Goal: Transaction & Acquisition: Purchase product/service

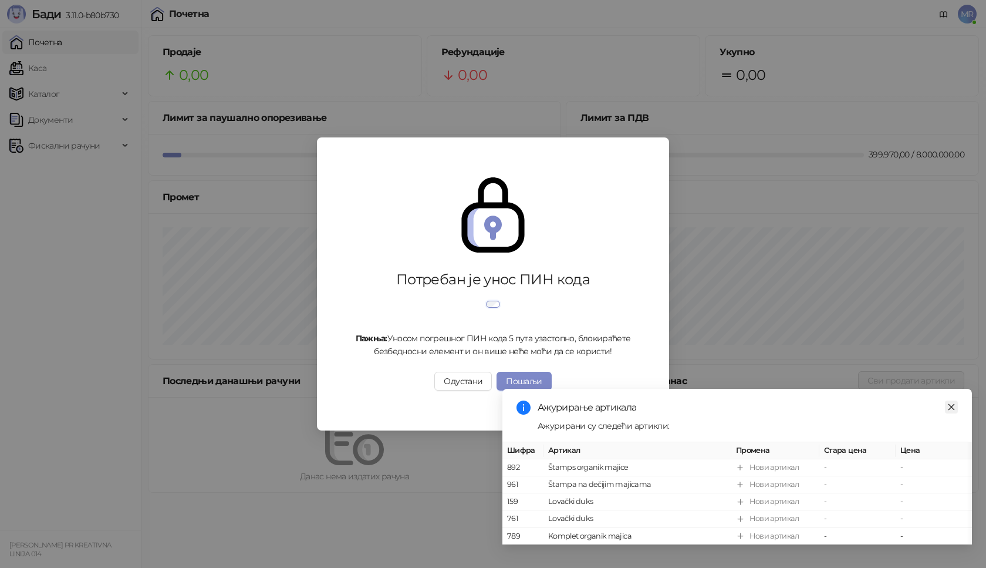
click at [952, 403] on icon "close" at bounding box center [951, 407] width 8 height 8
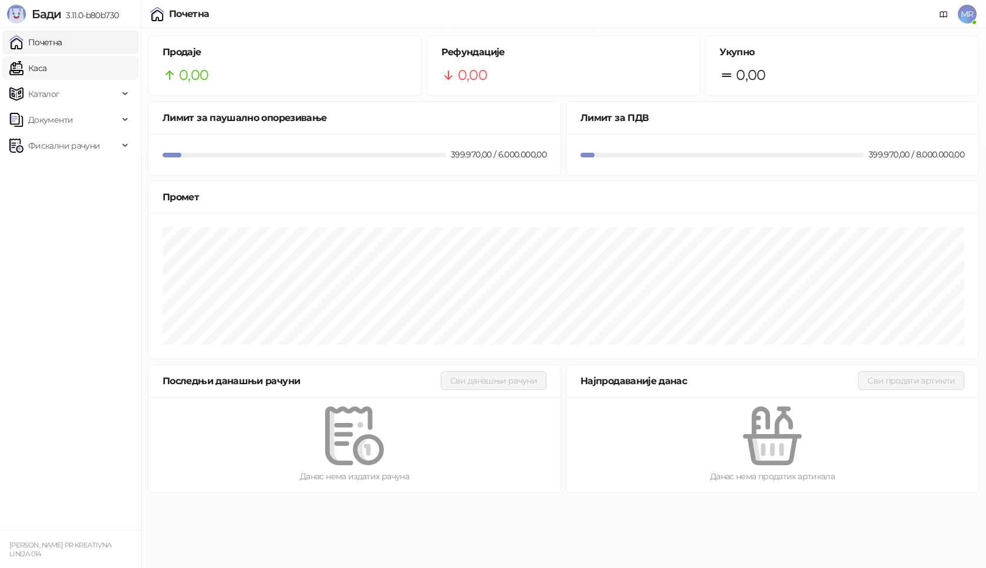
click at [46, 71] on link "Каса" at bounding box center [27, 67] width 37 height 23
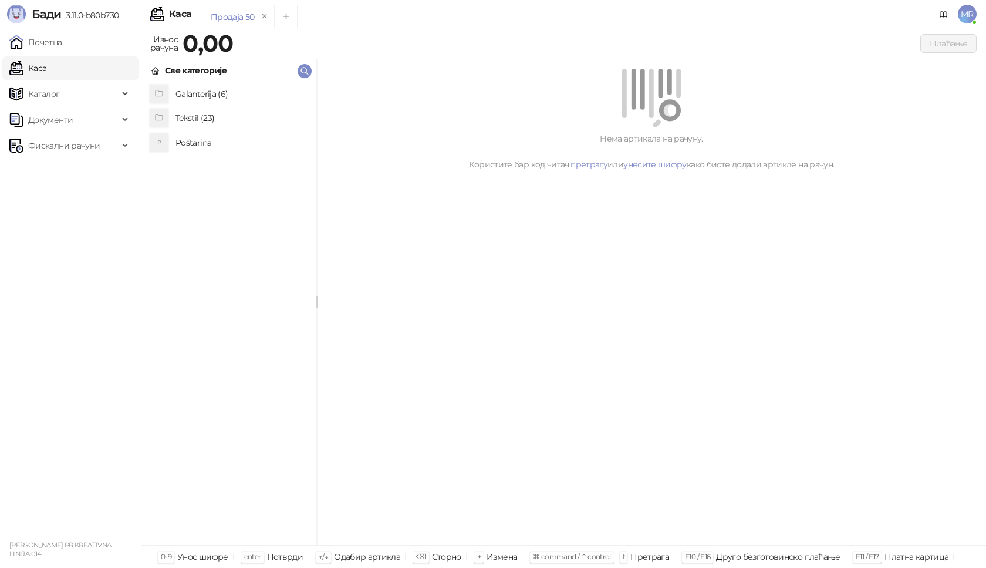
click at [209, 146] on h4 "Poštarina" at bounding box center [241, 142] width 131 height 19
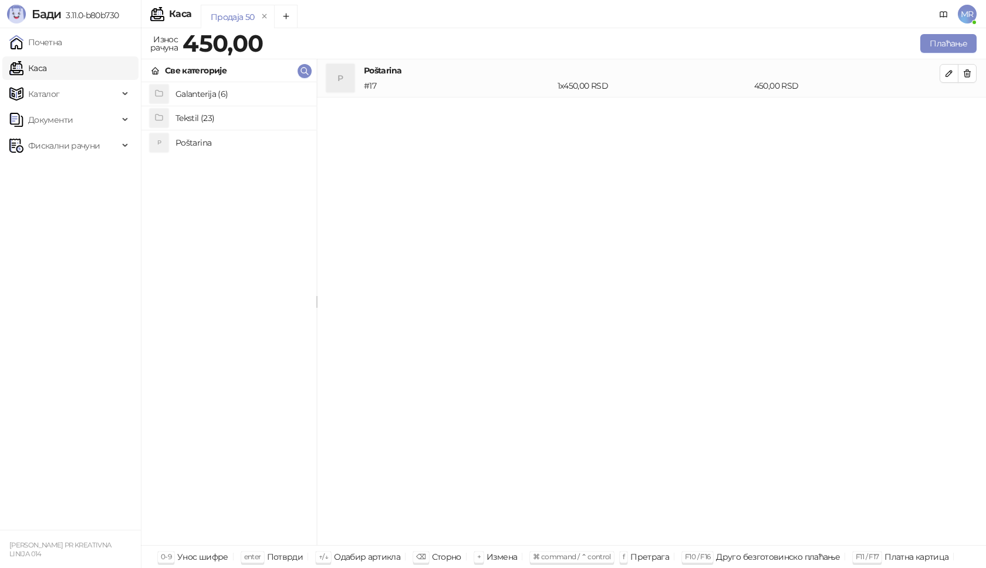
click at [210, 117] on h4 "Tekstil (23)" at bounding box center [241, 118] width 131 height 19
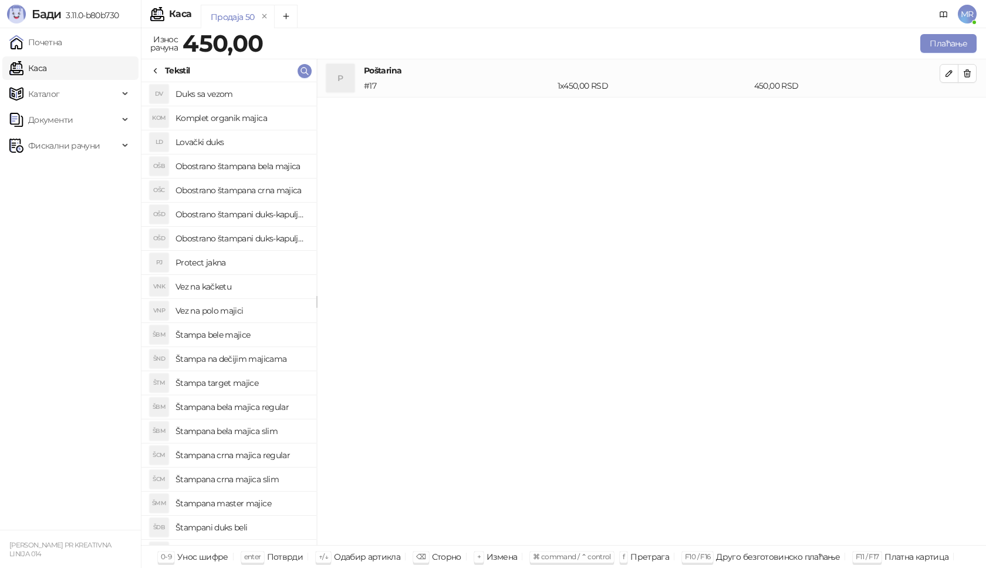
click at [276, 458] on h4 "Štampana crna majica regular" at bounding box center [241, 455] width 131 height 19
click at [948, 113] on icon "button" at bounding box center [949, 111] width 9 height 9
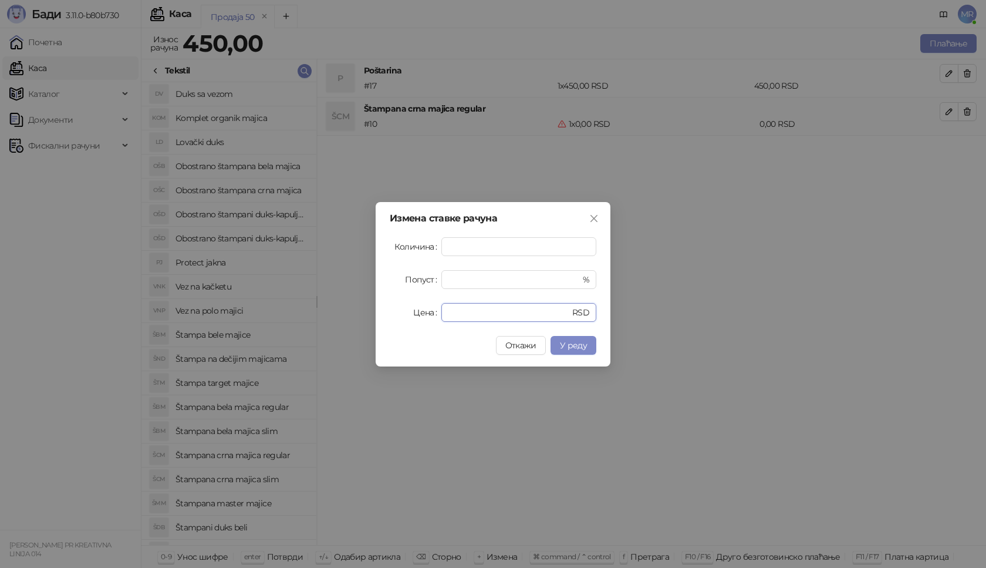
drag, startPoint x: 465, startPoint y: 311, endPoint x: 396, endPoint y: 315, distance: 69.4
click at [396, 315] on div "Цена * RSD" at bounding box center [493, 312] width 207 height 19
type input "****"
click at [582, 346] on span "У реду" at bounding box center [573, 345] width 27 height 11
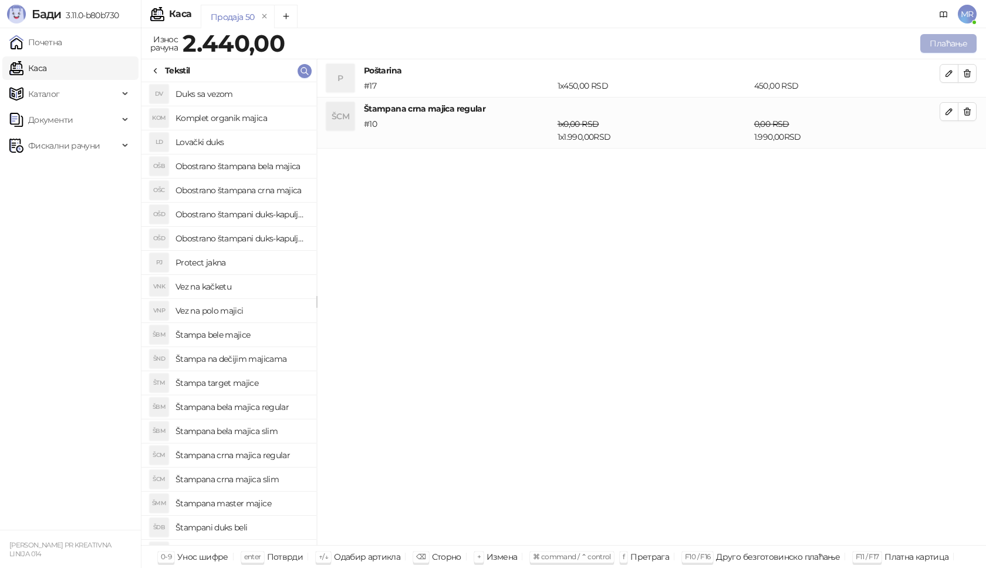
click at [952, 43] on button "Плаћање" at bounding box center [948, 43] width 56 height 19
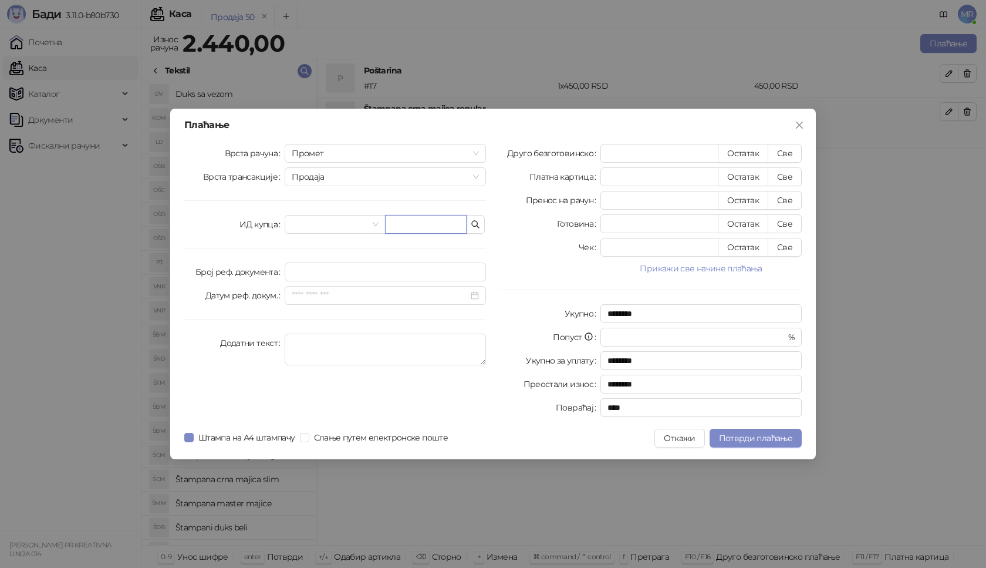
click at [407, 222] on input "text" at bounding box center [426, 224] width 82 height 19
paste input "**********"
click at [421, 224] on input "**********" at bounding box center [426, 224] width 82 height 19
type input "**********"
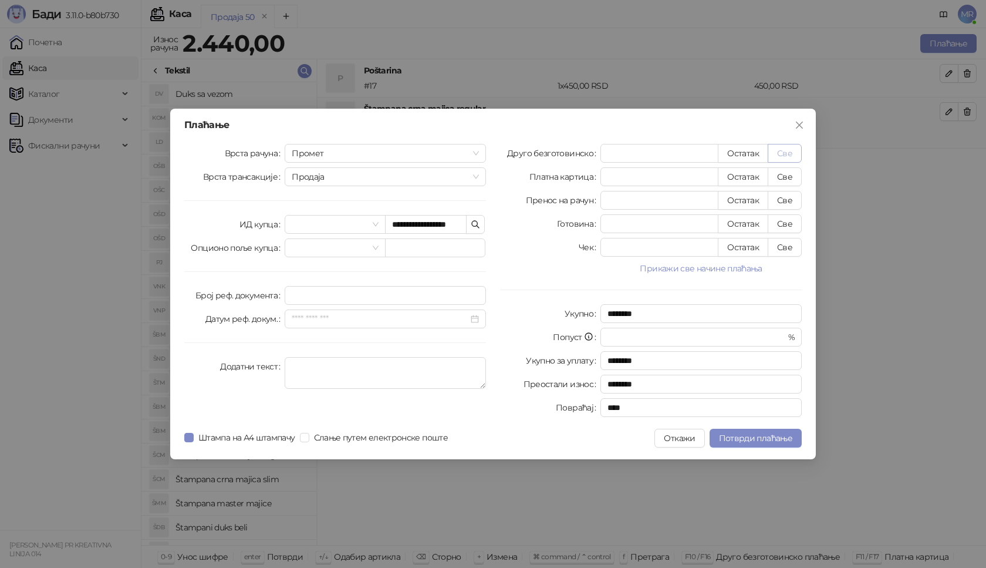
click at [787, 151] on button "Све" at bounding box center [785, 153] width 34 height 19
type input "****"
click at [753, 436] on span "Потврди плаћање" at bounding box center [755, 438] width 73 height 11
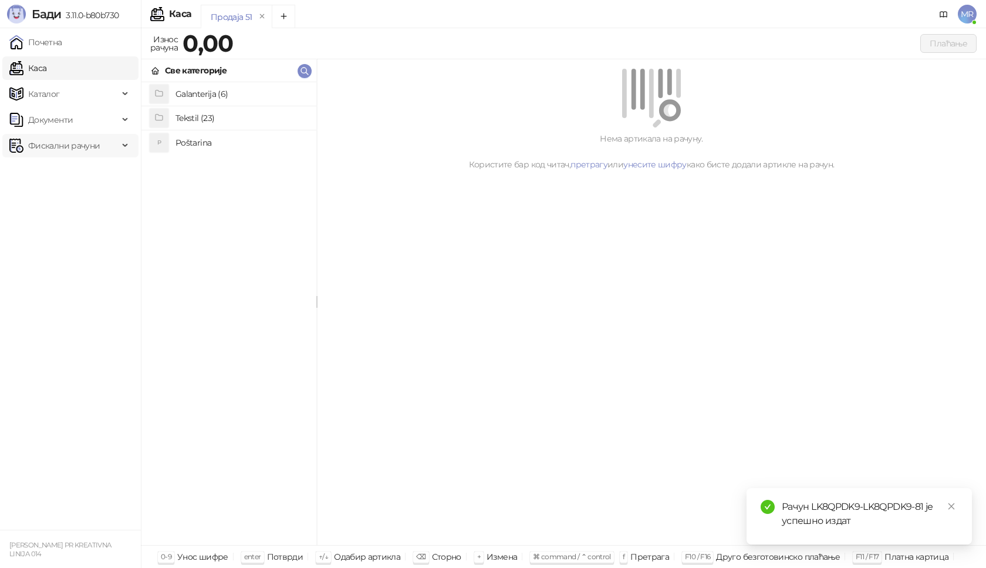
click at [66, 146] on span "Фискални рачуни" at bounding box center [64, 145] width 72 height 23
click at [76, 171] on link "Издати рачуни" at bounding box center [53, 171] width 79 height 23
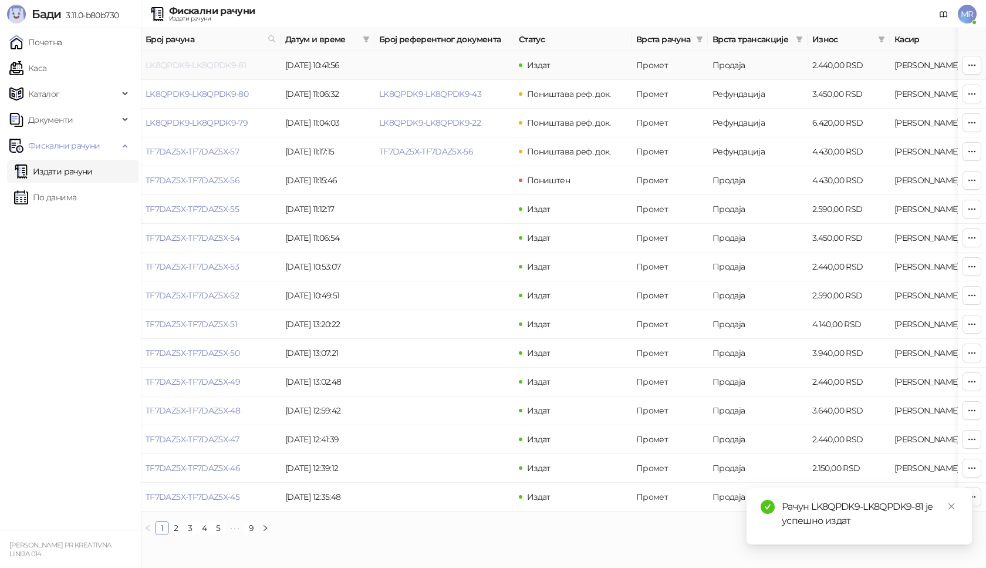
drag, startPoint x: 220, startPoint y: 66, endPoint x: 203, endPoint y: 67, distance: 16.5
click at [203, 67] on link "LK8QPDK9-LK8QPDK9-81" at bounding box center [196, 65] width 100 height 11
click at [203, 67] on body "[PERSON_NAME] 3.11.0-b80b730 Почетна Каса Каталог Документи Фискални рачуни Изд…" at bounding box center [493, 272] width 986 height 544
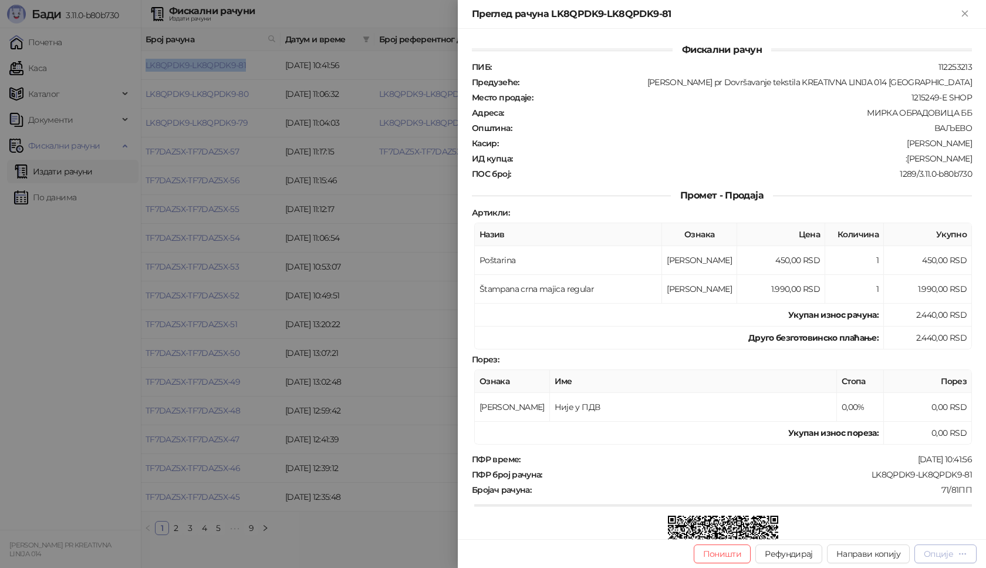
click at [950, 559] on button "Опције" at bounding box center [946, 553] width 62 height 19
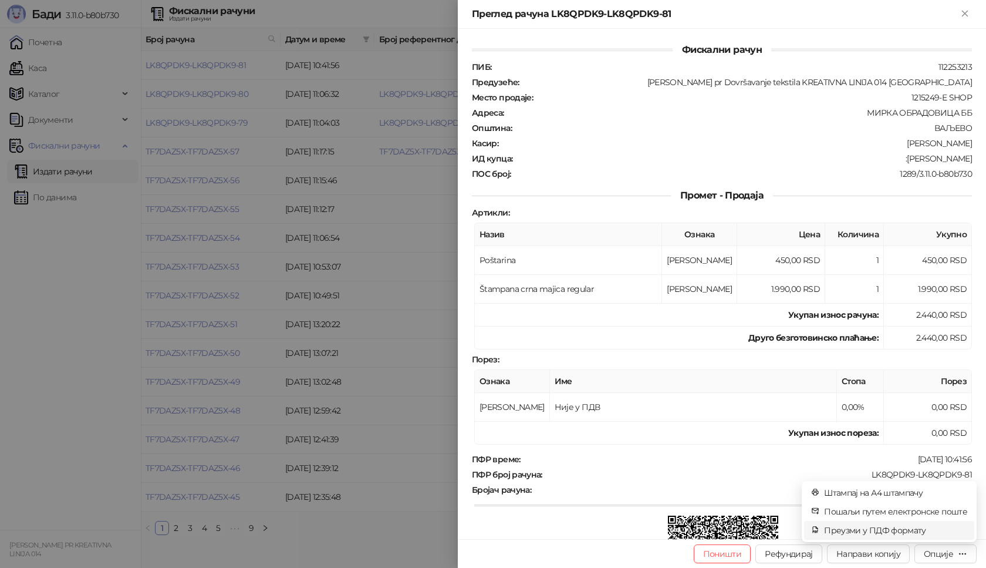
click at [900, 531] on span "Преузми у ПДФ формату" at bounding box center [895, 530] width 143 height 13
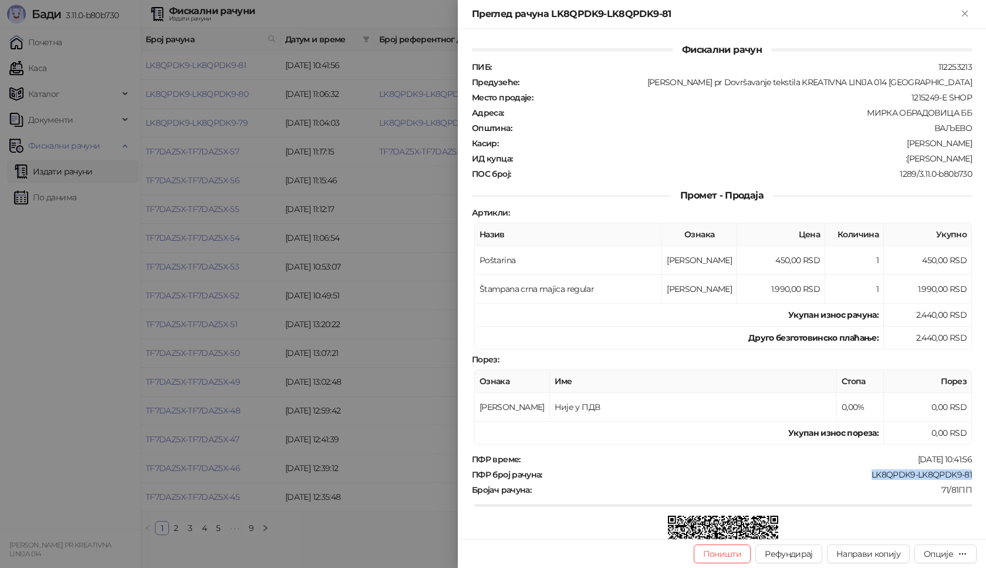
drag, startPoint x: 966, startPoint y: 473, endPoint x: 855, endPoint y: 473, distance: 111.0
click at [855, 473] on div "Фискални рачун ПИБ : 112253213 Предузеће : [PERSON_NAME] pr Dovršavanje tekstil…" at bounding box center [722, 284] width 528 height 510
copy div "LK8QPDK9-LK8QPDK9-81"
click at [973, 455] on div "Фискални рачун ПИБ : 112253213 Предузеће : [PERSON_NAME] pr Dovršavanje tekstil…" at bounding box center [722, 284] width 528 height 510
drag, startPoint x: 957, startPoint y: 160, endPoint x: 891, endPoint y: 161, distance: 66.9
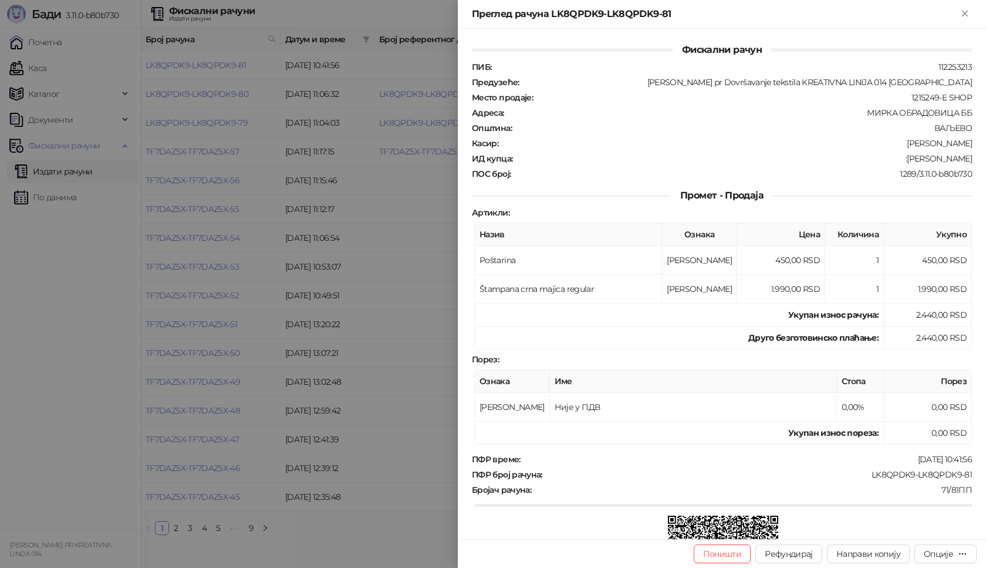
click at [891, 161] on div "ИД купца : :[PERSON_NAME]" at bounding box center [722, 158] width 505 height 11
copy div "[PERSON_NAME]"
click at [963, 15] on icon "Close" at bounding box center [964, 13] width 5 height 5
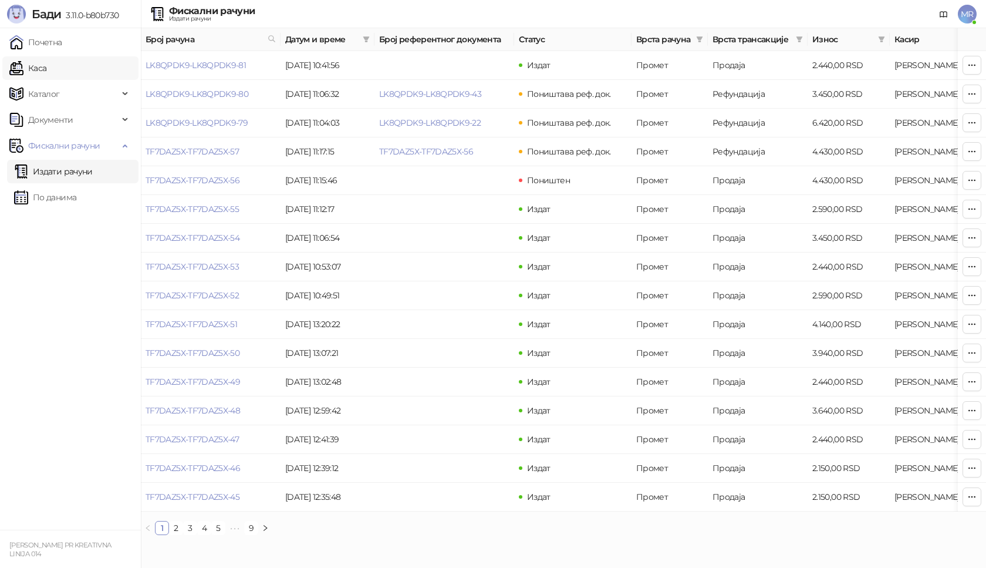
click at [45, 66] on link "Каса" at bounding box center [27, 67] width 37 height 23
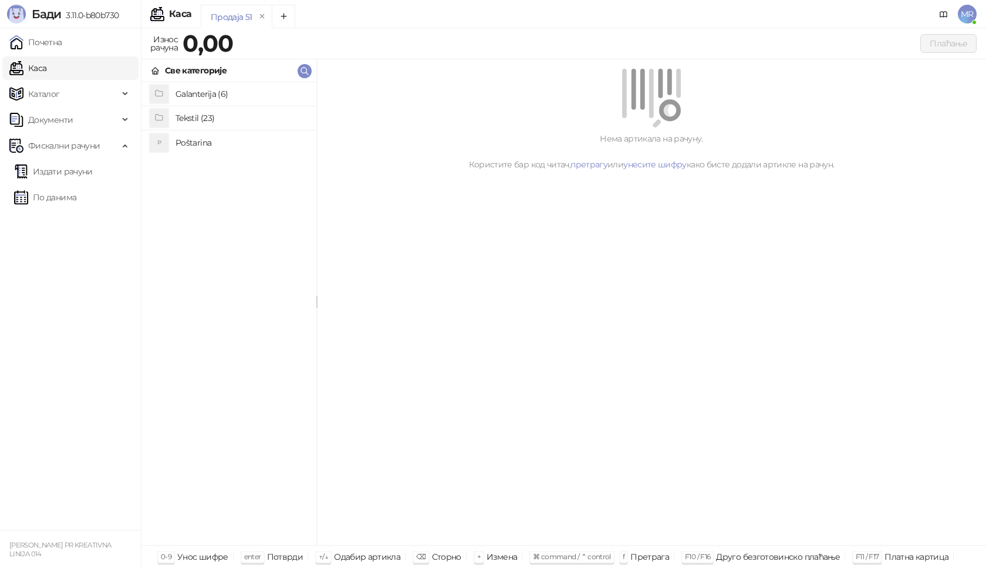
click at [217, 119] on h4 "Tekstil (23)" at bounding box center [241, 118] width 131 height 19
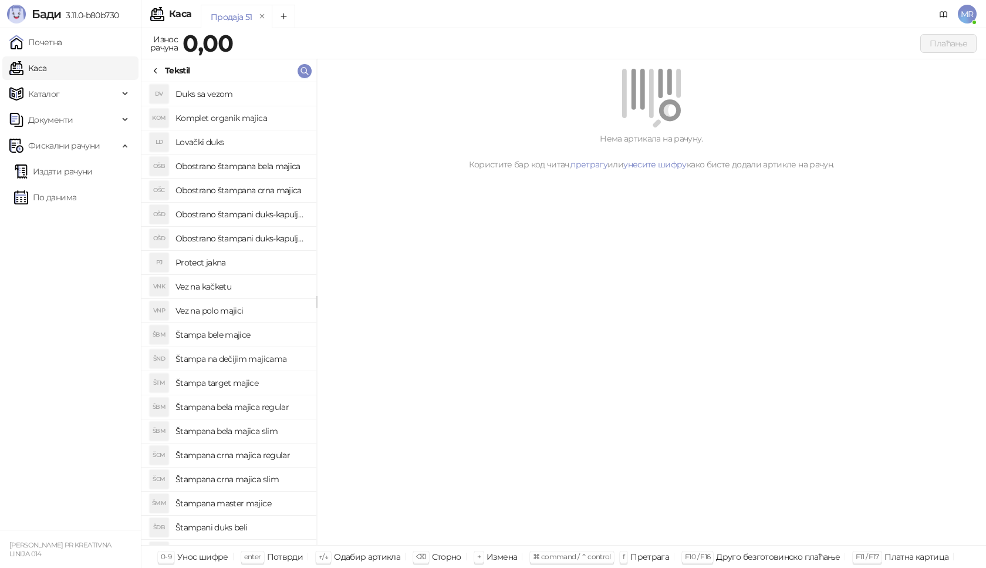
click at [268, 454] on h4 "Štampana crna majica regular" at bounding box center [241, 455] width 131 height 19
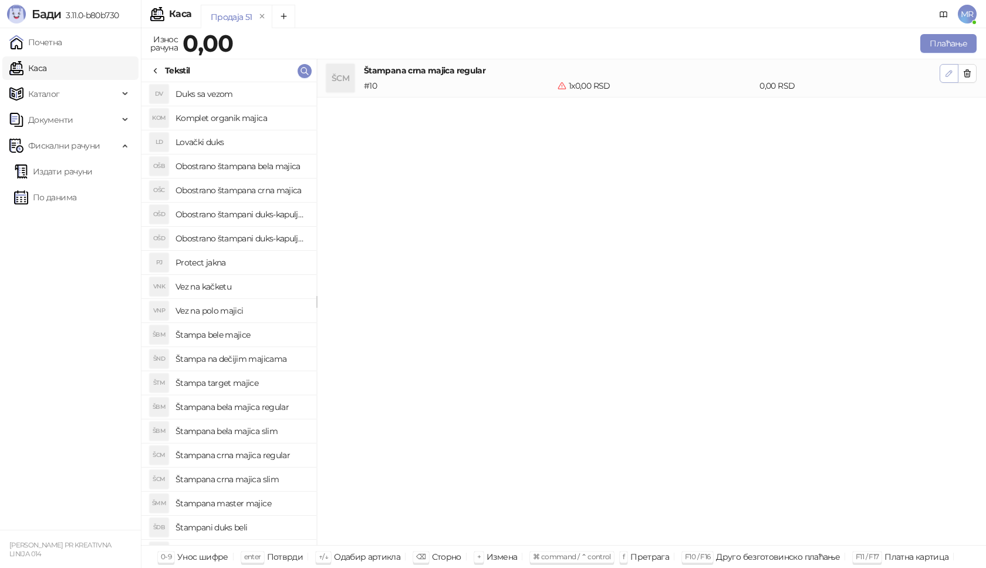
click at [949, 74] on icon "button" at bounding box center [949, 73] width 9 height 9
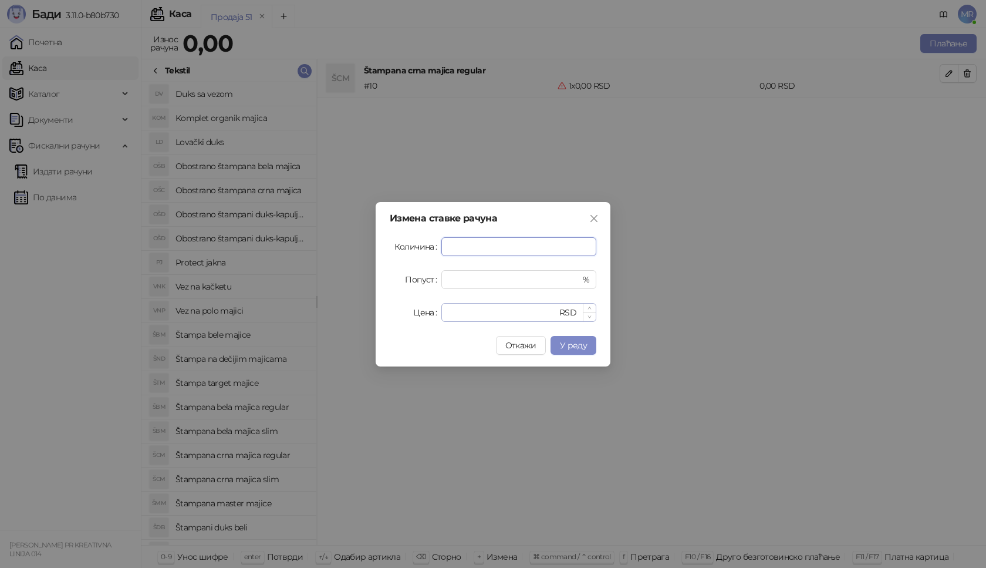
type input "*"
drag, startPoint x: 463, startPoint y: 319, endPoint x: 433, endPoint y: 316, distance: 30.1
click at [435, 316] on div "Цена * RSD" at bounding box center [493, 312] width 207 height 19
type input "****"
click at [569, 348] on span "У реду" at bounding box center [573, 345] width 27 height 11
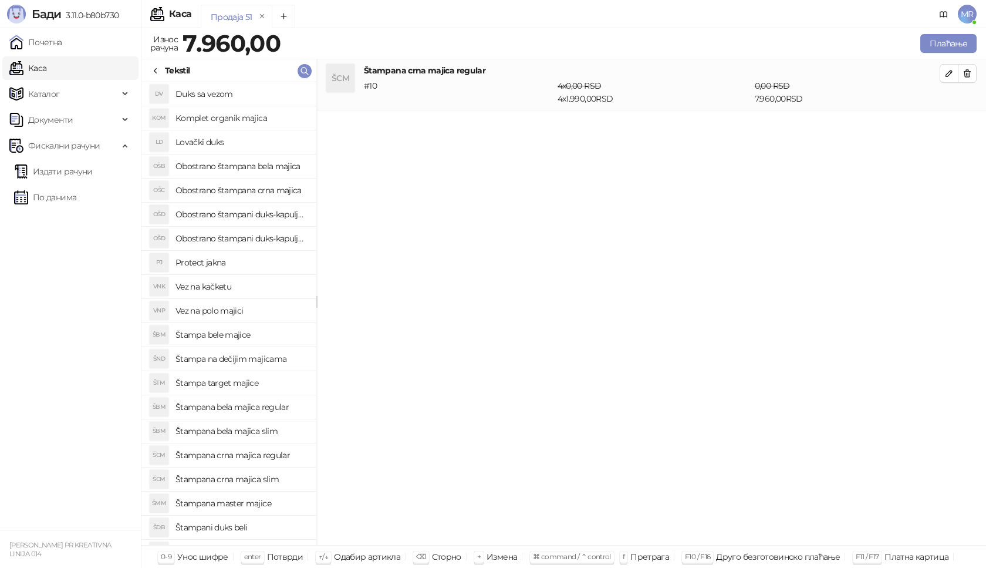
click at [251, 192] on h4 "Obostrano štampana crna majica" at bounding box center [241, 190] width 131 height 19
click at [948, 128] on icon "button" at bounding box center [949, 124] width 9 height 9
type input "*"
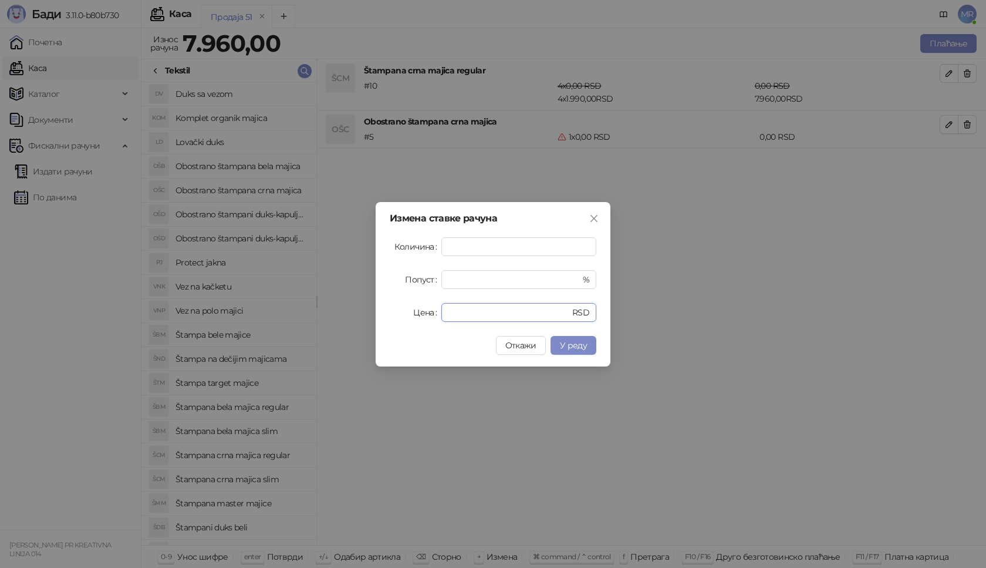
drag, startPoint x: 453, startPoint y: 314, endPoint x: 404, endPoint y: 307, distance: 48.7
click at [409, 317] on div "Цена * RSD" at bounding box center [493, 312] width 207 height 19
type input "****"
click at [575, 346] on span "У реду" at bounding box center [573, 345] width 27 height 11
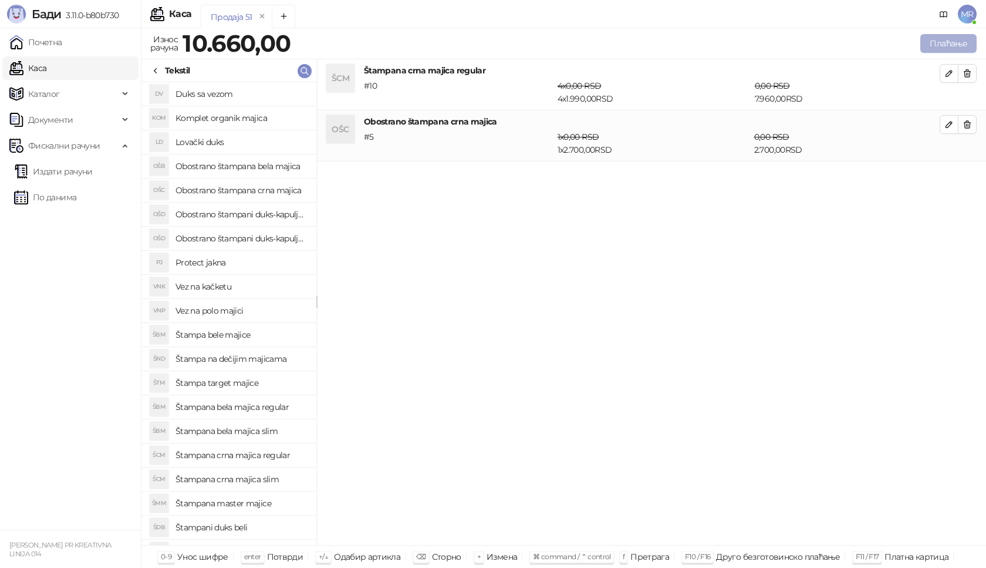
click at [954, 39] on button "Плаћање" at bounding box center [948, 43] width 56 height 19
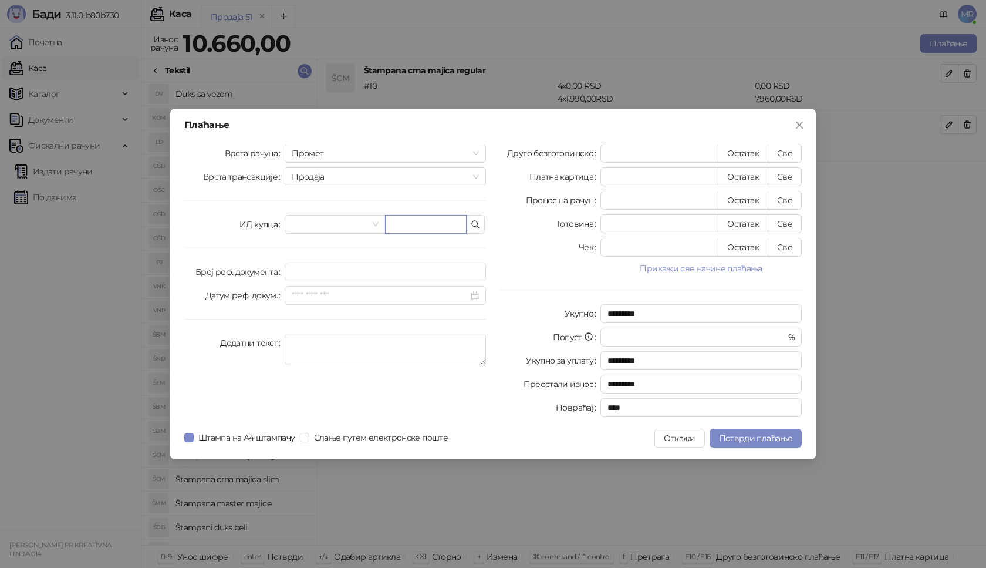
click at [399, 215] on input "text" at bounding box center [426, 224] width 82 height 19
type input "**********"
click at [784, 157] on button "Све" at bounding box center [785, 153] width 34 height 19
type input "*****"
type input "****"
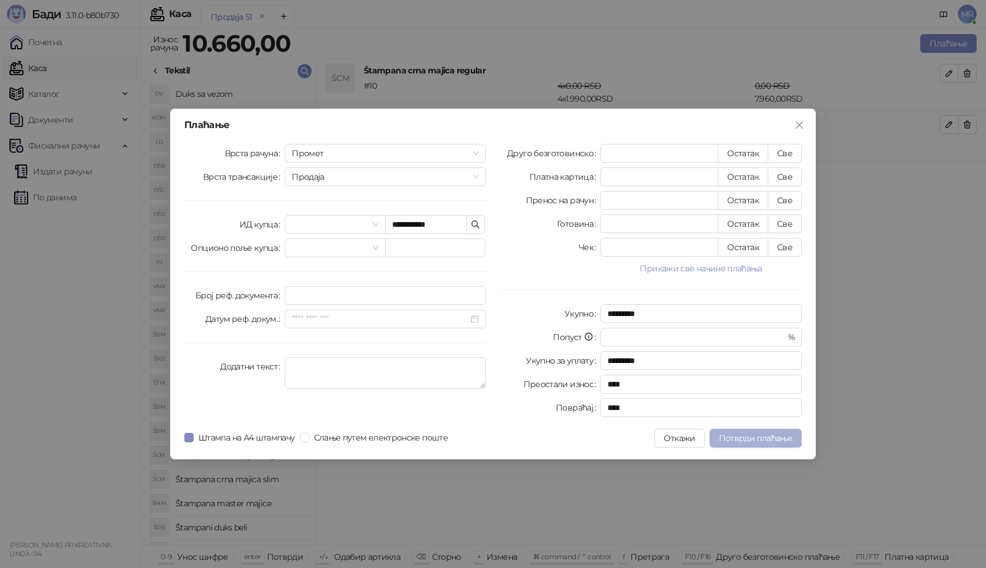
click at [762, 437] on span "Потврди плаћање" at bounding box center [755, 438] width 73 height 11
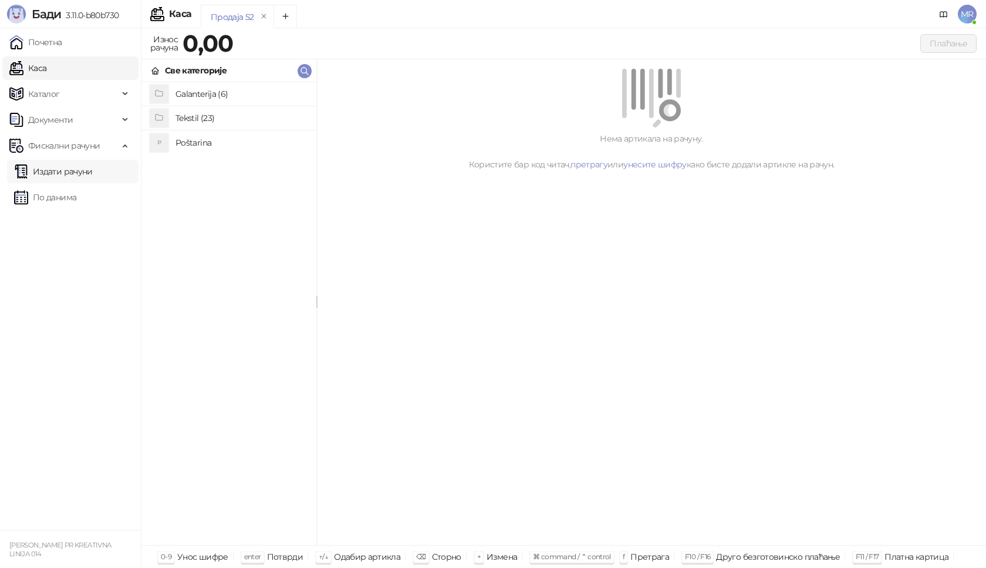
click at [93, 178] on link "Издати рачуни" at bounding box center [53, 171] width 79 height 23
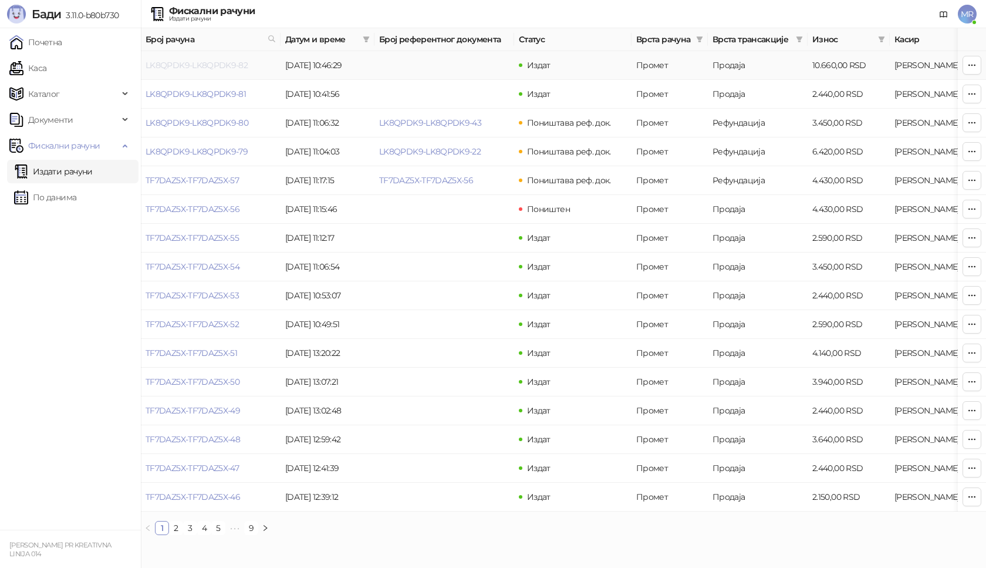
click at [220, 66] on link "LK8QPDK9-LK8QPDK9-82" at bounding box center [197, 65] width 102 height 11
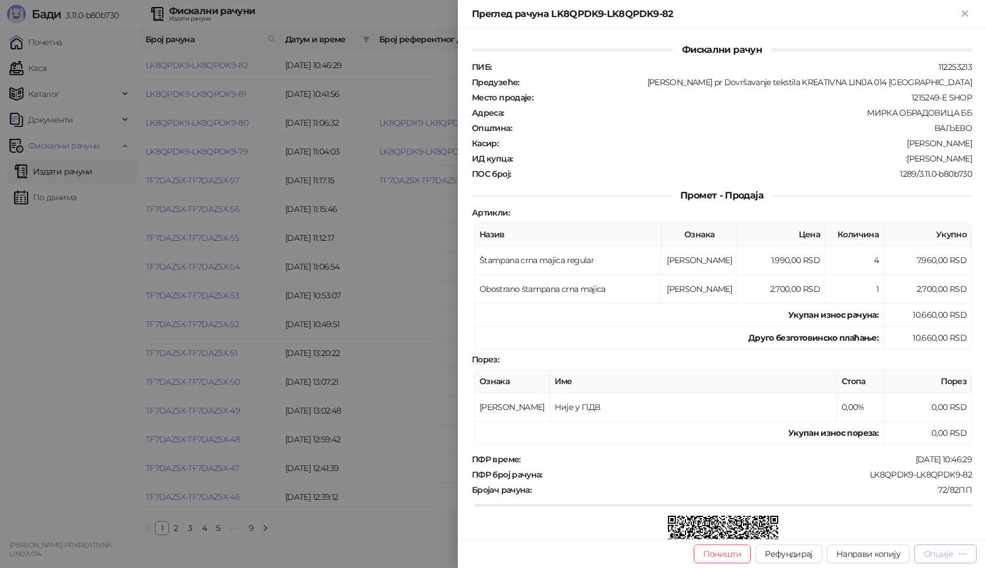
click at [946, 551] on div "Опције" at bounding box center [938, 553] width 29 height 11
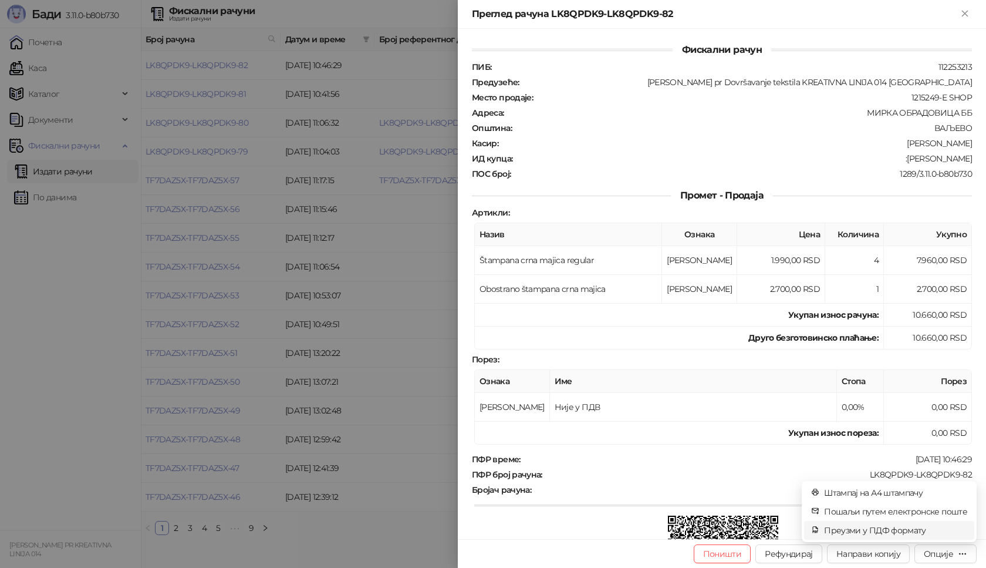
click at [885, 527] on span "Преузми у ПДФ формату" at bounding box center [895, 530] width 143 height 13
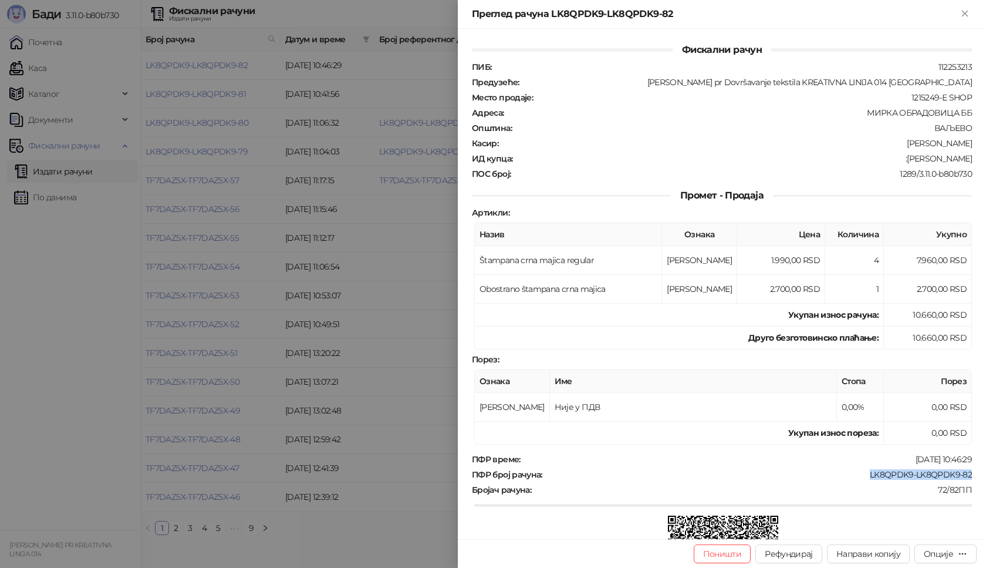
drag, startPoint x: 962, startPoint y: 472, endPoint x: 857, endPoint y: 477, distance: 105.8
click at [857, 477] on div "LK8QPDK9-LK8QPDK9-82" at bounding box center [759, 474] width 430 height 11
copy div "LK8QPDK9-LK8QPDK9-82"
drag, startPoint x: 965, startPoint y: 158, endPoint x: 918, endPoint y: 158, distance: 46.4
click at [918, 158] on div "Фискални рачун ПИБ : 112253213 Предузеће : [PERSON_NAME] pr Dovršavanje tekstil…" at bounding box center [722, 284] width 528 height 510
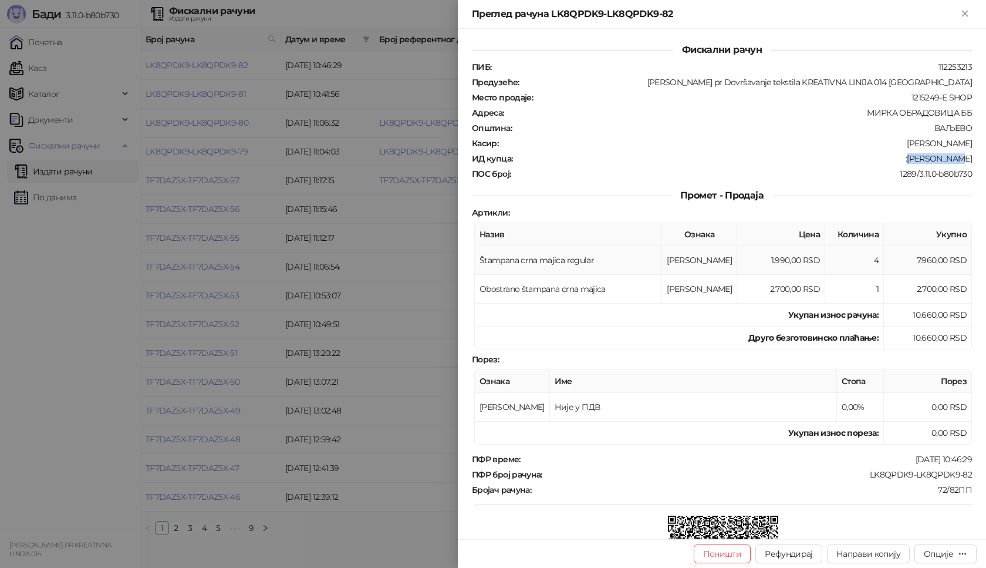
copy div "[PERSON_NAME]"
click at [968, 15] on icon "Close" at bounding box center [965, 13] width 11 height 11
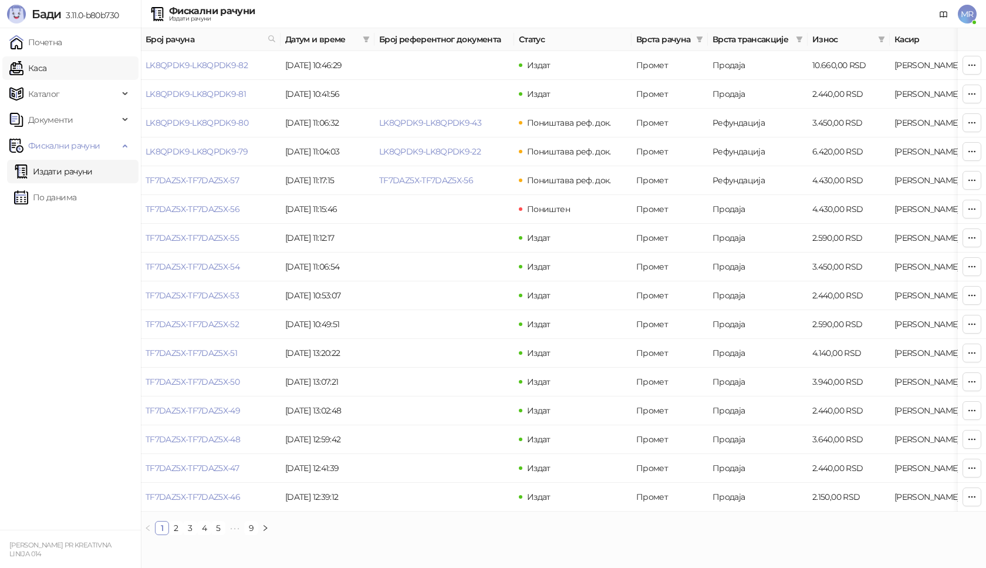
click at [32, 67] on link "Каса" at bounding box center [27, 67] width 37 height 23
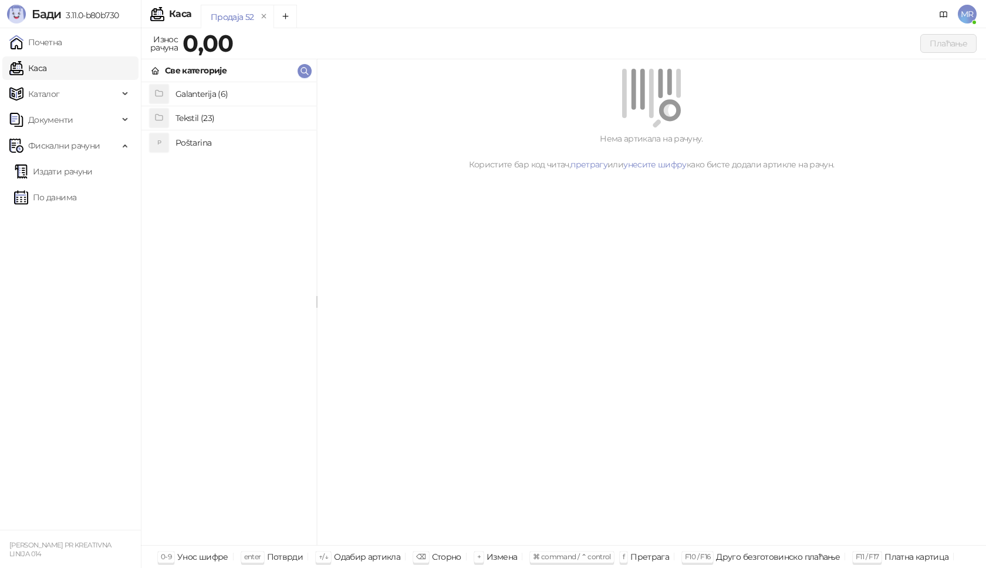
click at [201, 143] on h4 "Poštarina" at bounding box center [241, 142] width 131 height 19
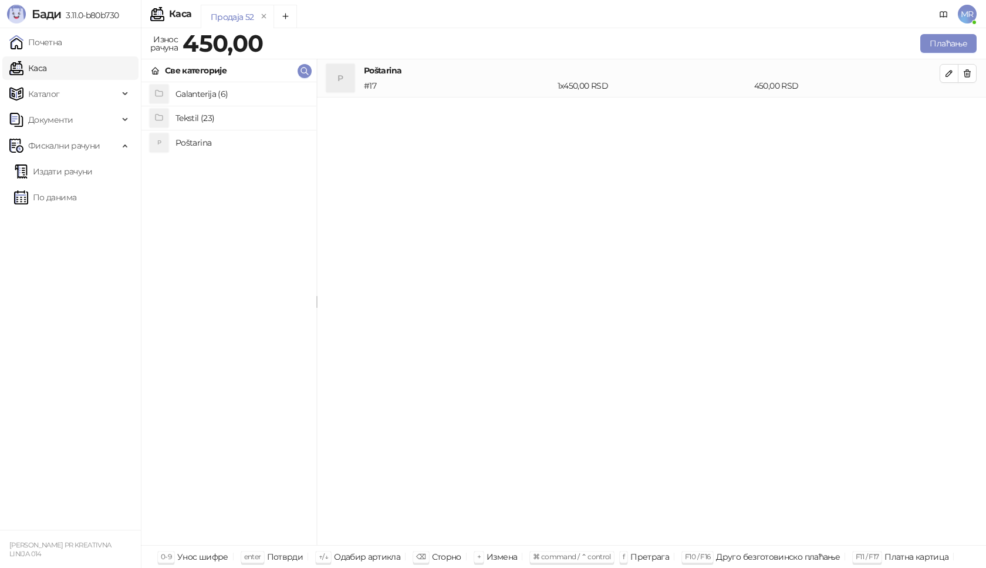
click at [203, 118] on h4 "Tekstil (23)" at bounding box center [241, 118] width 131 height 19
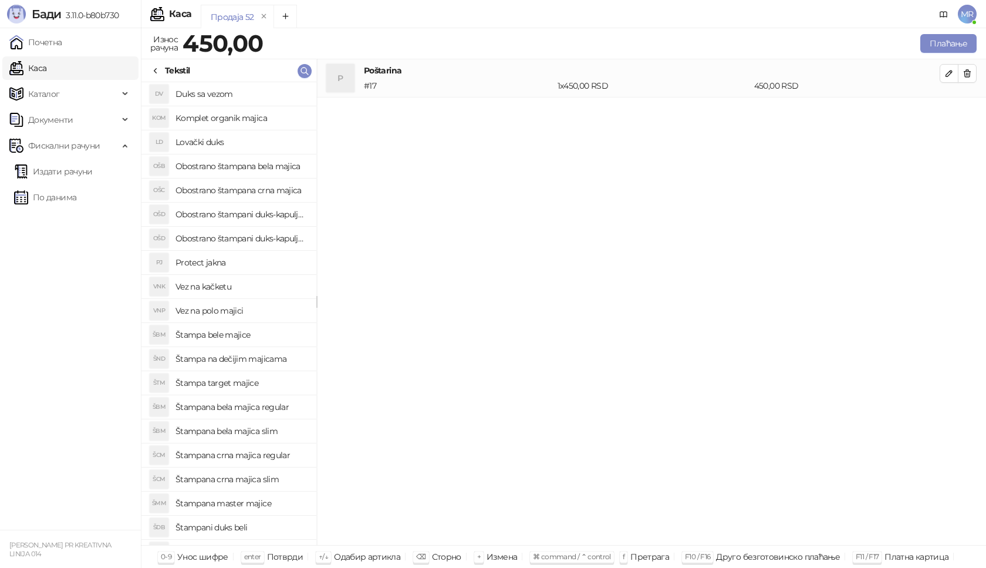
click at [258, 456] on h4 "Štampana crna majica regular" at bounding box center [241, 455] width 131 height 19
click at [943, 111] on button "button" at bounding box center [949, 111] width 19 height 19
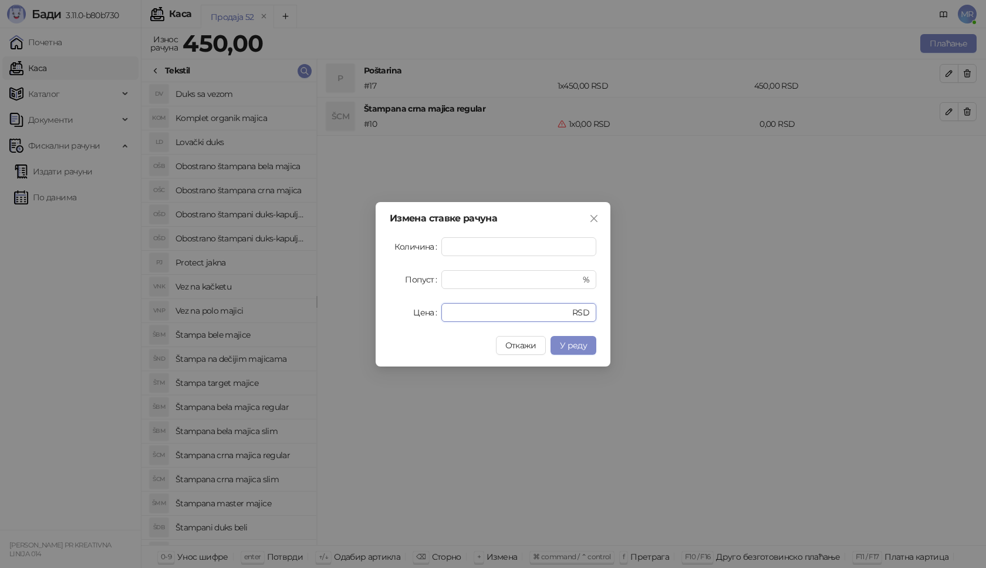
drag, startPoint x: 476, startPoint y: 316, endPoint x: 392, endPoint y: 301, distance: 84.6
click at [399, 320] on div "Цена * RSD" at bounding box center [493, 312] width 207 height 19
drag, startPoint x: 588, startPoint y: 345, endPoint x: 582, endPoint y: 345, distance: 5.9
click at [586, 345] on button "У реду" at bounding box center [574, 345] width 46 height 19
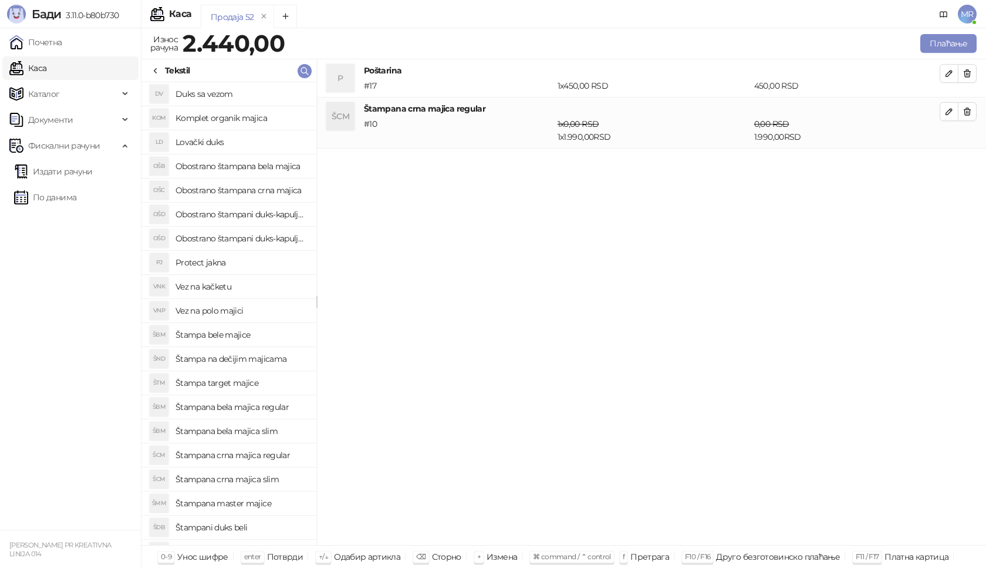
click at [281, 408] on h4 "Štampana bela majica regular" at bounding box center [241, 406] width 131 height 19
click at [946, 164] on icon "button" at bounding box center [949, 162] width 9 height 9
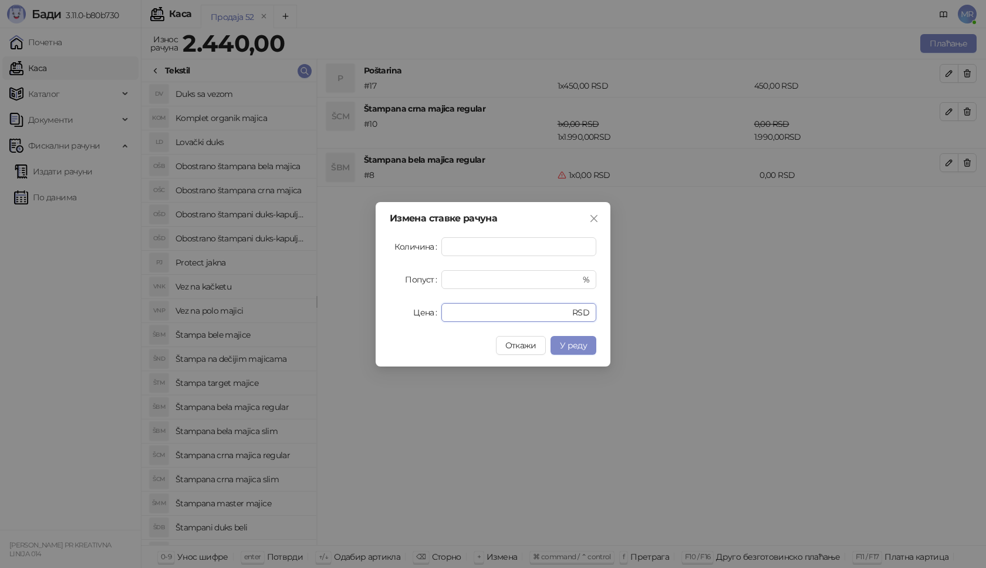
drag, startPoint x: 468, startPoint y: 317, endPoint x: 379, endPoint y: 297, distance: 91.4
click at [393, 311] on div "Цена * RSD" at bounding box center [493, 312] width 207 height 19
type input "****"
click at [572, 349] on span "У реду" at bounding box center [573, 345] width 27 height 11
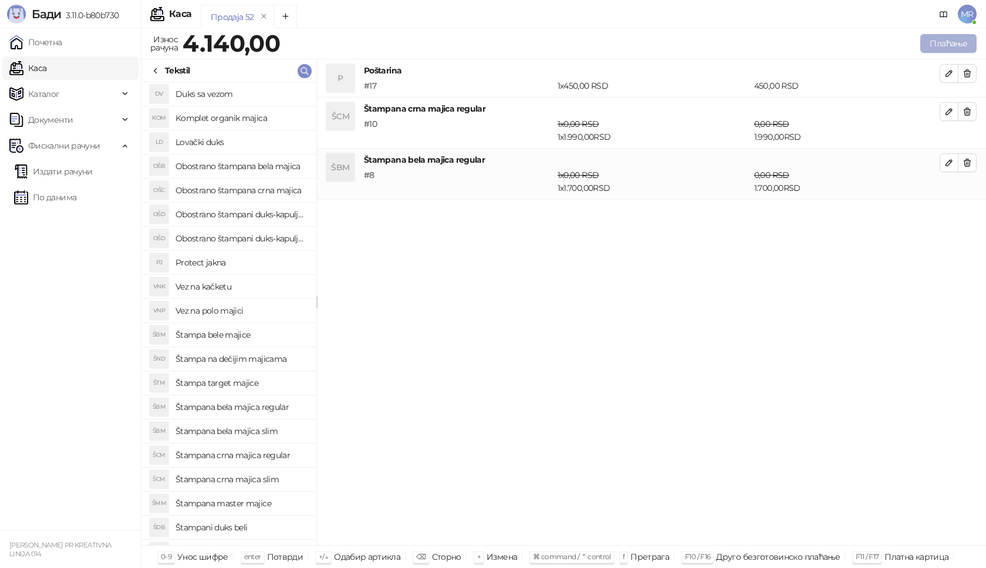
click at [955, 44] on button "Плаћање" at bounding box center [948, 43] width 56 height 19
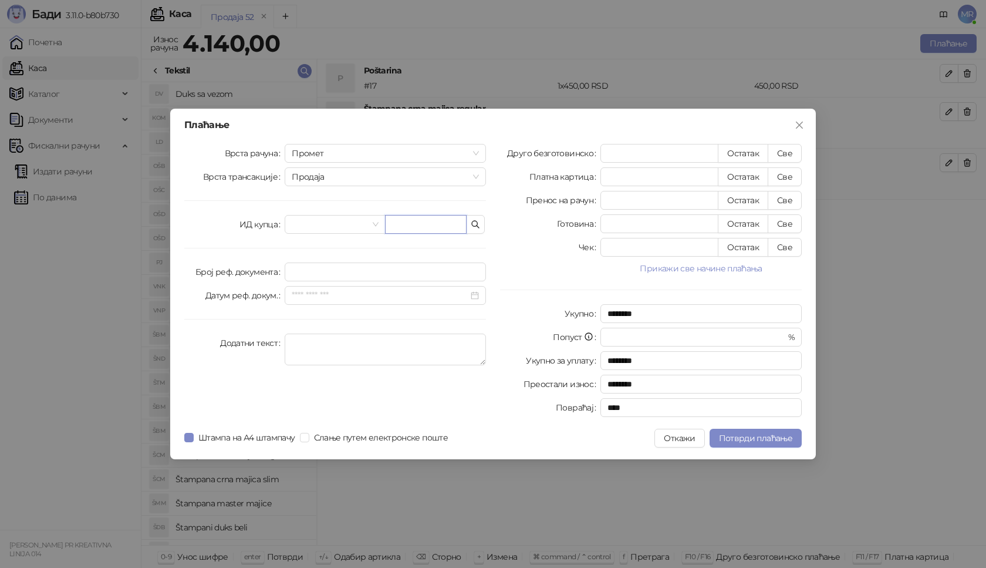
click at [418, 220] on input "text" at bounding box center [426, 224] width 82 height 19
paste input "**********"
type input "**********"
click at [783, 147] on button "Све" at bounding box center [785, 153] width 34 height 19
type input "****"
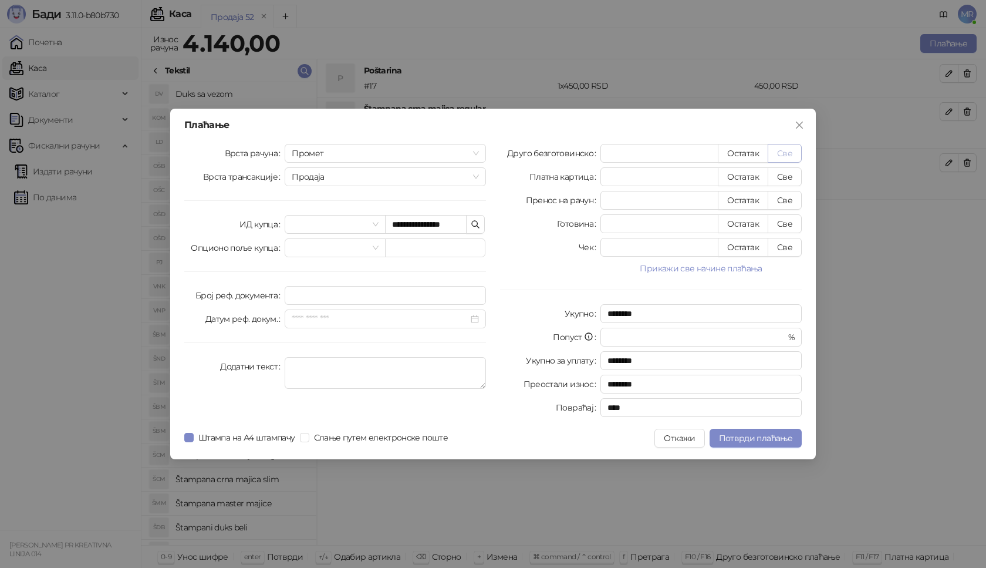
type input "****"
click at [750, 441] on span "Потврди плаћање" at bounding box center [755, 438] width 73 height 11
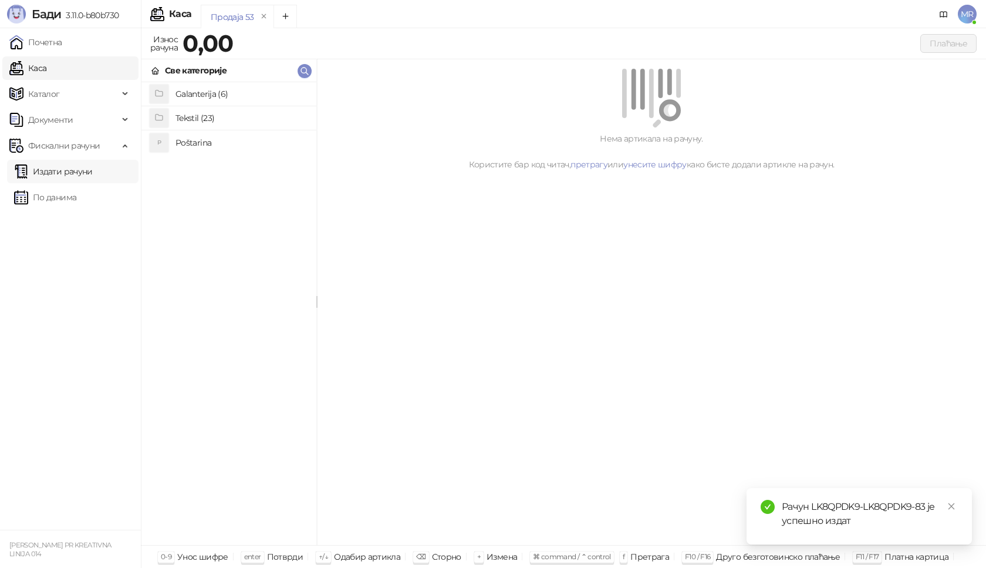
click at [79, 171] on link "Издати рачуни" at bounding box center [53, 171] width 79 height 23
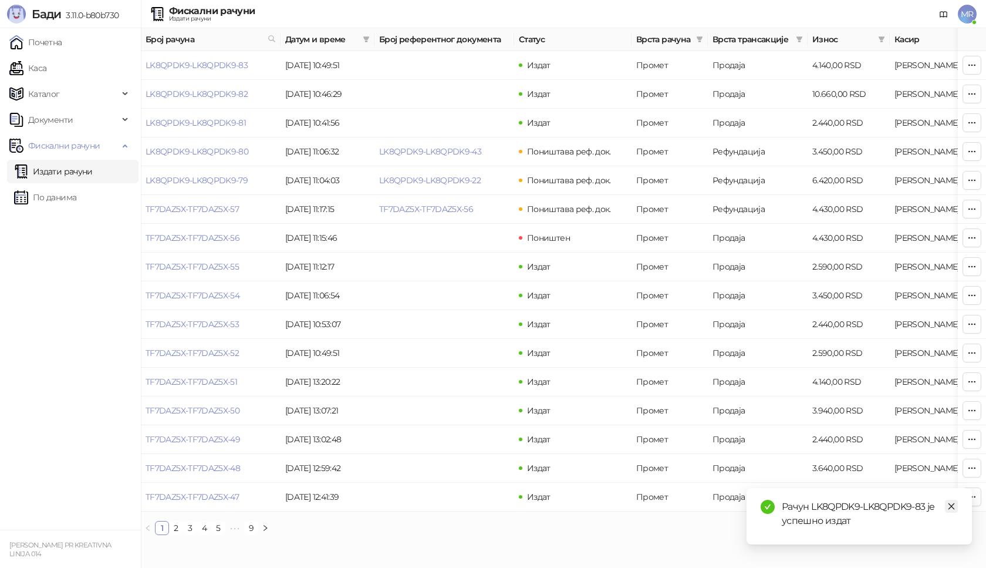
click at [954, 508] on icon "close" at bounding box center [952, 506] width 6 height 6
click at [227, 65] on link "LK8QPDK9-LK8QPDK9-83" at bounding box center [197, 65] width 102 height 11
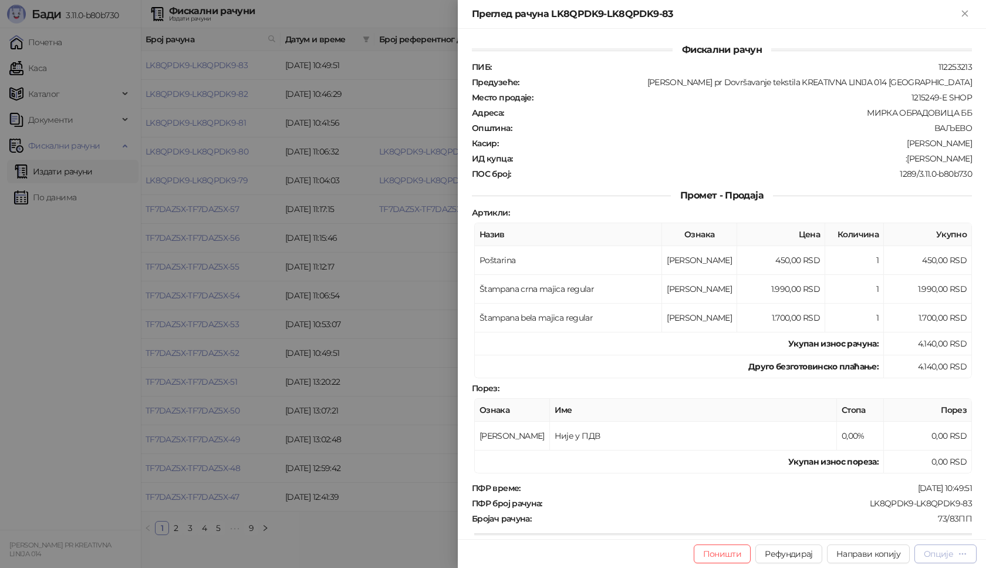
click at [952, 552] on div "Опције" at bounding box center [938, 553] width 29 height 11
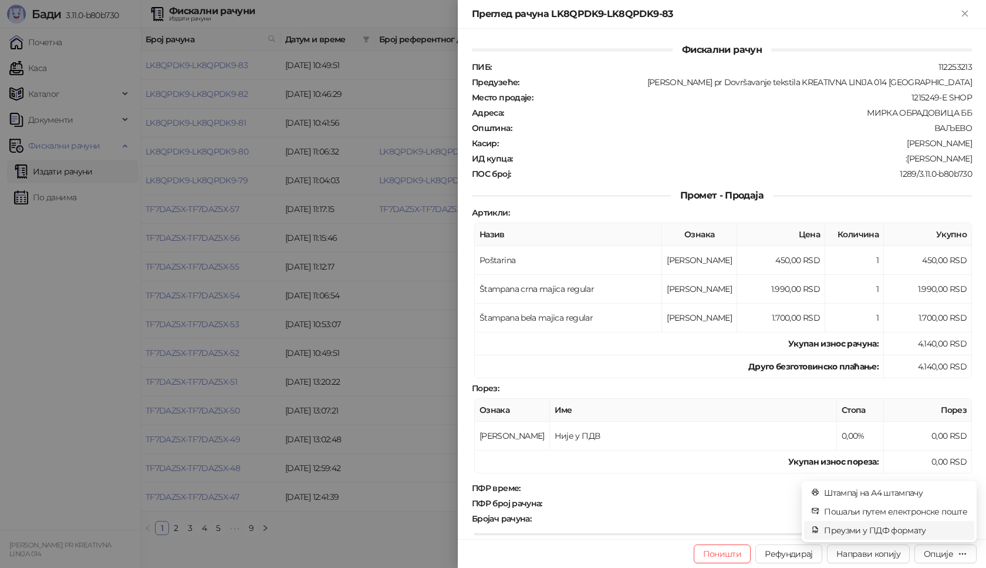
click at [911, 531] on span "Преузми у ПДФ формату" at bounding box center [895, 530] width 143 height 13
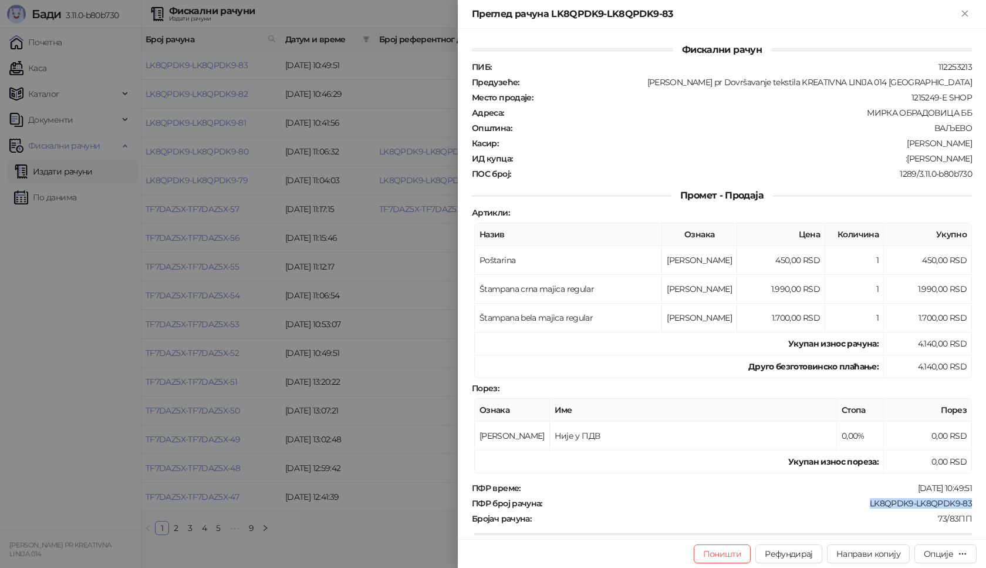
drag, startPoint x: 971, startPoint y: 504, endPoint x: 847, endPoint y: 505, distance: 123.9
click at [849, 504] on div "Фискални рачун ПИБ : 112253213 Предузеће : [PERSON_NAME] pr Dovršavanje tekstil…" at bounding box center [722, 284] width 528 height 510
copy div "LK8QPDK9-LK8QPDK9-83"
drag, startPoint x: 964, startPoint y: 160, endPoint x: 903, endPoint y: 164, distance: 61.2
click at [903, 164] on div "ПИБ : 112253213 Предузеће : [PERSON_NAME] pr Dovršavanje tekstila KREATIVNA LIN…" at bounding box center [722, 120] width 505 height 117
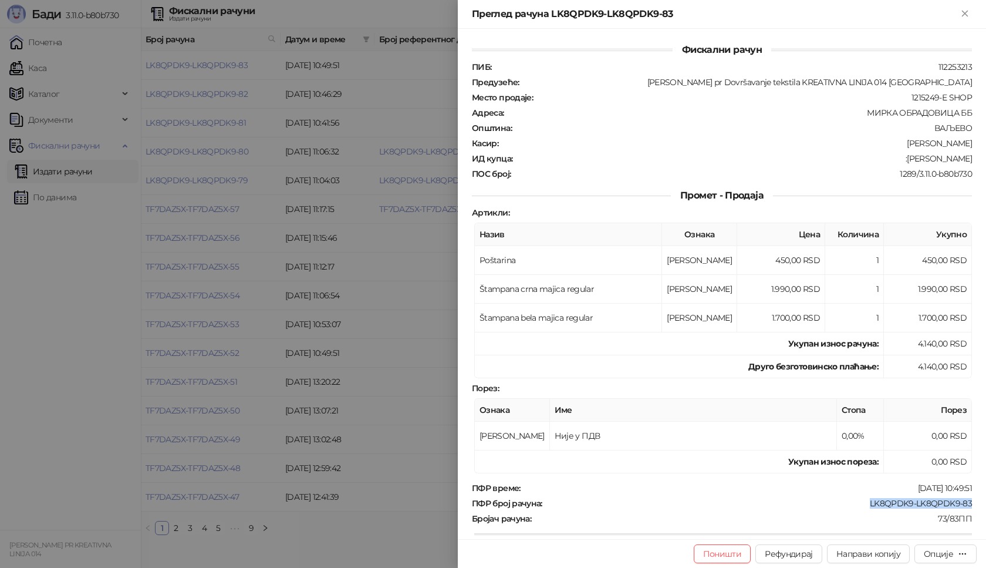
copy div "[PERSON_NAME]"
click at [962, 12] on icon "Close" at bounding box center [965, 13] width 11 height 11
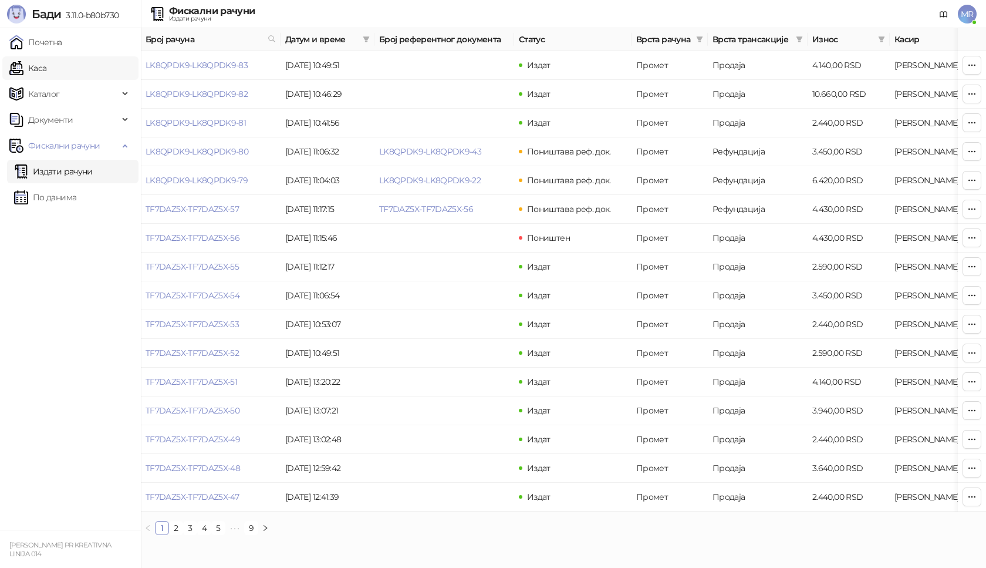
click at [46, 74] on link "Каса" at bounding box center [27, 67] width 37 height 23
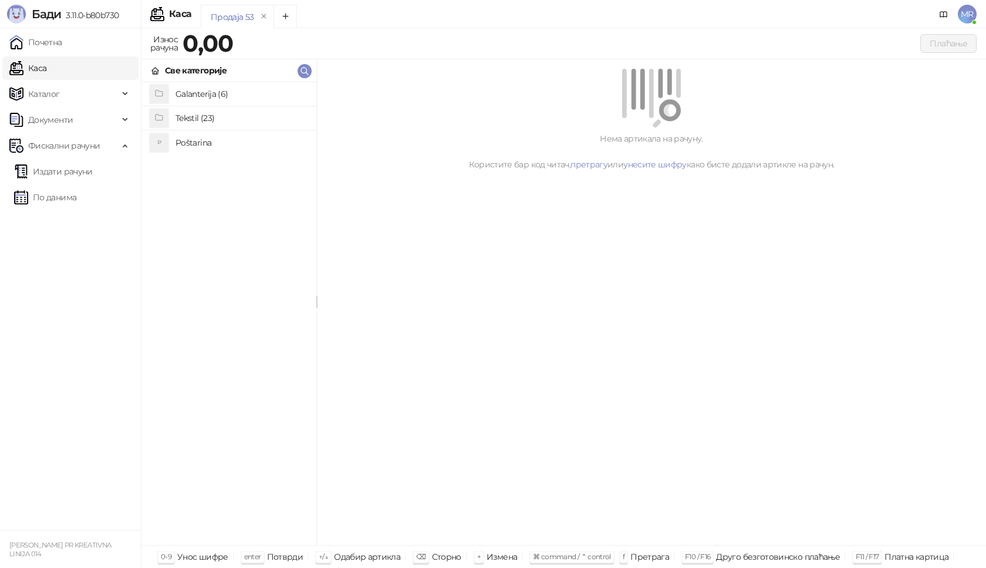
click at [173, 138] on div "P Poštarina" at bounding box center [229, 142] width 156 height 19
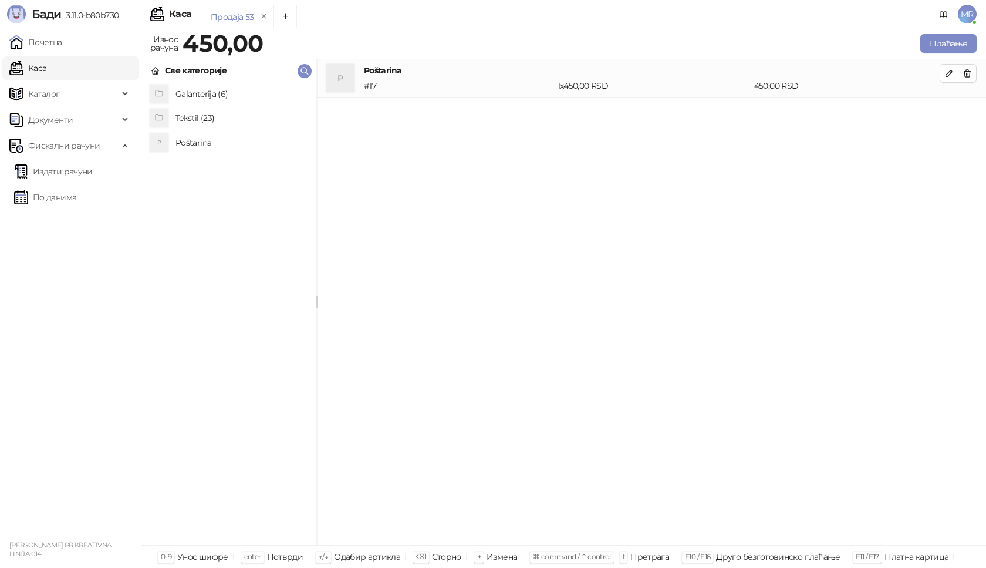
click at [183, 117] on h4 "Tekstil (23)" at bounding box center [241, 118] width 131 height 19
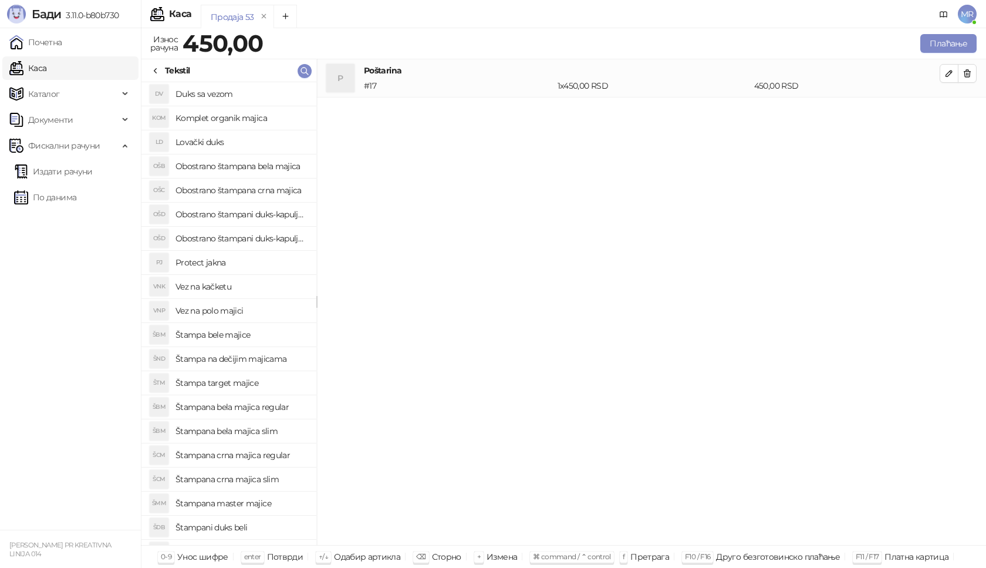
click at [268, 458] on h4 "Štampana crna majica regular" at bounding box center [241, 455] width 131 height 19
click at [942, 116] on button "button" at bounding box center [949, 111] width 19 height 19
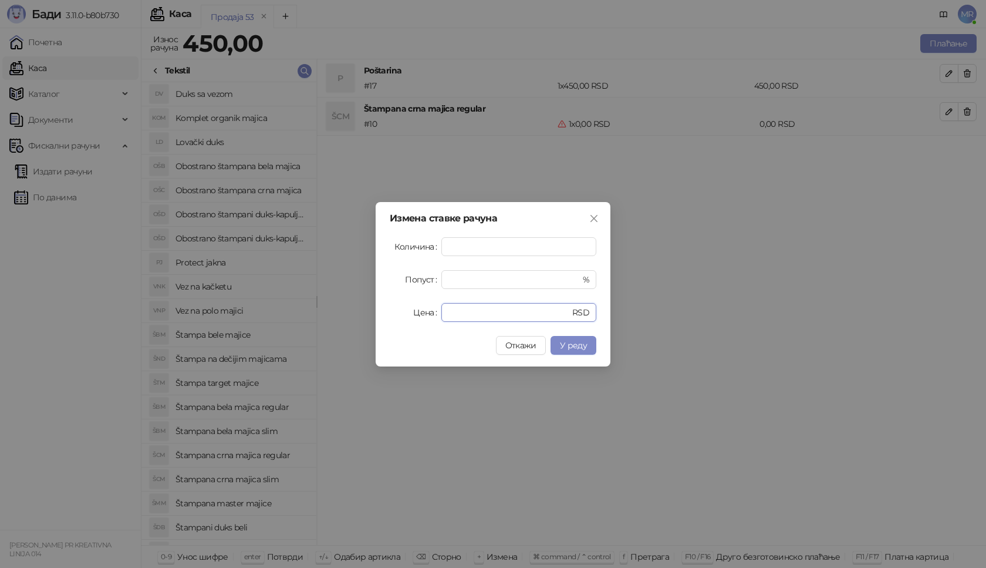
drag, startPoint x: 465, startPoint y: 313, endPoint x: 388, endPoint y: 311, distance: 77.0
click at [399, 322] on div "Измена ставке рачуна Количина * Попуст * % Цена * RSD Откажи У реду" at bounding box center [493, 284] width 235 height 164
type input "****"
click at [564, 345] on span "У реду" at bounding box center [573, 345] width 27 height 11
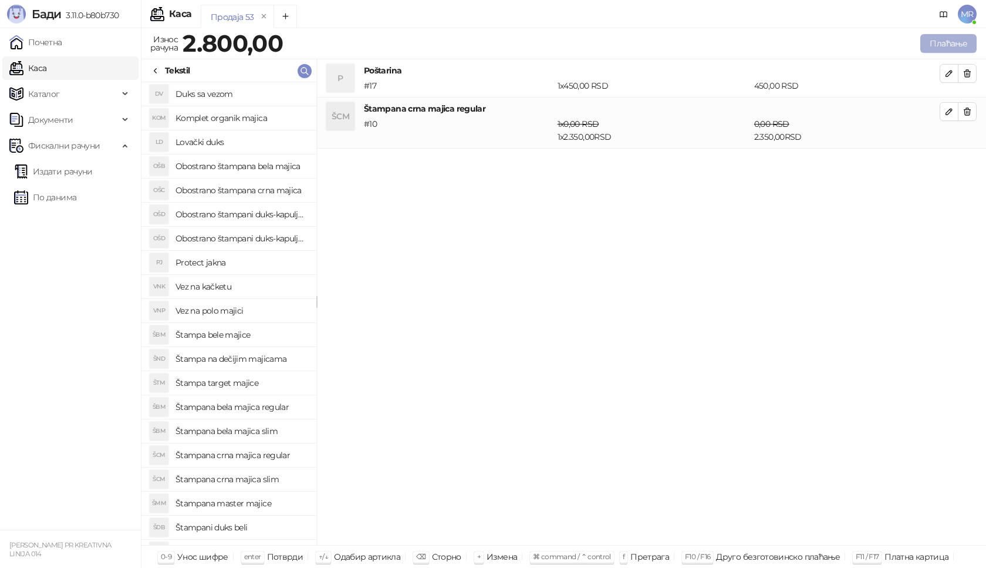
click at [945, 37] on button "Плаћање" at bounding box center [948, 43] width 56 height 19
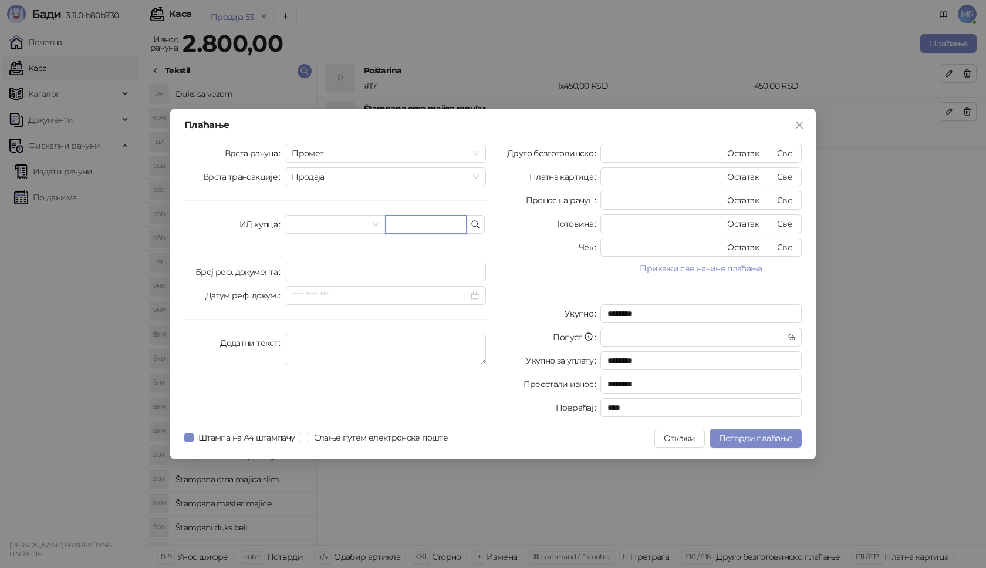
click at [404, 226] on input "text" at bounding box center [426, 224] width 82 height 19
paste input "**********"
type input "**********"
click at [783, 156] on button "Све" at bounding box center [785, 153] width 34 height 19
type input "****"
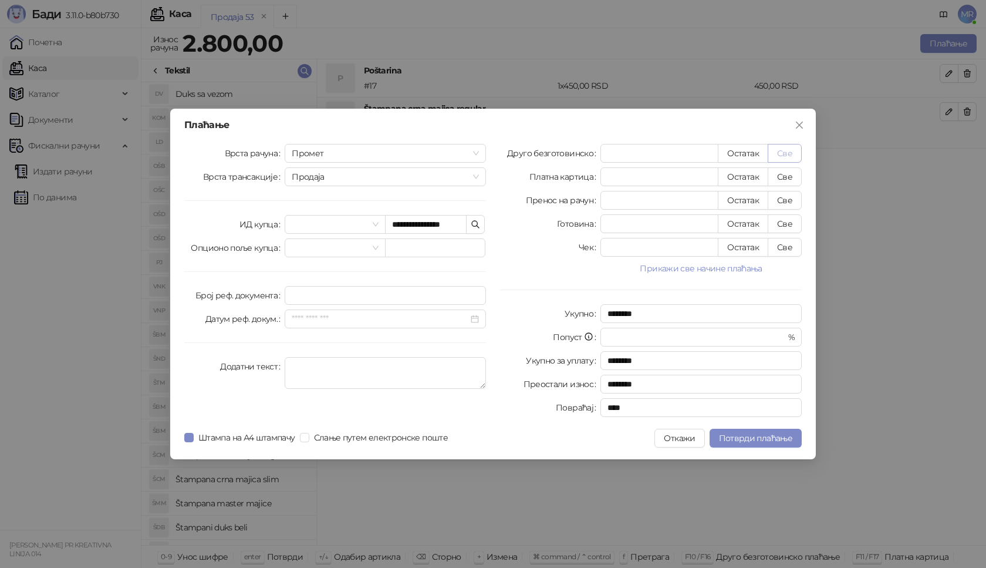
type input "****"
drag, startPoint x: 745, startPoint y: 447, endPoint x: 744, endPoint y: 440, distance: 7.7
click at [745, 445] on div "**********" at bounding box center [493, 284] width 646 height 350
click at [744, 440] on span "Потврди плаћање" at bounding box center [755, 438] width 73 height 11
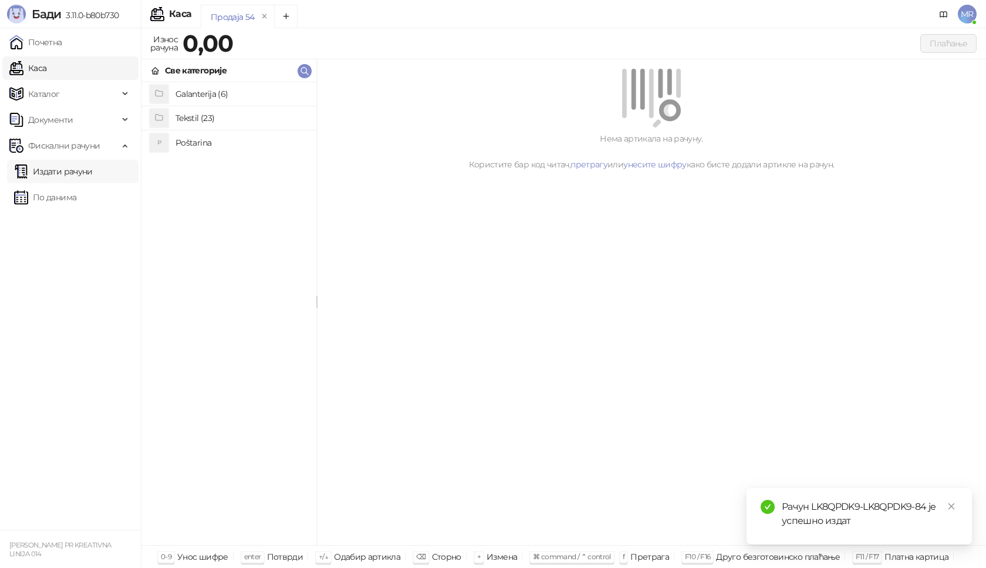
click at [68, 174] on link "Издати рачуни" at bounding box center [53, 171] width 79 height 23
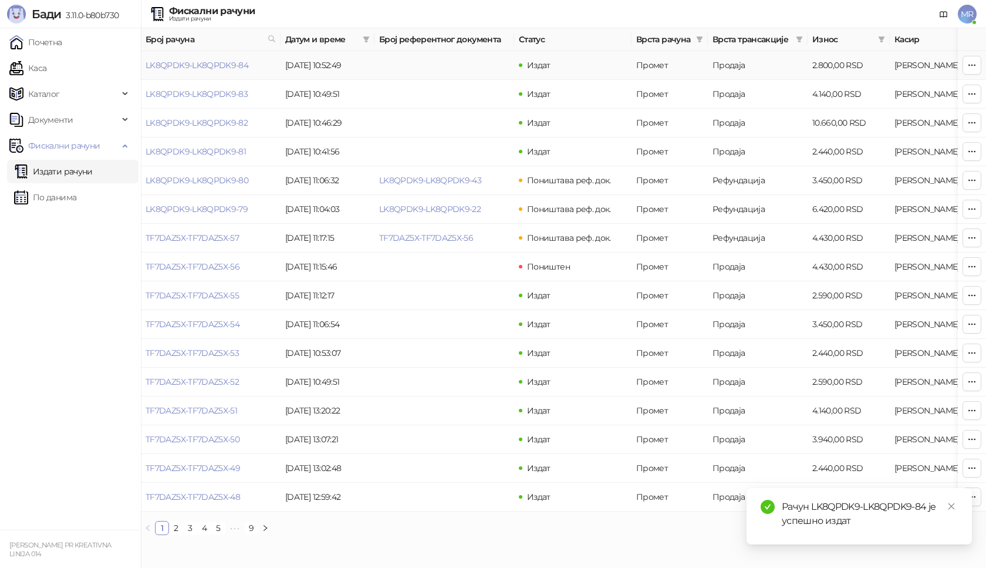
click at [193, 68] on link "LK8QPDK9-LK8QPDK9-84" at bounding box center [197, 65] width 103 height 11
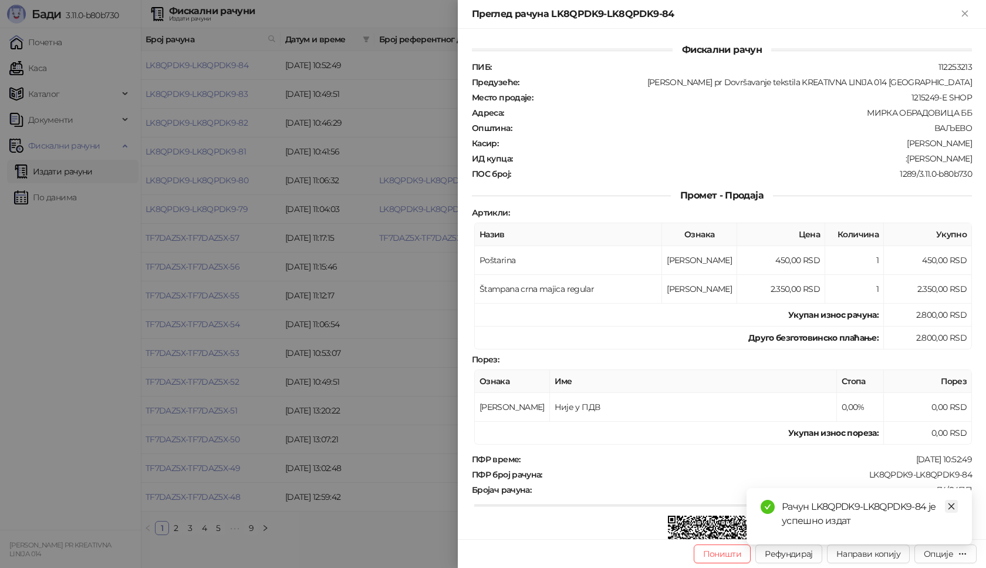
click at [950, 508] on icon "close" at bounding box center [951, 506] width 8 height 8
click at [952, 553] on div "Опције" at bounding box center [938, 553] width 29 height 11
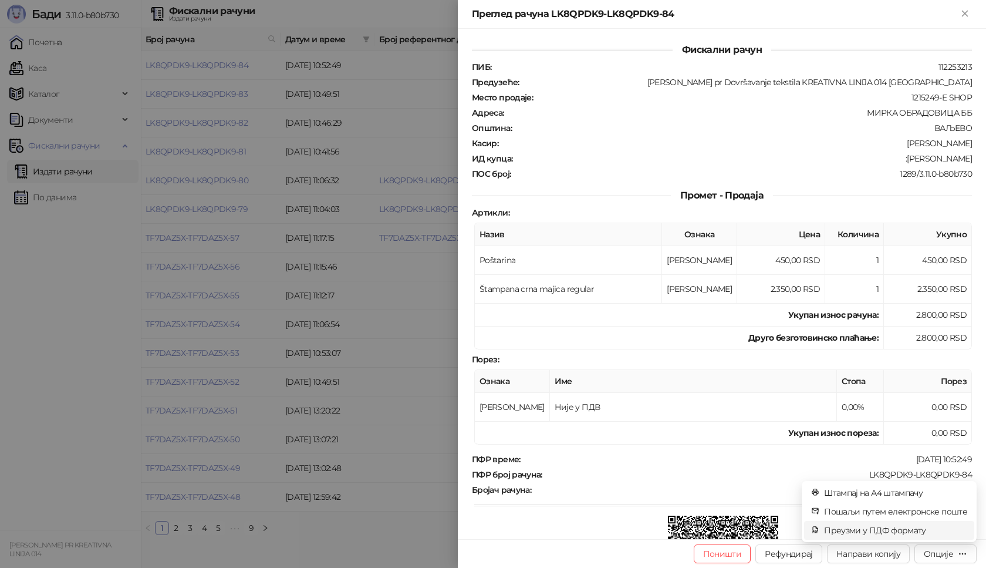
click at [919, 531] on span "Преузми у ПДФ формату" at bounding box center [895, 530] width 143 height 13
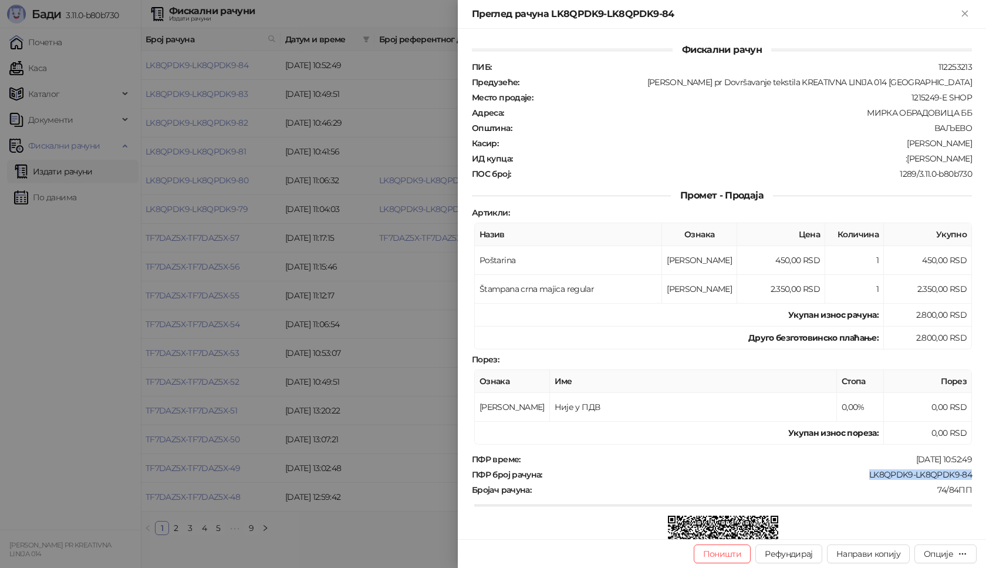
drag, startPoint x: 953, startPoint y: 474, endPoint x: 860, endPoint y: 478, distance: 92.8
click at [861, 478] on div "Фискални рачун ПИБ : 112253213 Предузеће : [PERSON_NAME] pr Dovršavanje tekstil…" at bounding box center [722, 284] width 528 height 510
copy div "LK8QPDK9-LK8QPDK9-84"
drag, startPoint x: 957, startPoint y: 157, endPoint x: 903, endPoint y: 159, distance: 54.6
click at [903, 159] on div "Фискални рачун ПИБ : 112253213 Предузеће : [PERSON_NAME] pr Dovršavanje tekstil…" at bounding box center [722, 284] width 528 height 510
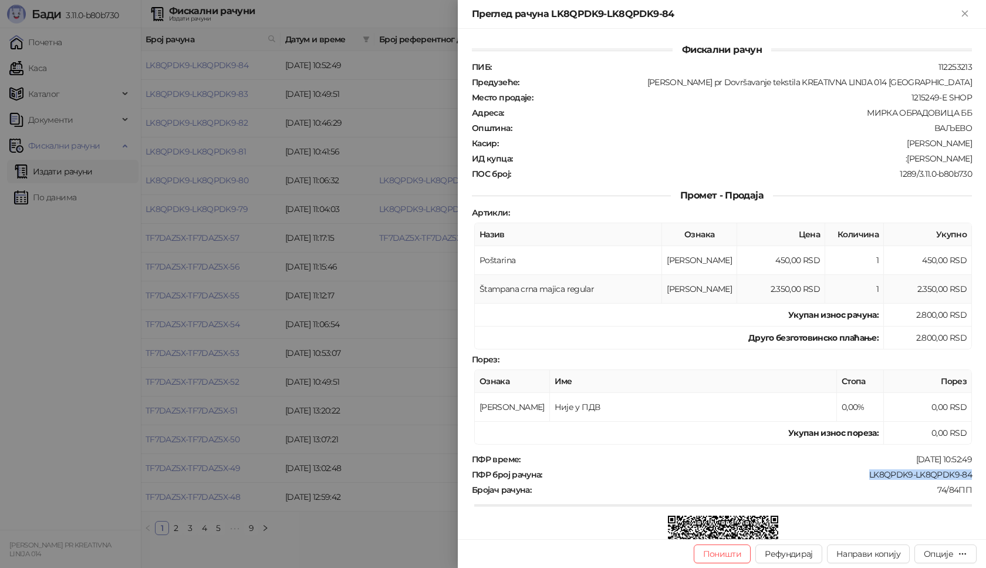
copy div "[PERSON_NAME]"
drag, startPoint x: 968, startPoint y: 474, endPoint x: 859, endPoint y: 481, distance: 109.4
click at [859, 481] on div "Фискални рачун ПИБ : 112253213 Предузеће : [PERSON_NAME] pr Dovršavanje tekstil…" at bounding box center [722, 284] width 528 height 510
copy div "LK8QPDK9-LK8QPDK9-84"
drag, startPoint x: 965, startPoint y: 154, endPoint x: 901, endPoint y: 157, distance: 64.1
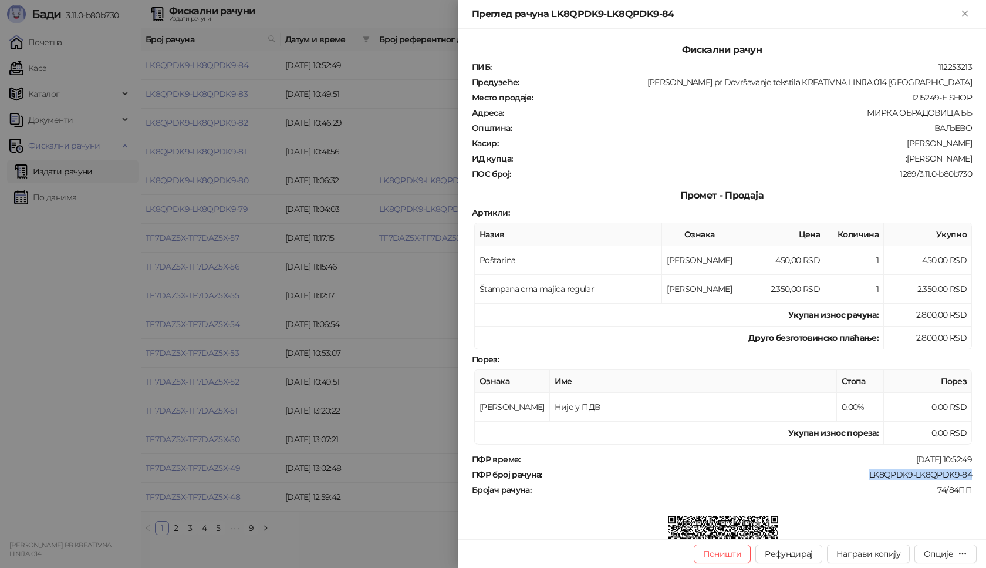
click at [901, 157] on div "Фискални рачун ПИБ : 112253213 Предузеће : [PERSON_NAME] pr Dovršavanje tekstil…" at bounding box center [722, 284] width 528 height 510
copy div "[PERSON_NAME]"
click at [965, 6] on div "Преглед рачуна LK8QPDK9-LK8QPDK9-84" at bounding box center [722, 14] width 528 height 29
click at [963, 10] on icon "Close" at bounding box center [965, 13] width 11 height 11
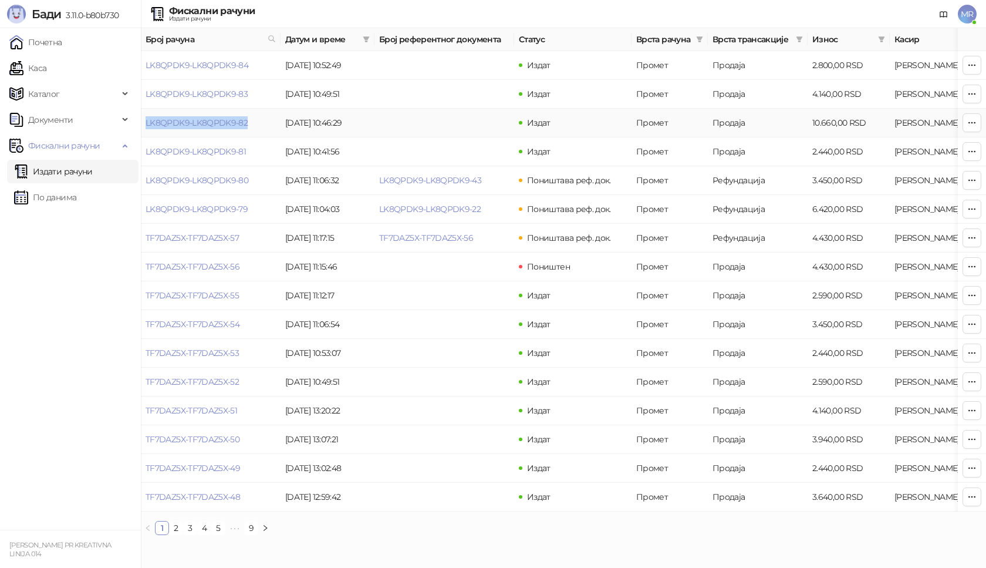
drag, startPoint x: 252, startPoint y: 124, endPoint x: 143, endPoint y: 125, distance: 109.2
click at [143, 125] on td "LK8QPDK9-LK8QPDK9-82" at bounding box center [211, 123] width 140 height 29
drag, startPoint x: 253, startPoint y: 150, endPoint x: 143, endPoint y: 149, distance: 110.4
click at [143, 149] on td "LK8QPDK9-LK8QPDK9-81" at bounding box center [211, 151] width 140 height 29
drag, startPoint x: 253, startPoint y: 97, endPoint x: 145, endPoint y: 95, distance: 108.0
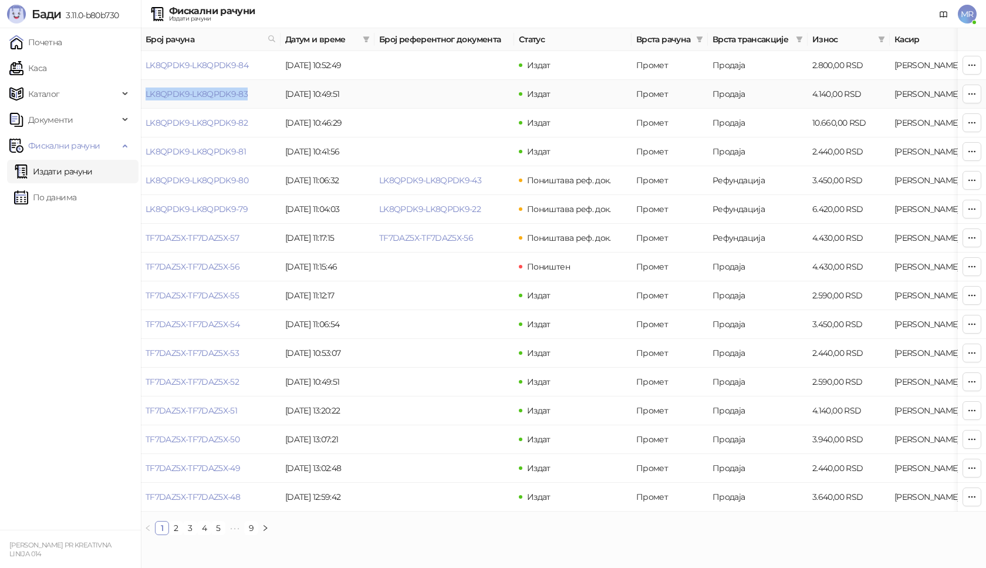
click at [145, 95] on td "LK8QPDK9-LK8QPDK9-83" at bounding box center [211, 94] width 140 height 29
click at [39, 65] on link "Каса" at bounding box center [27, 67] width 37 height 23
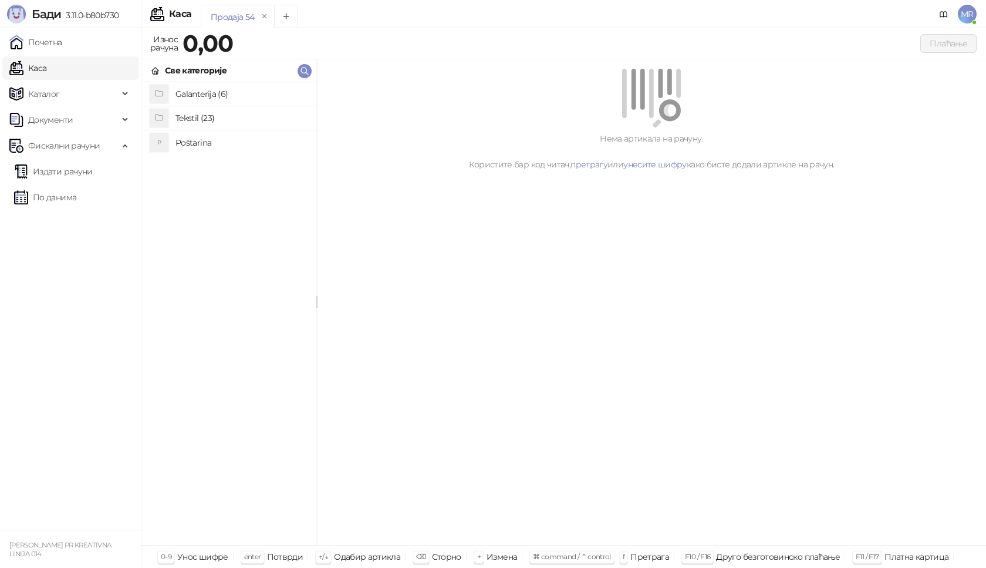
click at [178, 151] on h4 "Poštarina" at bounding box center [241, 142] width 131 height 19
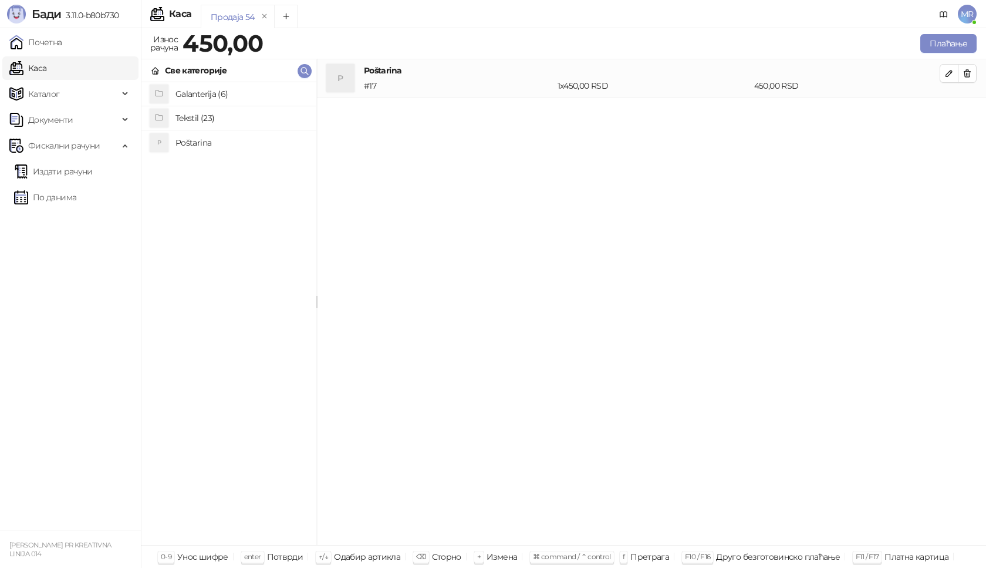
click at [216, 117] on h4 "Tekstil (23)" at bounding box center [241, 118] width 131 height 19
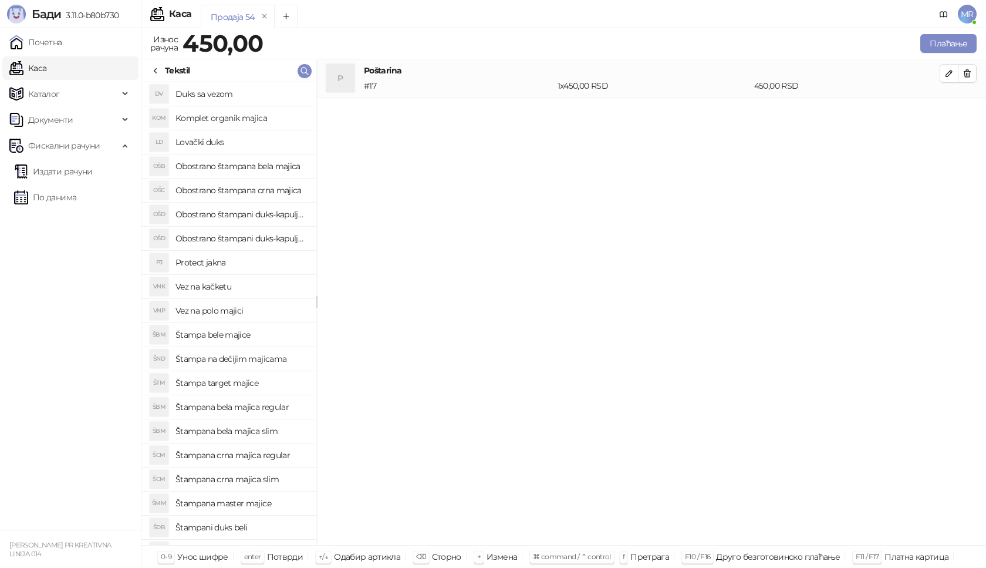
click at [242, 454] on h4 "Štampana crna majica regular" at bounding box center [241, 455] width 131 height 19
click at [950, 115] on icon "button" at bounding box center [949, 111] width 9 height 9
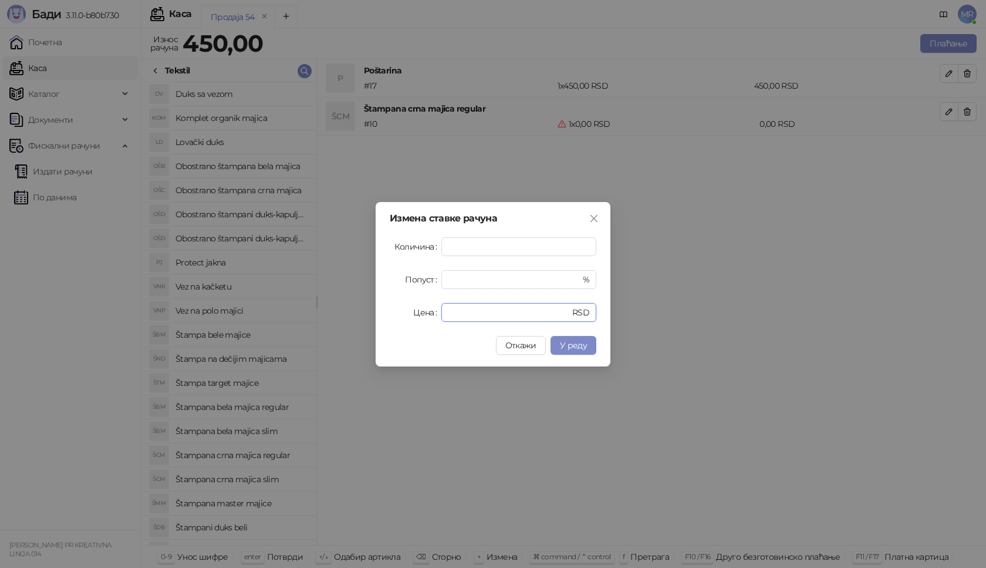
drag, startPoint x: 443, startPoint y: 315, endPoint x: 406, endPoint y: 315, distance: 37.0
click at [407, 315] on div "Цена * RSD" at bounding box center [493, 312] width 207 height 19
type input "****"
click at [565, 345] on span "У реду" at bounding box center [573, 345] width 27 height 11
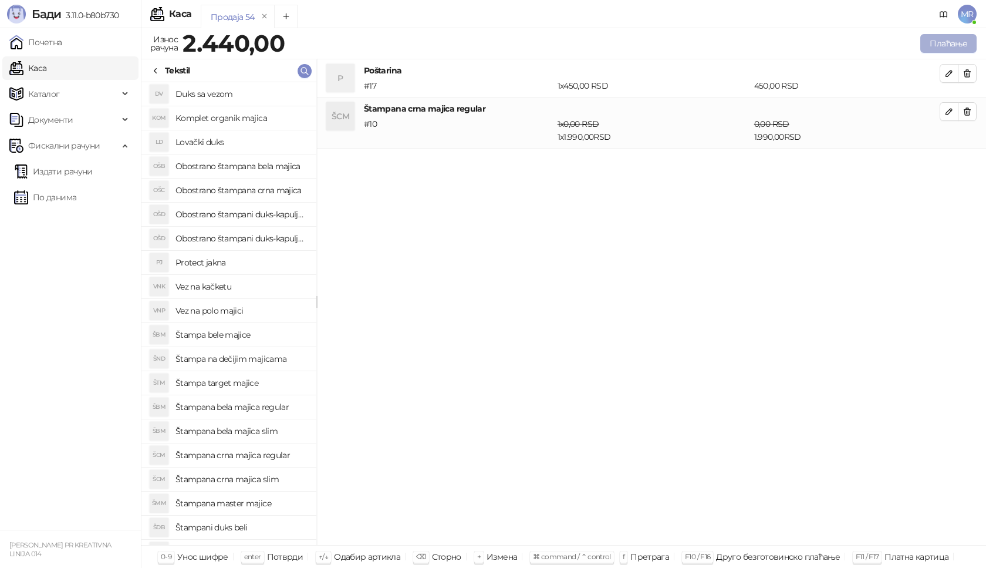
click at [940, 39] on button "Плаћање" at bounding box center [948, 43] width 56 height 19
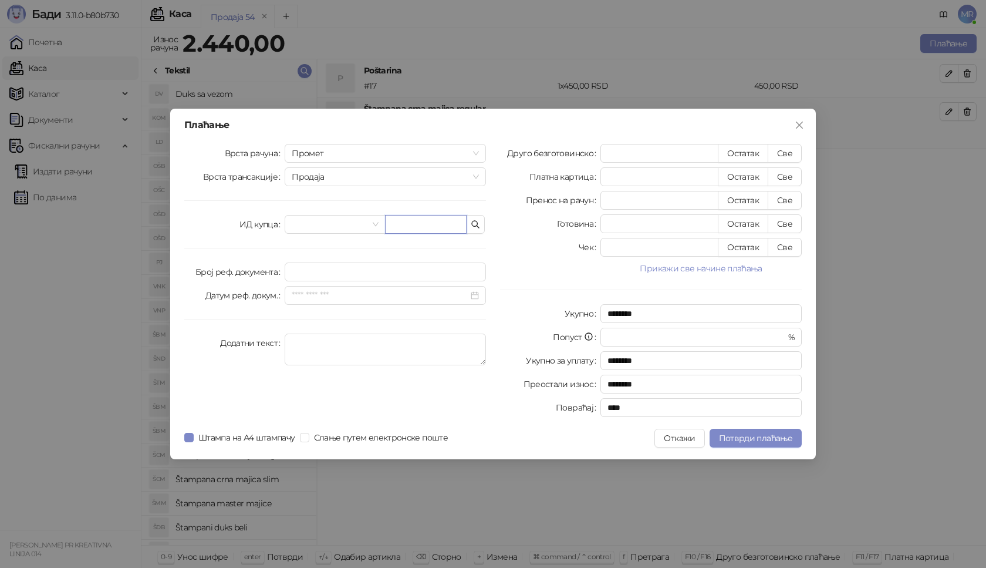
click at [418, 222] on input "text" at bounding box center [426, 224] width 82 height 19
paste input "**********"
type input "**********"
click at [779, 154] on button "Све" at bounding box center [785, 153] width 34 height 19
type input "****"
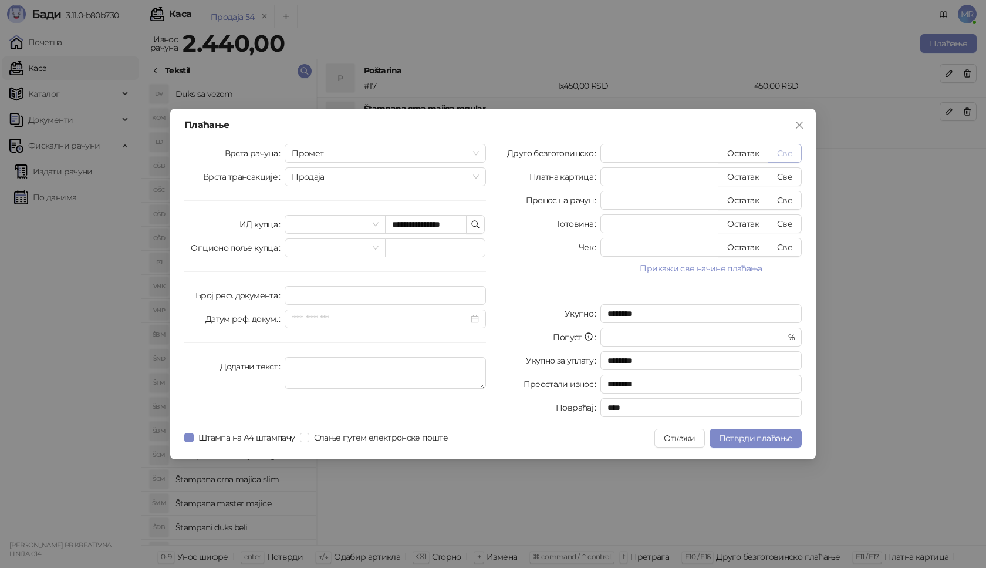
type input "****"
click at [731, 438] on span "Потврди плаћање" at bounding box center [755, 438] width 73 height 11
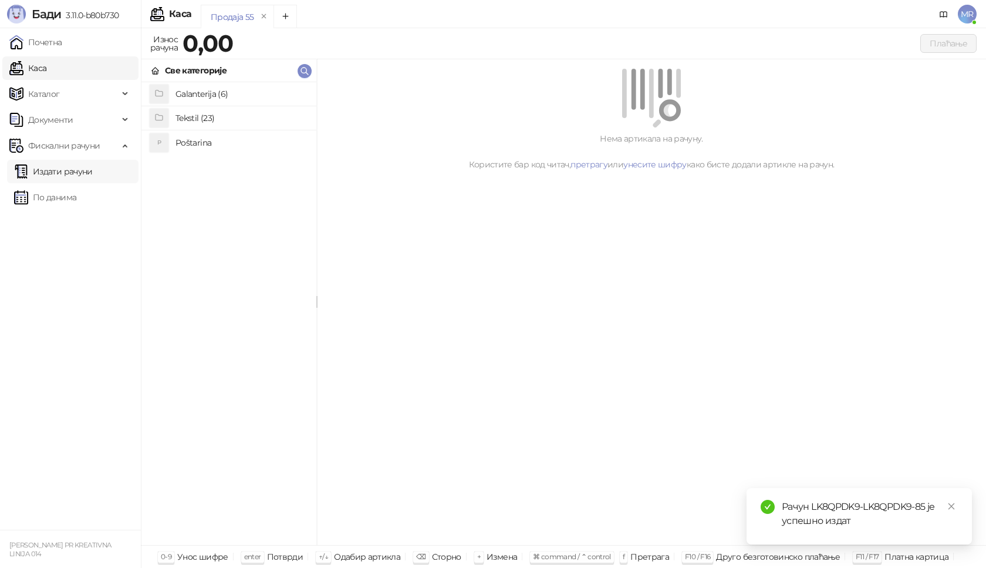
click at [58, 171] on link "Издати рачуни" at bounding box center [53, 171] width 79 height 23
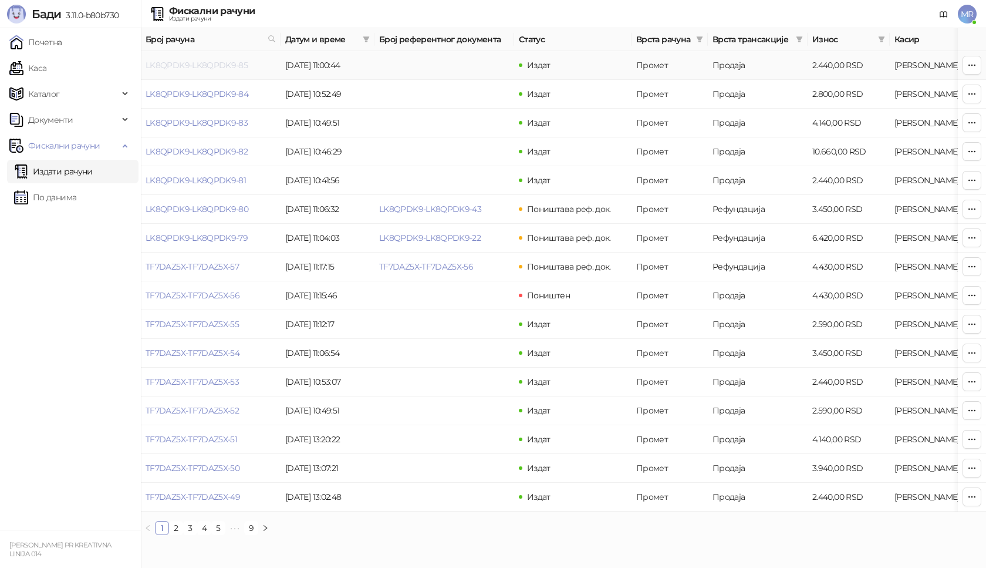
click at [183, 66] on link "LK8QPDK9-LK8QPDK9-85" at bounding box center [197, 65] width 102 height 11
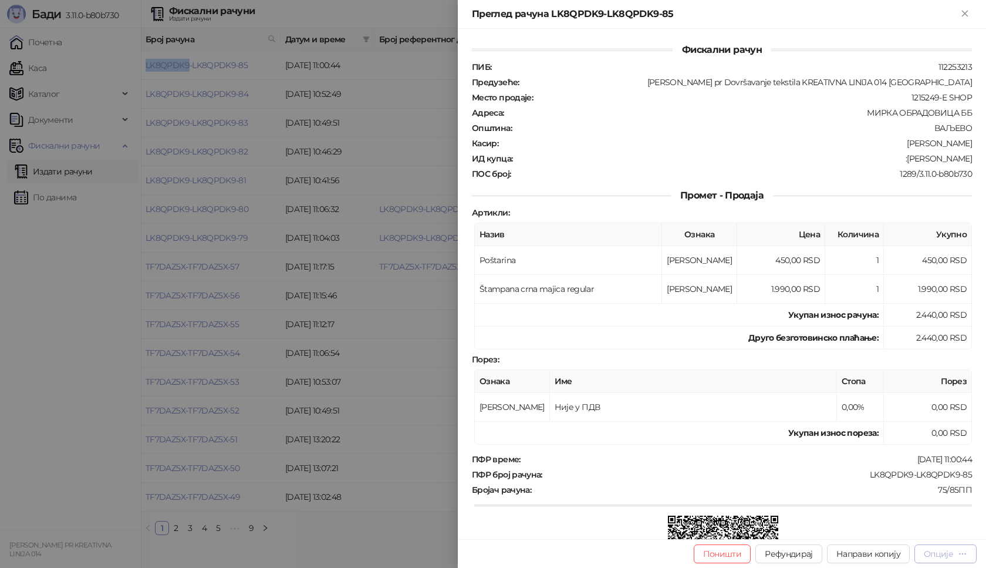
click at [932, 552] on div "Опције" at bounding box center [938, 553] width 29 height 11
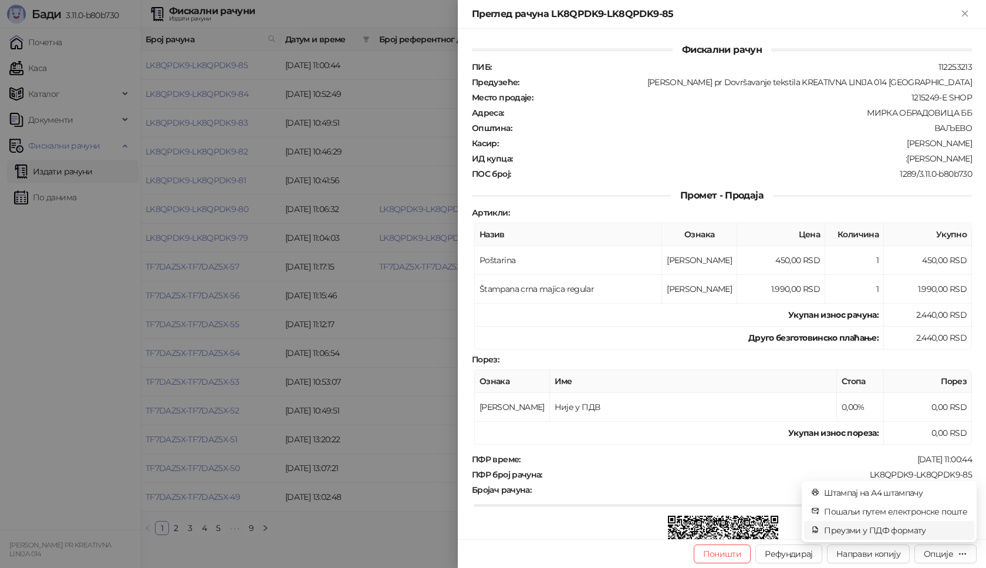
click at [923, 534] on span "Преузми у ПДФ формату" at bounding box center [895, 530] width 143 height 13
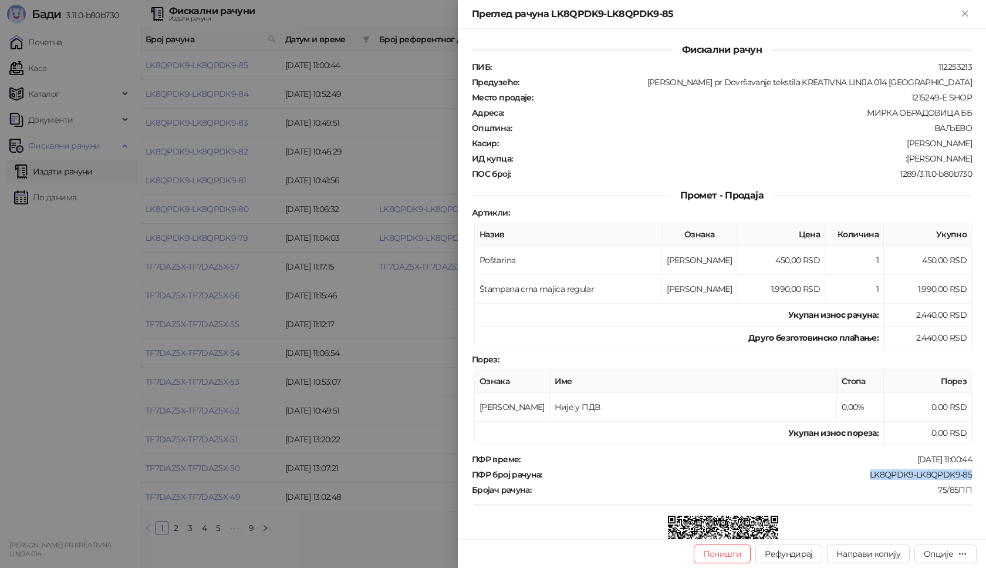
drag, startPoint x: 964, startPoint y: 474, endPoint x: 861, endPoint y: 471, distance: 102.8
click at [861, 471] on div "ПФР број рачуна : LK8QPDK9-LK8QPDK9-85" at bounding box center [722, 474] width 505 height 11
drag, startPoint x: 965, startPoint y: 159, endPoint x: 895, endPoint y: 164, distance: 70.1
click at [898, 160] on div "Фискални рачун ПИБ : 112253213 Предузеће : [PERSON_NAME] pr Dovršavanje tekstil…" at bounding box center [722, 284] width 528 height 510
click at [967, 6] on div "Преглед рачуна LK8QPDK9-LK8QPDK9-85" at bounding box center [722, 14] width 528 height 29
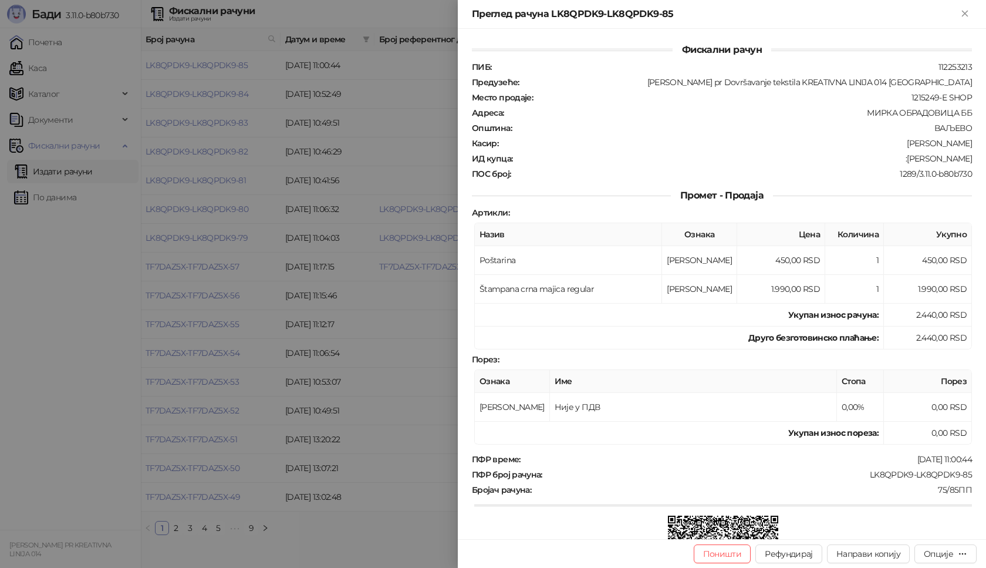
click at [966, 12] on icon "Close" at bounding box center [964, 13] width 5 height 5
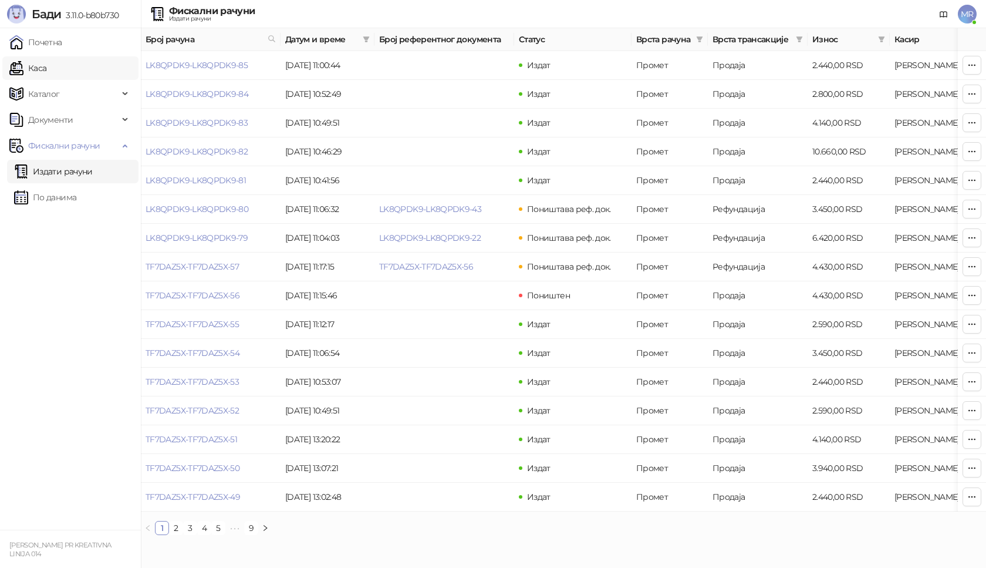
click at [46, 67] on link "Каса" at bounding box center [27, 67] width 37 height 23
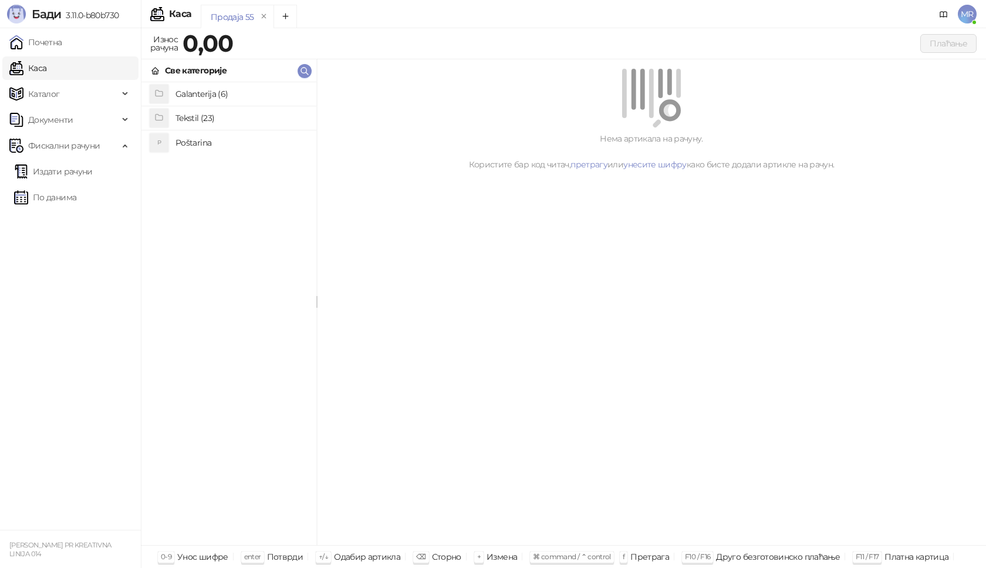
click at [198, 138] on h4 "Poštarina" at bounding box center [241, 142] width 131 height 19
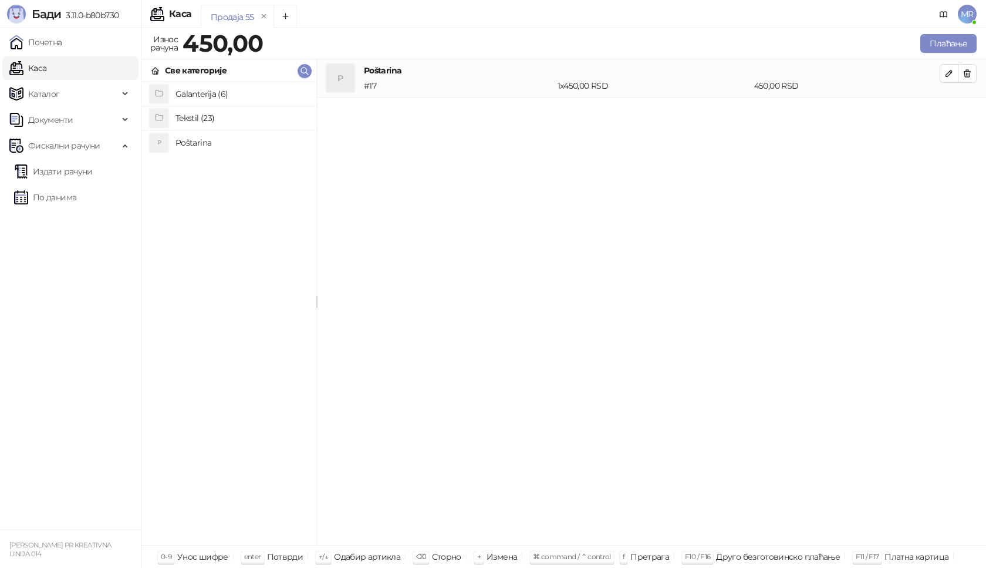
click at [205, 115] on h4 "Tekstil (23)" at bounding box center [241, 118] width 131 height 19
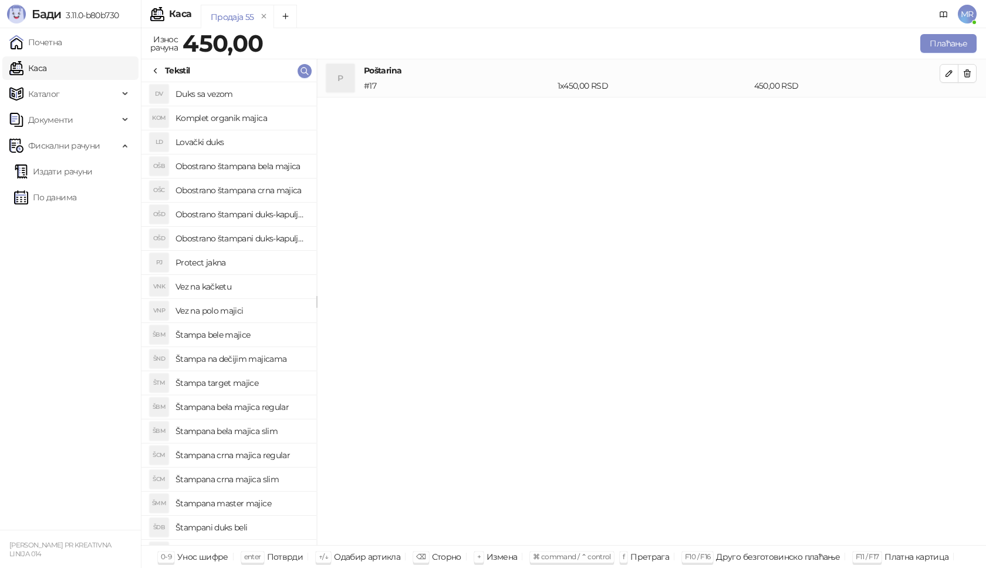
click at [274, 457] on h4 "Štampana crna majica regular" at bounding box center [241, 455] width 131 height 19
click at [953, 107] on icon "button" at bounding box center [949, 111] width 9 height 9
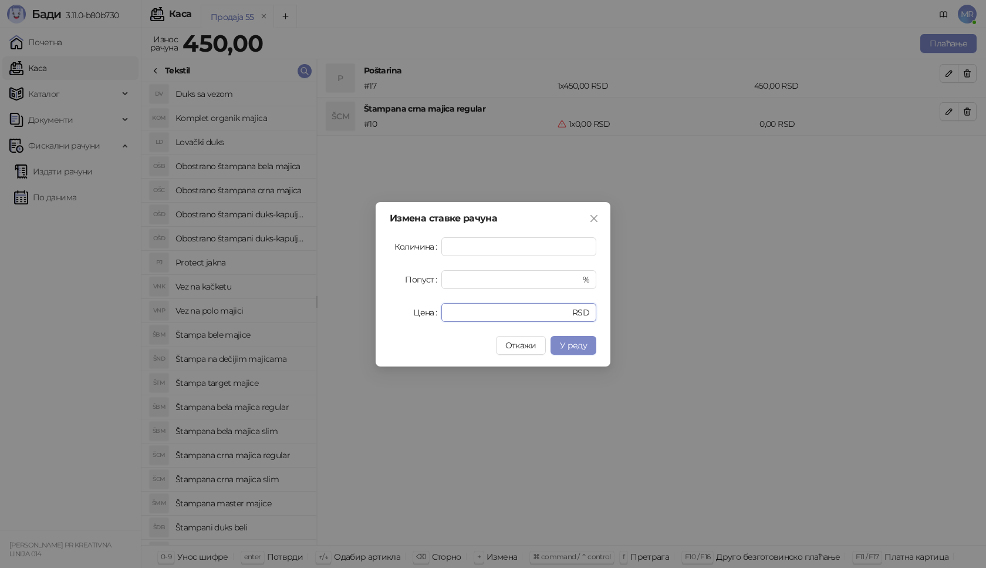
drag, startPoint x: 477, startPoint y: 306, endPoint x: 380, endPoint y: 309, distance: 97.5
click at [394, 312] on div "Цена * RSD" at bounding box center [493, 312] width 207 height 19
type input "****"
click at [572, 350] on span "У реду" at bounding box center [573, 345] width 27 height 11
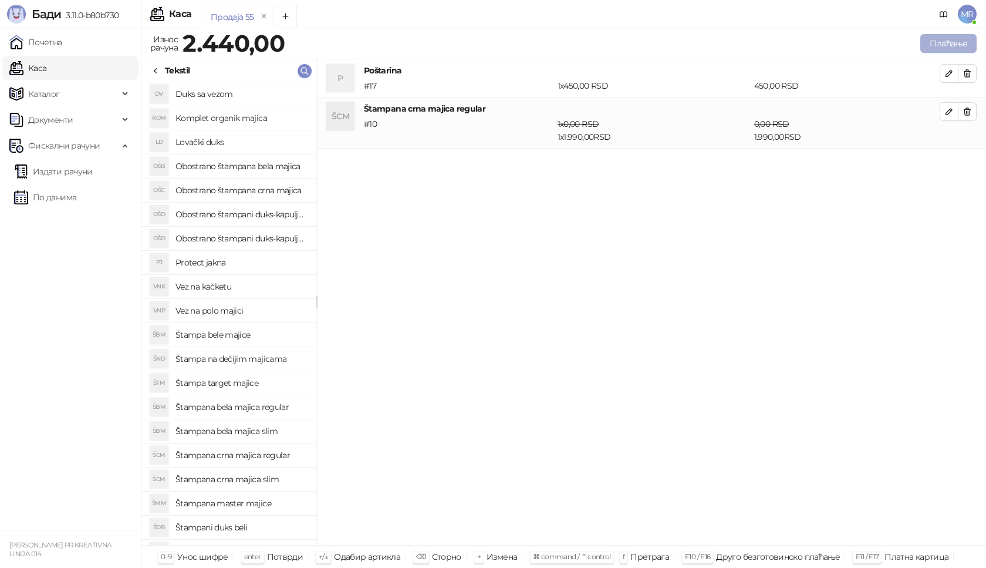
click at [939, 41] on button "Плаћање" at bounding box center [948, 43] width 56 height 19
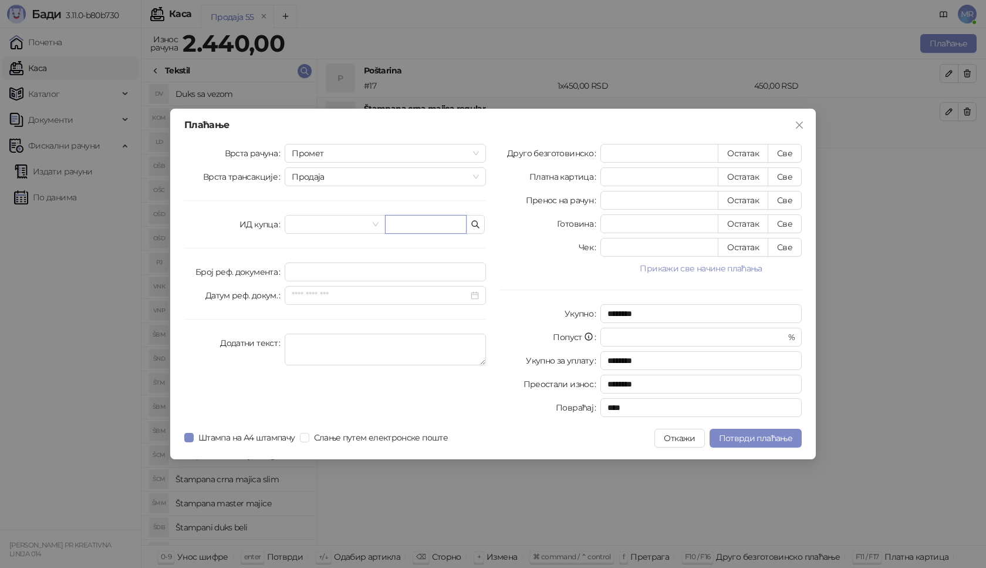
click at [413, 225] on input "text" at bounding box center [426, 224] width 82 height 19
paste input "**********"
type input "**********"
click at [790, 156] on button "Све" at bounding box center [785, 153] width 34 height 19
type input "****"
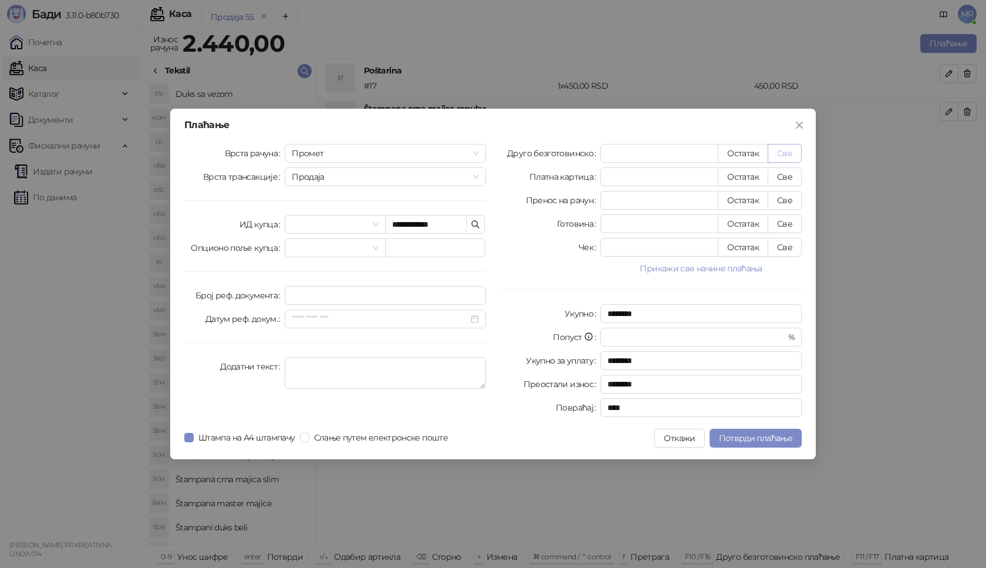
type input "****"
click at [756, 437] on span "Потврди плаћање" at bounding box center [755, 438] width 73 height 11
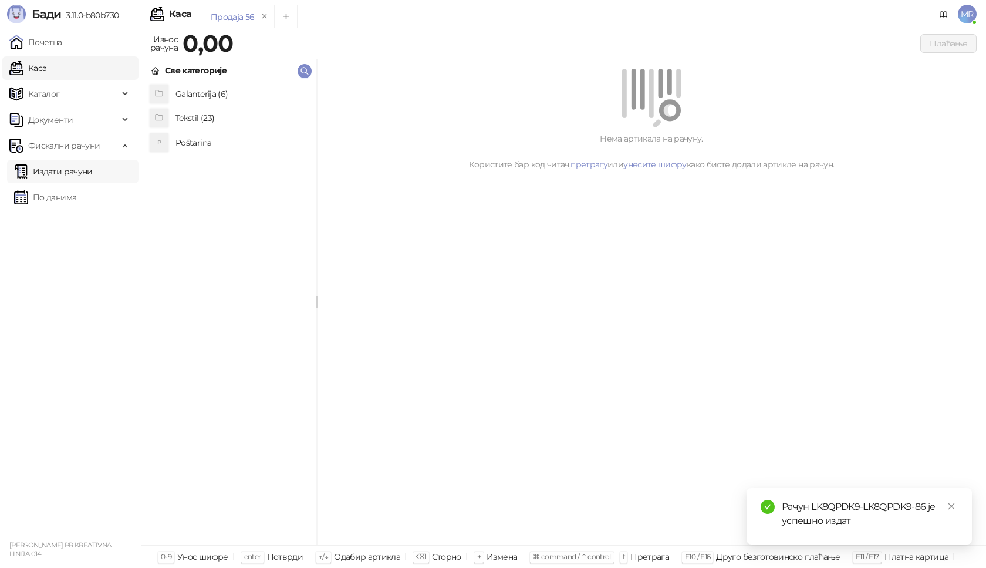
click at [85, 173] on link "Издати рачуни" at bounding box center [53, 171] width 79 height 23
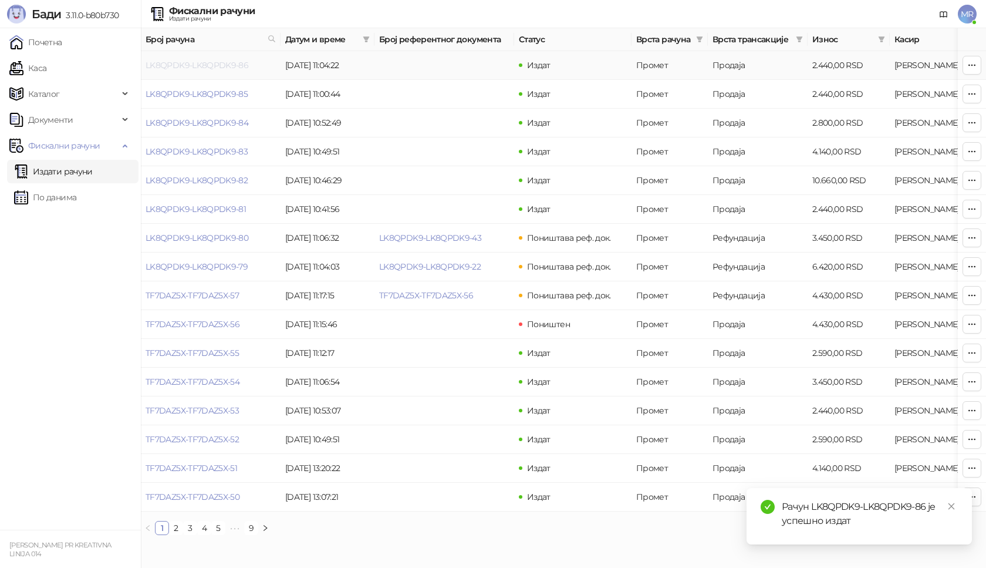
click at [190, 66] on link "LK8QPDK9-LK8QPDK9-86" at bounding box center [197, 65] width 103 height 11
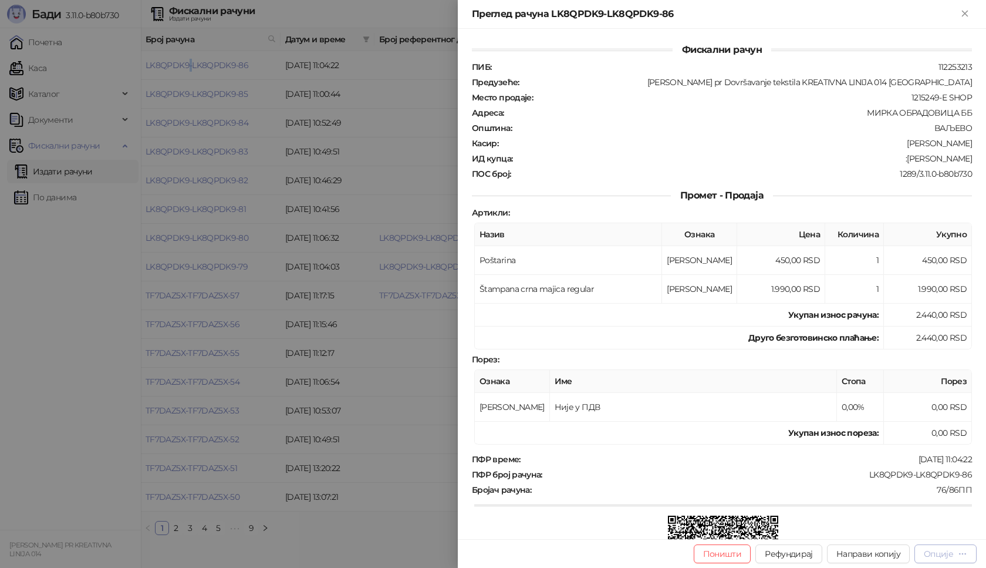
click at [946, 555] on div "Опције" at bounding box center [938, 553] width 29 height 11
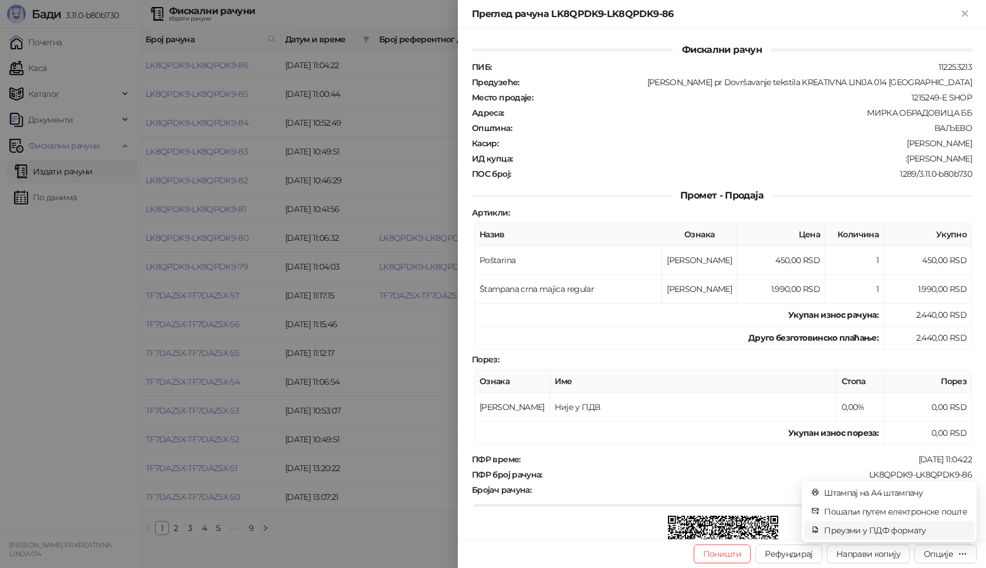
click at [923, 527] on span "Преузми у ПДФ формату" at bounding box center [895, 530] width 143 height 13
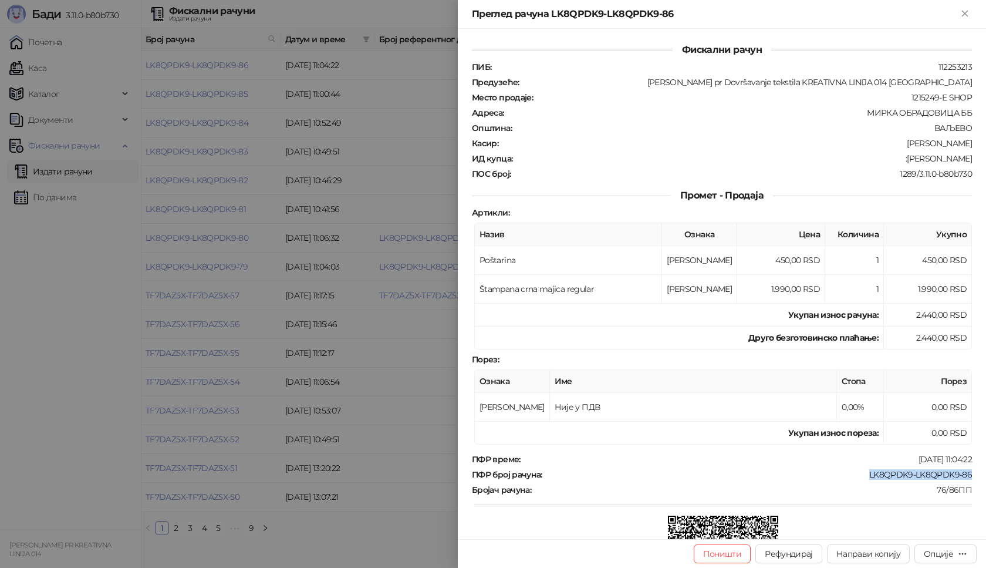
drag, startPoint x: 966, startPoint y: 471, endPoint x: 853, endPoint y: 471, distance: 112.7
click at [854, 471] on div "Фискални рачун ПИБ : 112253213 Предузеће : [PERSON_NAME] pr Dovršavanje tekstil…" at bounding box center [722, 284] width 528 height 510
drag, startPoint x: 962, startPoint y: 160, endPoint x: 913, endPoint y: 161, distance: 49.3
click at [913, 161] on div ":[PERSON_NAME]" at bounding box center [744, 158] width 460 height 11
click at [966, 14] on icon "Close" at bounding box center [964, 13] width 5 height 5
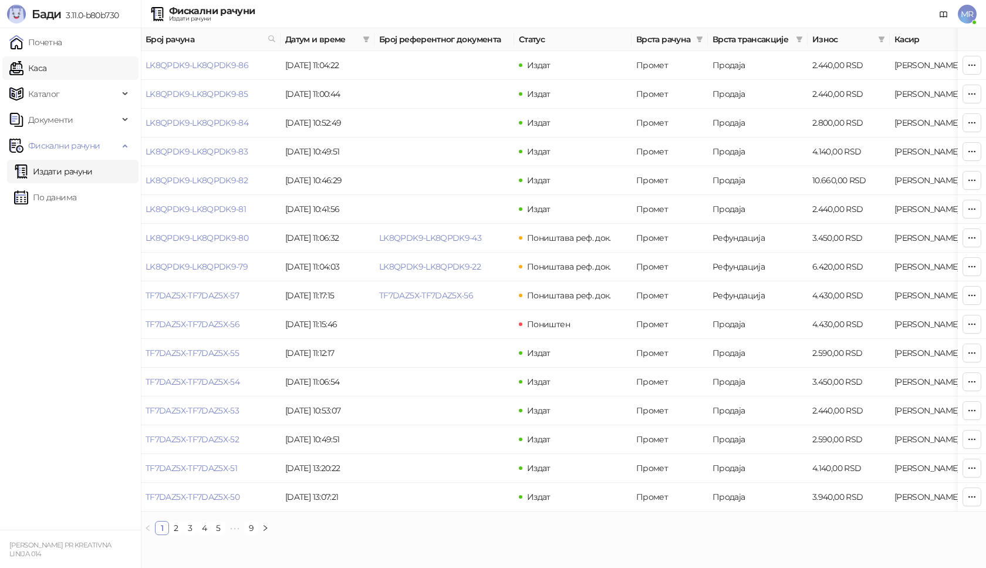
drag, startPoint x: 33, startPoint y: 66, endPoint x: 83, endPoint y: 78, distance: 51.4
click at [33, 65] on link "Каса" at bounding box center [27, 67] width 37 height 23
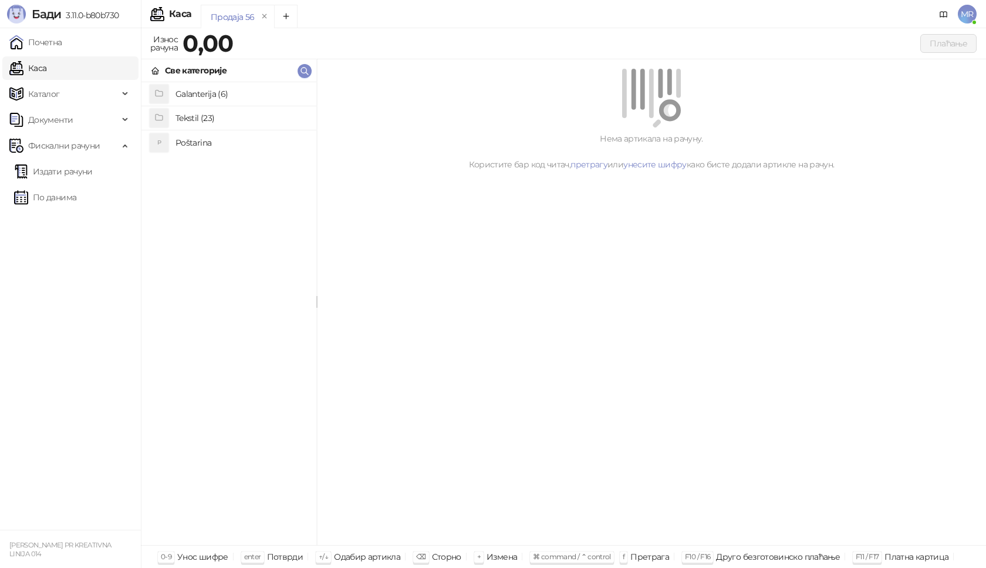
click at [191, 142] on h4 "Poštarina" at bounding box center [241, 142] width 131 height 19
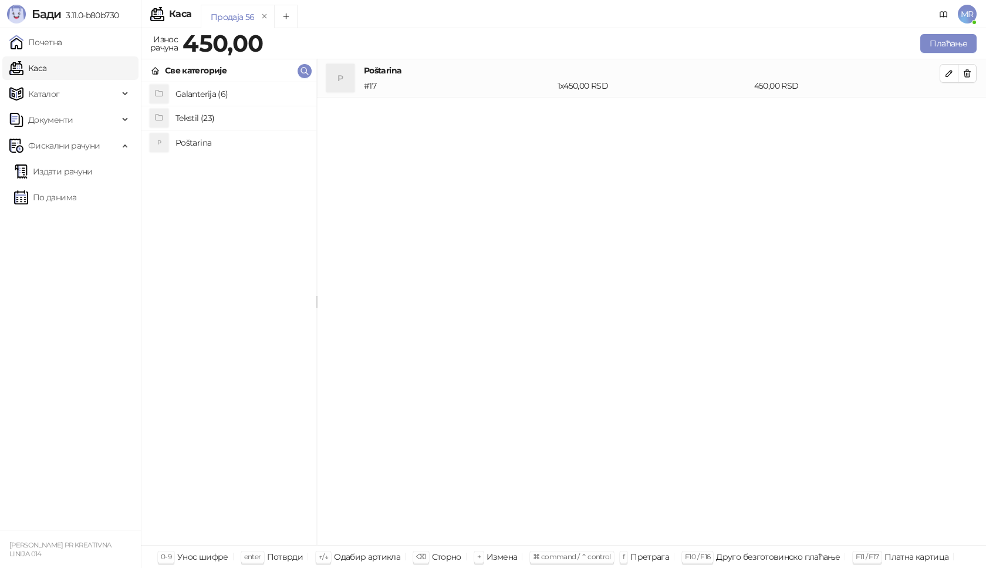
click at [194, 117] on h4 "Tekstil (23)" at bounding box center [241, 118] width 131 height 19
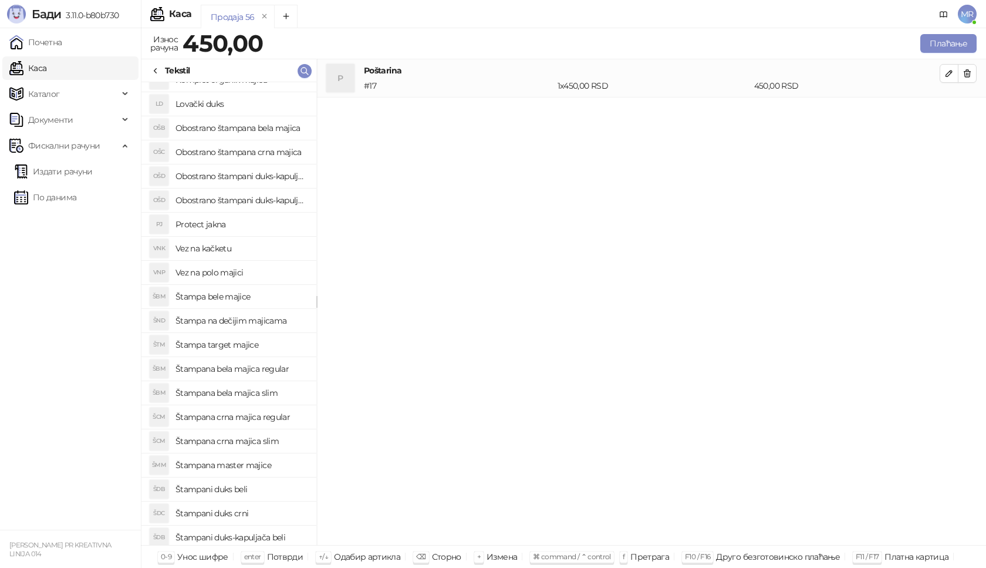
scroll to position [91, 0]
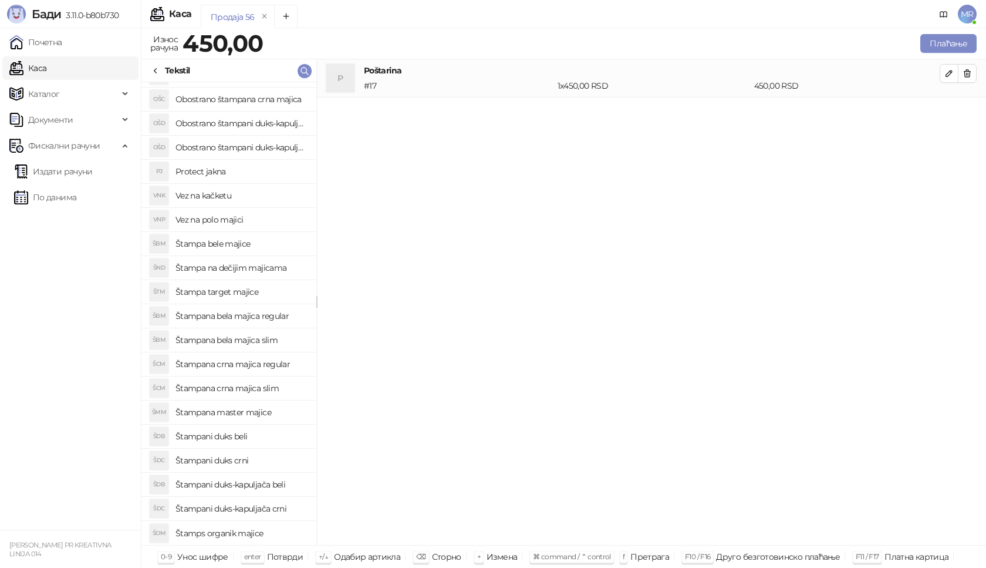
click at [271, 509] on h4 "Štampani duks-kapuljača crni" at bounding box center [241, 508] width 131 height 19
click at [944, 109] on button "button" at bounding box center [949, 111] width 19 height 19
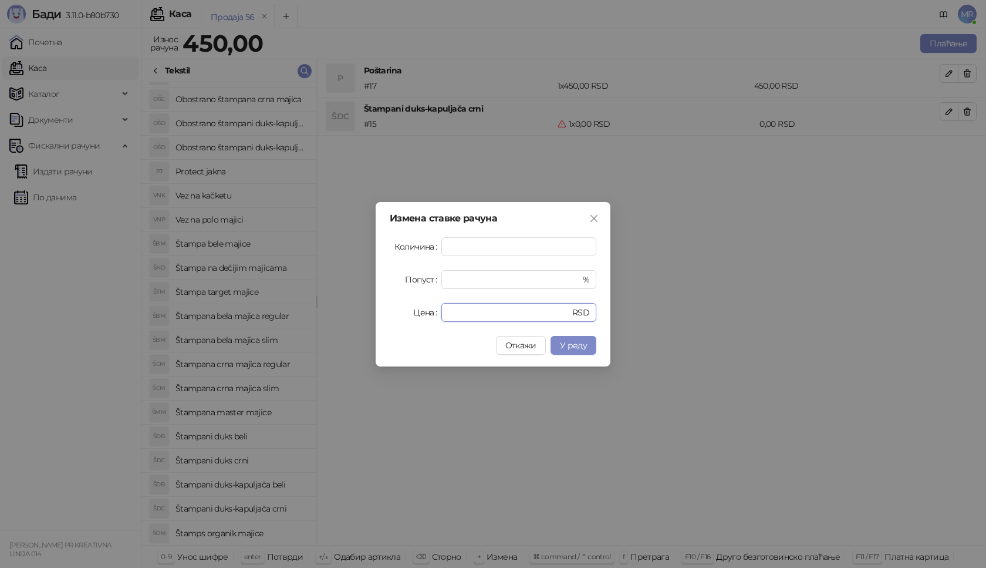
drag, startPoint x: 467, startPoint y: 306, endPoint x: 420, endPoint y: 316, distance: 48.7
click at [420, 316] on div "Цена * RSD" at bounding box center [493, 312] width 207 height 19
click at [575, 348] on span "У реду" at bounding box center [573, 345] width 27 height 11
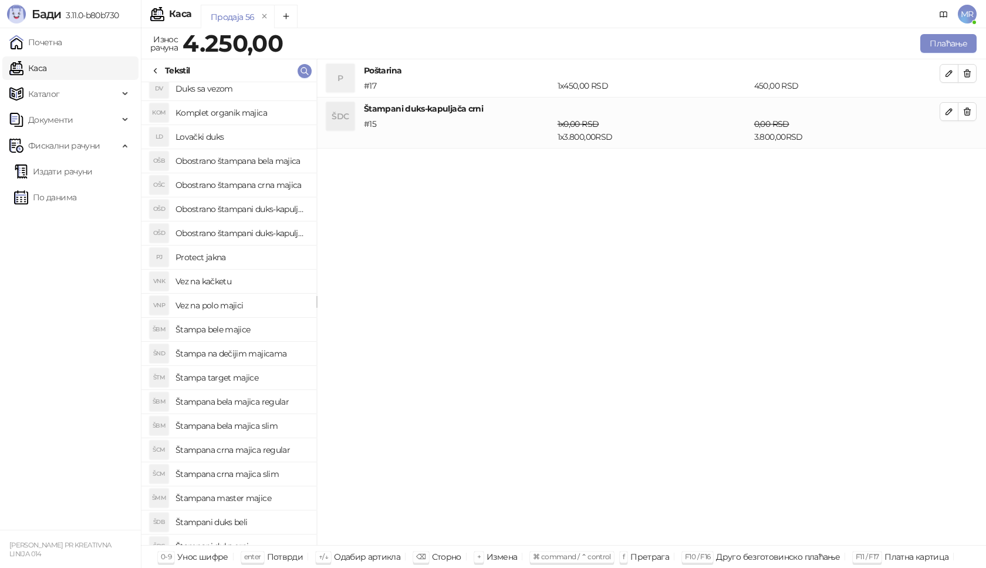
scroll to position [0, 0]
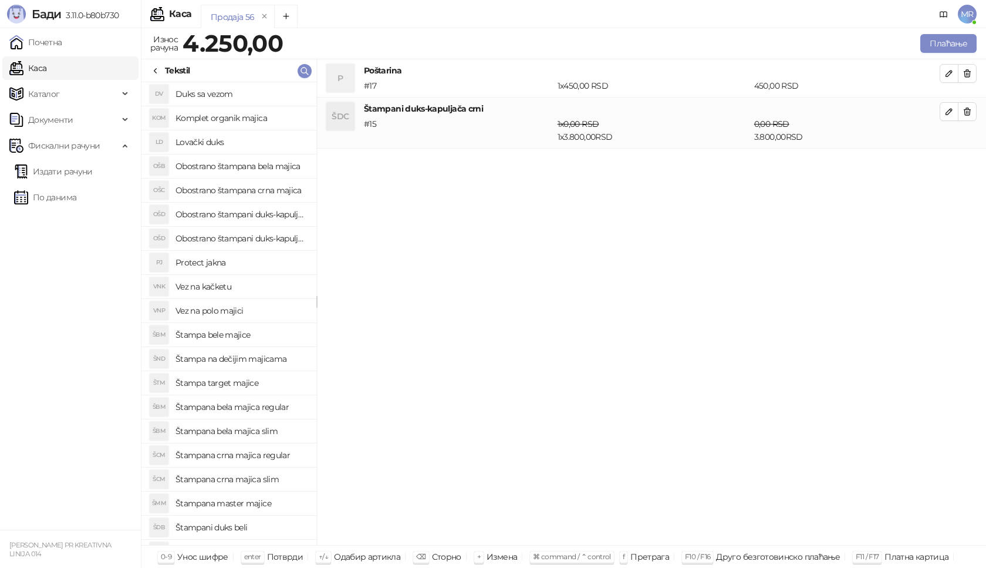
click at [233, 190] on h4 "Obostrano štampana crna majica" at bounding box center [241, 190] width 131 height 19
click at [950, 166] on icon "button" at bounding box center [949, 162] width 9 height 9
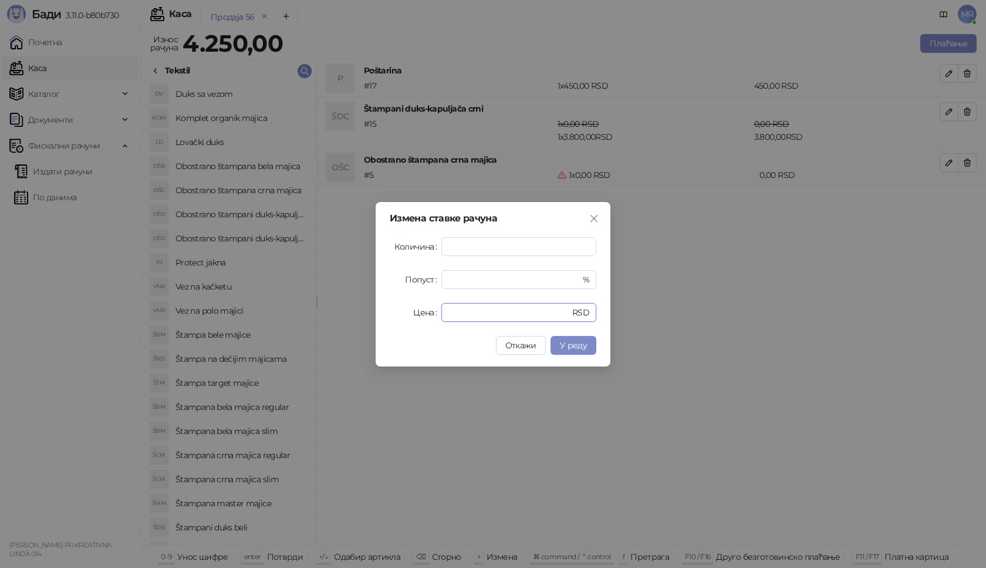
drag, startPoint x: 464, startPoint y: 311, endPoint x: 429, endPoint y: 306, distance: 34.9
click at [440, 316] on div "Цена * RSD" at bounding box center [493, 312] width 207 height 19
type input "****"
click at [581, 345] on span "У реду" at bounding box center [573, 345] width 27 height 11
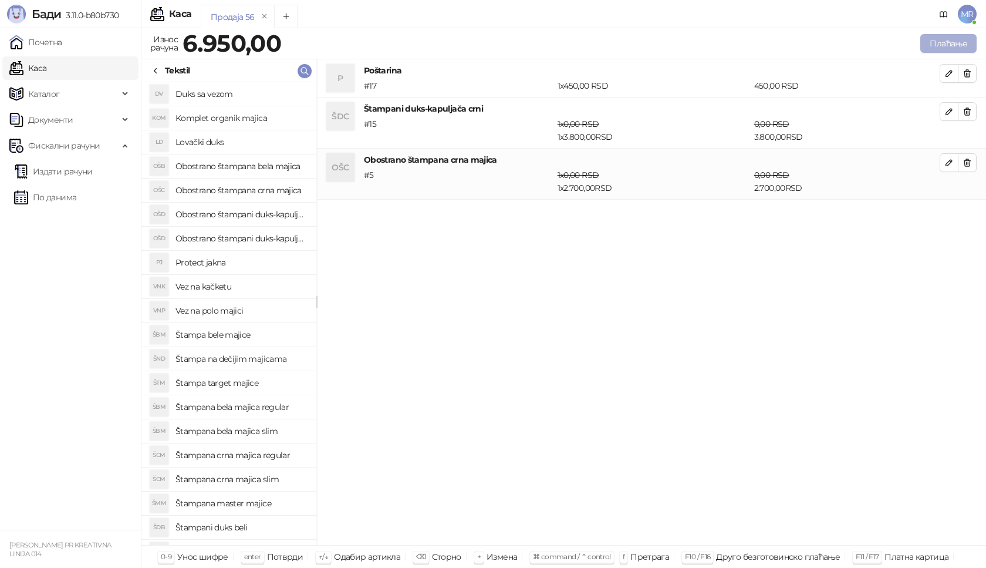
click at [959, 46] on button "Плаћање" at bounding box center [948, 43] width 56 height 19
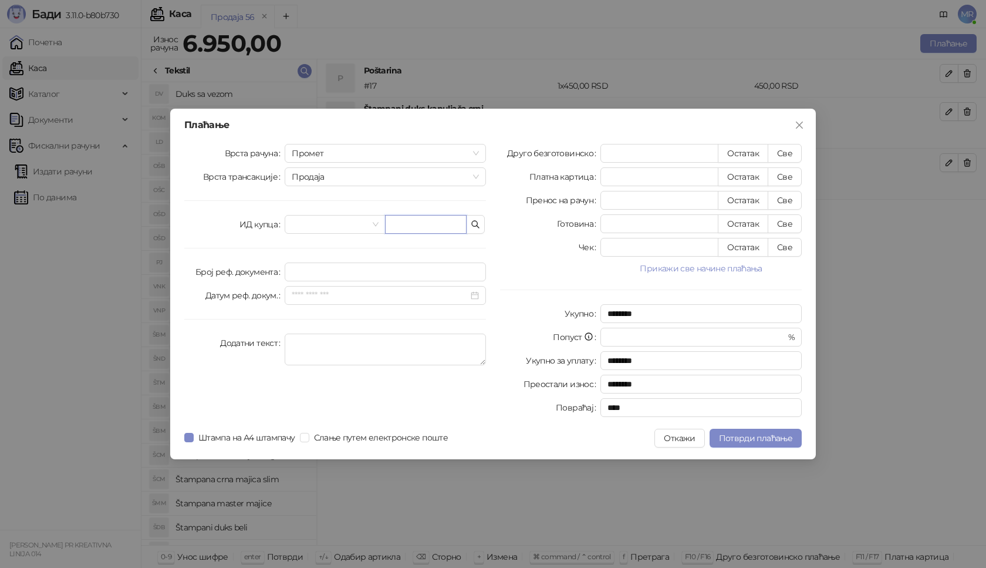
click at [425, 220] on input "text" at bounding box center [426, 224] width 82 height 19
paste input "**********"
type input "**********"
click at [791, 154] on button "Све" at bounding box center [785, 153] width 34 height 19
type input "****"
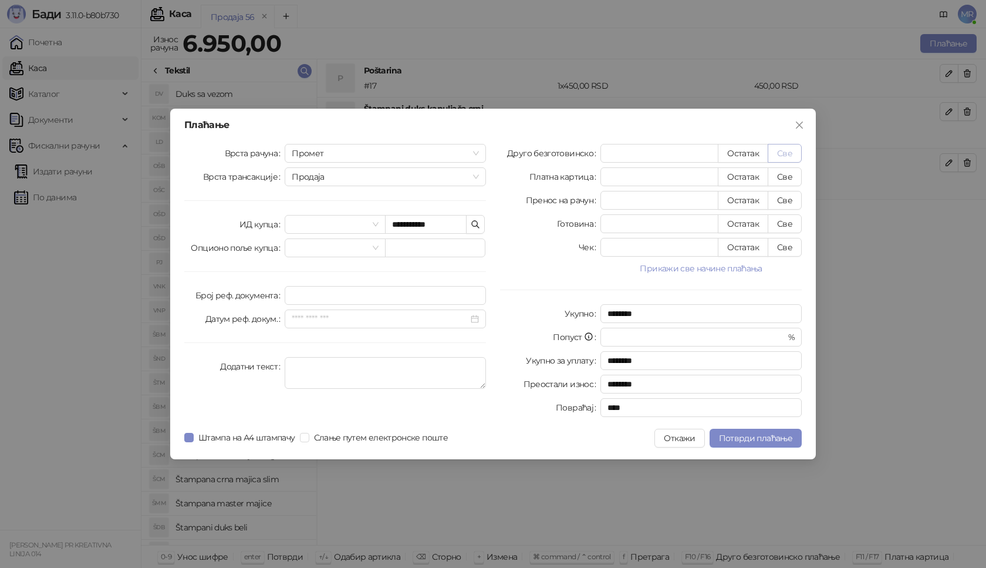
type input "****"
click at [750, 436] on span "Потврди плаћање" at bounding box center [755, 438] width 73 height 11
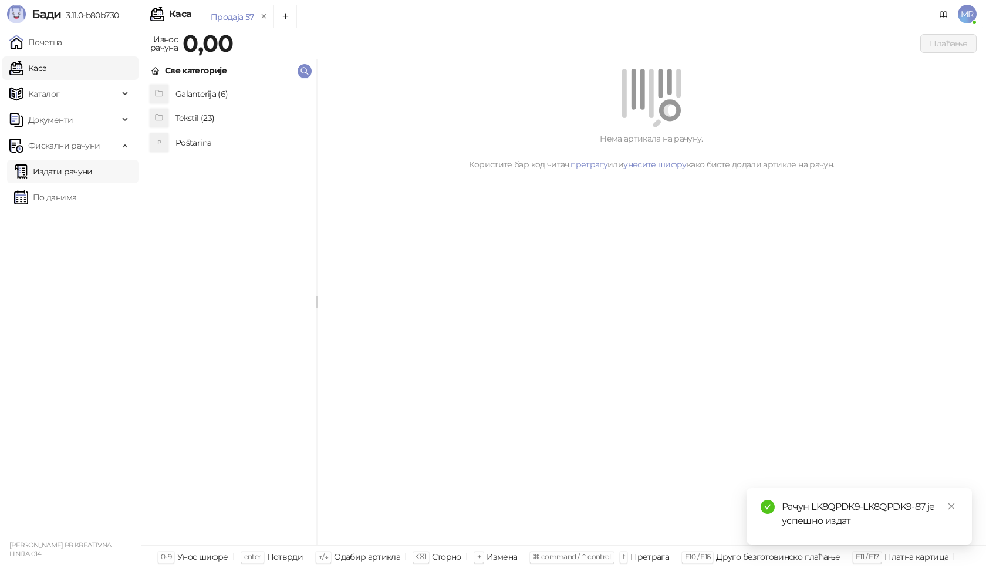
click at [85, 172] on link "Издати рачуни" at bounding box center [53, 171] width 79 height 23
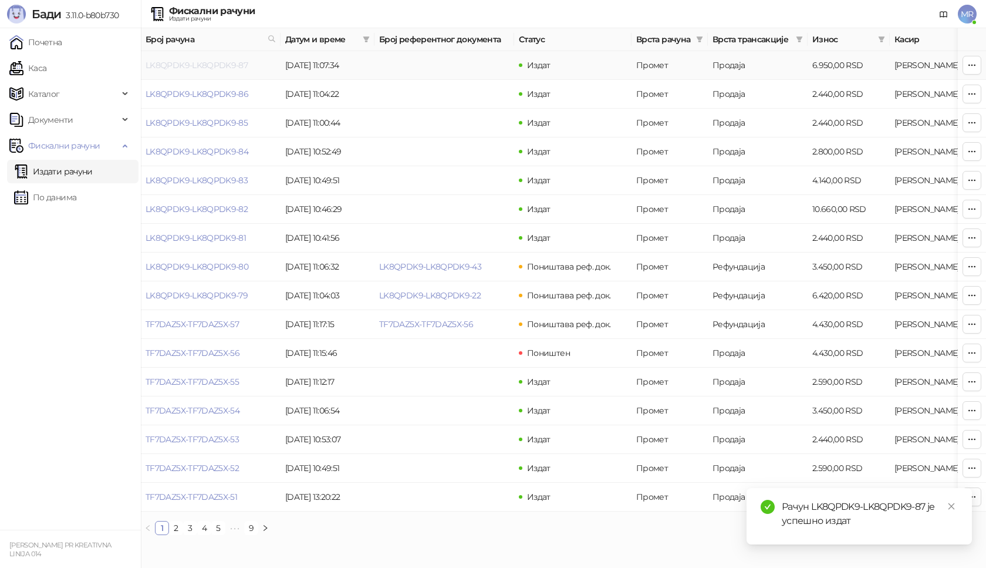
click at [176, 63] on link "LK8QPDK9-LK8QPDK9-87" at bounding box center [197, 65] width 102 height 11
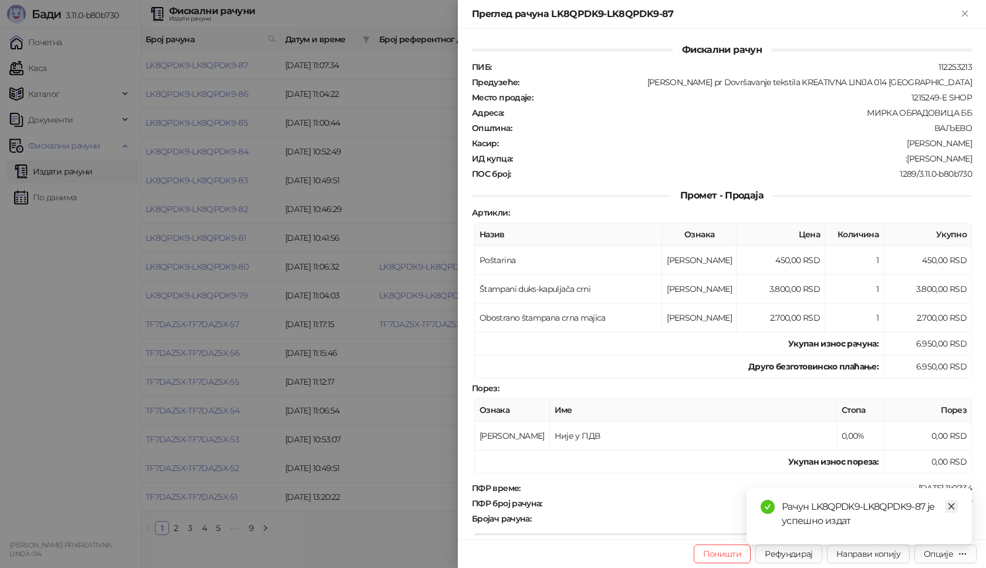
click at [956, 504] on link "Close" at bounding box center [951, 506] width 13 height 13
click at [955, 553] on div "Опције" at bounding box center [945, 553] width 43 height 11
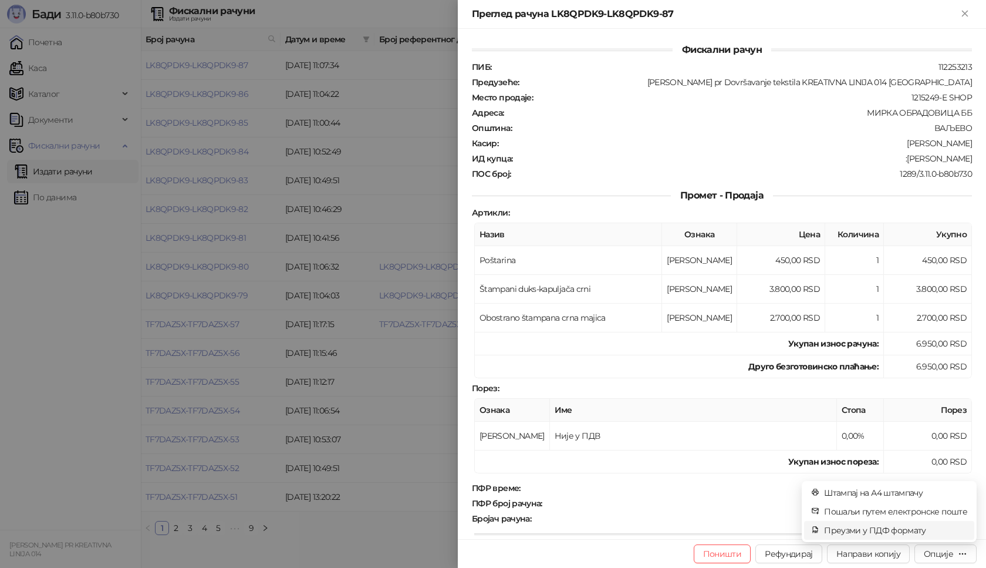
click at [909, 531] on span "Преузми у ПДФ формату" at bounding box center [895, 530] width 143 height 13
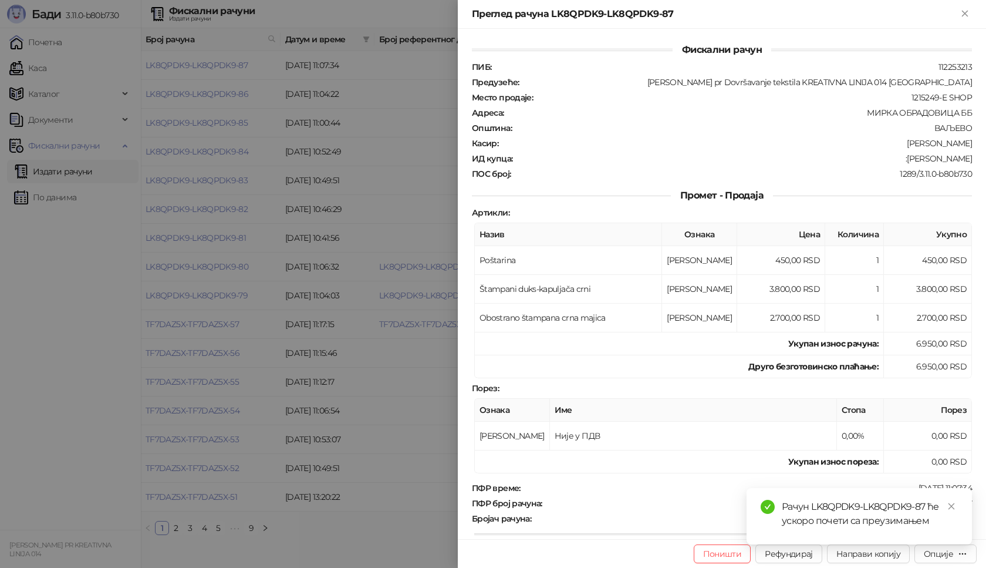
click at [962, 476] on div "Фискални рачун ПИБ : 112253213 Предузеће : [PERSON_NAME] pr Dovršavanje tekstil…" at bounding box center [722, 284] width 528 height 510
click at [955, 510] on icon "close" at bounding box center [951, 506] width 8 height 8
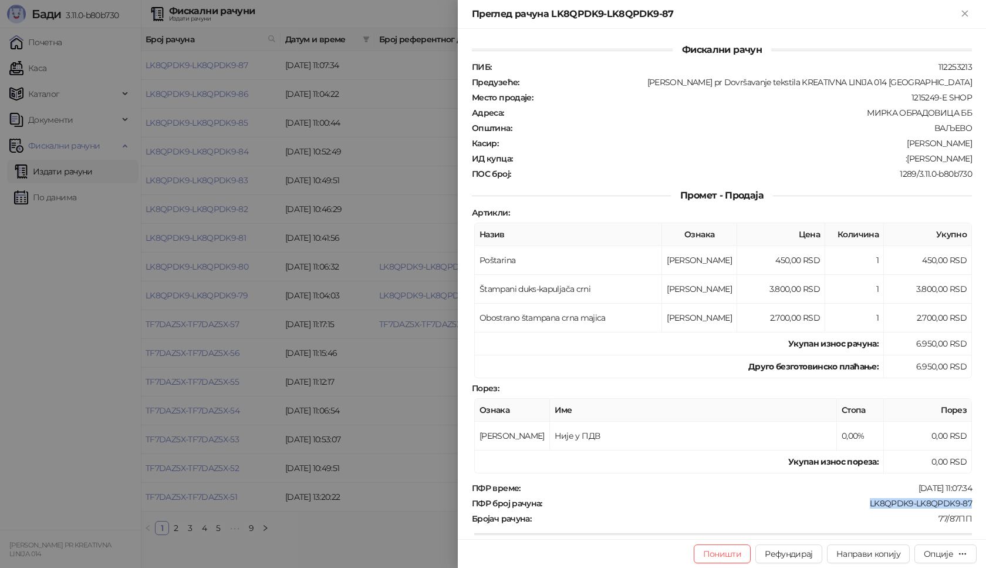
drag, startPoint x: 967, startPoint y: 503, endPoint x: 859, endPoint y: 507, distance: 107.5
click at [859, 507] on div "Фискални рачун ПИБ : 112253213 Предузеће : [PERSON_NAME] pr Dovršavanje tekstil…" at bounding box center [722, 284] width 528 height 510
drag, startPoint x: 968, startPoint y: 159, endPoint x: 918, endPoint y: 166, distance: 50.9
click at [918, 166] on div "Фискални рачун ПИБ : 112253213 Предузеће : [PERSON_NAME] pr Dovršavanje tekstil…" at bounding box center [722, 284] width 528 height 510
click at [959, 11] on button "Close" at bounding box center [965, 14] width 14 height 14
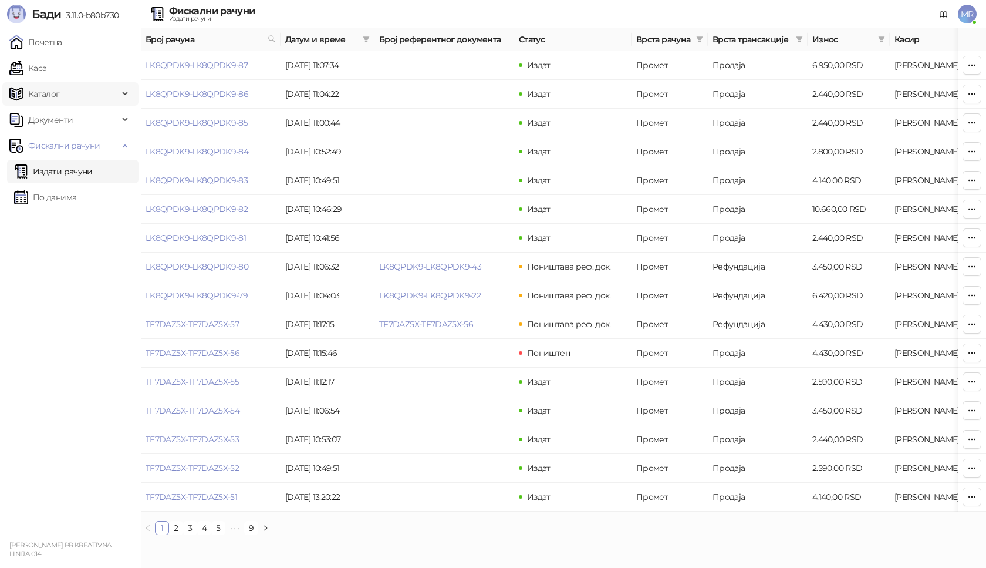
click at [46, 65] on link "Каса" at bounding box center [27, 67] width 37 height 23
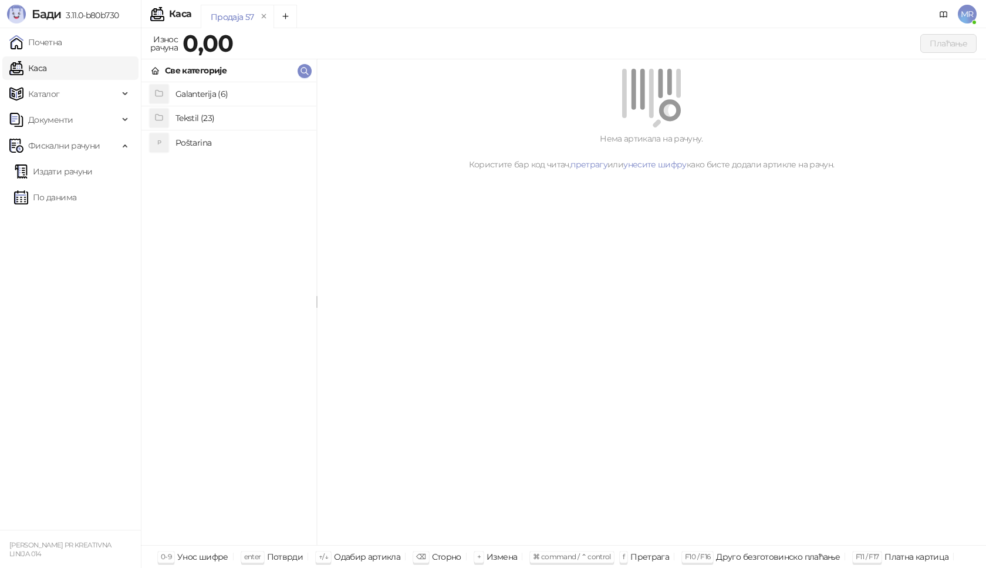
click at [191, 145] on h4 "Poštarina" at bounding box center [241, 142] width 131 height 19
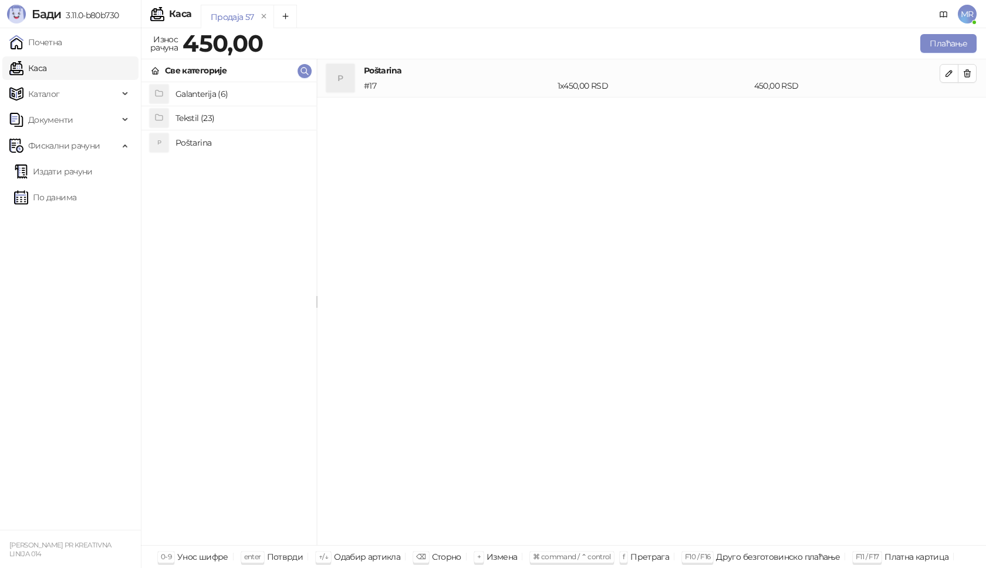
click at [195, 123] on h4 "Tekstil (23)" at bounding box center [241, 118] width 131 height 19
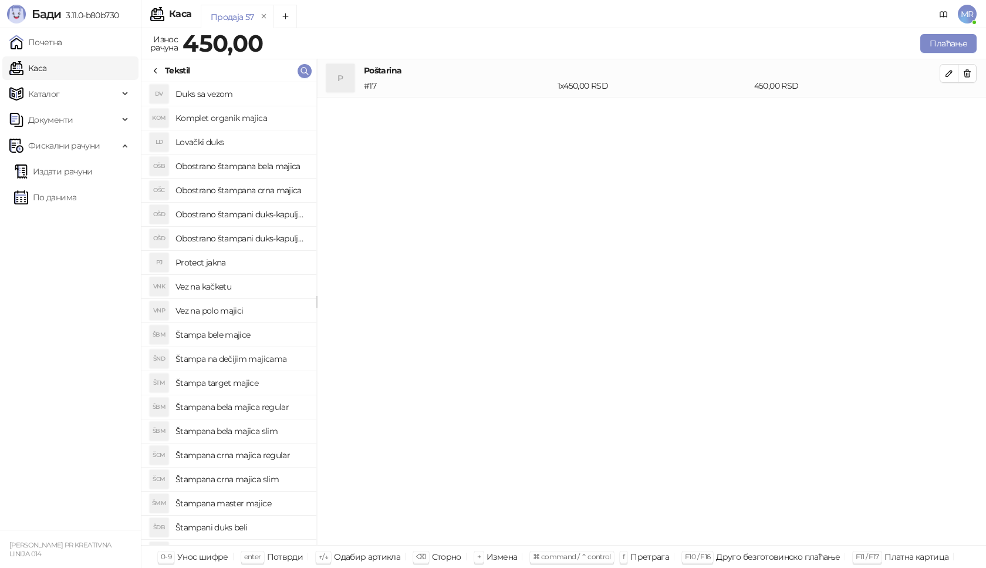
click at [277, 457] on h4 "Štampana crna majica regular" at bounding box center [241, 455] width 131 height 19
click at [945, 110] on icon "button" at bounding box center [949, 111] width 9 height 9
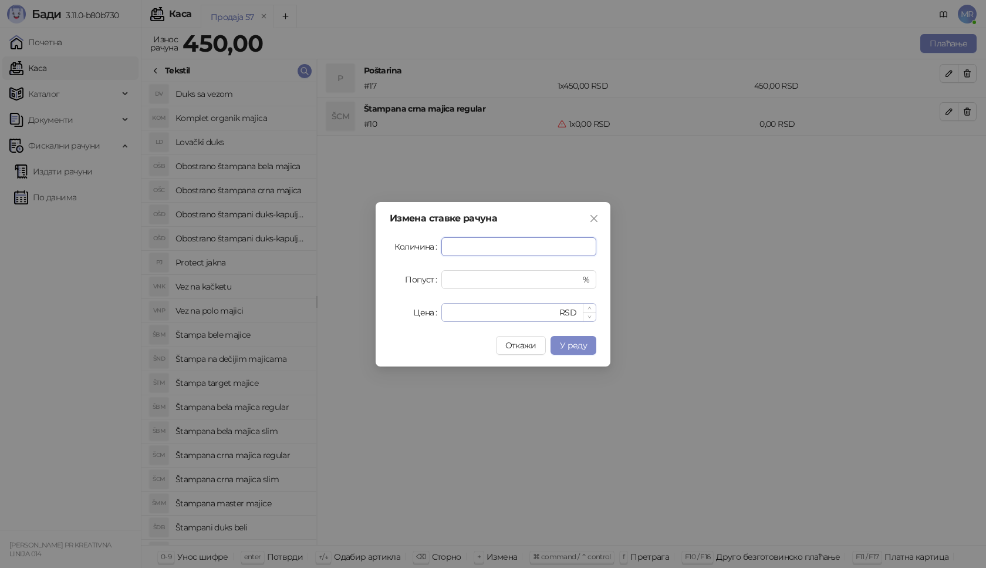
type input "*"
drag, startPoint x: 465, startPoint y: 308, endPoint x: 370, endPoint y: 278, distance: 99.3
click at [406, 317] on div "Цена * RSD" at bounding box center [493, 312] width 207 height 19
type input "****"
click at [584, 346] on span "У реду" at bounding box center [573, 345] width 27 height 11
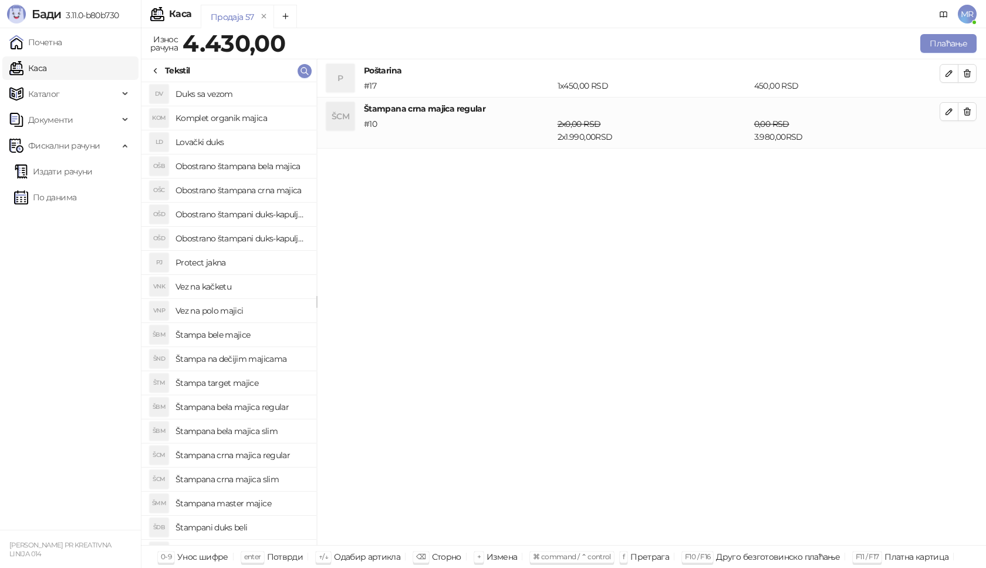
click at [265, 430] on h4 "Štampana bela majica slim" at bounding box center [241, 431] width 131 height 19
click at [947, 163] on icon "button" at bounding box center [949, 162] width 9 height 9
type input "*"
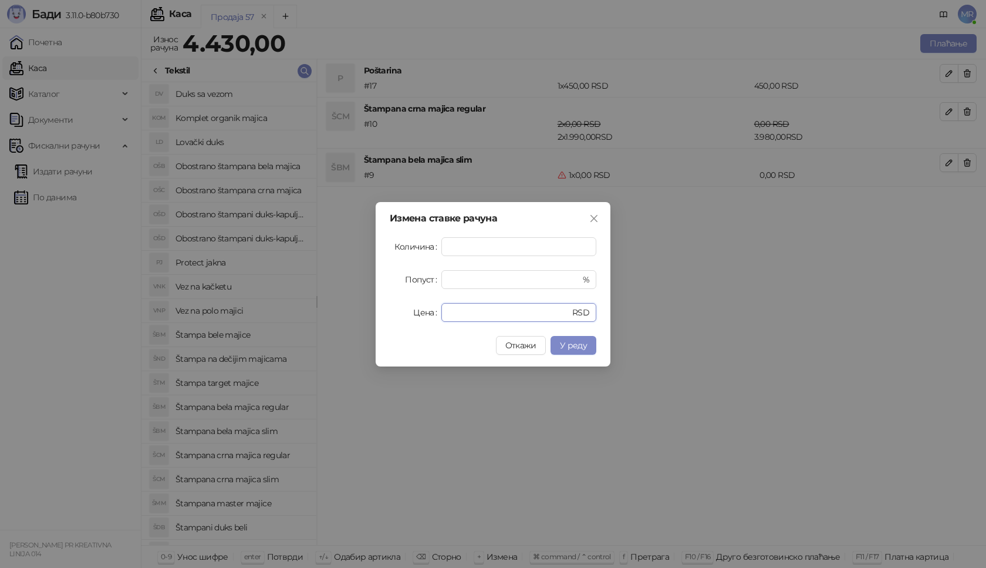
drag, startPoint x: 492, startPoint y: 313, endPoint x: 413, endPoint y: 312, distance: 79.3
click at [425, 320] on div "Цена * RSD" at bounding box center [493, 312] width 207 height 19
type input "****"
click at [563, 340] on span "У реду" at bounding box center [573, 345] width 27 height 11
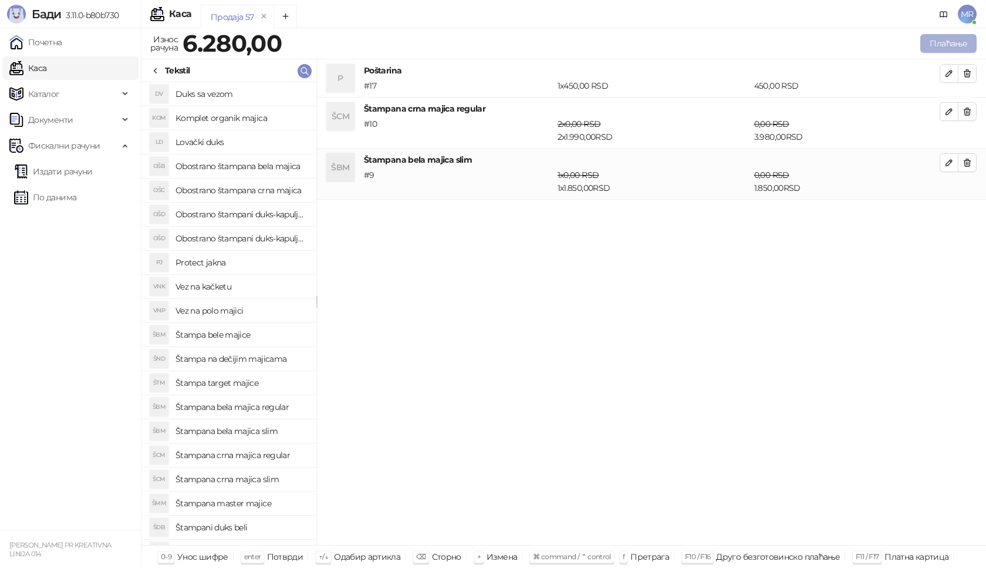
click at [947, 45] on button "Плаћање" at bounding box center [948, 43] width 56 height 19
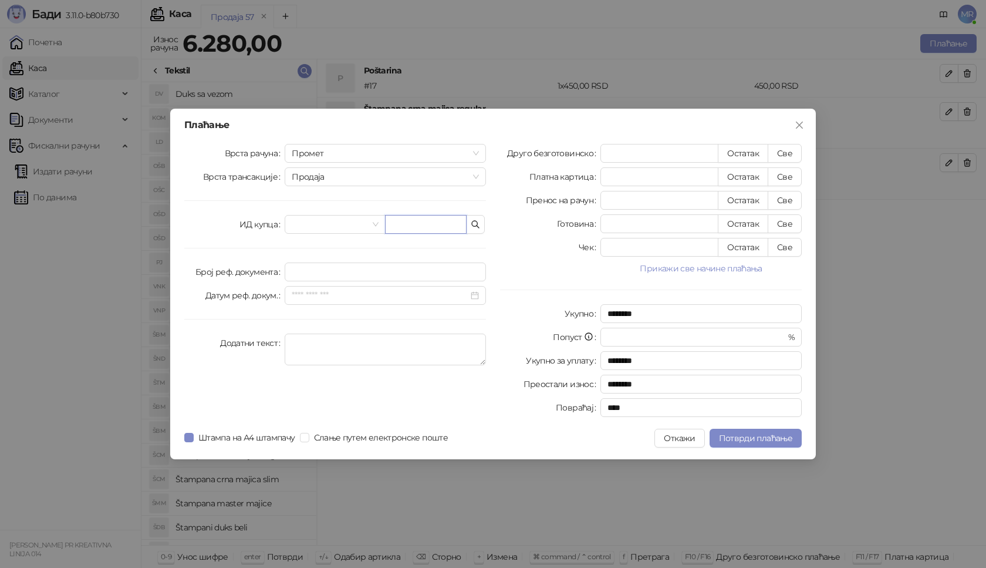
click at [404, 228] on input "text" at bounding box center [426, 224] width 82 height 19
paste input "**********"
type input "**********"
click at [792, 154] on button "Све" at bounding box center [785, 153] width 34 height 19
type input "****"
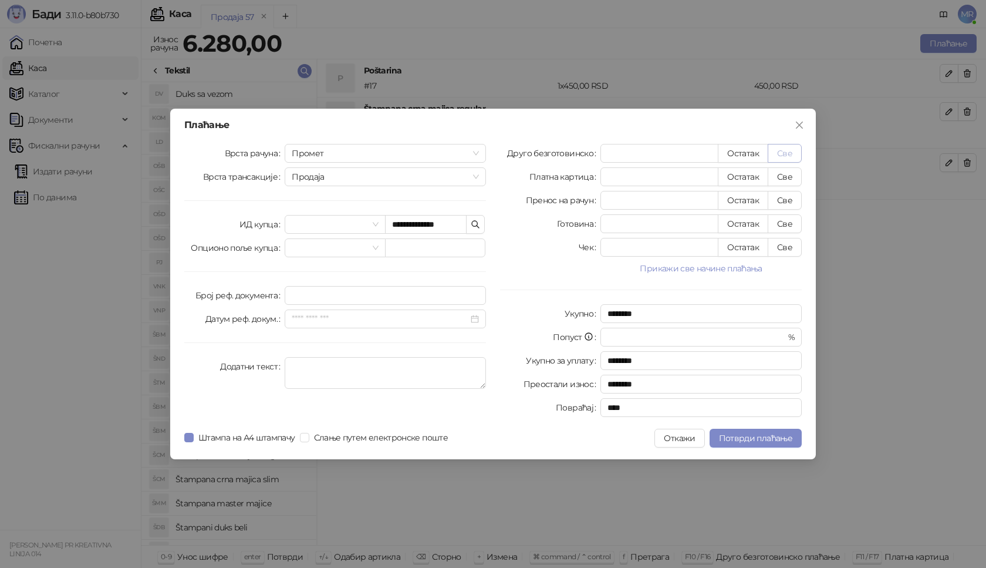
type input "****"
click at [741, 443] on span "Потврди плаћање" at bounding box center [755, 438] width 73 height 11
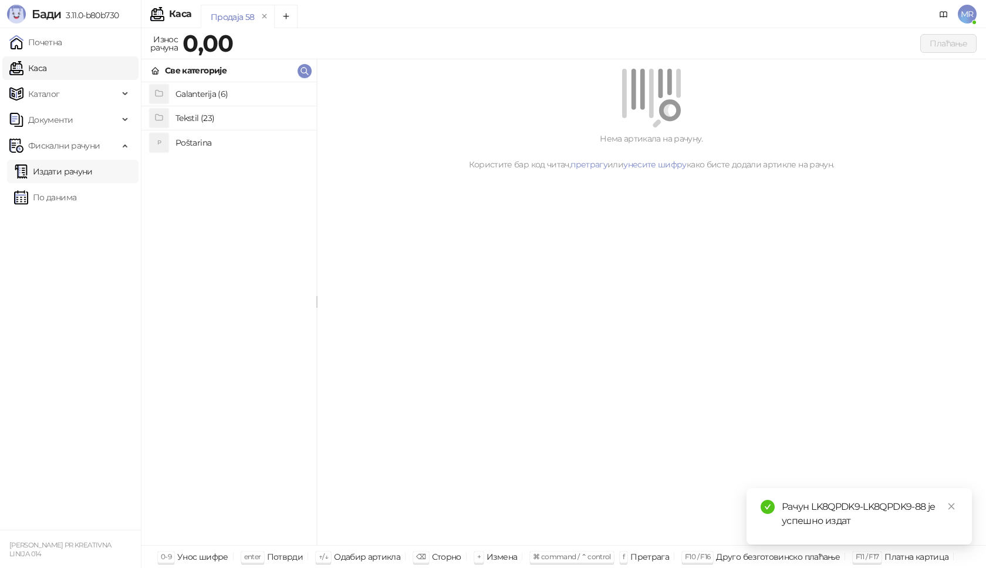
click at [93, 174] on link "Издати рачуни" at bounding box center [53, 171] width 79 height 23
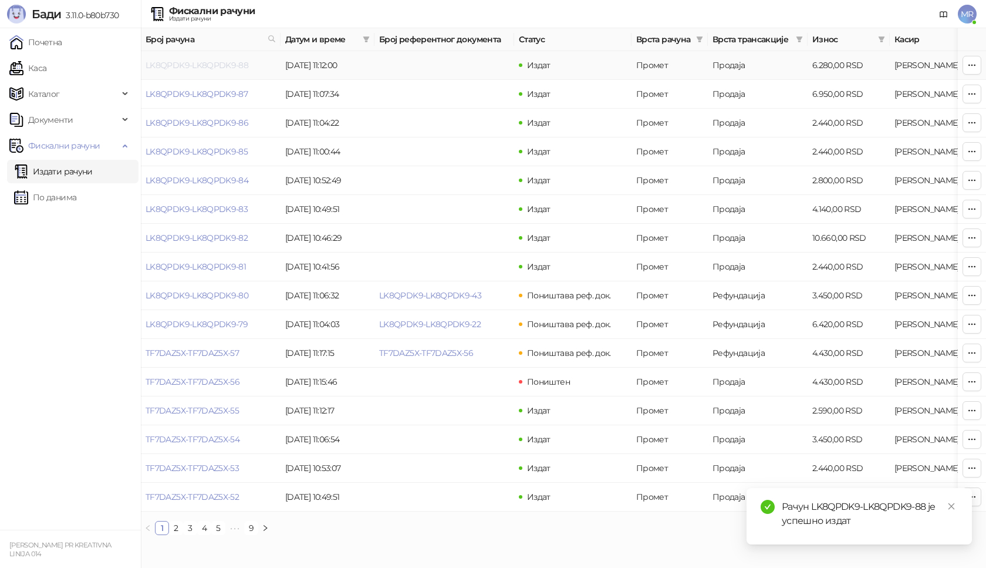
click at [208, 69] on link "LK8QPDK9-LK8QPDK9-88" at bounding box center [197, 65] width 103 height 11
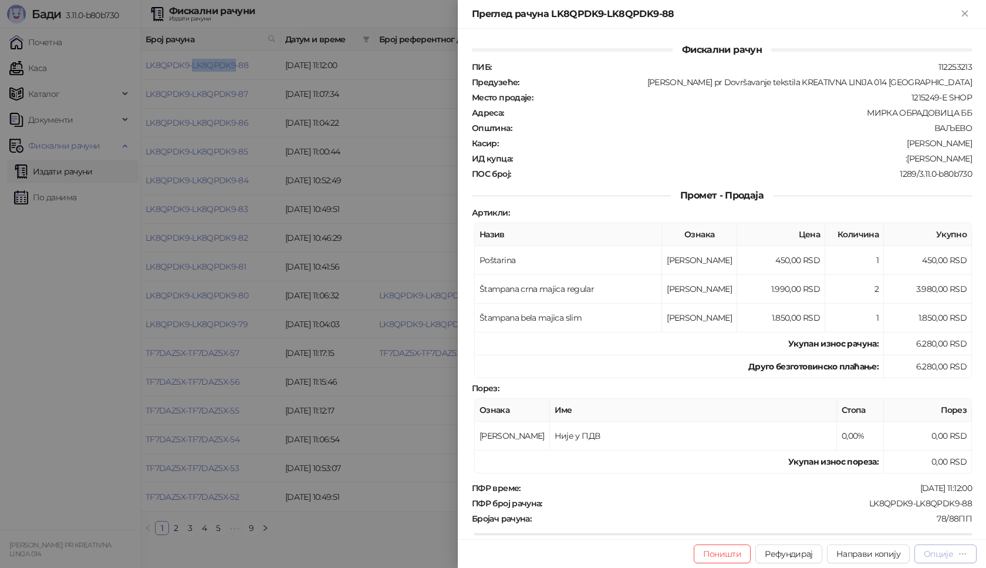
click at [945, 555] on div "Опције" at bounding box center [938, 553] width 29 height 11
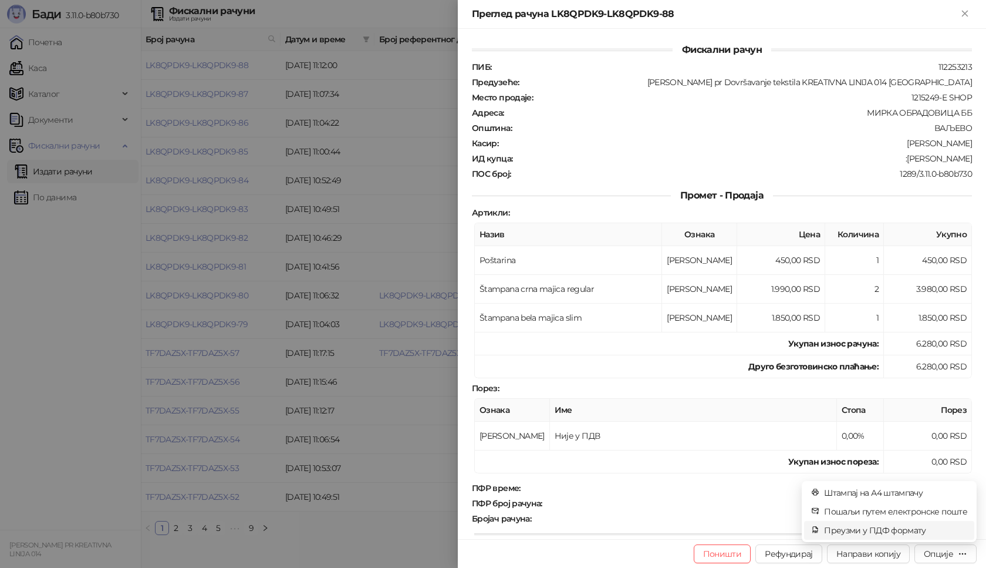
click at [905, 532] on span "Преузми у ПДФ формату" at bounding box center [895, 530] width 143 height 13
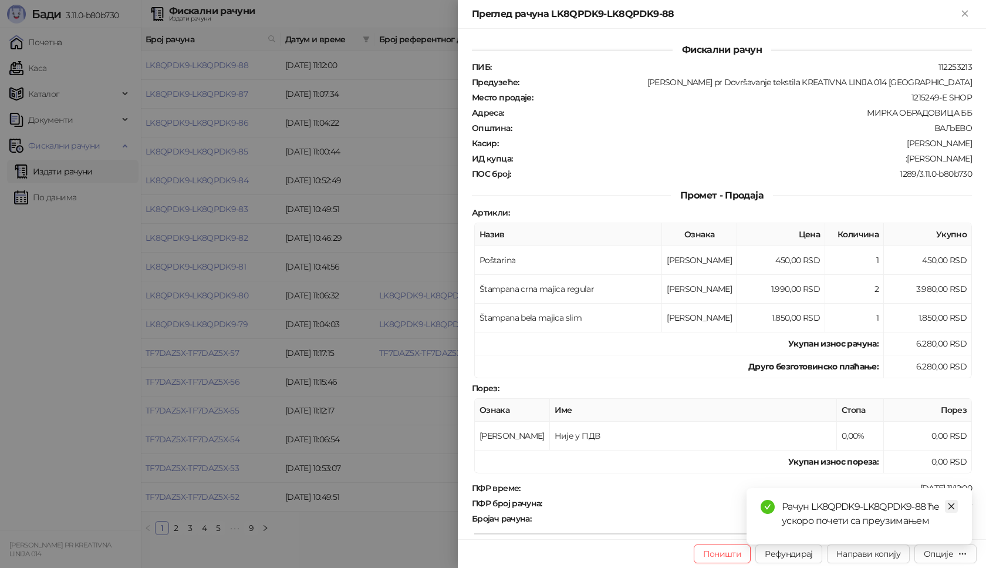
click at [956, 508] on link "Close" at bounding box center [951, 506] width 13 height 13
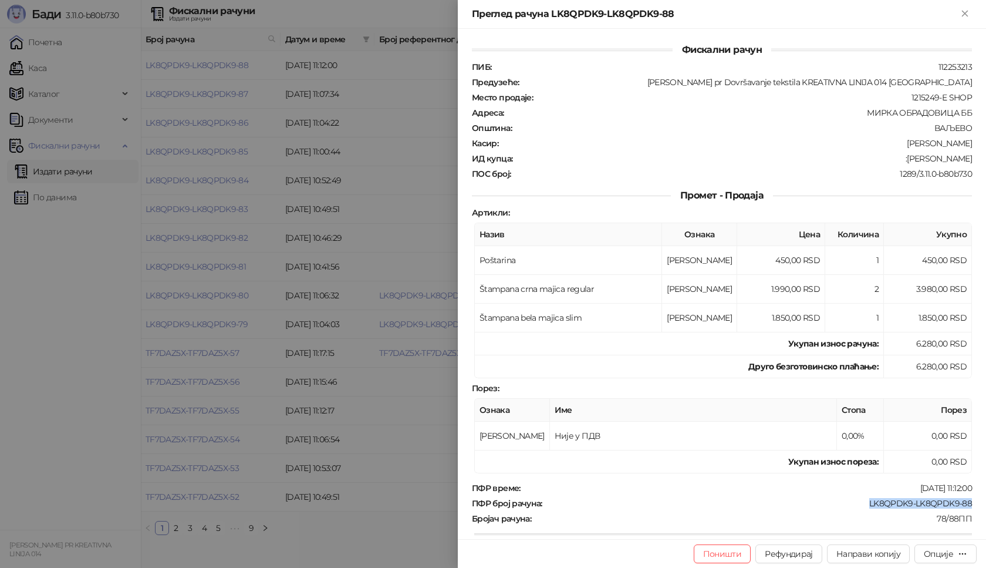
drag, startPoint x: 970, startPoint y: 502, endPoint x: 853, endPoint y: 508, distance: 117.0
click at [853, 508] on div "Фискални рачун ПИБ : 112253213 Предузеће : [PERSON_NAME] pr Dovršavanje tekstil…" at bounding box center [722, 284] width 528 height 510
drag, startPoint x: 965, startPoint y: 161, endPoint x: 910, endPoint y: 161, distance: 54.6
click at [910, 161] on div "Фискални рачун ПИБ : 112253213 Предузеће : [PERSON_NAME] pr Dovršavanje tekstil…" at bounding box center [722, 284] width 528 height 510
click at [963, 14] on icon "Close" at bounding box center [965, 13] width 11 height 11
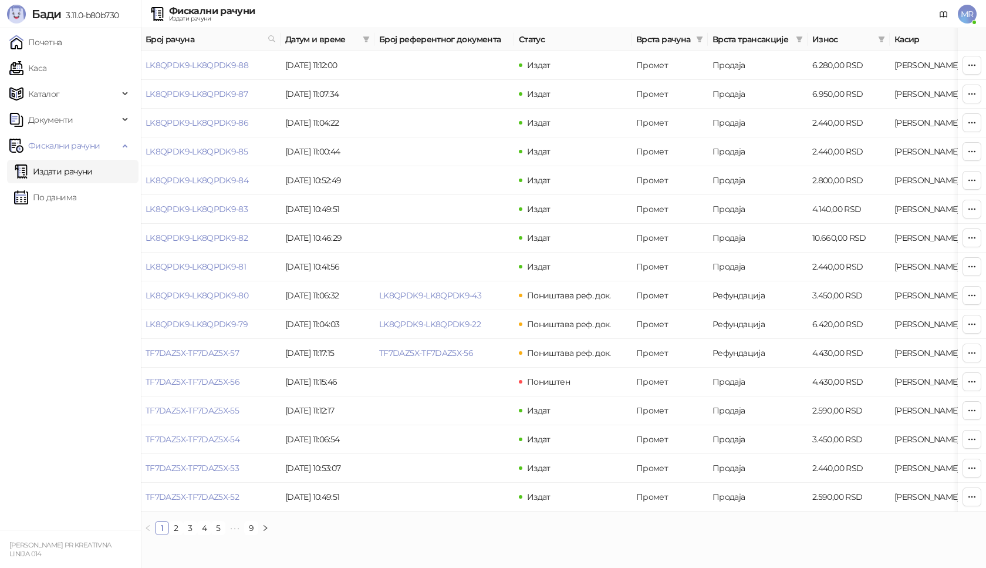
drag, startPoint x: 43, startPoint y: 67, endPoint x: 122, endPoint y: 107, distance: 88.7
click at [43, 67] on link "Каса" at bounding box center [27, 67] width 37 height 23
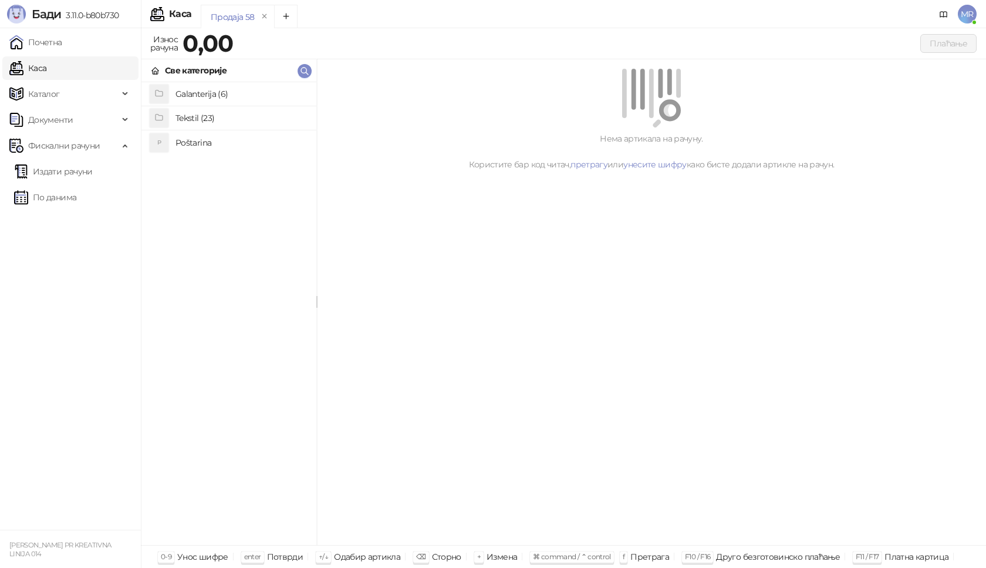
click at [192, 140] on h4 "Poštarina" at bounding box center [241, 142] width 131 height 19
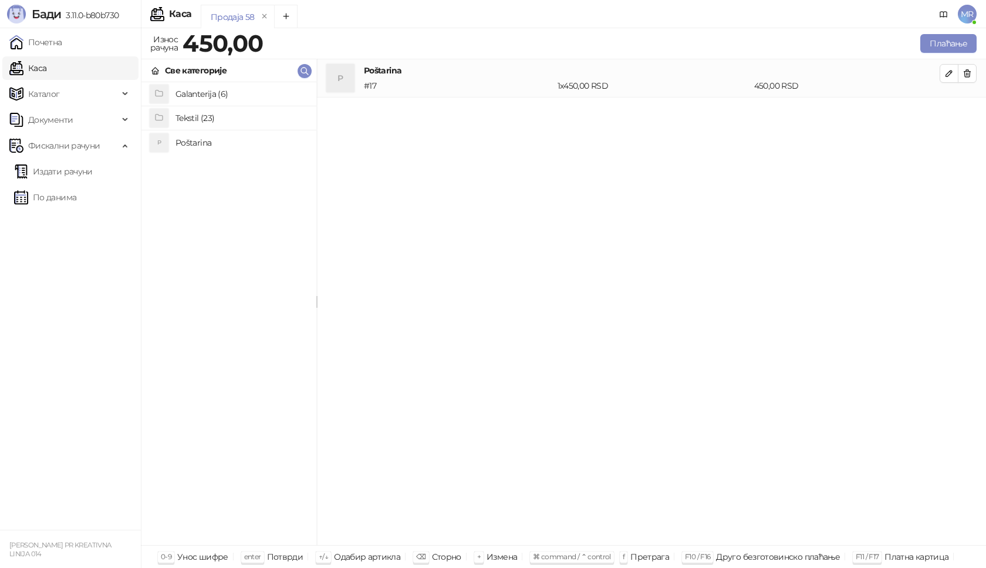
click at [201, 117] on h4 "Tekstil (23)" at bounding box center [241, 118] width 131 height 19
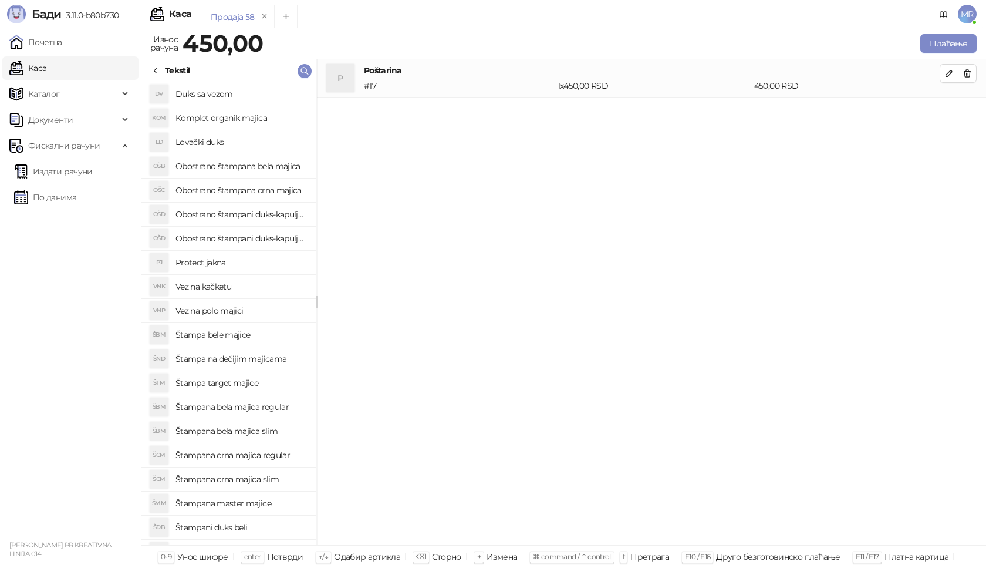
click at [270, 457] on h4 "Štampana crna majica regular" at bounding box center [241, 455] width 131 height 19
click at [950, 112] on icon "button" at bounding box center [949, 112] width 6 height 6
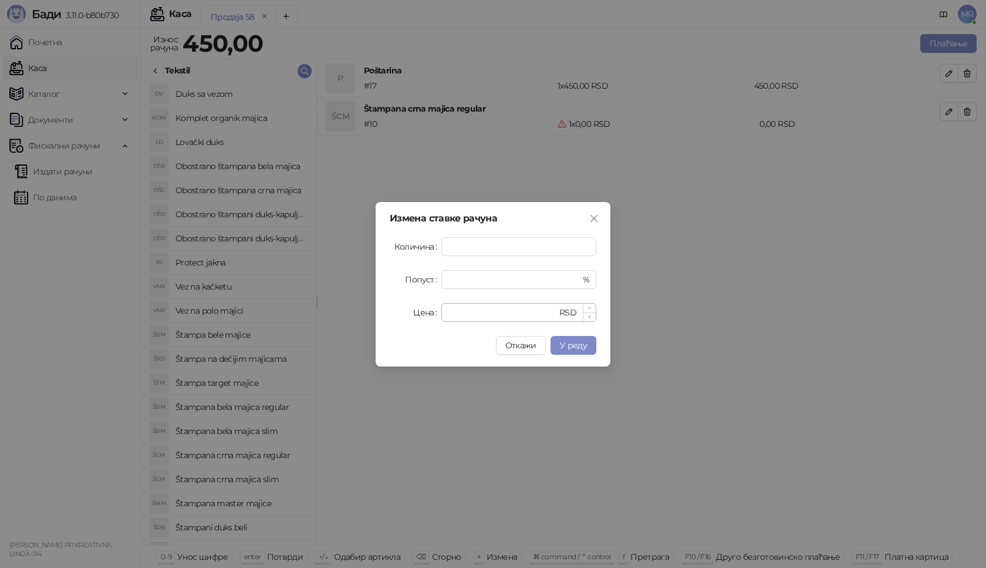
type input "*"
drag, startPoint x: 454, startPoint y: 305, endPoint x: 441, endPoint y: 313, distance: 15.0
click at [441, 313] on div "Цена * RSD" at bounding box center [493, 312] width 207 height 19
type input "****"
click at [554, 345] on button "У реду" at bounding box center [574, 345] width 46 height 19
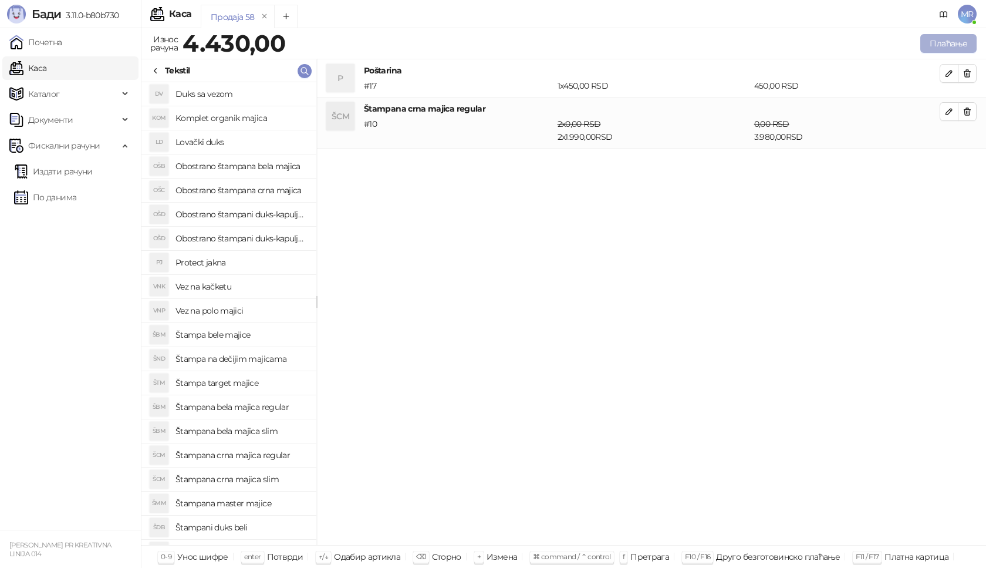
click at [951, 50] on button "Плаћање" at bounding box center [948, 43] width 56 height 19
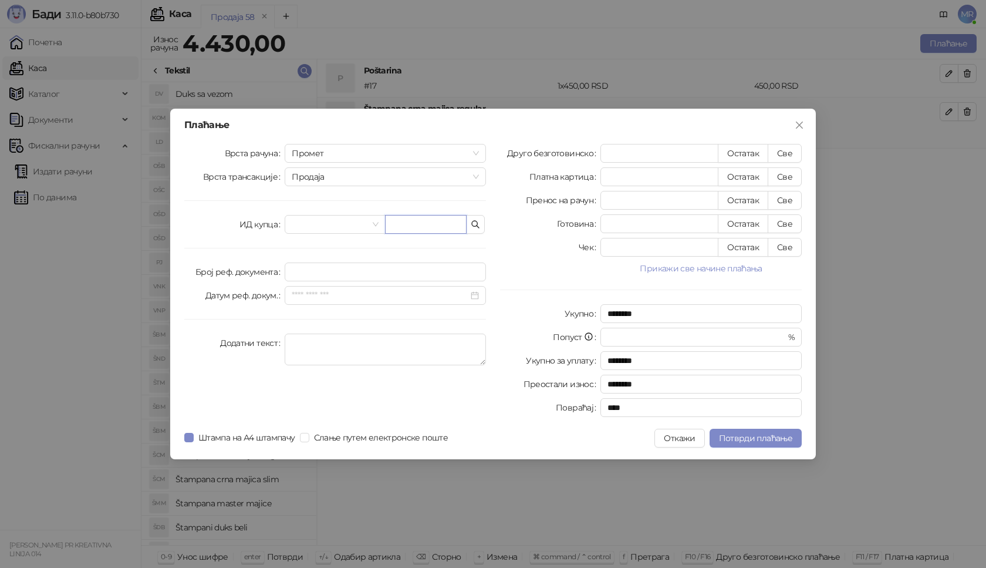
click at [408, 225] on input "text" at bounding box center [426, 224] width 82 height 19
paste input "**********"
type input "**********"
click at [788, 158] on button "Све" at bounding box center [785, 153] width 34 height 19
type input "****"
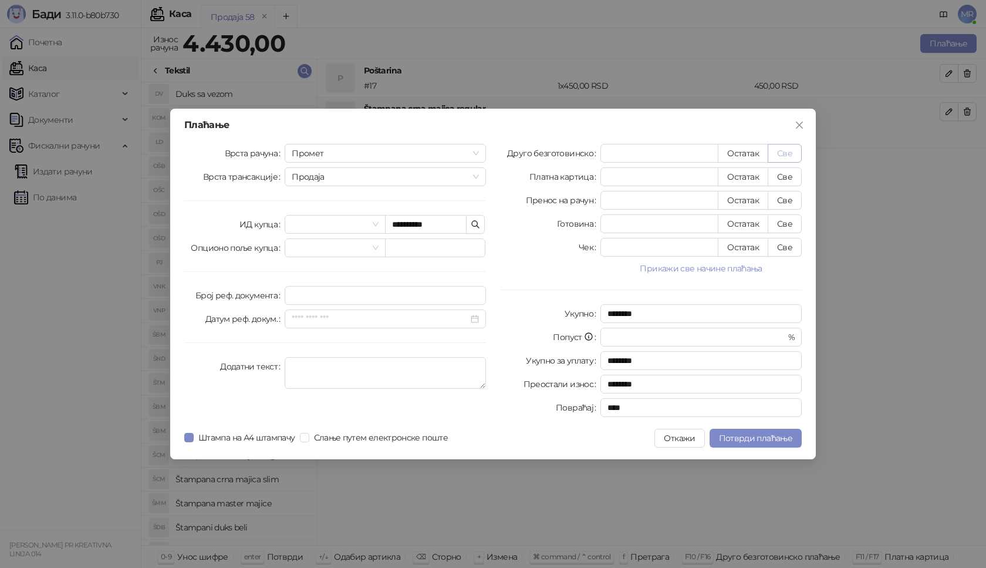
type input "****"
click at [744, 435] on span "Потврди плаћање" at bounding box center [755, 438] width 73 height 11
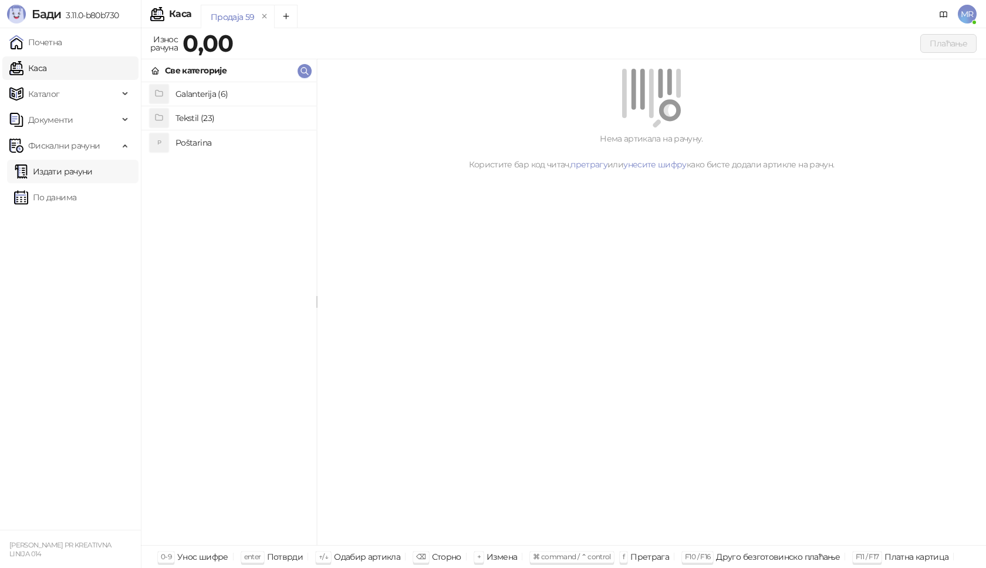
click at [87, 174] on link "Издати рачуни" at bounding box center [53, 171] width 79 height 23
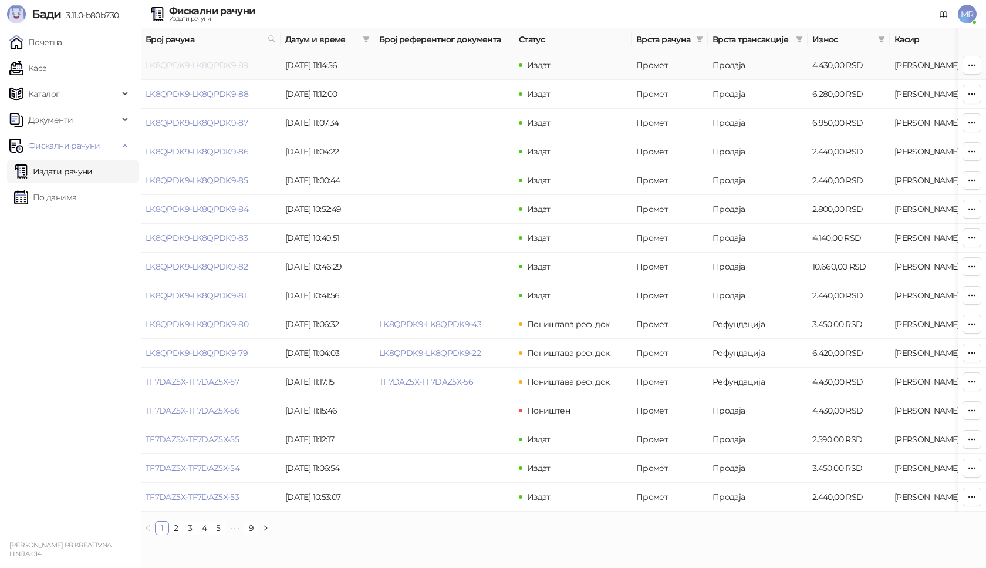
click at [216, 65] on link "LK8QPDK9-LK8QPDK9-89" at bounding box center [197, 65] width 103 height 11
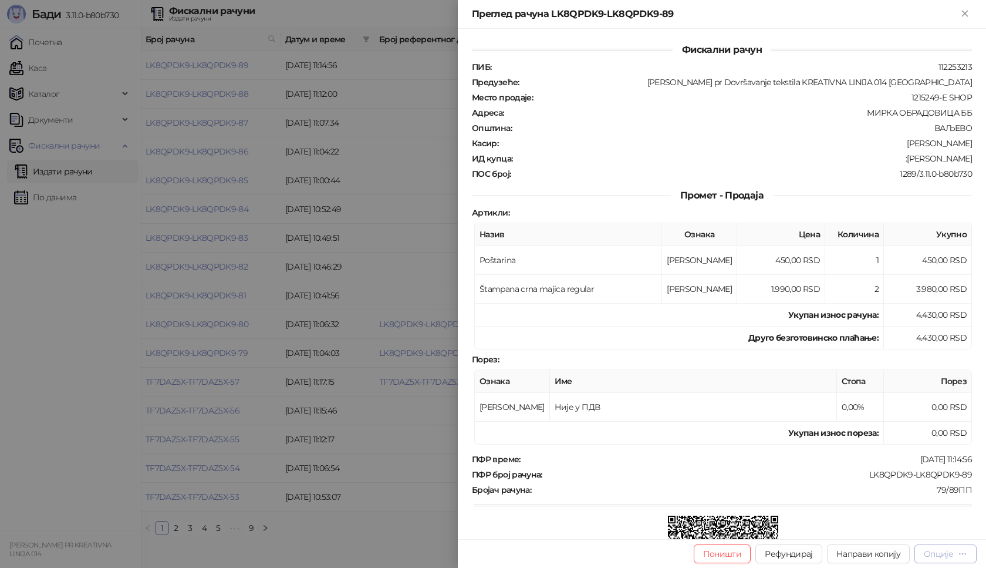
click at [959, 552] on icon "button" at bounding box center [962, 553] width 9 height 9
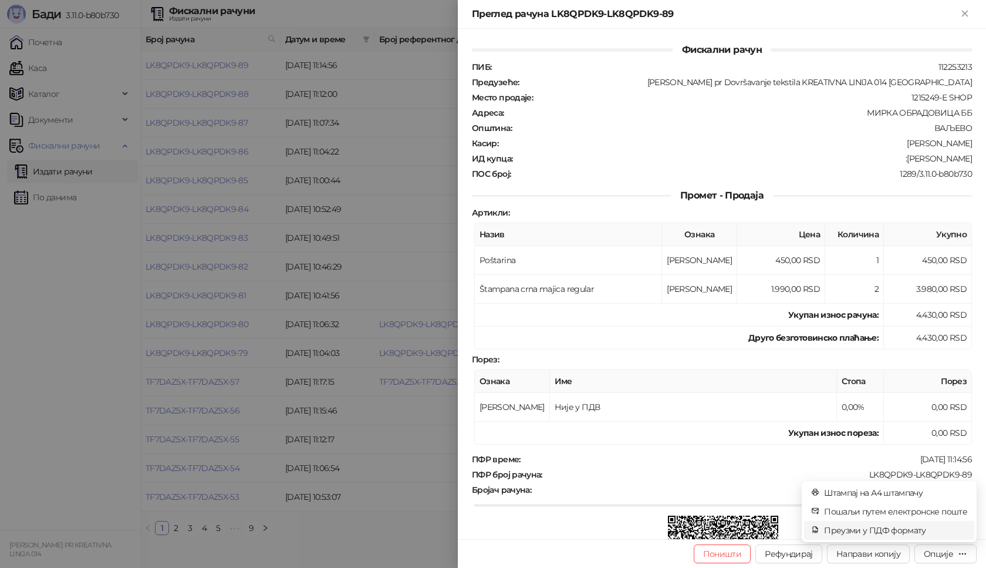
click at [899, 528] on span "Преузми у ПДФ формату" at bounding box center [895, 530] width 143 height 13
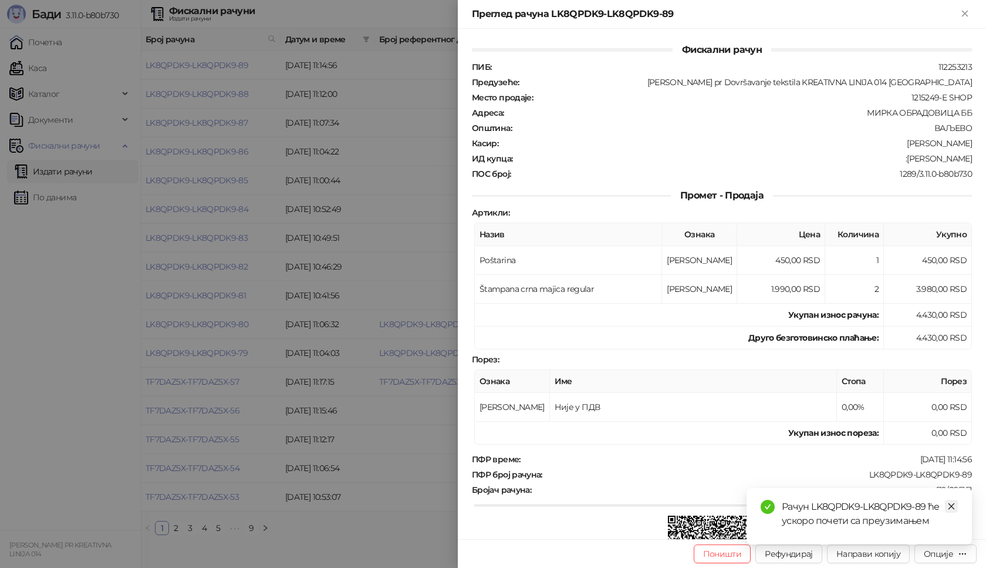
click at [955, 508] on icon "close" at bounding box center [951, 506] width 8 height 8
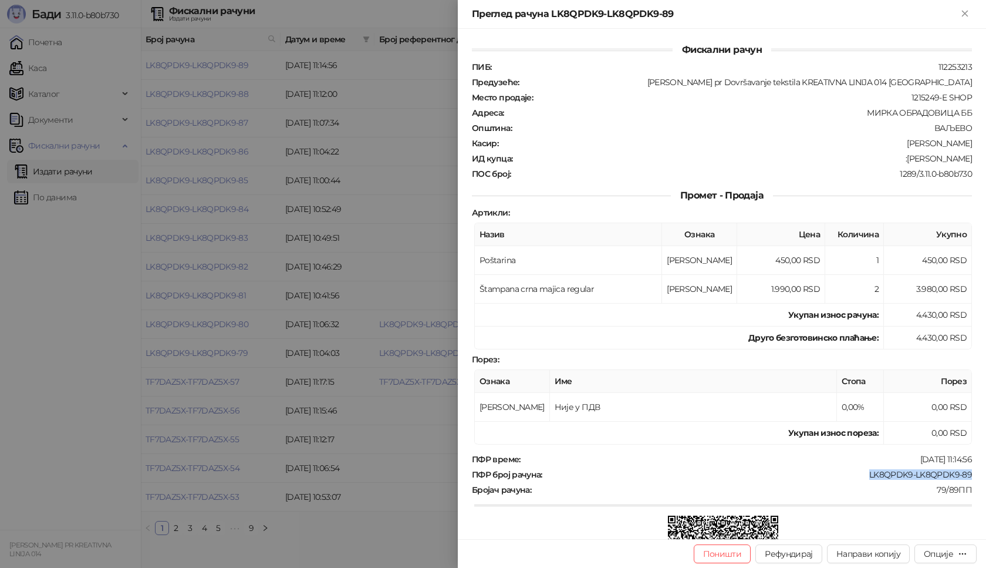
drag, startPoint x: 969, startPoint y: 474, endPoint x: 857, endPoint y: 475, distance: 112.1
click at [858, 475] on div "Фискални рачун ПИБ : 112253213 Предузеће : [PERSON_NAME] pr Dovršavanje tekstil…" at bounding box center [722, 284] width 528 height 510
drag, startPoint x: 964, startPoint y: 158, endPoint x: 929, endPoint y: 163, distance: 35.0
click at [929, 163] on div "ИД купца : :[PERSON_NAME]" at bounding box center [722, 158] width 505 height 11
click at [970, 17] on icon "Close" at bounding box center [965, 13] width 11 height 11
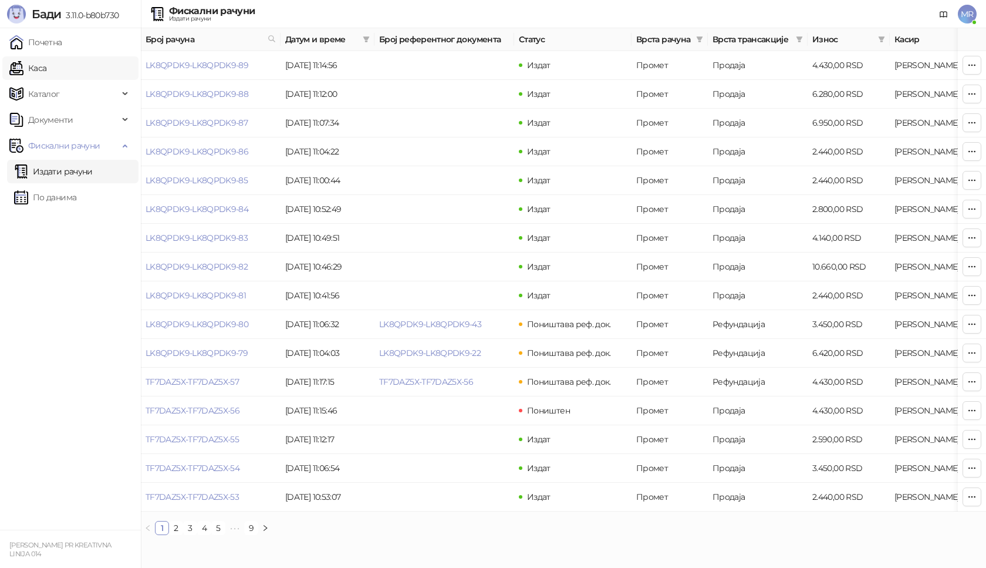
click at [29, 69] on link "Каса" at bounding box center [27, 67] width 37 height 23
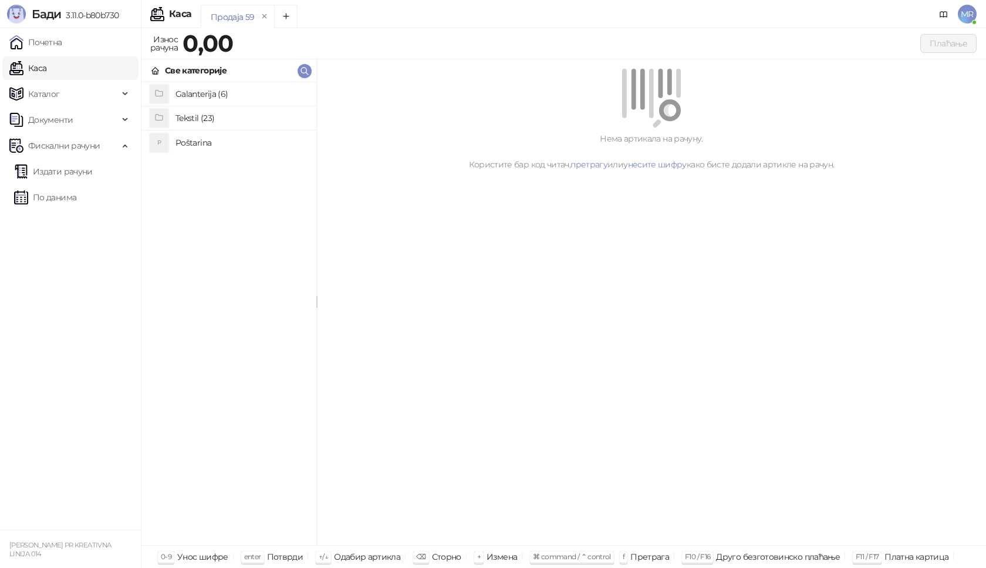
click at [184, 144] on h4 "Poštarina" at bounding box center [241, 142] width 131 height 19
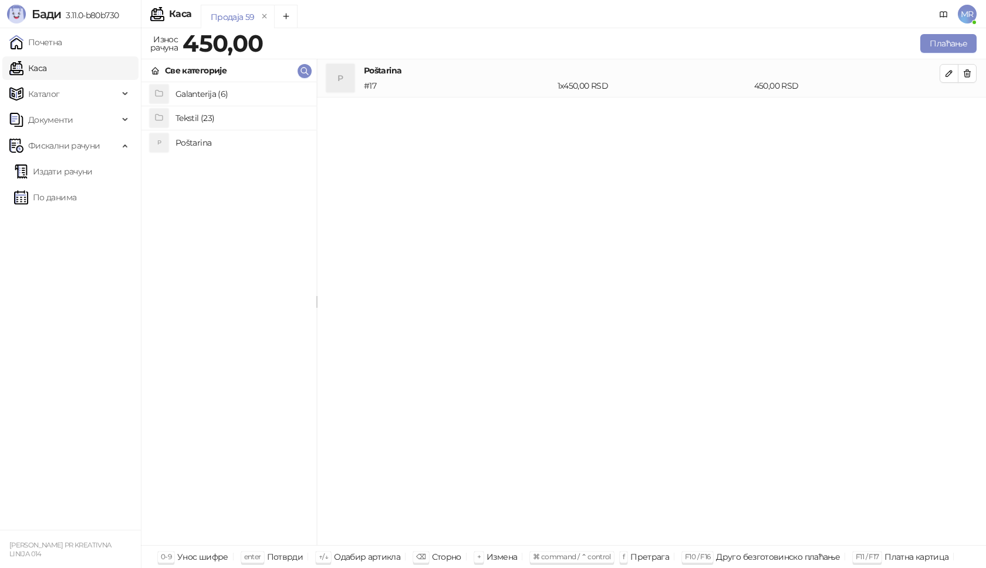
click at [186, 117] on h4 "Tekstil (23)" at bounding box center [241, 118] width 131 height 19
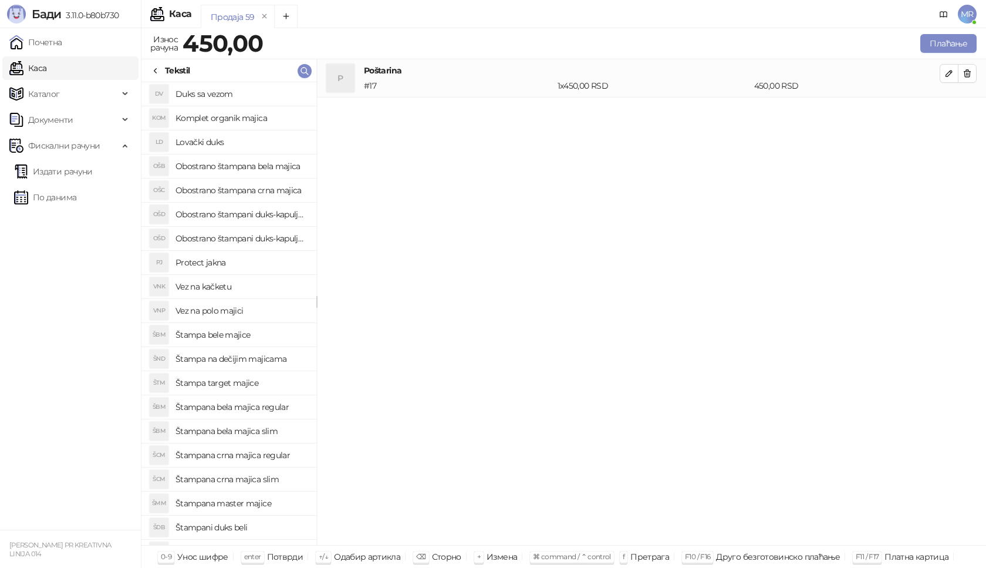
click at [262, 479] on h4 "Štampana crna majica slim" at bounding box center [241, 479] width 131 height 19
click at [948, 110] on icon "button" at bounding box center [949, 111] width 9 height 9
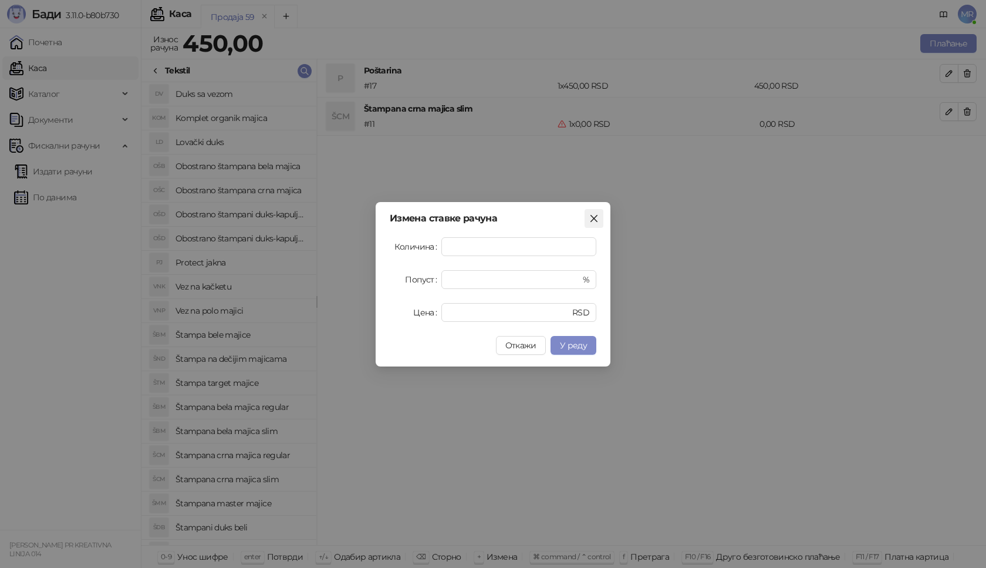
click at [594, 216] on icon "close" at bounding box center [593, 218] width 9 height 9
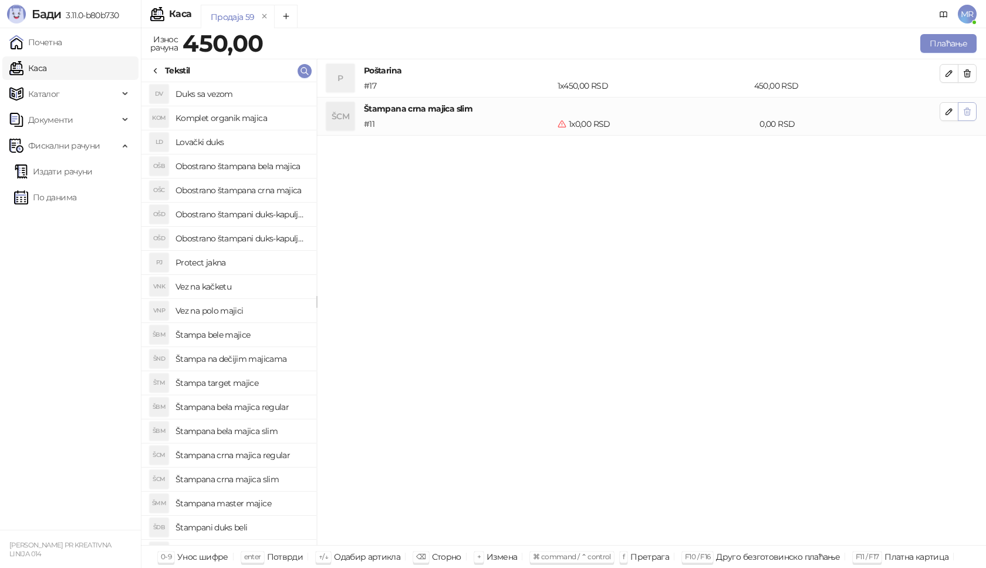
click at [970, 109] on icon "button" at bounding box center [967, 111] width 9 height 9
click at [256, 164] on h4 "Obostrano štampana bela majica" at bounding box center [241, 166] width 131 height 19
click at [946, 111] on icon "button" at bounding box center [949, 111] width 9 height 9
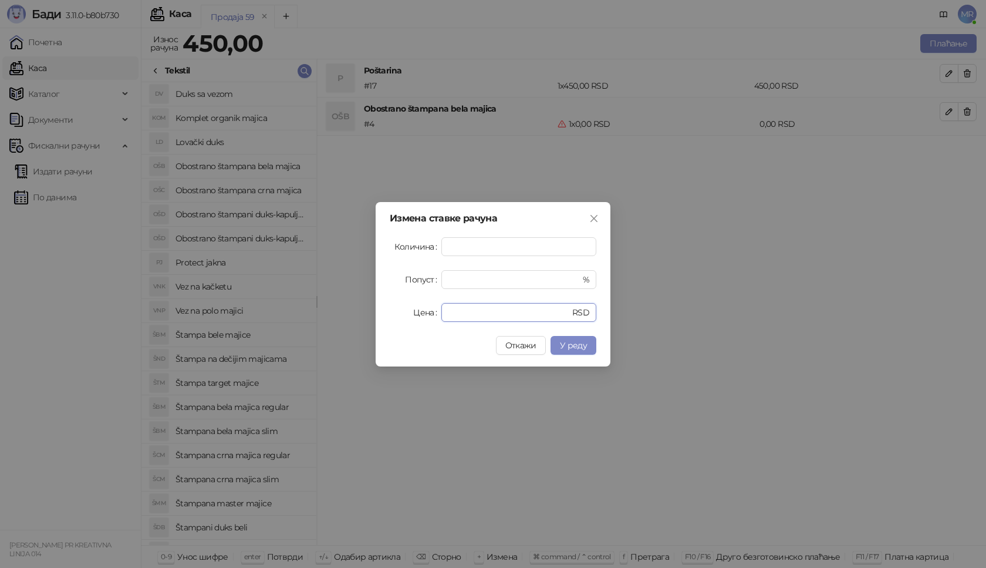
drag, startPoint x: 464, startPoint y: 313, endPoint x: 397, endPoint y: 313, distance: 66.9
click at [397, 313] on div "Цена * RSD" at bounding box center [493, 312] width 207 height 19
type input "****"
click at [583, 343] on span "У реду" at bounding box center [573, 345] width 27 height 11
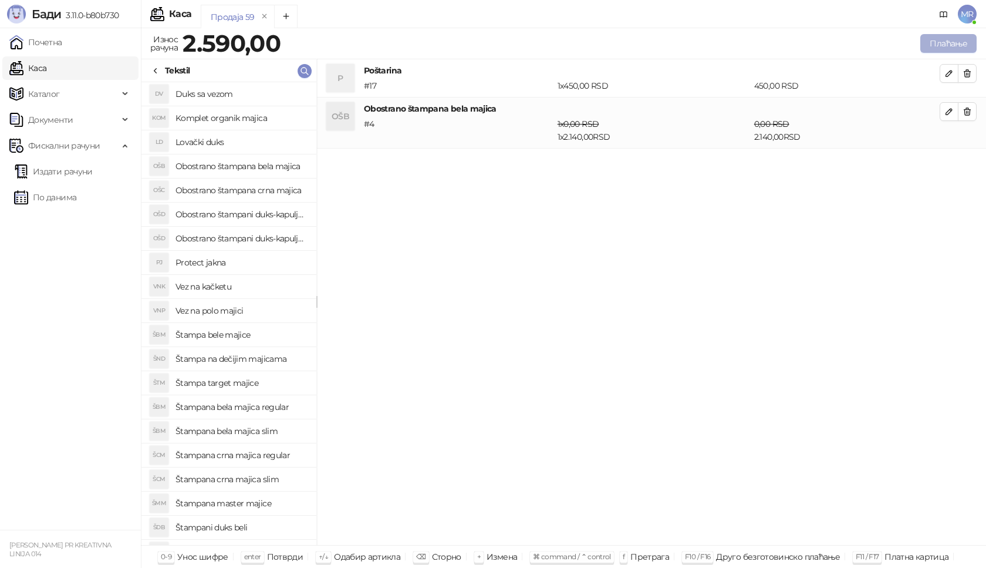
click at [951, 42] on button "Плаћање" at bounding box center [948, 43] width 56 height 19
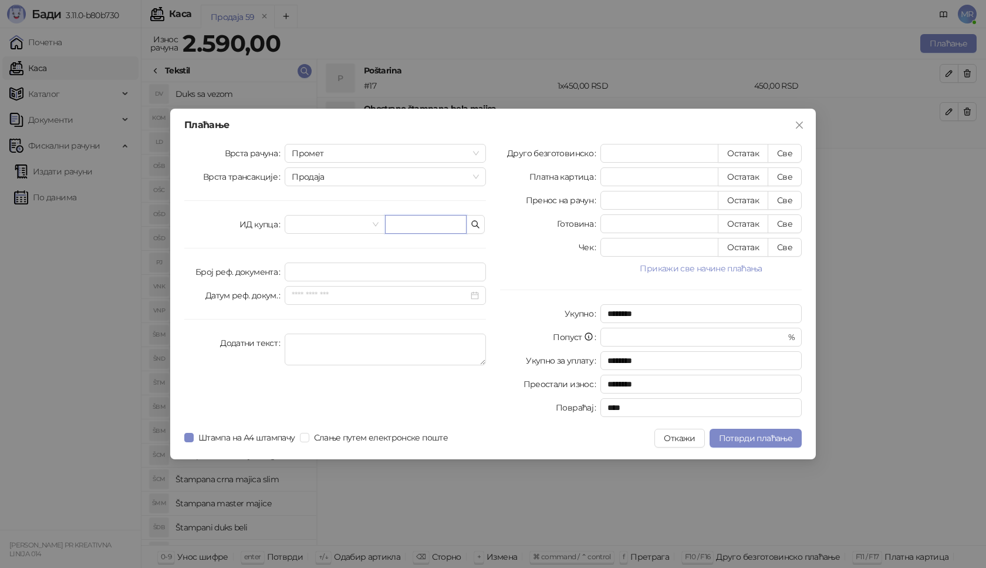
click at [427, 223] on input "text" at bounding box center [426, 224] width 82 height 19
paste input "**********"
type input "**********"
click at [787, 152] on button "Све" at bounding box center [785, 153] width 34 height 19
type input "****"
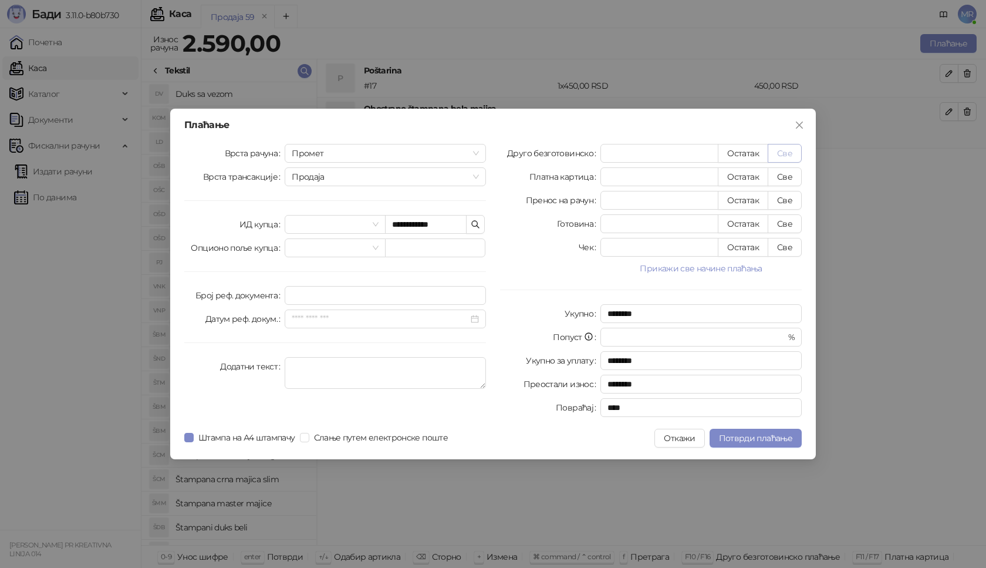
type input "****"
click at [753, 439] on span "Потврди плаћање" at bounding box center [755, 438] width 73 height 11
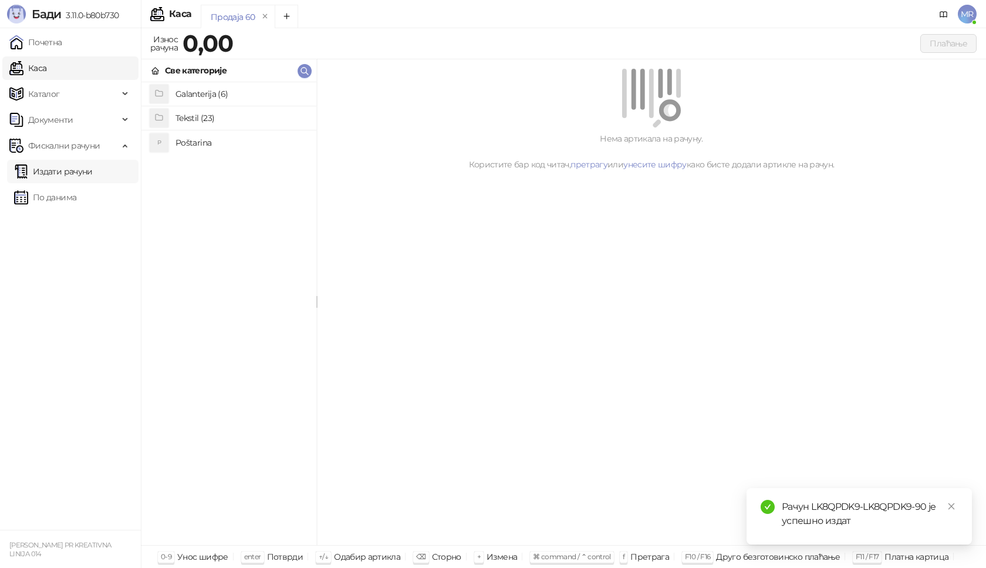
click at [79, 171] on link "Издати рачуни" at bounding box center [53, 171] width 79 height 23
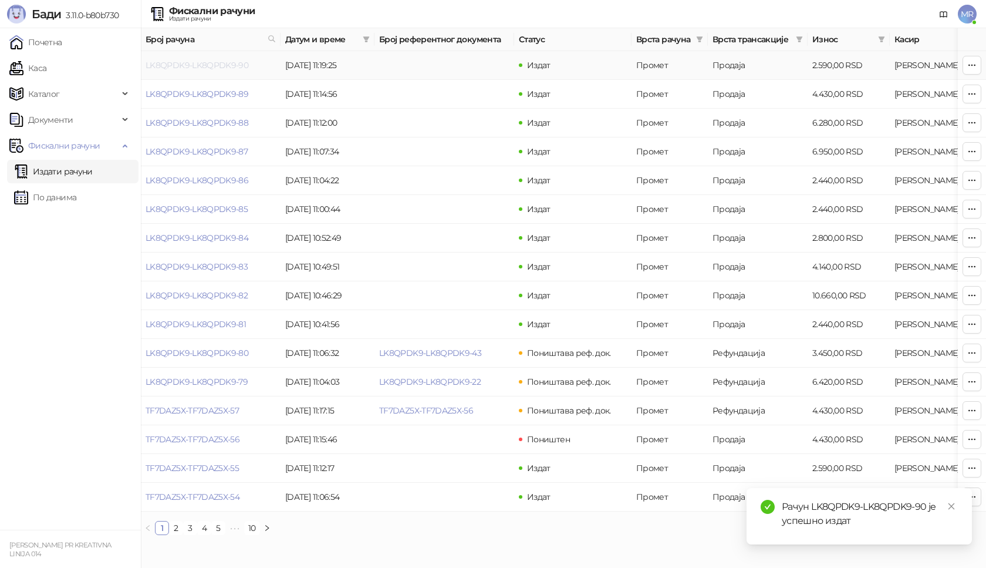
click at [212, 60] on link "LK8QPDK9-LK8QPDK9-90" at bounding box center [197, 65] width 103 height 11
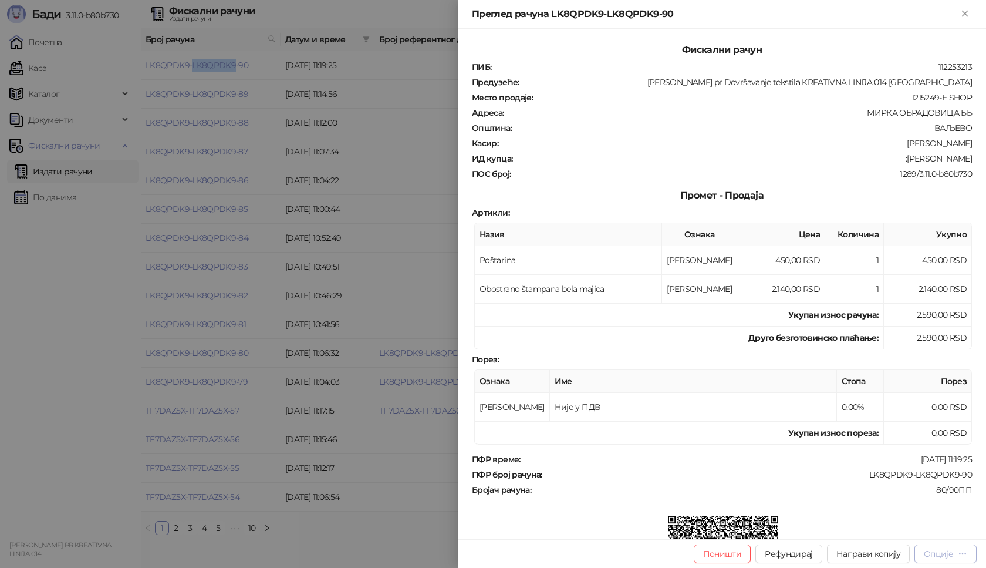
click at [945, 554] on div "Опције" at bounding box center [938, 553] width 29 height 11
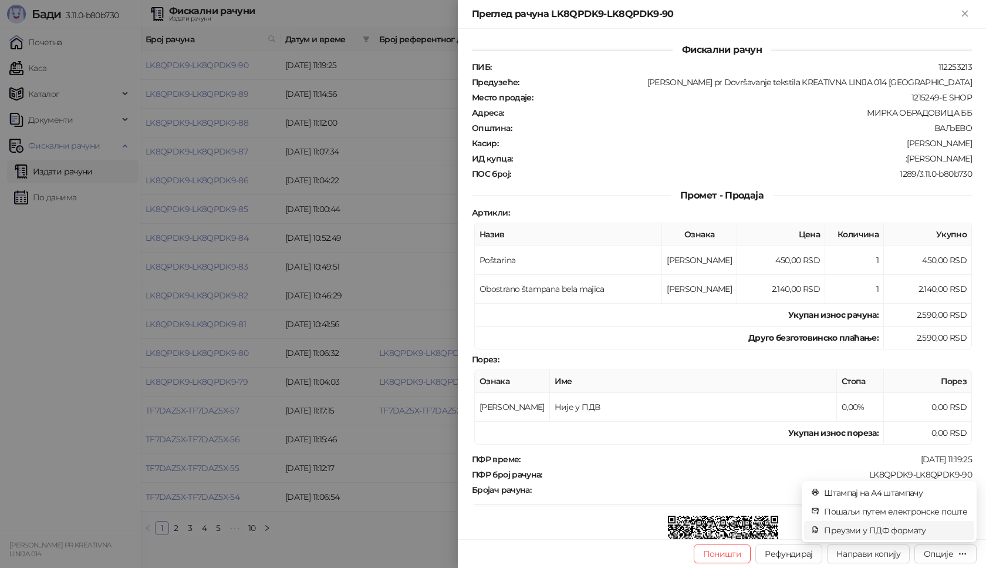
click at [924, 529] on span "Преузми у ПДФ формату" at bounding box center [895, 530] width 143 height 13
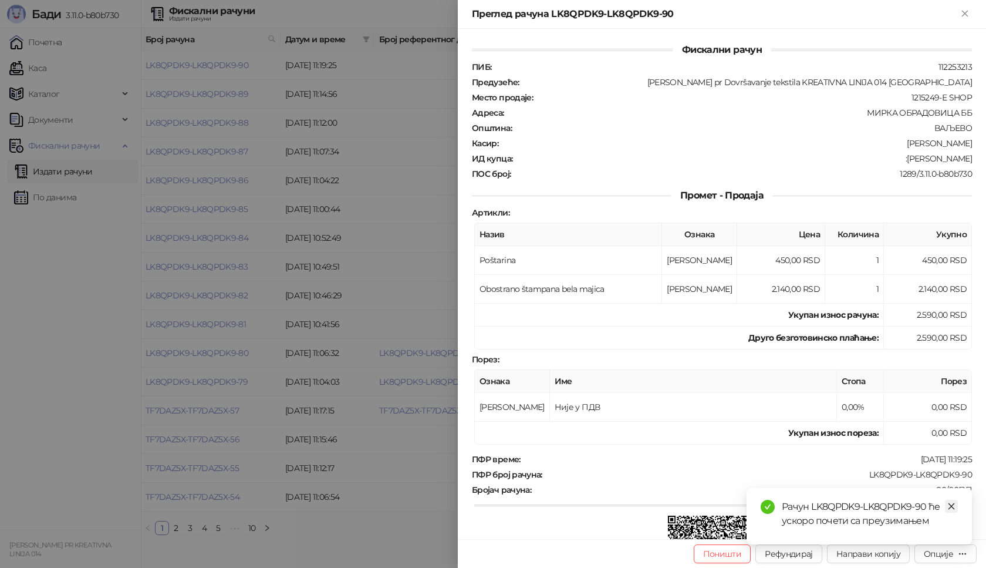
click at [952, 508] on icon "close" at bounding box center [951, 506] width 8 height 8
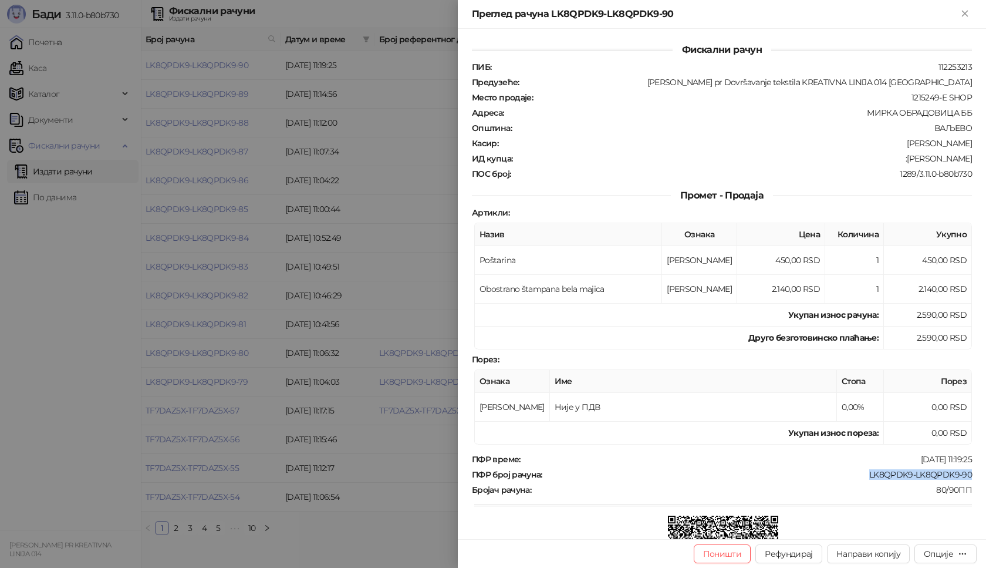
drag, startPoint x: 954, startPoint y: 475, endPoint x: 854, endPoint y: 473, distance: 99.8
click at [854, 473] on div "Фискални рачун ПИБ : 112253213 Предузеће : [PERSON_NAME] pr Dovršavanje tekstil…" at bounding box center [722, 284] width 528 height 510
drag, startPoint x: 963, startPoint y: 156, endPoint x: 919, endPoint y: 158, distance: 44.1
click at [919, 158] on div ":[PERSON_NAME]" at bounding box center [744, 158] width 460 height 11
click at [966, 6] on div "Преглед рачуна LK8QPDK9-LK8QPDK9-90" at bounding box center [722, 14] width 528 height 29
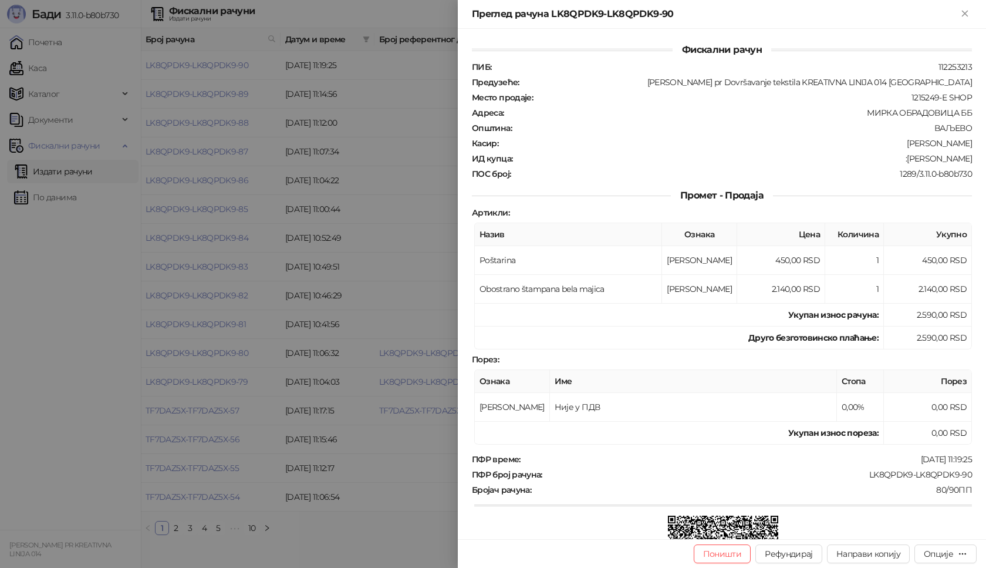
click at [952, 15] on div "Преглед рачуна LK8QPDK9-LK8QPDK9-90" at bounding box center [715, 14] width 486 height 14
click at [963, 11] on icon "Close" at bounding box center [964, 13] width 5 height 5
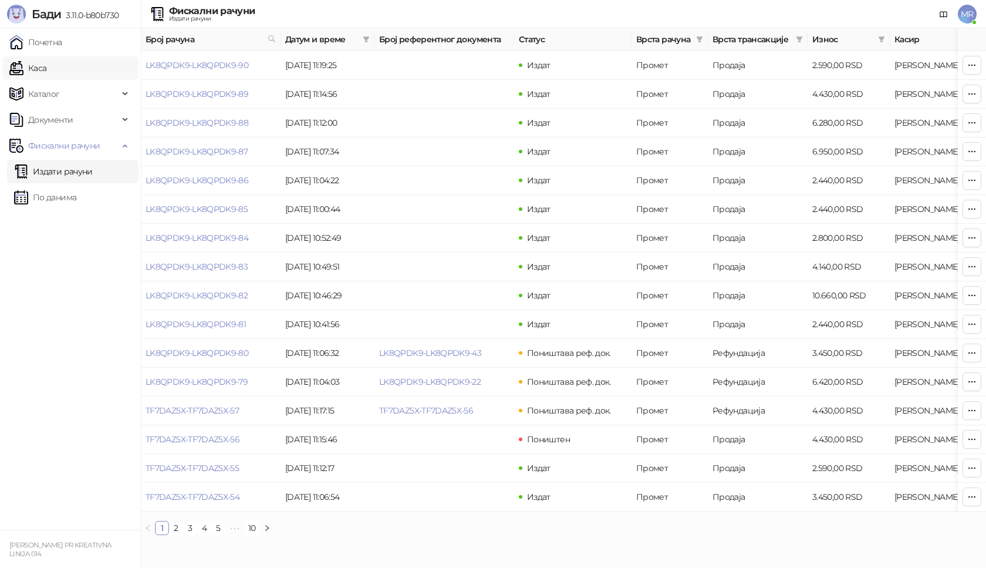
drag, startPoint x: 50, startPoint y: 68, endPoint x: 72, endPoint y: 77, distance: 22.9
click at [46, 68] on link "Каса" at bounding box center [27, 67] width 37 height 23
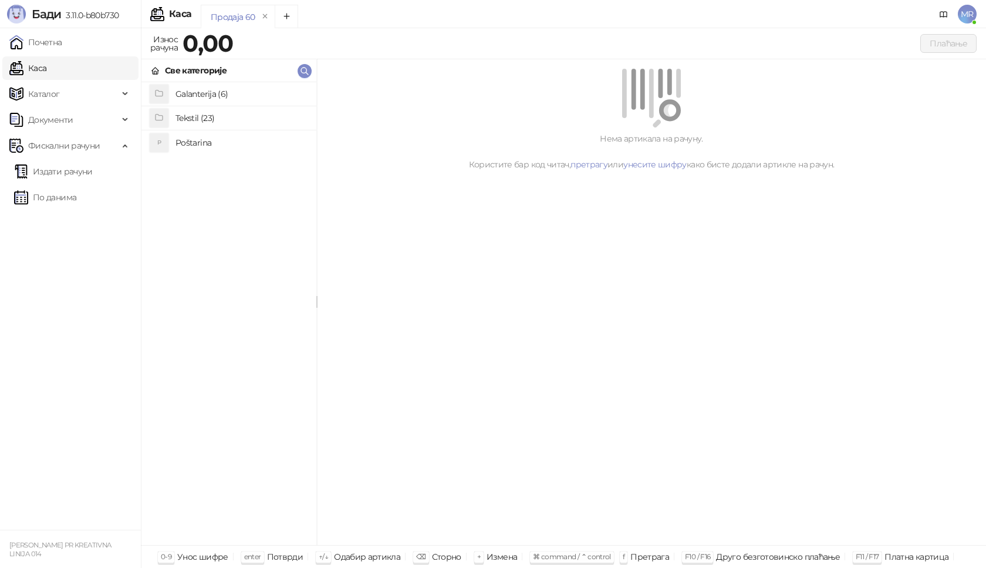
click at [193, 140] on h4 "Poštarina" at bounding box center [241, 142] width 131 height 19
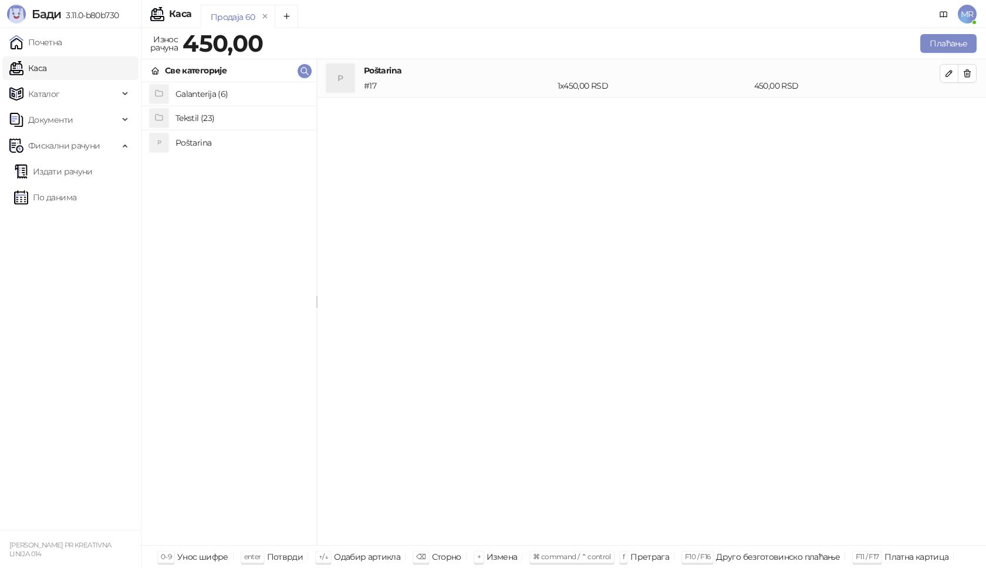
click at [203, 117] on h4 "Tekstil (23)" at bounding box center [241, 118] width 131 height 19
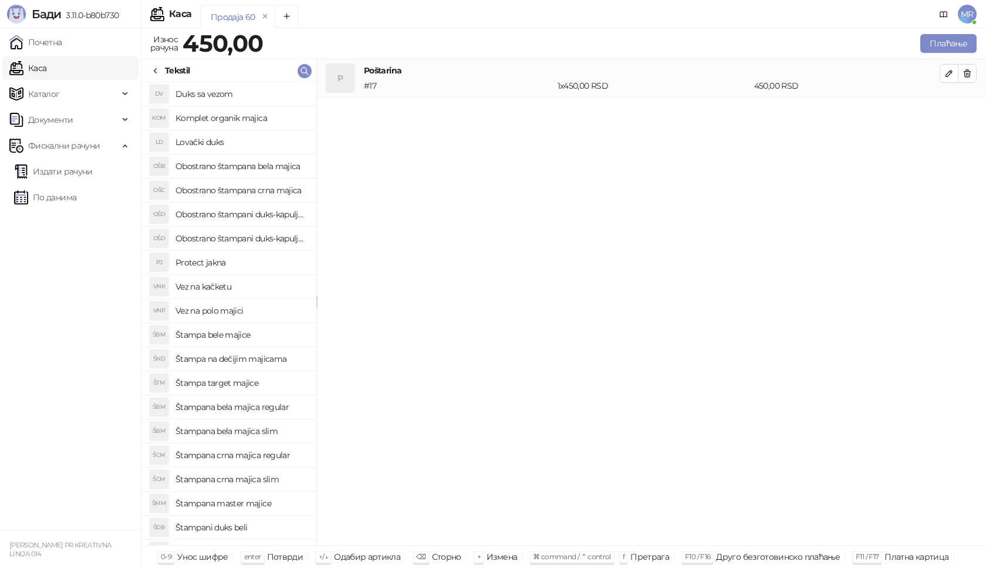
click at [259, 164] on h4 "Obostrano štampana bela majica" at bounding box center [241, 166] width 131 height 19
click at [945, 110] on icon "button" at bounding box center [949, 111] width 9 height 9
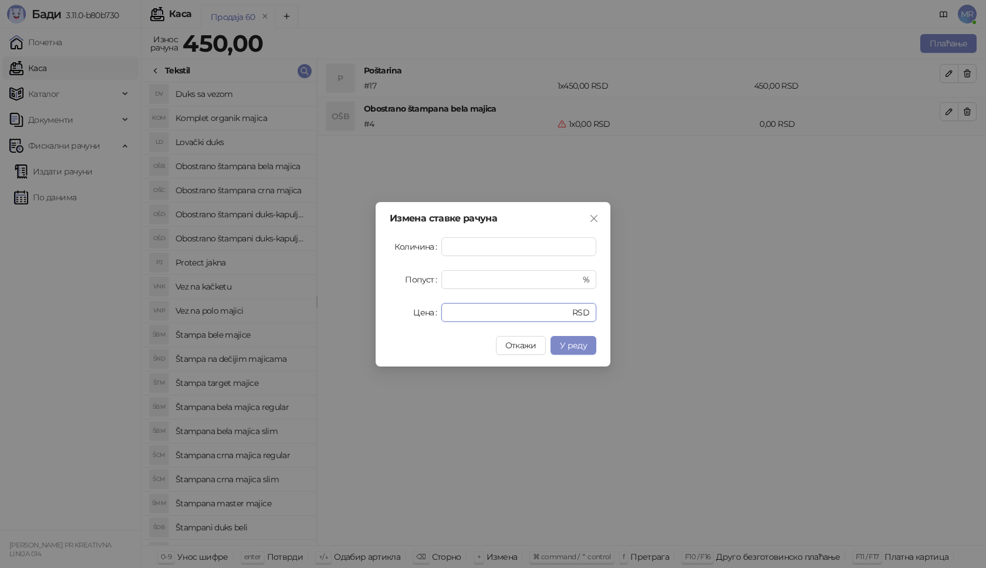
drag, startPoint x: 458, startPoint y: 304, endPoint x: 419, endPoint y: 317, distance: 41.0
click at [419, 317] on div "Цена * RSD" at bounding box center [493, 312] width 207 height 19
type input "****"
click at [564, 350] on span "У реду" at bounding box center [573, 345] width 27 height 11
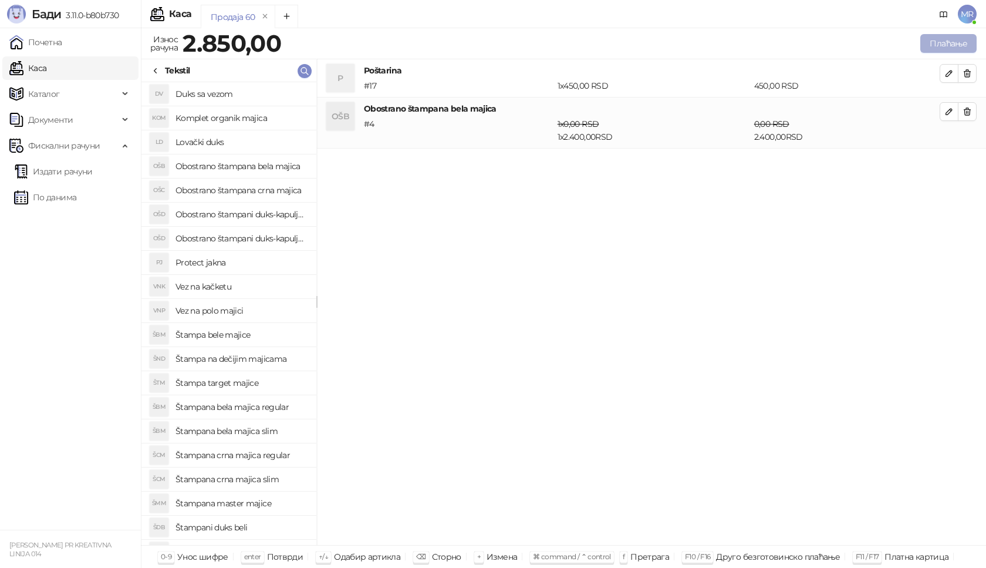
click at [939, 44] on button "Плаћање" at bounding box center [948, 43] width 56 height 19
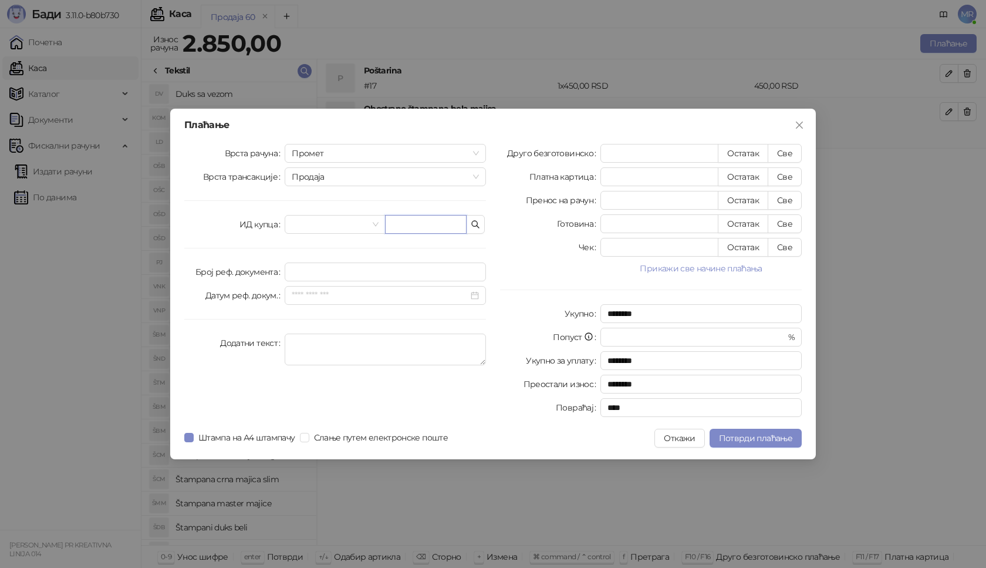
click at [396, 226] on input "text" at bounding box center [426, 224] width 82 height 19
paste input "*****"
type input "**********"
click at [779, 152] on button "Све" at bounding box center [785, 153] width 34 height 19
type input "****"
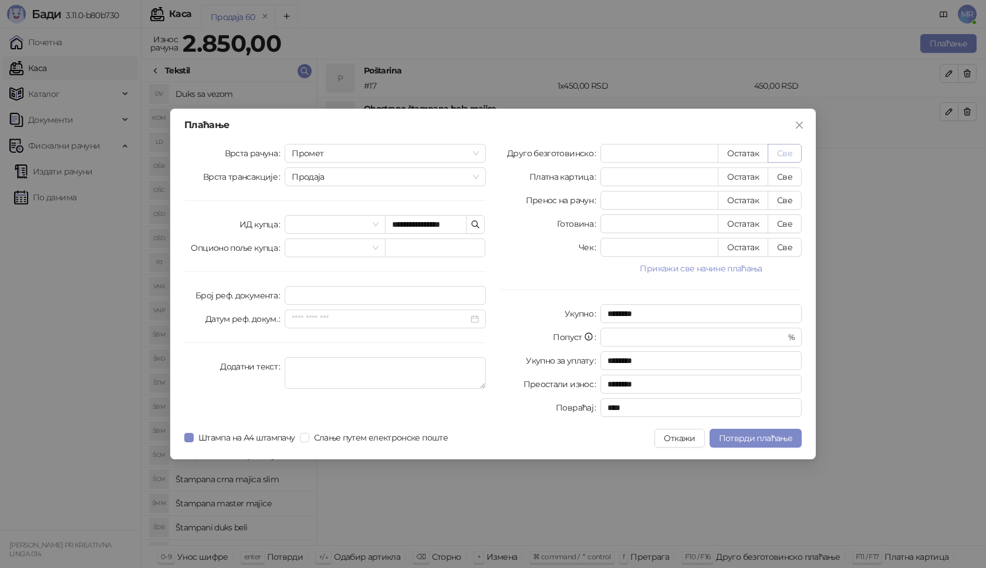
type input "****"
click at [747, 438] on span "Потврди плаћање" at bounding box center [755, 438] width 73 height 11
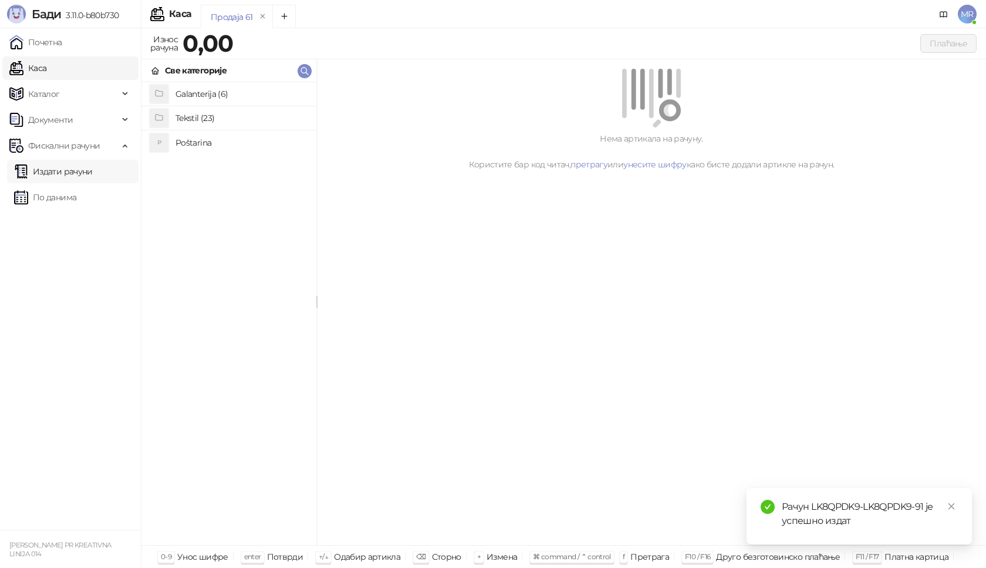
click at [71, 173] on link "Издати рачуни" at bounding box center [53, 171] width 79 height 23
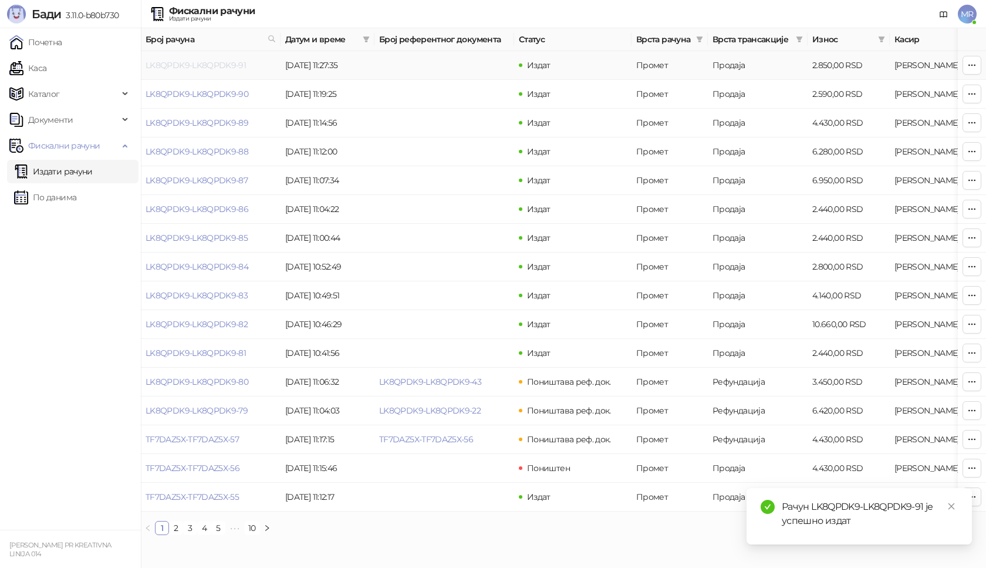
click at [197, 65] on link "LK8QPDK9-LK8QPDK9-91" at bounding box center [196, 65] width 100 height 11
click at [197, 65] on body "[PERSON_NAME] 3.11.0-b80b730 Почетна Каса Каталог Документи Фискални рачуни Изд…" at bounding box center [493, 272] width 986 height 544
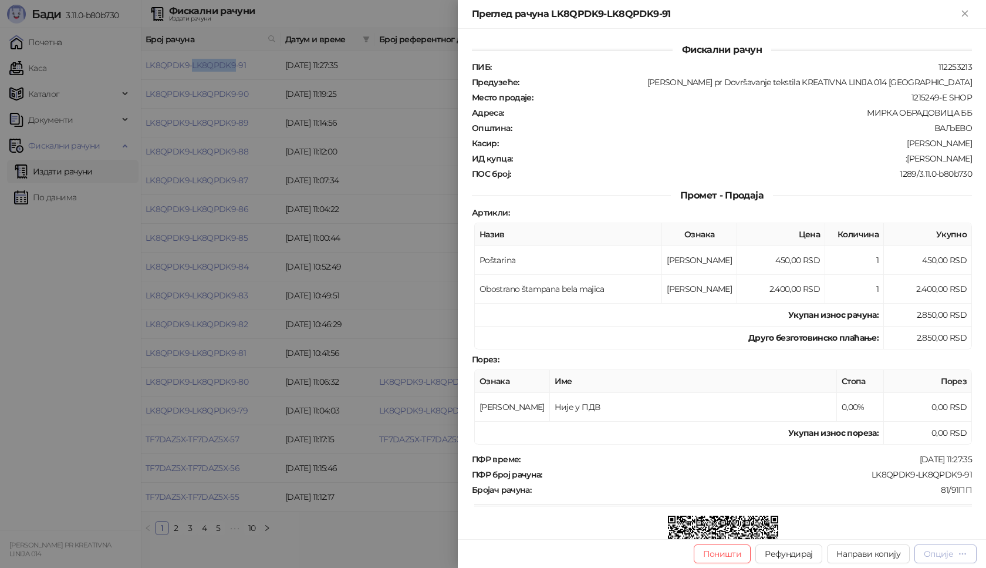
click at [939, 549] on div "Опције" at bounding box center [938, 553] width 29 height 11
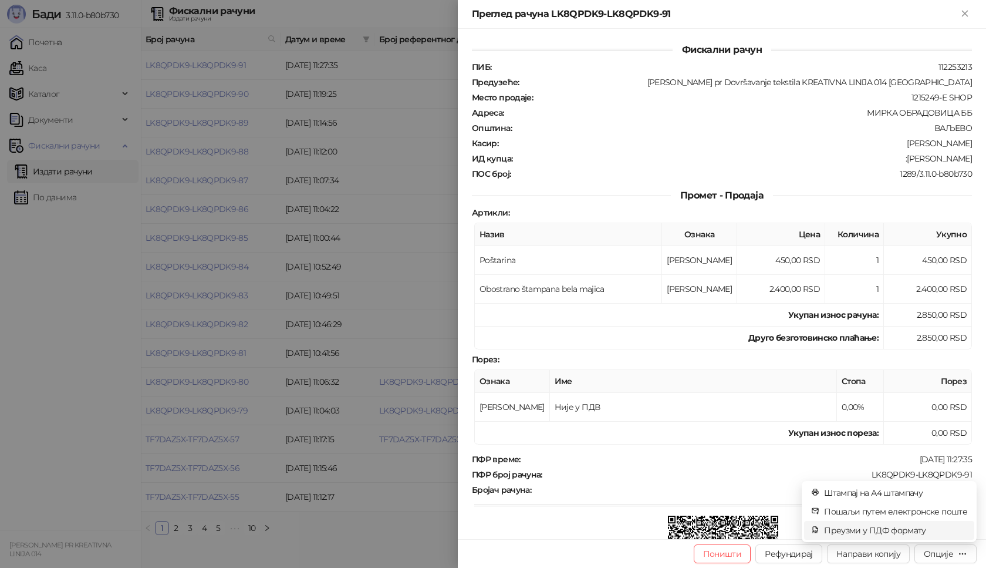
click at [918, 531] on span "Преузми у ПДФ формату" at bounding box center [895, 530] width 143 height 13
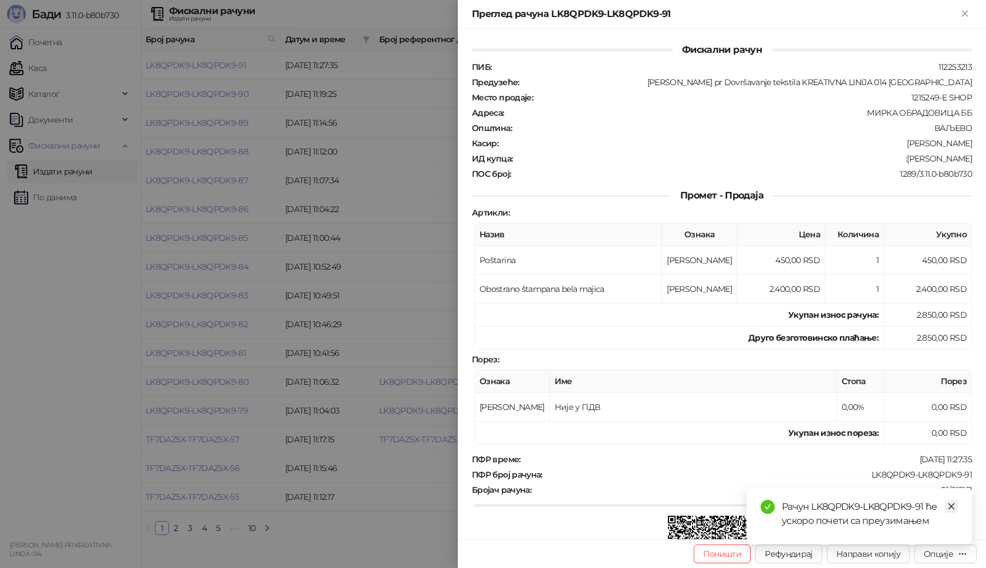
click at [950, 506] on icon "close" at bounding box center [951, 506] width 8 height 8
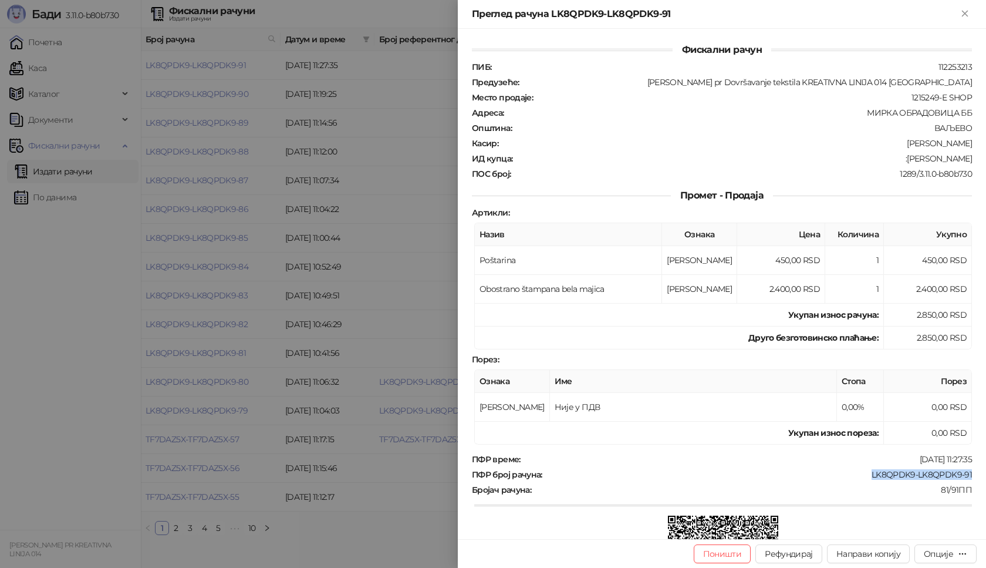
drag, startPoint x: 967, startPoint y: 473, endPoint x: 861, endPoint y: 477, distance: 106.4
click at [861, 477] on div "Фискални рачун ПИБ : 112253213 Предузеће : [PERSON_NAME] pr Dovršavanje tekstil…" at bounding box center [722, 284] width 528 height 510
drag, startPoint x: 966, startPoint y: 160, endPoint x: 906, endPoint y: 160, distance: 60.5
click at [906, 160] on div "Фискални рачун ПИБ : 112253213 Предузеће : [PERSON_NAME] pr Dovršavanje tekstil…" at bounding box center [722, 284] width 528 height 510
click at [962, 16] on icon "Close" at bounding box center [965, 13] width 11 height 11
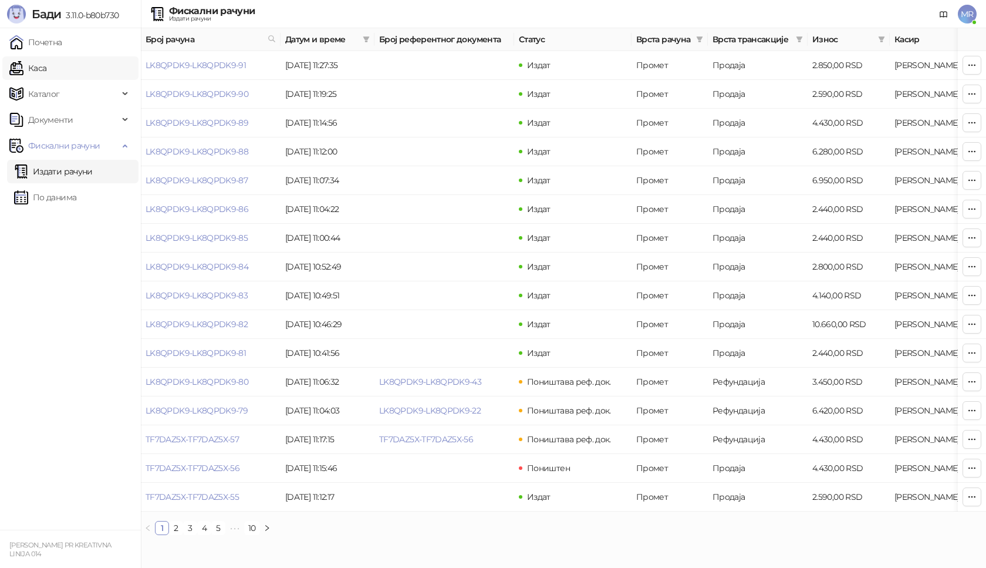
click at [46, 71] on link "Каса" at bounding box center [27, 67] width 37 height 23
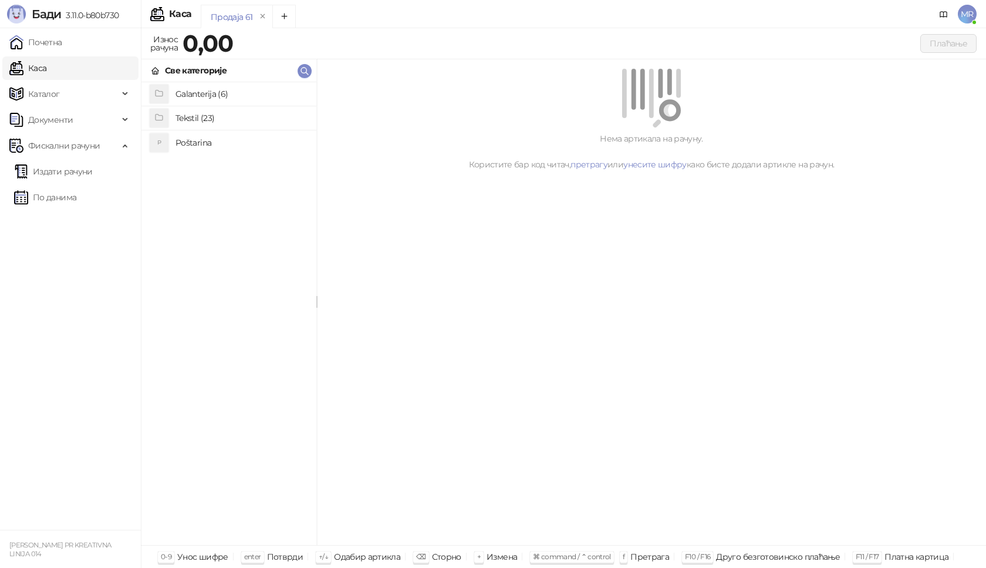
click at [210, 144] on h4 "Poštarina" at bounding box center [241, 142] width 131 height 19
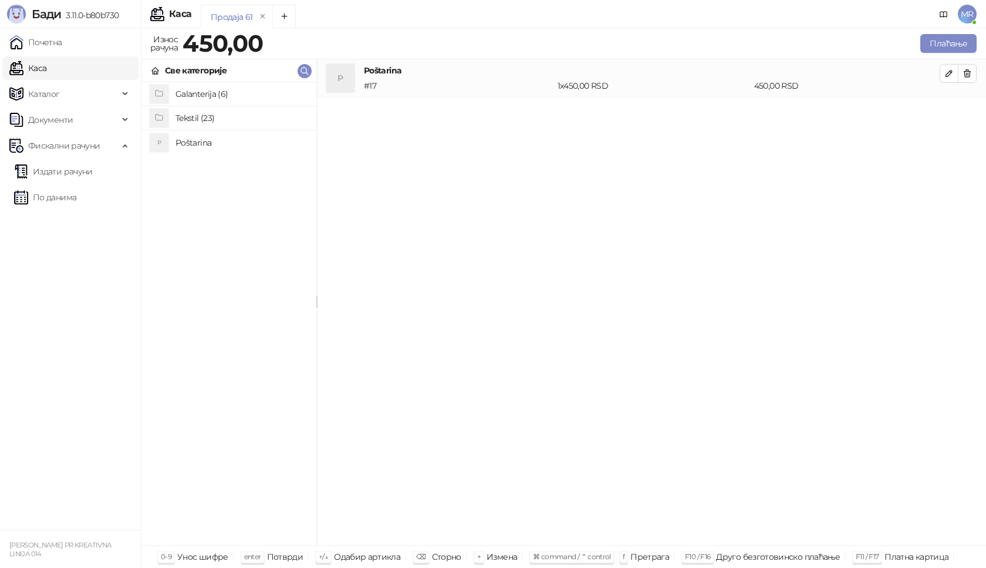
click at [217, 120] on h4 "Tekstil (23)" at bounding box center [241, 118] width 131 height 19
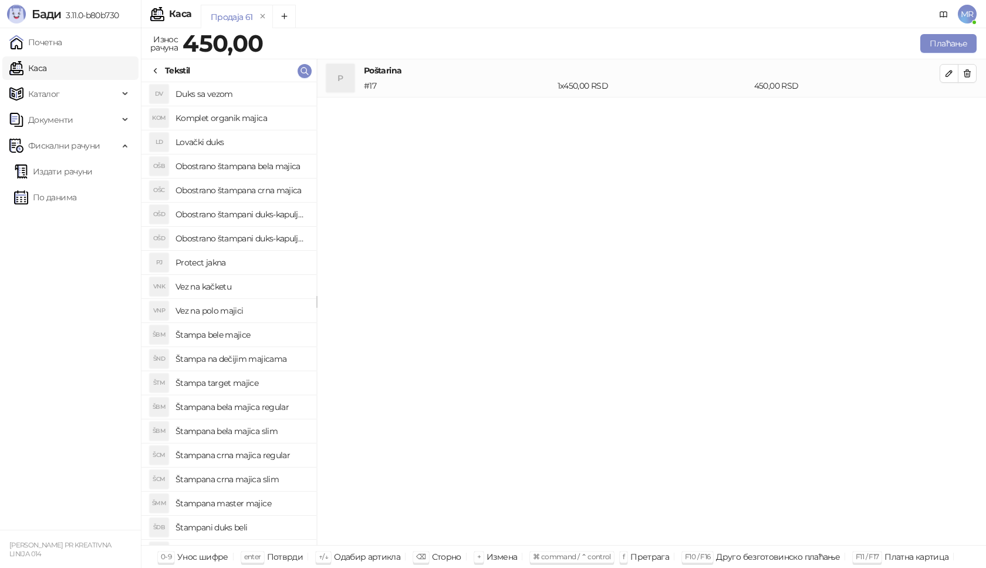
click at [277, 457] on h4 "Štampana crna majica regular" at bounding box center [241, 455] width 131 height 19
click at [952, 113] on icon "button" at bounding box center [949, 111] width 9 height 9
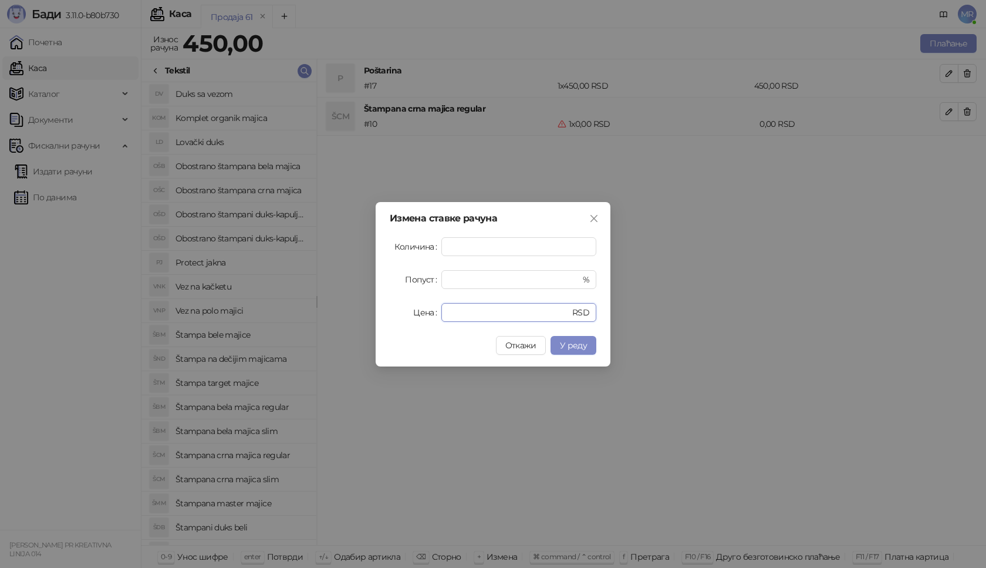
drag, startPoint x: 473, startPoint y: 313, endPoint x: 389, endPoint y: 318, distance: 84.0
click at [394, 318] on div "Цена * RSD" at bounding box center [493, 312] width 207 height 19
type input "****"
click at [568, 346] on span "У реду" at bounding box center [573, 345] width 27 height 11
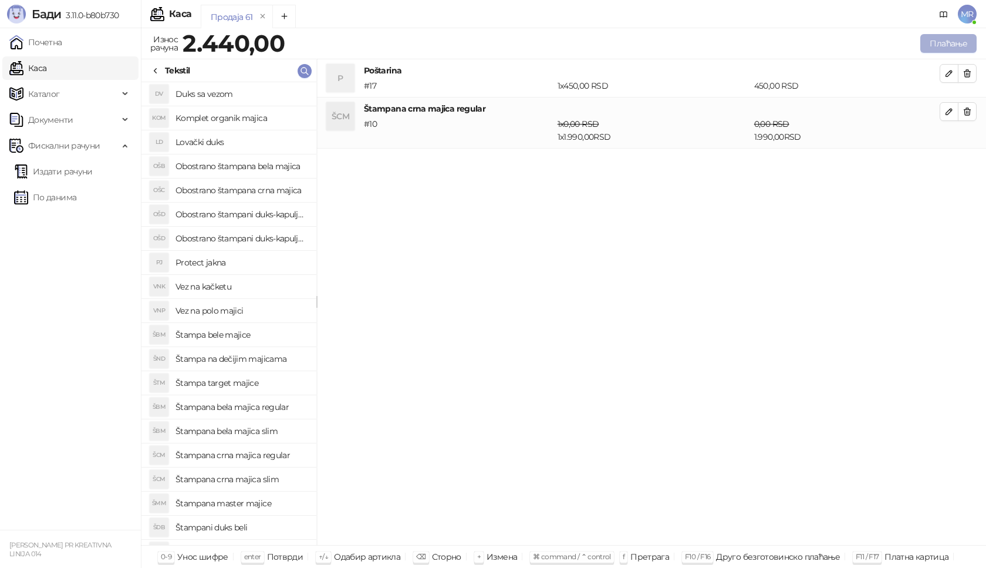
click at [938, 49] on button "Плаћање" at bounding box center [948, 43] width 56 height 19
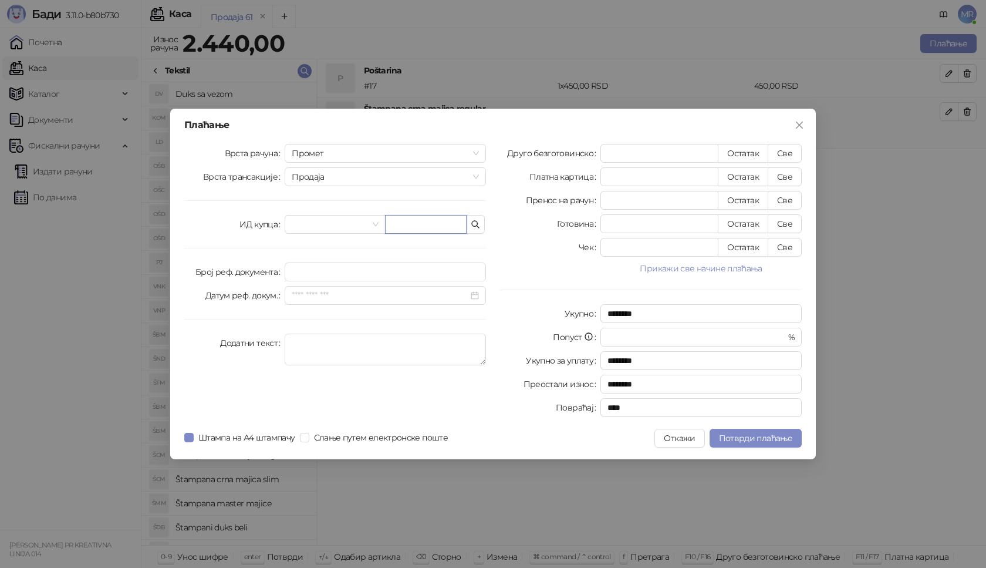
click at [433, 224] on input "text" at bounding box center [426, 224] width 82 height 19
paste input "**********"
type input "**********"
click at [778, 157] on button "Све" at bounding box center [785, 153] width 34 height 19
type input "****"
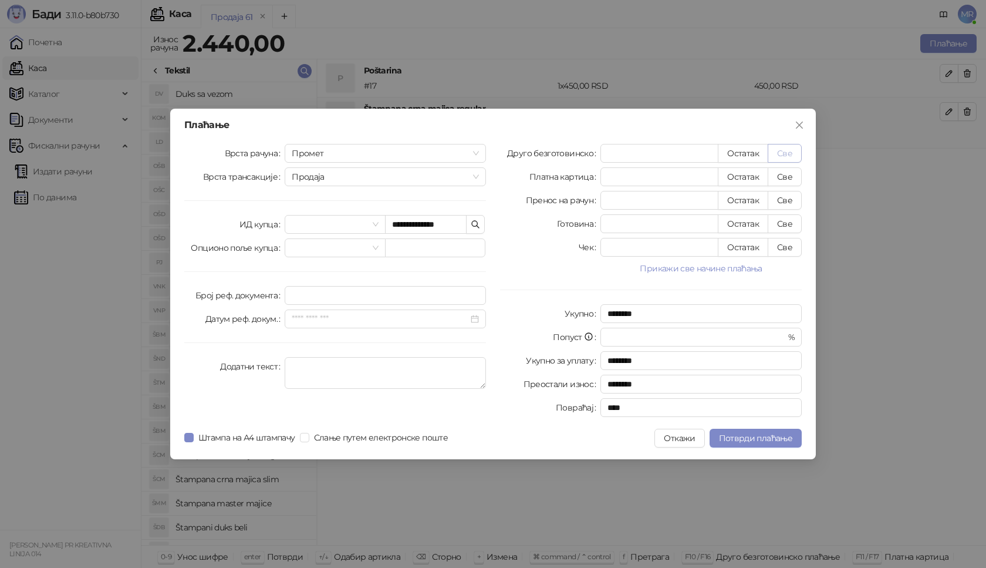
type input "****"
click at [757, 437] on span "Потврди плаћање" at bounding box center [755, 438] width 73 height 11
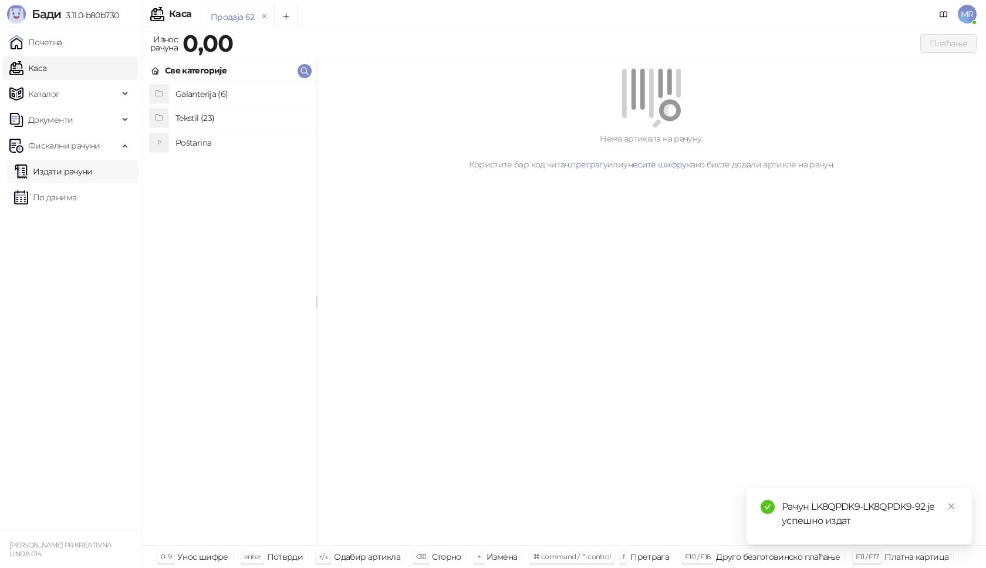
click at [66, 172] on link "Издати рачуни" at bounding box center [53, 171] width 79 height 23
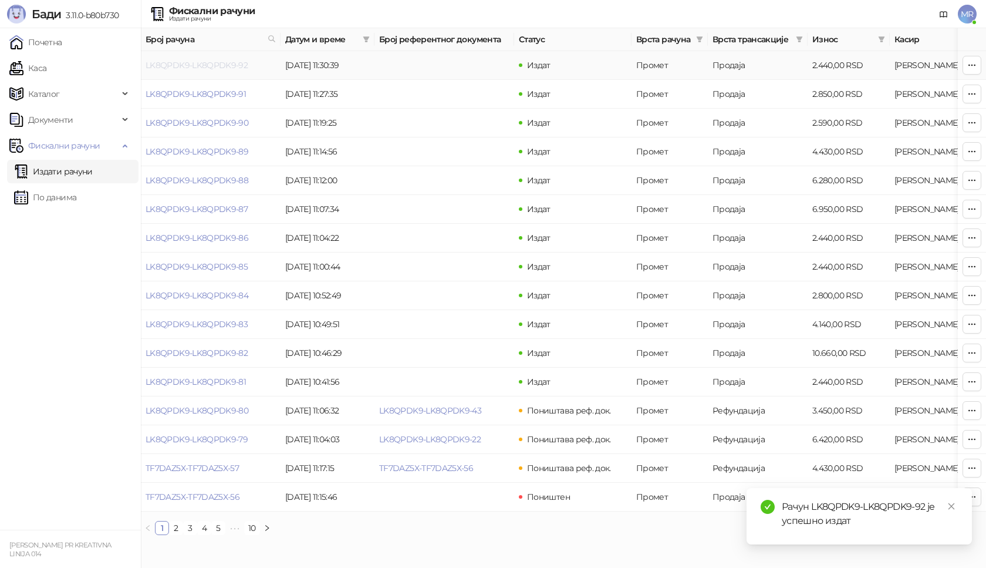
click at [209, 66] on link "LK8QPDK9-LK8QPDK9-92" at bounding box center [197, 65] width 102 height 11
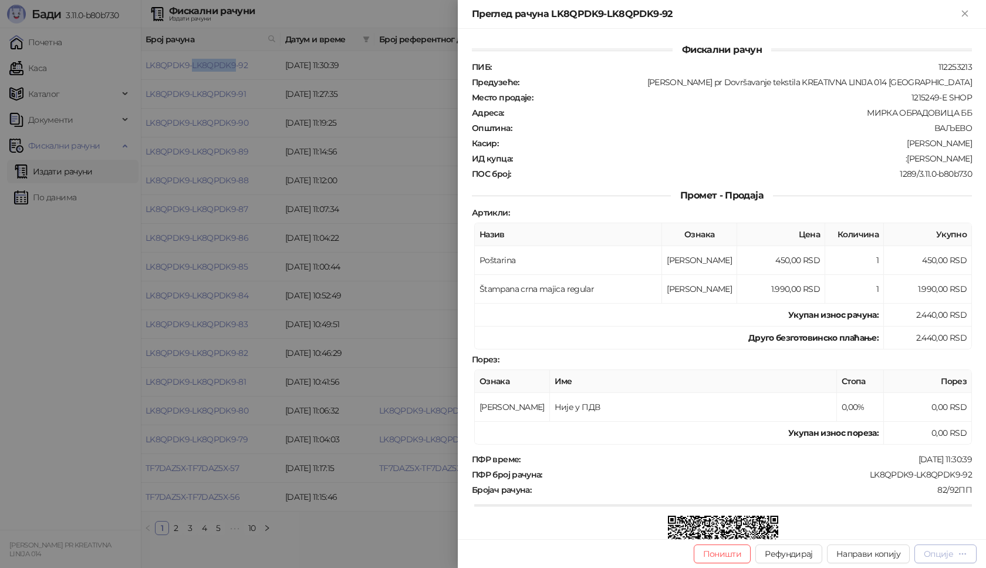
click at [956, 554] on div "Опције" at bounding box center [945, 553] width 43 height 11
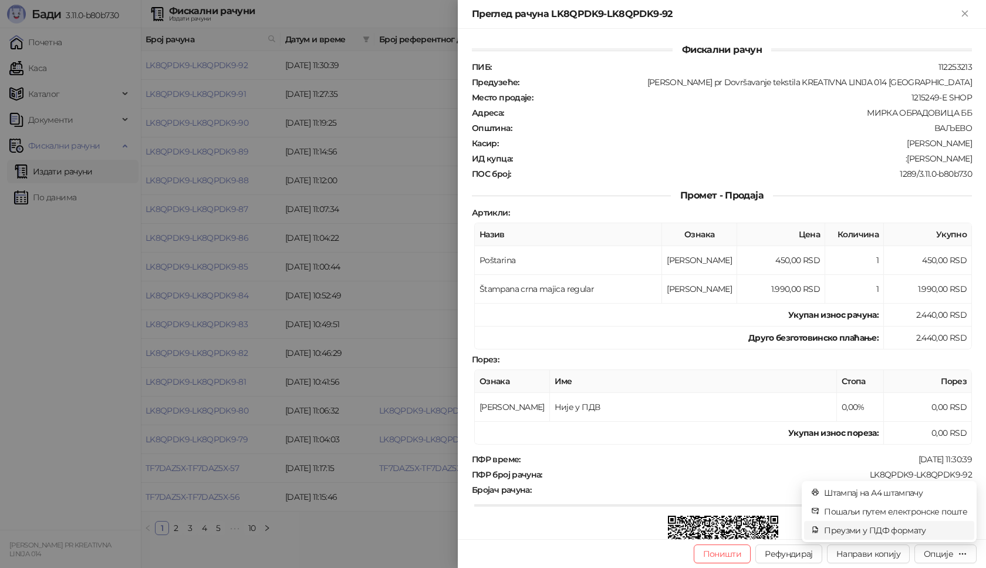
click at [920, 529] on span "Преузми у ПДФ формату" at bounding box center [895, 530] width 143 height 13
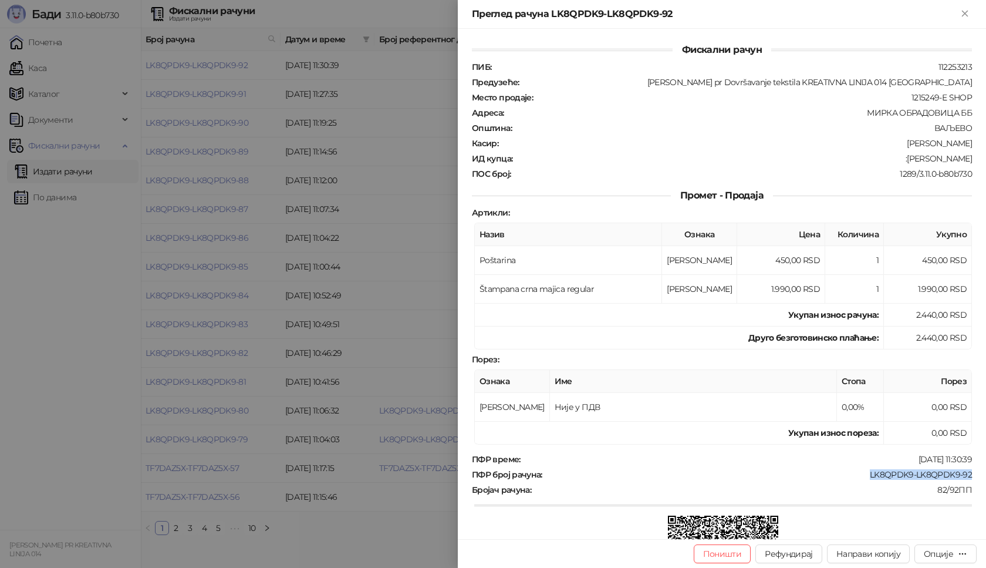
drag, startPoint x: 967, startPoint y: 478, endPoint x: 861, endPoint y: 475, distance: 106.3
click at [861, 475] on div "Фискални рачун ПИБ : 112253213 Предузеће : [PERSON_NAME] pr Dovršavanje tekstil…" at bounding box center [722, 284] width 528 height 510
drag, startPoint x: 962, startPoint y: 157, endPoint x: 912, endPoint y: 164, distance: 49.8
click at [912, 164] on div "ПИБ : 112253213 Предузеће : [PERSON_NAME] pr Dovršavanje tekstila KREATIVNA LIN…" at bounding box center [722, 120] width 505 height 117
click at [966, 15] on icon "Close" at bounding box center [964, 13] width 5 height 5
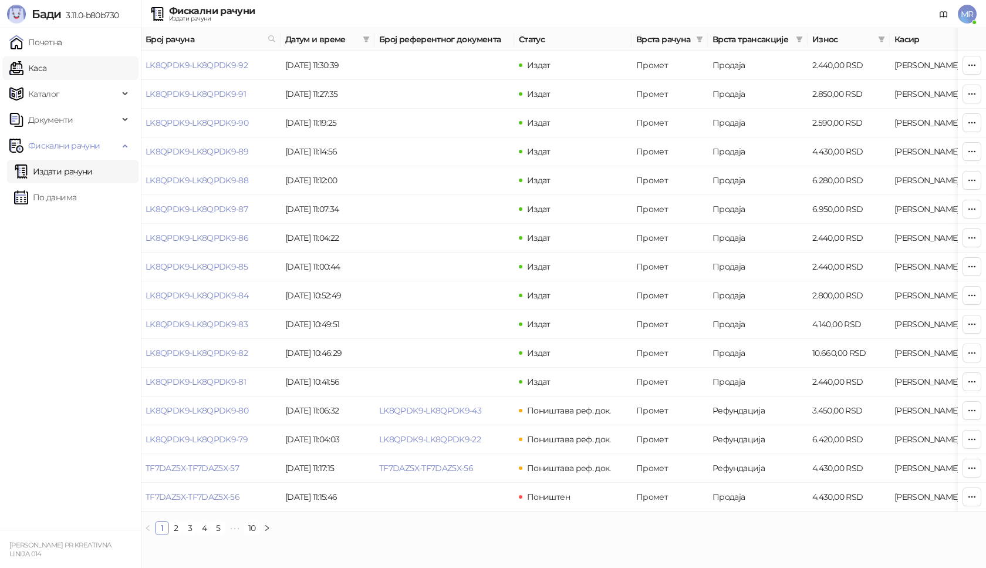
click at [46, 69] on link "Каса" at bounding box center [27, 67] width 37 height 23
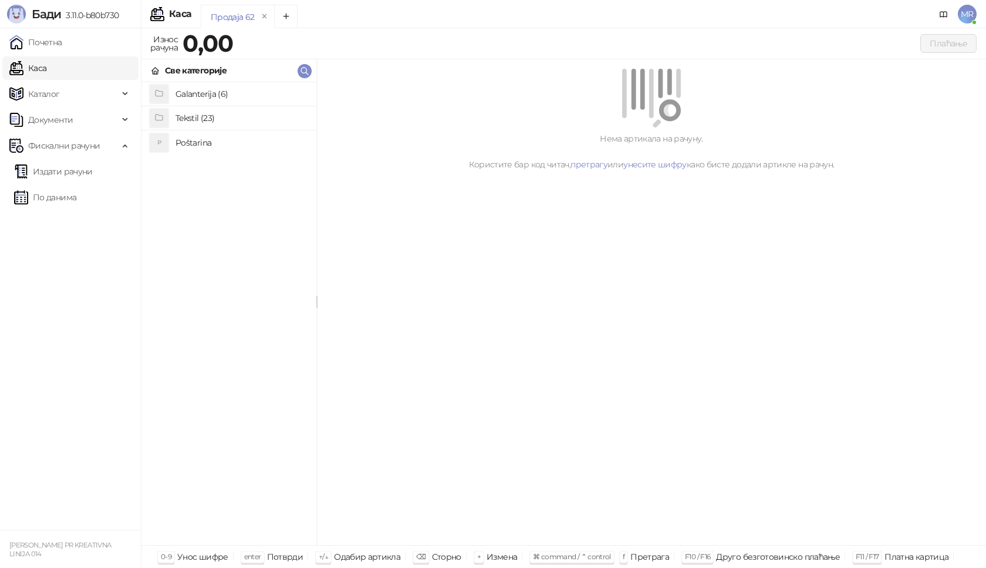
click at [192, 140] on h4 "Poštarina" at bounding box center [241, 142] width 131 height 19
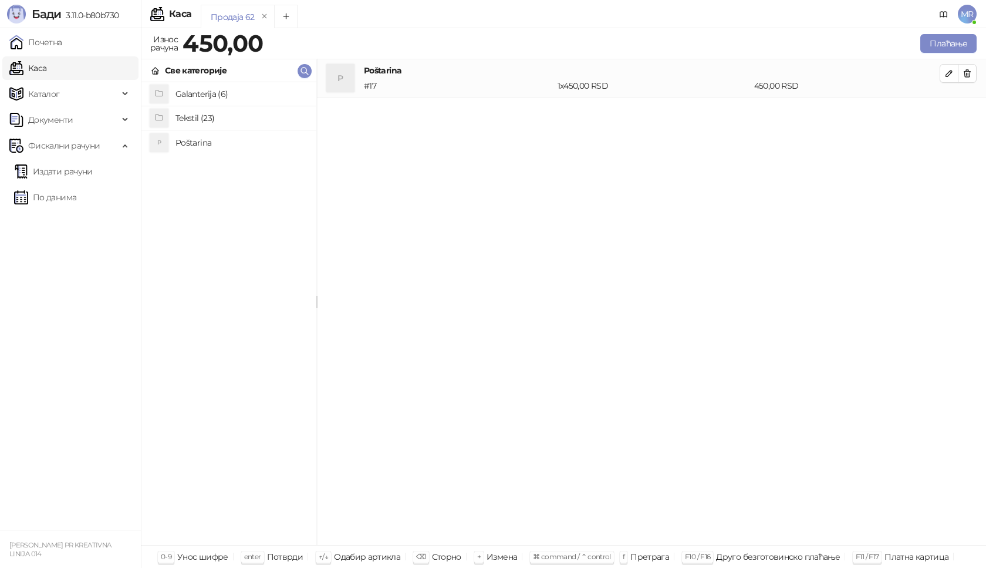
click at [200, 116] on h4 "Tekstil (23)" at bounding box center [241, 118] width 131 height 19
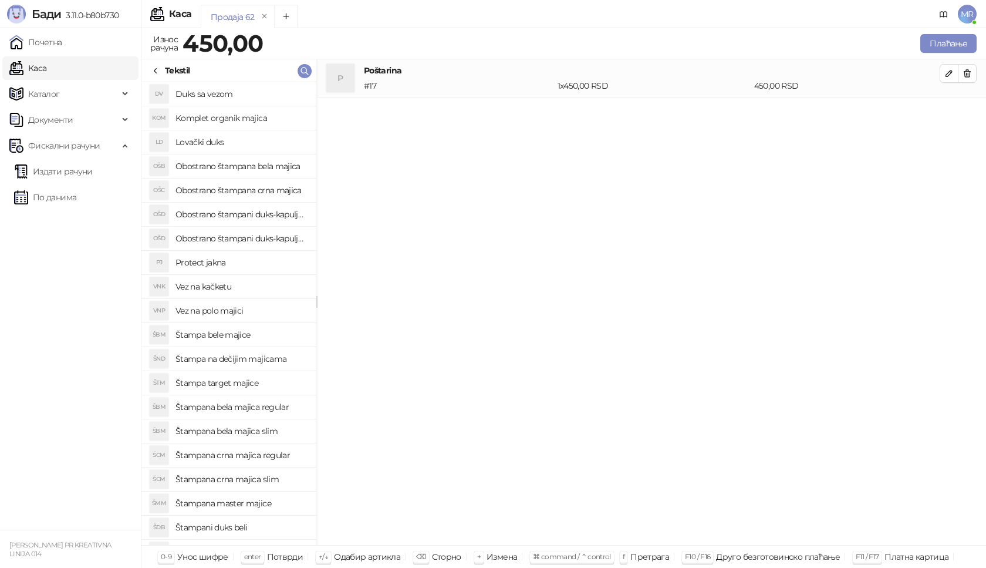
click at [262, 404] on h4 "Štampana bela majica regular" at bounding box center [241, 406] width 131 height 19
click at [946, 107] on icon "button" at bounding box center [949, 111] width 9 height 9
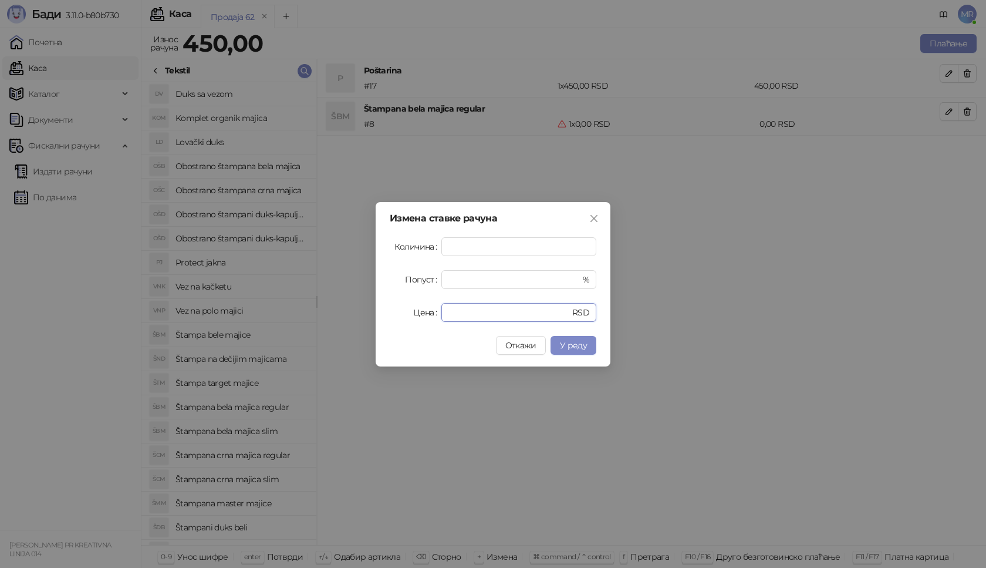
drag, startPoint x: 473, startPoint y: 306, endPoint x: 386, endPoint y: 313, distance: 87.2
click at [402, 315] on div "Цена * RSD" at bounding box center [493, 312] width 207 height 19
type input "****"
click at [560, 348] on button "У реду" at bounding box center [574, 345] width 46 height 19
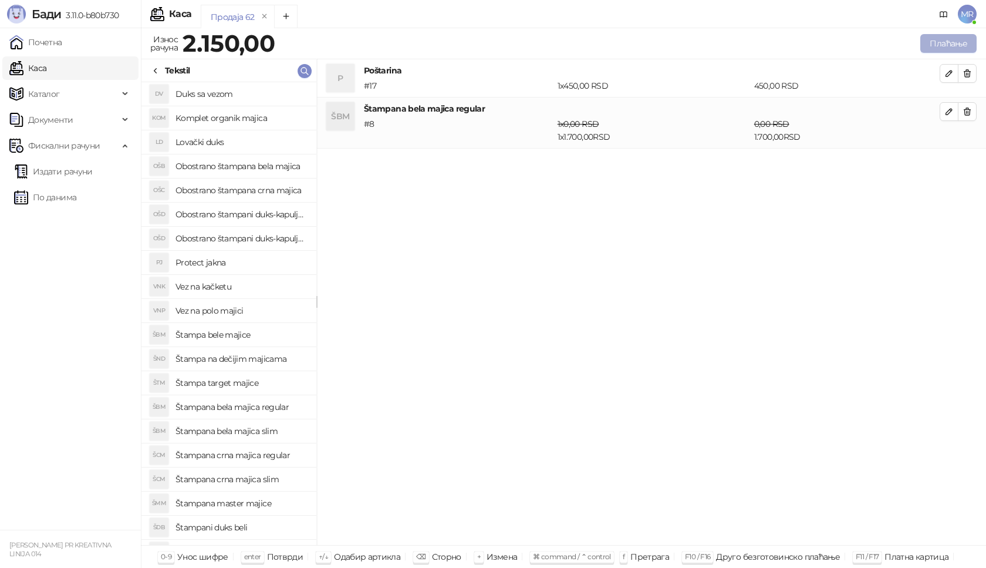
click at [954, 47] on button "Плаћање" at bounding box center [948, 43] width 56 height 19
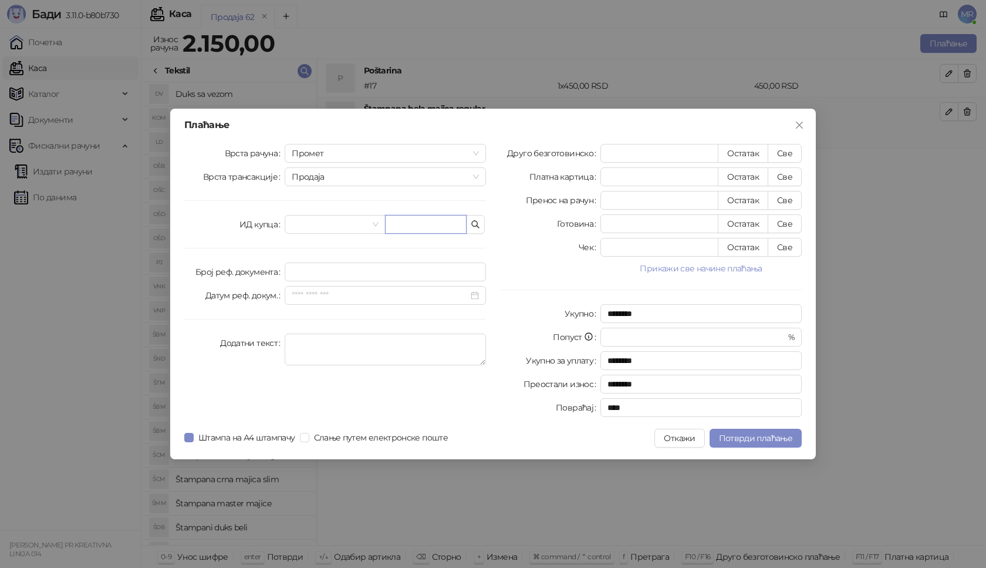
click at [417, 231] on input "text" at bounding box center [426, 224] width 82 height 19
paste input "**********"
type input "**********"
click at [782, 153] on button "Све" at bounding box center [785, 153] width 34 height 19
type input "****"
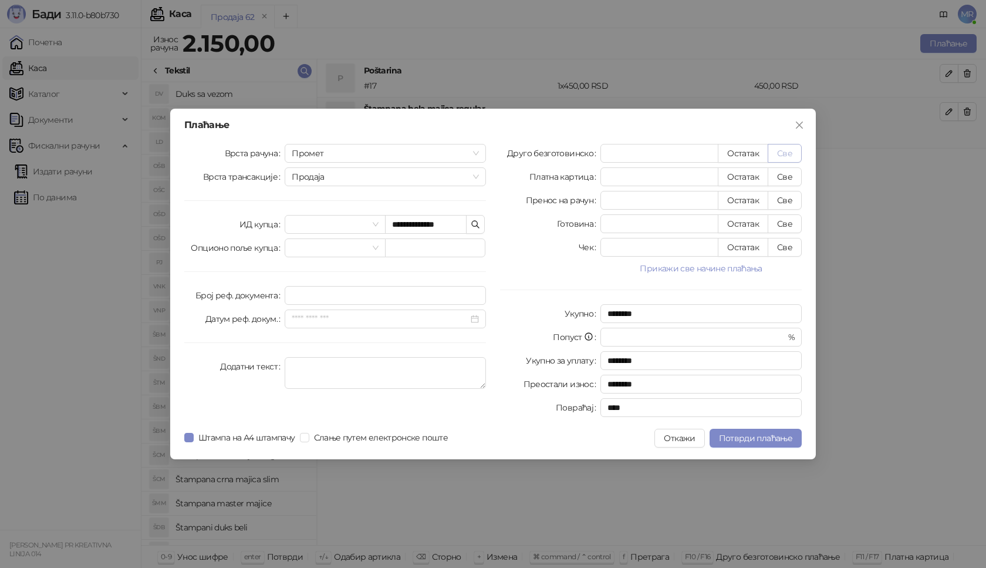
type input "****"
click at [741, 439] on span "Потврди плаћање" at bounding box center [755, 438] width 73 height 11
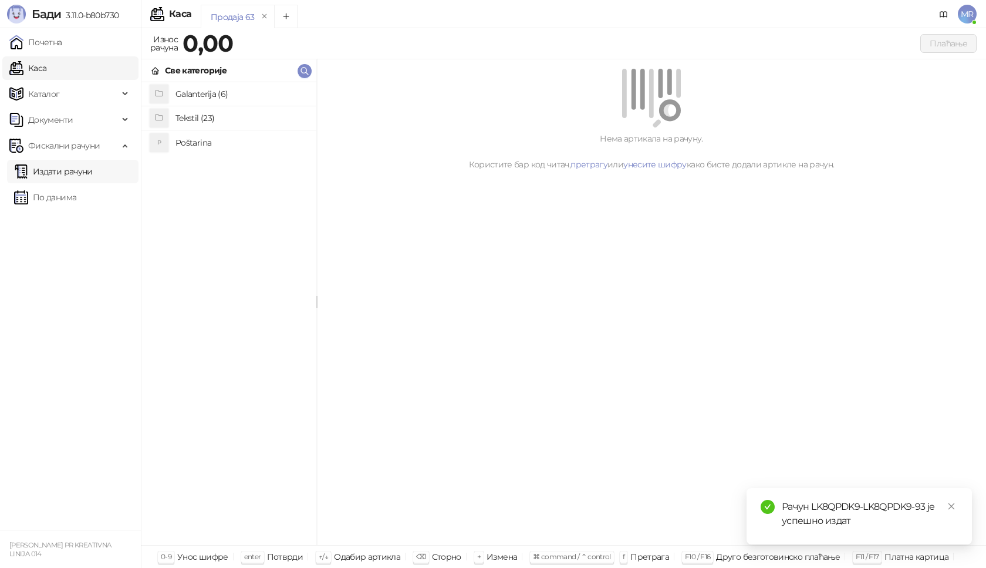
click at [89, 168] on link "Издати рачуни" at bounding box center [53, 171] width 79 height 23
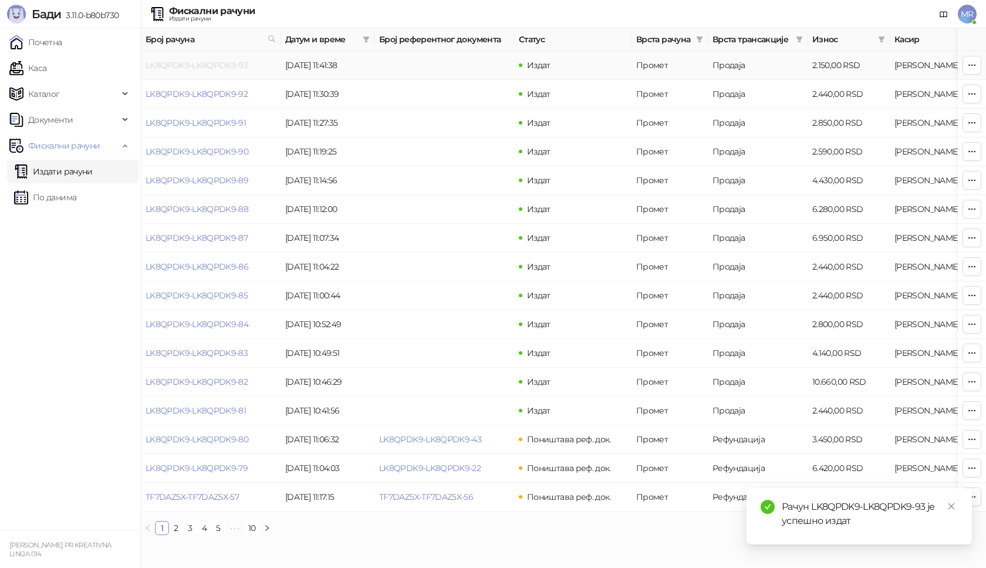
click at [210, 67] on link "LK8QPDK9-LK8QPDK9-93" at bounding box center [197, 65] width 102 height 11
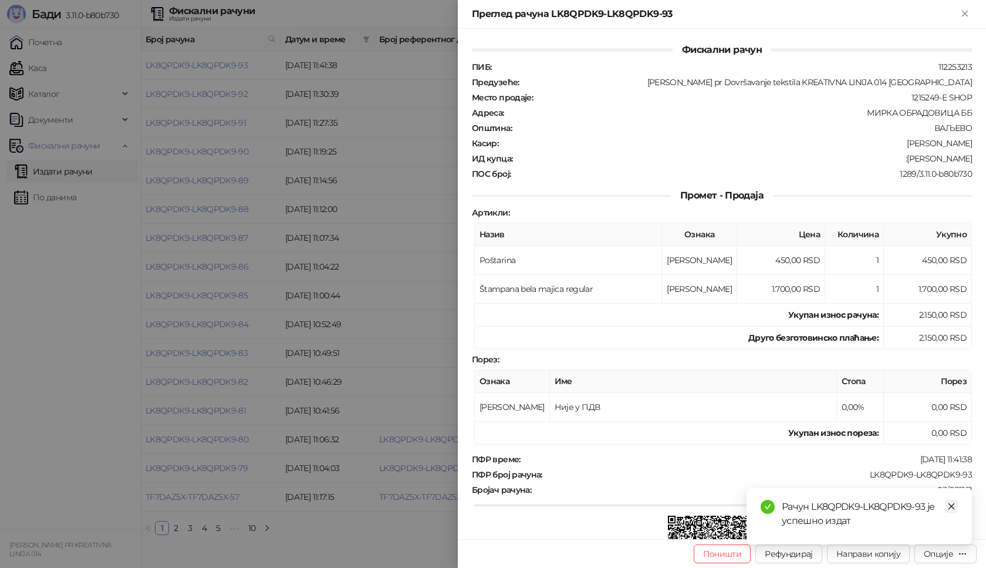
click at [948, 506] on icon "close" at bounding box center [951, 506] width 8 height 8
click at [943, 555] on div "Опције" at bounding box center [938, 553] width 29 height 11
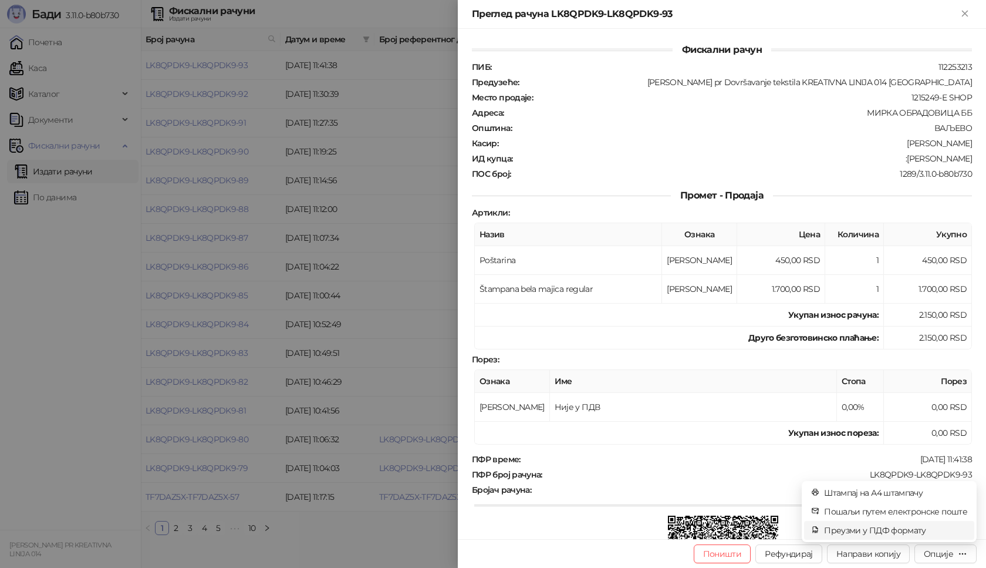
click at [921, 531] on span "Преузми у ПДФ формату" at bounding box center [895, 530] width 143 height 13
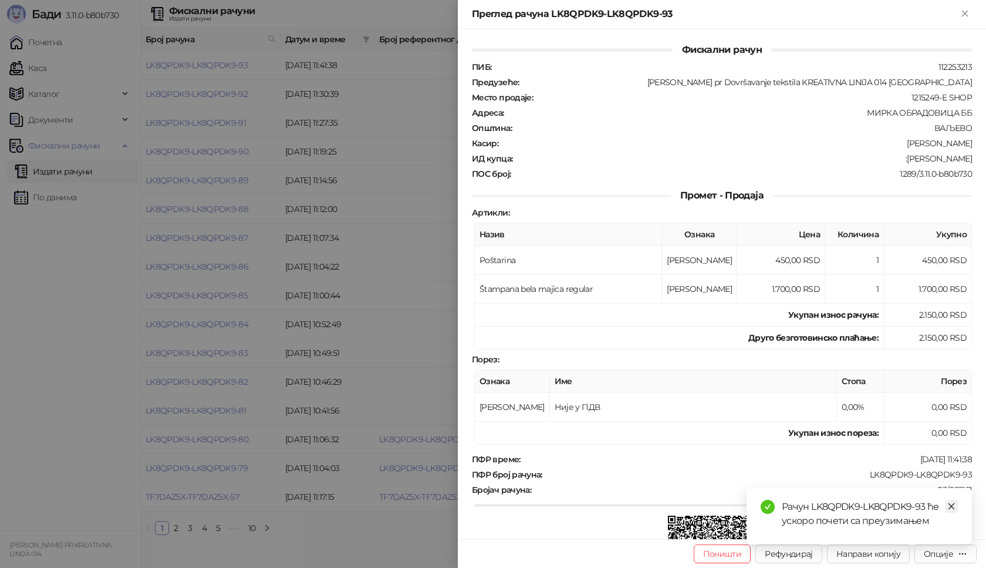
click at [949, 506] on icon "close" at bounding box center [951, 506] width 8 height 8
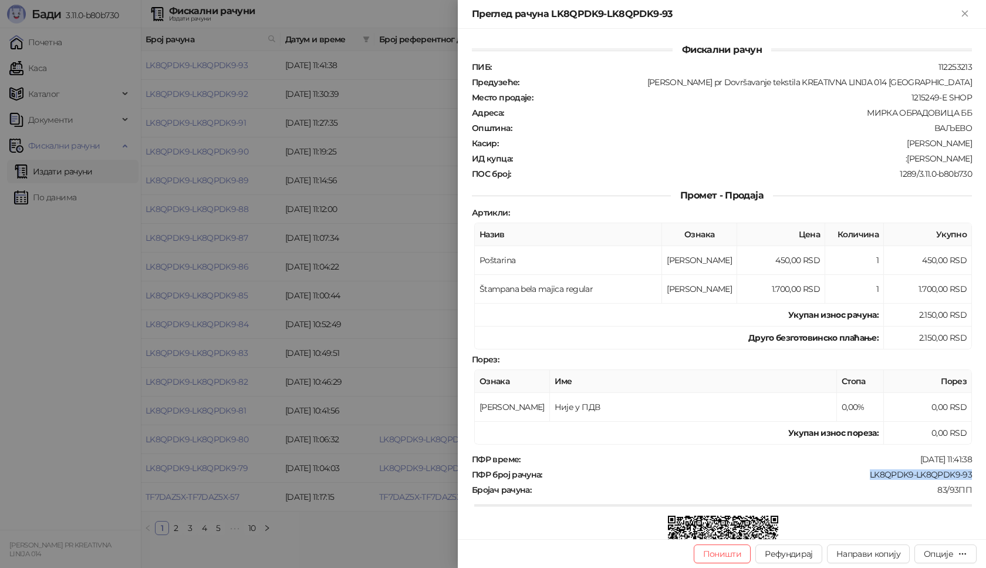
drag, startPoint x: 967, startPoint y: 475, endPoint x: 861, endPoint y: 474, distance: 106.3
click at [861, 474] on div "Фискални рачун ПИБ : 112253213 Предузеће : [PERSON_NAME] pr Dovršavanje tekstil…" at bounding box center [722, 284] width 528 height 510
drag, startPoint x: 963, startPoint y: 156, endPoint x: 905, endPoint y: 162, distance: 58.4
click at [905, 162] on div "ИД купца : :[PERSON_NAME]" at bounding box center [722, 158] width 505 height 11
click at [961, 13] on icon "Close" at bounding box center [965, 13] width 11 height 11
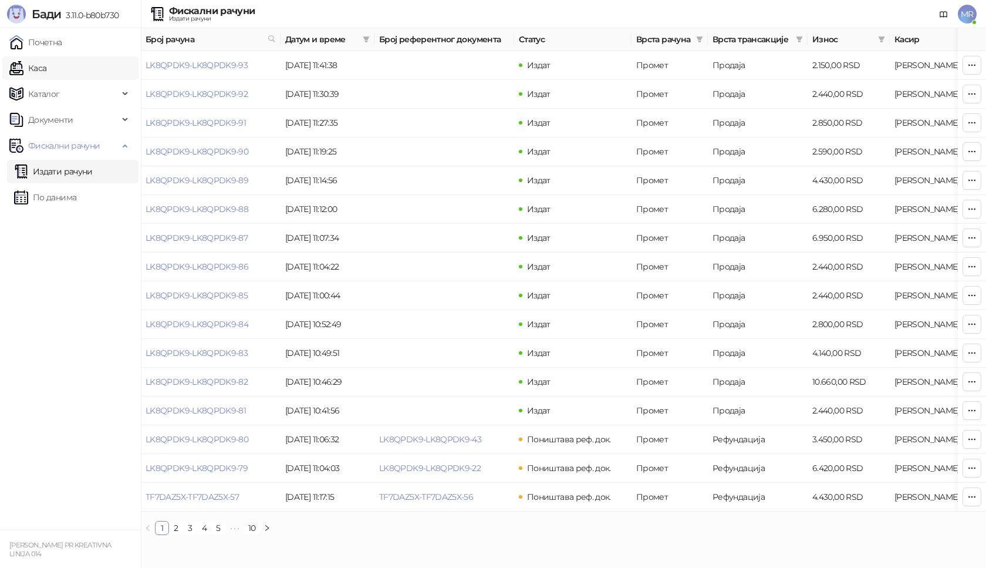
click at [46, 65] on link "Каса" at bounding box center [27, 67] width 37 height 23
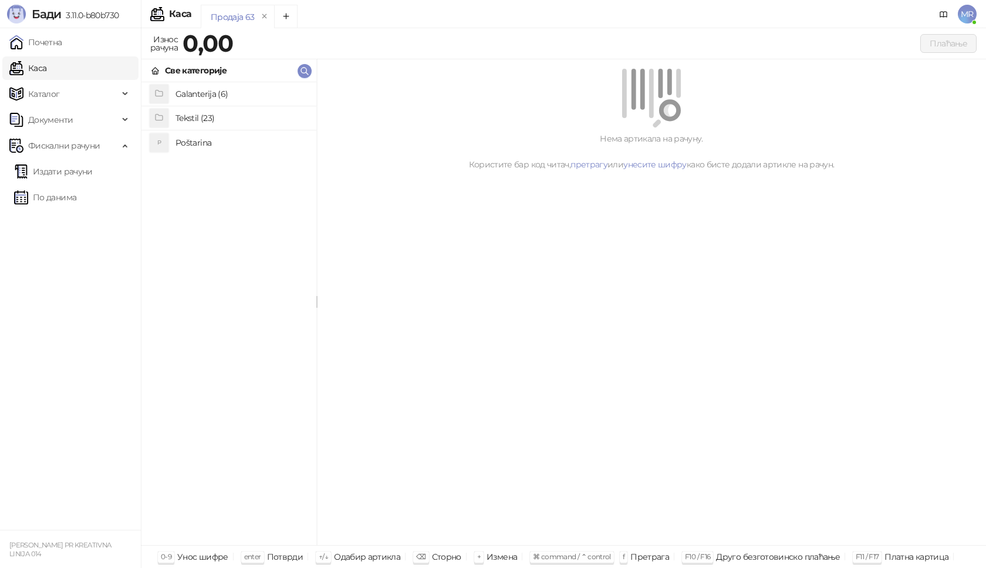
click at [181, 141] on h4 "Poštarina" at bounding box center [241, 142] width 131 height 19
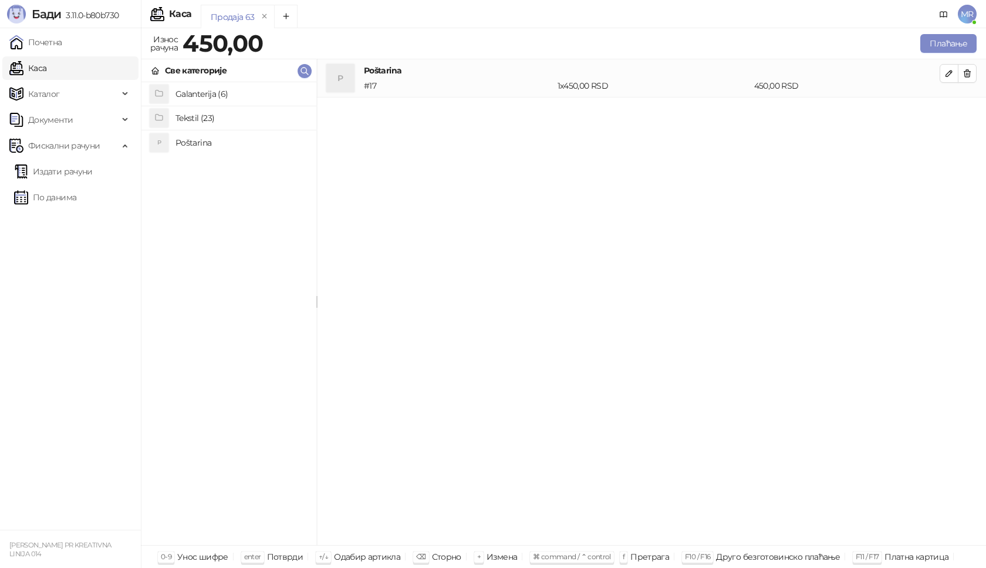
click at [189, 119] on h4 "Tekstil (23)" at bounding box center [241, 118] width 131 height 19
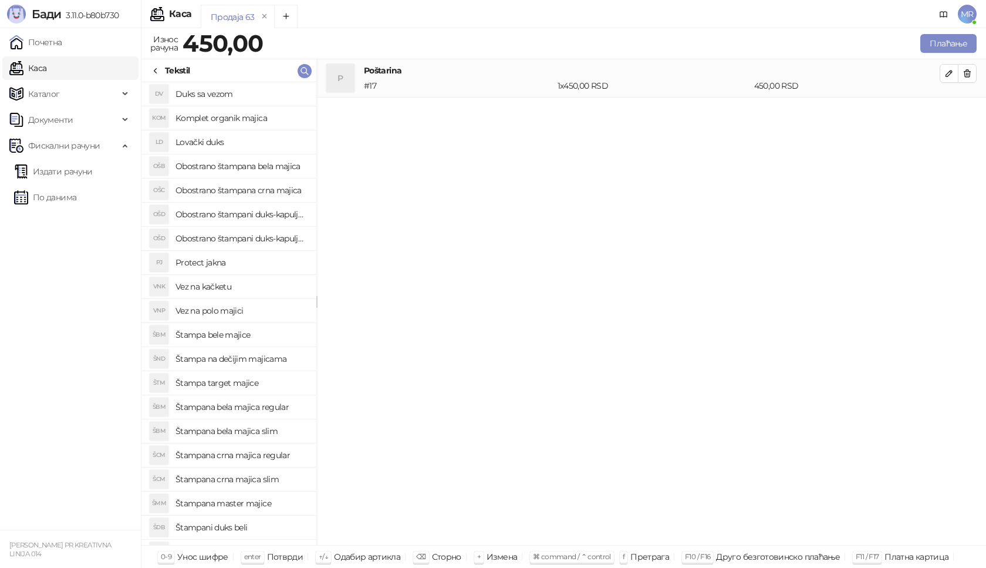
click at [271, 454] on h4 "Štampana crna majica regular" at bounding box center [241, 455] width 131 height 19
click at [929, 106] on h4 "Štampana crna majica regular" at bounding box center [652, 108] width 576 height 13
click at [950, 112] on icon "button" at bounding box center [949, 112] width 6 height 6
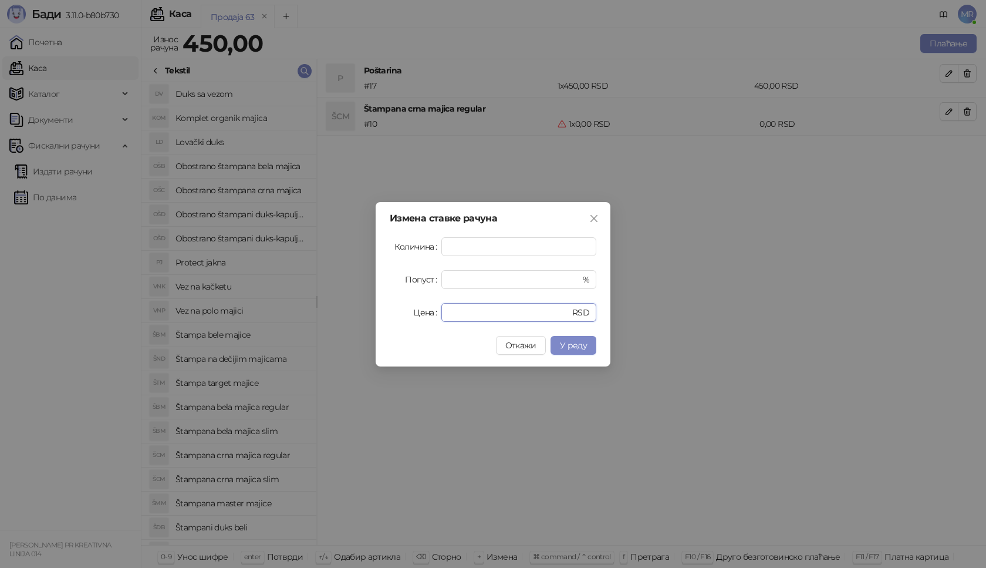
drag, startPoint x: 460, startPoint y: 312, endPoint x: 356, endPoint y: 306, distance: 104.1
click at [374, 315] on div "Измена ставке рачуна Количина * Попуст * % Цена * RSD Откажи У реду" at bounding box center [493, 284] width 986 height 568
type input "****"
click at [565, 341] on span "У реду" at bounding box center [573, 345] width 27 height 11
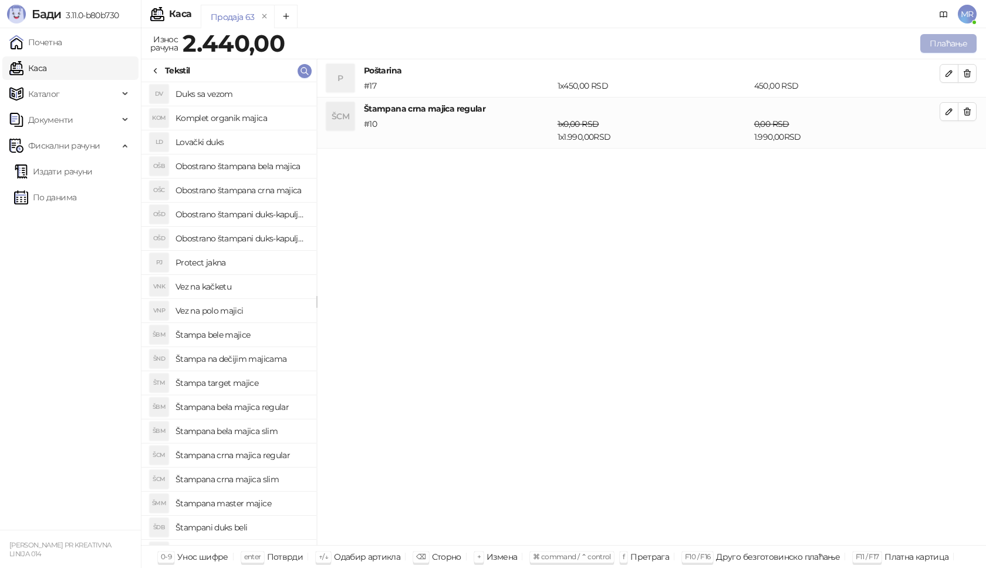
click at [946, 39] on button "Плаћање" at bounding box center [948, 43] width 56 height 19
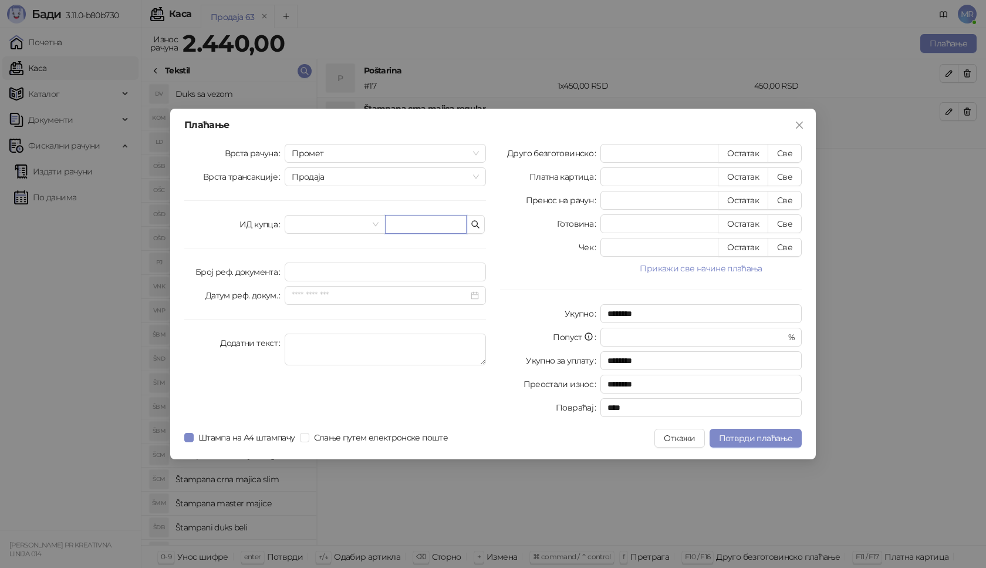
click at [410, 220] on input "text" at bounding box center [426, 224] width 82 height 19
paste input "**********"
type input "**********"
click at [793, 151] on button "Све" at bounding box center [785, 153] width 34 height 19
type input "****"
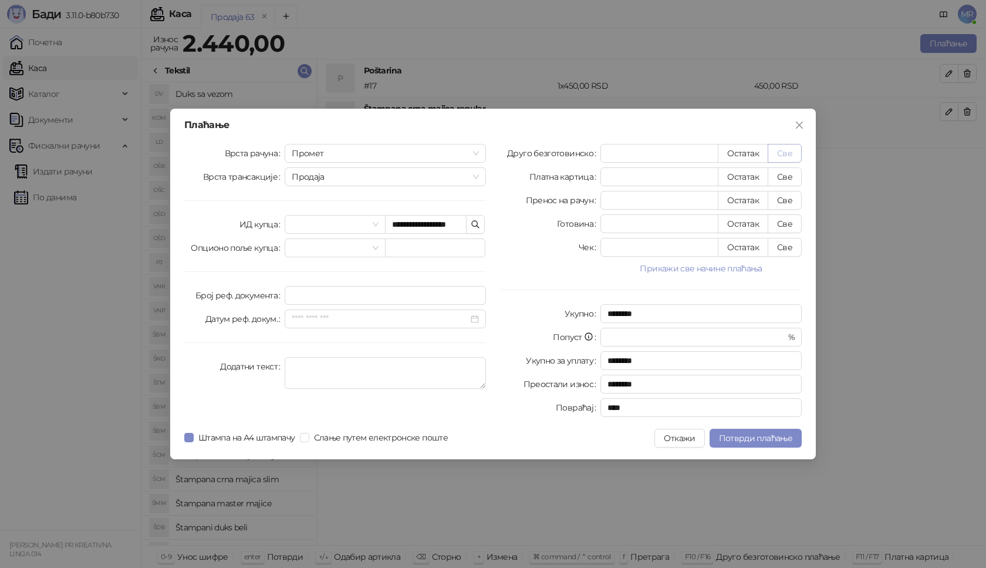
type input "****"
click at [733, 440] on span "Потврди плаћање" at bounding box center [755, 438] width 73 height 11
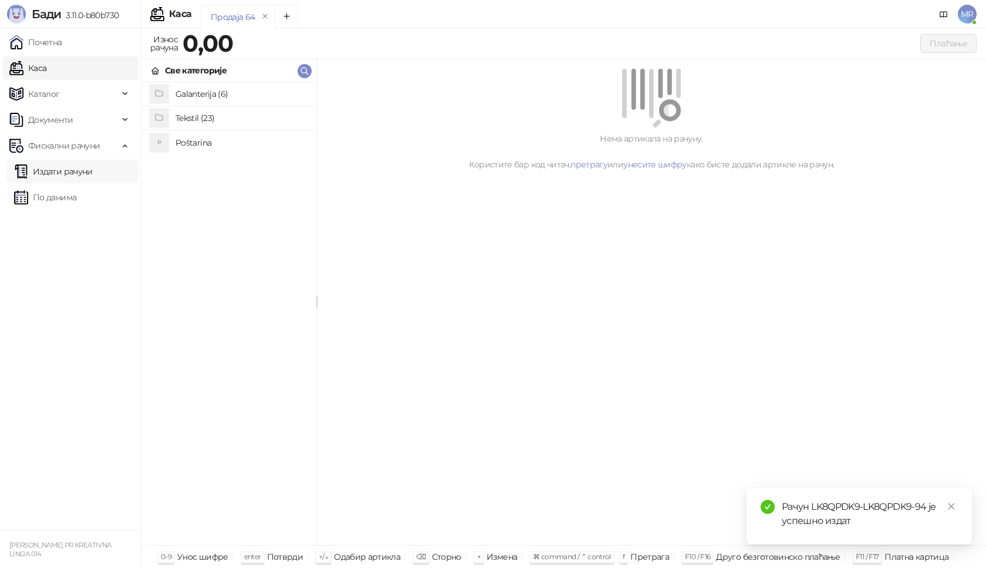
click at [89, 174] on link "Издати рачуни" at bounding box center [53, 171] width 79 height 23
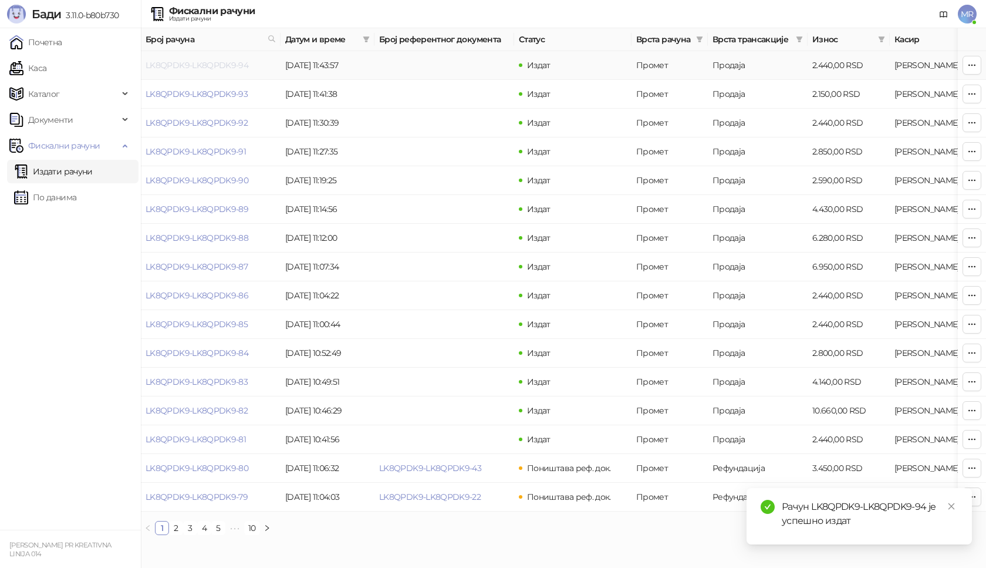
click at [190, 68] on link "LK8QPDK9-LK8QPDK9-94" at bounding box center [197, 65] width 103 height 11
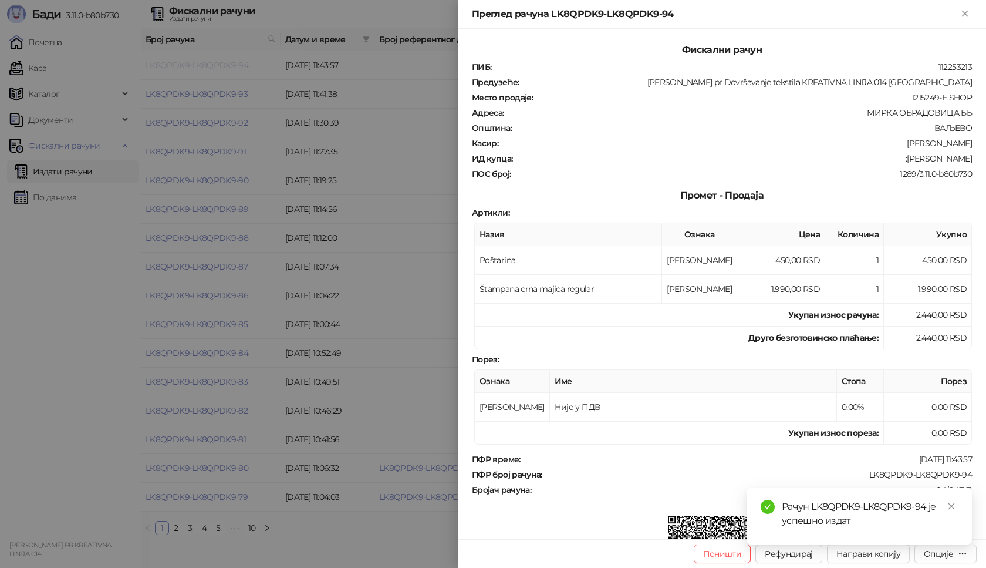
click at [190, 68] on div at bounding box center [493, 284] width 986 height 568
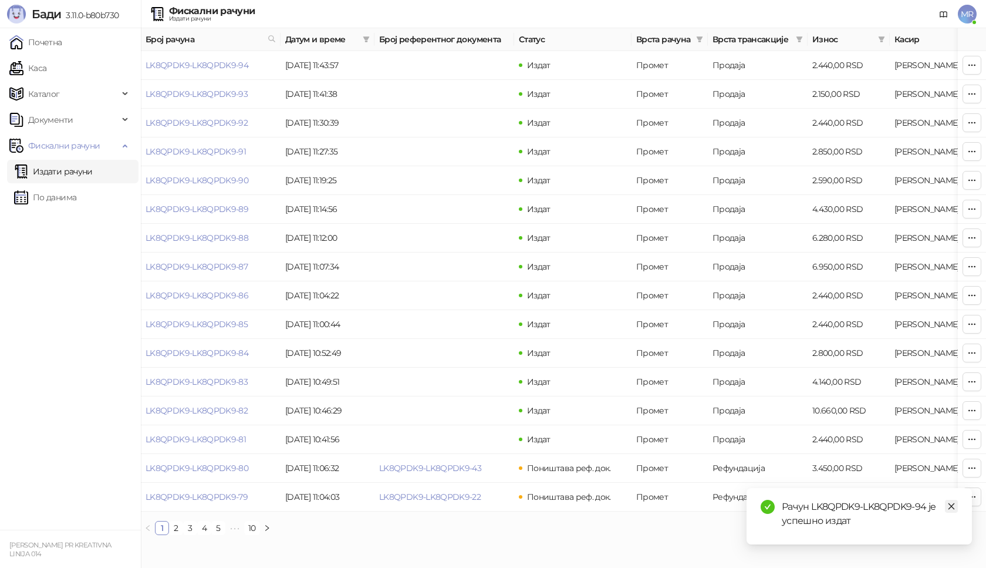
click at [949, 504] on icon "close" at bounding box center [952, 506] width 6 height 6
click at [225, 67] on link "LK8QPDK9-LK8QPDK9-94" at bounding box center [197, 65] width 103 height 11
click at [209, 65] on link "LK8QPDK9-LK8QPDK9-94" at bounding box center [197, 65] width 103 height 11
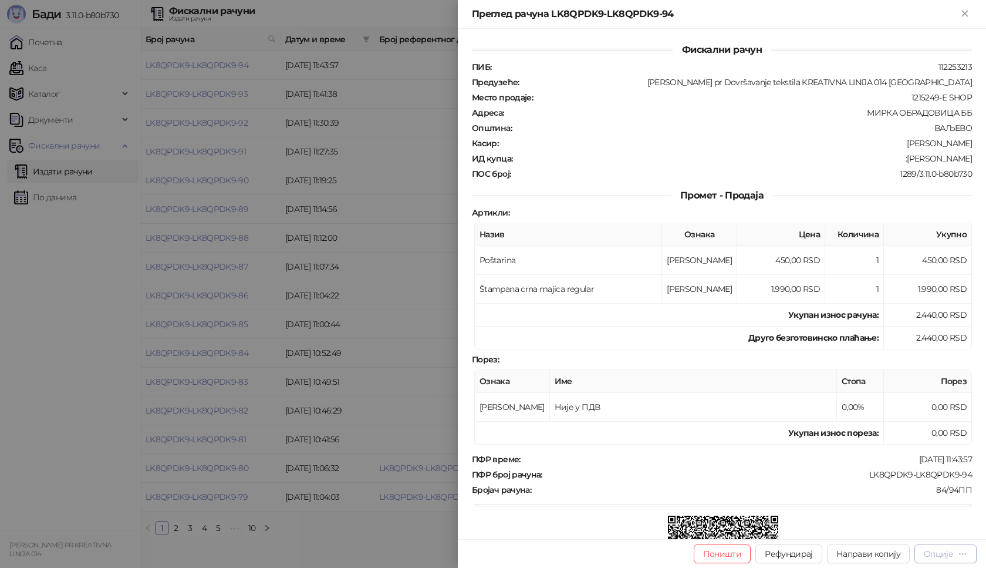
click at [950, 555] on div "Опције" at bounding box center [938, 553] width 29 height 11
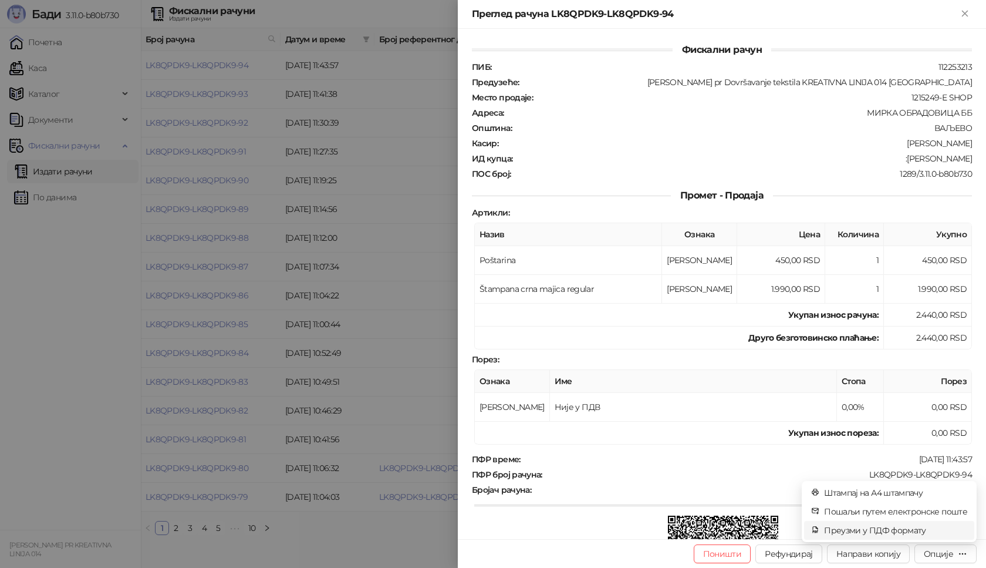
click at [926, 534] on span "Преузми у ПДФ формату" at bounding box center [895, 530] width 143 height 13
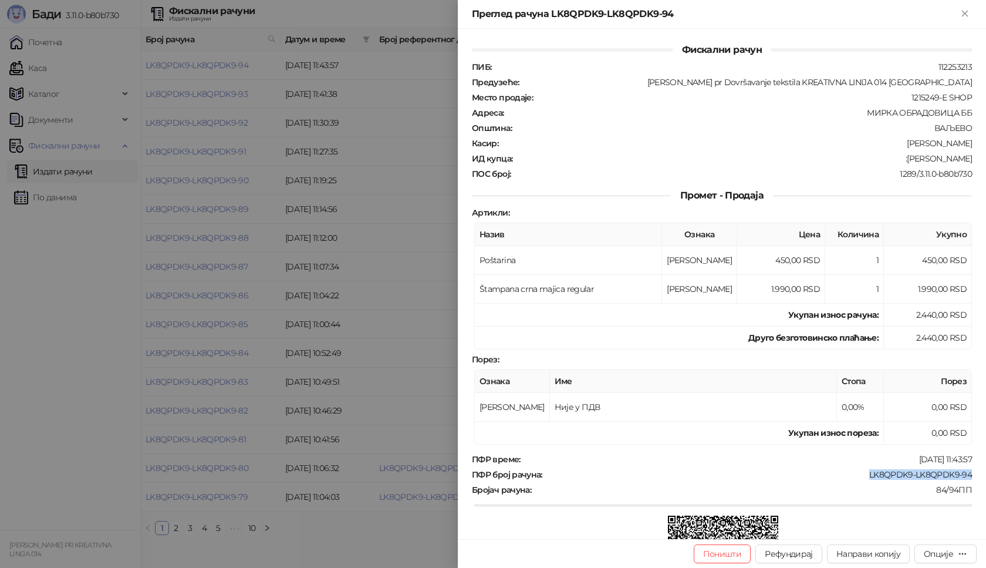
drag, startPoint x: 964, startPoint y: 473, endPoint x: 844, endPoint y: 473, distance: 119.8
click at [844, 473] on div "ПФР број рачуна : LK8QPDK9-LK8QPDK9-94" at bounding box center [722, 474] width 505 height 11
drag, startPoint x: 964, startPoint y: 155, endPoint x: 899, endPoint y: 162, distance: 65.0
click at [899, 162] on div "ИД купца : :[PERSON_NAME]" at bounding box center [722, 158] width 505 height 11
click at [970, 16] on icon "Close" at bounding box center [965, 13] width 11 height 11
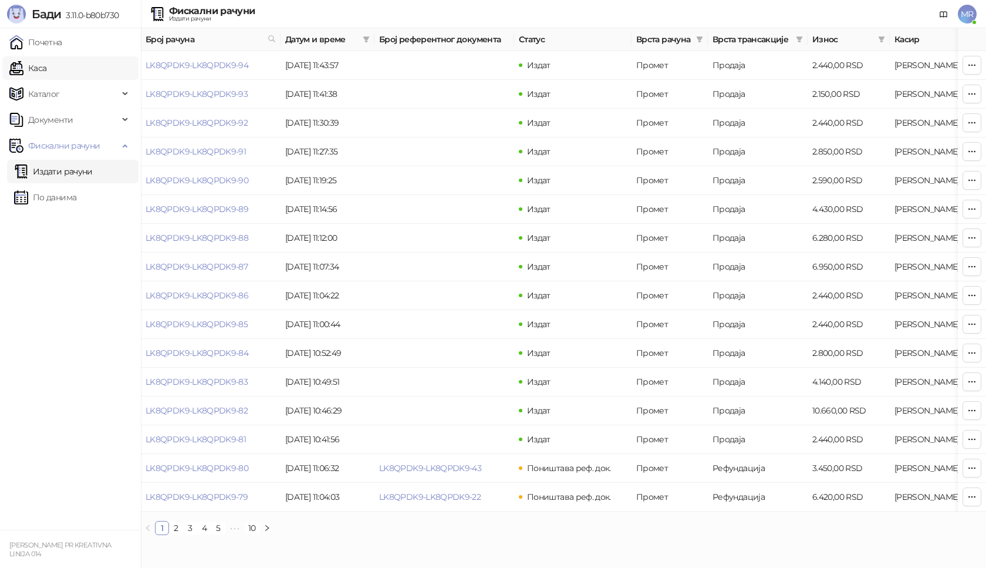
click at [41, 68] on link "Каса" at bounding box center [27, 67] width 37 height 23
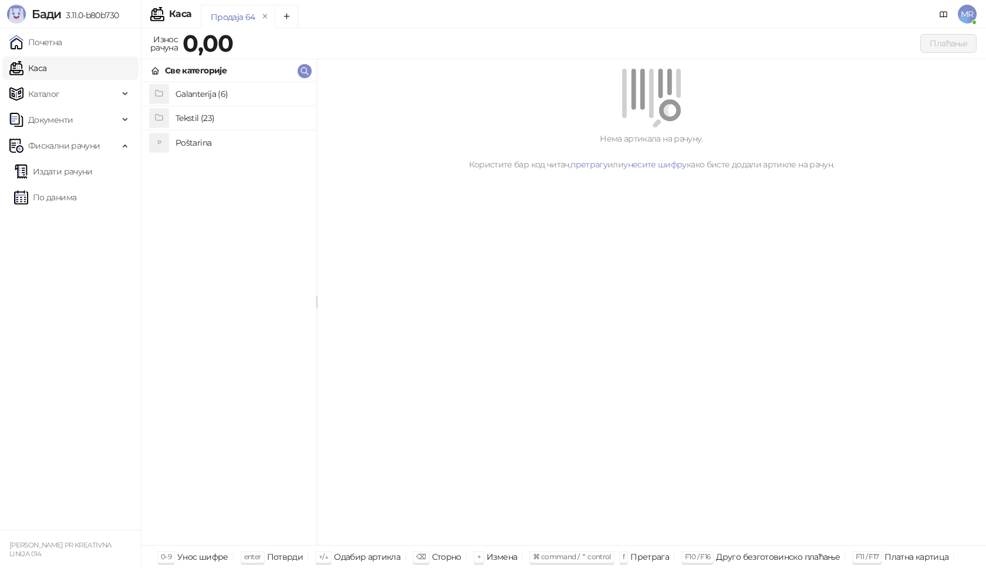
click at [191, 143] on h4 "Poštarina" at bounding box center [241, 142] width 131 height 19
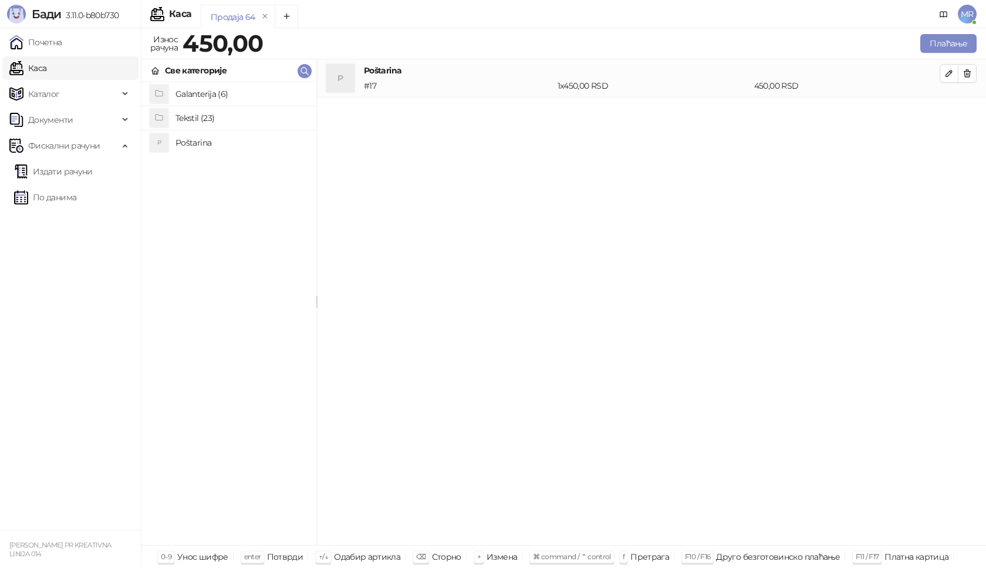
click at [215, 116] on h4 "Tekstil (23)" at bounding box center [241, 118] width 131 height 19
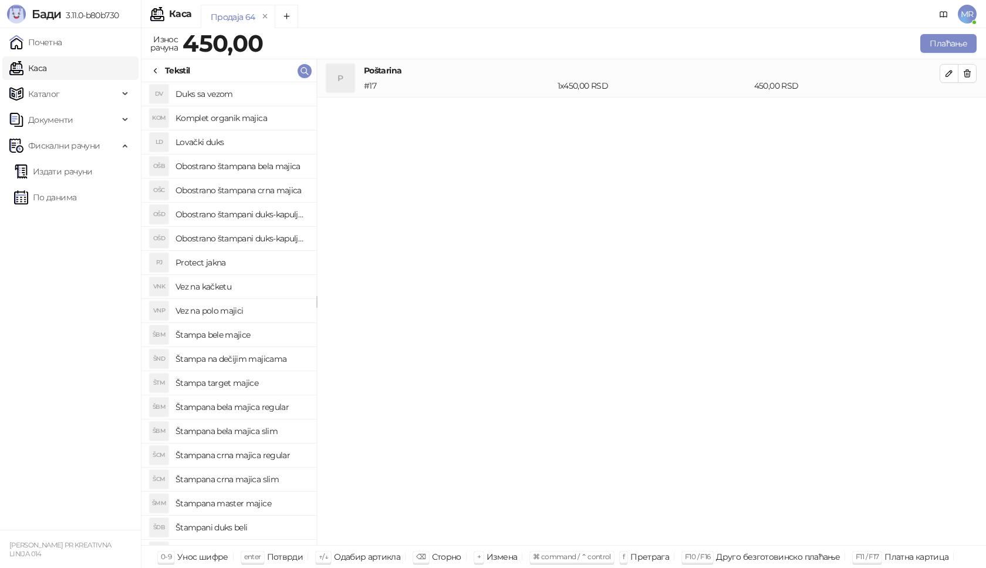
click at [260, 407] on h4 "Štampana bela majica regular" at bounding box center [241, 406] width 131 height 19
click at [948, 109] on icon "button" at bounding box center [949, 111] width 9 height 9
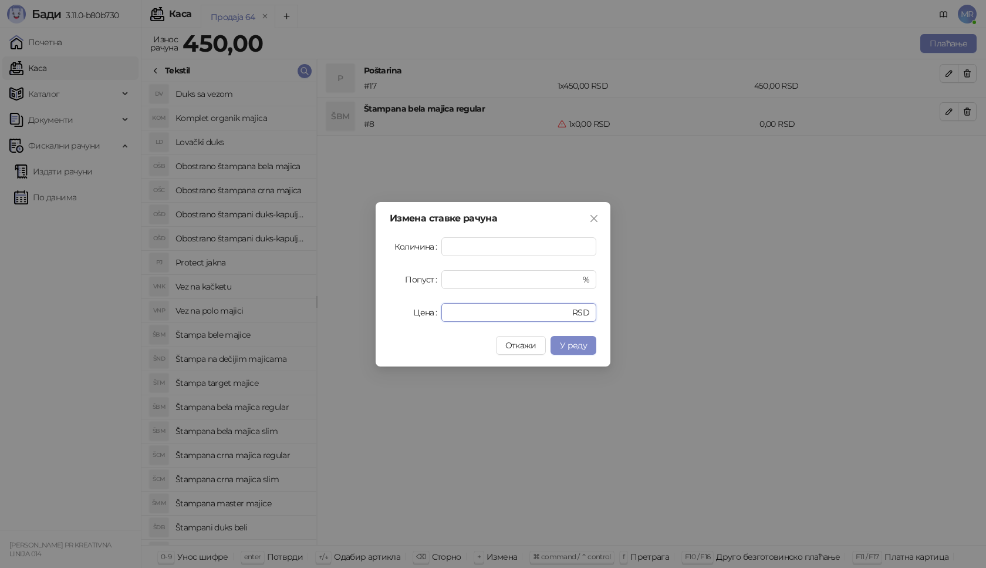
drag, startPoint x: 463, startPoint y: 315, endPoint x: 409, endPoint y: 316, distance: 54.0
click at [409, 316] on div "Цена * RSD" at bounding box center [493, 312] width 207 height 19
type input "****"
click at [571, 346] on span "У реду" at bounding box center [573, 345] width 27 height 11
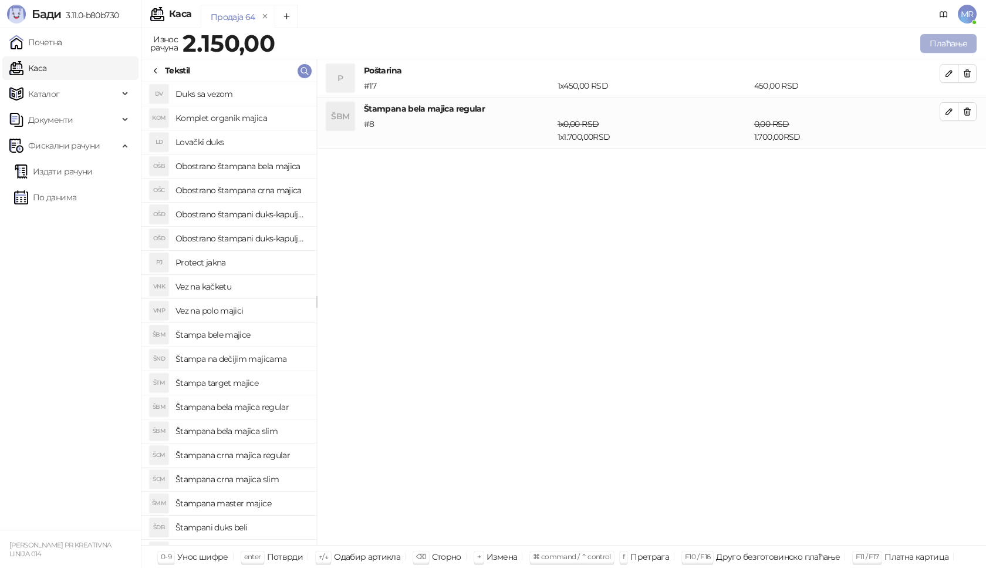
click at [944, 43] on button "Плаћање" at bounding box center [948, 43] width 56 height 19
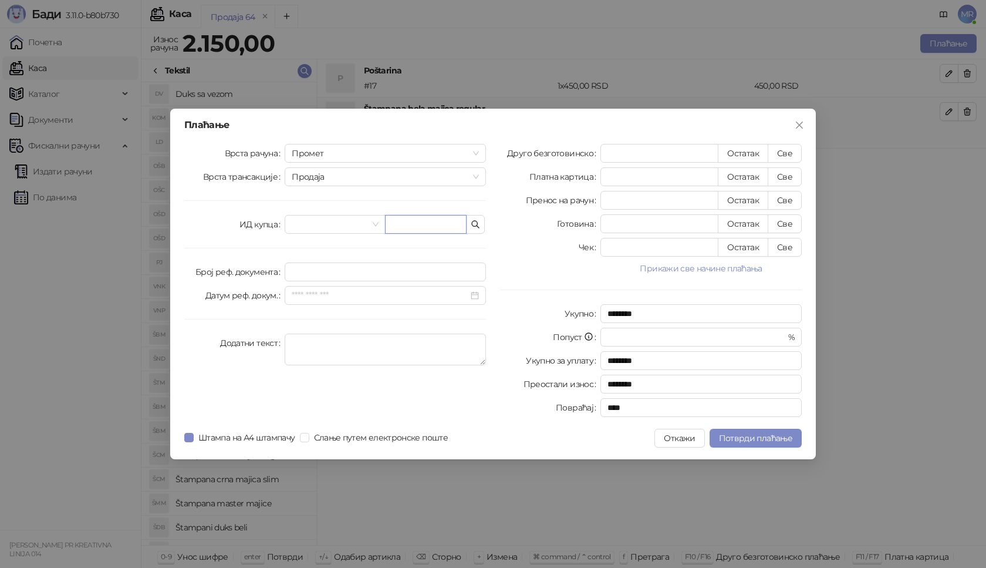
click at [401, 222] on input "text" at bounding box center [426, 224] width 82 height 19
paste input "**********"
type input "**********"
click at [787, 149] on button "Све" at bounding box center [785, 153] width 34 height 19
type input "****"
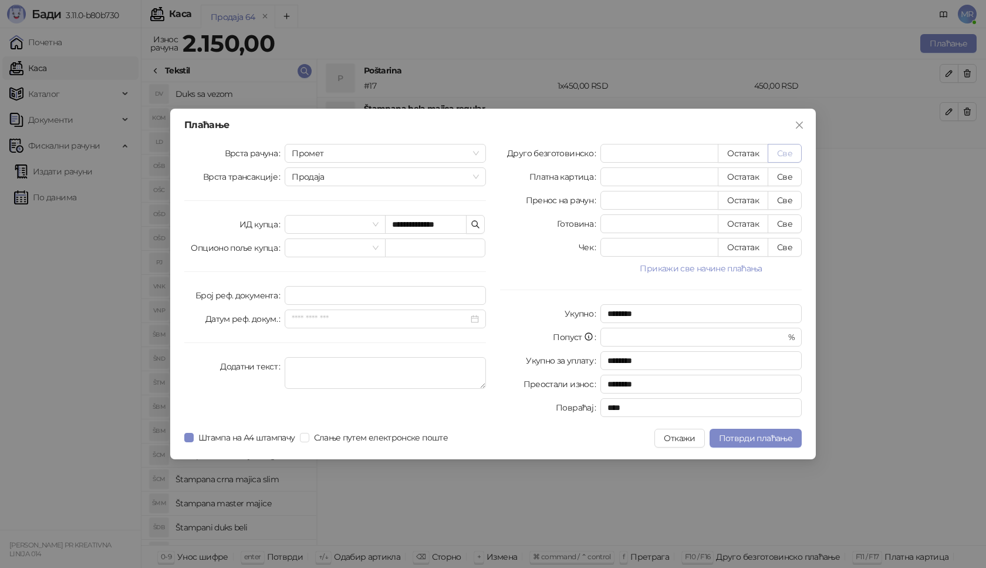
type input "****"
click at [750, 438] on span "Потврди плаћање" at bounding box center [755, 438] width 73 height 11
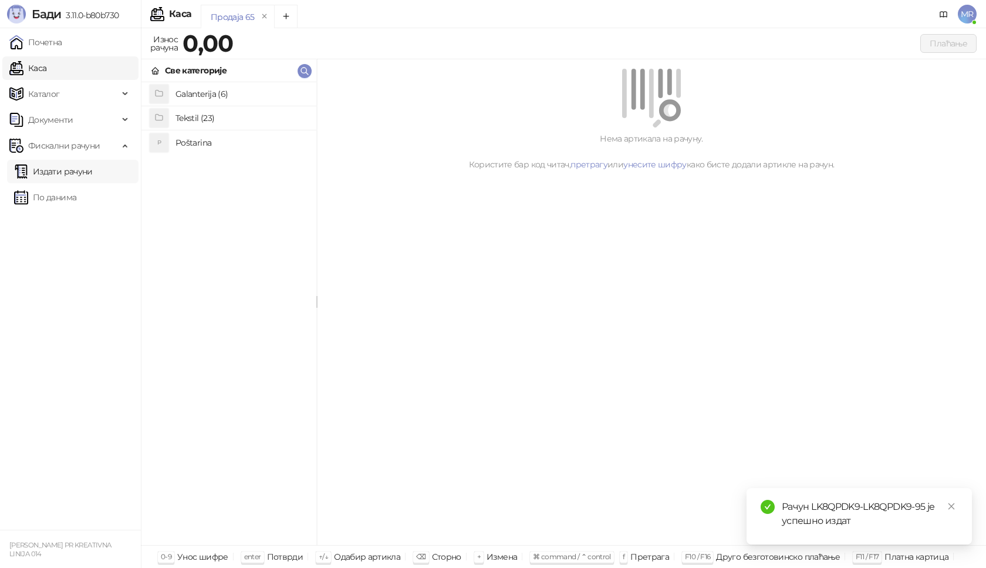
click at [93, 173] on link "Издати рачуни" at bounding box center [53, 171] width 79 height 23
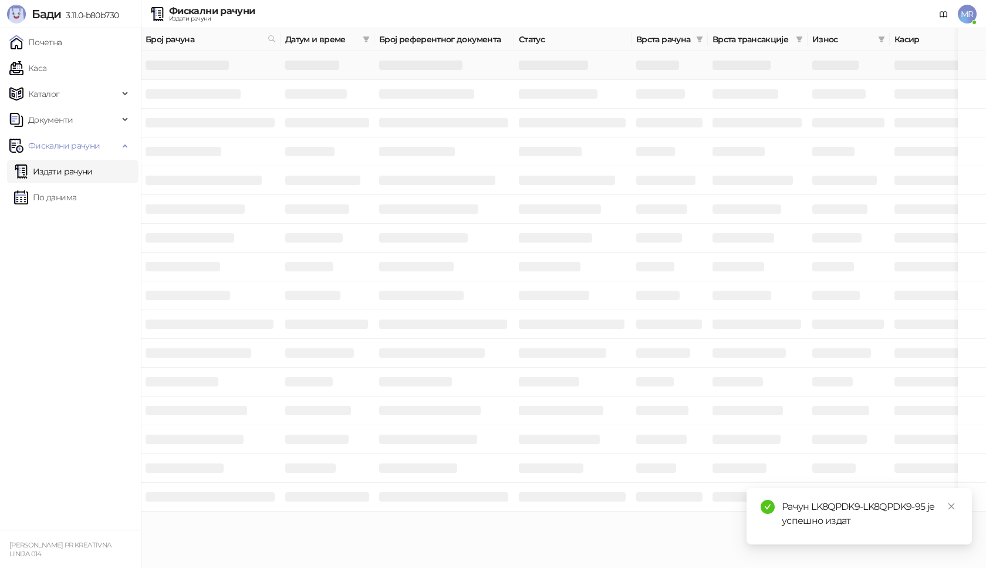
click at [212, 66] on h3 at bounding box center [187, 64] width 83 height 9
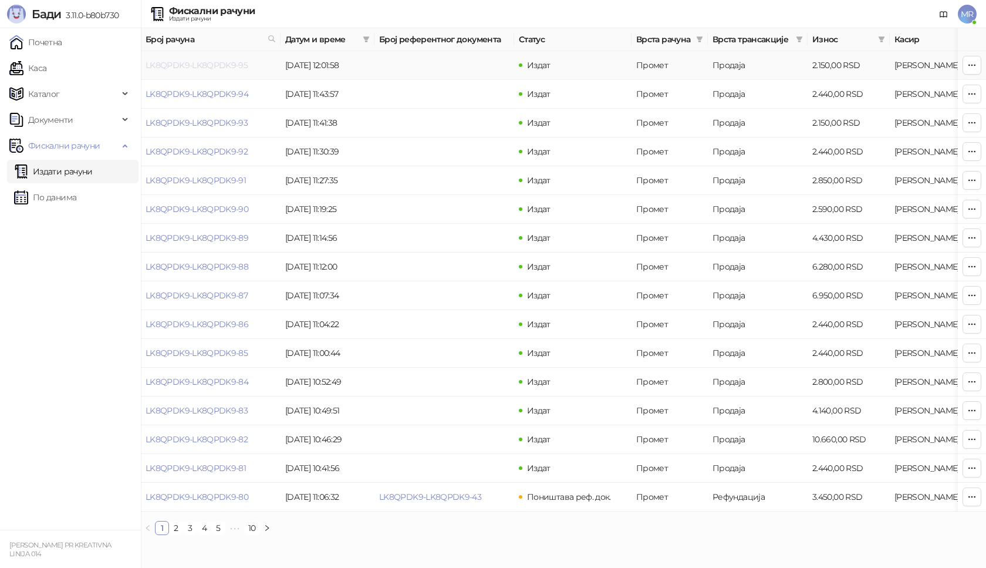
click at [217, 64] on link "LK8QPDK9-LK8QPDK9-95" at bounding box center [197, 65] width 102 height 11
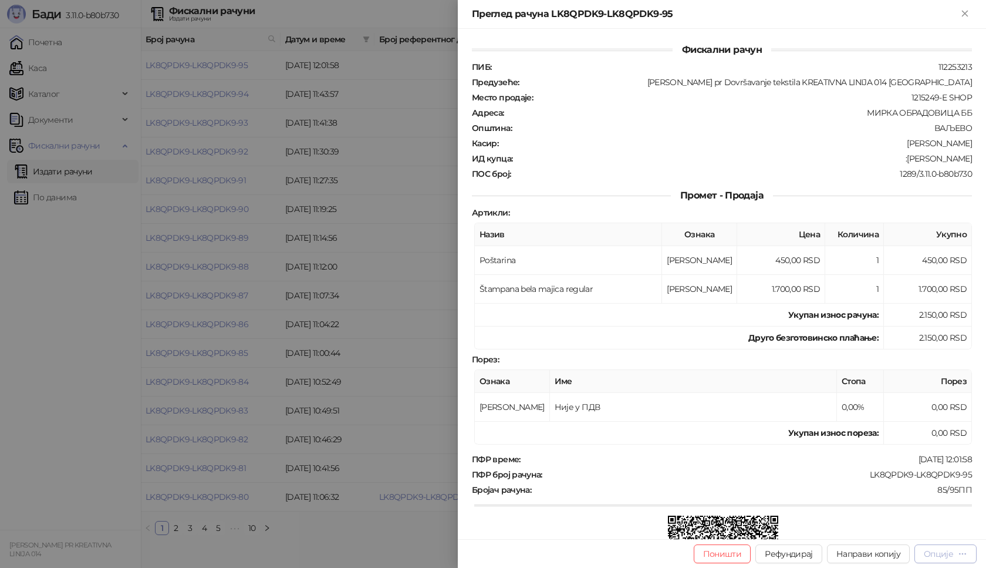
click at [935, 554] on div "Опције" at bounding box center [938, 553] width 29 height 11
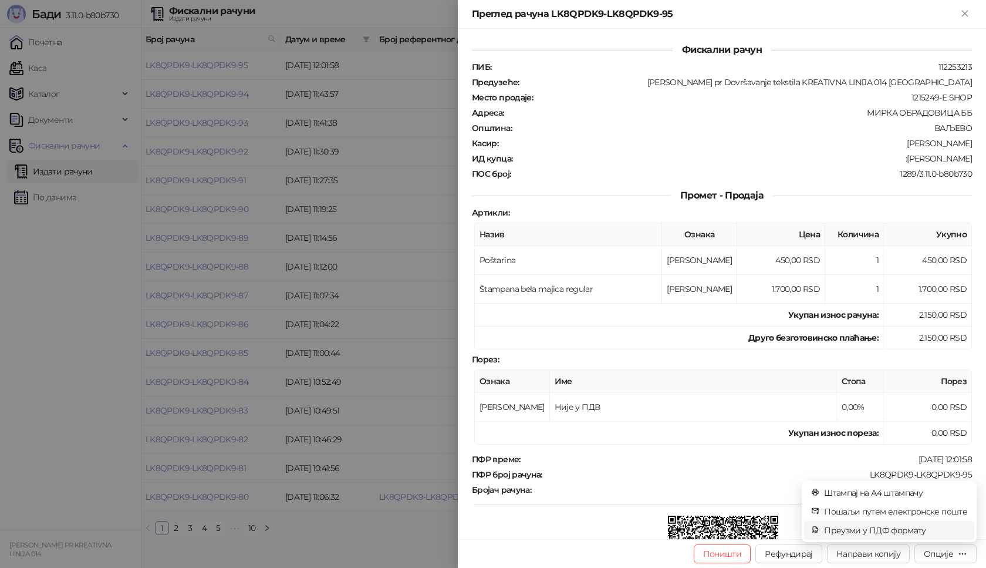
click at [915, 528] on span "Преузми у ПДФ формату" at bounding box center [895, 530] width 143 height 13
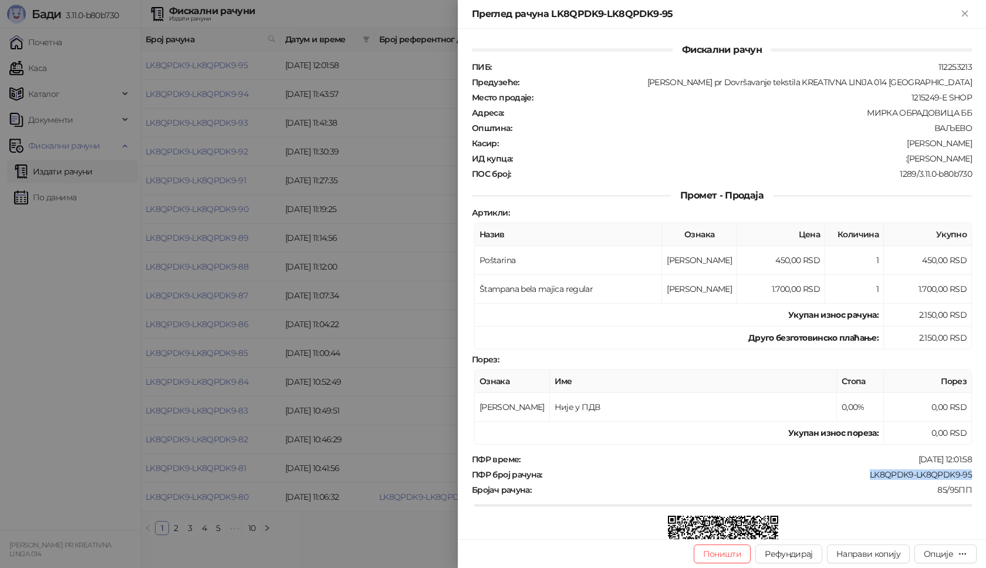
drag, startPoint x: 964, startPoint y: 472, endPoint x: 857, endPoint y: 474, distance: 106.9
click at [858, 474] on div "ПФР број рачуна : LK8QPDK9-LK8QPDK9-95" at bounding box center [722, 474] width 505 height 11
drag, startPoint x: 966, startPoint y: 159, endPoint x: 907, endPoint y: 159, distance: 58.7
click at [907, 159] on div "Фискални рачун ПИБ : 112253213 Предузеће : [PERSON_NAME] pr Dovršavanje tekstil…" at bounding box center [722, 284] width 528 height 510
click at [967, 15] on icon "Close" at bounding box center [964, 13] width 5 height 5
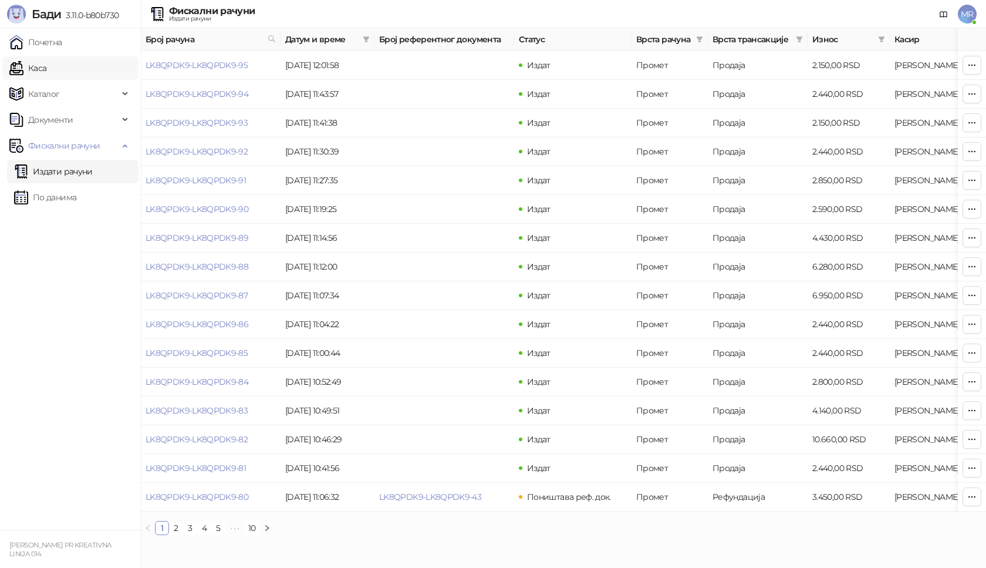
click at [46, 68] on link "Каса" at bounding box center [27, 67] width 37 height 23
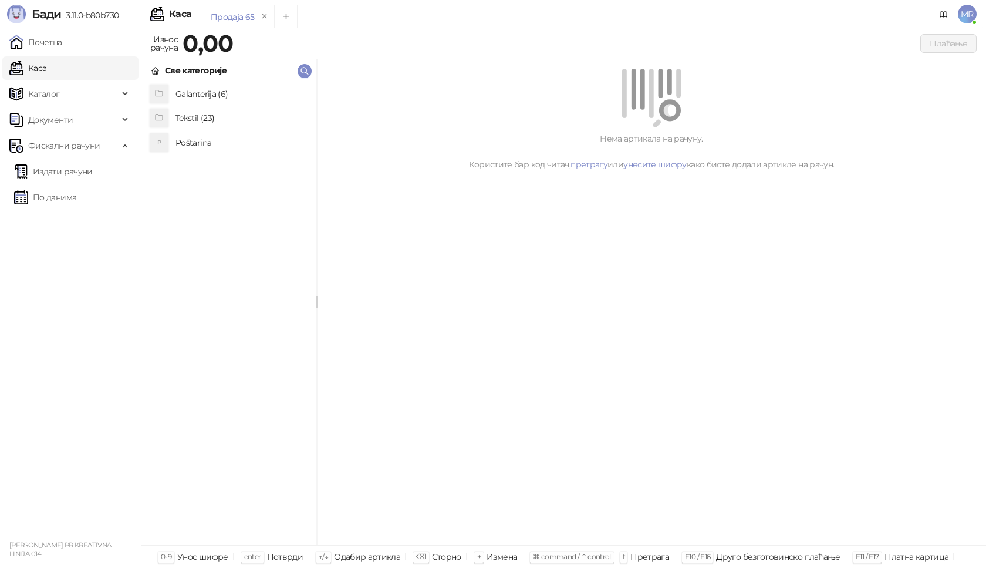
click at [191, 141] on h4 "Poštarina" at bounding box center [241, 142] width 131 height 19
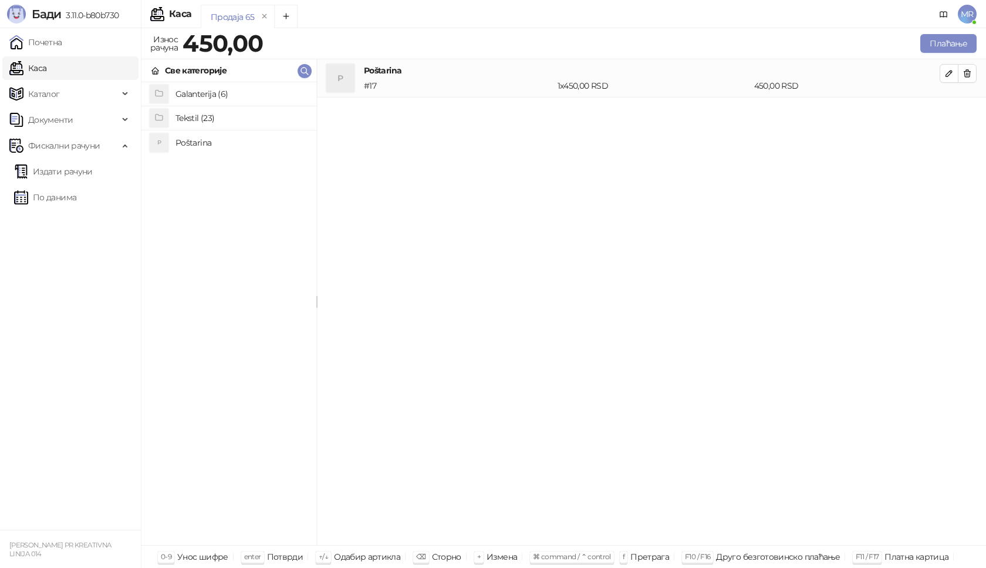
click at [189, 119] on h4 "Tekstil (23)" at bounding box center [241, 118] width 131 height 19
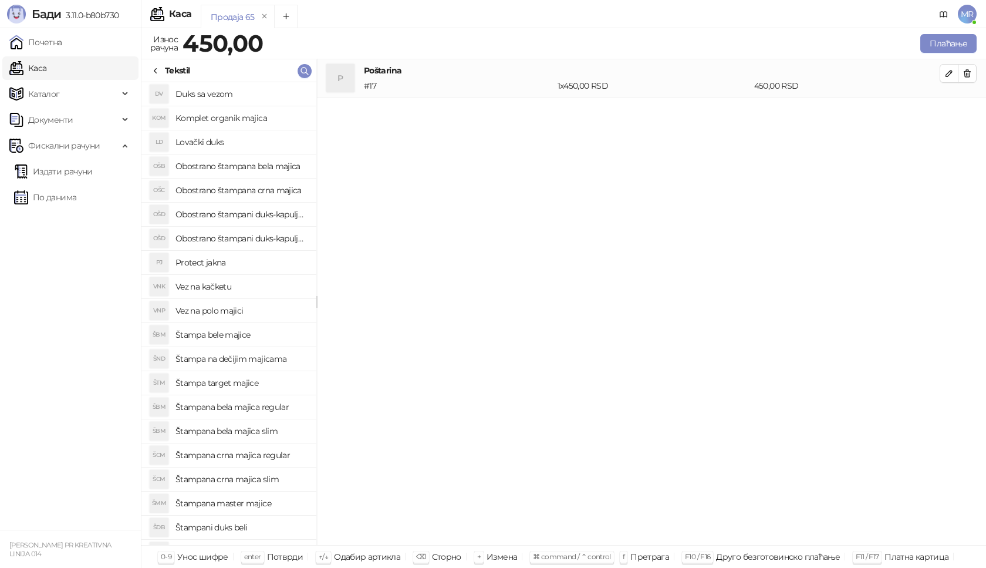
scroll to position [91, 0]
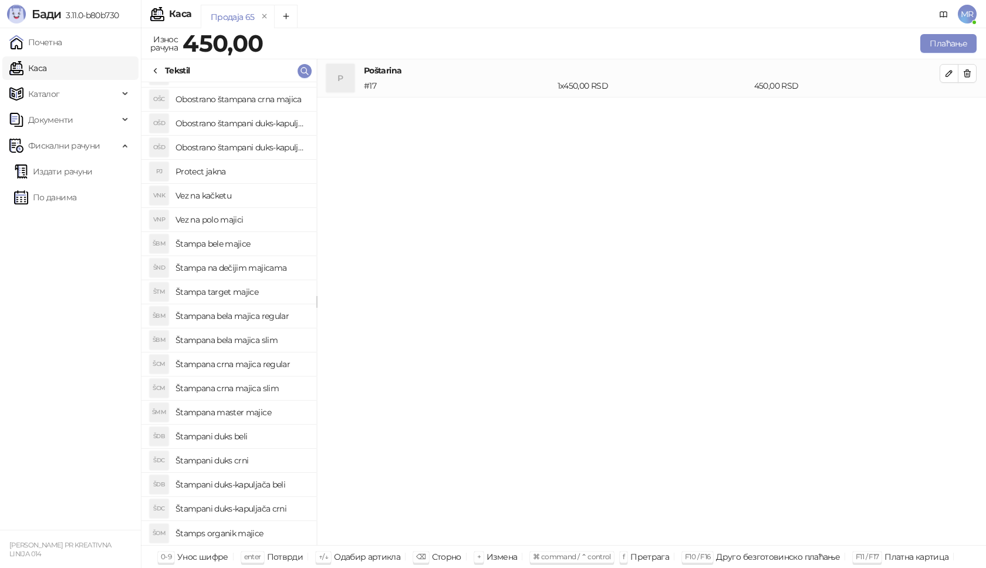
click at [246, 532] on h4 "Štamps organik majice" at bounding box center [241, 533] width 131 height 19
click at [947, 114] on icon "button" at bounding box center [949, 112] width 6 height 6
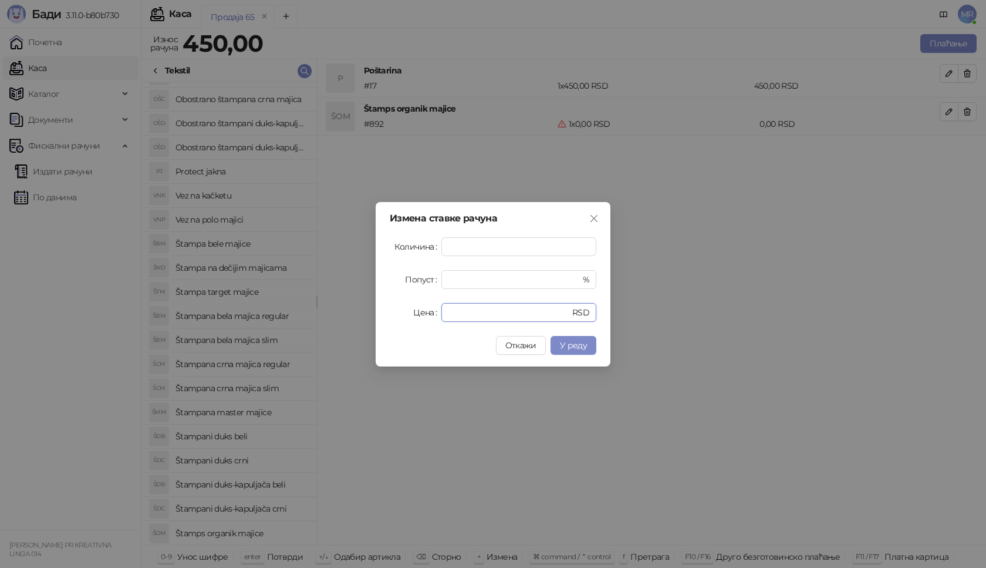
drag, startPoint x: 468, startPoint y: 311, endPoint x: 362, endPoint y: 304, distance: 107.1
click at [329, 314] on div "Измена ставке рачуна Количина * Попуст * % Цена * RSD Откажи У реду" at bounding box center [493, 284] width 986 height 568
type input "****"
drag, startPoint x: 471, startPoint y: 248, endPoint x: 424, endPoint y: 254, distance: 47.4
click at [426, 254] on div "Количина *" at bounding box center [493, 246] width 207 height 19
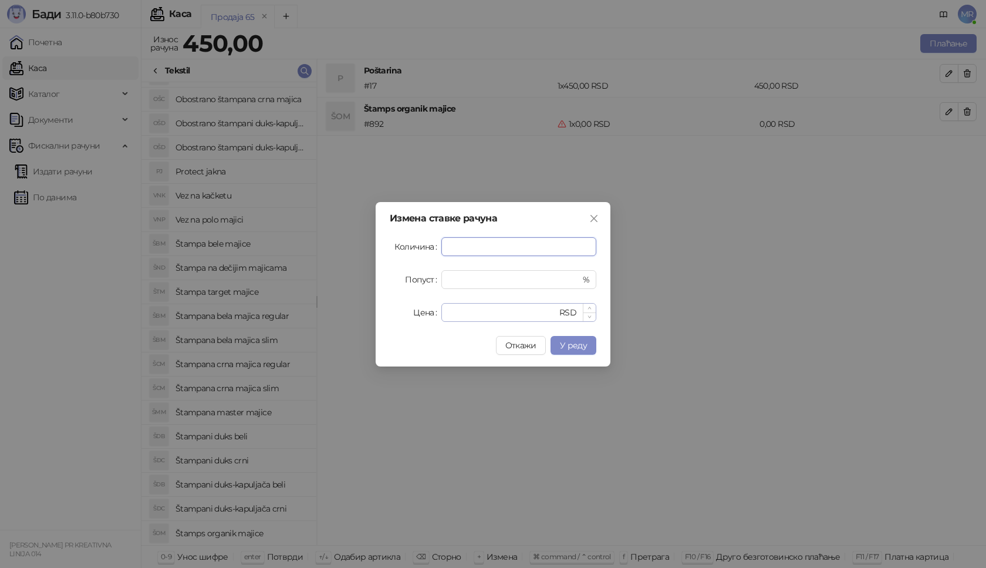
type input "*"
drag, startPoint x: 473, startPoint y: 314, endPoint x: 409, endPoint y: 315, distance: 63.4
click at [409, 315] on div "Цена **** RSD" at bounding box center [493, 312] width 207 height 19
type input "****"
click at [568, 342] on span "У реду" at bounding box center [573, 345] width 27 height 11
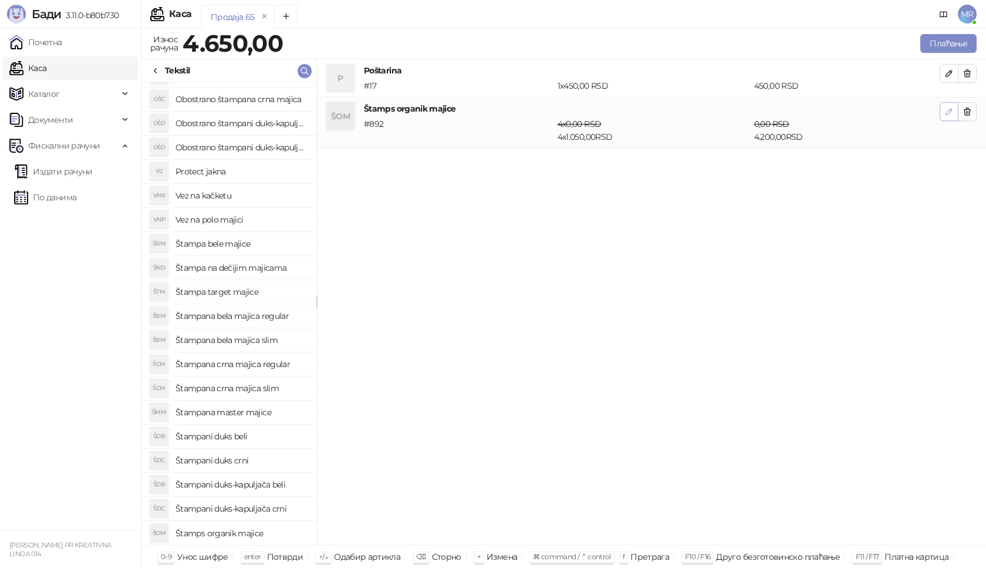
click at [952, 110] on icon "button" at bounding box center [949, 112] width 6 height 6
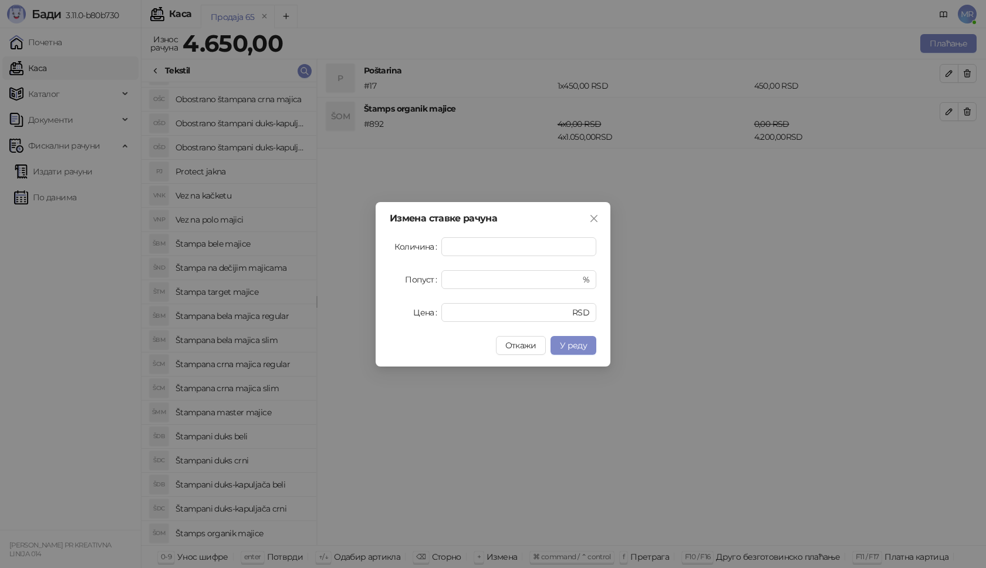
click at [676, 337] on div "Измена ставке рачуна Количина * Попуст * % Цена **** RSD Откажи У реду" at bounding box center [493, 284] width 986 height 568
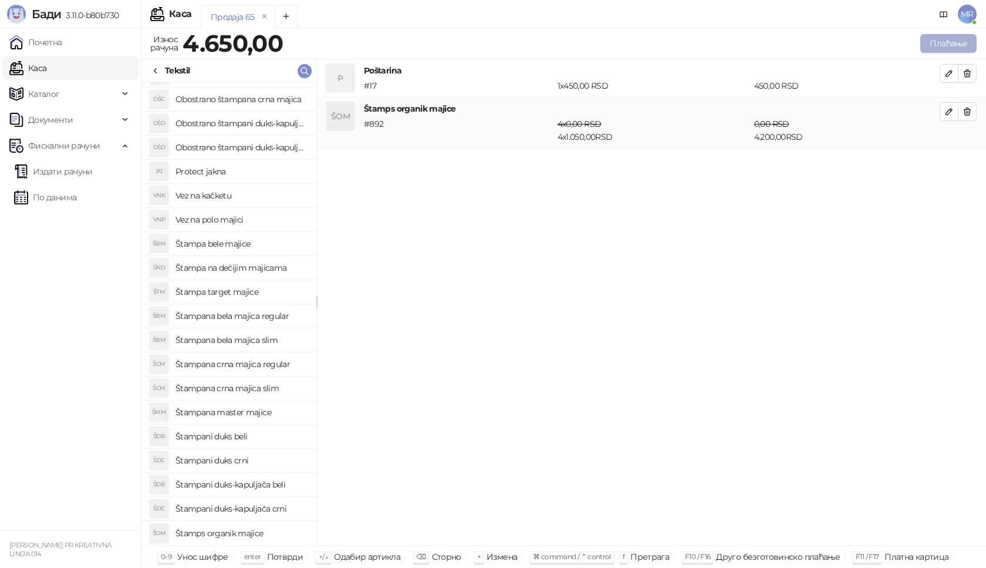
click at [931, 39] on button "Плаћање" at bounding box center [948, 43] width 56 height 19
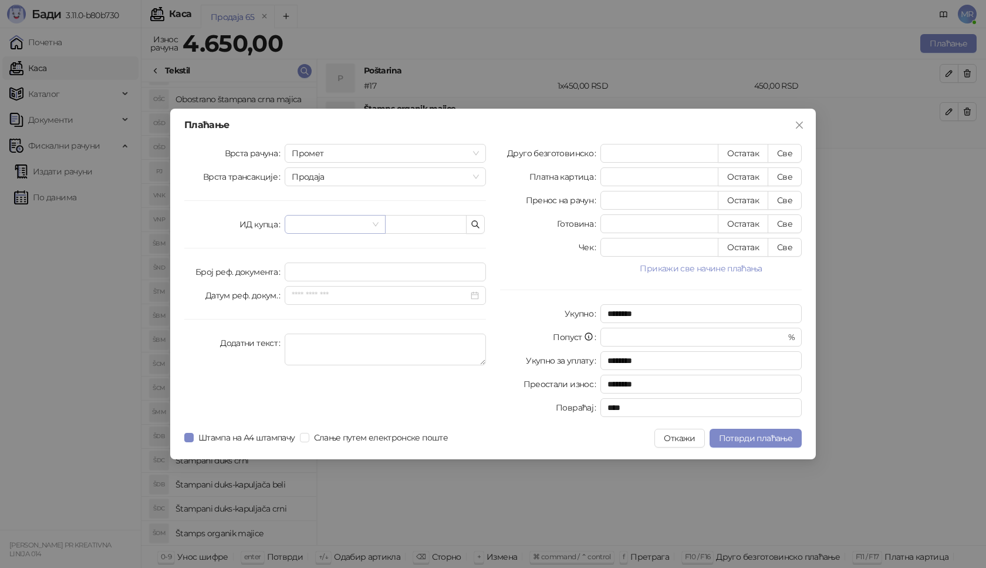
click at [325, 222] on input "search" at bounding box center [330, 224] width 76 height 18
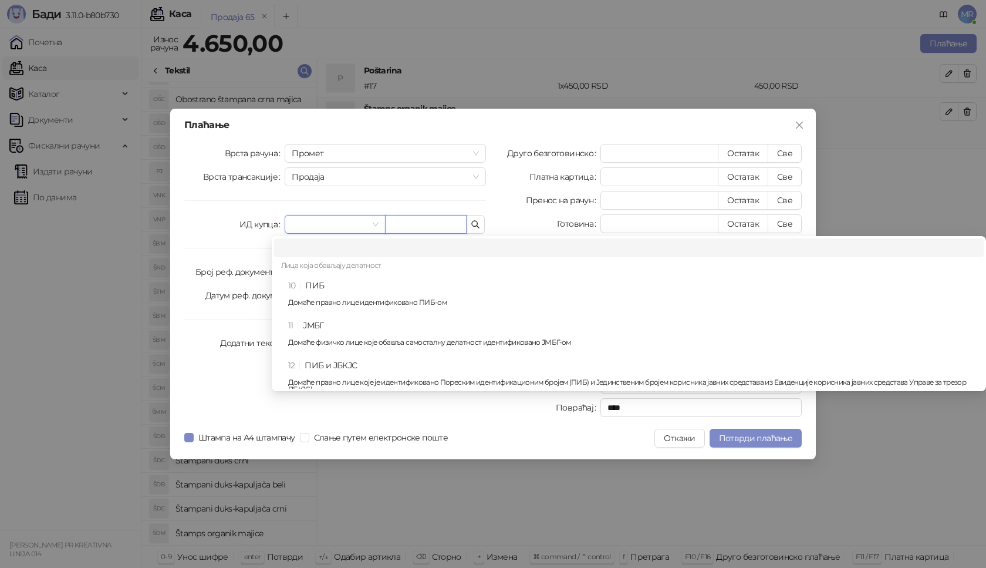
click at [414, 223] on input "text" at bounding box center [426, 224] width 82 height 19
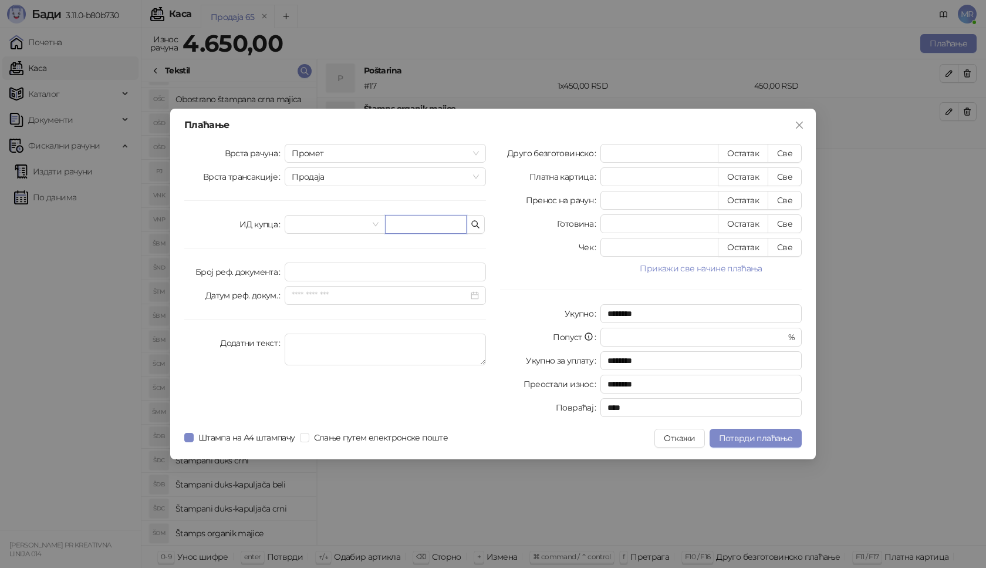
paste input "**********"
type input "**********"
click at [783, 149] on button "Све" at bounding box center [785, 153] width 34 height 19
type input "****"
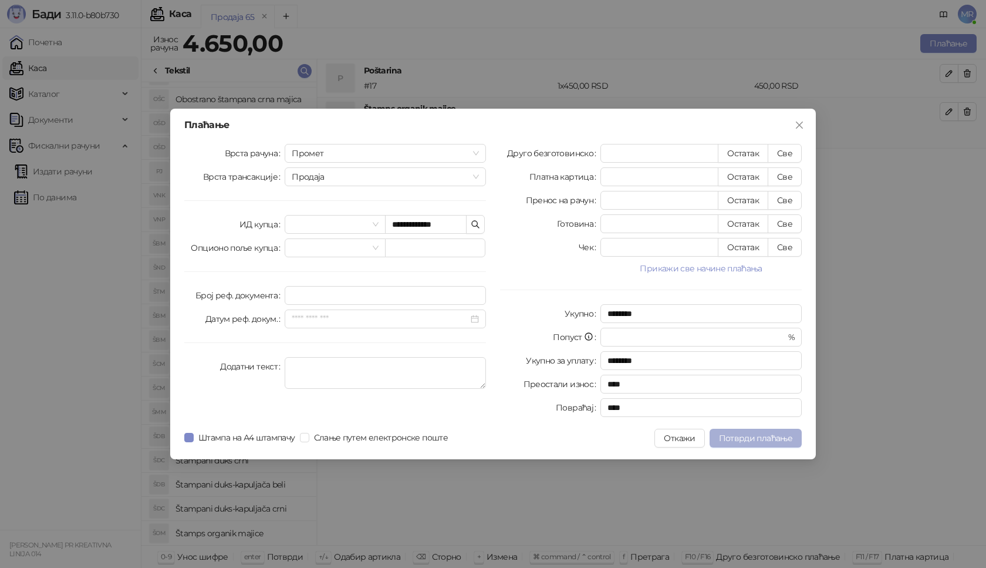
click at [736, 436] on span "Потврди плаћање" at bounding box center [755, 438] width 73 height 11
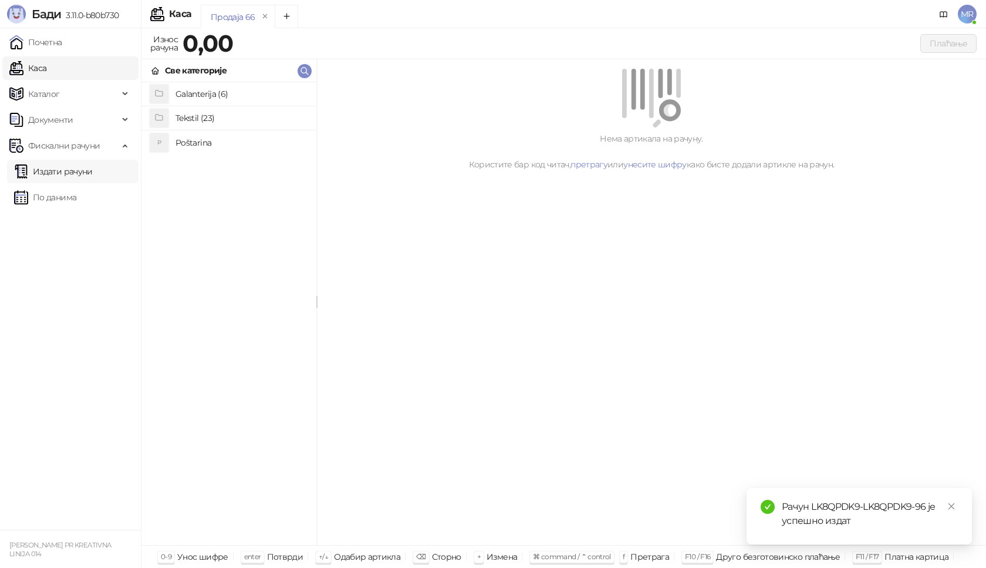
click at [72, 177] on link "Издати рачуни" at bounding box center [53, 171] width 79 height 23
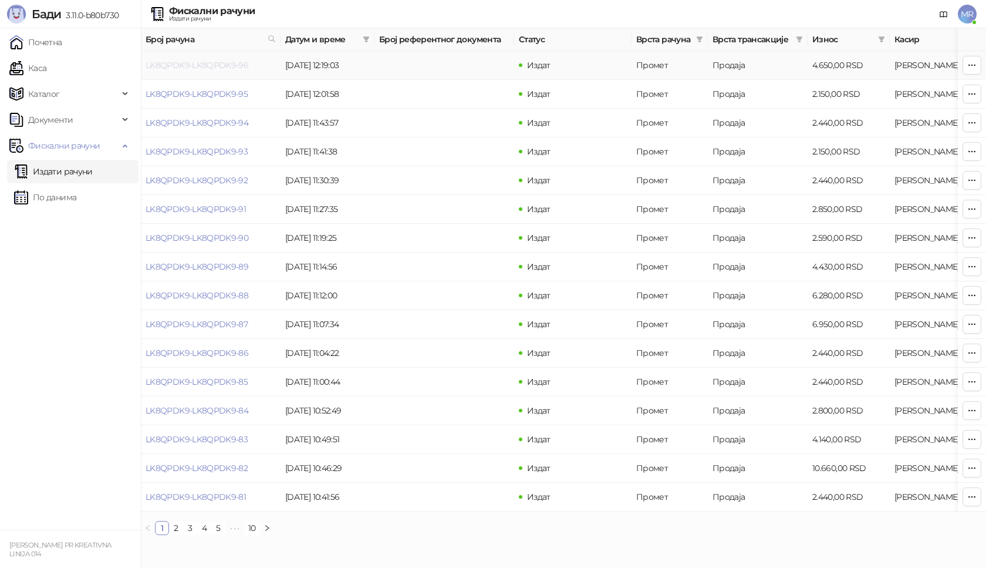
click at [190, 69] on link "LK8QPDK9-LK8QPDK9-96" at bounding box center [197, 65] width 103 height 11
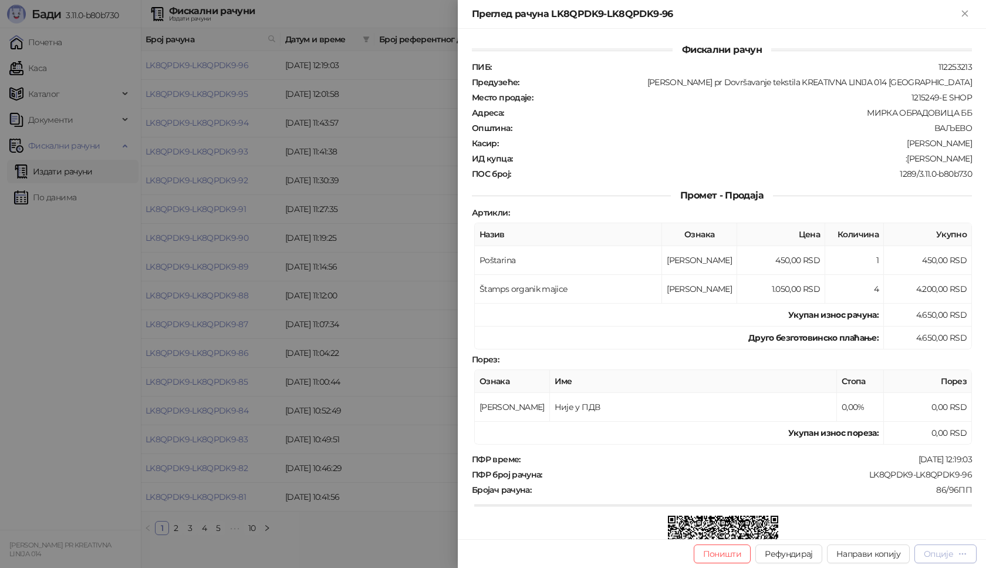
click at [934, 554] on div "Опције" at bounding box center [938, 553] width 29 height 11
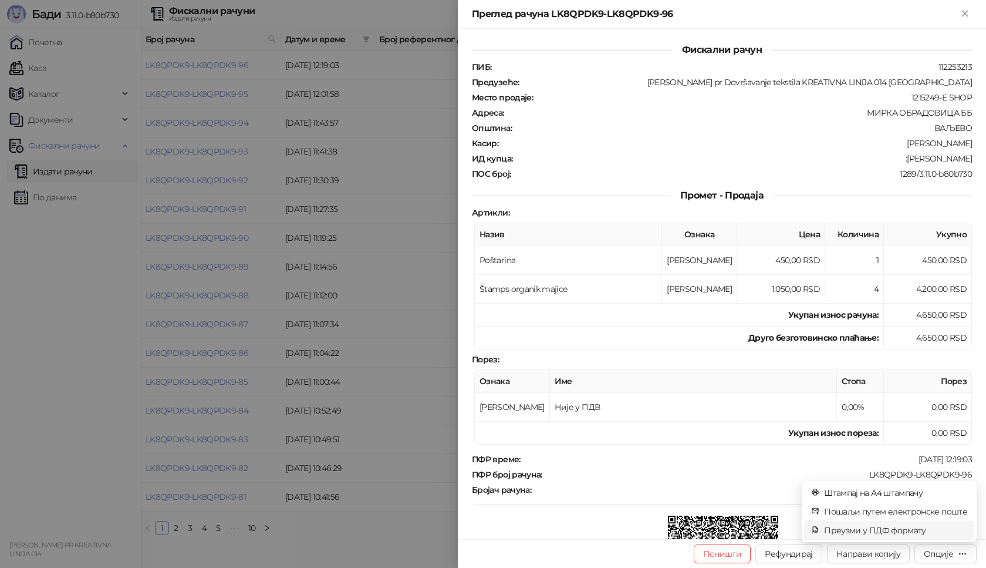
click at [916, 531] on span "Преузми у ПДФ формату" at bounding box center [895, 530] width 143 height 13
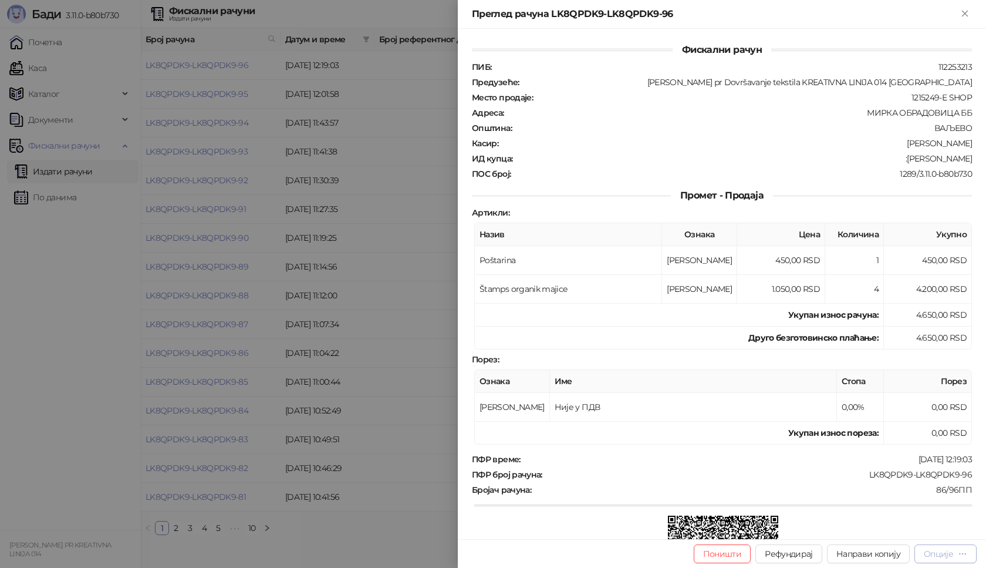
click at [930, 554] on div "Опције" at bounding box center [938, 553] width 29 height 11
drag, startPoint x: 961, startPoint y: 473, endPoint x: 860, endPoint y: 477, distance: 101.1
click at [860, 477] on div "LK8QPDK9-LK8QPDK9-96" at bounding box center [759, 474] width 430 height 11
drag, startPoint x: 965, startPoint y: 159, endPoint x: 916, endPoint y: 160, distance: 48.7
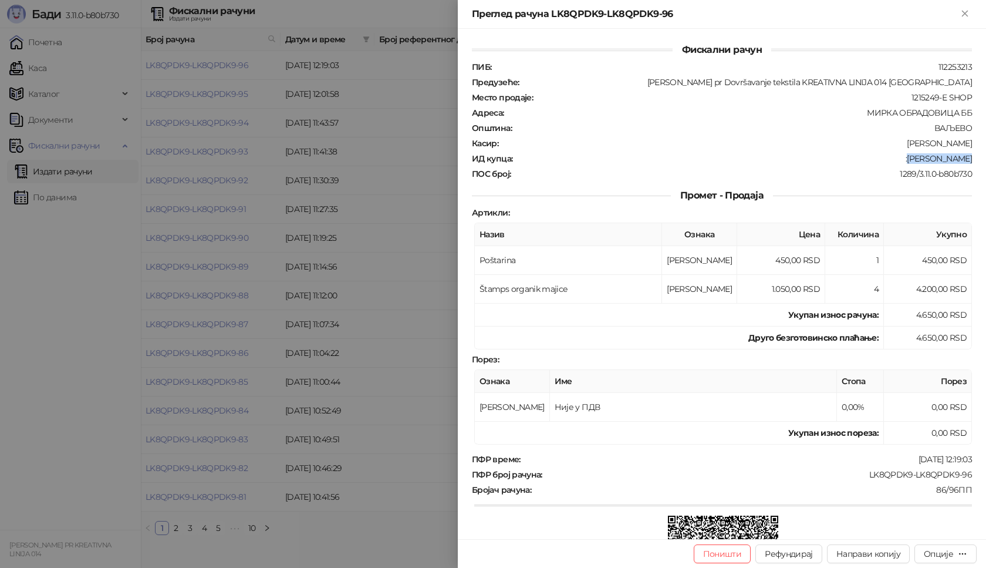
click at [916, 160] on div "Фискални рачун ПИБ : 112253213 Предузеће : [PERSON_NAME] pr Dovršavanje tekstil…" at bounding box center [722, 284] width 528 height 510
click at [969, 10] on icon "Close" at bounding box center [965, 13] width 11 height 11
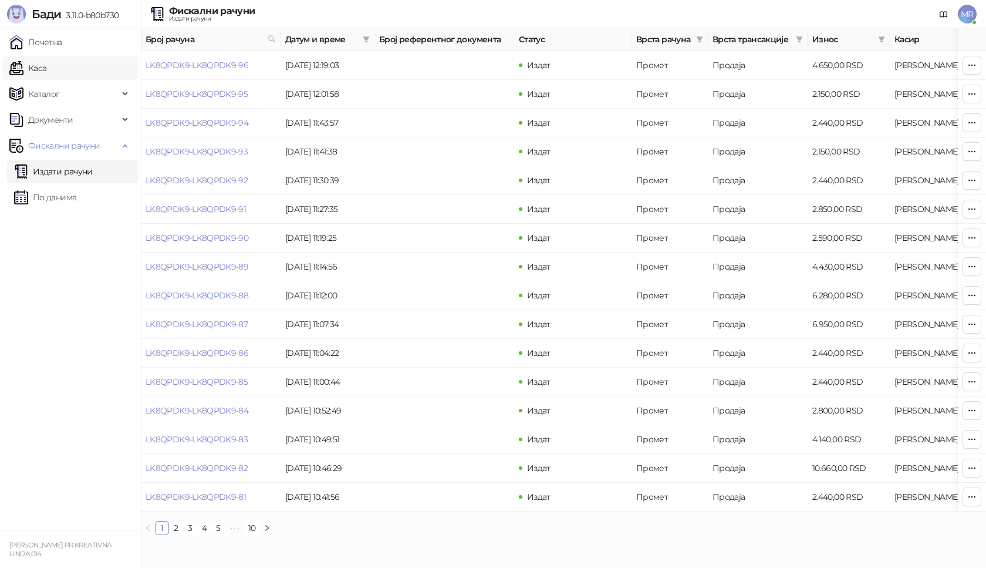
click at [46, 72] on link "Каса" at bounding box center [27, 67] width 37 height 23
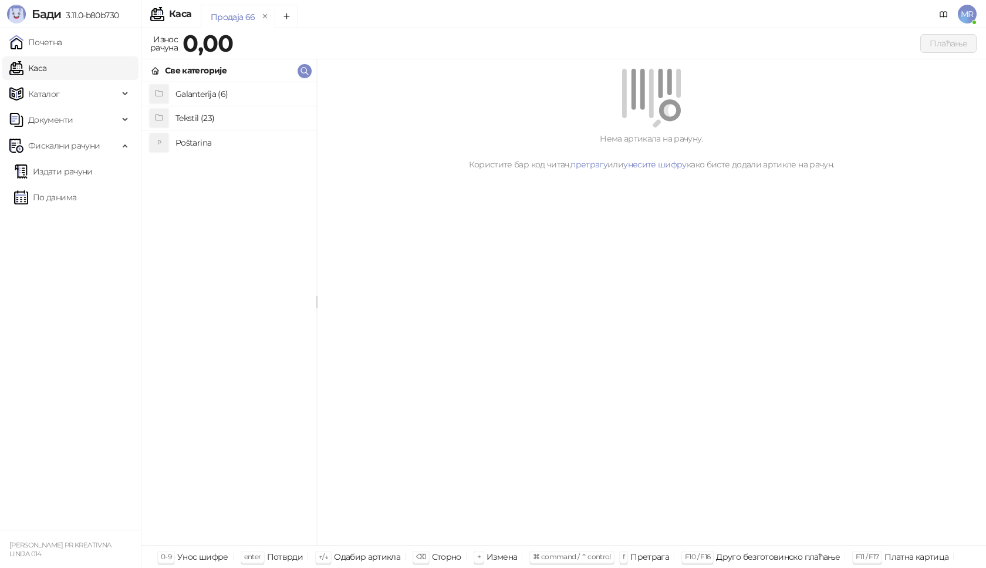
click at [181, 147] on h4 "Poštarina" at bounding box center [241, 142] width 131 height 19
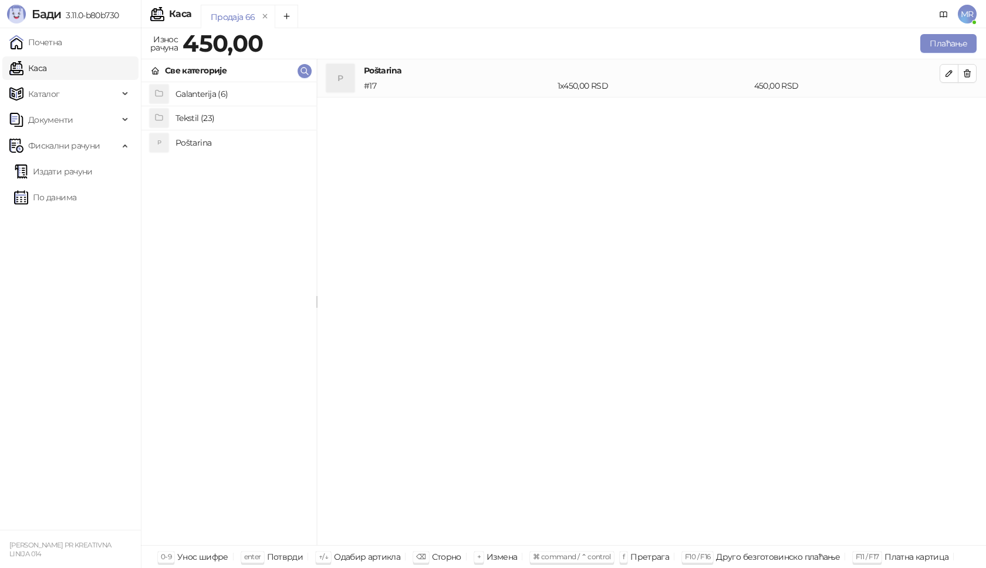
click at [194, 116] on h4 "Tekstil (23)" at bounding box center [241, 118] width 131 height 19
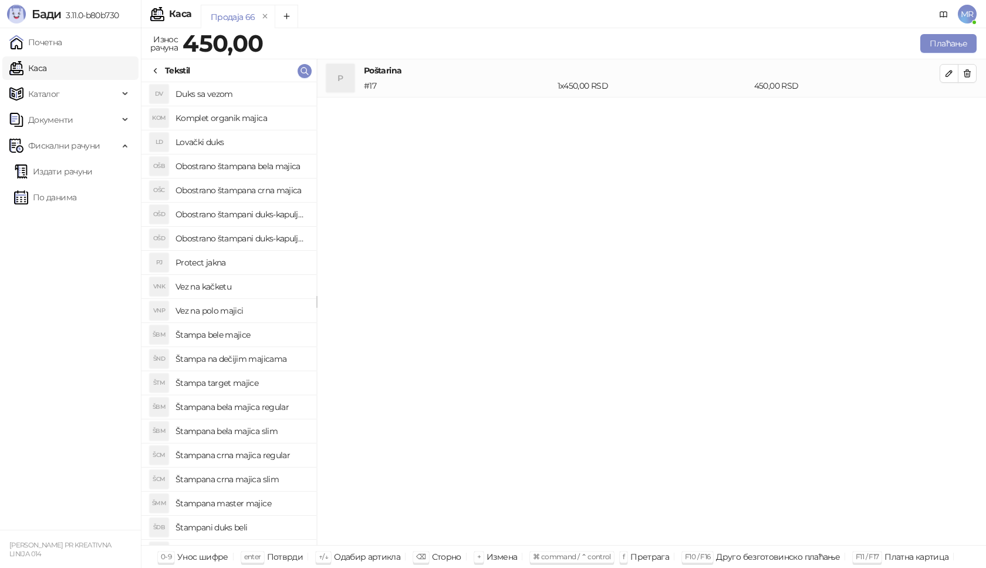
click at [271, 456] on h4 "Štampana crna majica regular" at bounding box center [241, 455] width 131 height 19
click at [956, 113] on button "button" at bounding box center [949, 111] width 19 height 19
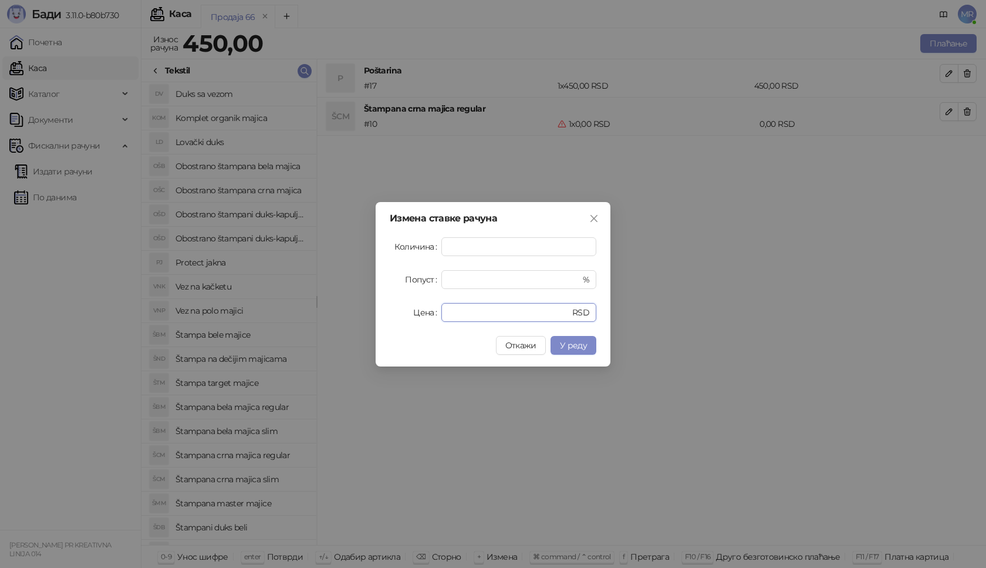
drag, startPoint x: 463, startPoint y: 310, endPoint x: 410, endPoint y: 307, distance: 52.9
click at [413, 312] on div "Цена * RSD" at bounding box center [493, 312] width 207 height 19
type input "****"
click at [568, 337] on button "У реду" at bounding box center [574, 345] width 46 height 19
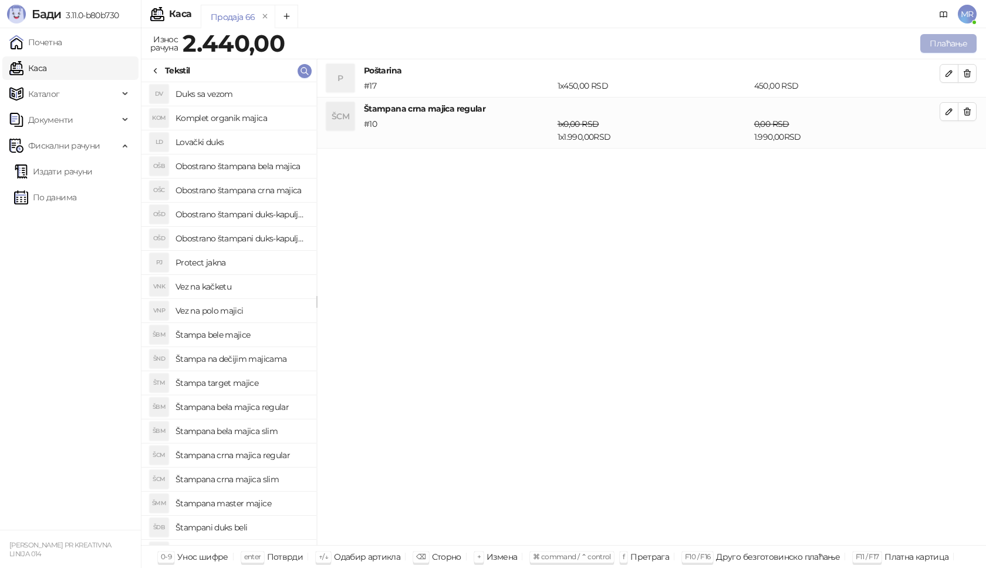
click at [948, 44] on button "Плаћање" at bounding box center [948, 43] width 56 height 19
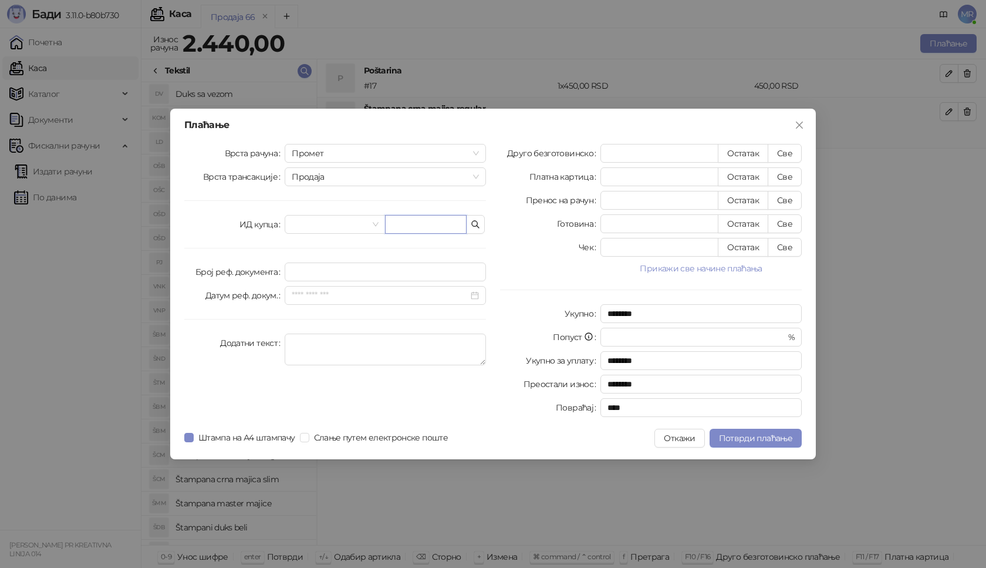
click at [408, 221] on input "text" at bounding box center [426, 224] width 82 height 19
paste input "**********"
type input "**********"
click at [790, 152] on button "Све" at bounding box center [785, 153] width 34 height 19
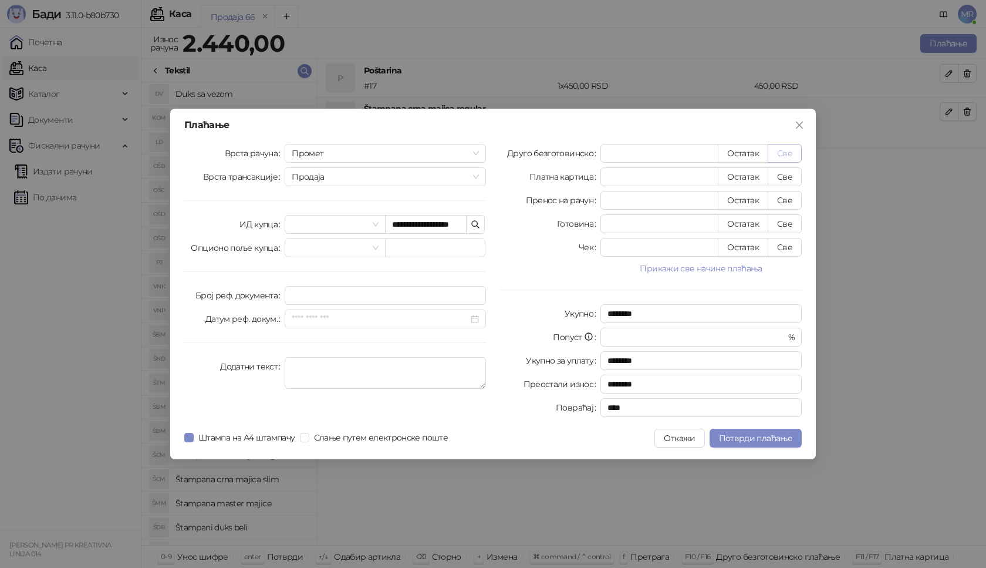
type input "****"
click at [744, 443] on span "Потврди плаћање" at bounding box center [755, 438] width 73 height 11
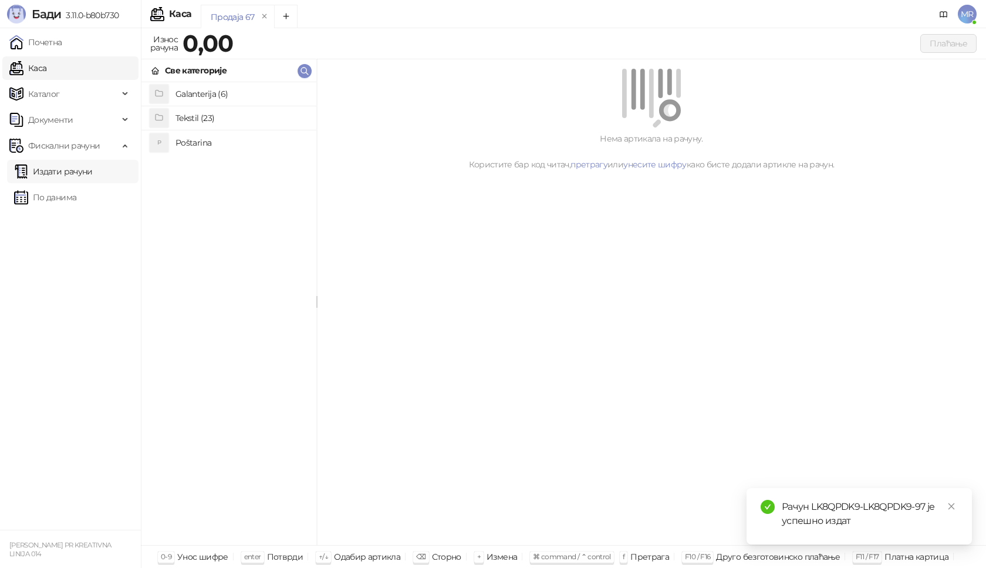
click at [86, 170] on link "Издати рачуни" at bounding box center [53, 171] width 79 height 23
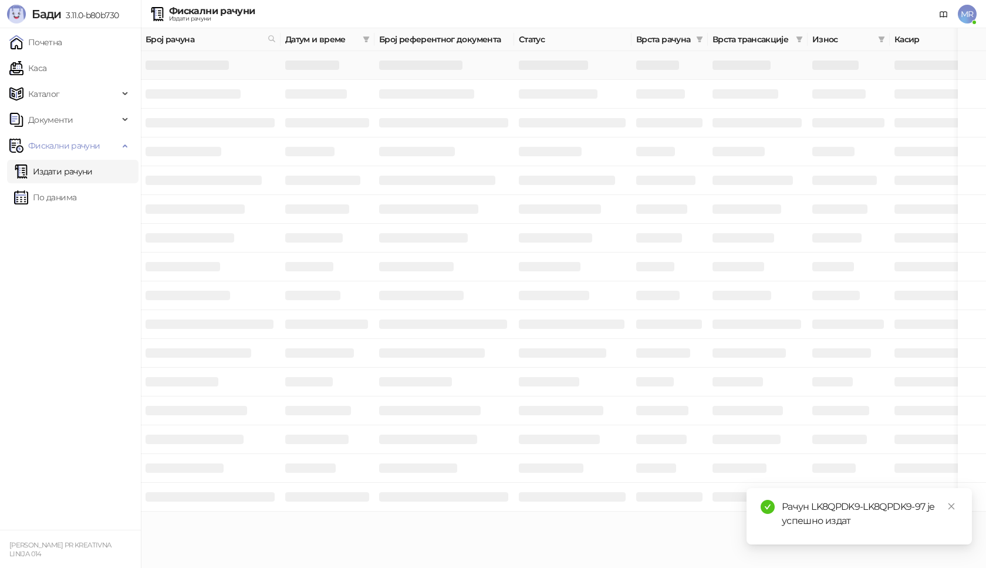
click at [208, 65] on h3 at bounding box center [187, 64] width 83 height 9
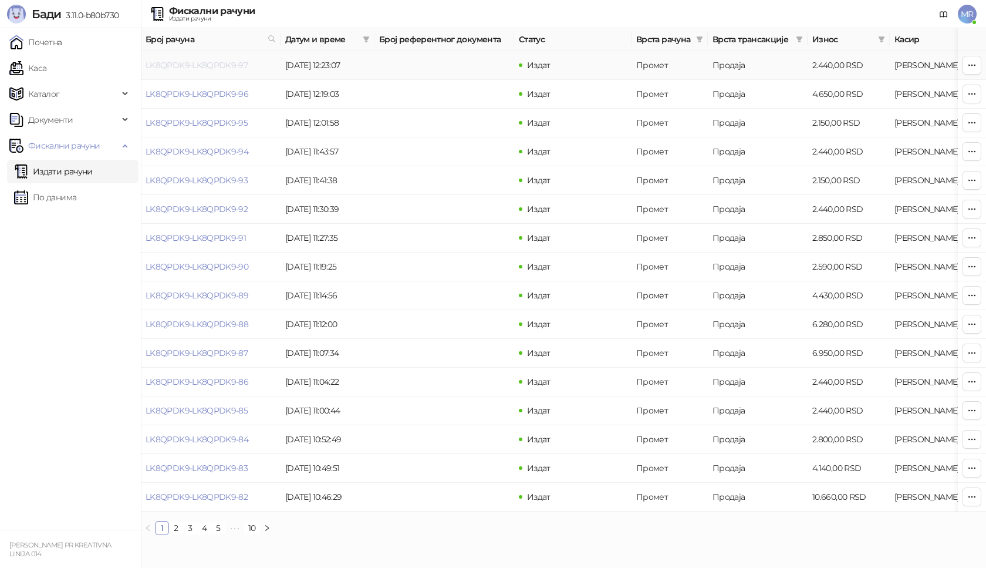
click at [205, 69] on link "LK8QPDK9-LK8QPDK9-97" at bounding box center [197, 65] width 102 height 11
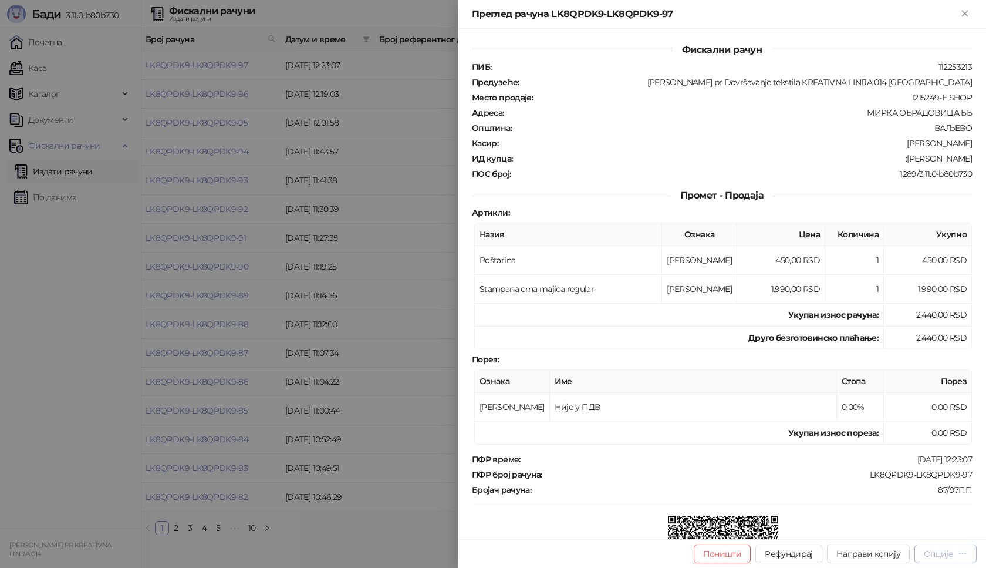
click at [948, 557] on div "Опције" at bounding box center [938, 553] width 29 height 11
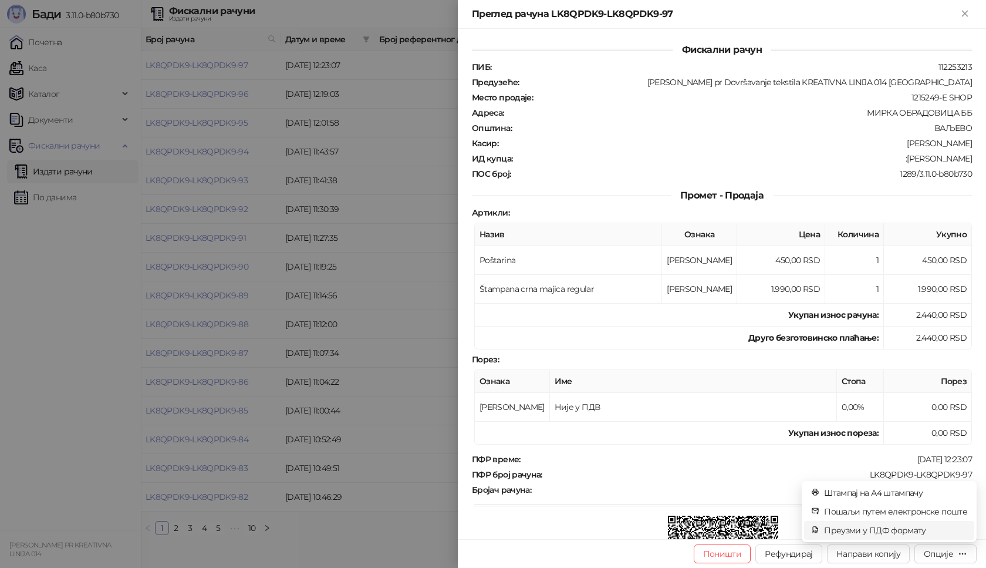
click at [920, 530] on span "Преузми у ПДФ формату" at bounding box center [895, 530] width 143 height 13
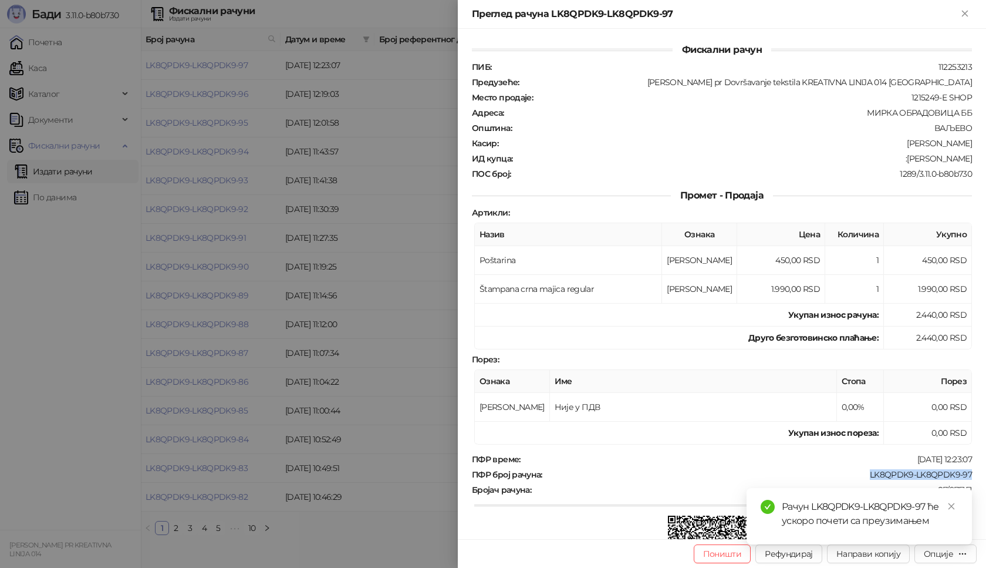
drag, startPoint x: 969, startPoint y: 471, endPoint x: 861, endPoint y: 476, distance: 108.7
click at [861, 476] on div "Фискални рачун ПИБ : 112253213 Предузеће : [PERSON_NAME] pr Dovršavanje tekstil…" at bounding box center [722, 284] width 528 height 510
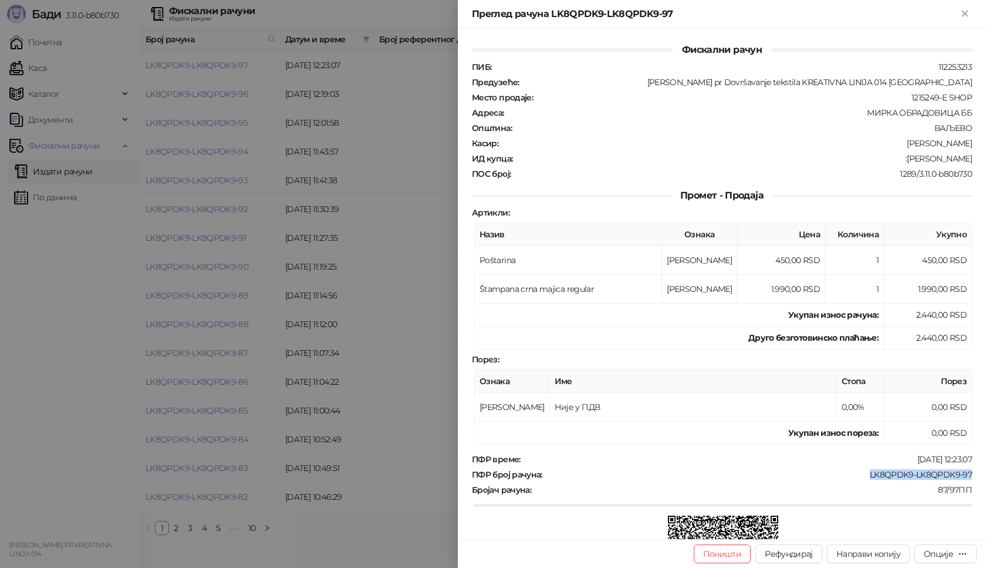
drag, startPoint x: 965, startPoint y: 157, endPoint x: 891, endPoint y: 160, distance: 74.6
click at [891, 160] on div "Фискални рачун ПИБ : 112253213 Предузеће : [PERSON_NAME] pr Dovršavanje tekstil…" at bounding box center [722, 284] width 528 height 510
click at [965, 12] on icon "Close" at bounding box center [964, 13] width 5 height 5
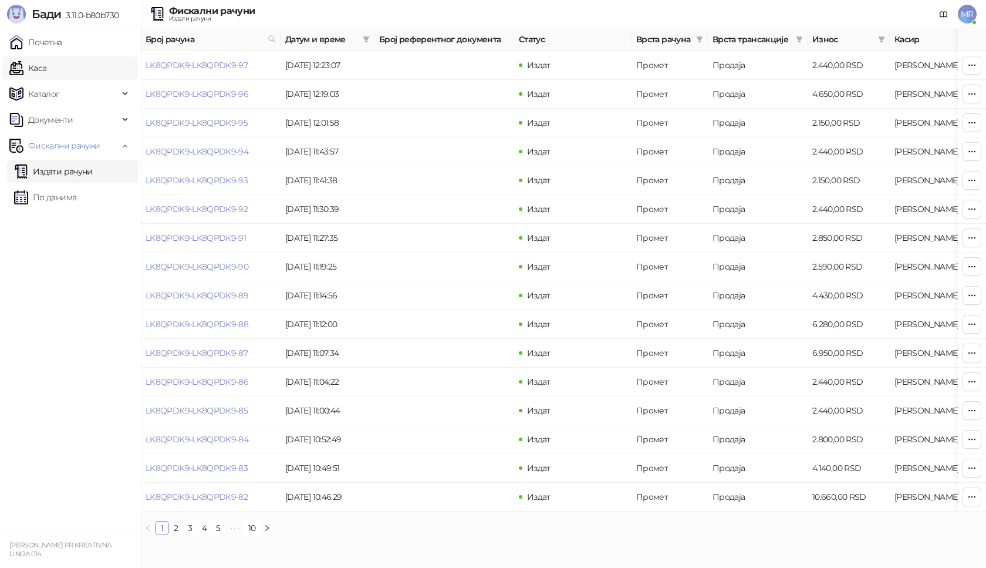
click at [45, 67] on link "Каса" at bounding box center [27, 67] width 37 height 23
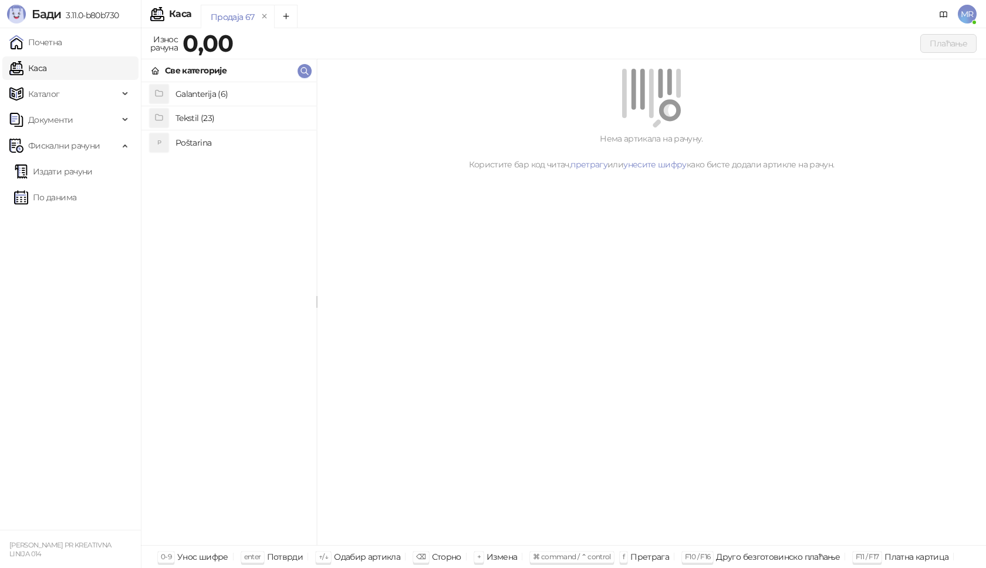
click at [190, 138] on h4 "Poštarina" at bounding box center [241, 142] width 131 height 19
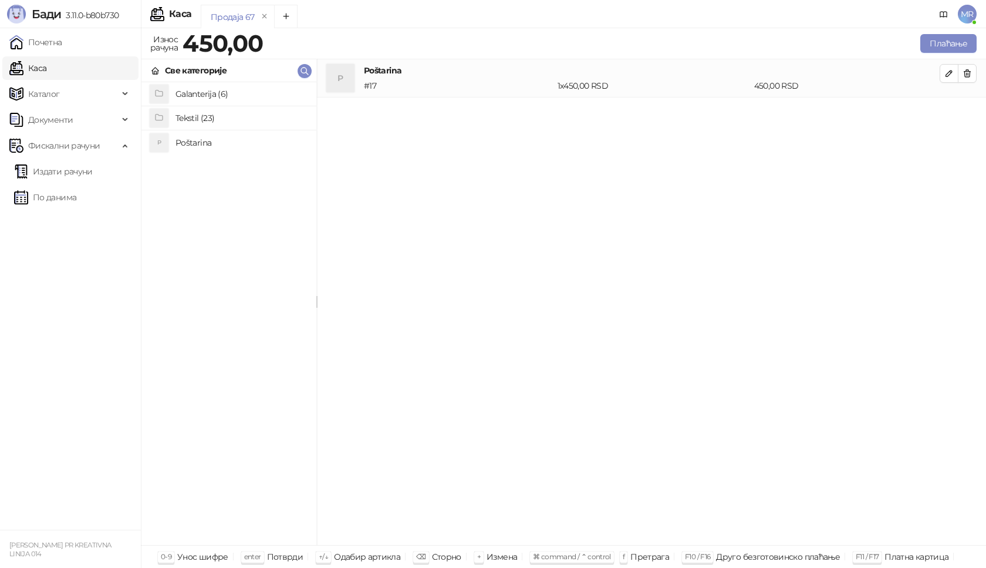
click at [207, 119] on h4 "Tekstil (23)" at bounding box center [241, 118] width 131 height 19
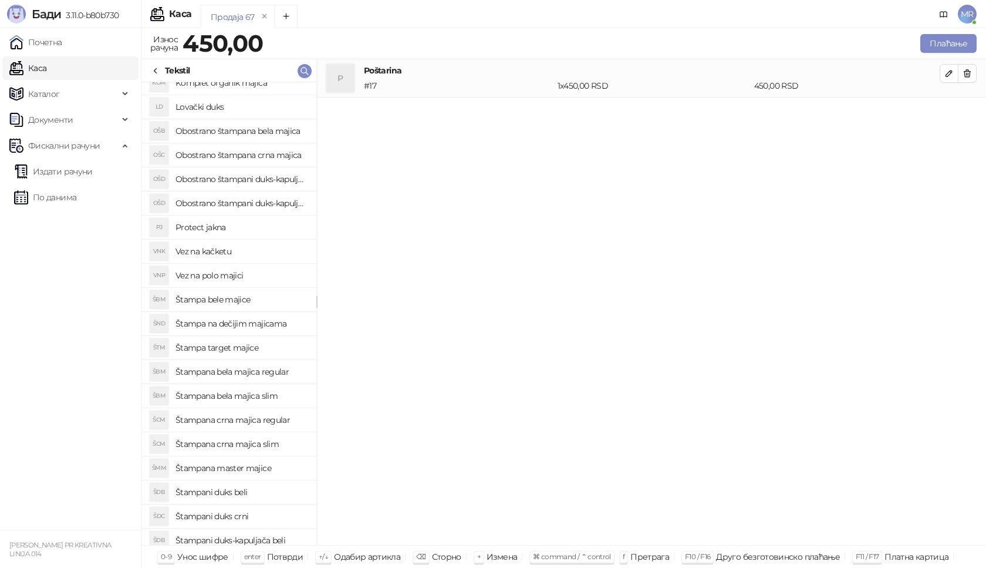
scroll to position [91, 0]
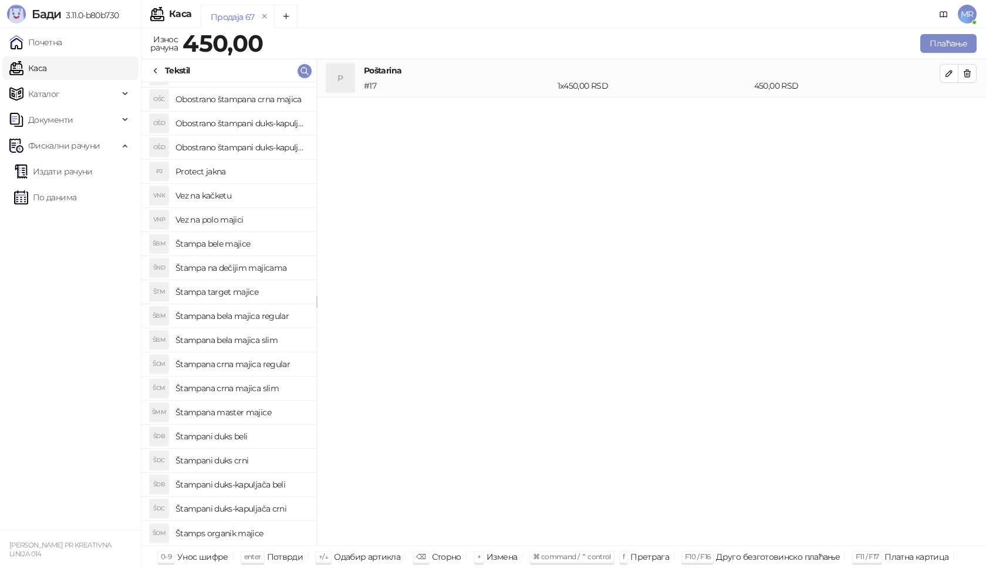
click at [265, 482] on h4 "Štampani duks-kapuljača beli" at bounding box center [241, 484] width 131 height 19
click at [948, 104] on button "button" at bounding box center [949, 111] width 19 height 19
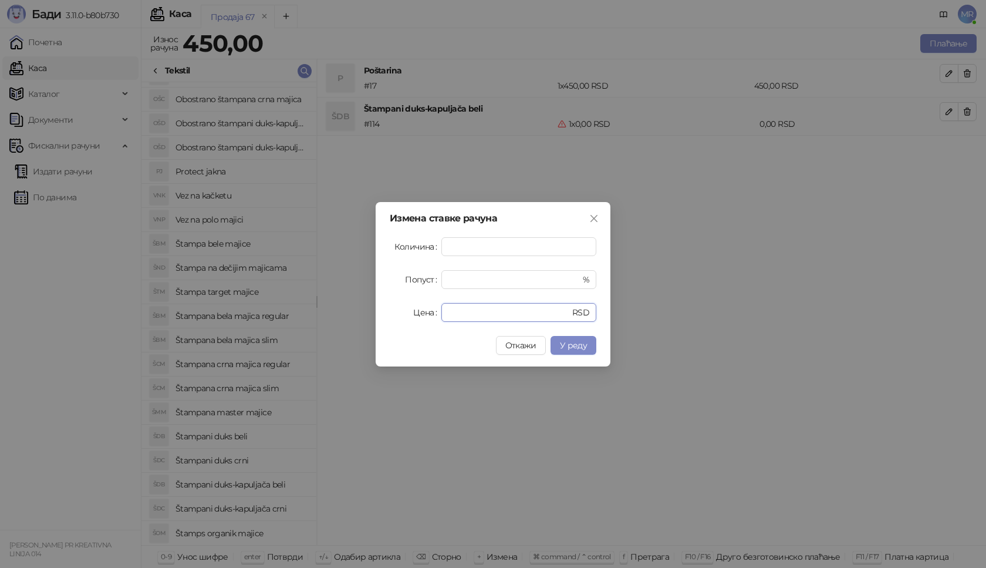
drag, startPoint x: 464, startPoint y: 313, endPoint x: 399, endPoint y: 296, distance: 67.9
click at [410, 313] on div "Цена * RSD" at bounding box center [493, 312] width 207 height 19
type input "****"
click at [578, 347] on span "У реду" at bounding box center [573, 345] width 27 height 11
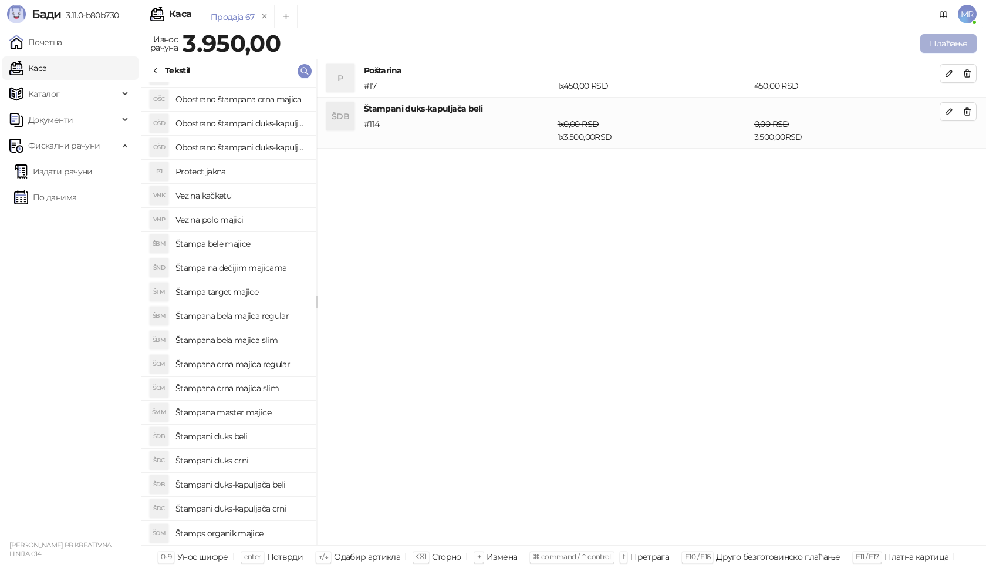
click at [960, 44] on button "Плаћање" at bounding box center [948, 43] width 56 height 19
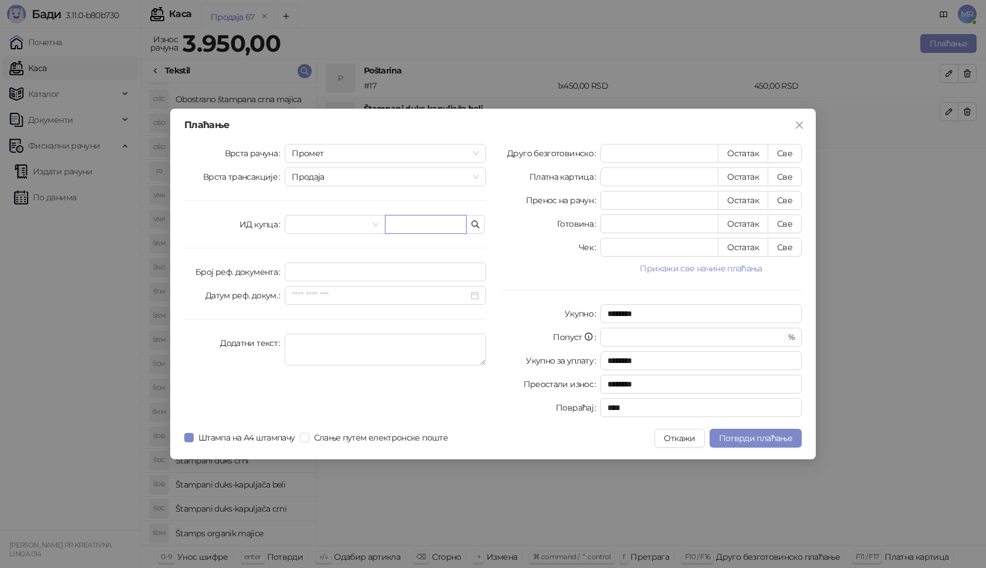
click at [394, 223] on input "text" at bounding box center [426, 224] width 82 height 19
paste input "**********"
type input "**********"
click at [794, 154] on button "Све" at bounding box center [785, 153] width 34 height 19
type input "****"
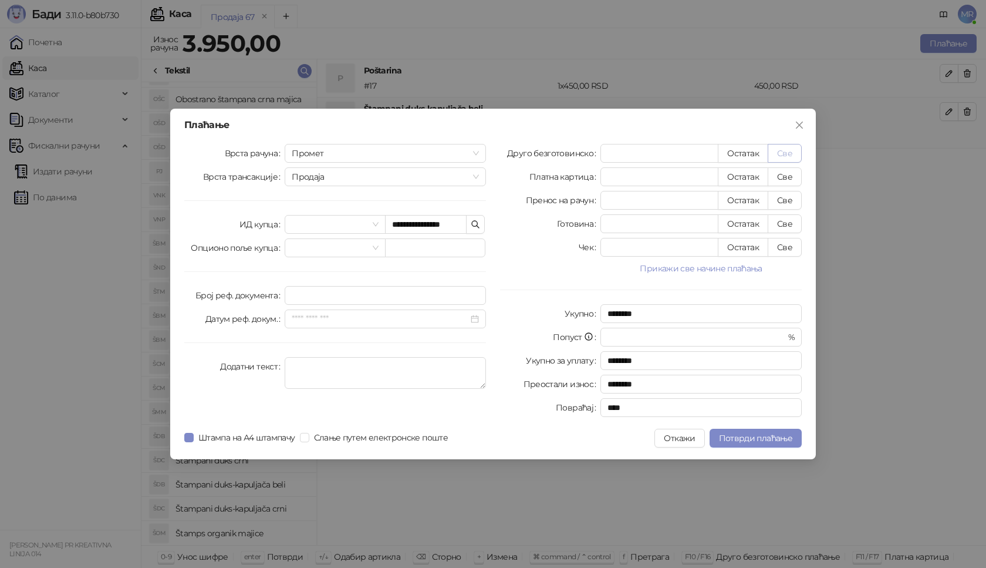
type input "****"
click at [723, 435] on span "Потврди плаћање" at bounding box center [755, 438] width 73 height 11
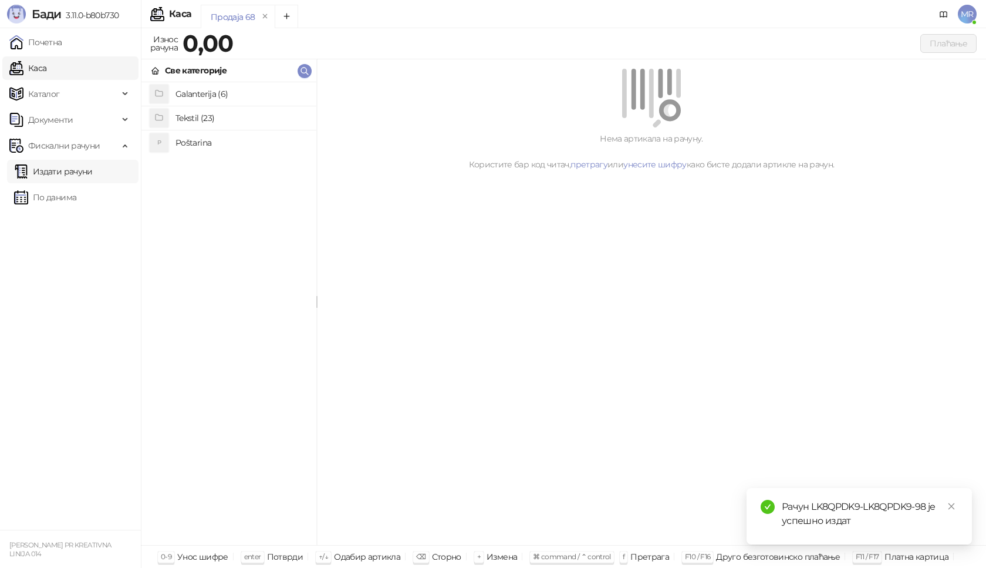
click at [92, 172] on link "Издати рачуни" at bounding box center [53, 171] width 79 height 23
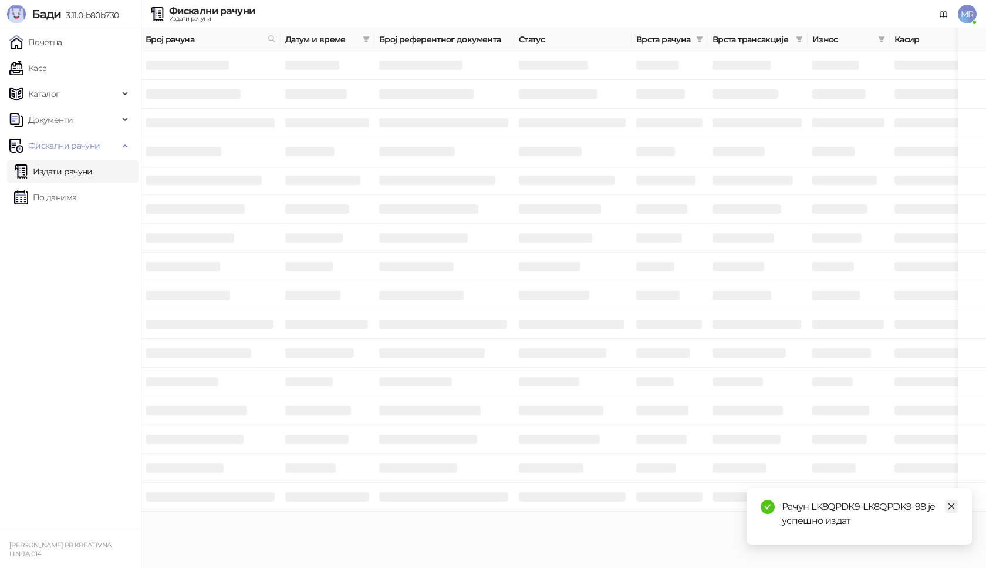
click at [952, 504] on icon "close" at bounding box center [951, 506] width 8 height 8
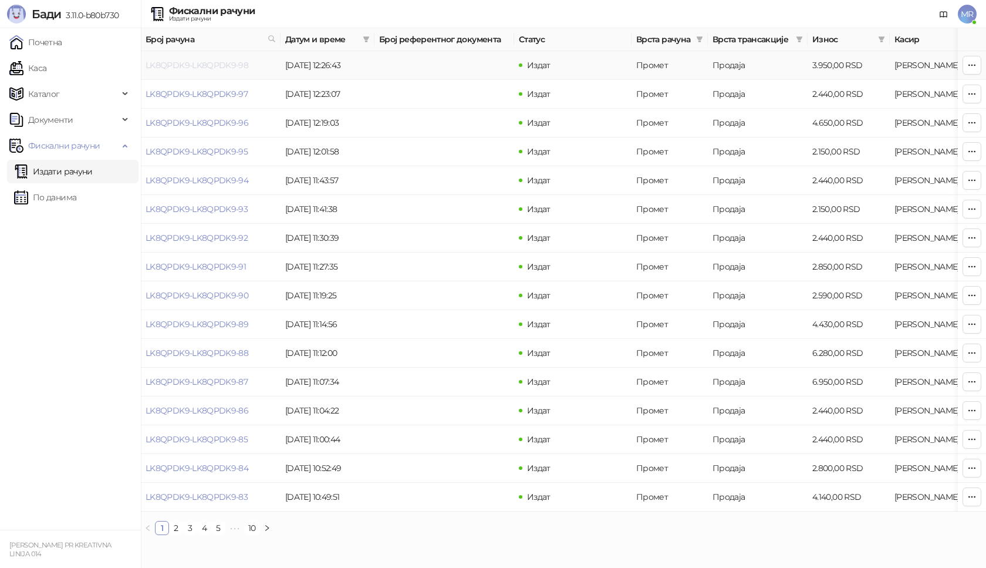
click at [208, 62] on link "LK8QPDK9-LK8QPDK9-98" at bounding box center [197, 65] width 103 height 11
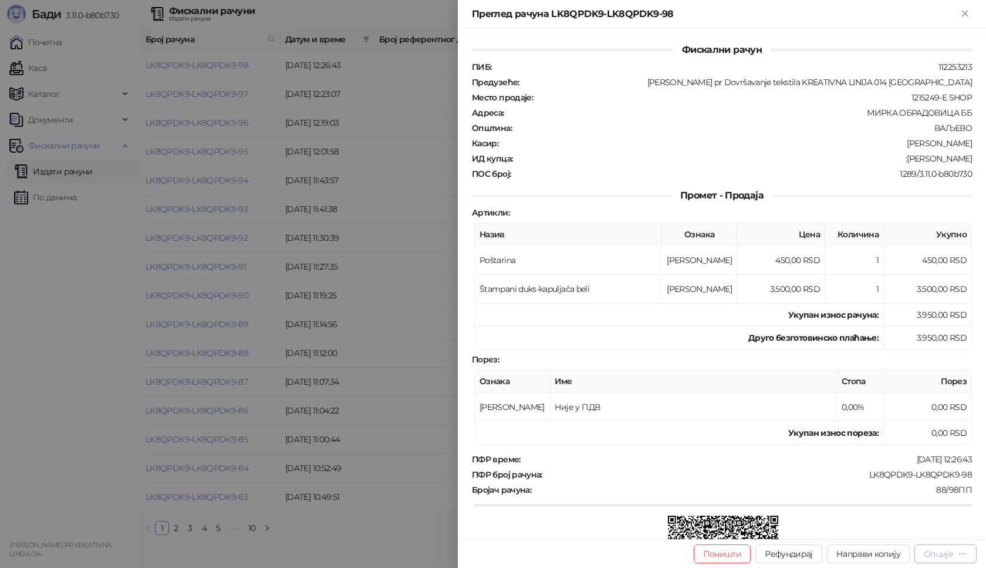
click at [960, 552] on icon "button" at bounding box center [962, 553] width 9 height 9
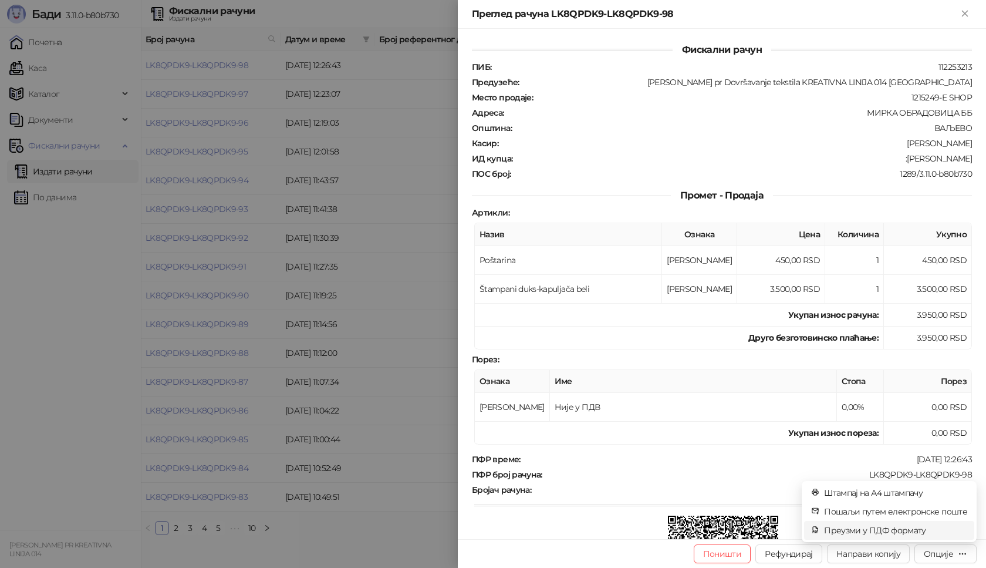
click at [903, 531] on span "Преузми у ПДФ формату" at bounding box center [895, 530] width 143 height 13
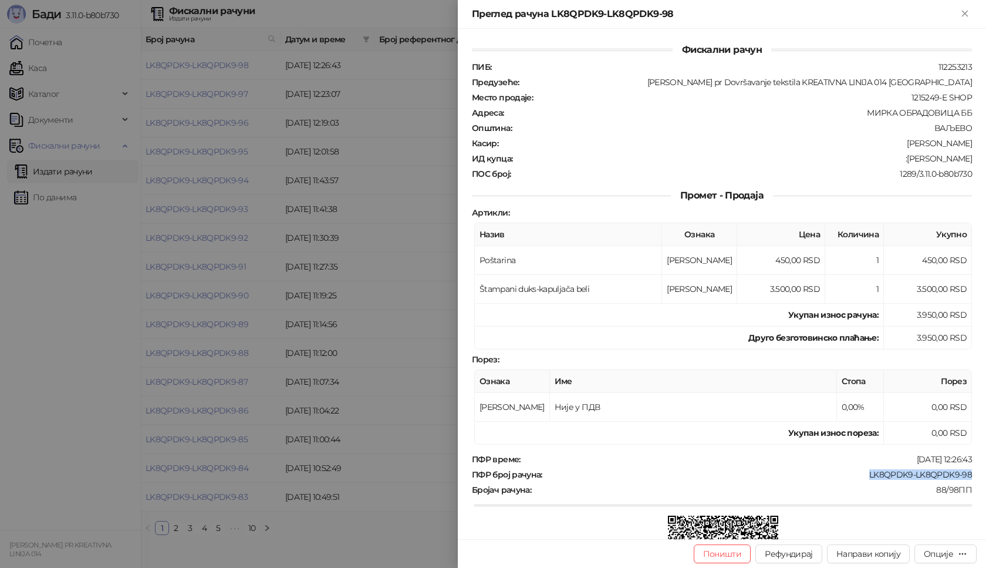
drag, startPoint x: 959, startPoint y: 476, endPoint x: 851, endPoint y: 478, distance: 108.1
click at [851, 478] on div "ПФР број рачуна : LK8QPDK9-LK8QPDK9-98" at bounding box center [722, 474] width 505 height 11
drag, startPoint x: 948, startPoint y: 162, endPoint x: 896, endPoint y: 163, distance: 51.7
click at [896, 163] on div "Фискални рачун ПИБ : 112253213 Предузеће : [PERSON_NAME] pr Dovršavanje tekstil…" at bounding box center [722, 284] width 528 height 510
click at [965, 15] on icon "Close" at bounding box center [965, 13] width 11 height 11
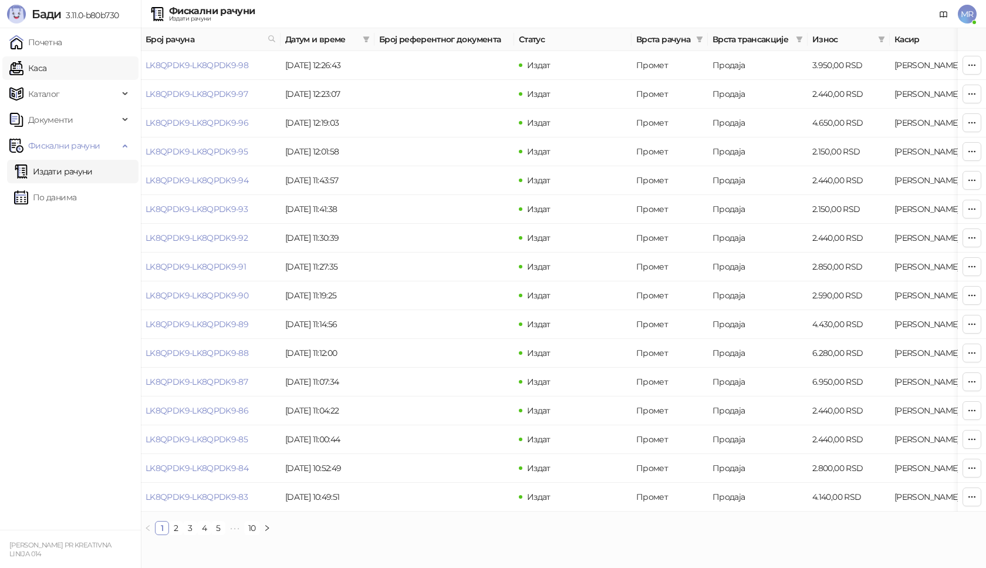
click at [35, 65] on link "Каса" at bounding box center [27, 67] width 37 height 23
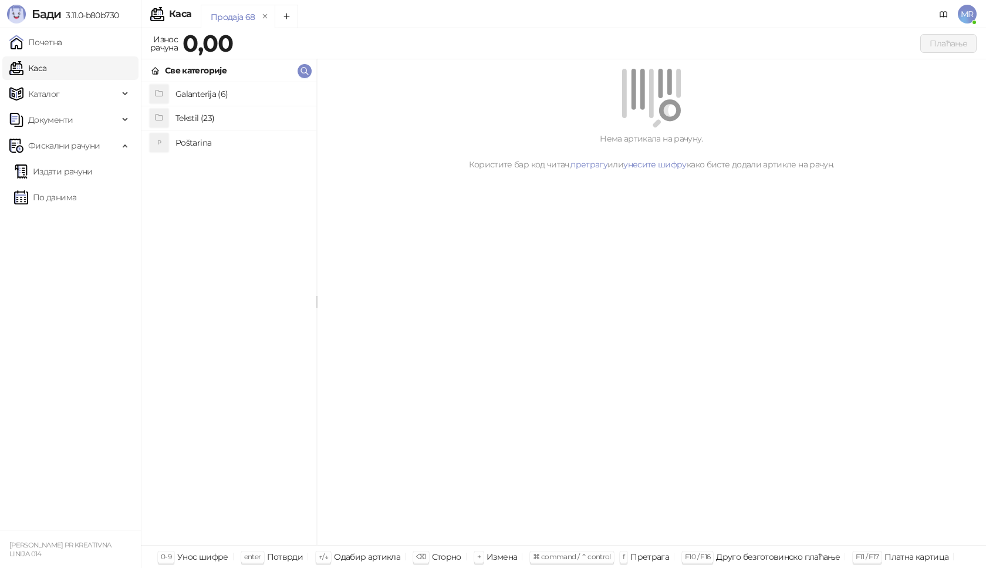
click at [190, 141] on h4 "Poštarina" at bounding box center [241, 142] width 131 height 19
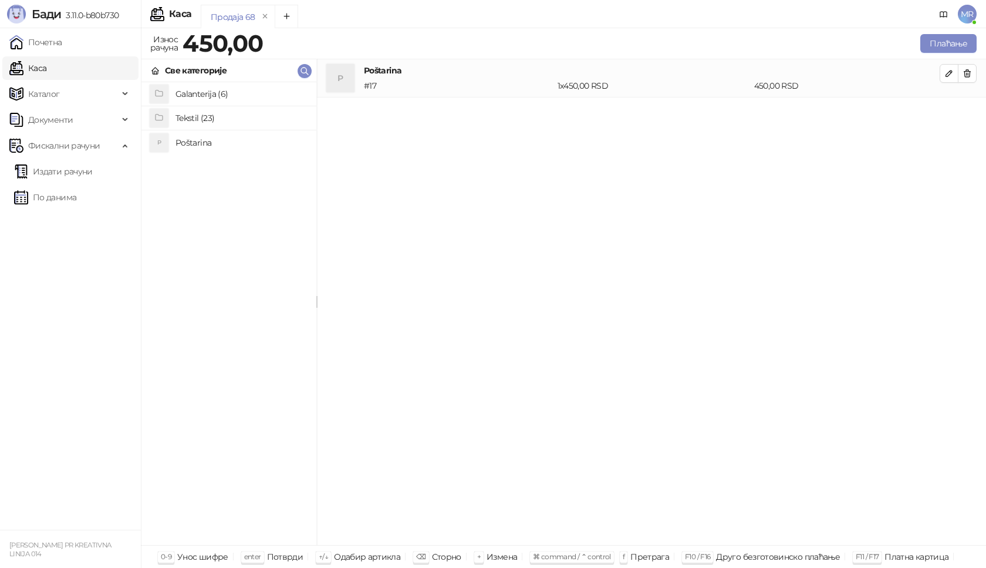
click at [210, 119] on h4 "Tekstil (23)" at bounding box center [241, 118] width 131 height 19
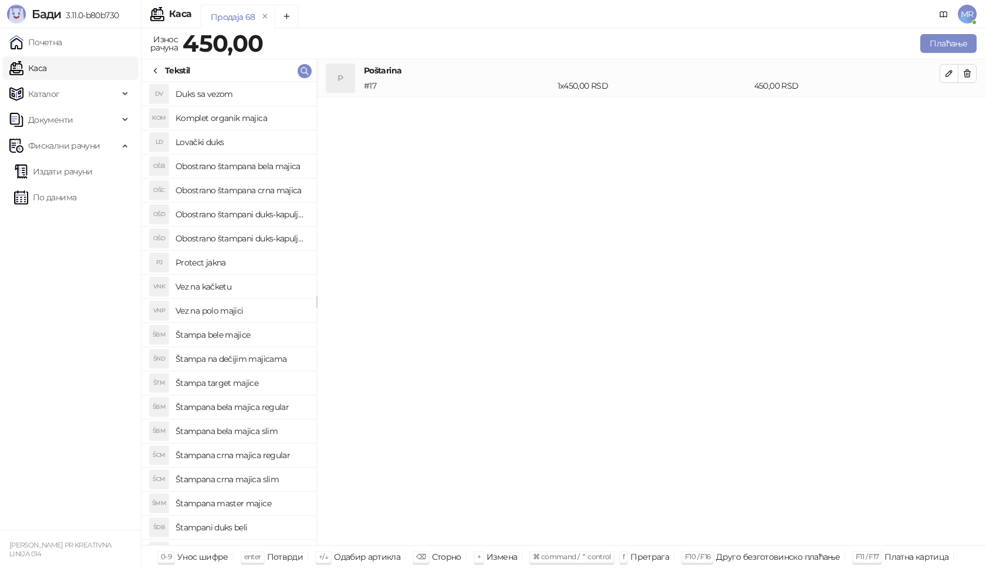
click at [261, 451] on h4 "Štampana crna majica regular" at bounding box center [241, 455] width 131 height 19
click at [945, 112] on icon "button" at bounding box center [949, 111] width 9 height 9
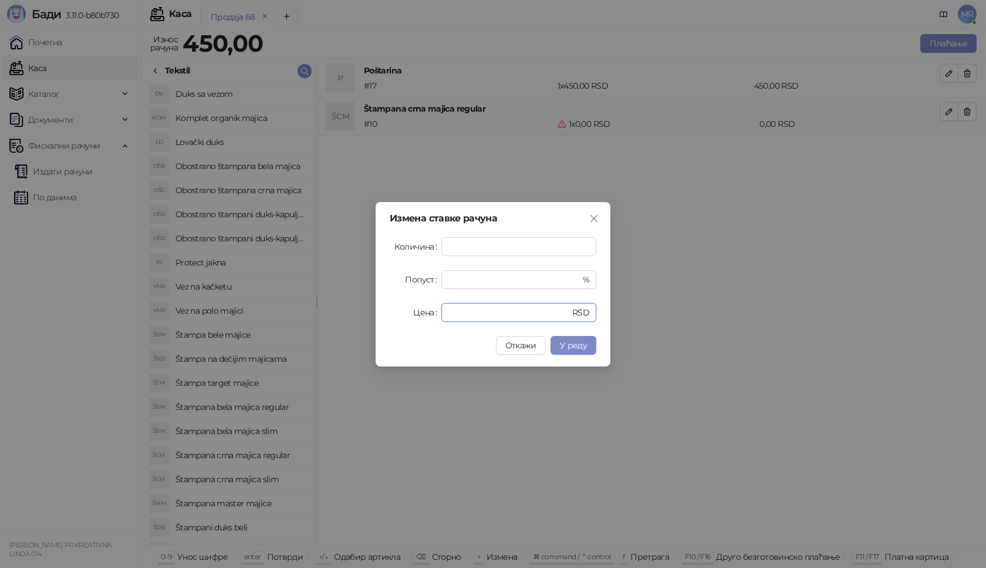
drag, startPoint x: 462, startPoint y: 308, endPoint x: 406, endPoint y: 306, distance: 55.8
click at [413, 308] on div "Цена * RSD" at bounding box center [493, 312] width 207 height 19
type input "****"
click at [563, 344] on span "У реду" at bounding box center [573, 345] width 27 height 11
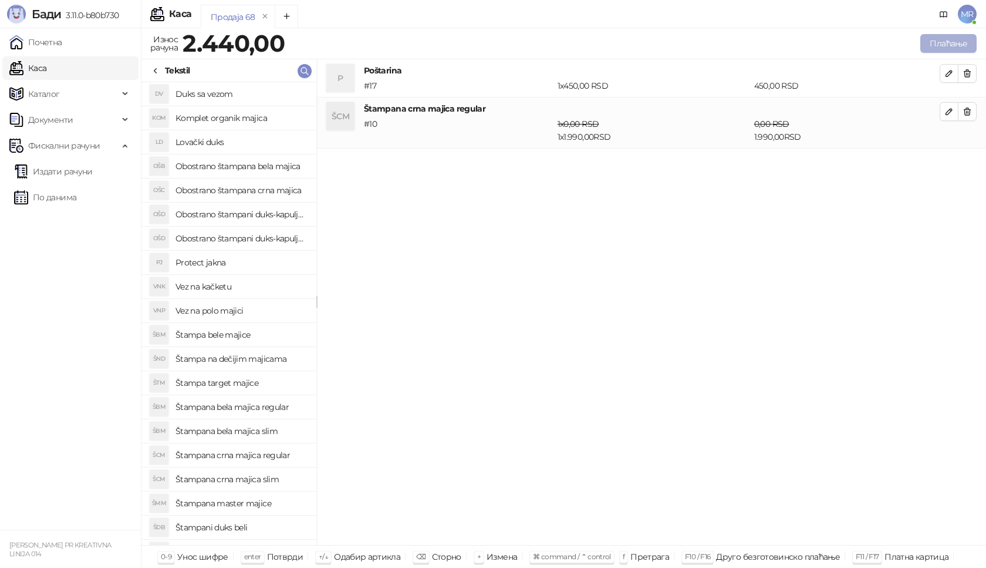
click at [947, 41] on button "Плаћање" at bounding box center [948, 43] width 56 height 19
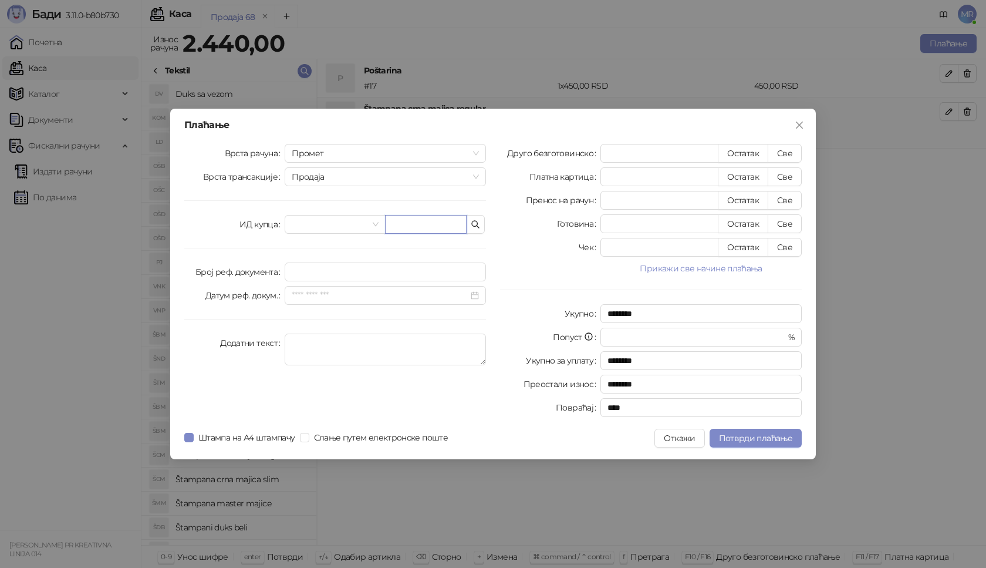
click at [417, 221] on input "text" at bounding box center [426, 224] width 82 height 19
paste input "**********"
type input "**********"
click at [786, 156] on button "Све" at bounding box center [785, 153] width 34 height 19
type input "****"
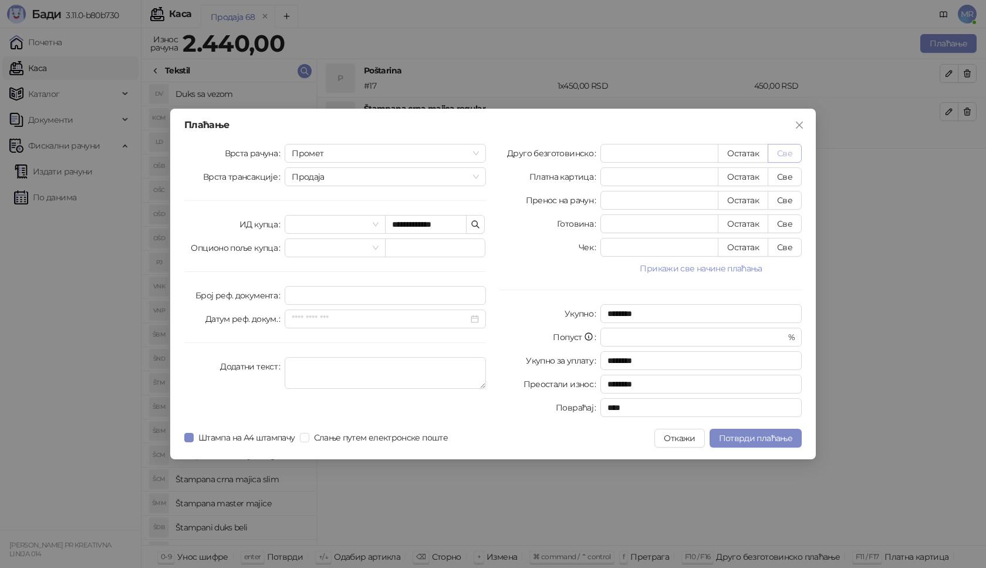
type input "****"
click at [741, 437] on span "Потврди плаћање" at bounding box center [755, 438] width 73 height 11
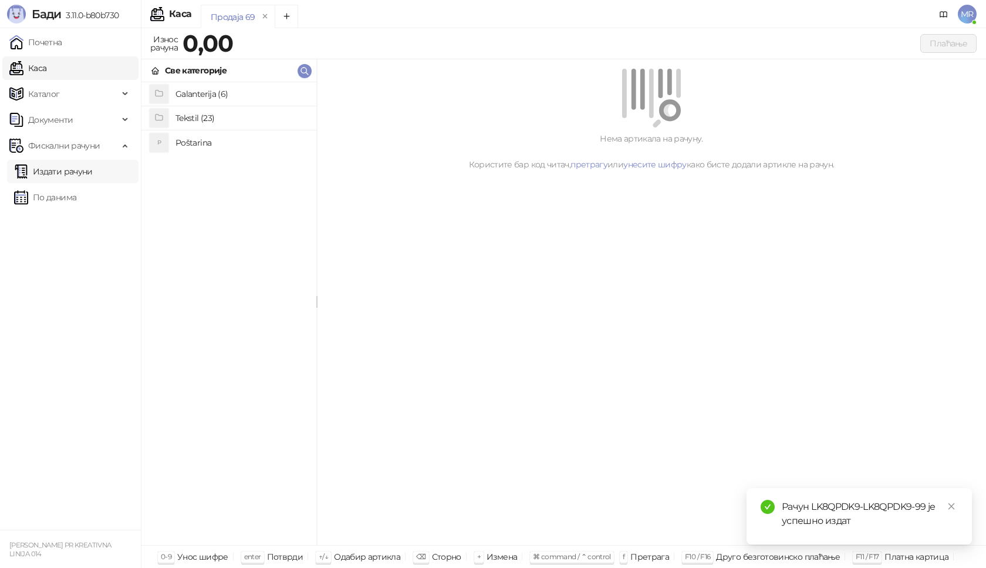
click at [70, 174] on link "Издати рачуни" at bounding box center [53, 171] width 79 height 23
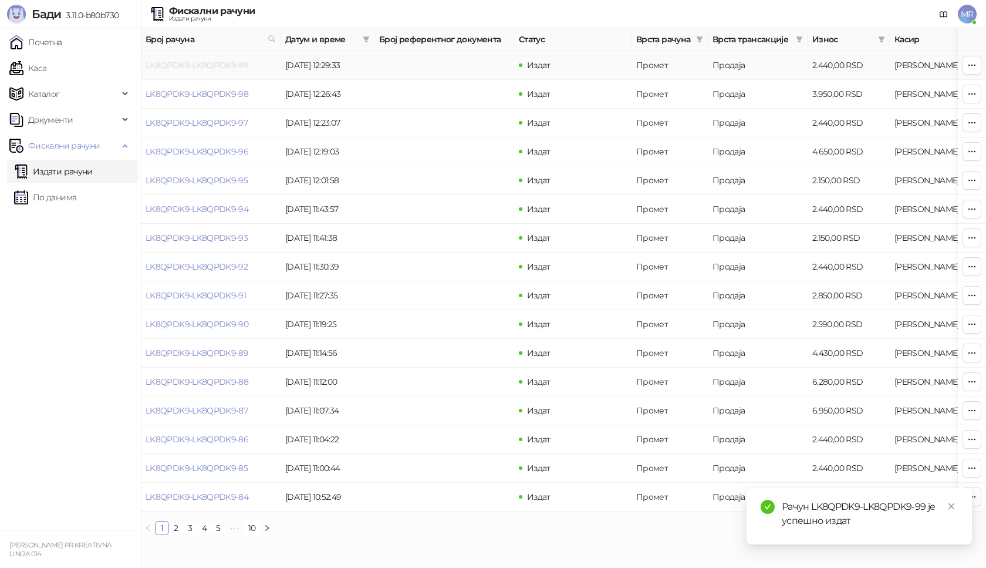
click at [213, 66] on link "LK8QPDK9-LK8QPDK9-99" at bounding box center [197, 65] width 103 height 11
click at [221, 67] on link "LK8QPDK9-LK8QPDK9-99" at bounding box center [197, 65] width 103 height 11
click at [220, 63] on link "LK8QPDK9-LK8QPDK9-99" at bounding box center [197, 65] width 103 height 11
click at [220, 63] on body "[PERSON_NAME] 3.11.0-b80b730 Почетна Каса Каталог Документи Фискални рачуни Изд…" at bounding box center [493, 272] width 986 height 544
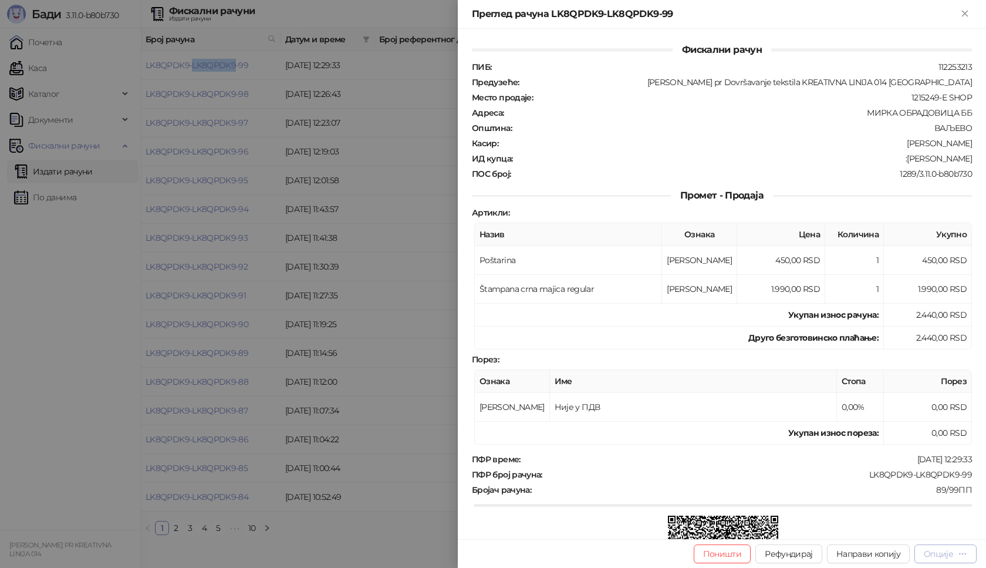
click at [934, 554] on div "Опције" at bounding box center [938, 553] width 29 height 11
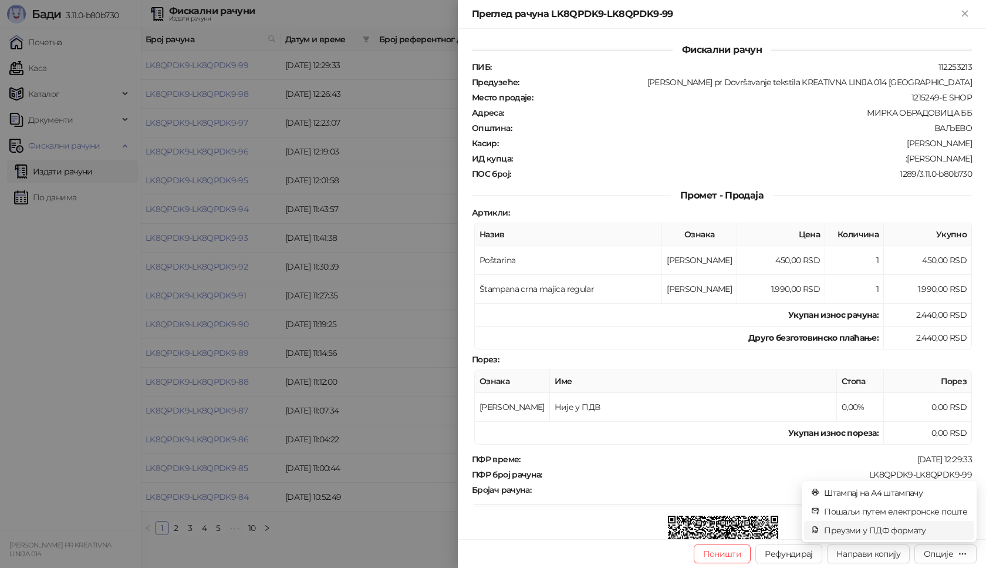
click at [917, 527] on span "Преузми у ПДФ формату" at bounding box center [895, 530] width 143 height 13
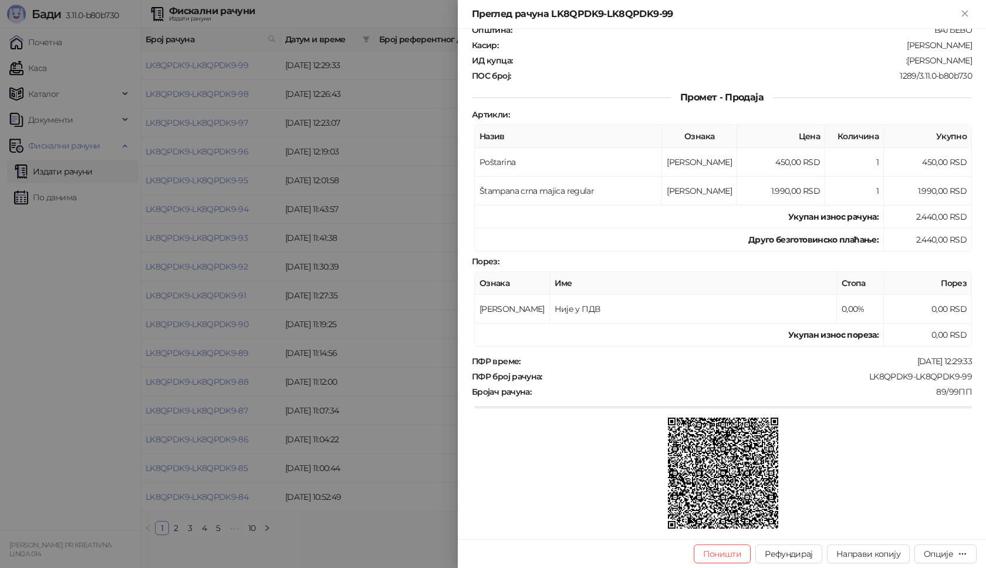
scroll to position [117, 0]
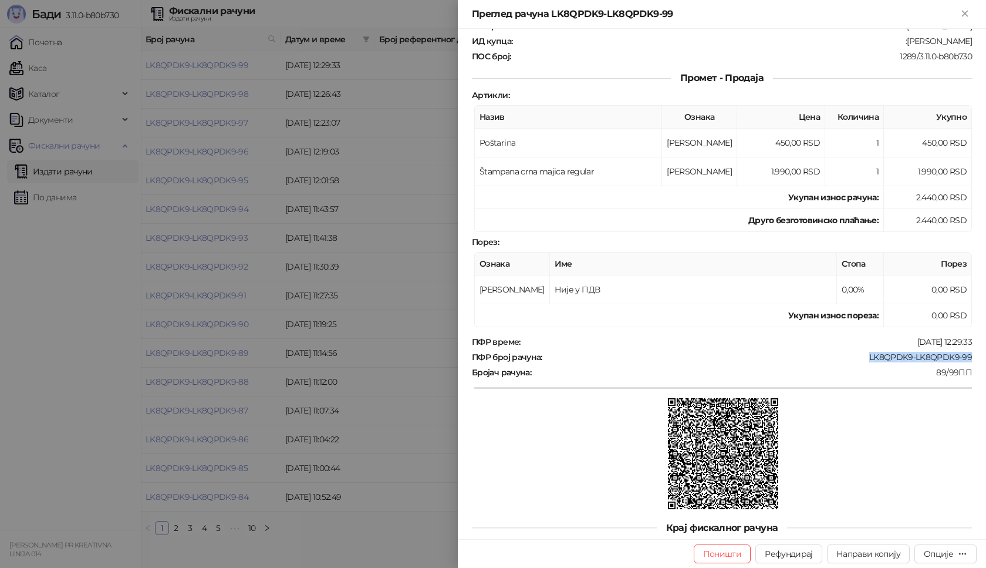
drag, startPoint x: 967, startPoint y: 357, endPoint x: 854, endPoint y: 362, distance: 113.4
click at [854, 362] on div "Фискални рачун ПИБ : 112253213 Предузеће : [PERSON_NAME] pr Dovršavanje tekstil…" at bounding box center [722, 284] width 528 height 510
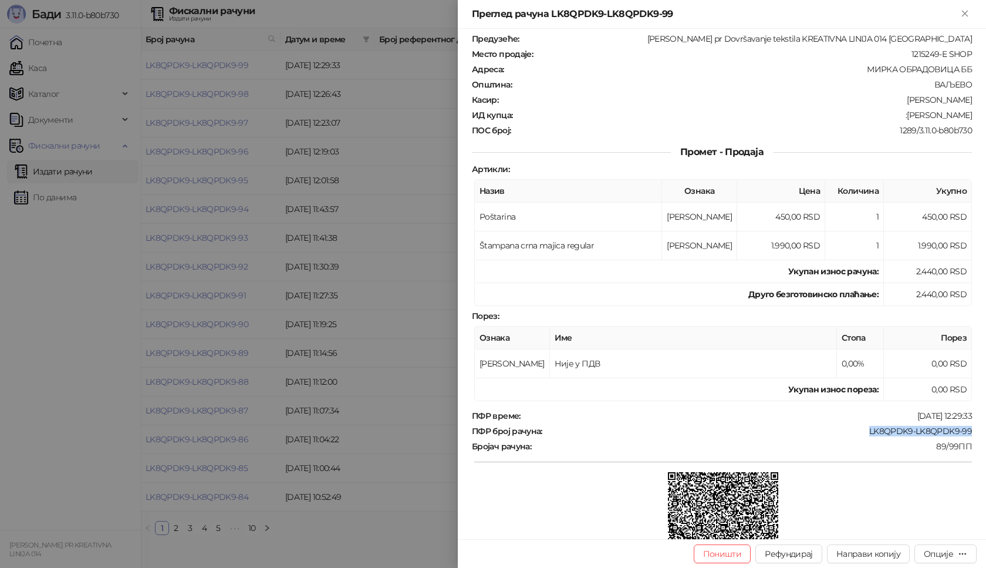
scroll to position [0, 0]
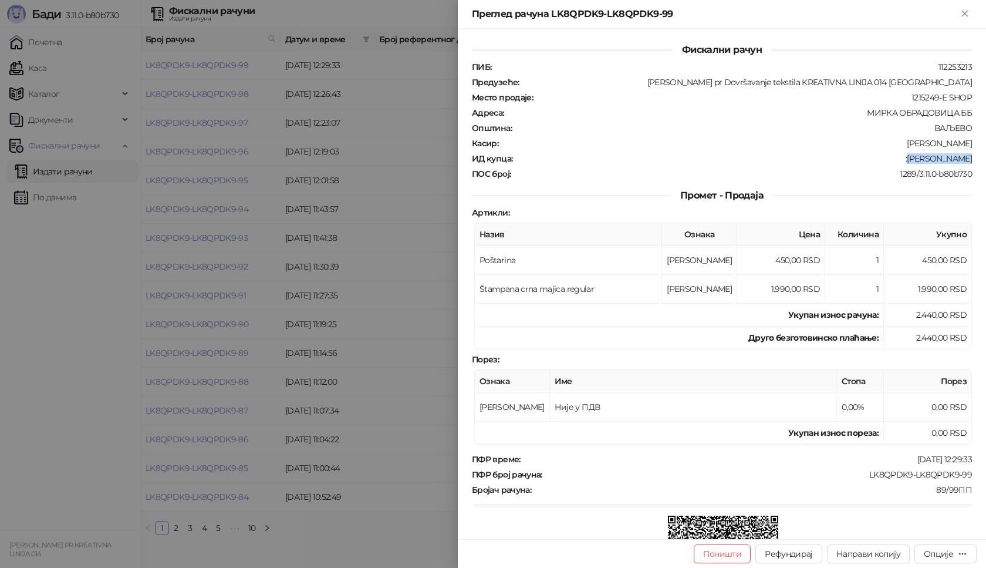
drag, startPoint x: 962, startPoint y: 158, endPoint x: 909, endPoint y: 160, distance: 52.3
click at [909, 160] on div ":[PERSON_NAME]" at bounding box center [744, 158] width 460 height 11
click at [959, 15] on button "Close" at bounding box center [965, 14] width 14 height 14
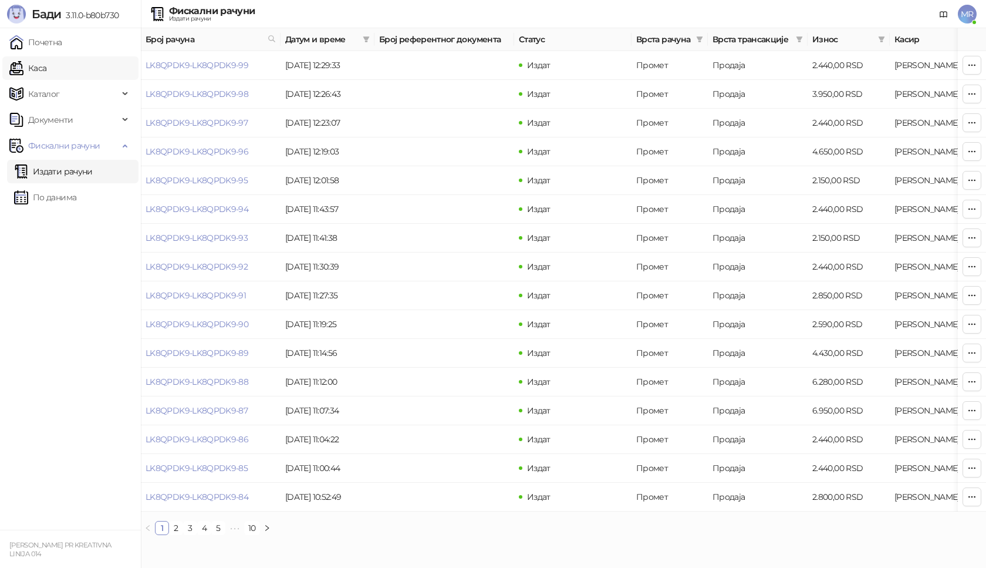
click at [46, 69] on link "Каса" at bounding box center [27, 67] width 37 height 23
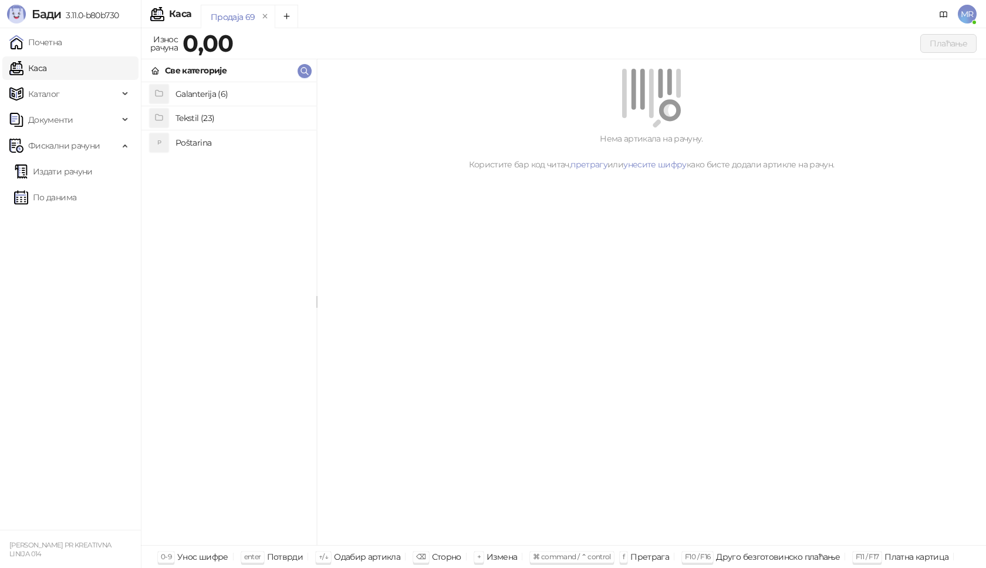
click at [188, 144] on h4 "Poštarina" at bounding box center [241, 142] width 131 height 19
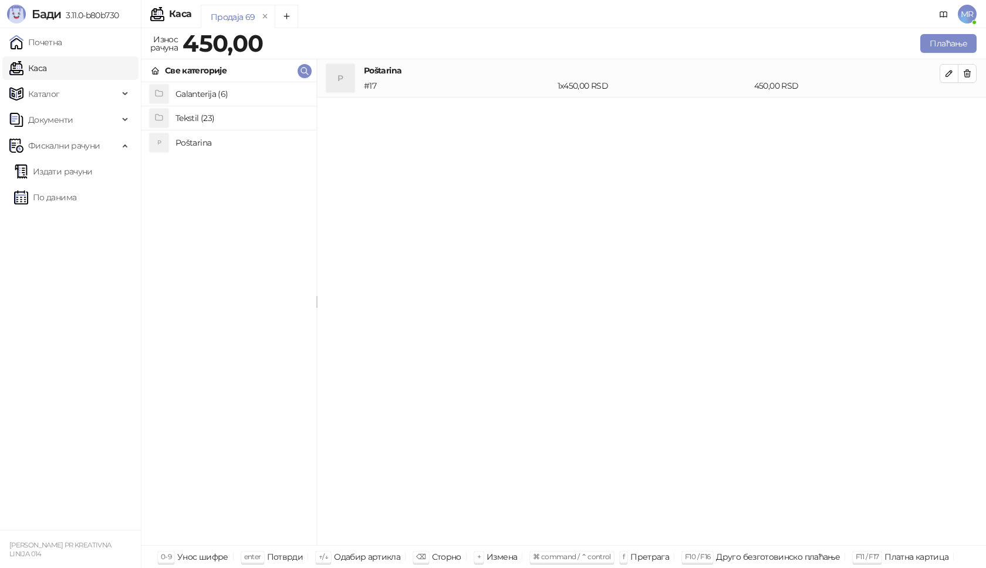
click at [203, 119] on h4 "Tekstil (23)" at bounding box center [241, 118] width 131 height 19
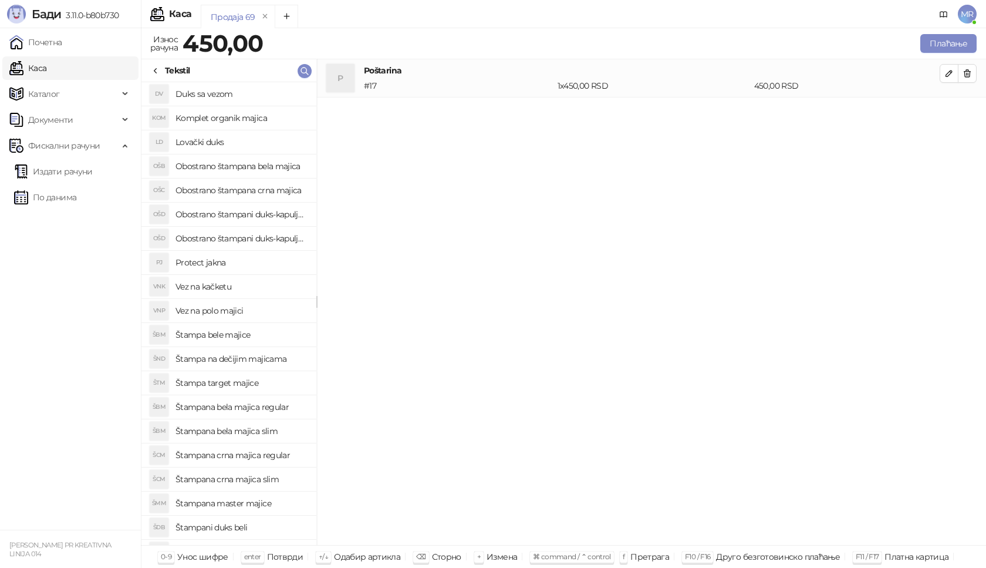
click at [257, 480] on h4 "Štampana crna majica slim" at bounding box center [241, 479] width 131 height 19
click at [948, 110] on icon "button" at bounding box center [949, 111] width 9 height 9
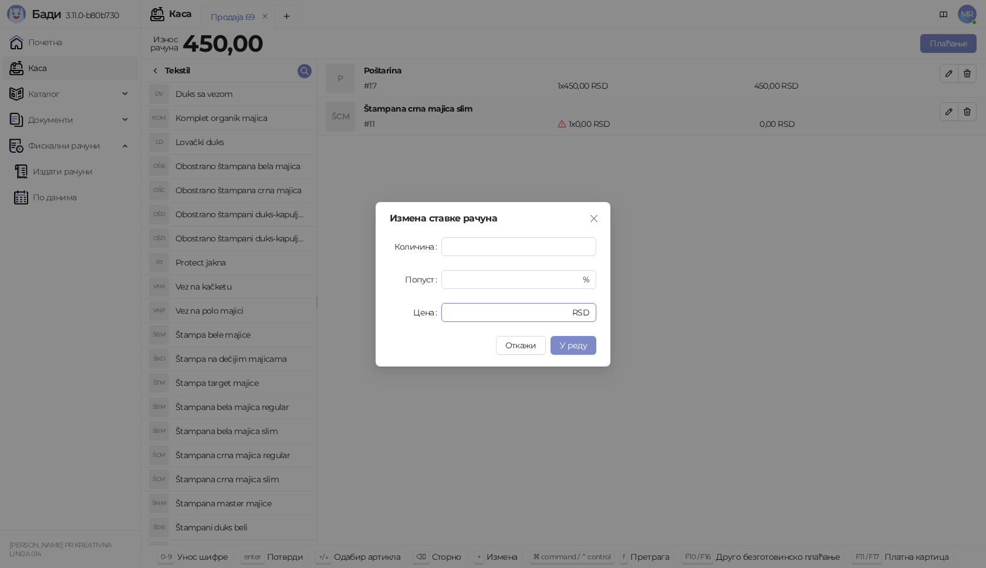
drag, startPoint x: 462, startPoint y: 306, endPoint x: 392, endPoint y: 299, distance: 70.9
click at [392, 314] on div "Цена * RSD" at bounding box center [493, 312] width 207 height 19
type input "****"
click at [577, 344] on span "У реду" at bounding box center [573, 345] width 27 height 11
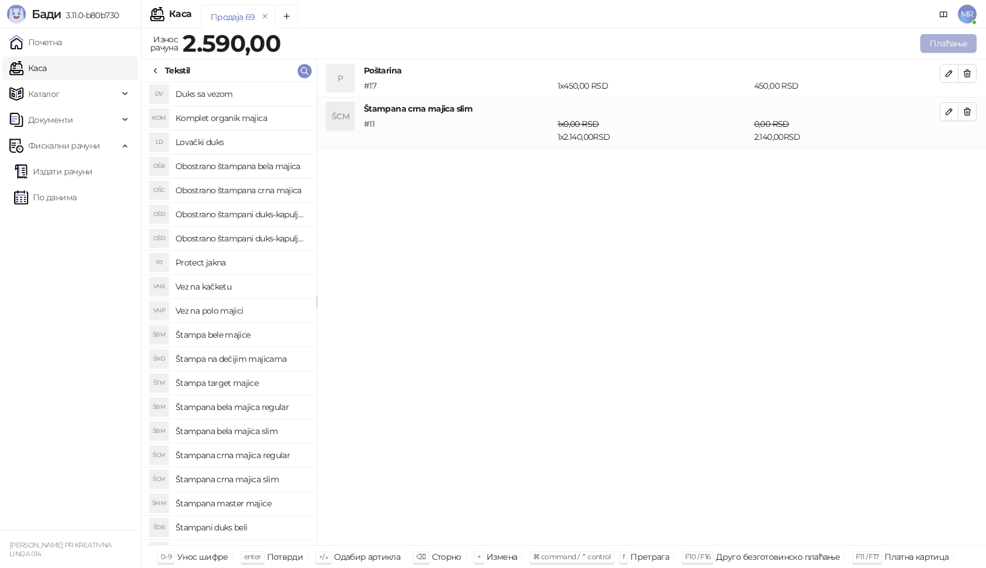
click at [949, 43] on button "Плаћање" at bounding box center [948, 43] width 56 height 19
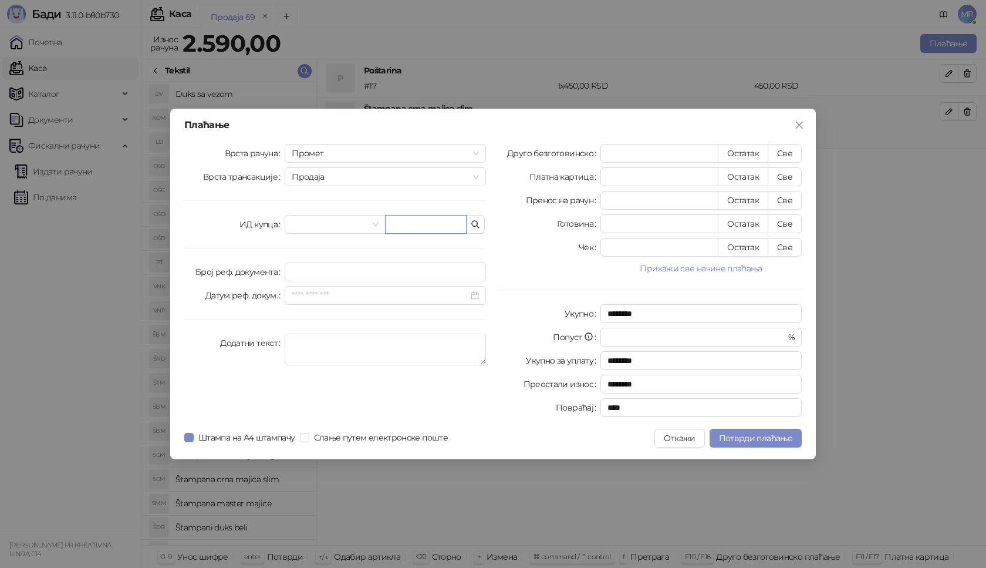
click at [410, 227] on input "text" at bounding box center [426, 224] width 82 height 19
paste input "**********"
type input "**********"
click at [787, 156] on button "Све" at bounding box center [785, 153] width 34 height 19
type input "****"
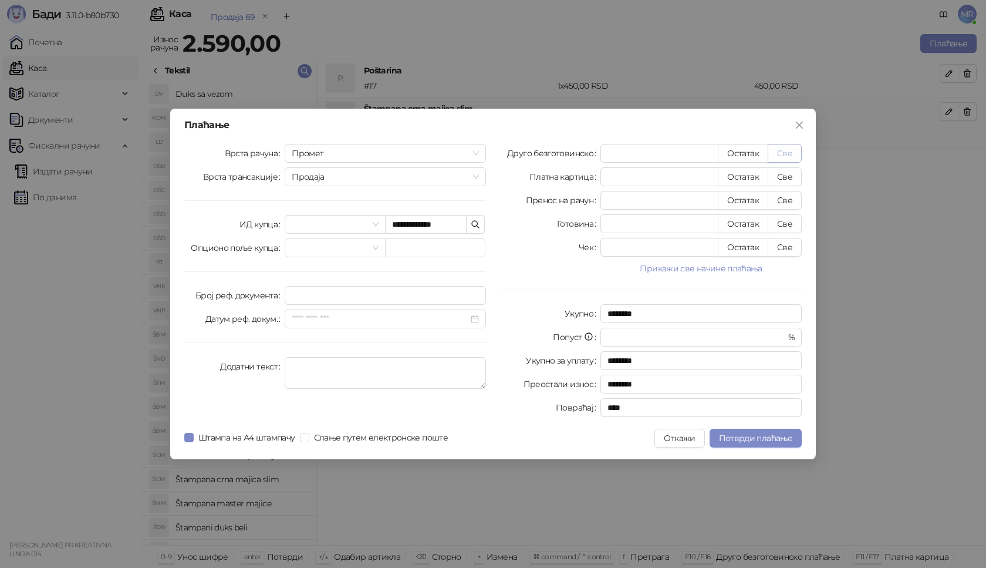
type input "****"
click at [751, 443] on span "Потврди плаћање" at bounding box center [755, 438] width 73 height 11
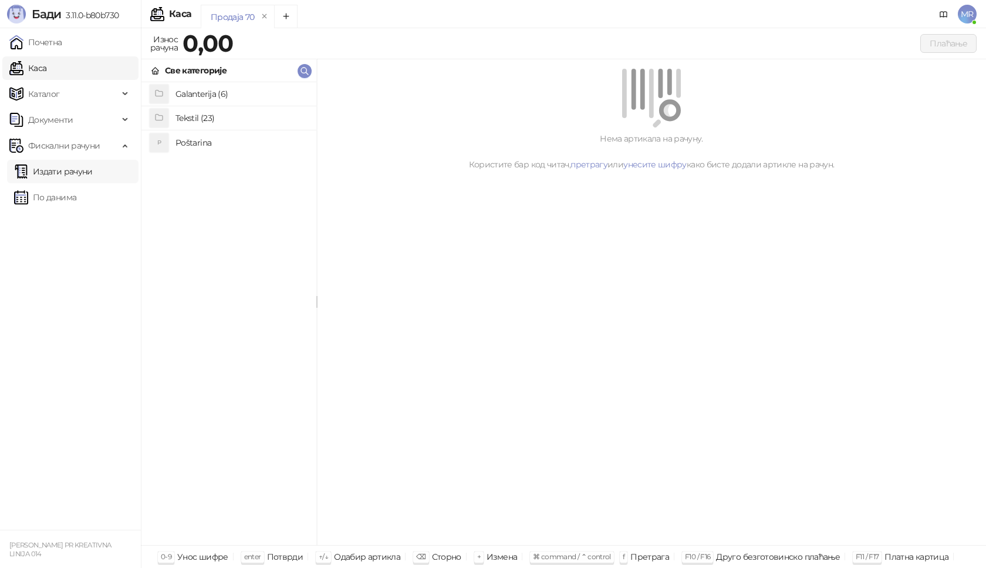
click at [77, 176] on link "Издати рачуни" at bounding box center [53, 171] width 79 height 23
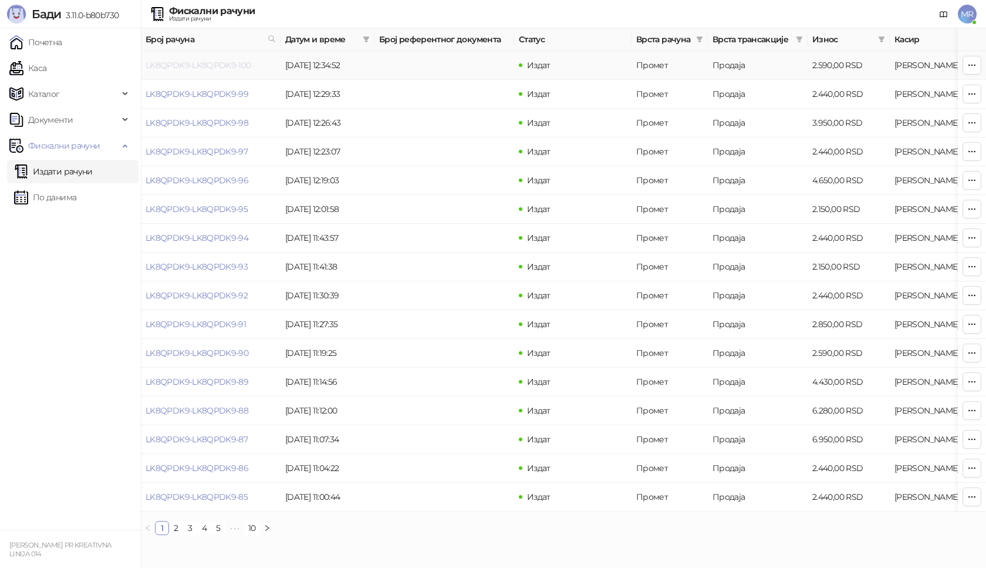
click at [185, 62] on link "LK8QPDK9-LK8QPDK9-100" at bounding box center [199, 65] width 106 height 11
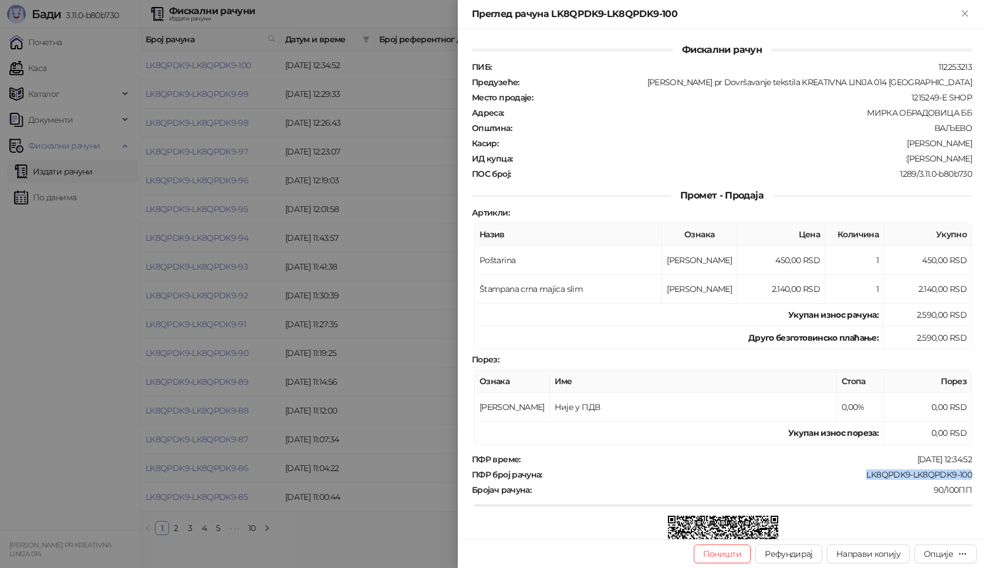
drag, startPoint x: 966, startPoint y: 471, endPoint x: 858, endPoint y: 476, distance: 108.1
click at [858, 476] on div "Фискални рачун ПИБ : 112253213 Предузеће : [PERSON_NAME] pr Dovršavanje tekstil…" at bounding box center [722, 284] width 528 height 510
drag, startPoint x: 966, startPoint y: 157, endPoint x: 911, endPoint y: 161, distance: 55.3
click at [911, 161] on div "Фискални рачун ПИБ : 112253213 Предузеће : [PERSON_NAME] pr Dovršavanje tekstil…" at bounding box center [722, 284] width 528 height 510
click at [968, 15] on icon "Close" at bounding box center [965, 13] width 11 height 11
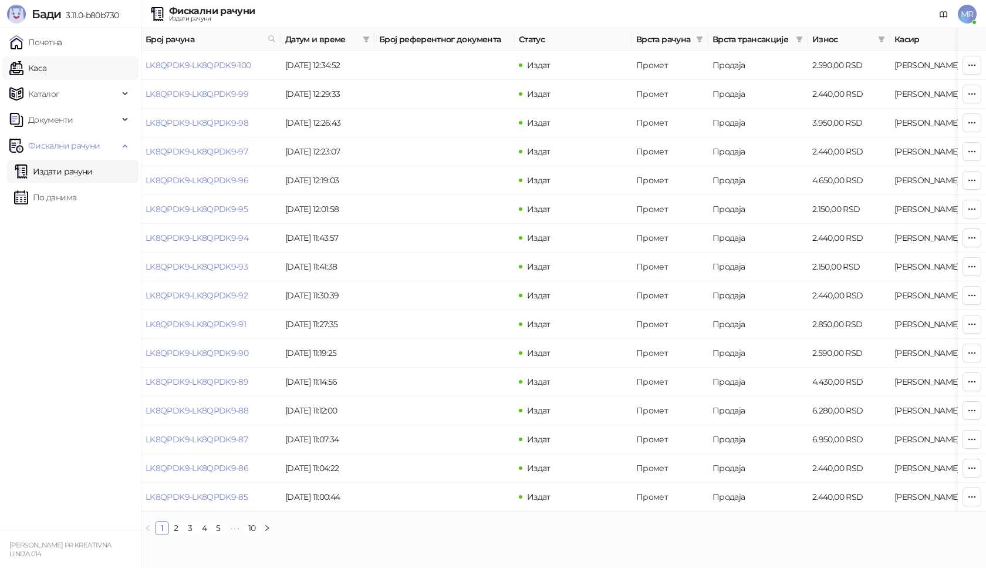
click at [46, 67] on link "Каса" at bounding box center [27, 67] width 37 height 23
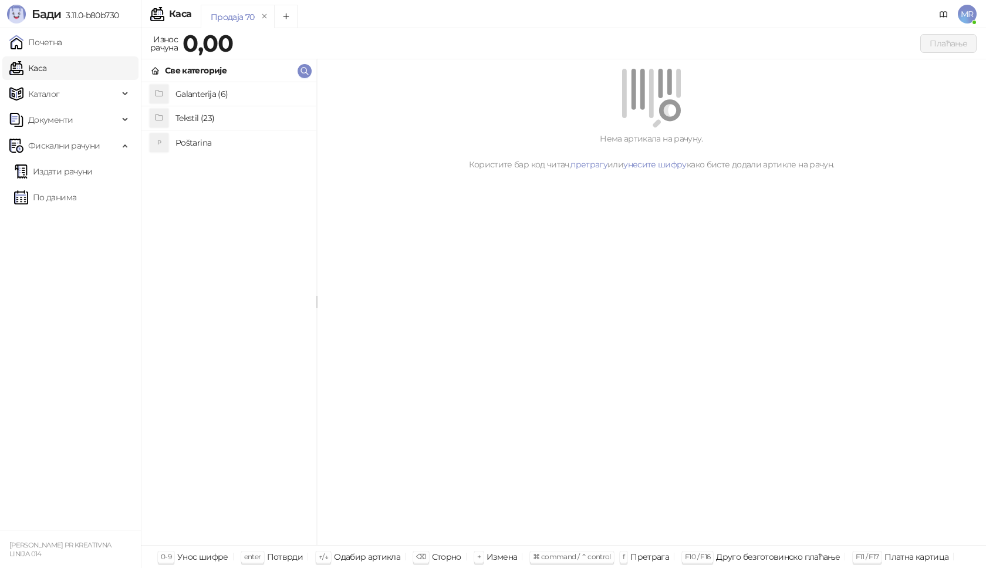
click at [196, 118] on h4 "Tekstil (23)" at bounding box center [241, 118] width 131 height 19
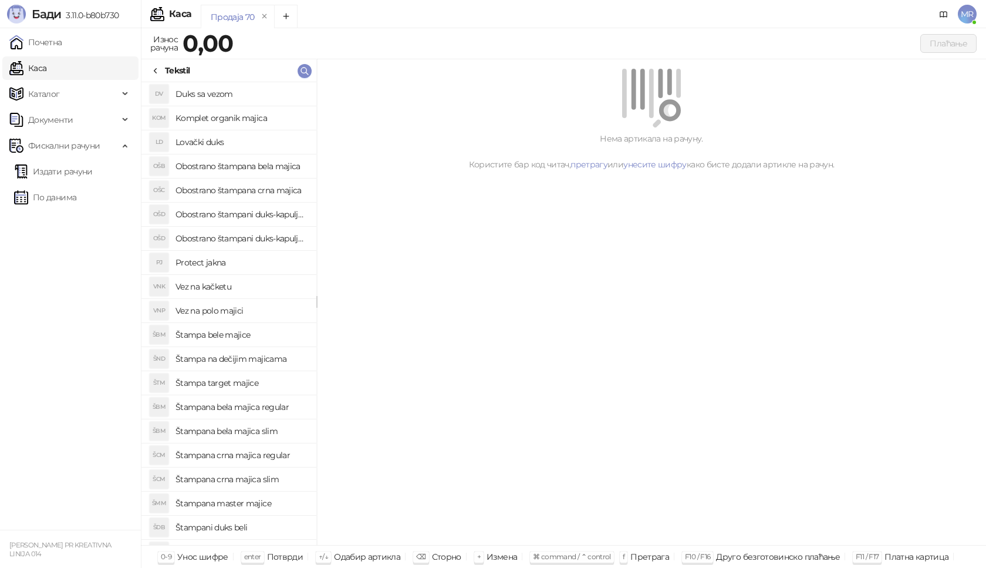
click at [246, 454] on h4 "Štampana crna majica regular" at bounding box center [241, 455] width 131 height 19
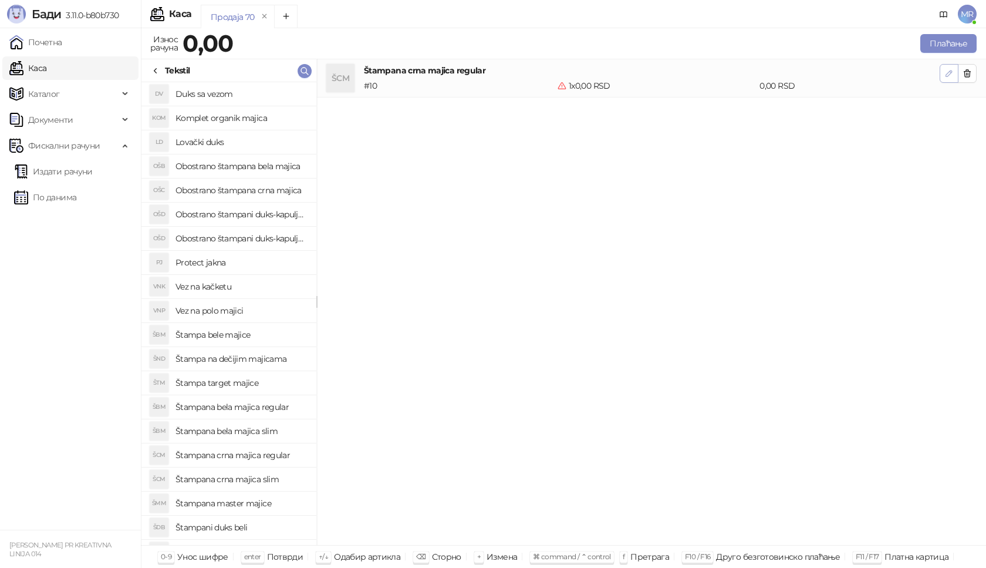
click at [947, 75] on icon "button" at bounding box center [949, 73] width 9 height 9
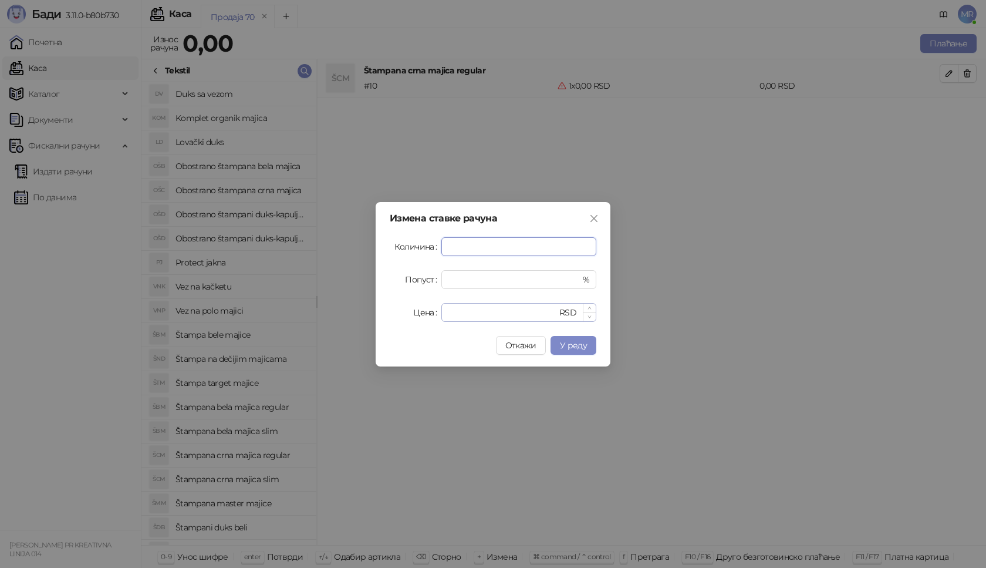
type input "*"
drag, startPoint x: 458, startPoint y: 311, endPoint x: 433, endPoint y: 313, distance: 25.4
click at [433, 313] on div "Цена * RSD" at bounding box center [493, 312] width 207 height 19
type input "****"
click at [572, 349] on span "У реду" at bounding box center [573, 345] width 27 height 11
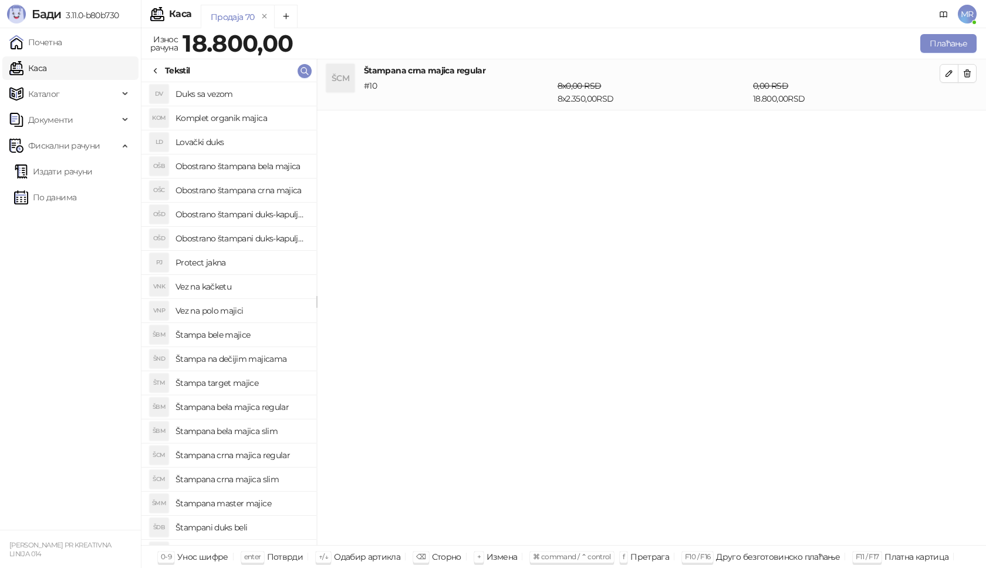
click at [264, 192] on h4 "Obostrano štampana crna majica" at bounding box center [241, 190] width 131 height 19
click at [947, 126] on icon "button" at bounding box center [949, 124] width 9 height 9
type input "*"
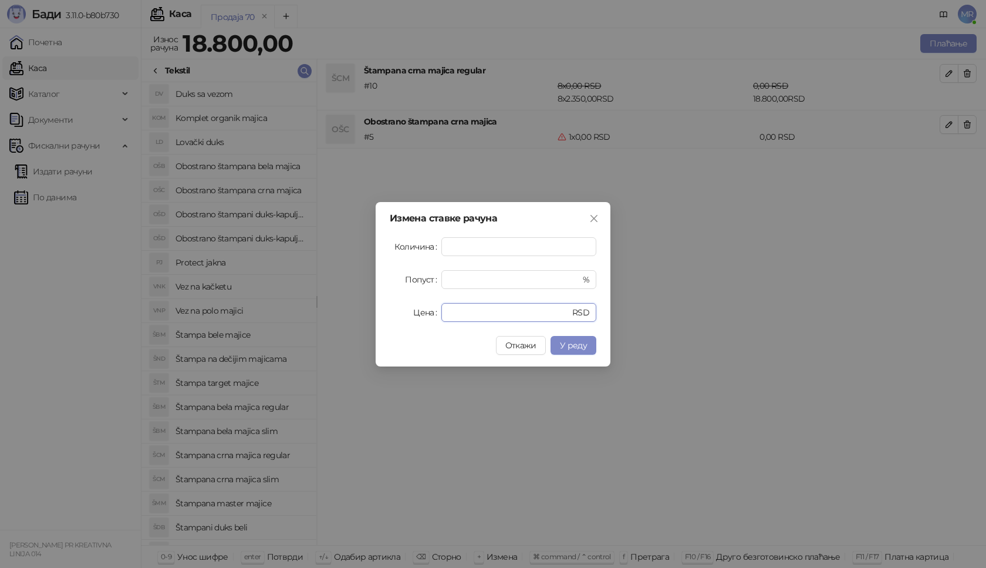
drag, startPoint x: 482, startPoint y: 309, endPoint x: 406, endPoint y: 308, distance: 76.3
click at [417, 311] on div "Цена * RSD" at bounding box center [493, 312] width 207 height 19
type input "****"
click at [575, 343] on span "У реду" at bounding box center [573, 345] width 27 height 11
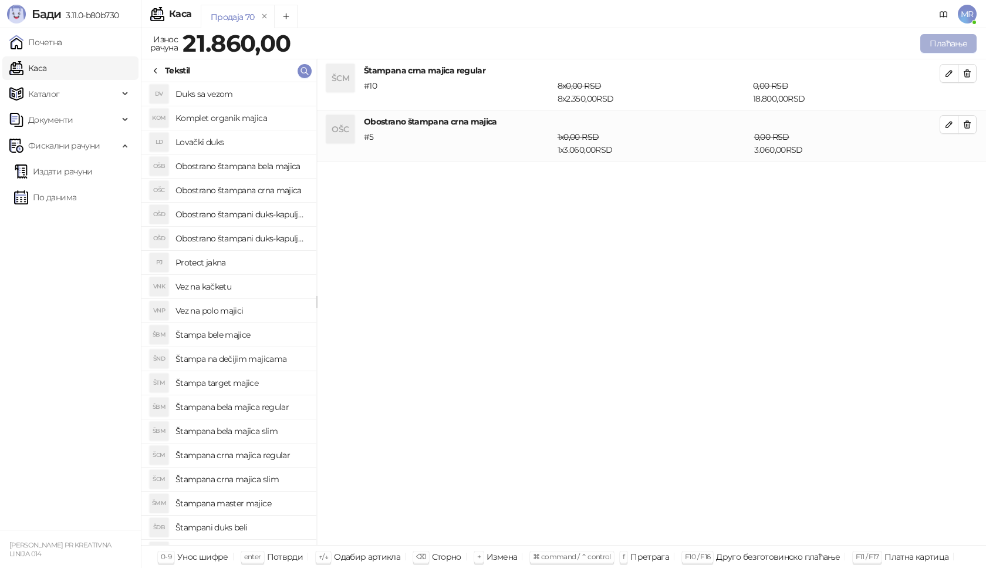
click at [932, 44] on button "Плаћање" at bounding box center [948, 43] width 56 height 19
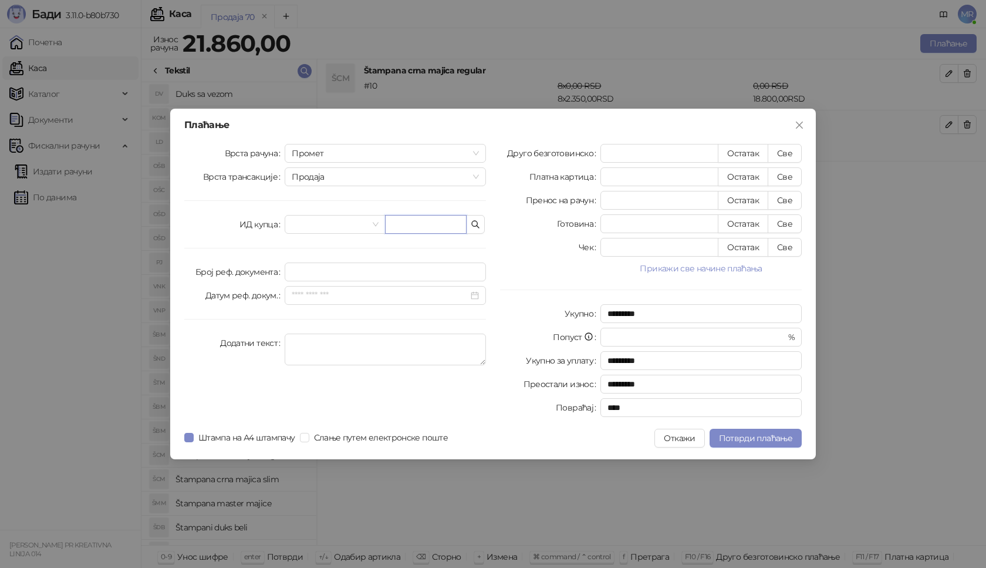
click at [404, 224] on input "text" at bounding box center [426, 224] width 82 height 19
paste input "**********"
type input "**********"
click at [784, 153] on button "Све" at bounding box center [785, 153] width 34 height 19
type input "*****"
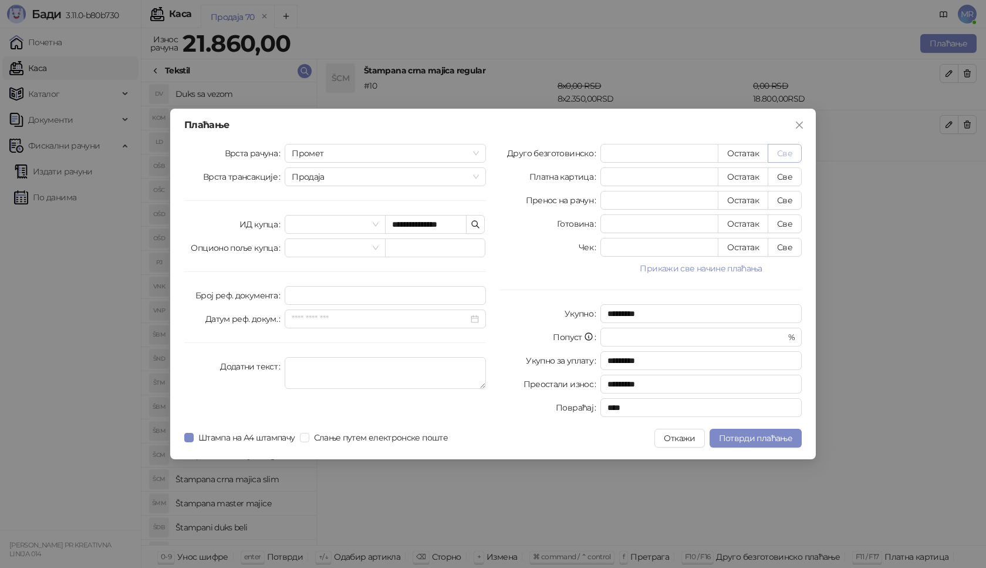
type input "****"
click at [745, 435] on span "Потврди плаћање" at bounding box center [755, 438] width 73 height 11
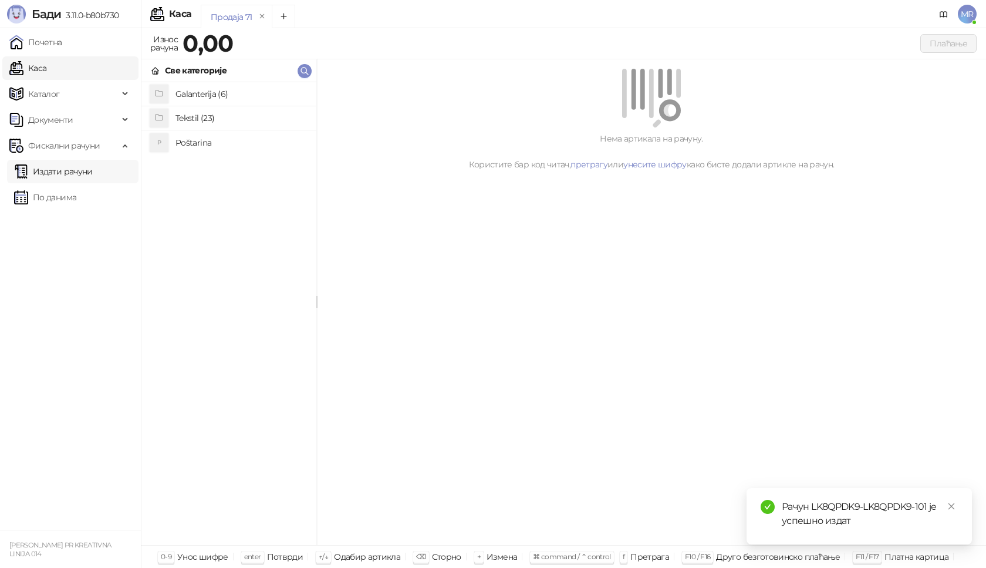
click at [86, 171] on link "Издати рачуни" at bounding box center [53, 171] width 79 height 23
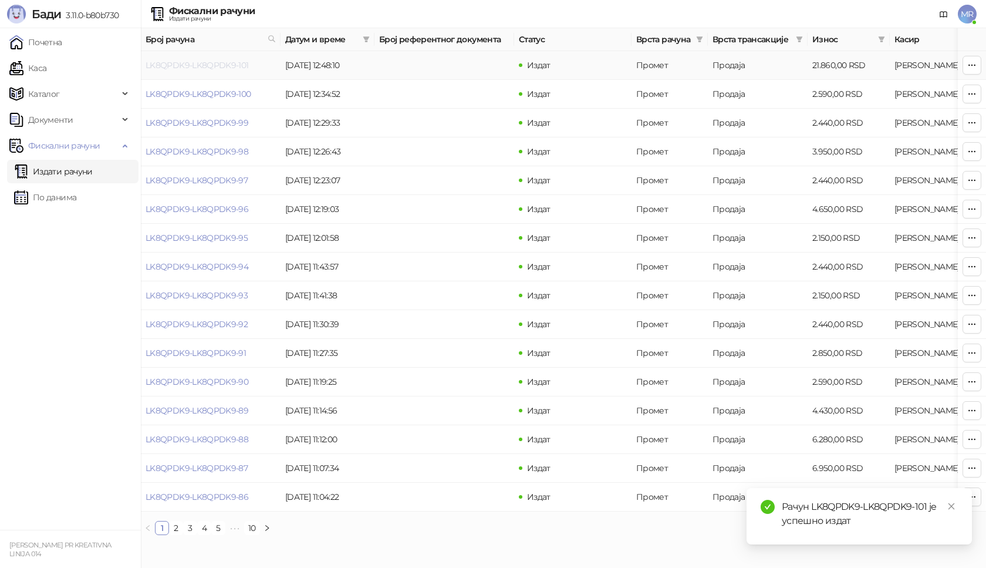
click at [212, 62] on link "LK8QPDK9-LK8QPDK9-101" at bounding box center [197, 65] width 103 height 11
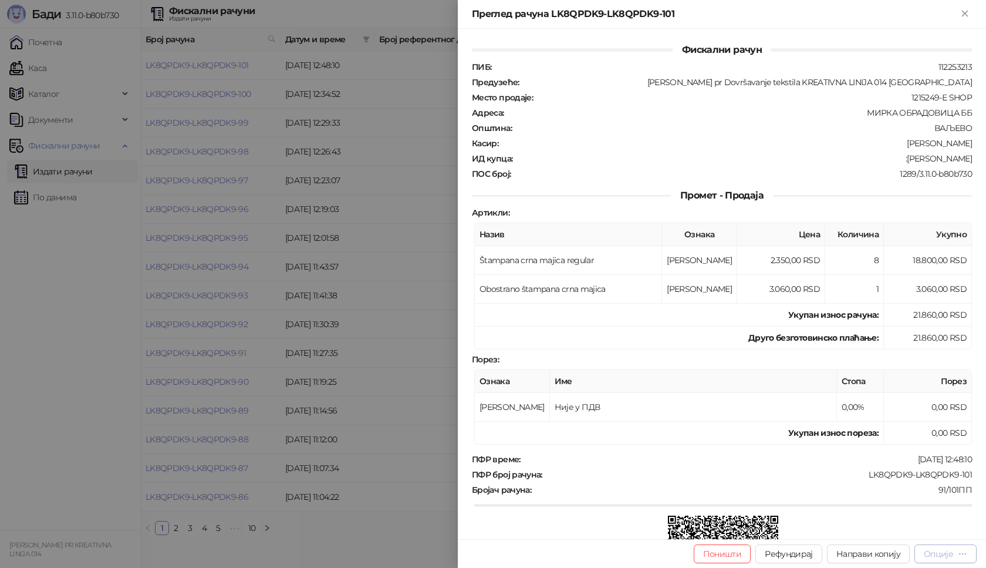
click at [939, 555] on div "Опције" at bounding box center [938, 553] width 29 height 11
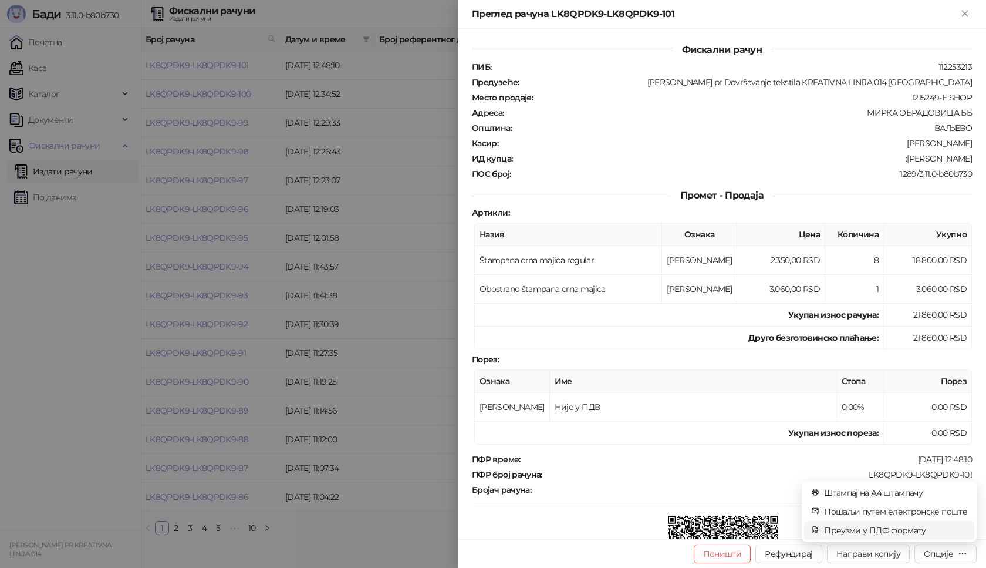
click at [918, 531] on span "Преузми у ПДФ формату" at bounding box center [895, 530] width 143 height 13
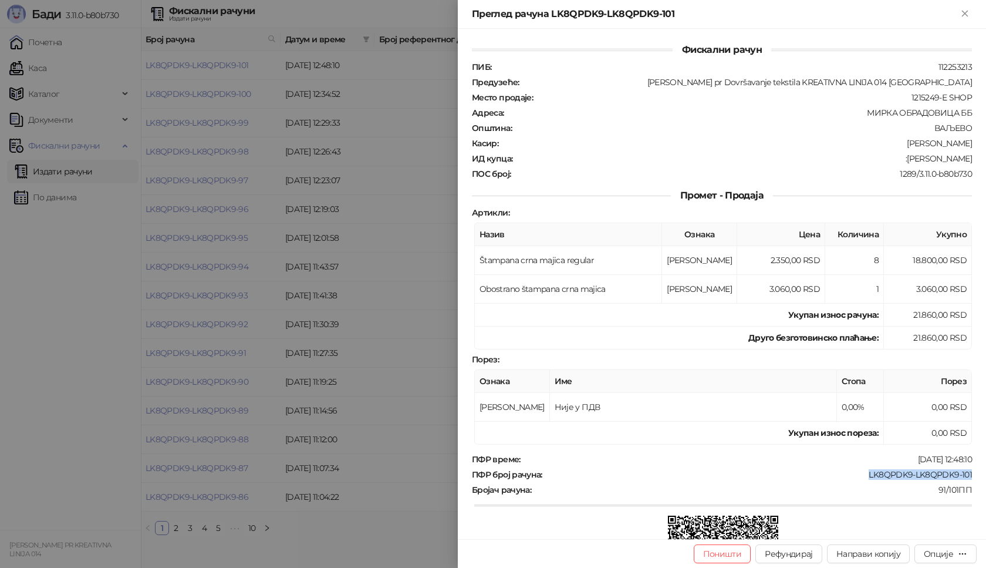
drag, startPoint x: 961, startPoint y: 476, endPoint x: 858, endPoint y: 475, distance: 103.3
click at [858, 475] on div "LK8QPDK9-LK8QPDK9-101" at bounding box center [759, 474] width 430 height 11
drag, startPoint x: 964, startPoint y: 156, endPoint x: 909, endPoint y: 161, distance: 55.4
click at [909, 161] on div "ИД купца : :[PERSON_NAME]" at bounding box center [722, 158] width 505 height 11
click at [968, 14] on icon "Close" at bounding box center [965, 13] width 11 height 11
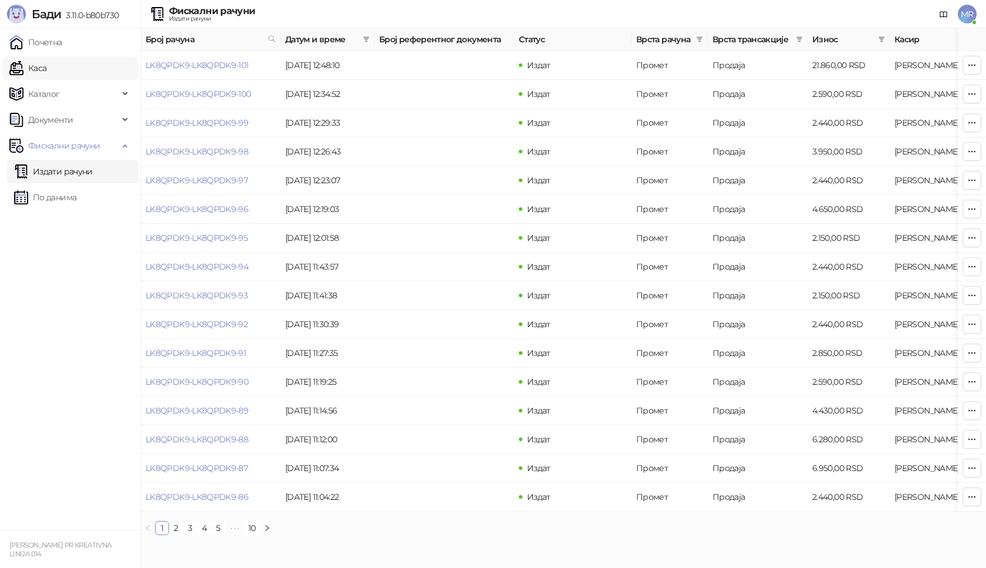
click at [46, 70] on link "Каса" at bounding box center [27, 67] width 37 height 23
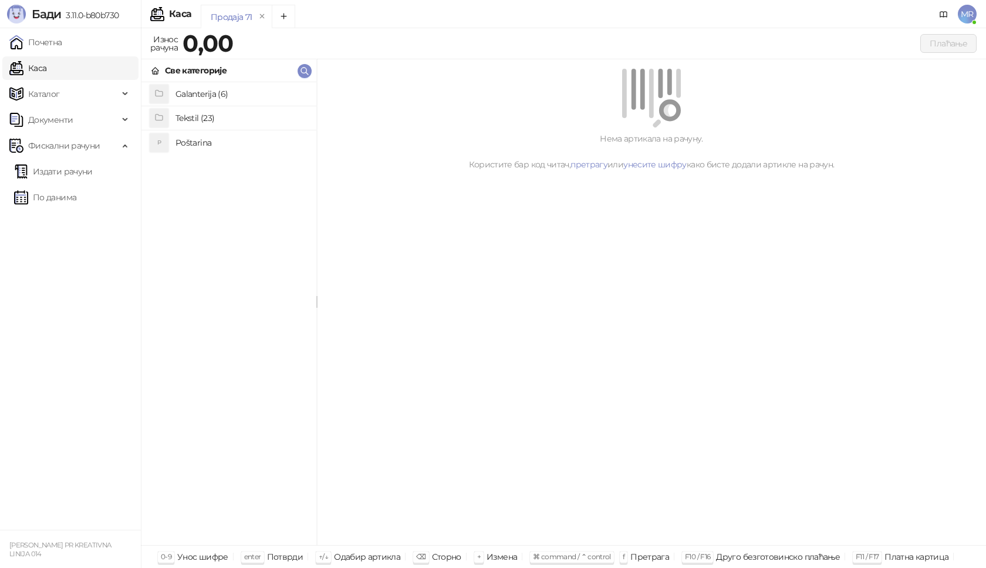
click at [180, 146] on h4 "Poštarina" at bounding box center [241, 142] width 131 height 19
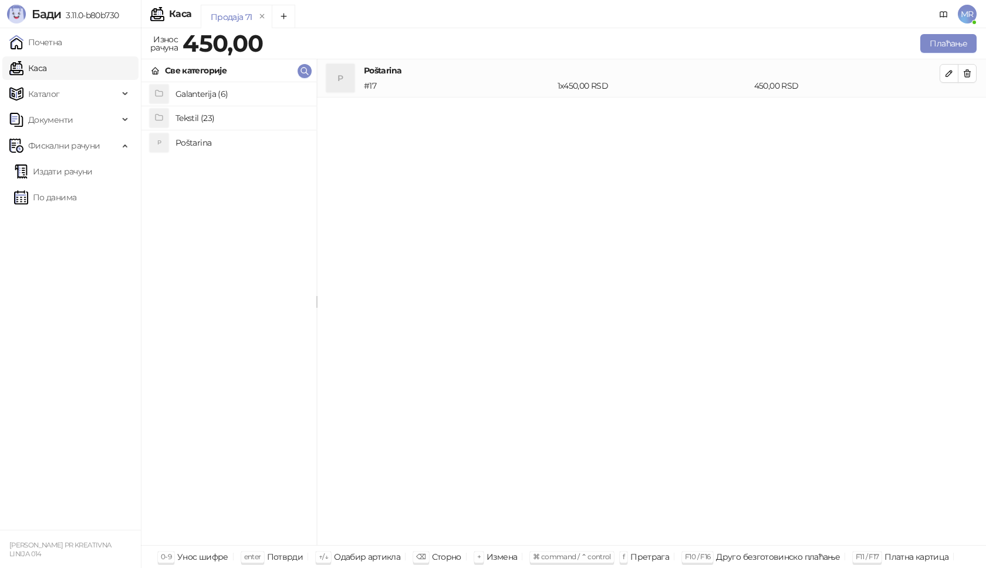
click at [191, 117] on h4 "Tekstil (23)" at bounding box center [241, 118] width 131 height 19
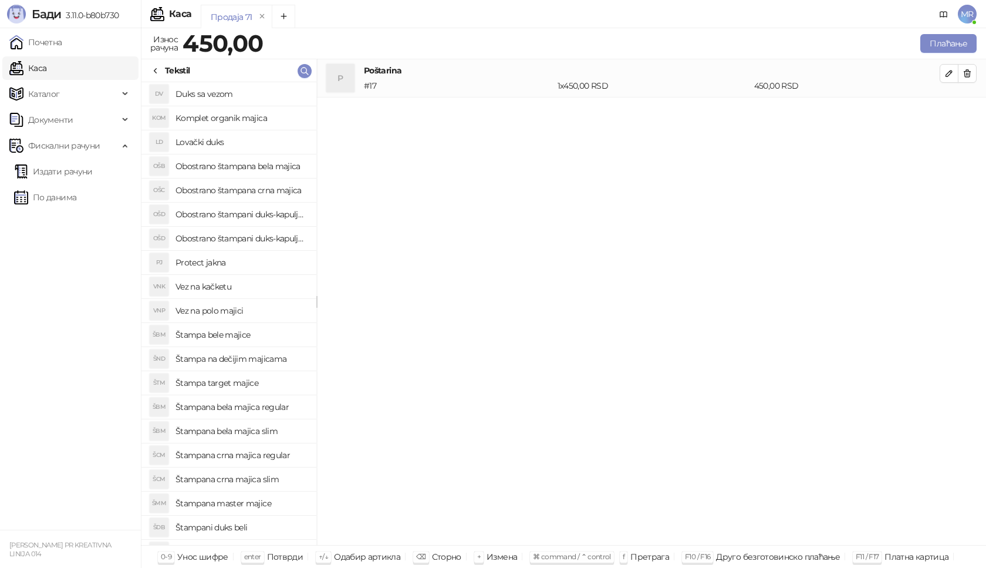
click at [263, 480] on h4 "Štampana crna majica slim" at bounding box center [241, 479] width 131 height 19
click at [947, 112] on icon "button" at bounding box center [949, 112] width 6 height 6
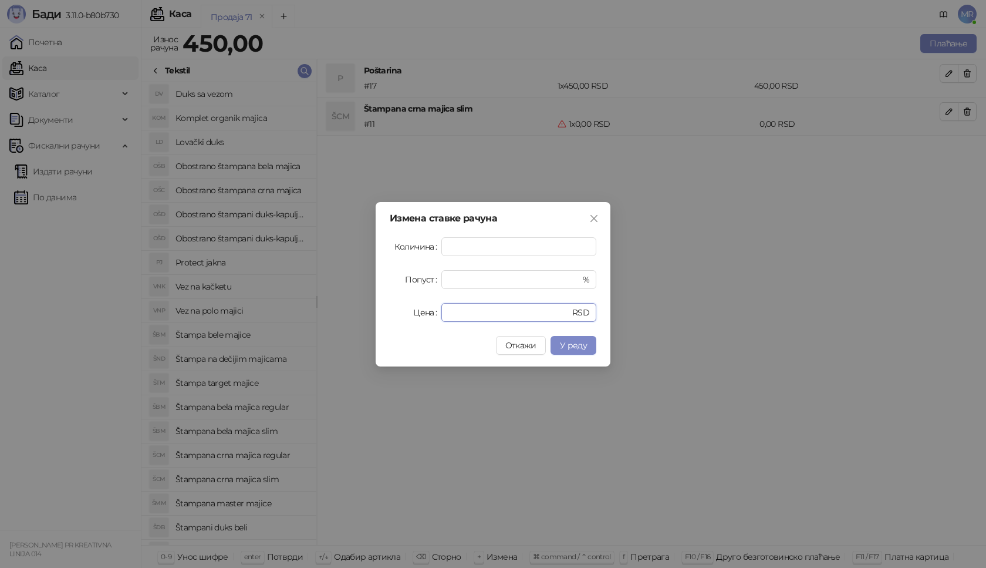
drag, startPoint x: 490, startPoint y: 309, endPoint x: 407, endPoint y: 315, distance: 83.0
click at [407, 315] on div "Цена * RSD" at bounding box center [493, 312] width 207 height 19
type input "****"
drag, startPoint x: 461, startPoint y: 243, endPoint x: 388, endPoint y: 237, distance: 73.0
click at [407, 242] on div "Количина *" at bounding box center [493, 246] width 207 height 19
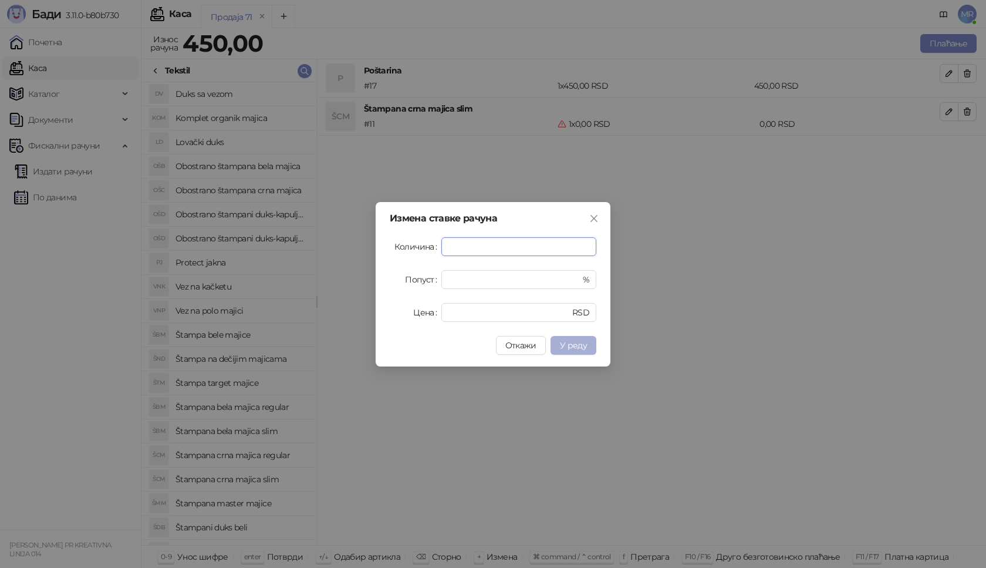
type input "*"
click at [574, 339] on button "У реду" at bounding box center [574, 345] width 46 height 19
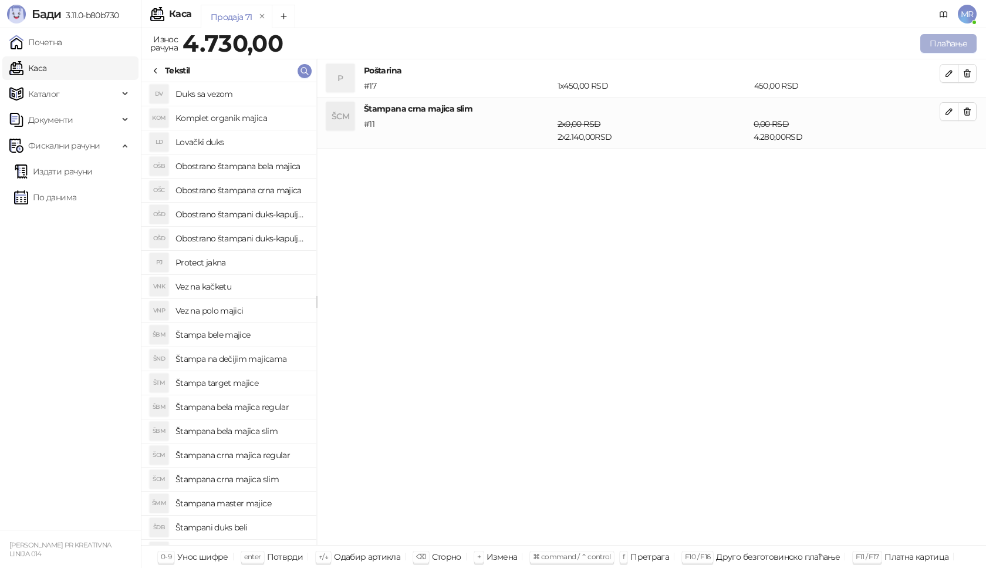
click at [939, 41] on button "Плаћање" at bounding box center [948, 43] width 56 height 19
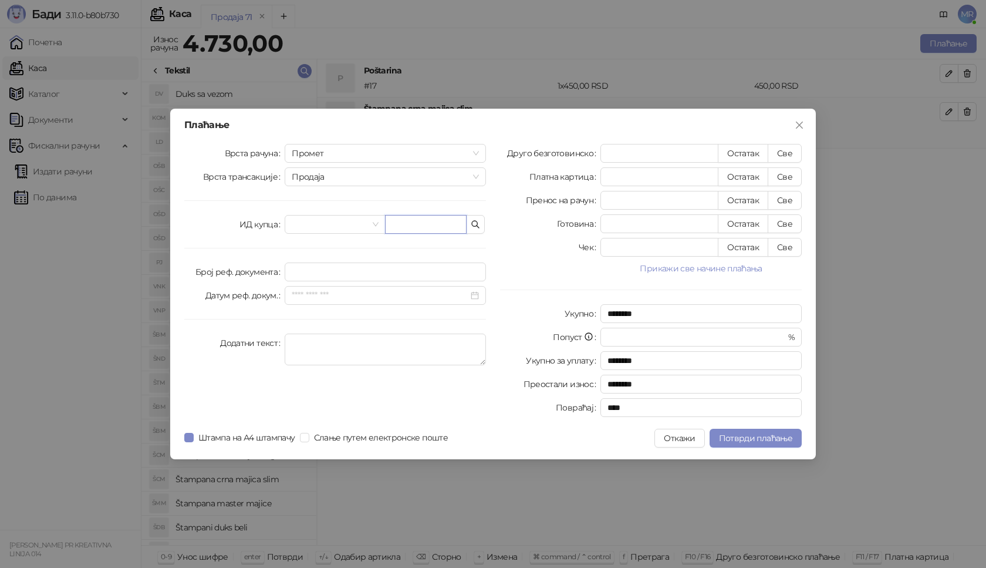
click at [414, 221] on input "text" at bounding box center [426, 224] width 82 height 19
paste input "**********"
type input "**********"
click at [777, 153] on button "Све" at bounding box center [785, 153] width 34 height 19
type input "****"
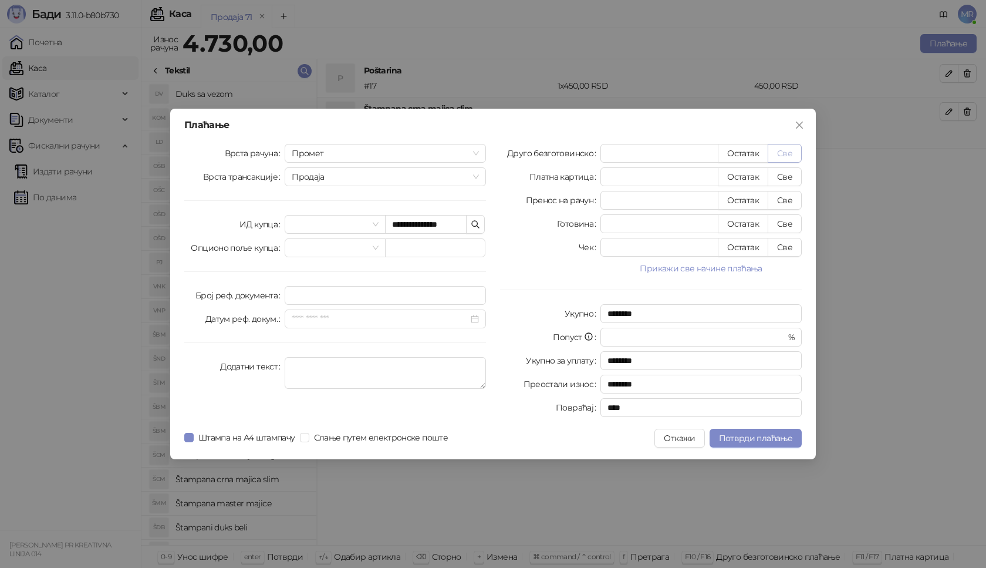
type input "****"
click at [746, 437] on span "Потврди плаћање" at bounding box center [755, 438] width 73 height 11
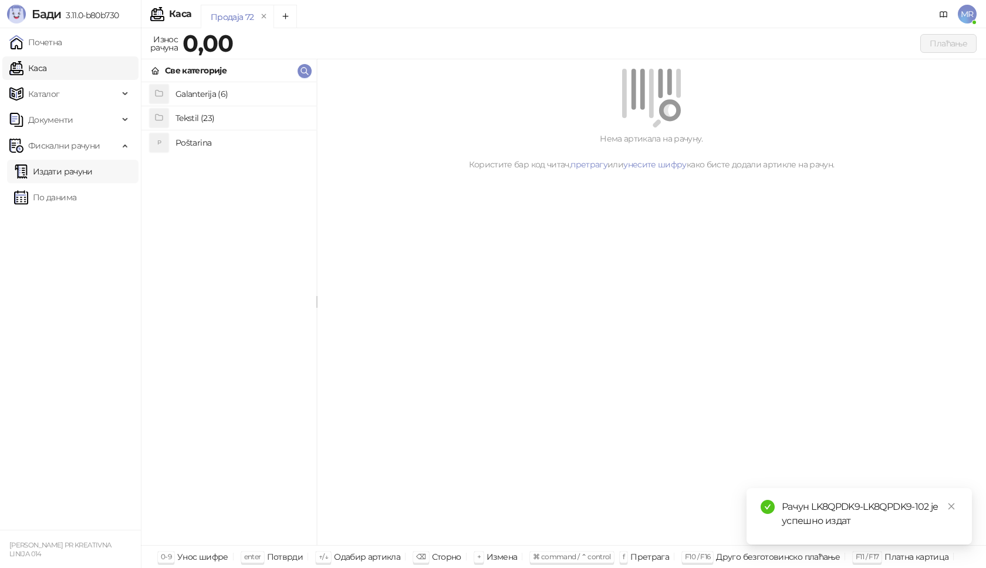
click at [90, 174] on link "Издати рачуни" at bounding box center [53, 171] width 79 height 23
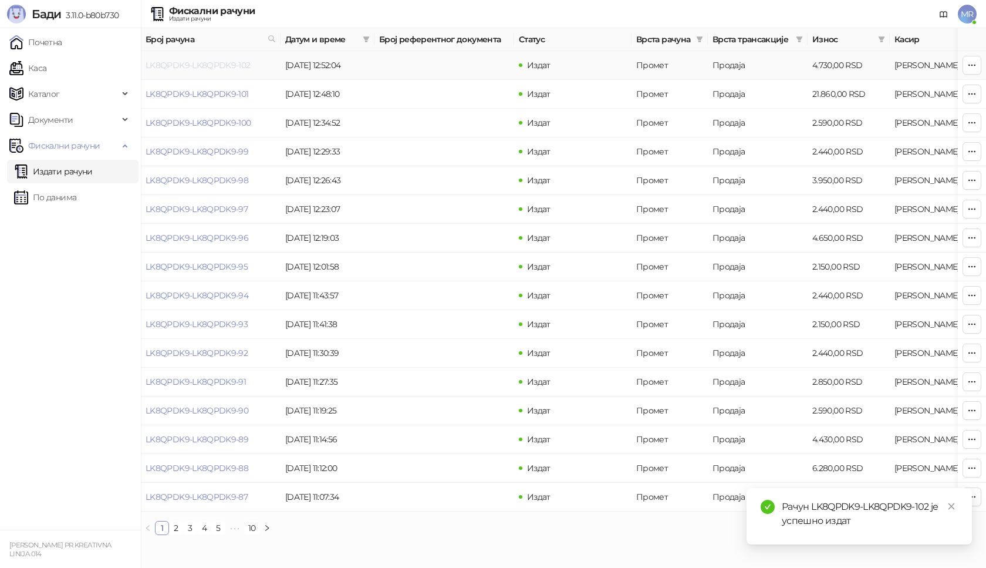
click at [206, 64] on link "LK8QPDK9-LK8QPDK9-102" at bounding box center [198, 65] width 105 height 11
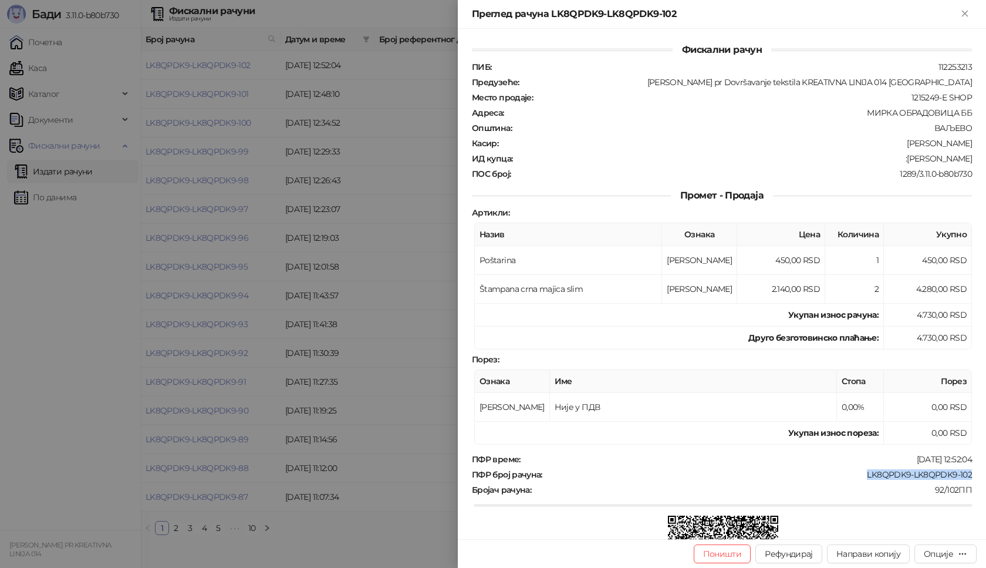
drag, startPoint x: 967, startPoint y: 470, endPoint x: 857, endPoint y: 471, distance: 109.8
click at [857, 471] on div "Фискални рачун ПИБ : 112253213 Предузеће : [PERSON_NAME] pr Dovršavanje tekstil…" at bounding box center [722, 284] width 528 height 510
click at [957, 548] on div "Опције" at bounding box center [945, 553] width 43 height 11
click at [947, 551] on div "Опције" at bounding box center [938, 553] width 29 height 11
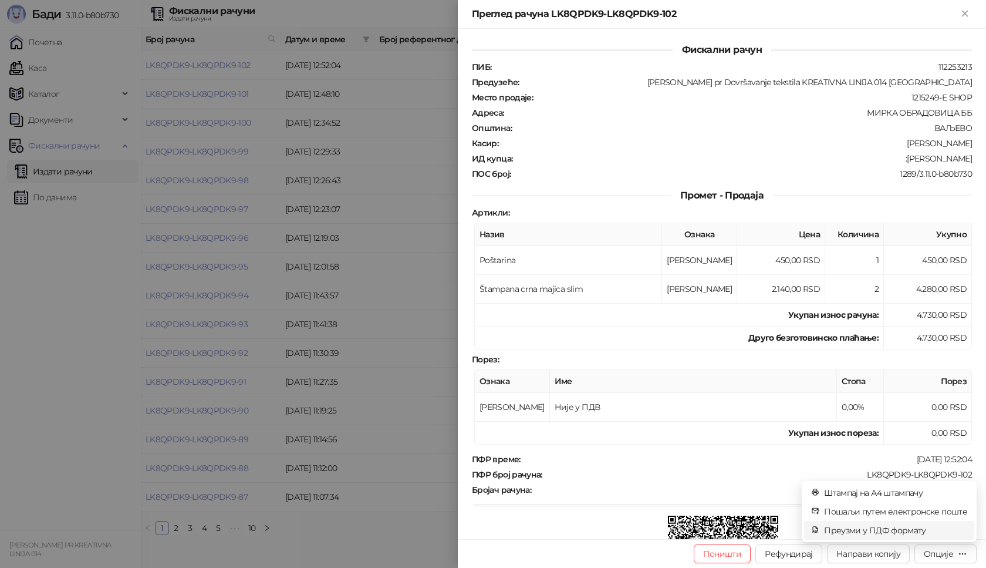
click at [913, 530] on span "Преузми у ПДФ формату" at bounding box center [895, 530] width 143 height 13
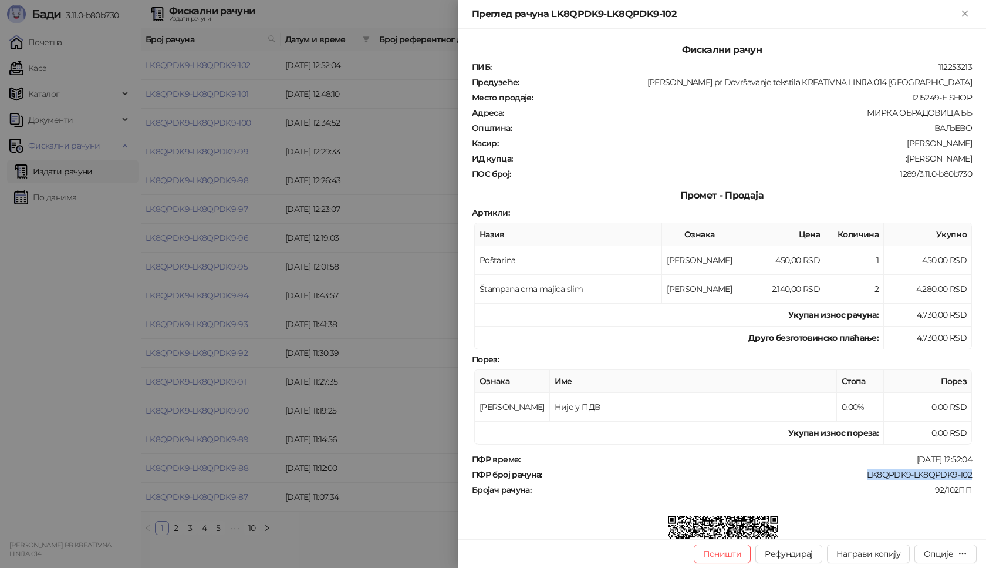
drag, startPoint x: 966, startPoint y: 476, endPoint x: 858, endPoint y: 474, distance: 108.0
click at [858, 474] on div "Фискални рачун ПИБ : 112253213 Предузеће : [PERSON_NAME] pr Dovršavanje tekstil…" at bounding box center [722, 284] width 528 height 510
drag, startPoint x: 965, startPoint y: 157, endPoint x: 906, endPoint y: 161, distance: 58.3
click at [906, 161] on div "Фискални рачун ПИБ : 112253213 Предузеће : [PERSON_NAME] pr Dovršavanje tekstil…" at bounding box center [722, 284] width 528 height 510
click at [969, 14] on icon "Close" at bounding box center [965, 13] width 11 height 11
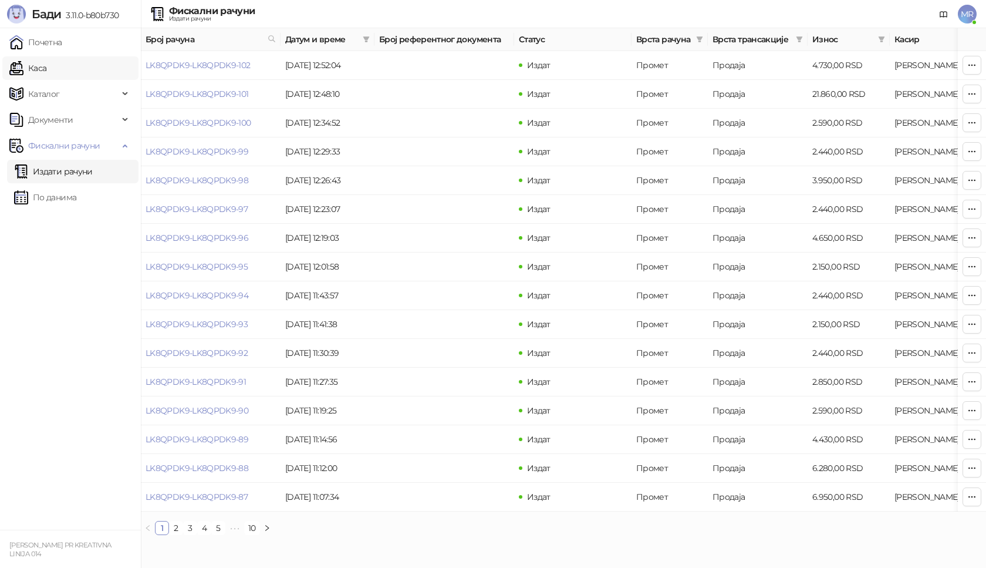
click at [46, 69] on link "Каса" at bounding box center [27, 67] width 37 height 23
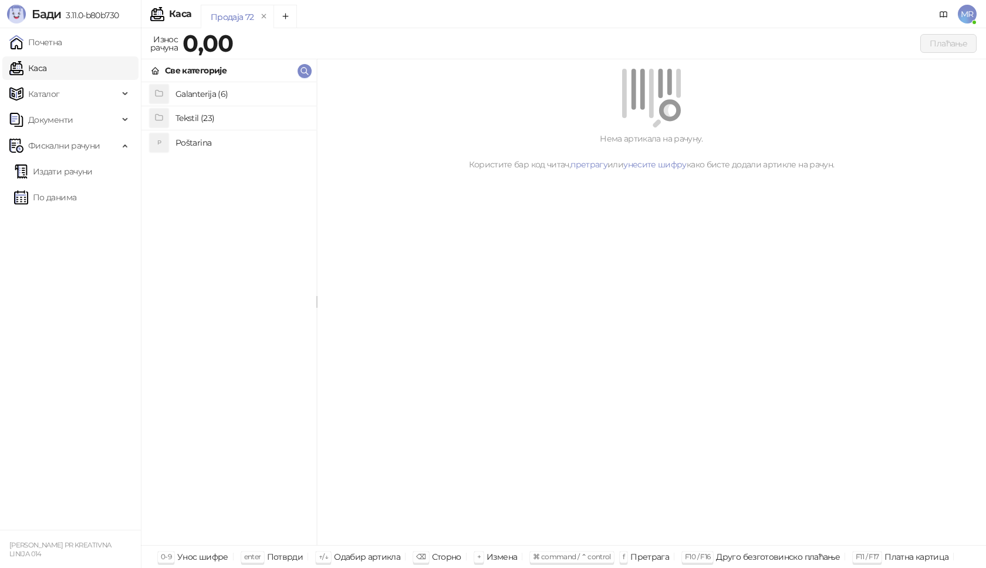
click at [180, 137] on h4 "Poštarina" at bounding box center [241, 142] width 131 height 19
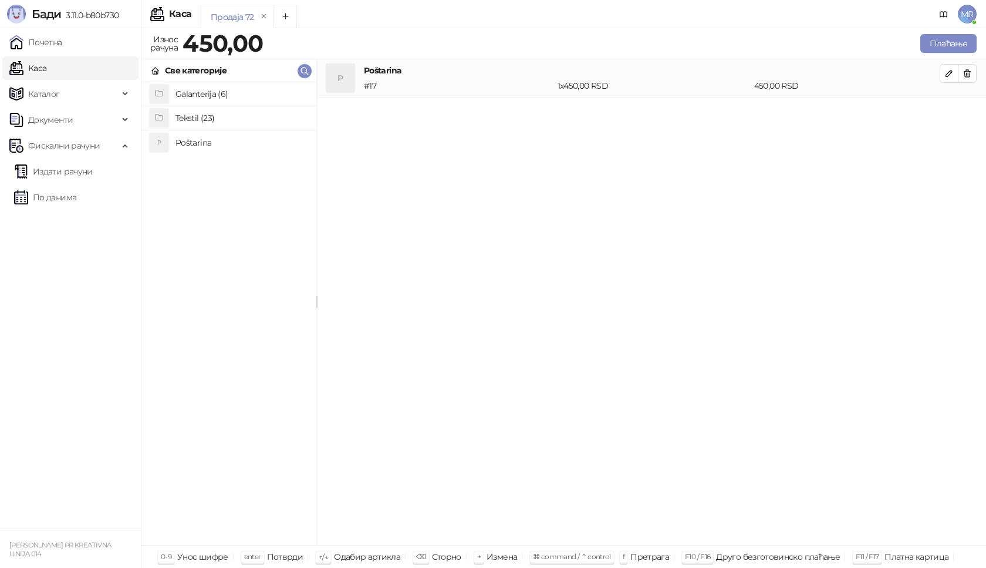
click at [188, 120] on h4 "Tekstil (23)" at bounding box center [241, 118] width 131 height 19
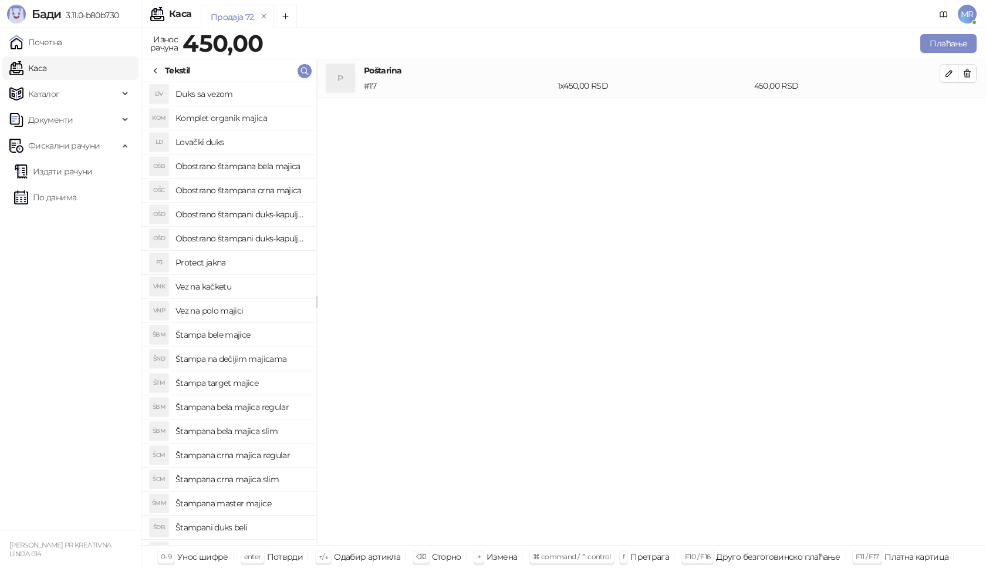
click at [276, 452] on h4 "Štampana crna majica regular" at bounding box center [241, 455] width 131 height 19
click at [956, 110] on button "button" at bounding box center [949, 111] width 19 height 19
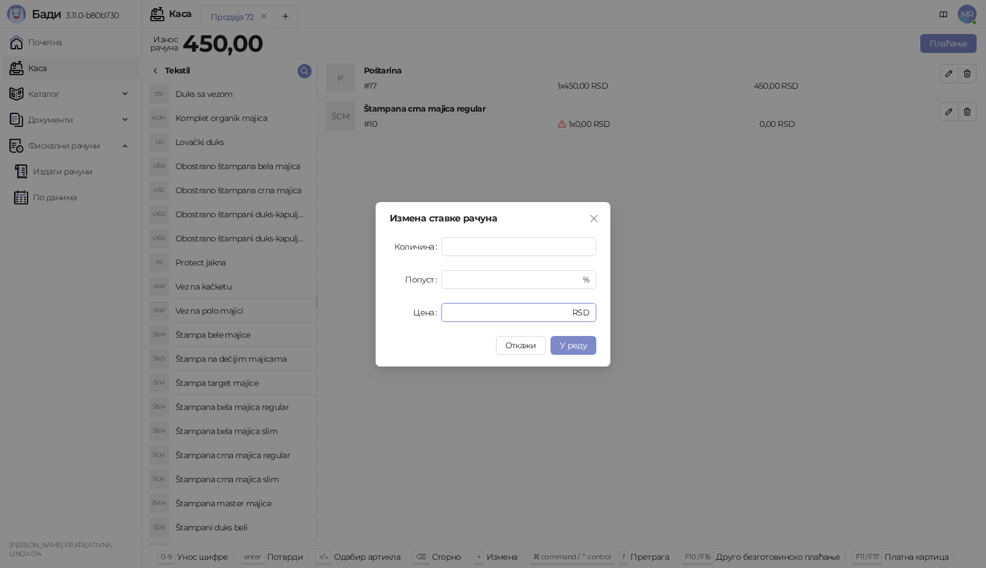
drag, startPoint x: 464, startPoint y: 314, endPoint x: 366, endPoint y: 316, distance: 97.5
click at [370, 316] on div "Измена ставке рачуна Количина * Попуст * % Цена * RSD Откажи У реду" at bounding box center [493, 284] width 986 height 568
type input "****"
click at [574, 340] on span "У реду" at bounding box center [573, 345] width 27 height 11
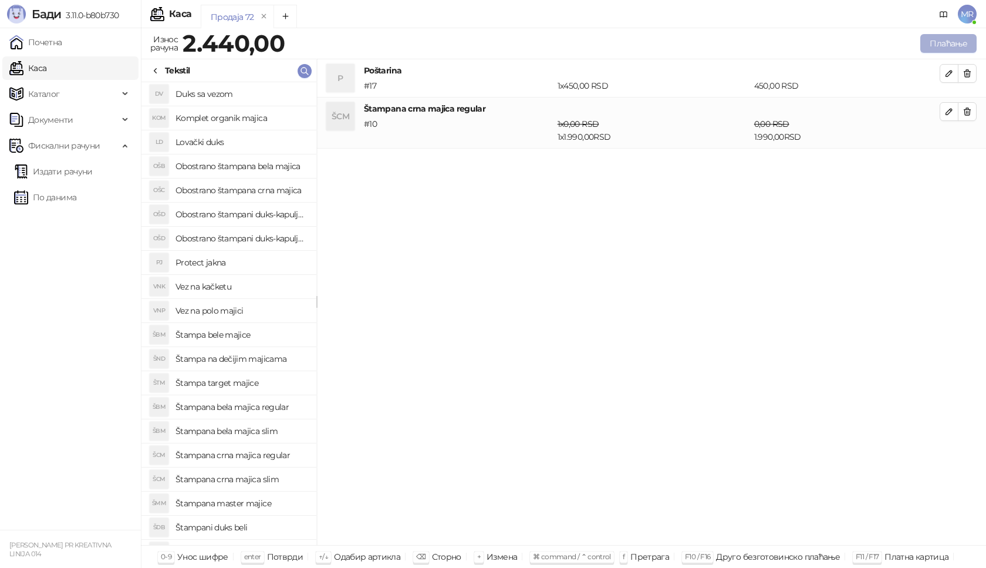
click at [945, 42] on button "Плаћање" at bounding box center [948, 43] width 56 height 19
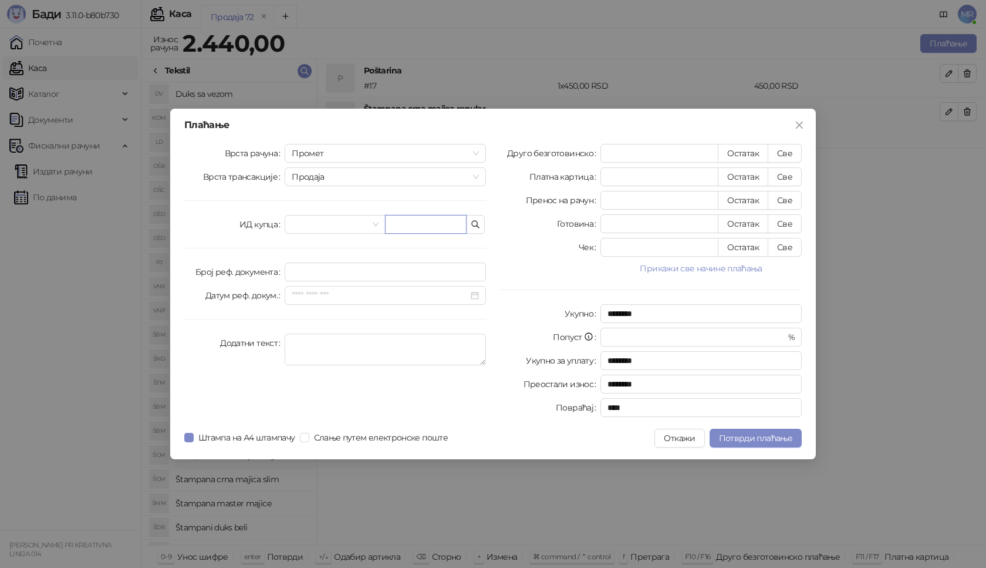
click at [422, 228] on input "text" at bounding box center [426, 224] width 82 height 19
paste input "**********"
type input "**********"
click at [790, 149] on button "Све" at bounding box center [785, 153] width 34 height 19
type input "****"
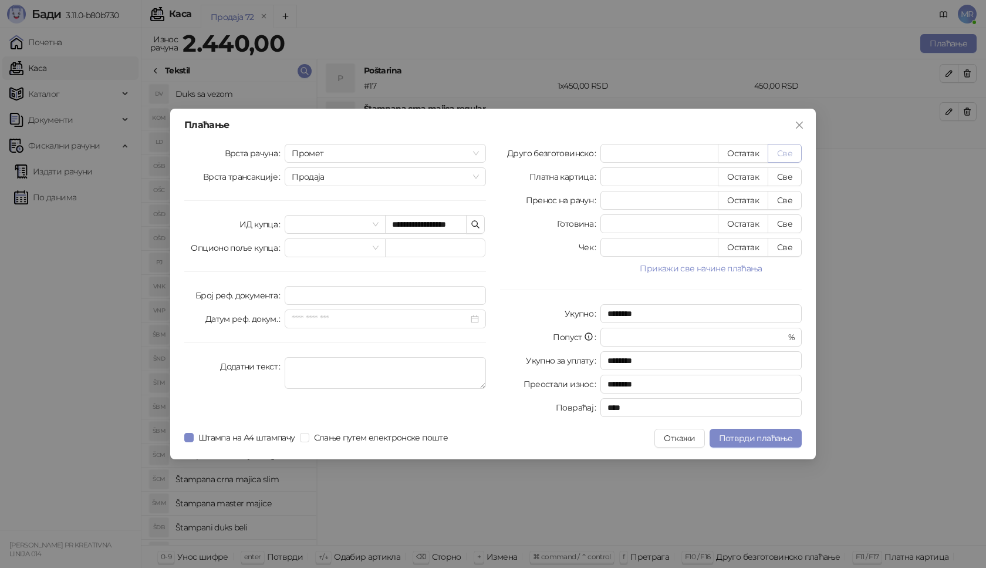
type input "****"
click at [739, 439] on span "Потврди плаћање" at bounding box center [755, 438] width 73 height 11
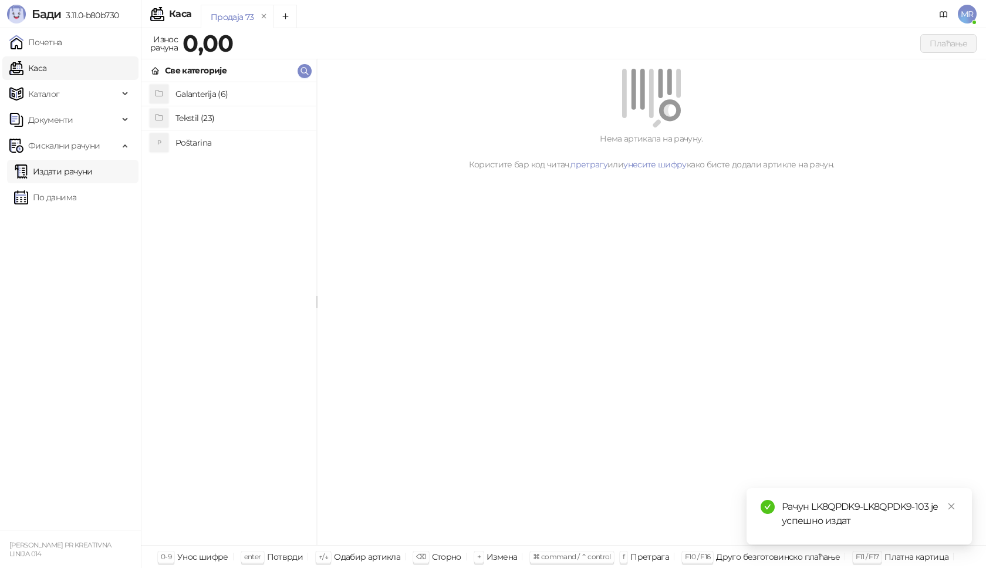
click at [85, 177] on link "Издати рачуни" at bounding box center [53, 171] width 79 height 23
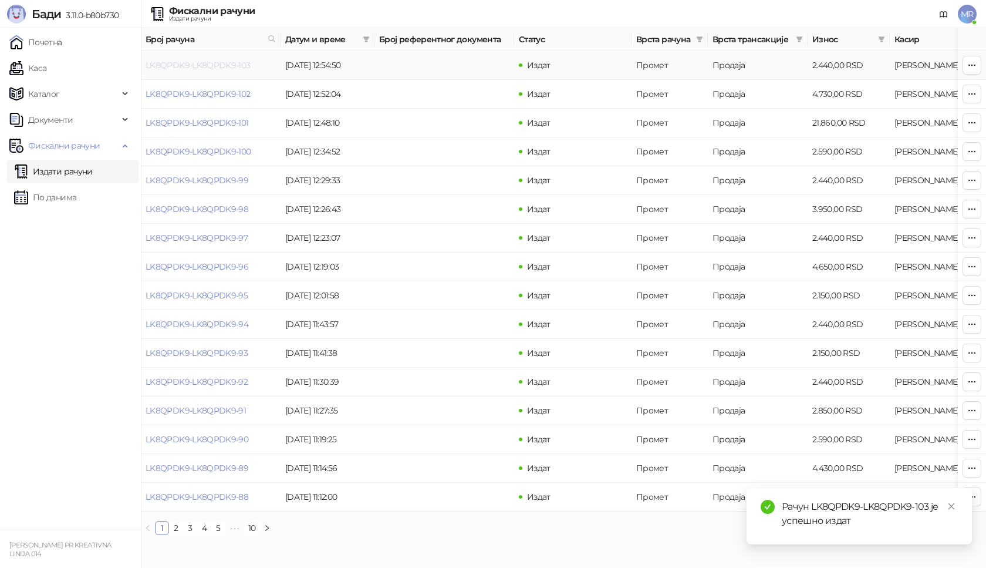
click at [216, 65] on link "LK8QPDK9-LK8QPDK9-103" at bounding box center [198, 65] width 105 height 11
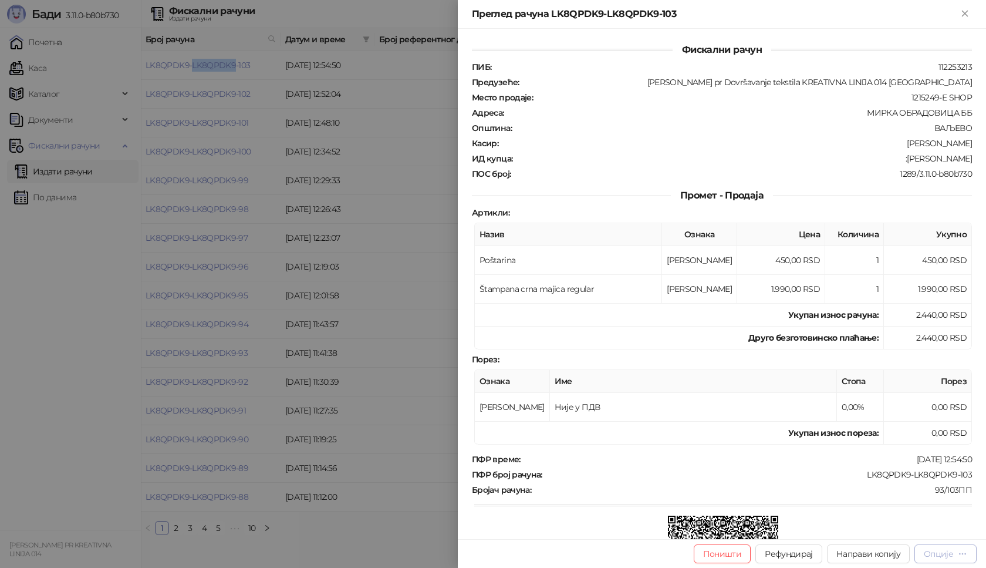
click at [937, 555] on div "Опције" at bounding box center [938, 553] width 29 height 11
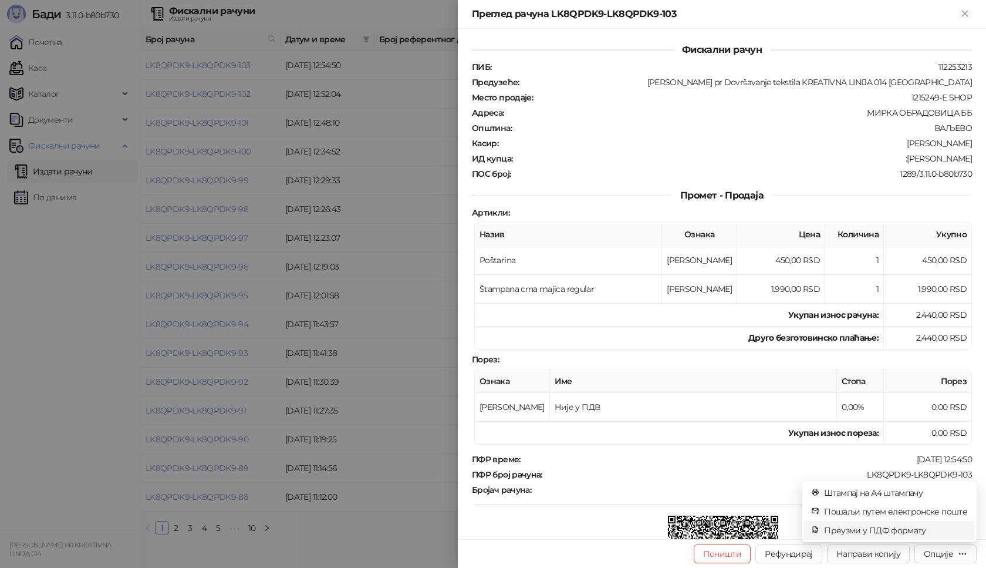
click at [919, 532] on span "Преузми у ПДФ формату" at bounding box center [895, 530] width 143 height 13
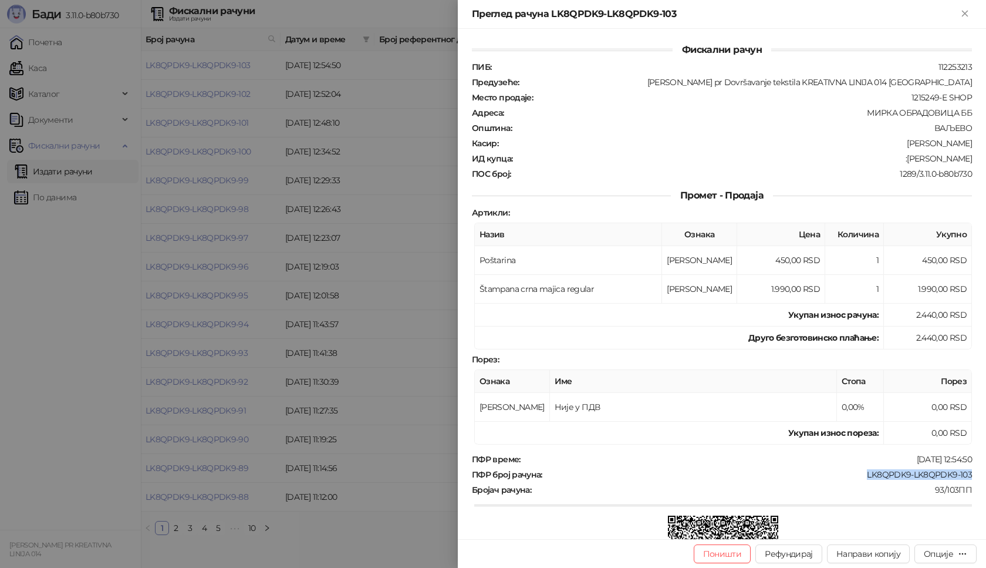
drag, startPoint x: 965, startPoint y: 474, endPoint x: 852, endPoint y: 473, distance: 112.7
click at [855, 473] on div "Фискални рачун ПИБ : 112253213 Предузеће : [PERSON_NAME] pr Dovršavanje tekstil…" at bounding box center [722, 284] width 528 height 510
drag, startPoint x: 969, startPoint y: 160, endPoint x: 895, endPoint y: 159, distance: 74.0
click at [895, 159] on div "Фискални рачун ПИБ : 112253213 Предузеће : [PERSON_NAME] pr Dovršavanje tekstil…" at bounding box center [722, 284] width 528 height 510
click at [961, 12] on icon "Close" at bounding box center [965, 13] width 11 height 11
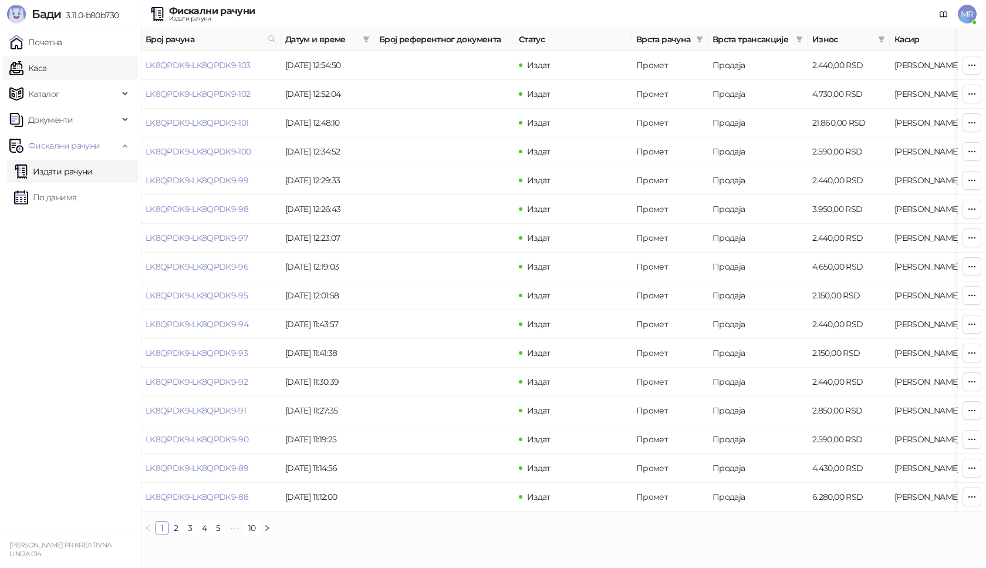
click at [45, 73] on link "Каса" at bounding box center [27, 67] width 37 height 23
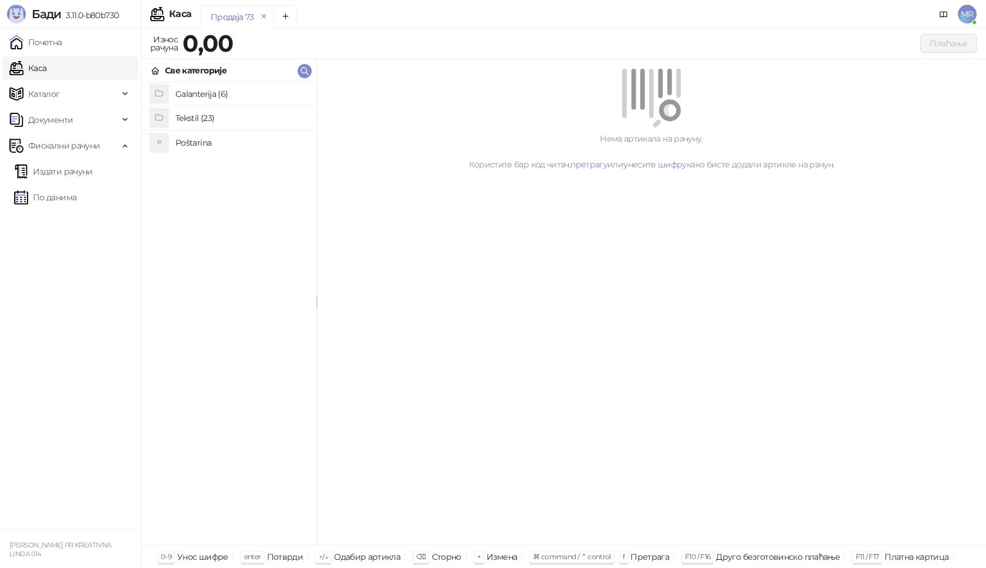
click at [190, 140] on h4 "Poštarina" at bounding box center [241, 142] width 131 height 19
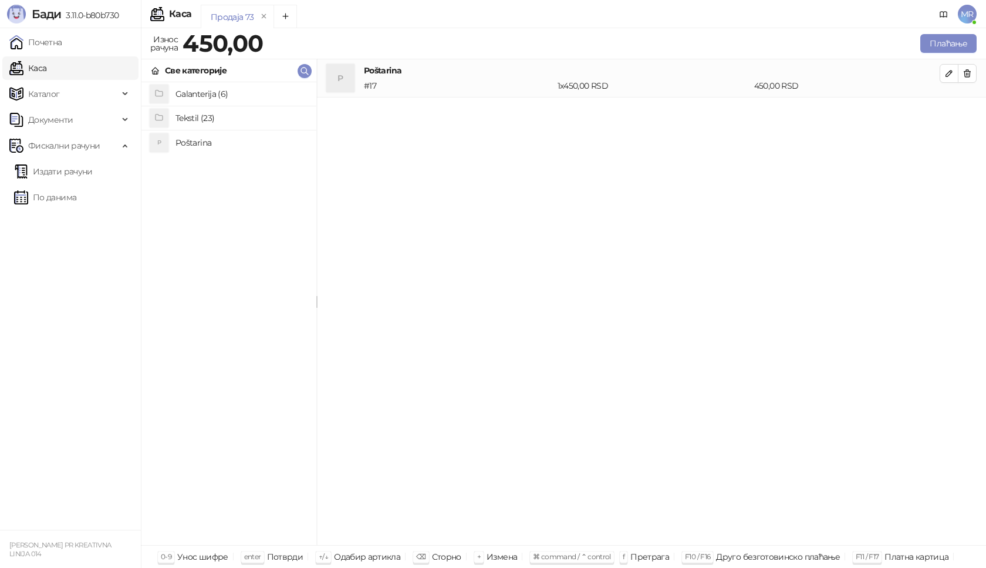
click at [189, 119] on h4 "Tekstil (23)" at bounding box center [241, 118] width 131 height 19
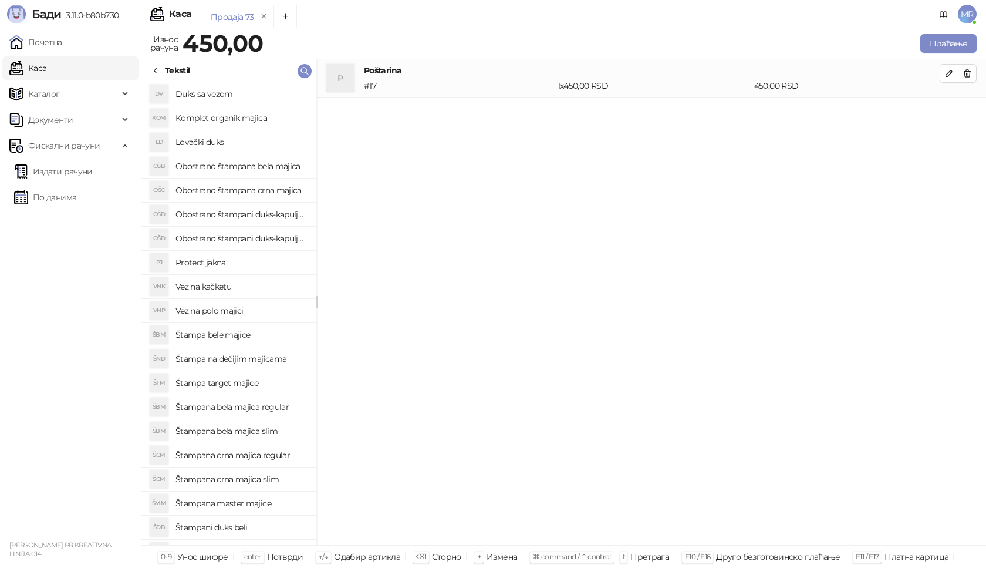
click at [266, 456] on h4 "Štampana crna majica regular" at bounding box center [241, 455] width 131 height 19
click at [947, 116] on icon "button" at bounding box center [949, 111] width 9 height 9
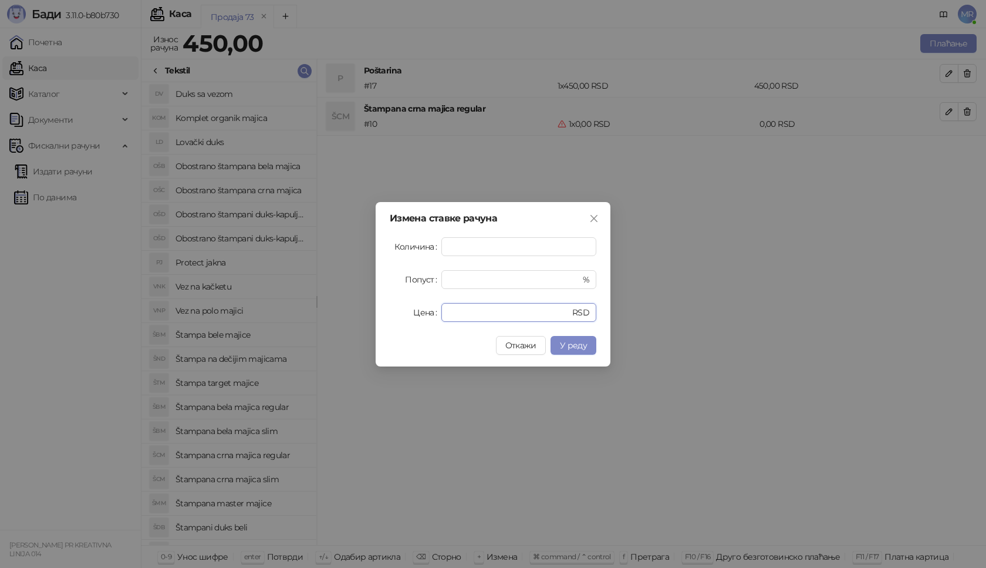
drag, startPoint x: 469, startPoint y: 315, endPoint x: 420, endPoint y: 315, distance: 48.7
click at [420, 315] on div "Цена * RSD" at bounding box center [493, 312] width 207 height 19
type input "****"
click at [558, 342] on button "У реду" at bounding box center [574, 345] width 46 height 19
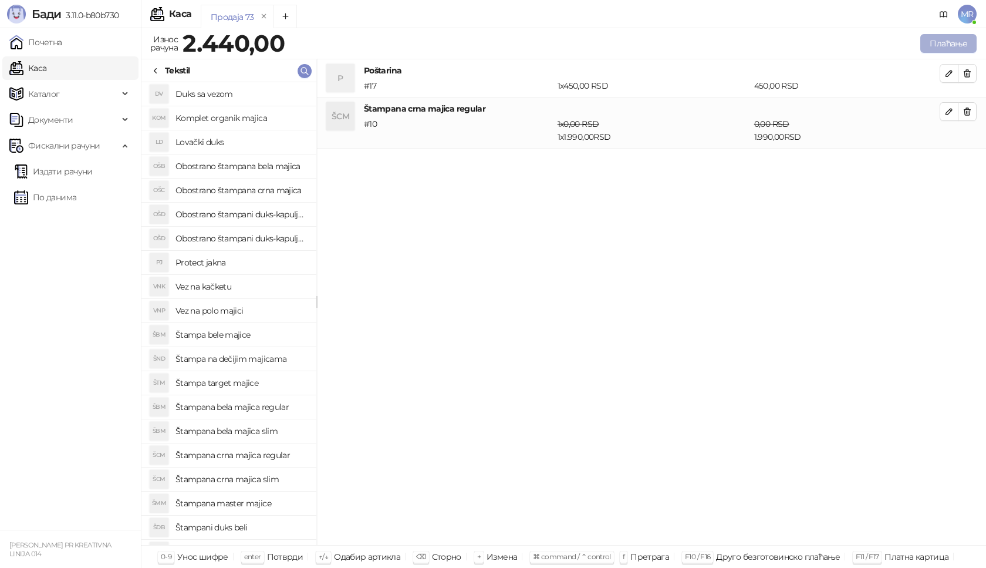
click at [953, 38] on button "Плаћање" at bounding box center [948, 43] width 56 height 19
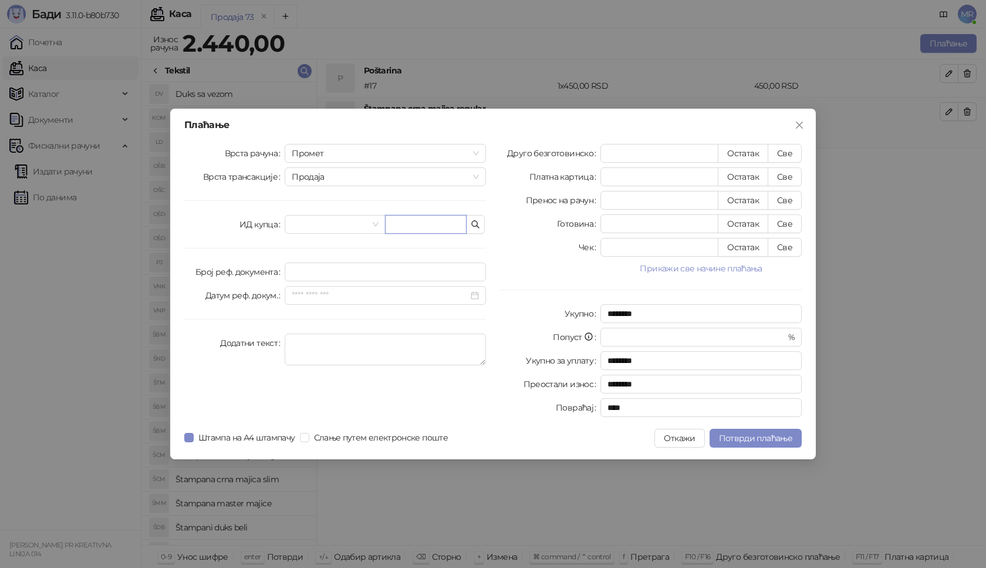
click at [400, 226] on input "text" at bounding box center [426, 224] width 82 height 19
paste input "**********"
type input "**********"
click at [778, 150] on button "Све" at bounding box center [785, 153] width 34 height 19
type input "****"
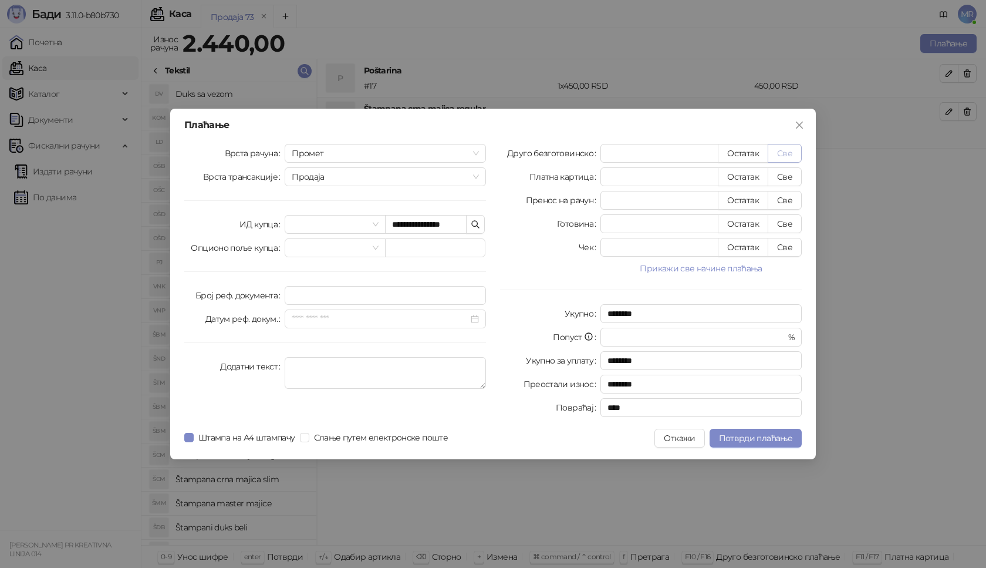
type input "****"
click at [754, 439] on span "Потврди плаћање" at bounding box center [755, 438] width 73 height 11
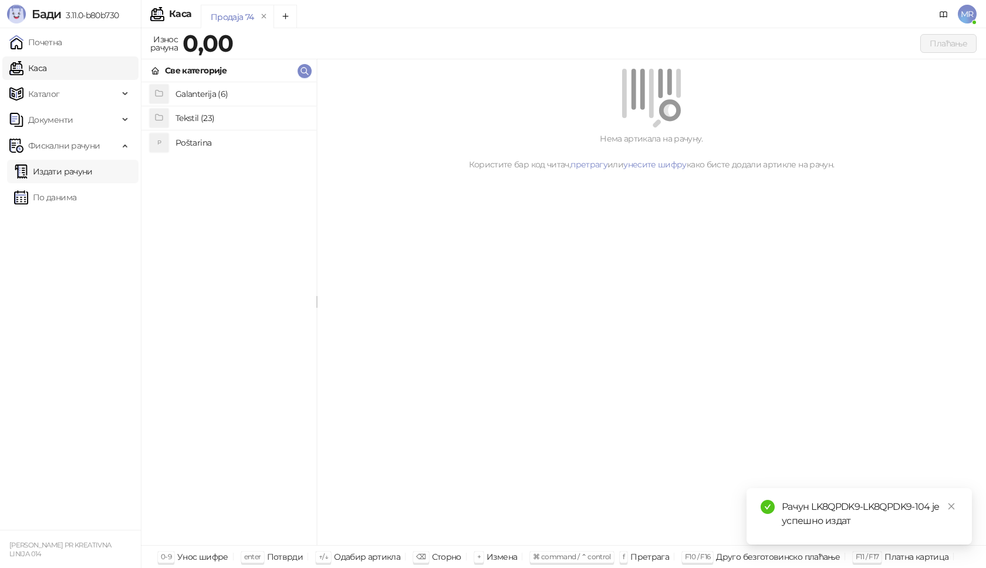
click at [93, 168] on link "Издати рачуни" at bounding box center [53, 171] width 79 height 23
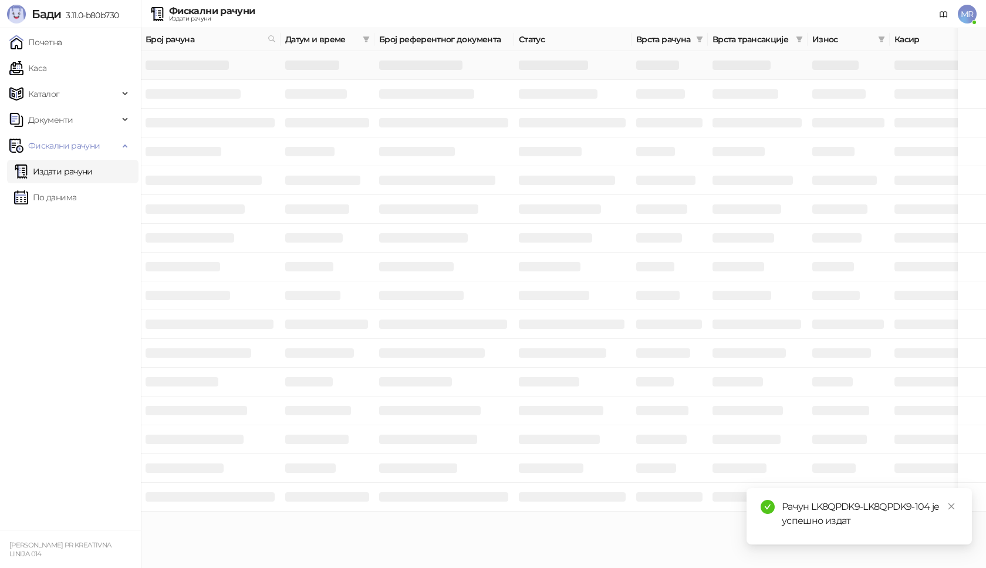
click at [187, 65] on h3 at bounding box center [187, 64] width 83 height 9
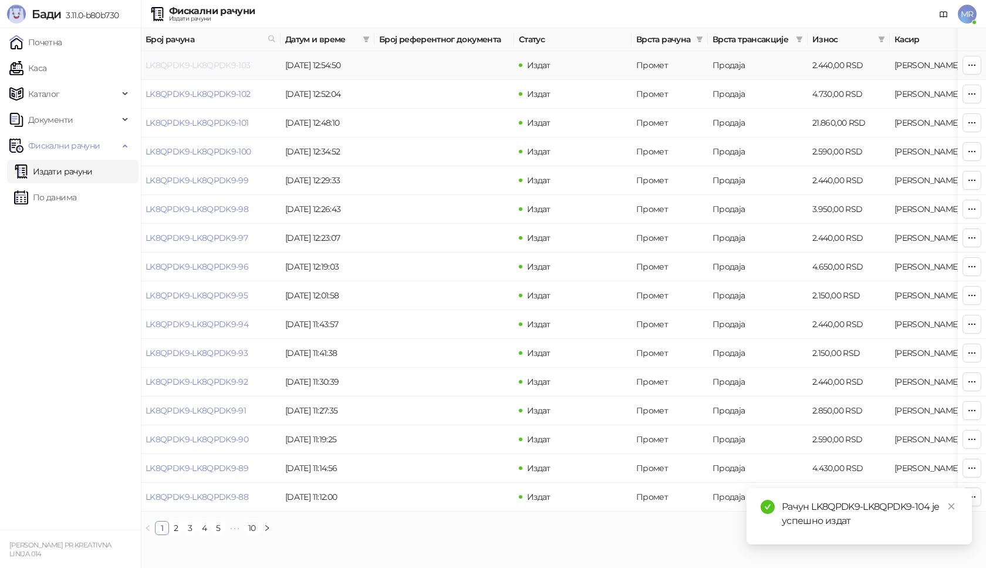
click at [187, 65] on link "LK8QPDK9-LK8QPDK9-103" at bounding box center [198, 65] width 105 height 11
click at [217, 64] on link "LK8QPDK9-LK8QPDK9-103" at bounding box center [198, 65] width 105 height 11
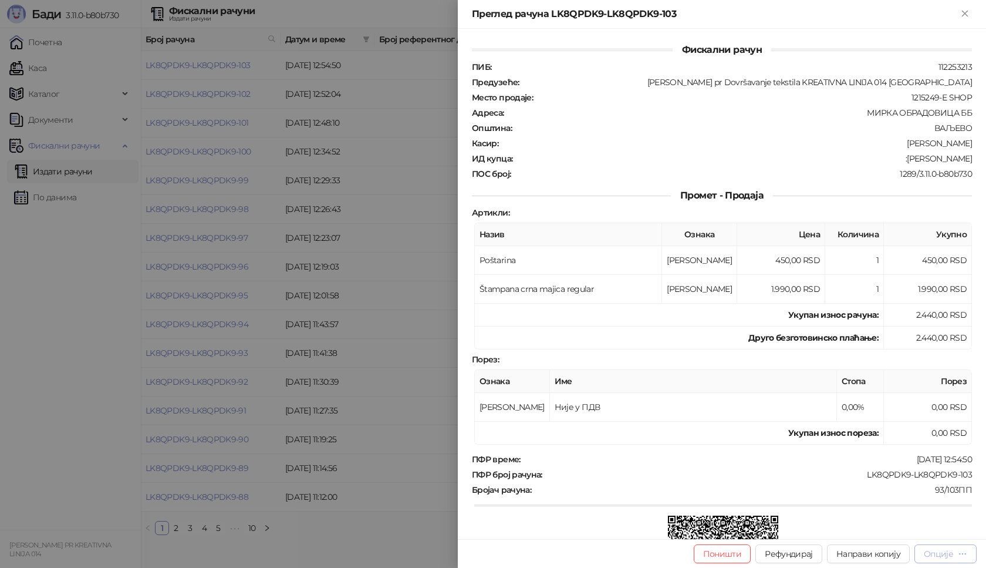
click at [940, 553] on div "Опције" at bounding box center [938, 553] width 29 height 11
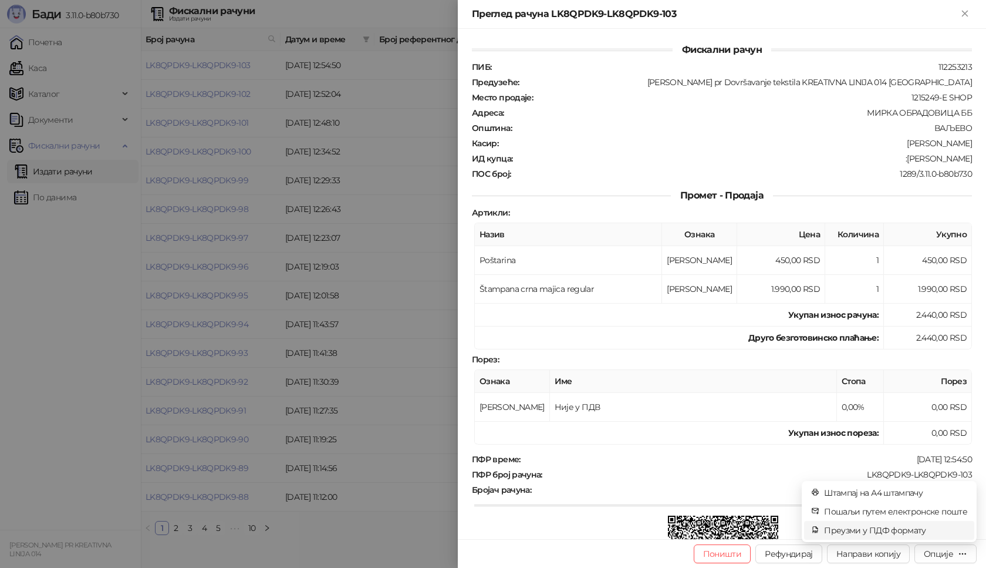
click at [913, 534] on span "Преузми у ПДФ формату" at bounding box center [895, 530] width 143 height 13
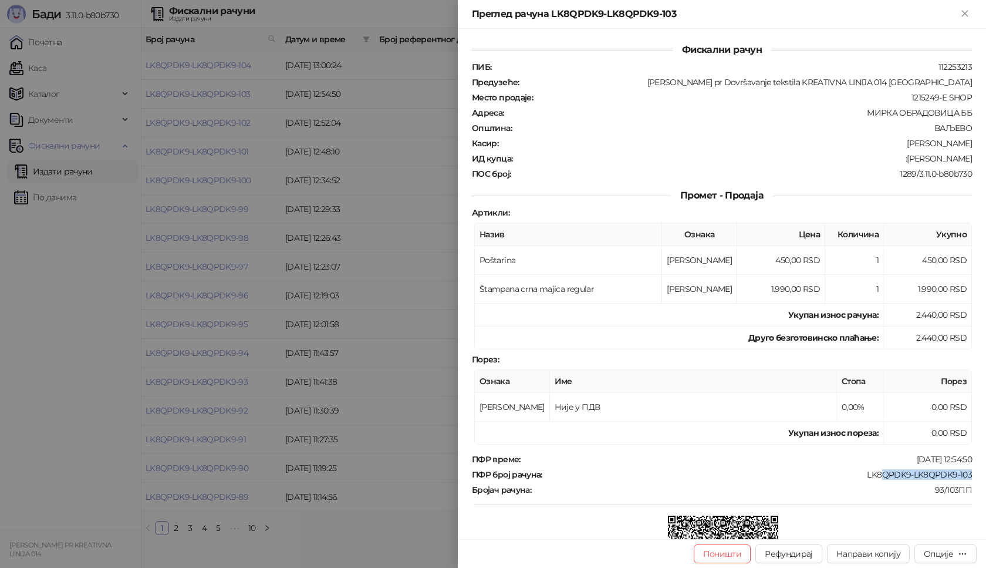
drag, startPoint x: 966, startPoint y: 473, endPoint x: 900, endPoint y: 463, distance: 67.1
click at [893, 466] on div "Фискални рачун ПИБ : 112253213 Предузеће : [PERSON_NAME] pr Dovršavanje tekstil…" at bounding box center [722, 284] width 528 height 510
click at [839, 486] on div "93/103ПП" at bounding box center [752, 489] width 441 height 11
drag, startPoint x: 967, startPoint y: 473, endPoint x: 857, endPoint y: 478, distance: 111.1
click at [857, 478] on div "Фискални рачун ПИБ : 112253213 Предузеће : [PERSON_NAME] pr Dovršavanje tekstil…" at bounding box center [722, 284] width 528 height 510
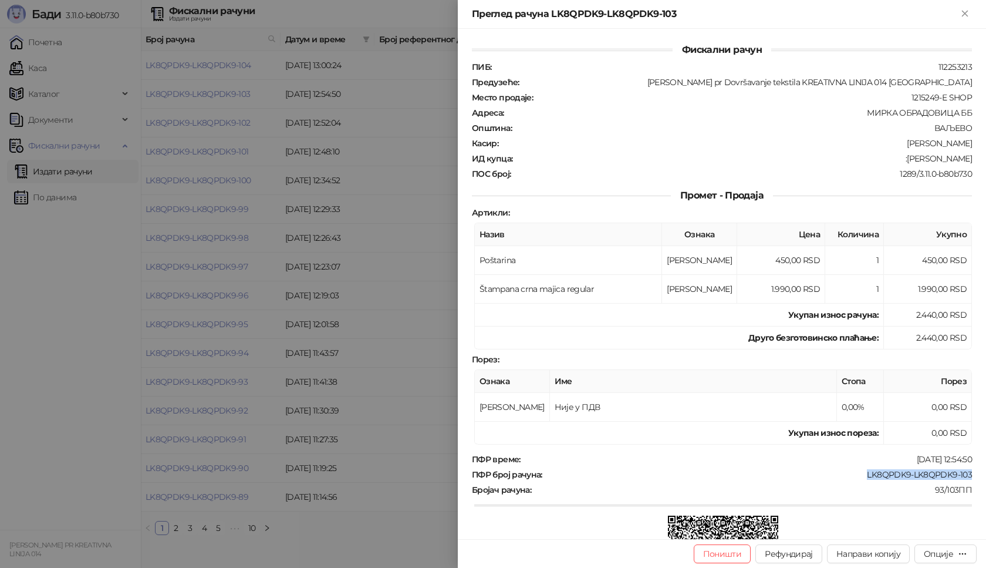
drag, startPoint x: 965, startPoint y: 158, endPoint x: 897, endPoint y: 159, distance: 68.1
click at [897, 159] on div "Фискални рачун ПИБ : 112253213 Предузеће : [PERSON_NAME] pr Dovršavanje tekstil…" at bounding box center [722, 284] width 528 height 510
click at [729, 554] on button "Поништи" at bounding box center [723, 553] width 58 height 19
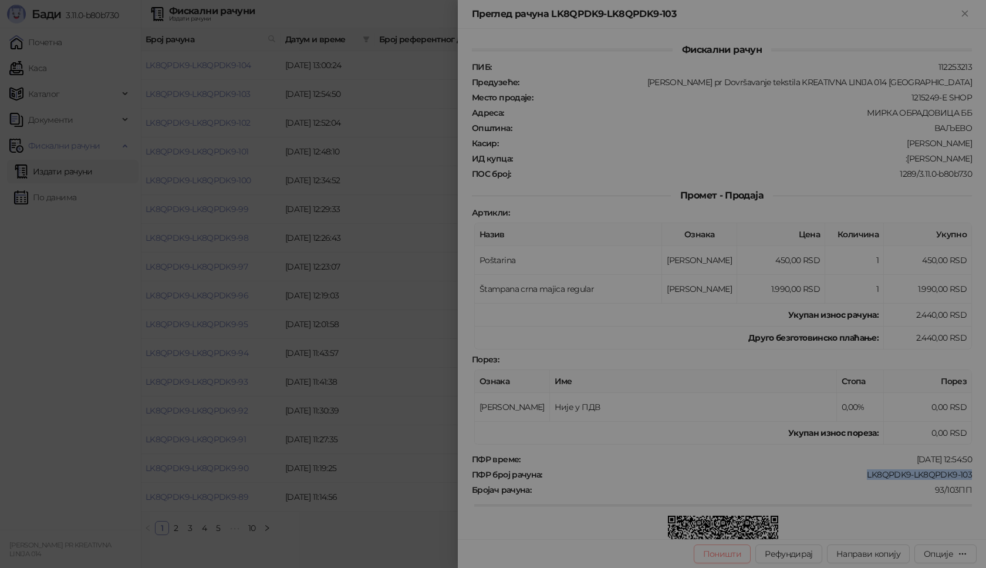
type input "**********"
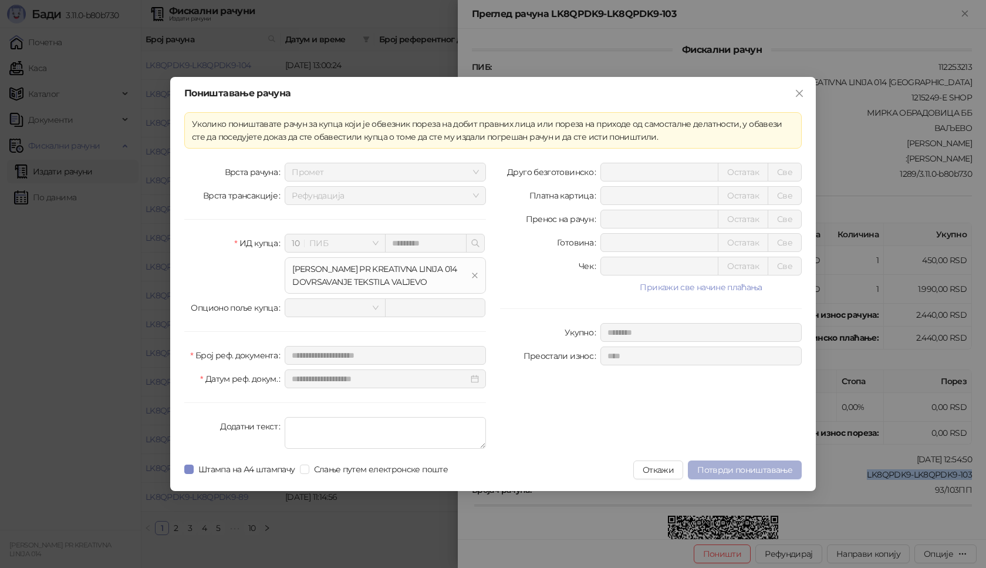
click at [724, 470] on span "Потврди поништавање" at bounding box center [744, 469] width 95 height 11
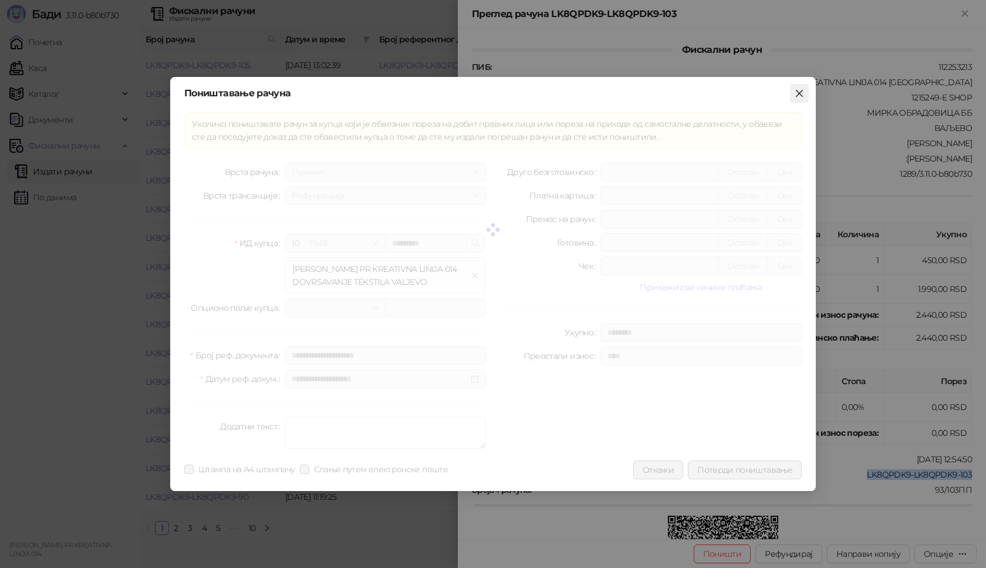
click at [804, 91] on span "Close" at bounding box center [799, 93] width 19 height 9
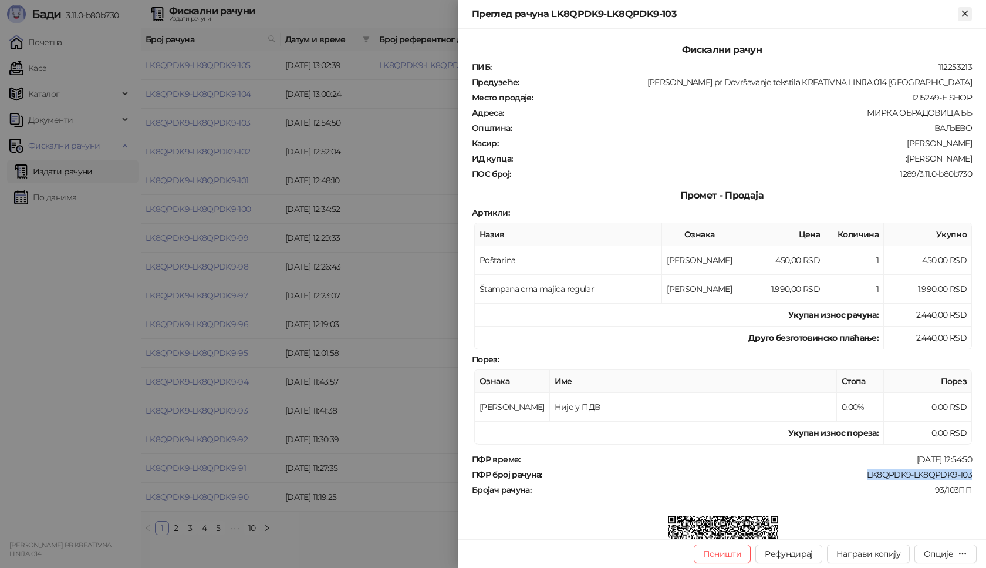
click at [964, 8] on icon "Close" at bounding box center [965, 13] width 11 height 11
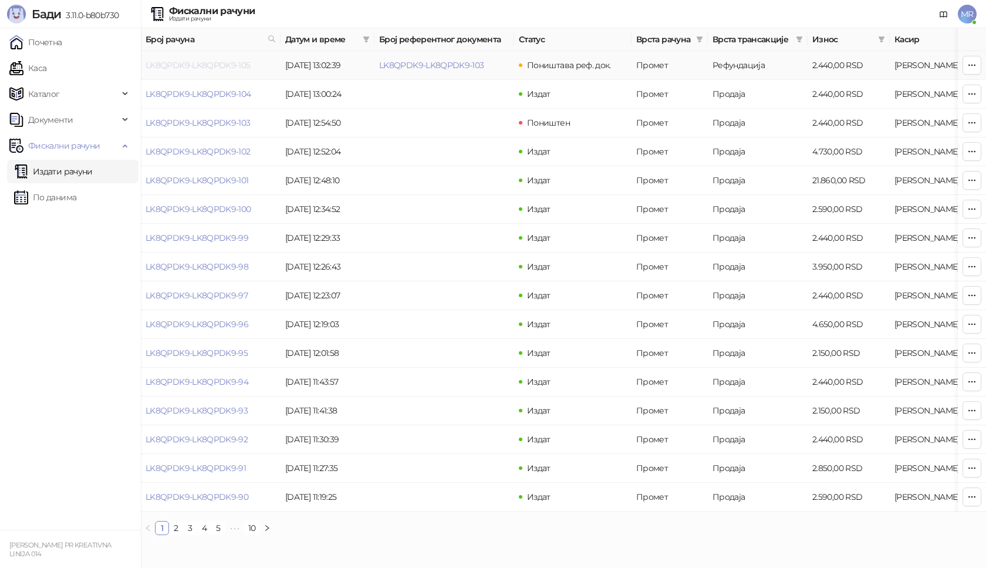
click at [233, 62] on link "LK8QPDK9-LK8QPDK9-105" at bounding box center [198, 65] width 105 height 11
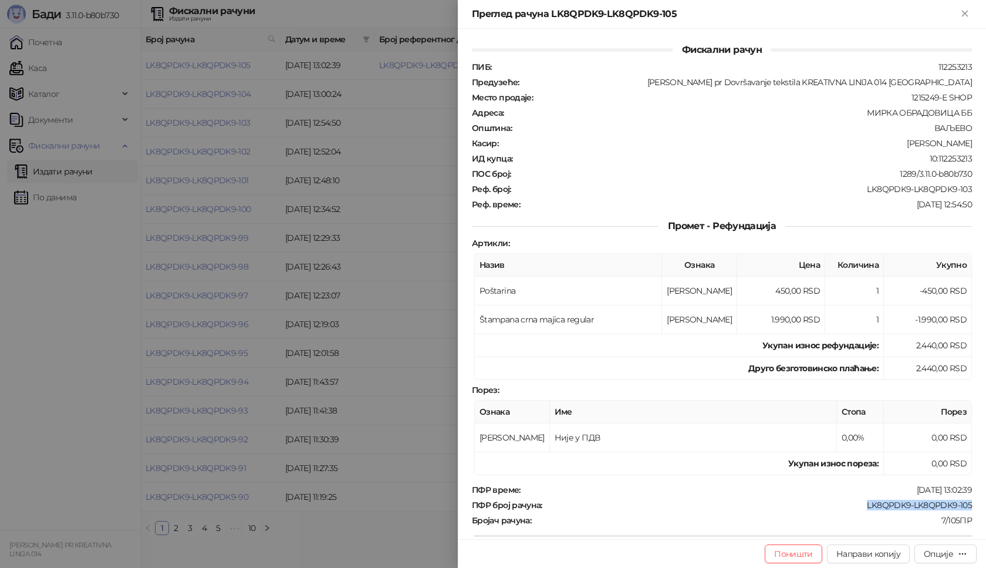
drag, startPoint x: 968, startPoint y: 503, endPoint x: 852, endPoint y: 505, distance: 116.2
click at [855, 505] on div "Фискални рачун ПИБ : 112253213 Предузеће : [PERSON_NAME] pr Dovršavanje tekstil…" at bounding box center [722, 284] width 528 height 510
click at [932, 554] on div "Опције" at bounding box center [938, 553] width 29 height 11
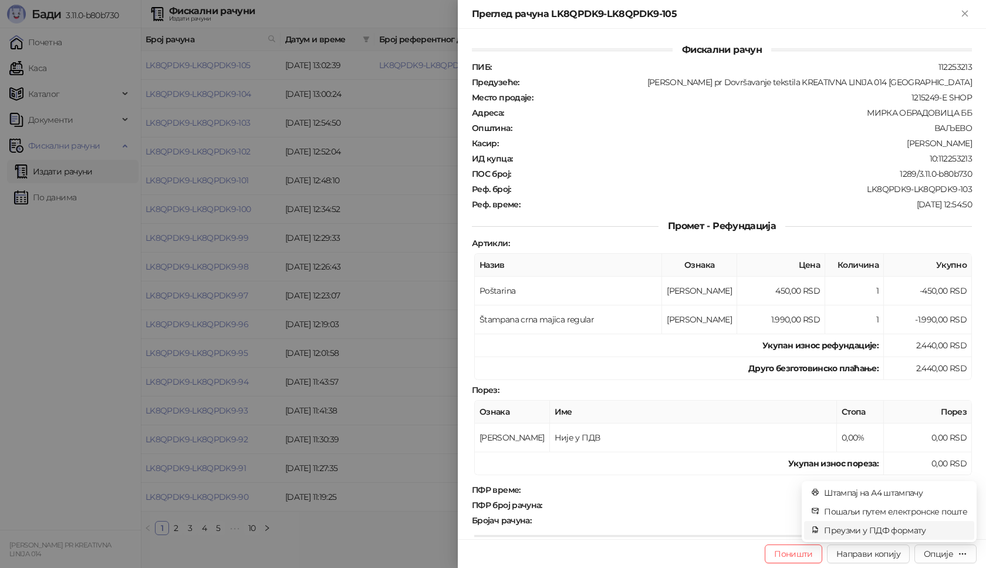
click at [903, 527] on span "Преузми у ПДФ формату" at bounding box center [895, 530] width 143 height 13
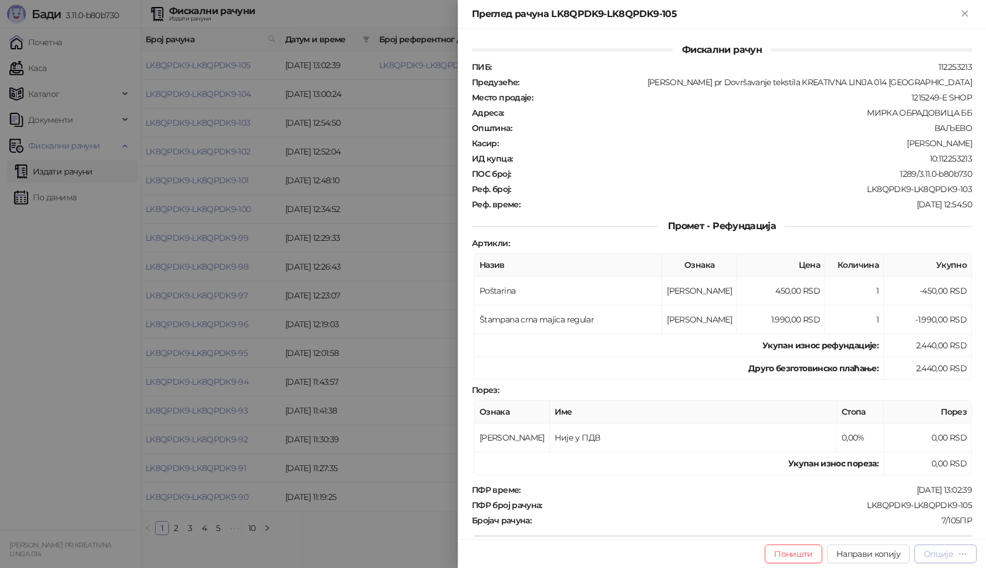
click at [938, 555] on div "Опције" at bounding box center [938, 553] width 29 height 11
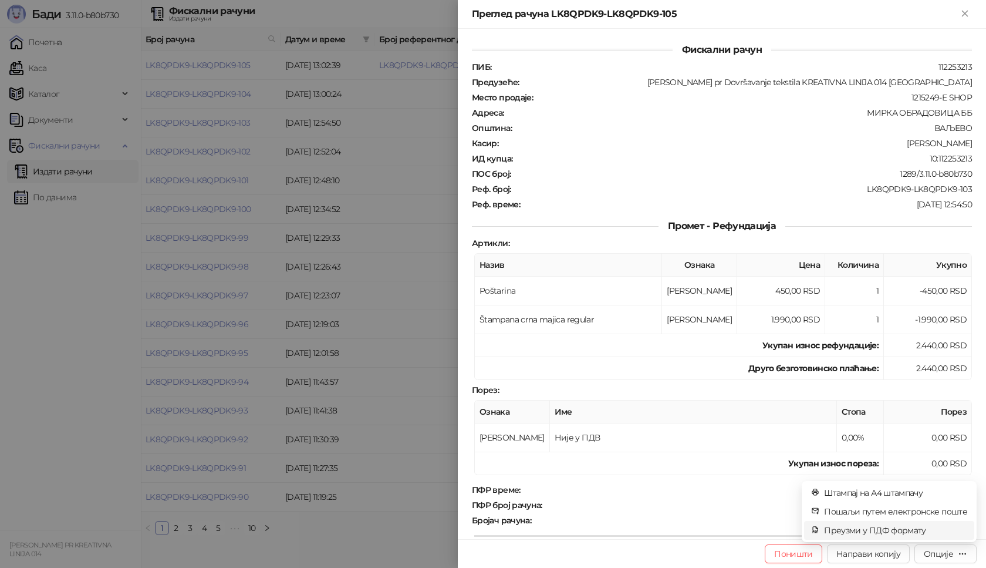
click at [876, 528] on span "Преузми у ПДФ формату" at bounding box center [895, 530] width 143 height 13
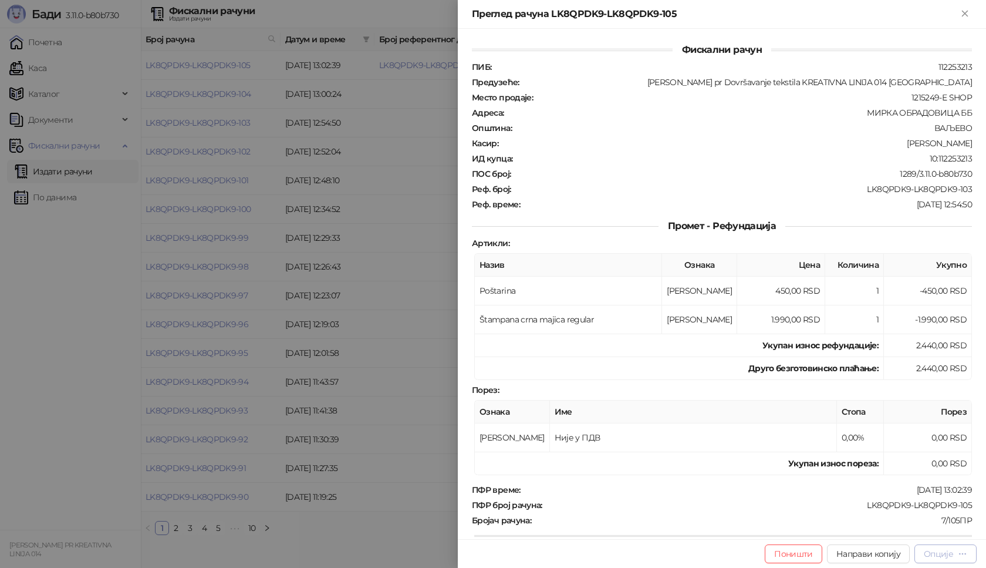
click at [936, 549] on div "Опције" at bounding box center [938, 553] width 29 height 11
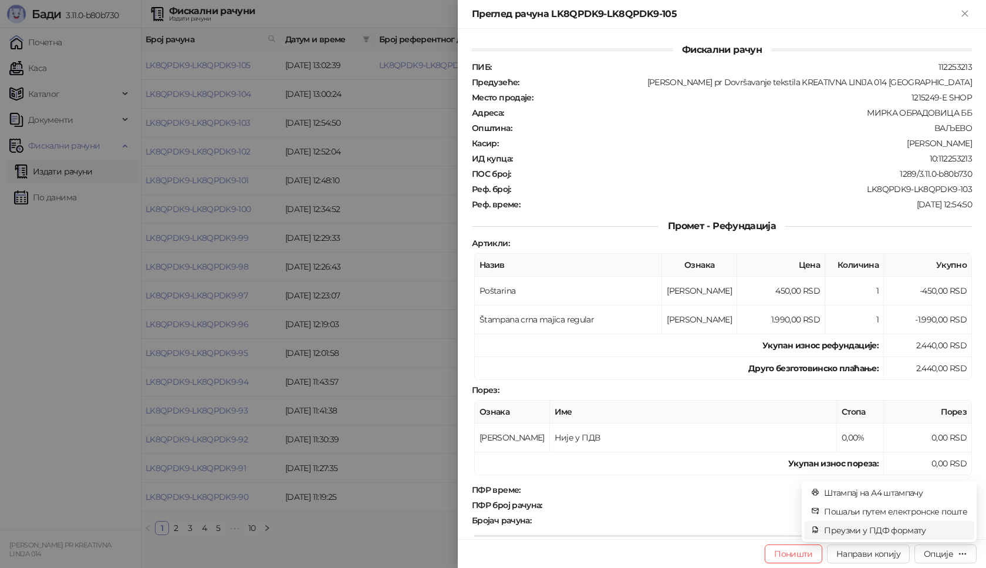
click at [880, 532] on span "Преузми у ПДФ формату" at bounding box center [895, 530] width 143 height 13
click at [966, 12] on icon "Close" at bounding box center [964, 13] width 5 height 5
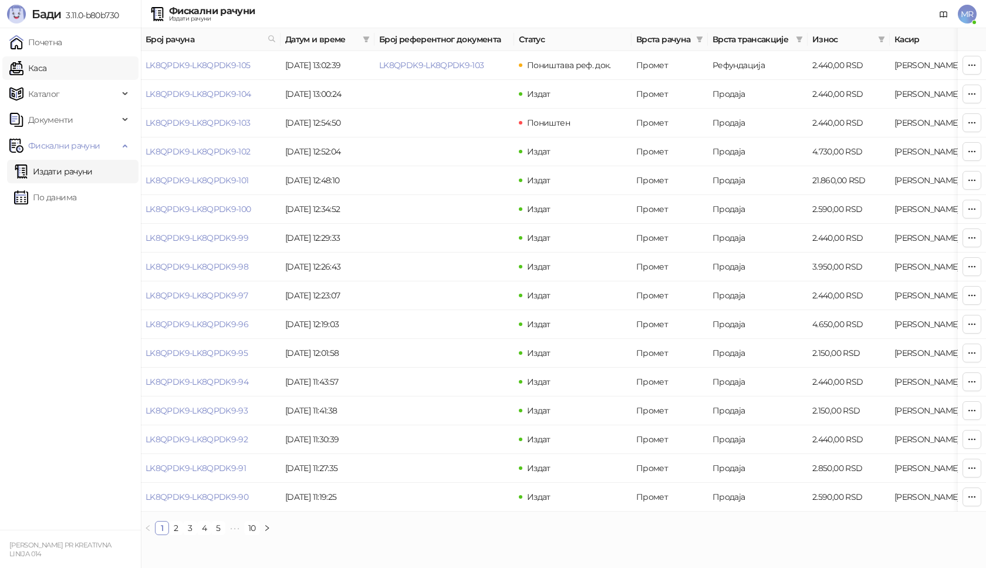
click at [46, 64] on link "Каса" at bounding box center [27, 67] width 37 height 23
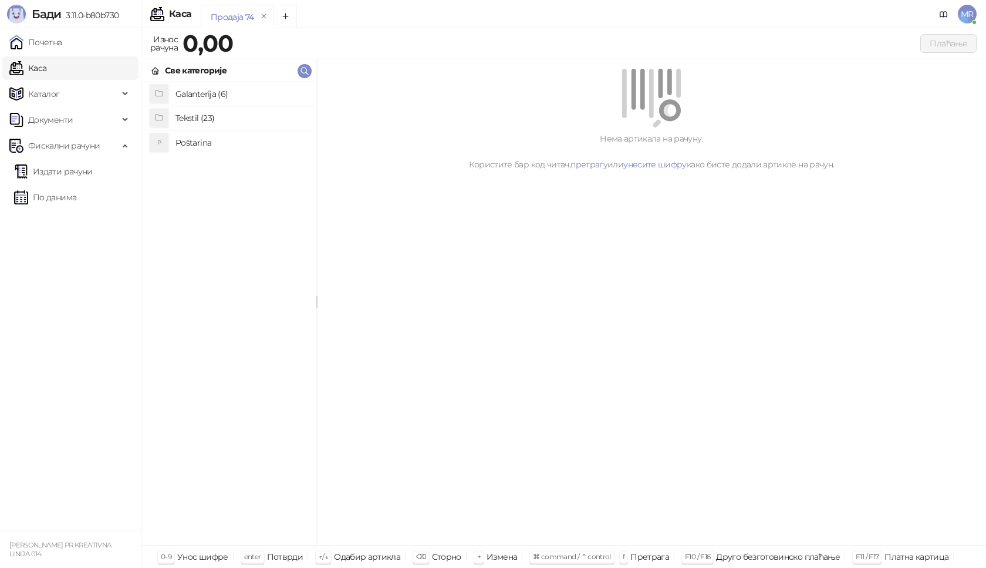
click at [195, 145] on h4 "Poštarina" at bounding box center [241, 142] width 131 height 19
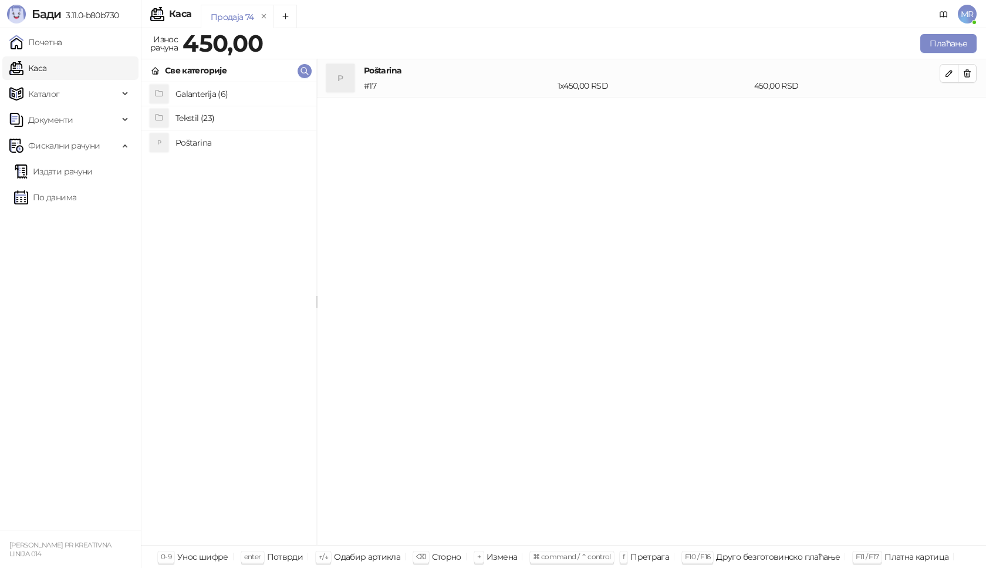
click at [205, 121] on h4 "Tekstil (23)" at bounding box center [241, 118] width 131 height 19
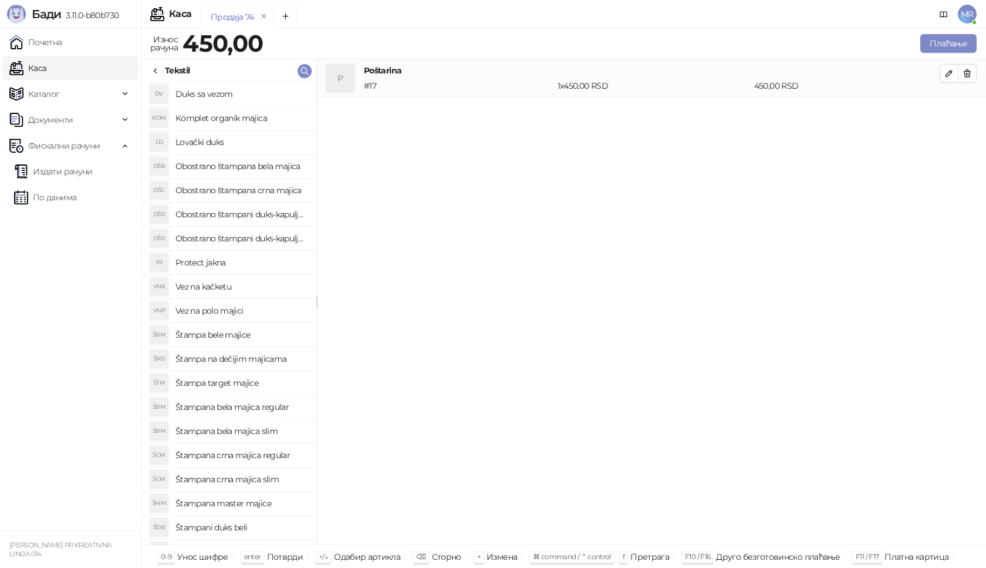
click at [268, 457] on h4 "Štampana crna majica regular" at bounding box center [241, 455] width 131 height 19
click at [953, 111] on icon "button" at bounding box center [949, 111] width 9 height 9
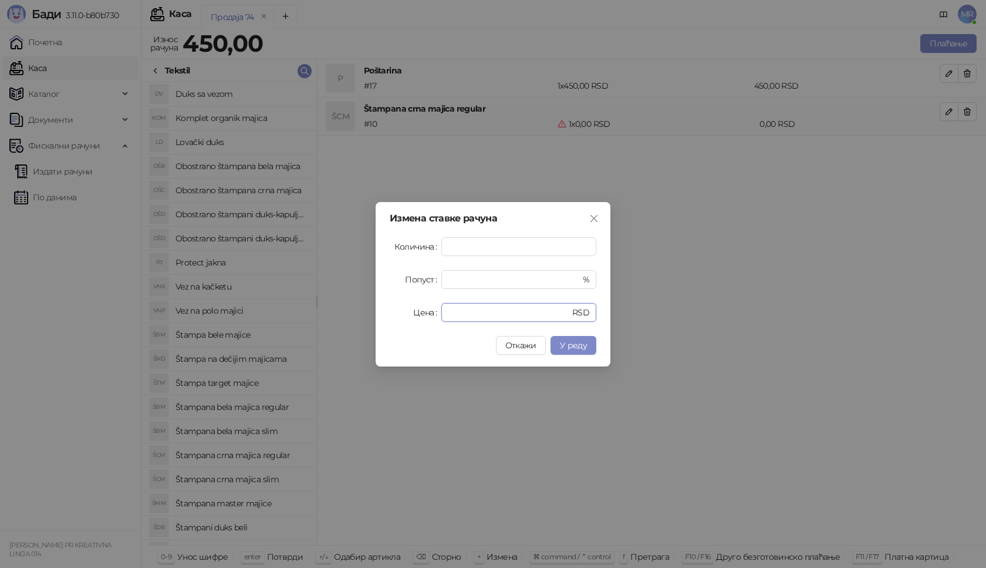
drag, startPoint x: 461, startPoint y: 310, endPoint x: 403, endPoint y: 302, distance: 59.3
click at [410, 313] on div "Цена * RSD" at bounding box center [493, 312] width 207 height 19
type input "****"
click at [571, 345] on span "У реду" at bounding box center [573, 345] width 27 height 11
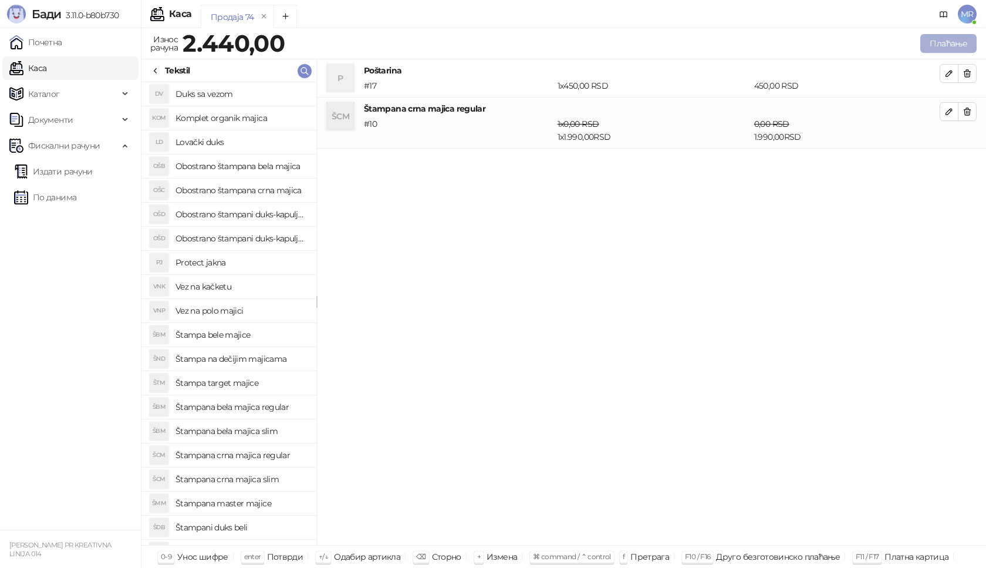
click at [932, 41] on button "Плаћање" at bounding box center [948, 43] width 56 height 19
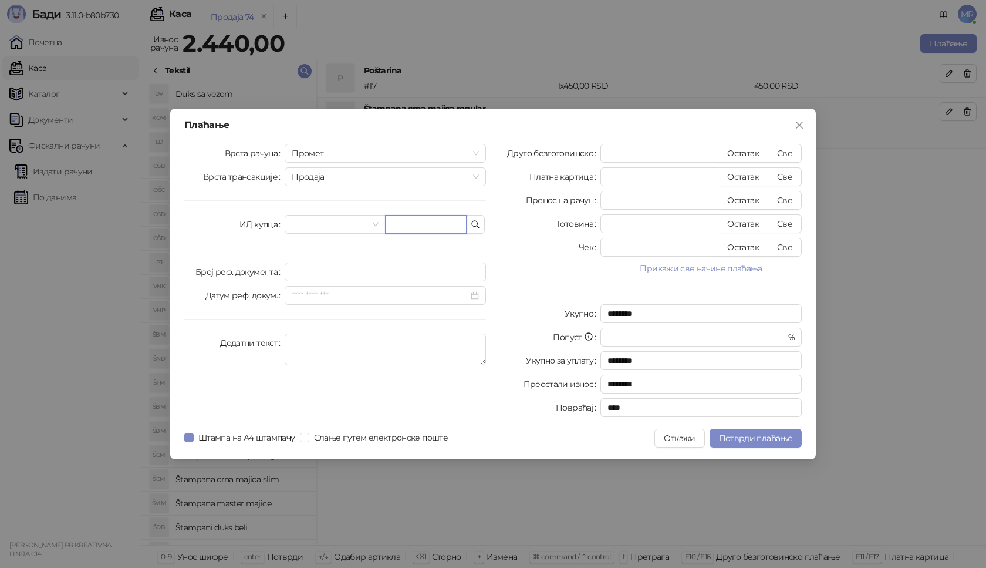
click at [424, 222] on input "text" at bounding box center [426, 224] width 82 height 19
paste input "**********"
type input "**********"
click at [781, 150] on button "Све" at bounding box center [785, 153] width 34 height 19
type input "****"
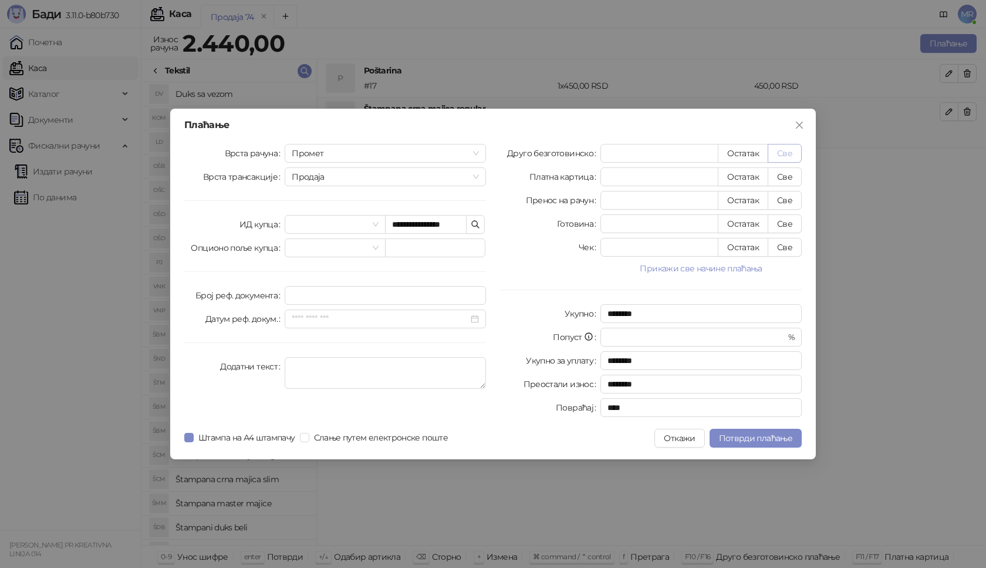
type input "****"
click at [719, 430] on button "Потврди плаћање" at bounding box center [756, 438] width 92 height 19
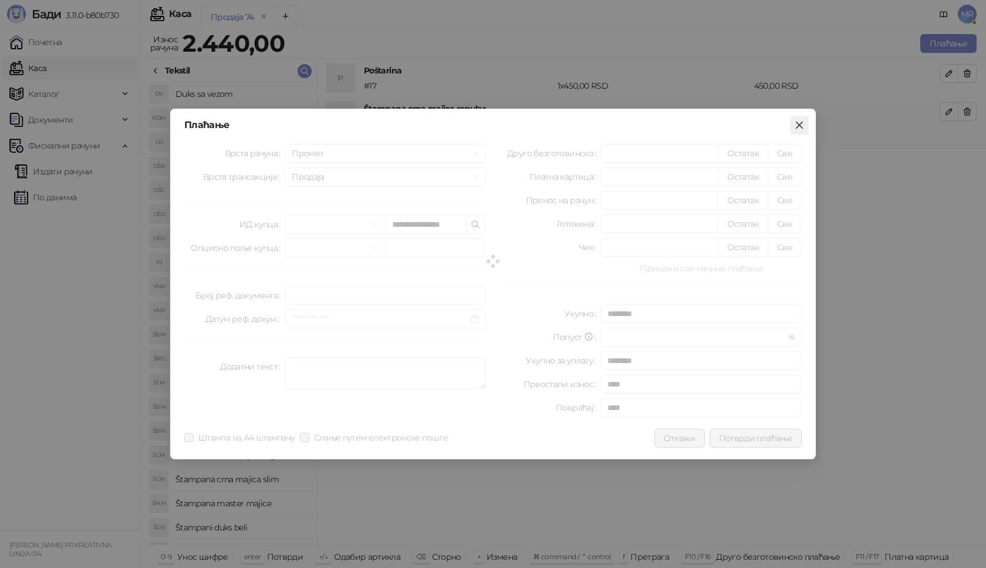
click at [802, 122] on icon "close" at bounding box center [799, 125] width 7 height 7
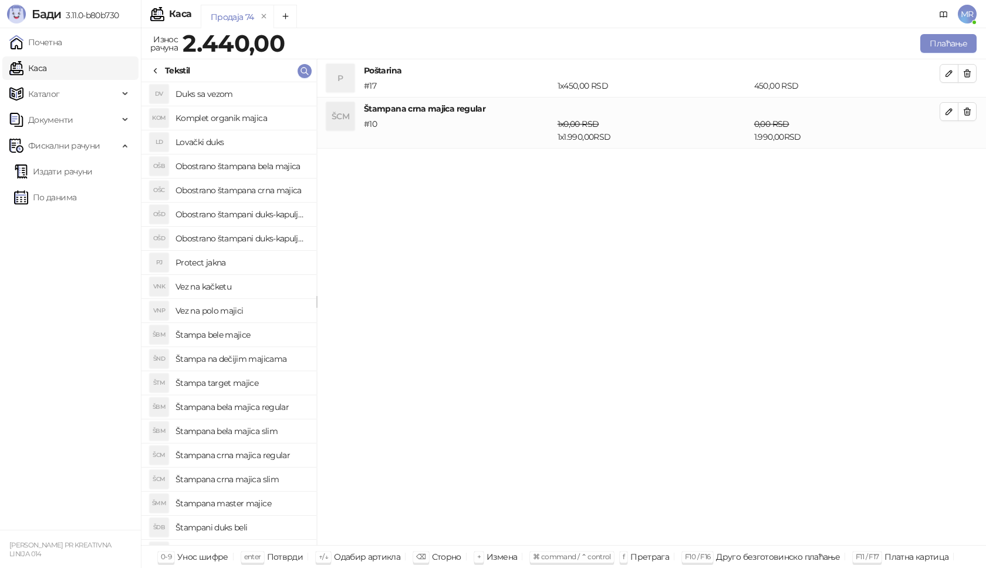
click at [969, 14] on span "MR" at bounding box center [967, 14] width 19 height 19
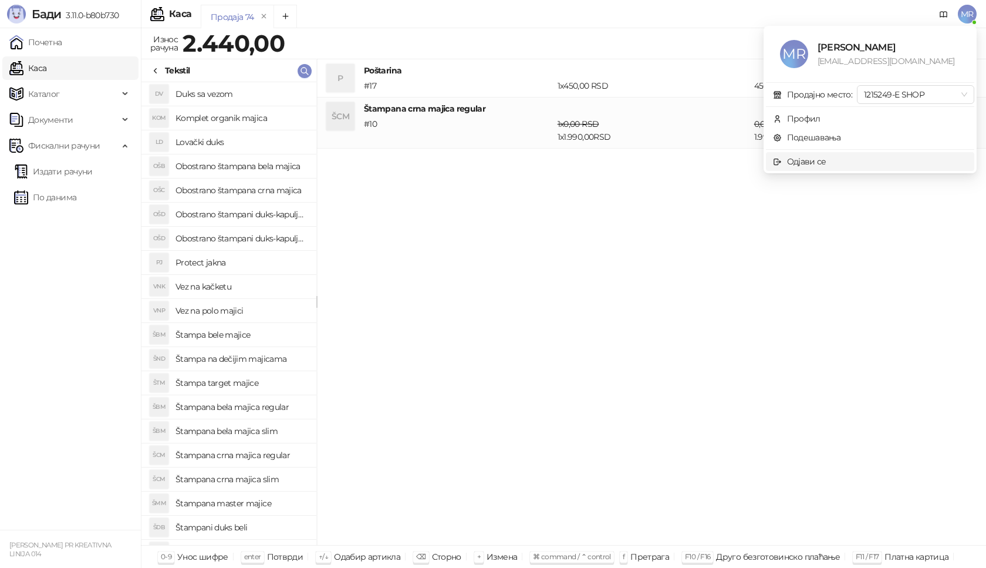
click at [834, 162] on span "Одјави се" at bounding box center [870, 161] width 194 height 13
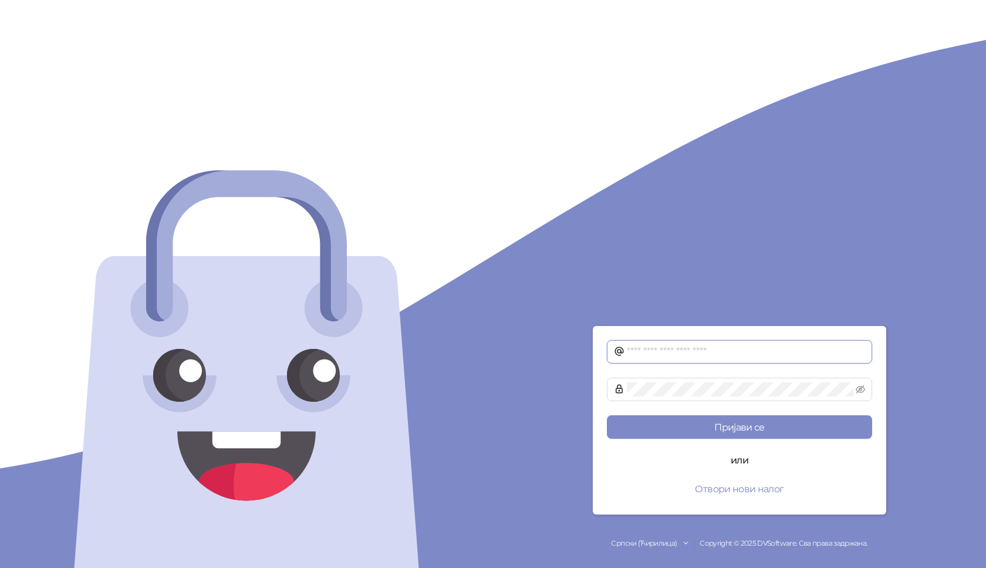
click at [638, 351] on input "text" at bounding box center [746, 352] width 238 height 14
type input "**********"
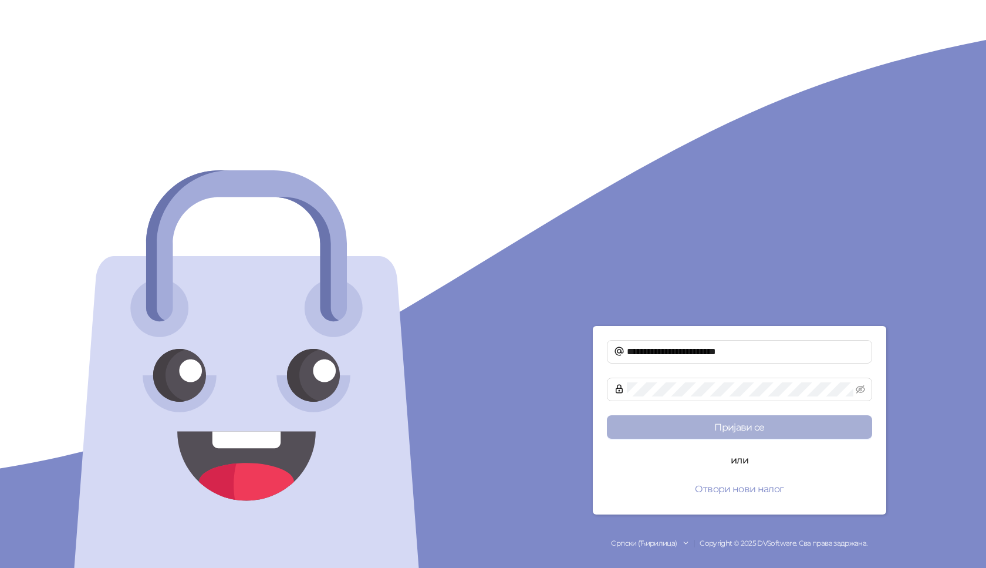
click at [743, 429] on button "Пријави се" at bounding box center [739, 426] width 265 height 23
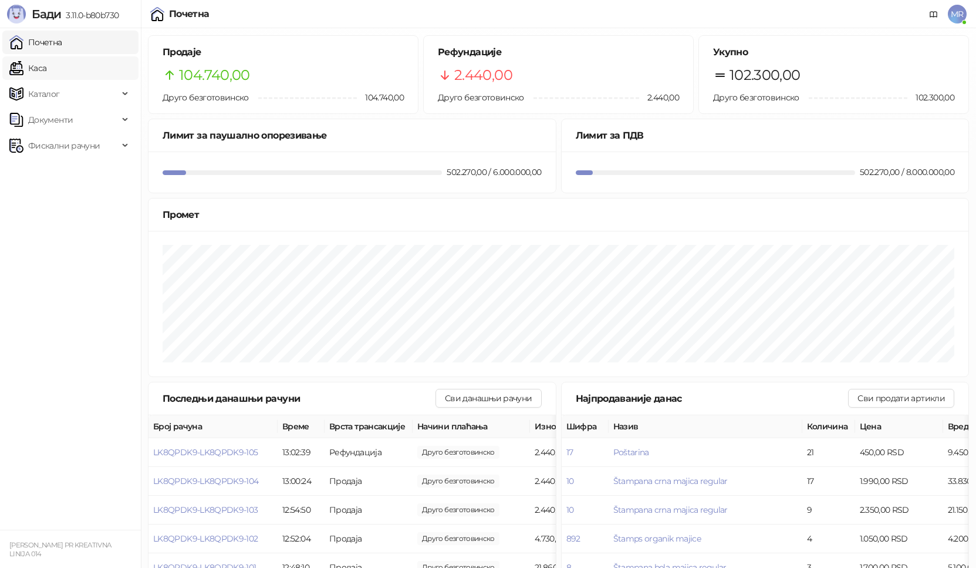
click at [40, 67] on link "Каса" at bounding box center [27, 67] width 37 height 23
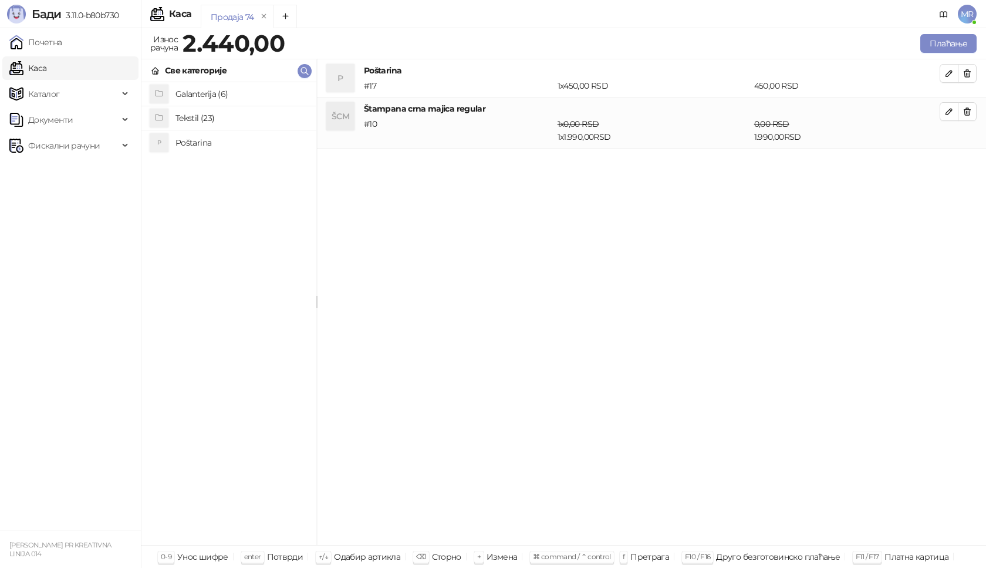
click at [208, 144] on h4 "Poštarina" at bounding box center [241, 142] width 131 height 19
click at [963, 71] on icon "button" at bounding box center [967, 73] width 9 height 9
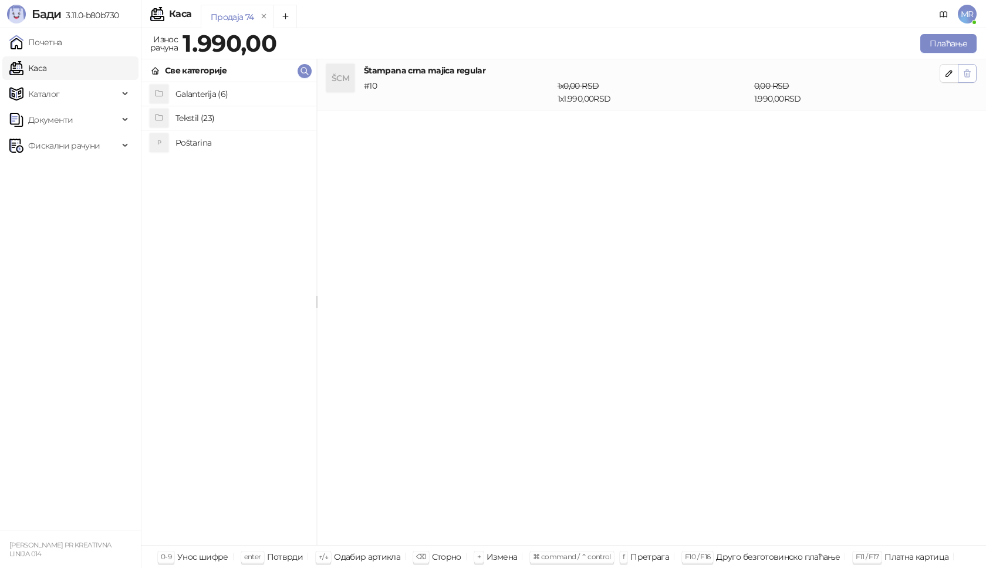
click at [963, 73] on icon "button" at bounding box center [967, 73] width 9 height 9
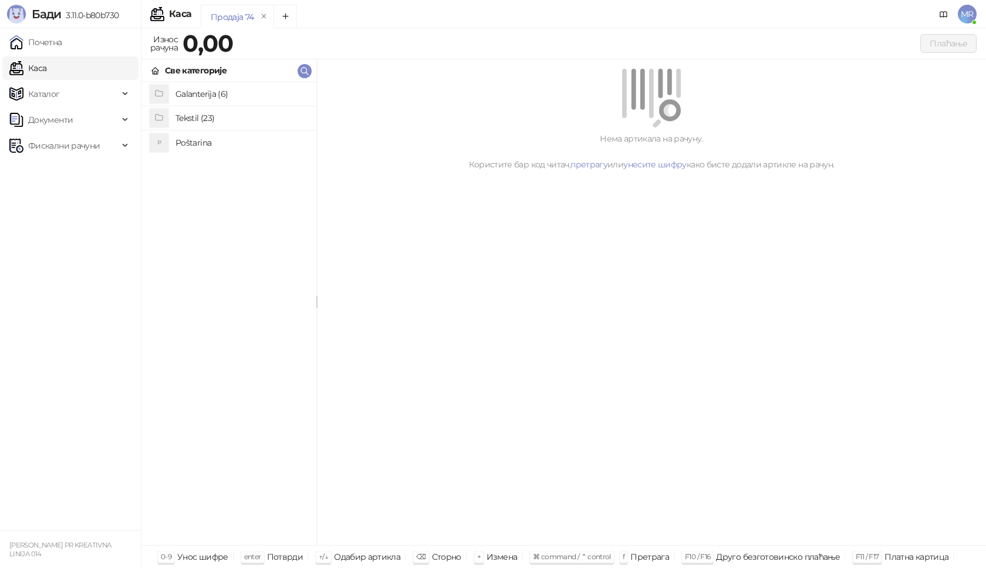
click at [218, 140] on h4 "Poštarina" at bounding box center [241, 142] width 131 height 19
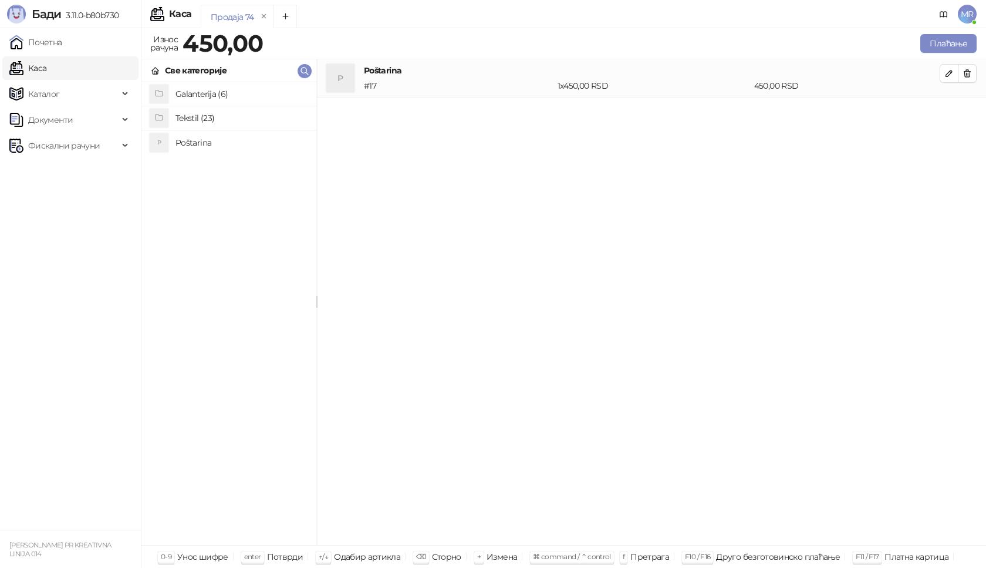
click at [203, 120] on h4 "Tekstil (23)" at bounding box center [241, 118] width 131 height 19
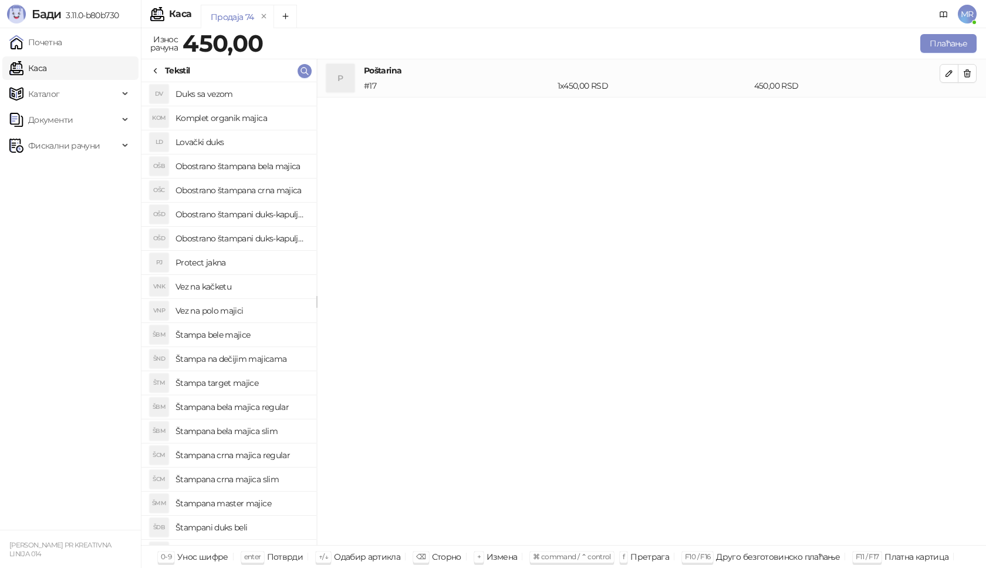
click at [261, 451] on h4 "Štampana crna majica regular" at bounding box center [241, 455] width 131 height 19
click at [946, 109] on icon "button" at bounding box center [949, 111] width 9 height 9
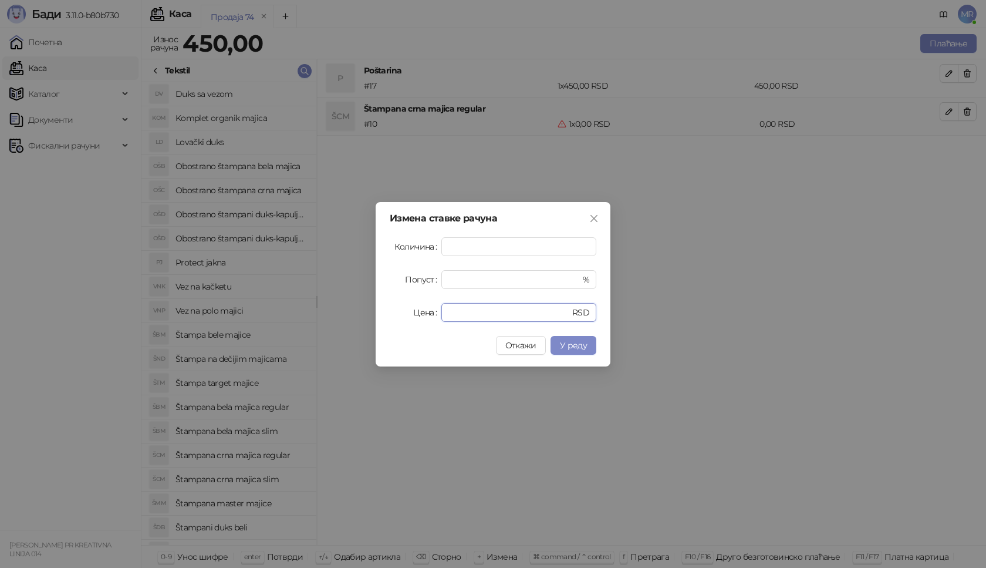
drag, startPoint x: 464, startPoint y: 308, endPoint x: 406, endPoint y: 301, distance: 59.1
click at [427, 314] on div "Цена * RSD" at bounding box center [493, 312] width 207 height 19
type input "****"
click at [596, 346] on button "У реду" at bounding box center [574, 345] width 46 height 19
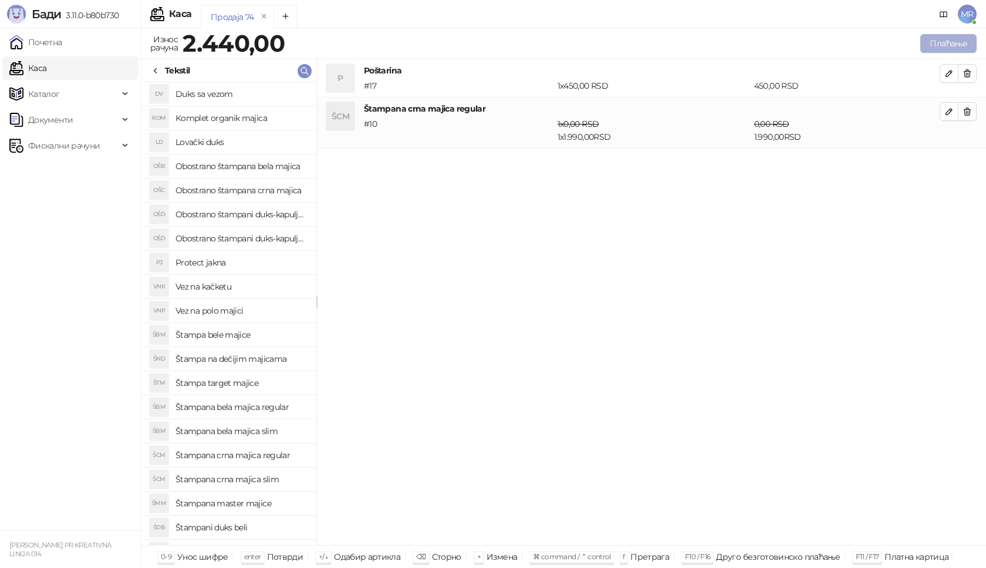
click at [944, 41] on button "Плаћање" at bounding box center [948, 43] width 56 height 19
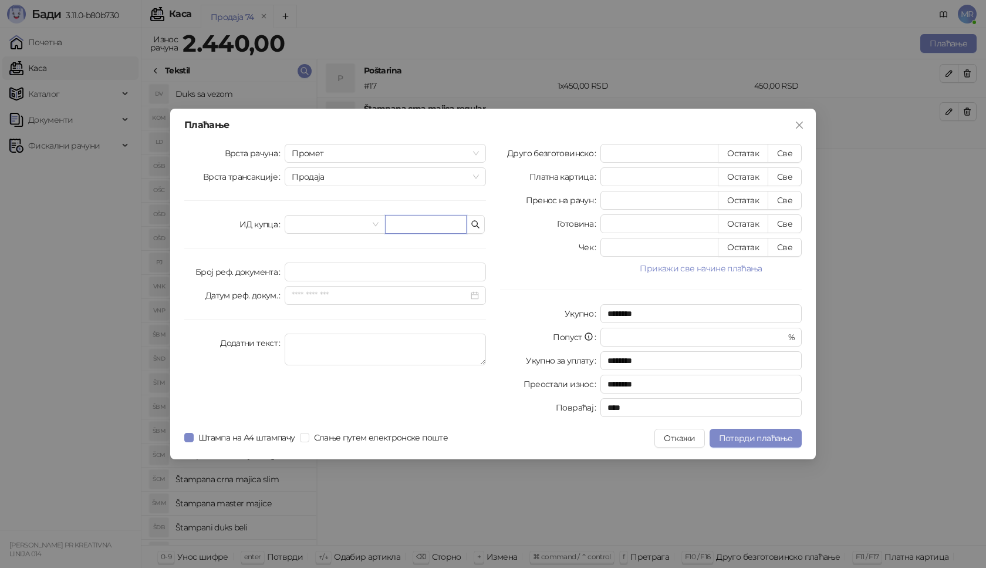
click at [408, 220] on input "text" at bounding box center [426, 224] width 82 height 19
paste input "**********"
type input "**********"
click at [784, 155] on button "Све" at bounding box center [785, 153] width 34 height 19
type input "****"
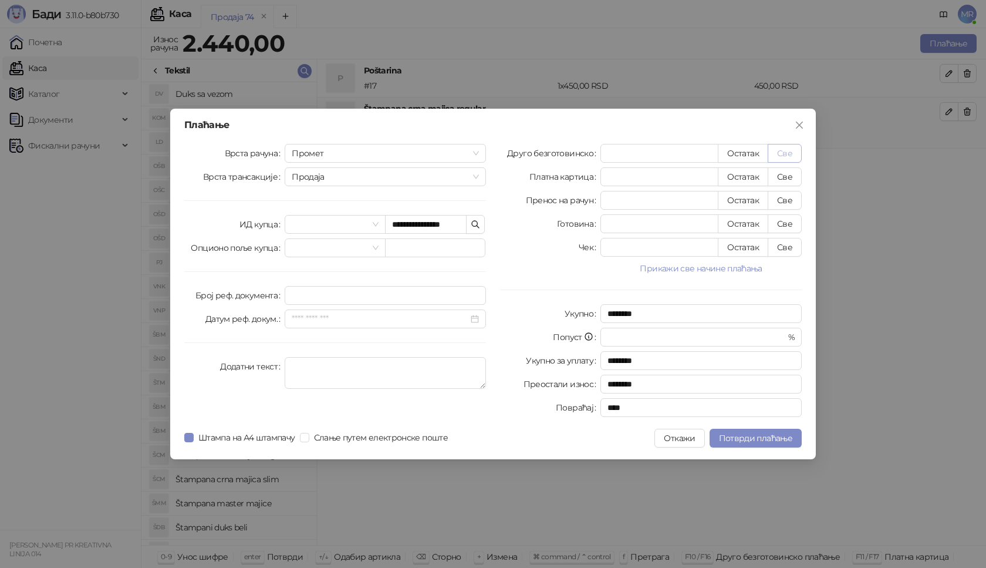
type input "****"
click at [743, 441] on span "Потврди плаћање" at bounding box center [755, 438] width 73 height 11
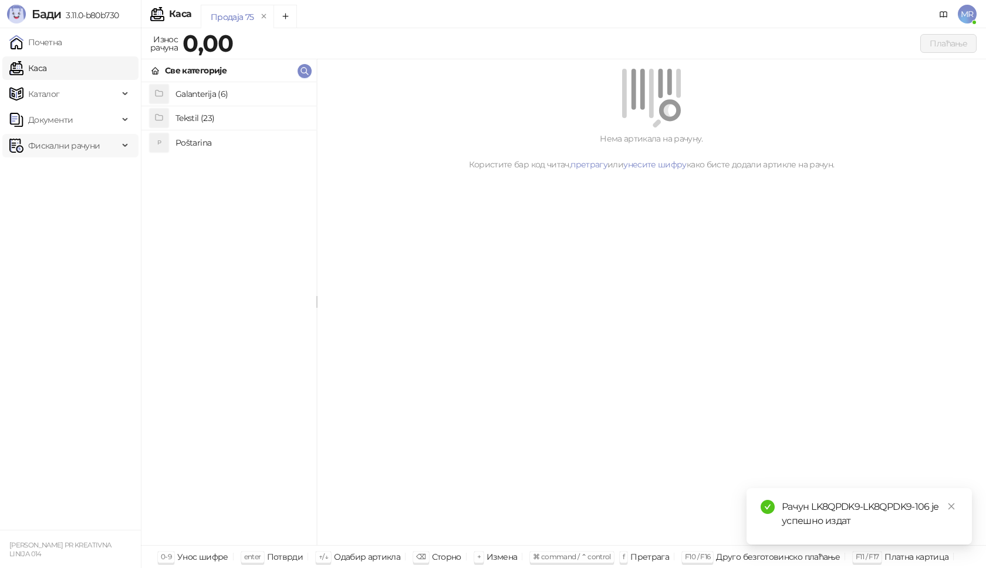
click at [79, 144] on span "Фискални рачуни" at bounding box center [64, 145] width 72 height 23
click at [79, 173] on link "Издати рачуни" at bounding box center [53, 171] width 79 height 23
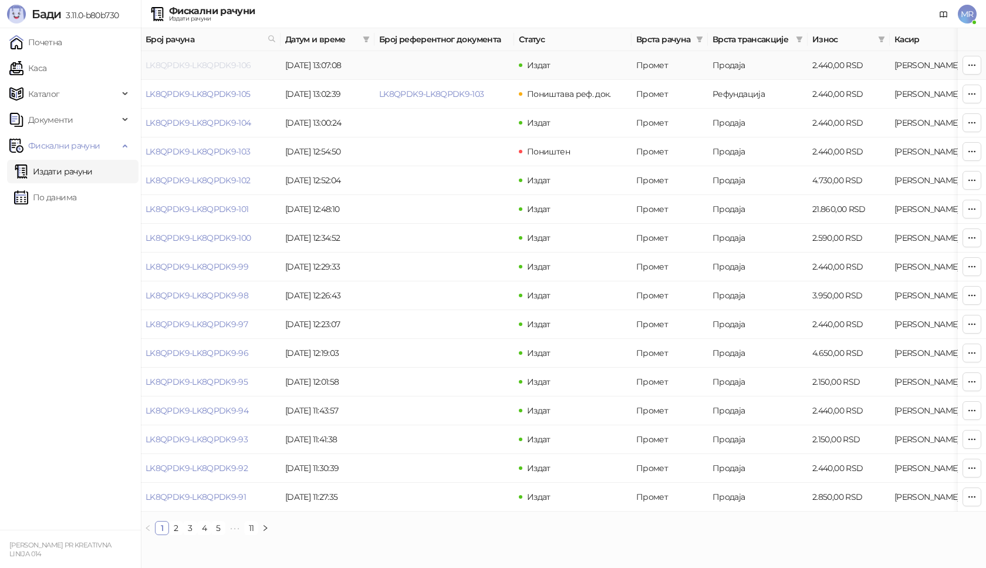
click at [217, 67] on link "LK8QPDK9-LK8QPDK9-106" at bounding box center [199, 65] width 106 height 11
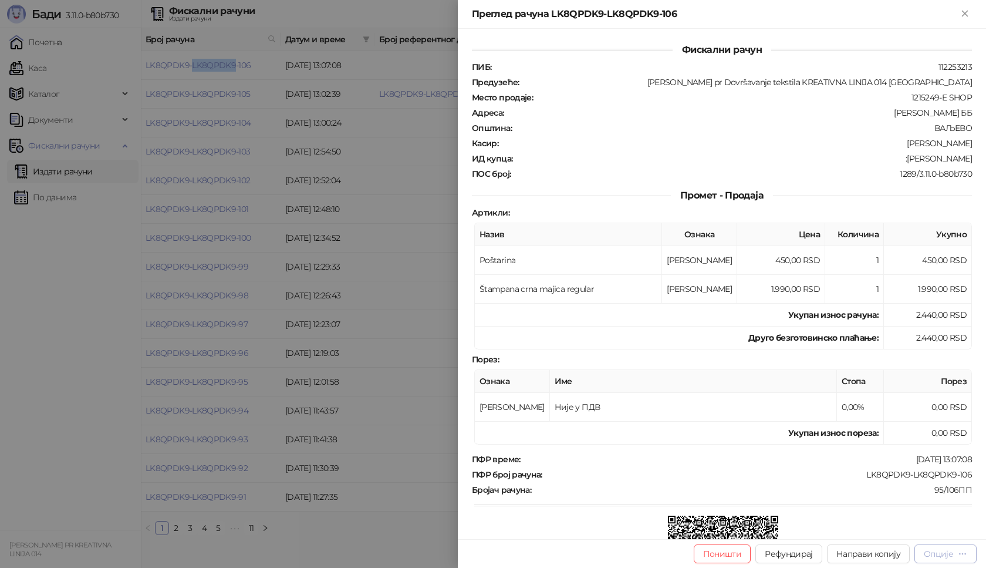
click at [940, 555] on div "Опције" at bounding box center [938, 553] width 29 height 11
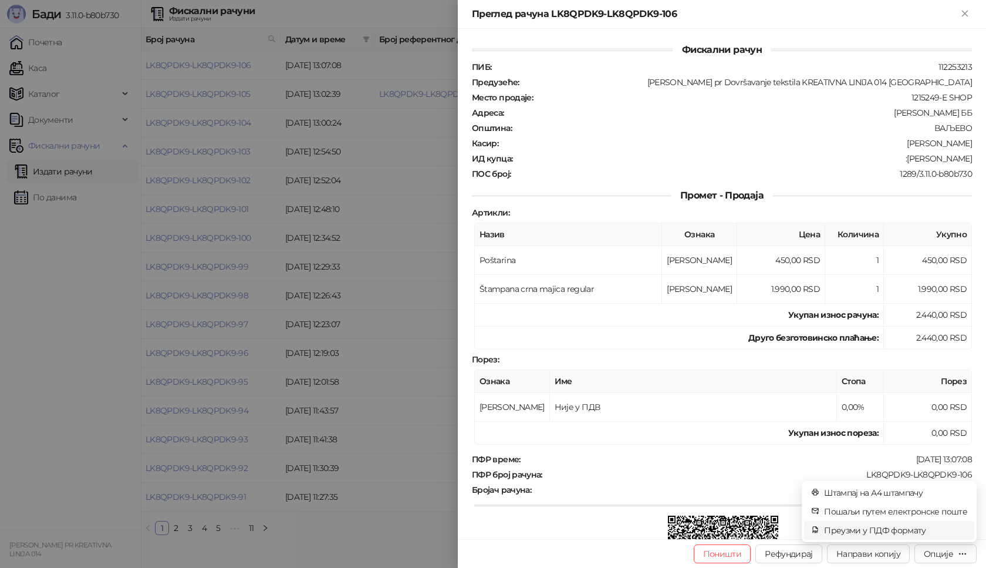
click at [924, 531] on span "Преузми у ПДФ формату" at bounding box center [895, 530] width 143 height 13
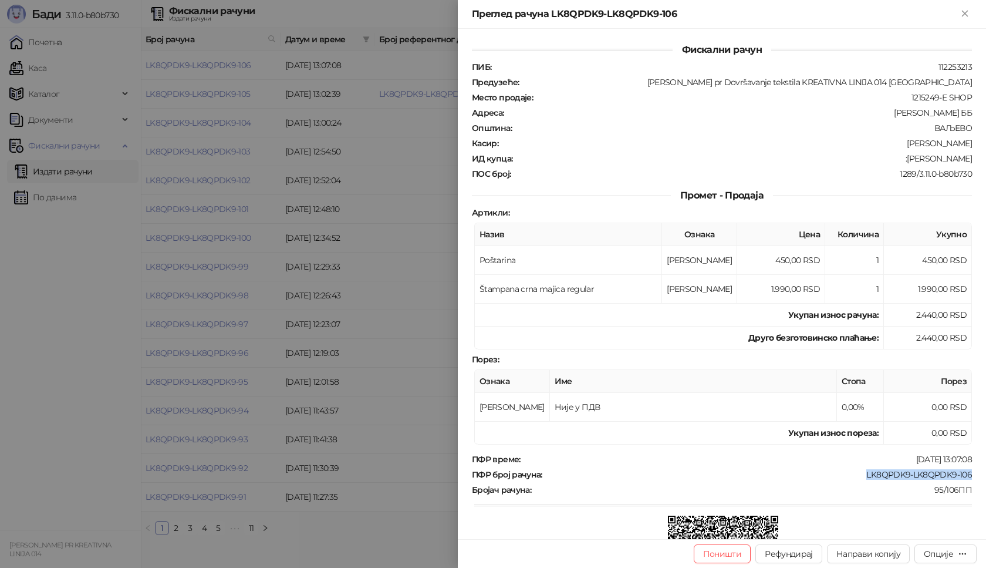
drag, startPoint x: 953, startPoint y: 474, endPoint x: 859, endPoint y: 474, distance: 93.9
click at [859, 474] on div "LK8QPDK9-LK8QPDK9-106" at bounding box center [759, 474] width 430 height 11
copy div "LK8QPDK9-LK8QPDK9-106"
drag, startPoint x: 963, startPoint y: 158, endPoint x: 905, endPoint y: 161, distance: 58.2
click at [905, 161] on div "ИД купца : :Branka Filipovic" at bounding box center [722, 158] width 505 height 11
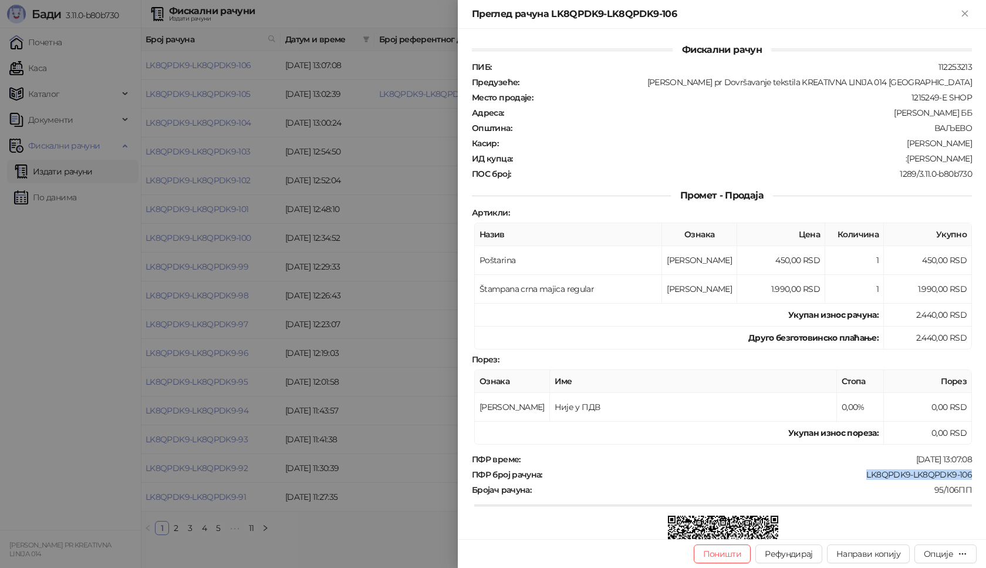
copy div "Branka Filipovic"
click at [965, 15] on icon "Close" at bounding box center [965, 13] width 11 height 11
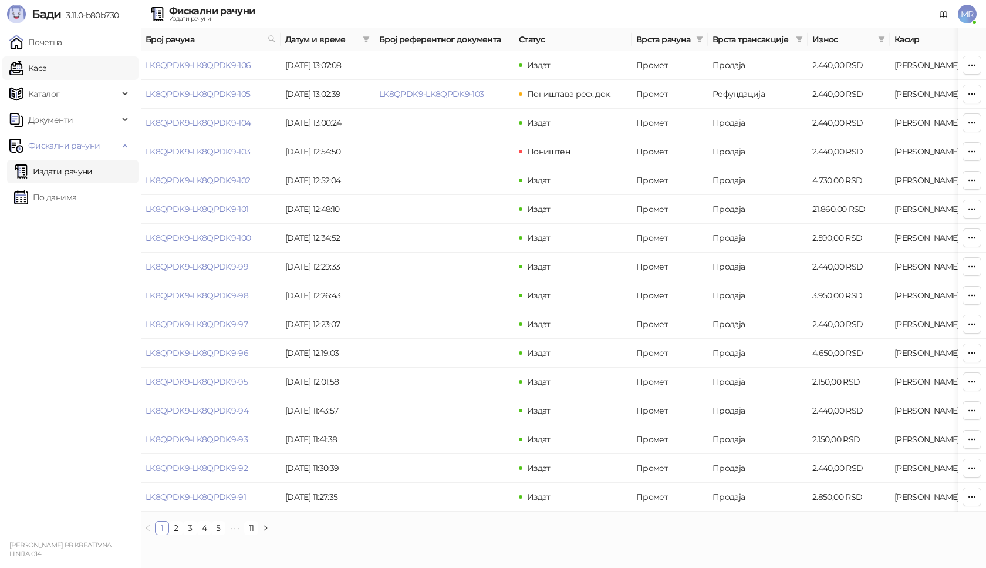
click at [46, 71] on link "Каса" at bounding box center [27, 67] width 37 height 23
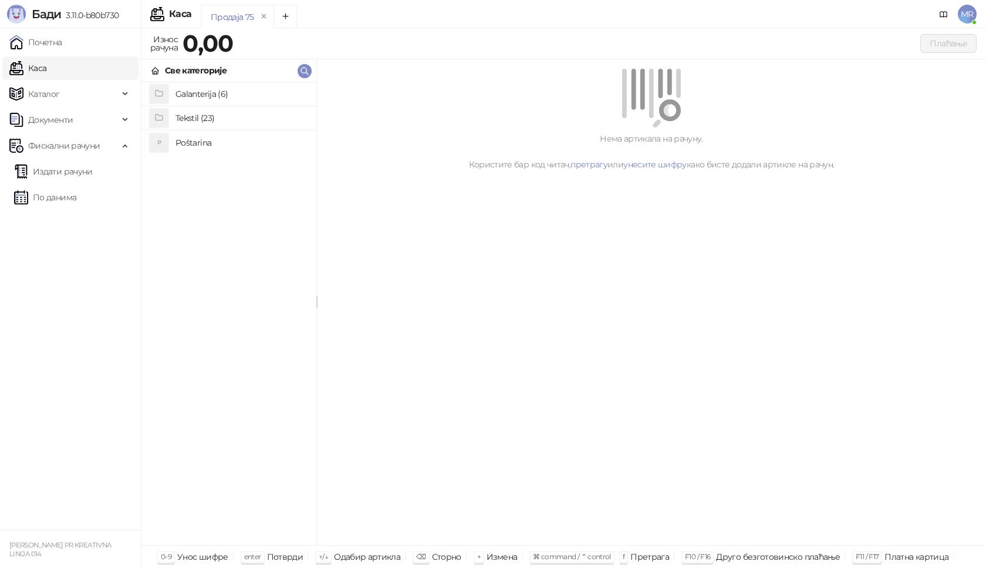
click at [188, 141] on h4 "Poštarina" at bounding box center [241, 142] width 131 height 19
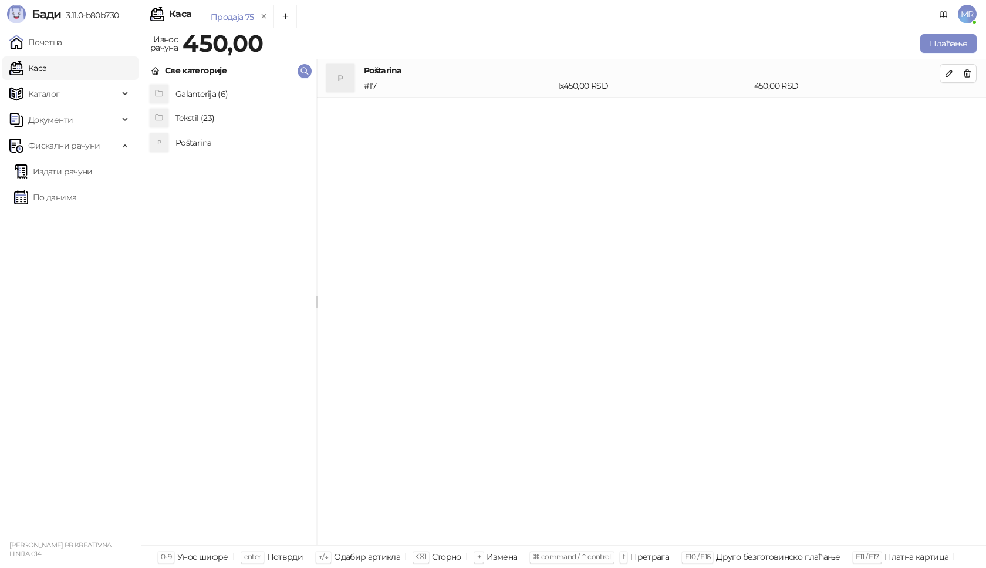
click at [195, 96] on h4 "Galanterija (6)" at bounding box center [241, 94] width 131 height 19
click at [194, 119] on h4 "Gravirani metalni Army upaljač" at bounding box center [241, 118] width 131 height 19
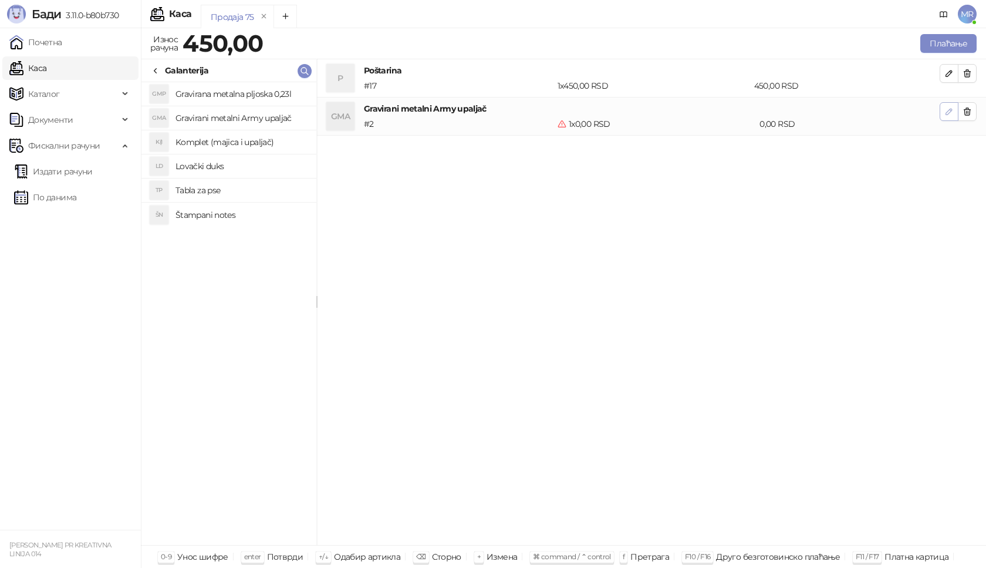
click at [951, 116] on icon "button" at bounding box center [949, 111] width 9 height 9
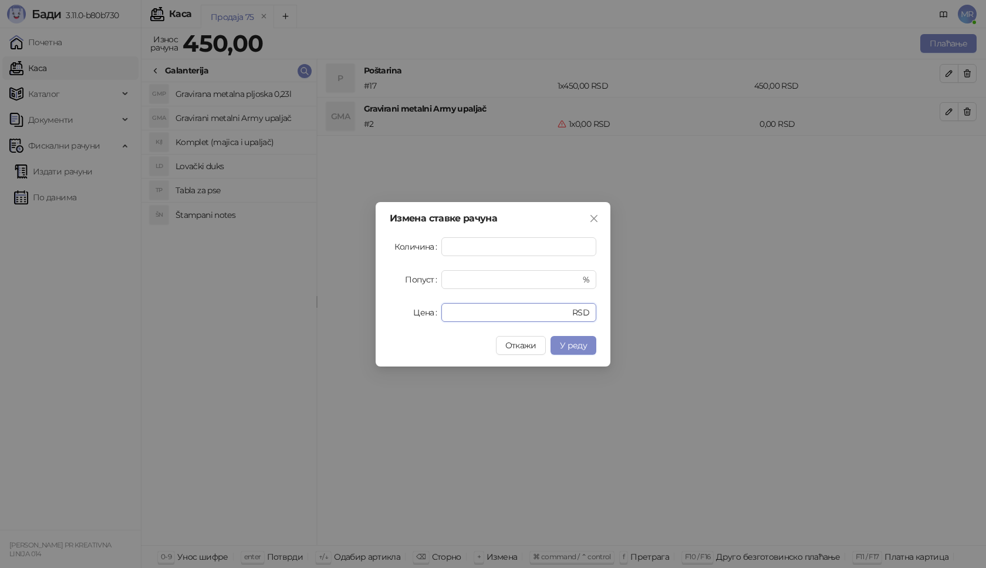
drag, startPoint x: 467, startPoint y: 305, endPoint x: 417, endPoint y: 310, distance: 50.7
click at [426, 315] on div "Цена * RSD" at bounding box center [493, 312] width 207 height 19
type input "****"
click at [572, 340] on span "У реду" at bounding box center [573, 345] width 27 height 11
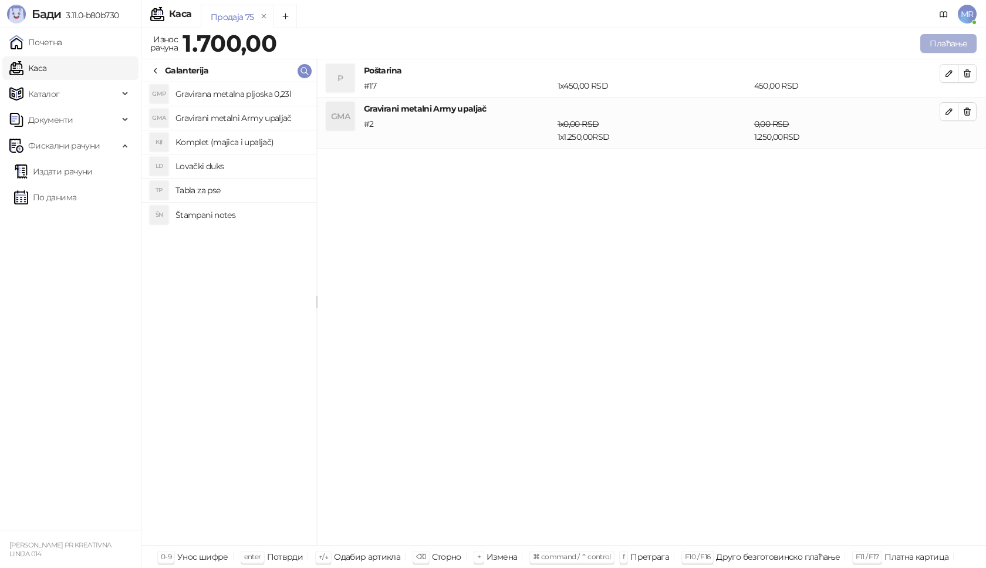
click at [952, 46] on button "Плаћање" at bounding box center [948, 43] width 56 height 19
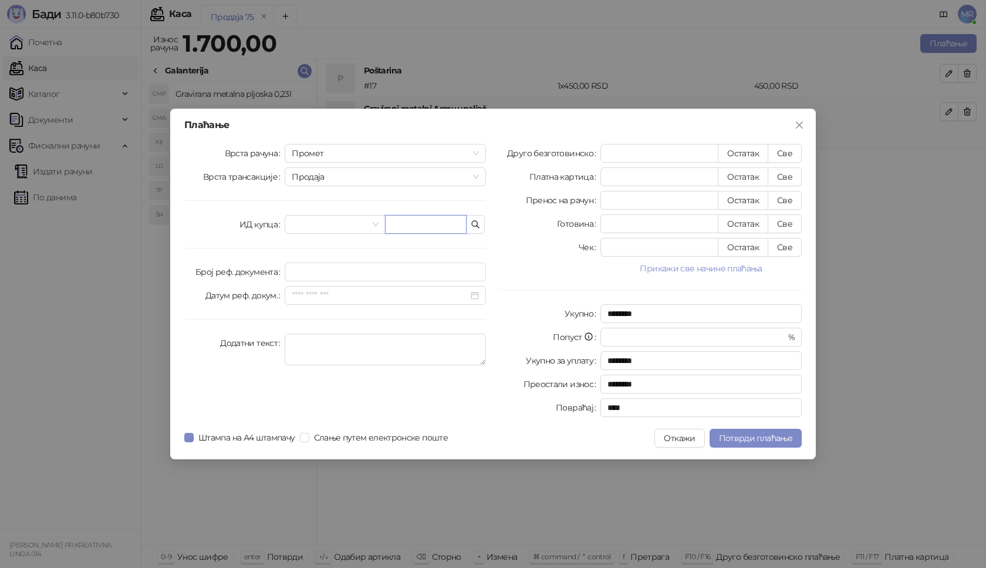
click at [416, 228] on input "text" at bounding box center [426, 224] width 82 height 19
paste input "**********"
type input "**********"
click at [784, 153] on button "Све" at bounding box center [785, 153] width 34 height 19
type input "****"
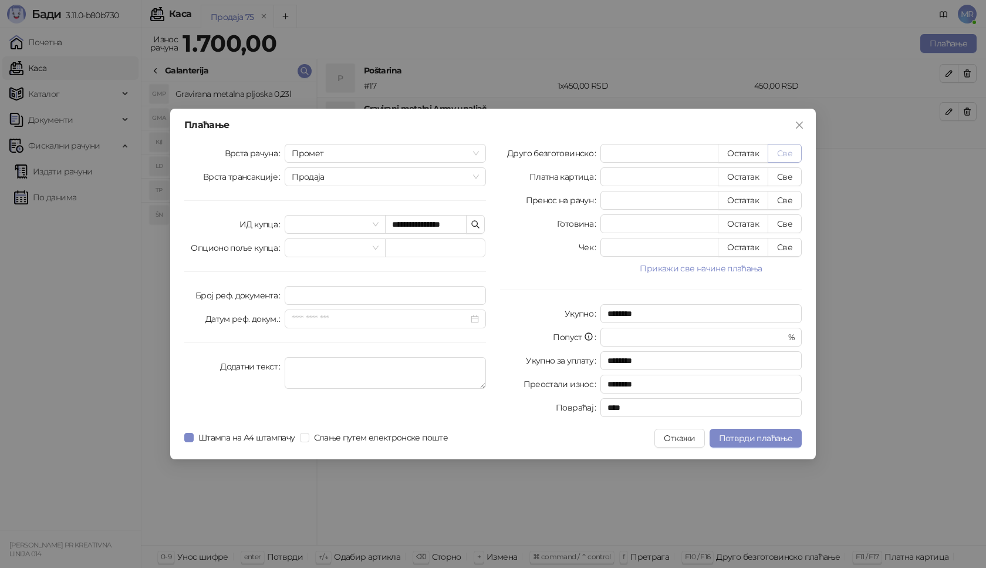
type input "****"
click at [727, 443] on span "Потврди плаћање" at bounding box center [755, 438] width 73 height 11
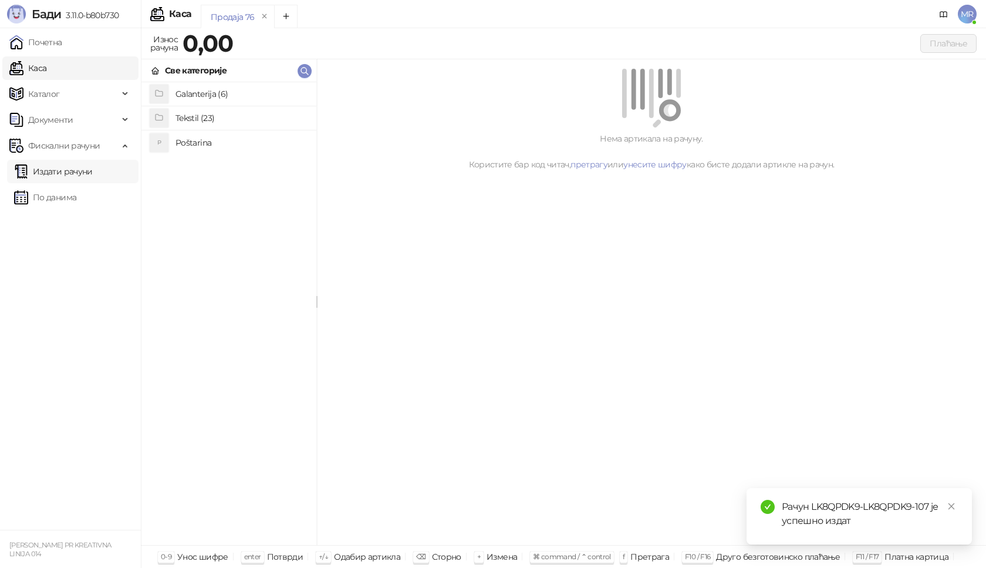
click at [76, 173] on link "Издати рачуни" at bounding box center [53, 171] width 79 height 23
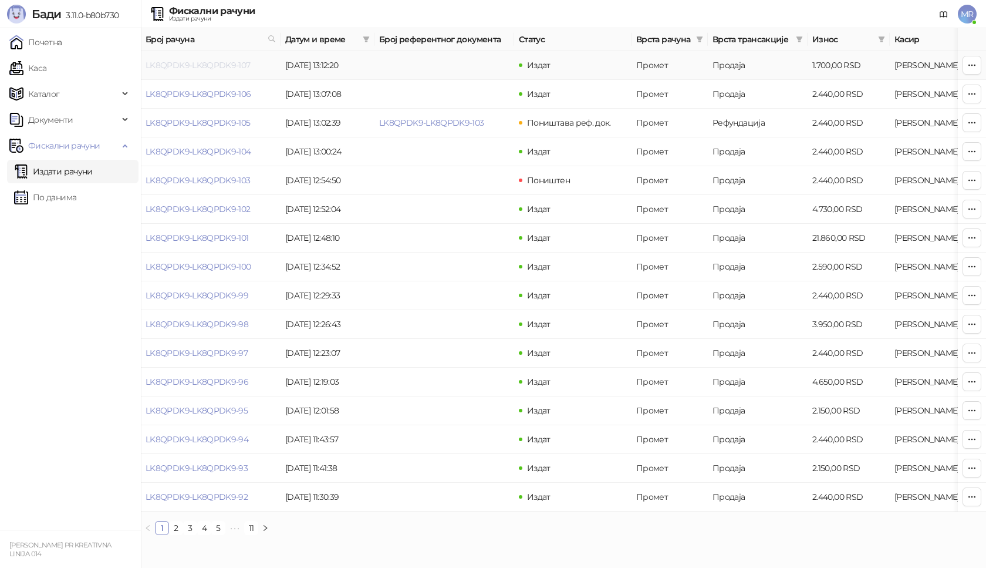
click at [213, 66] on link "LK8QPDK9-LK8QPDK9-107" at bounding box center [198, 65] width 105 height 11
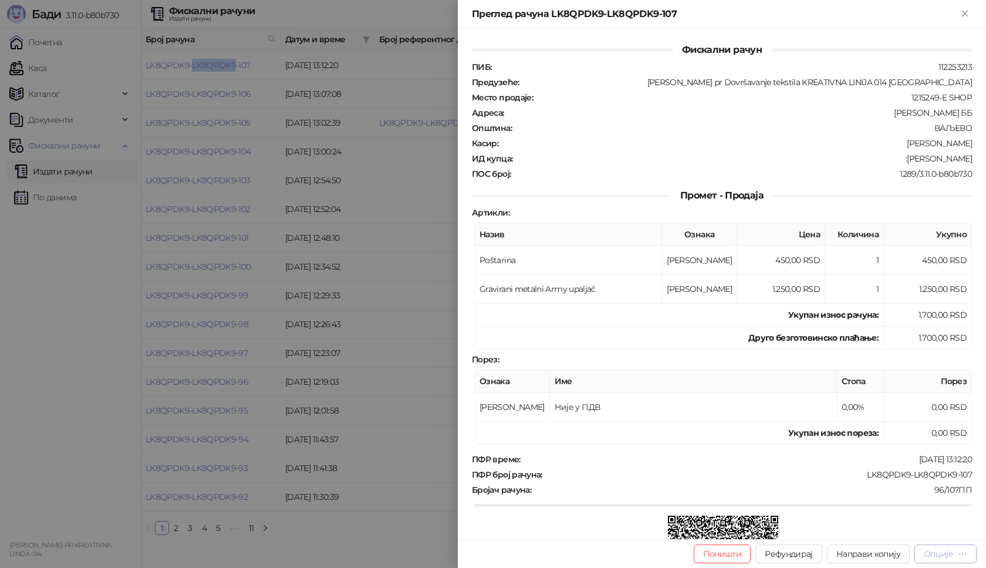
click at [950, 556] on div "Опције" at bounding box center [938, 553] width 29 height 11
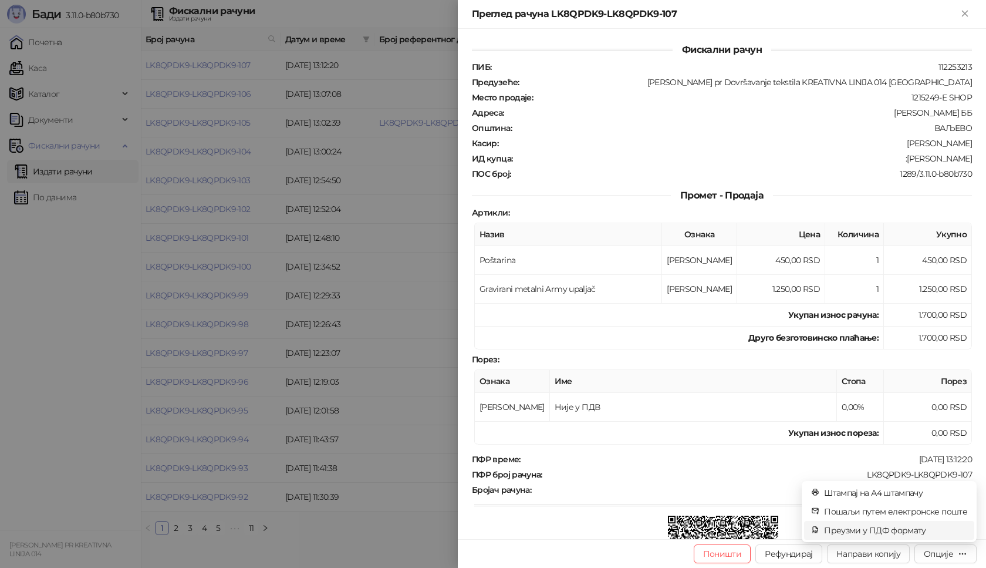
click at [913, 527] on span "Преузми у ПДФ формату" at bounding box center [895, 530] width 143 height 13
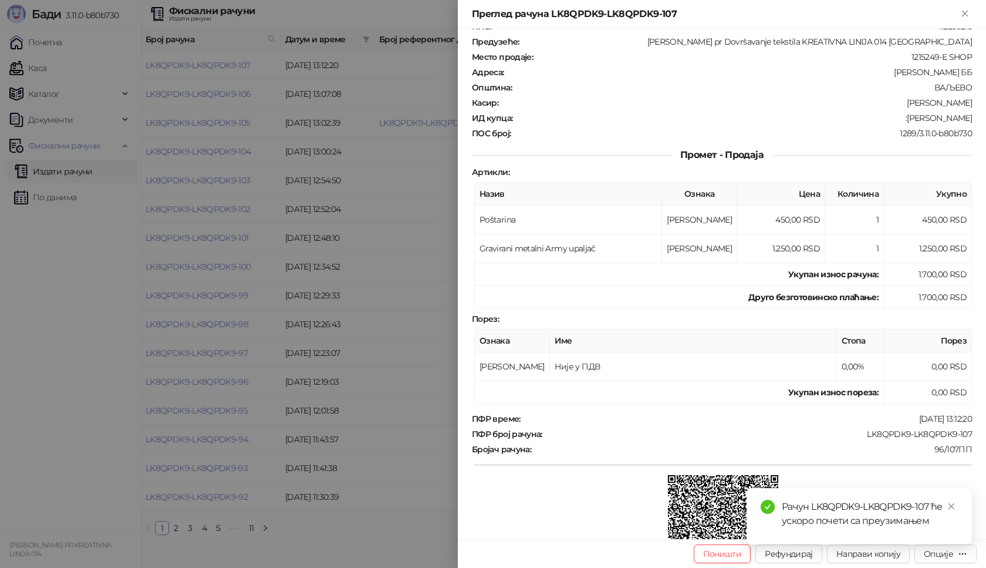
scroll to position [59, 0]
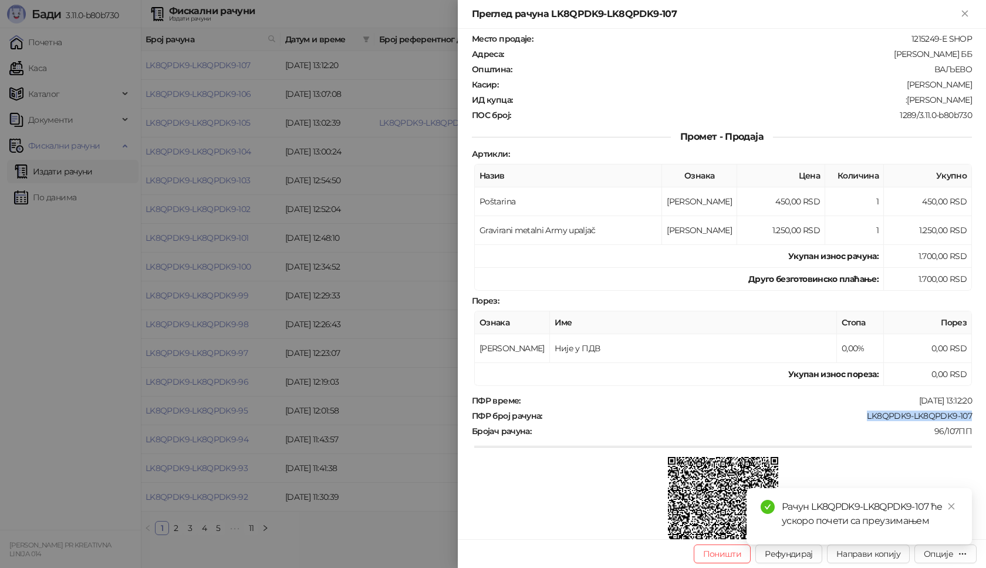
drag, startPoint x: 971, startPoint y: 414, endPoint x: 858, endPoint y: 420, distance: 112.9
click at [858, 420] on div "Фискални рачун ПИБ : 112253213 Предузеће : Marija Raković pr Dovršavanje teksti…" at bounding box center [722, 284] width 528 height 510
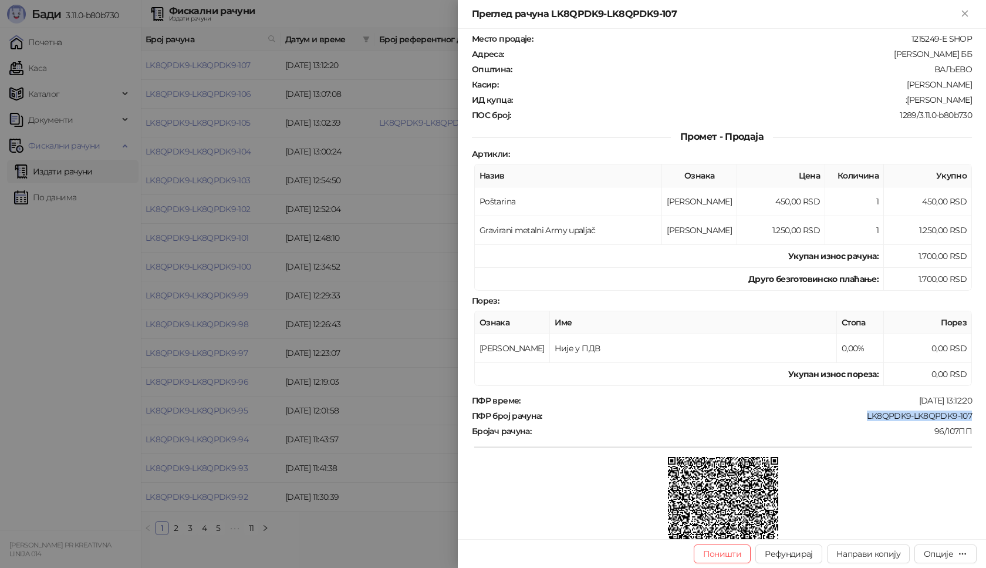
copy div "LK8QPDK9-LK8QPDK9-107"
drag, startPoint x: 944, startPoint y: 103, endPoint x: 895, endPoint y: 104, distance: 48.8
click at [895, 104] on div "Фискални рачун ПИБ : 112253213 Предузеће : Marija Raković pr Dovršavanje teksti…" at bounding box center [722, 284] width 528 height 510
copy div "Aleksandar Đenić"
click at [967, 14] on icon "Close" at bounding box center [965, 13] width 11 height 11
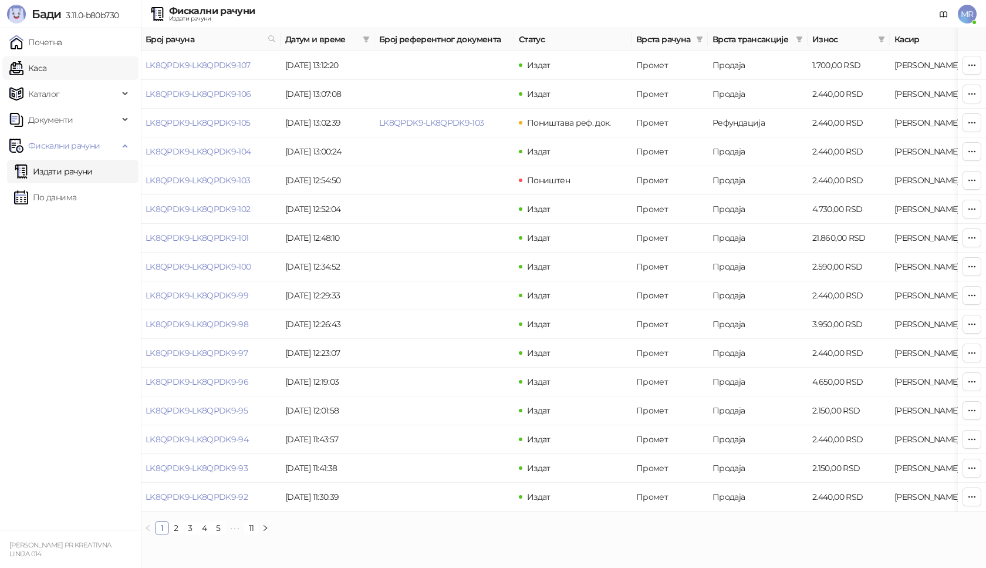
click at [44, 69] on link "Каса" at bounding box center [27, 67] width 37 height 23
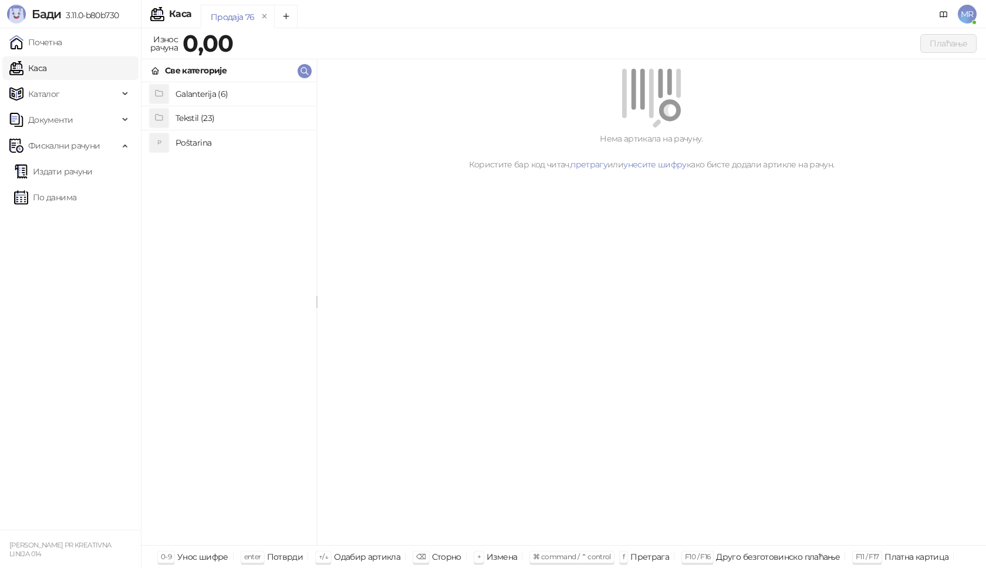
click at [202, 140] on h4 "Poštarina" at bounding box center [241, 142] width 131 height 19
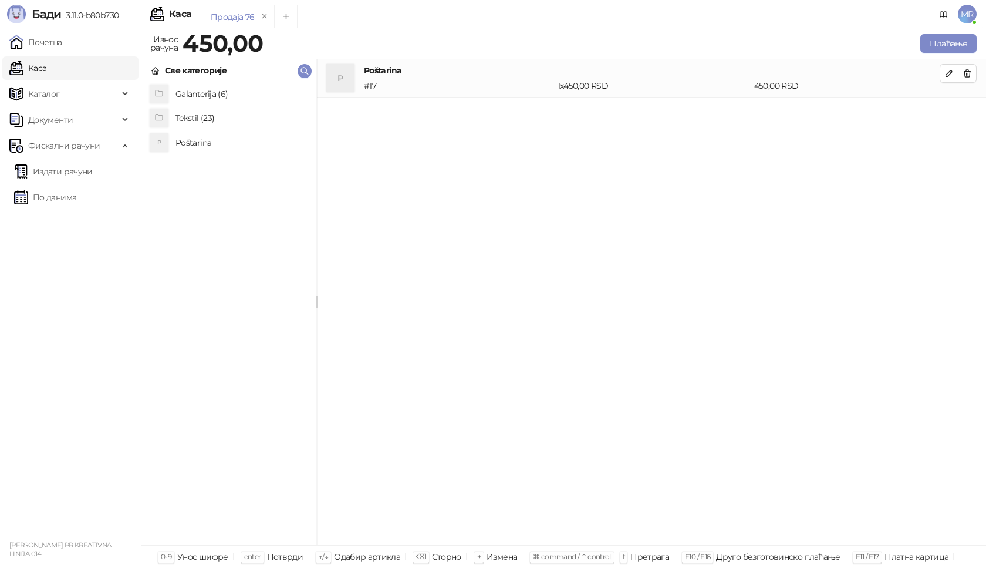
click at [217, 115] on h4 "Tekstil (23)" at bounding box center [241, 118] width 131 height 19
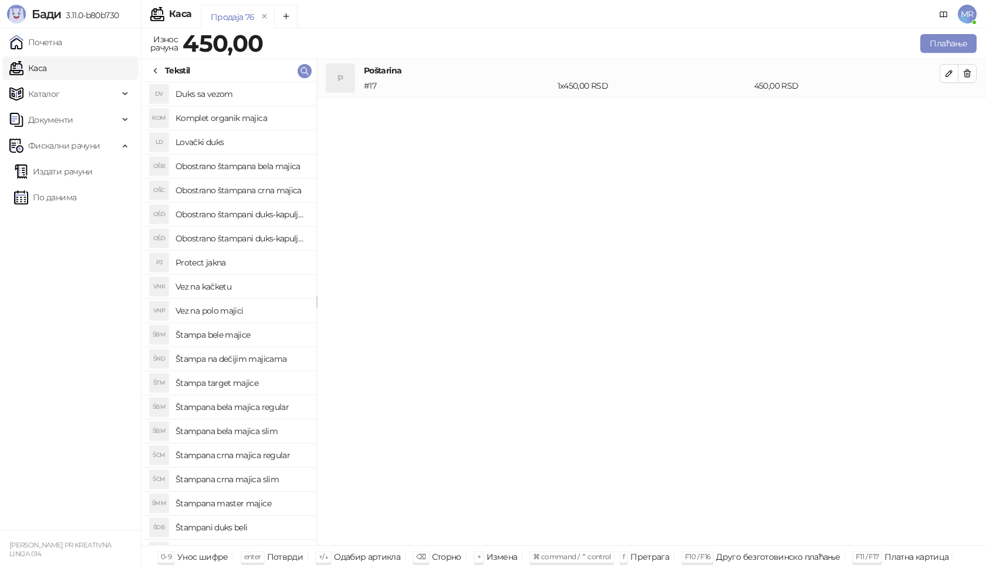
click at [257, 455] on h4 "Štampana crna majica regular" at bounding box center [241, 455] width 131 height 19
click at [953, 114] on icon "button" at bounding box center [949, 111] width 9 height 9
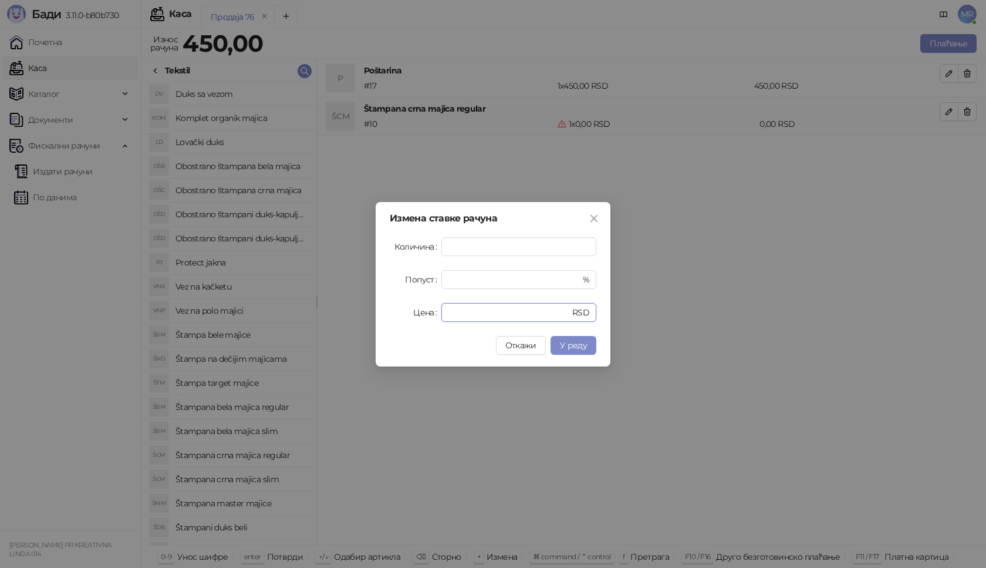
drag, startPoint x: 452, startPoint y: 313, endPoint x: 410, endPoint y: 310, distance: 41.8
click at [415, 318] on div "Цена * RSD" at bounding box center [493, 312] width 207 height 19
type input "****"
click at [565, 342] on span "У реду" at bounding box center [573, 345] width 27 height 11
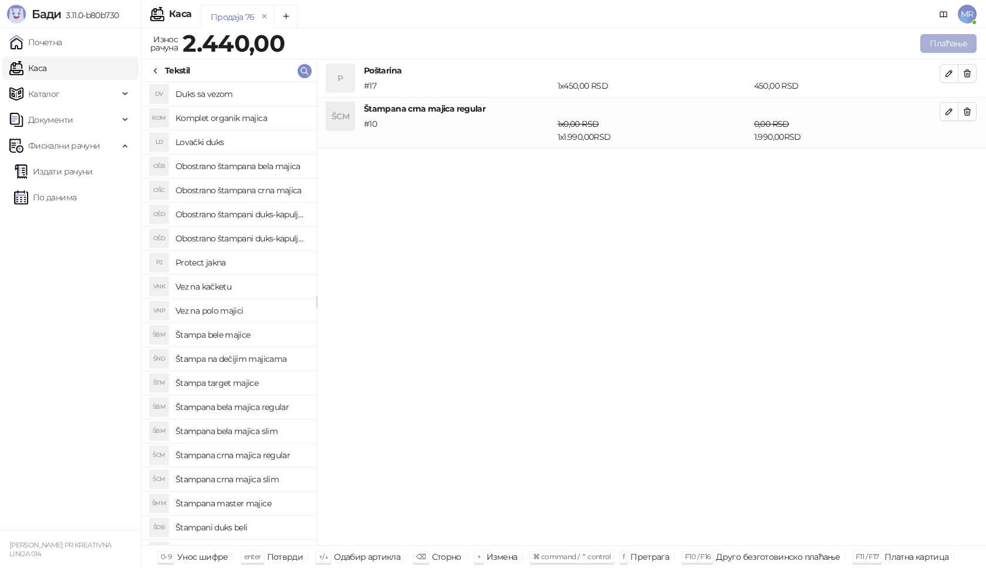
click at [942, 43] on button "Плаћање" at bounding box center [948, 43] width 56 height 19
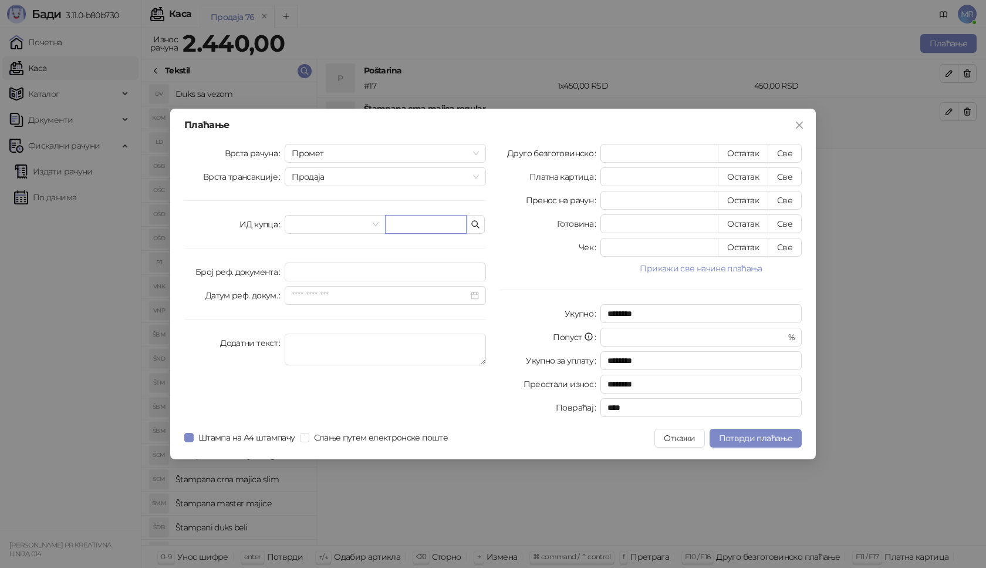
click at [423, 219] on input "text" at bounding box center [426, 224] width 82 height 19
paste input "**********"
type input "**********"
click at [779, 156] on button "Све" at bounding box center [785, 153] width 34 height 19
type input "****"
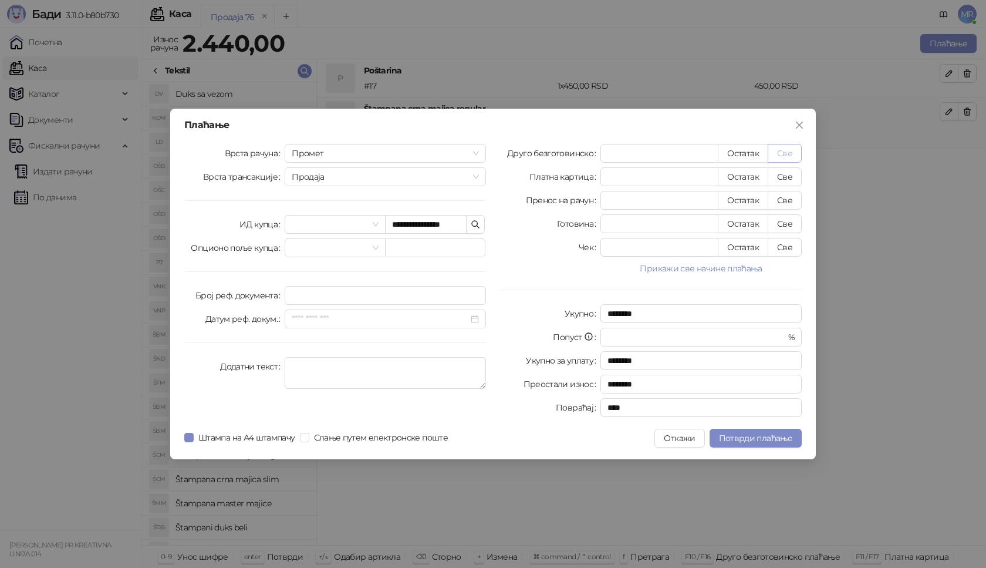
type input "****"
click at [743, 444] on button "Потврди плаћање" at bounding box center [756, 438] width 92 height 19
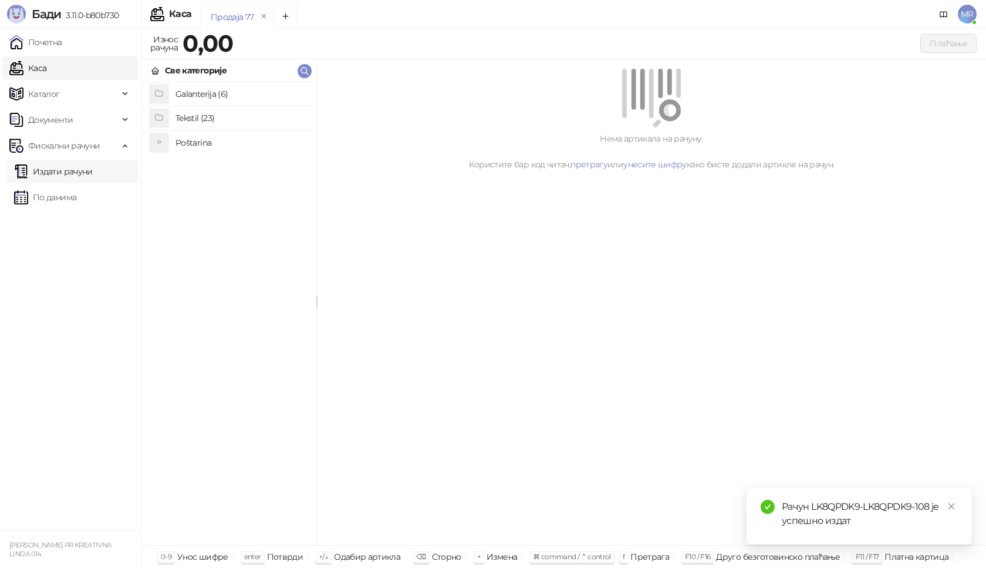
click at [63, 176] on link "Издати рачуни" at bounding box center [53, 171] width 79 height 23
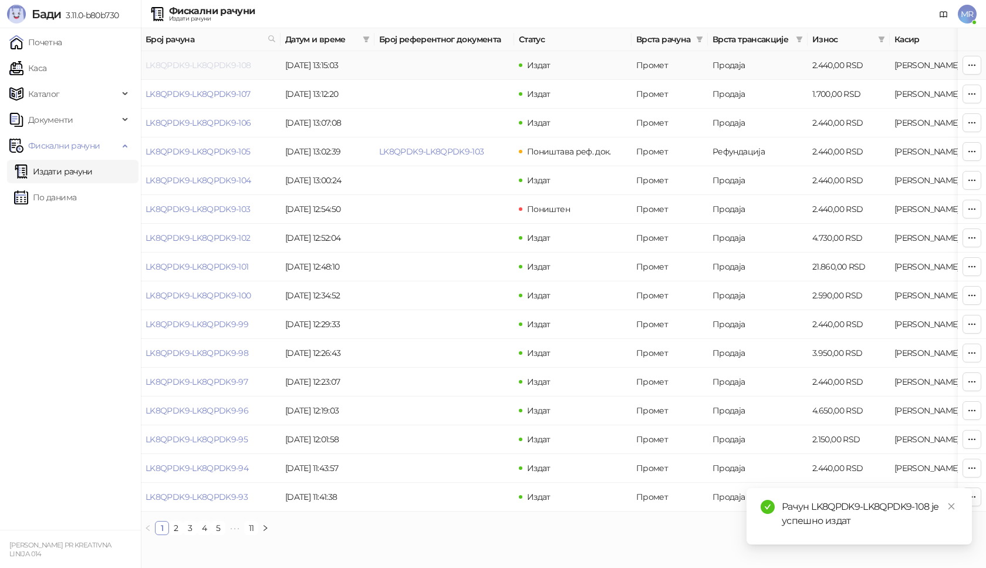
click at [187, 66] on link "LK8QPDK9-LK8QPDK9-108" at bounding box center [199, 65] width 106 height 11
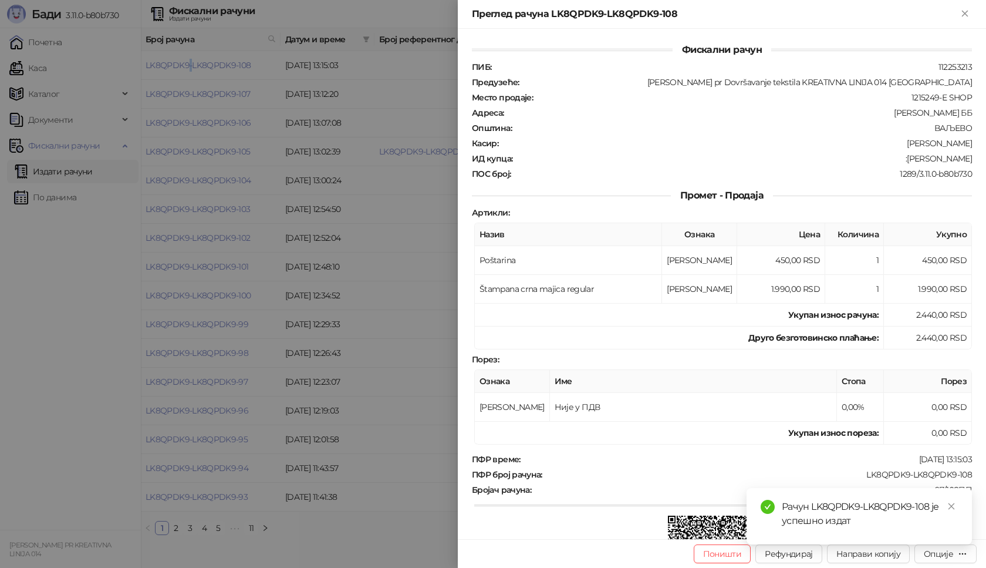
scroll to position [141, 0]
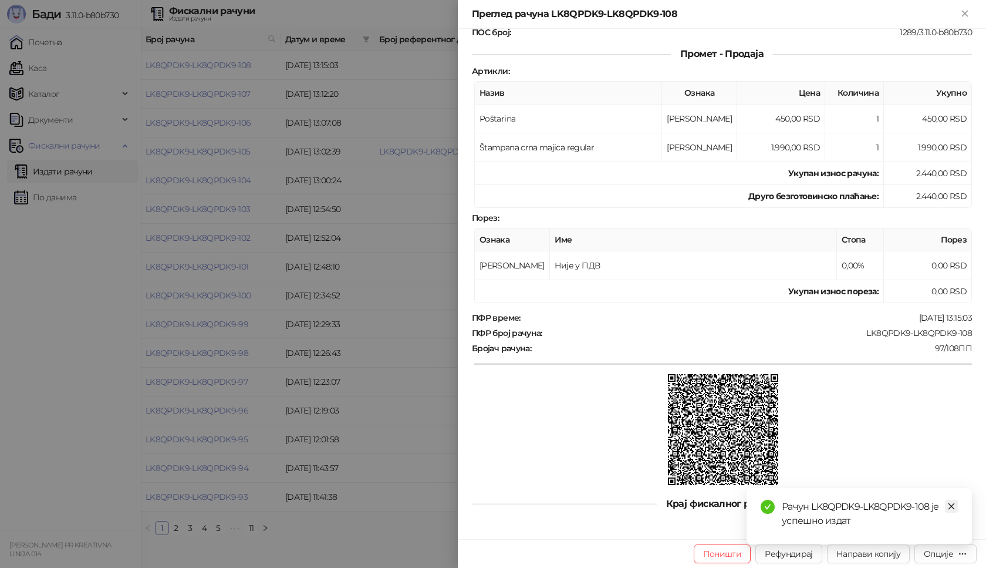
click at [953, 505] on icon "close" at bounding box center [951, 506] width 8 height 8
click at [940, 552] on div "Опције" at bounding box center [938, 553] width 29 height 11
click at [915, 530] on span "Преузми у ПДФ формату" at bounding box center [895, 530] width 143 height 13
click at [949, 508] on icon "close" at bounding box center [951, 506] width 8 height 8
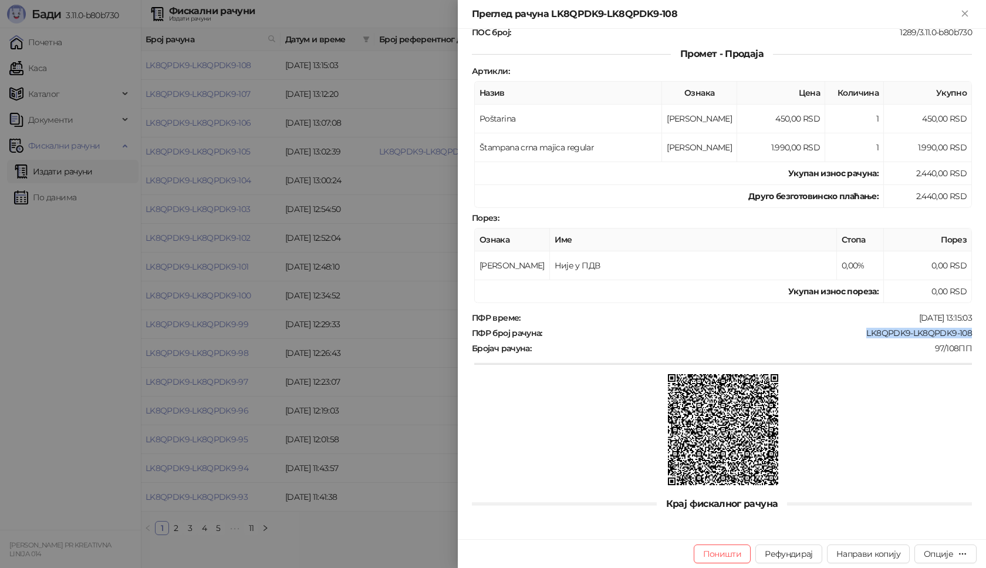
drag, startPoint x: 964, startPoint y: 334, endPoint x: 857, endPoint y: 330, distance: 106.9
click at [857, 330] on div "ПФР број рачуна : LK8QPDK9-LK8QPDK9-108" at bounding box center [722, 333] width 505 height 11
copy div "LK8QPDK9-LK8QPDK9-108"
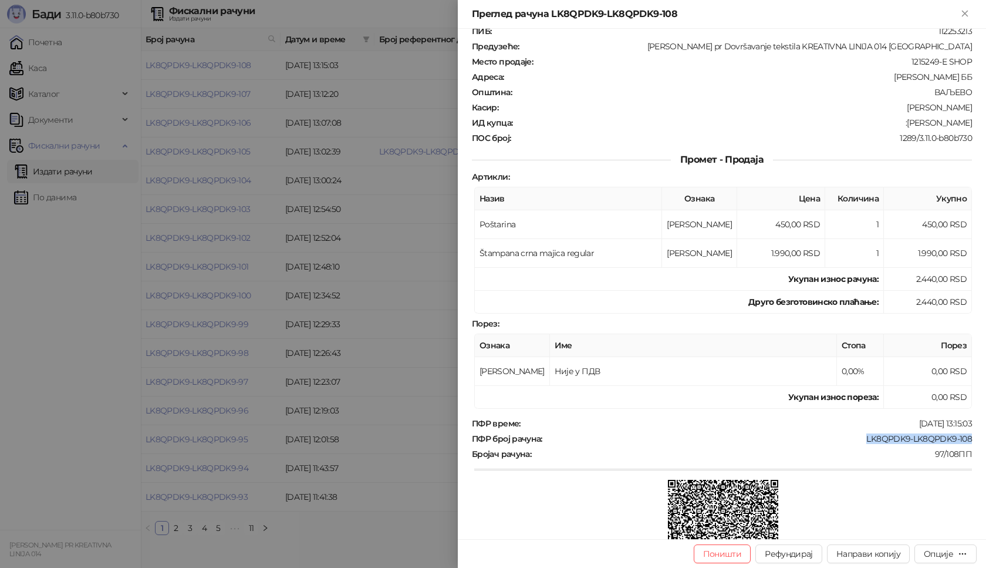
scroll to position [0, 0]
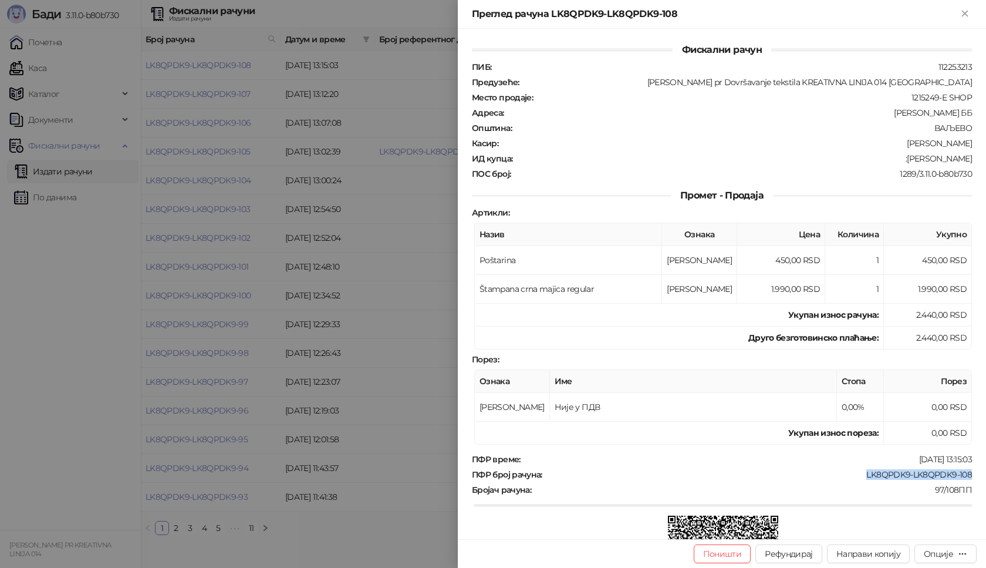
drag, startPoint x: 965, startPoint y: 161, endPoint x: 903, endPoint y: 160, distance: 61.1
click at [903, 160] on div "Фискални рачун ПИБ : 112253213 Предузеће : Marija Raković pr Dovršavanje teksti…" at bounding box center [722, 284] width 528 height 510
copy div "Tijana Jovanović"
click at [966, 13] on icon "Close" at bounding box center [964, 13] width 5 height 5
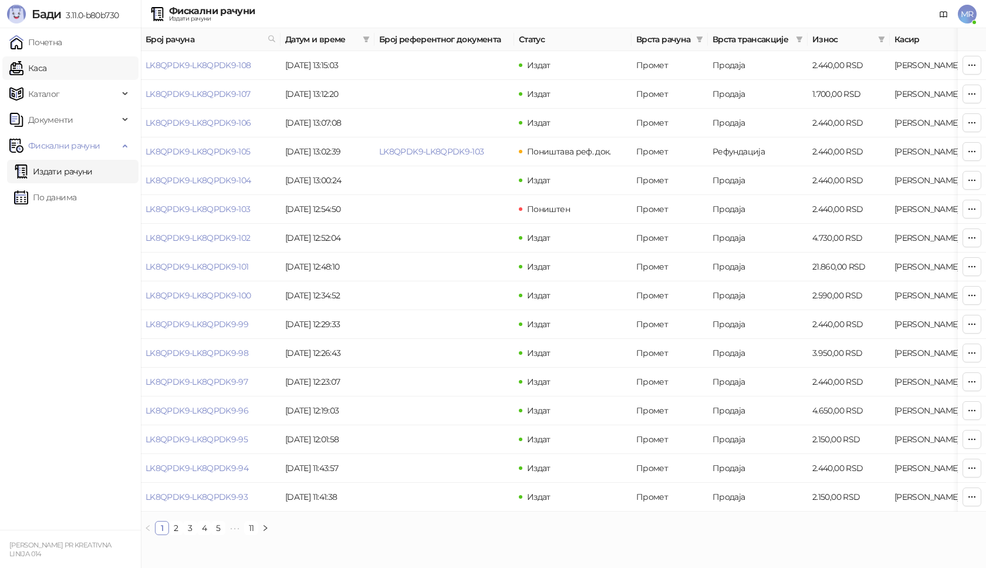
click at [46, 72] on link "Каса" at bounding box center [27, 67] width 37 height 23
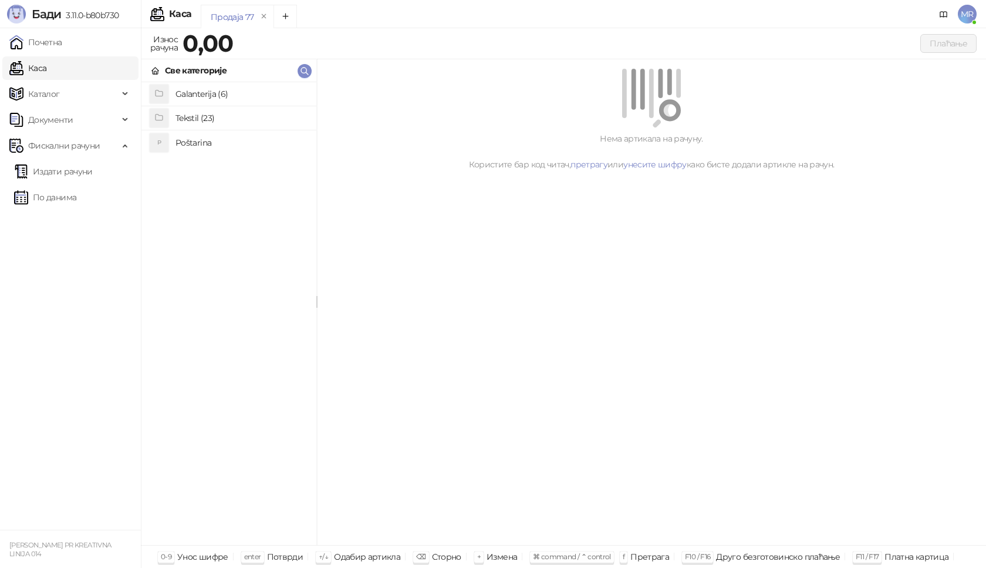
click at [188, 141] on h4 "Poštarina" at bounding box center [241, 142] width 131 height 19
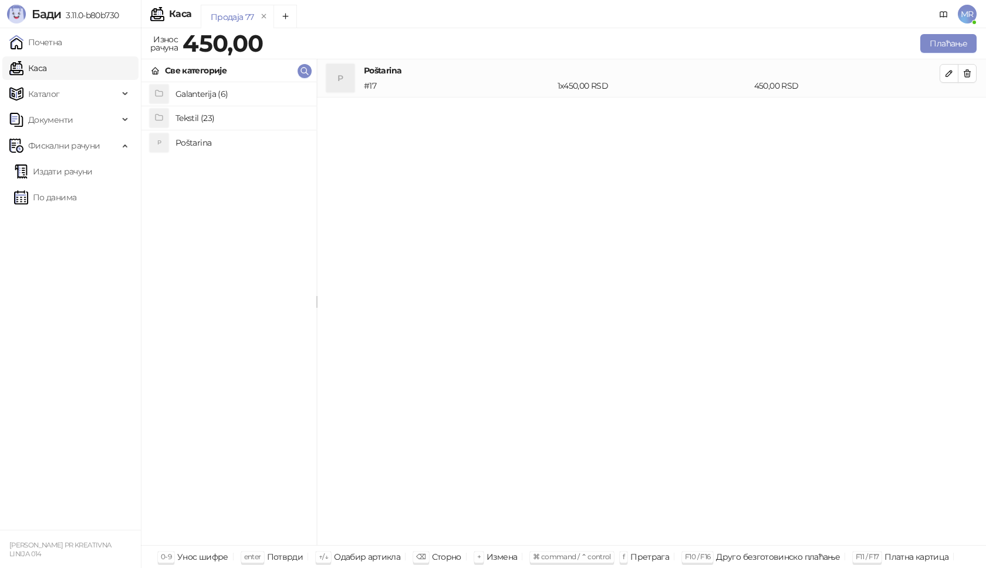
click at [198, 118] on h4 "Tekstil (23)" at bounding box center [241, 118] width 131 height 19
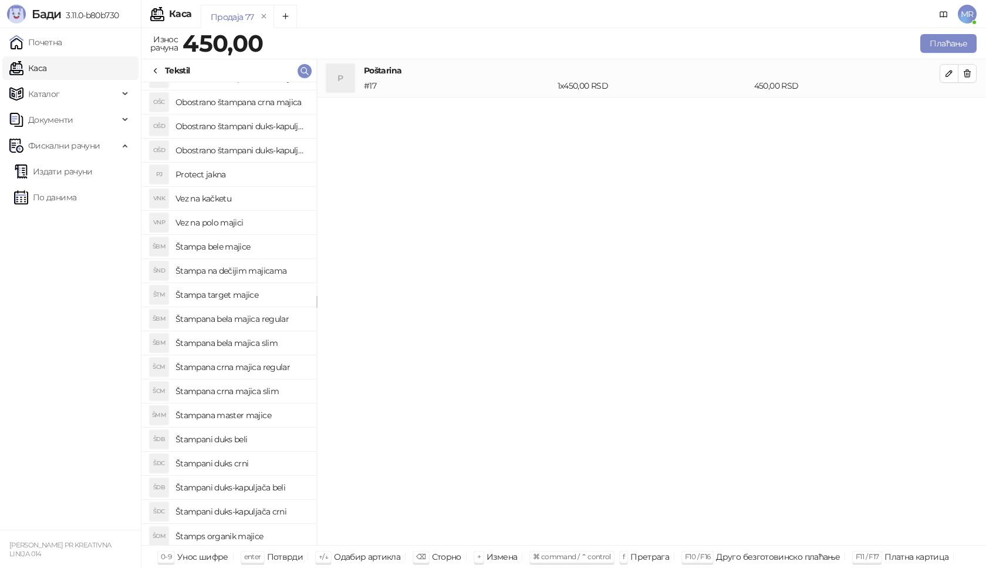
scroll to position [91, 0]
click at [271, 508] on h4 "Štampani duks-kapuljača crni" at bounding box center [241, 508] width 131 height 19
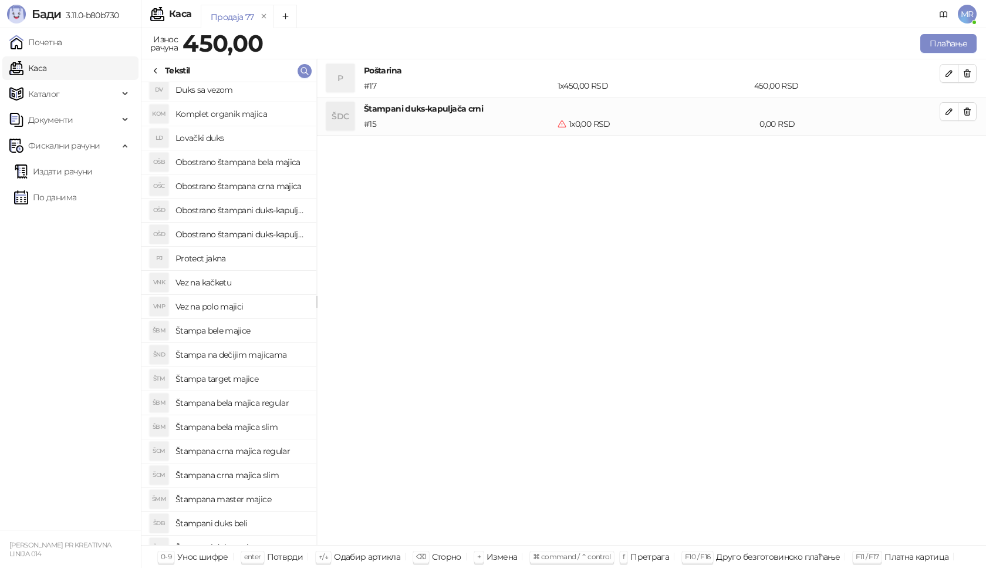
scroll to position [0, 0]
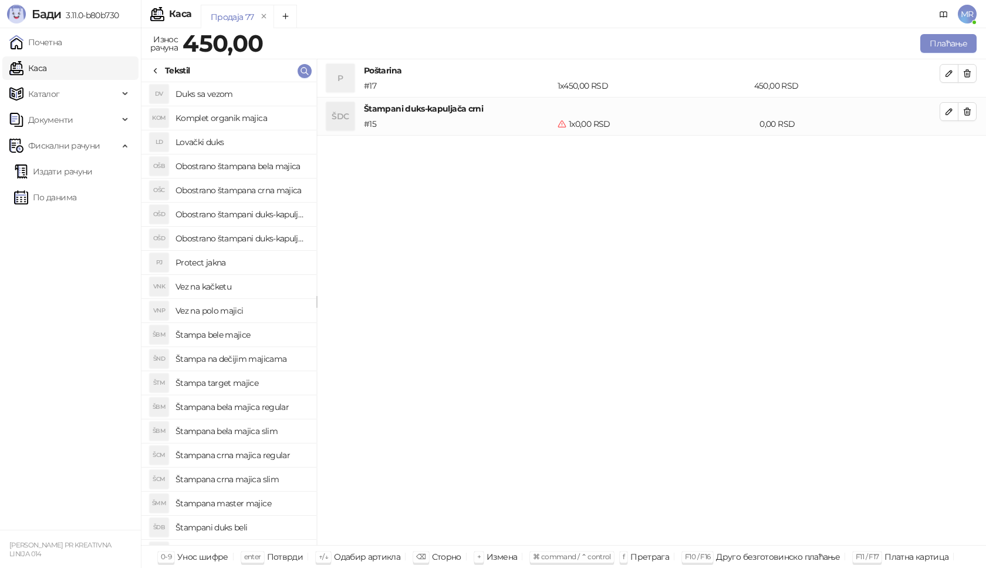
click at [215, 213] on h4 "Obostrano štampani duks-kapuljača beli" at bounding box center [241, 214] width 131 height 19
drag, startPoint x: 969, startPoint y: 154, endPoint x: 969, endPoint y: 134, distance: 19.4
click at [969, 153] on icon "button" at bounding box center [967, 149] width 9 height 9
click at [969, 113] on icon "button" at bounding box center [967, 111] width 9 height 9
click at [261, 237] on h4 "Obostrano štampani duks-kapuljača crni" at bounding box center [241, 238] width 131 height 19
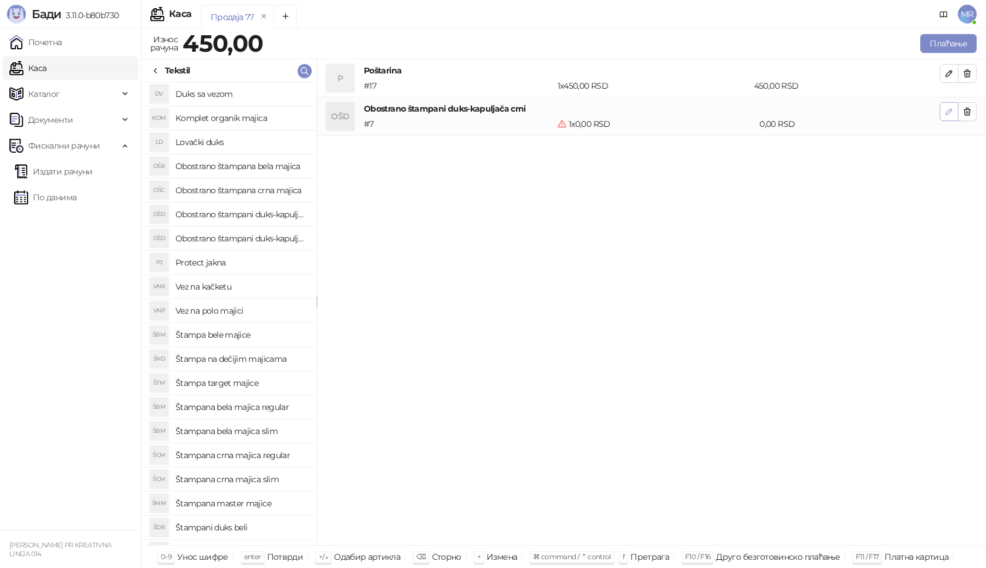
click at [952, 110] on icon "button" at bounding box center [949, 111] width 9 height 9
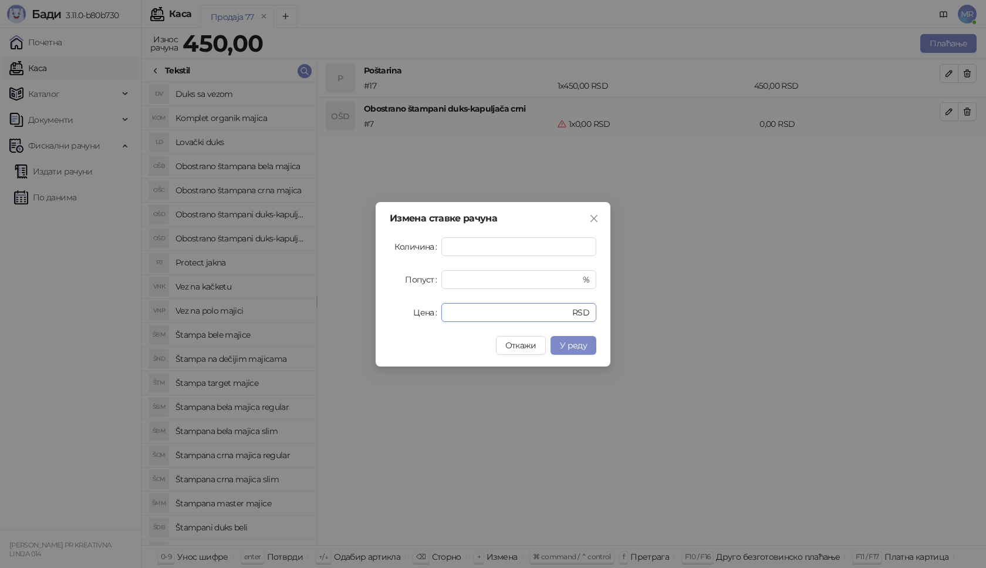
drag, startPoint x: 477, startPoint y: 316, endPoint x: 410, endPoint y: 308, distance: 67.9
click at [413, 315] on div "Цена * RSD" at bounding box center [493, 312] width 207 height 19
type input "****"
click at [578, 352] on button "У реду" at bounding box center [574, 345] width 46 height 19
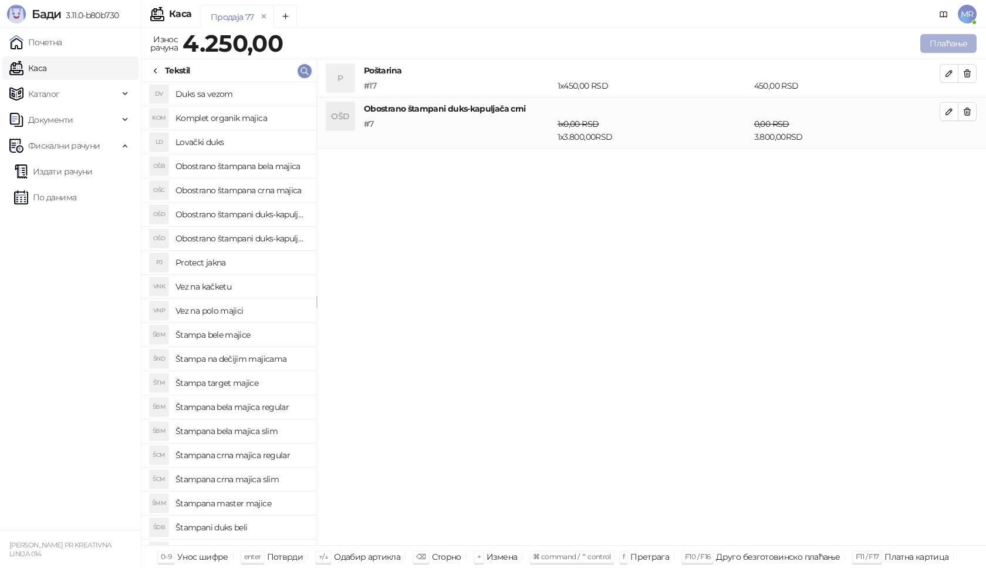
click at [932, 41] on button "Плаћање" at bounding box center [948, 43] width 56 height 19
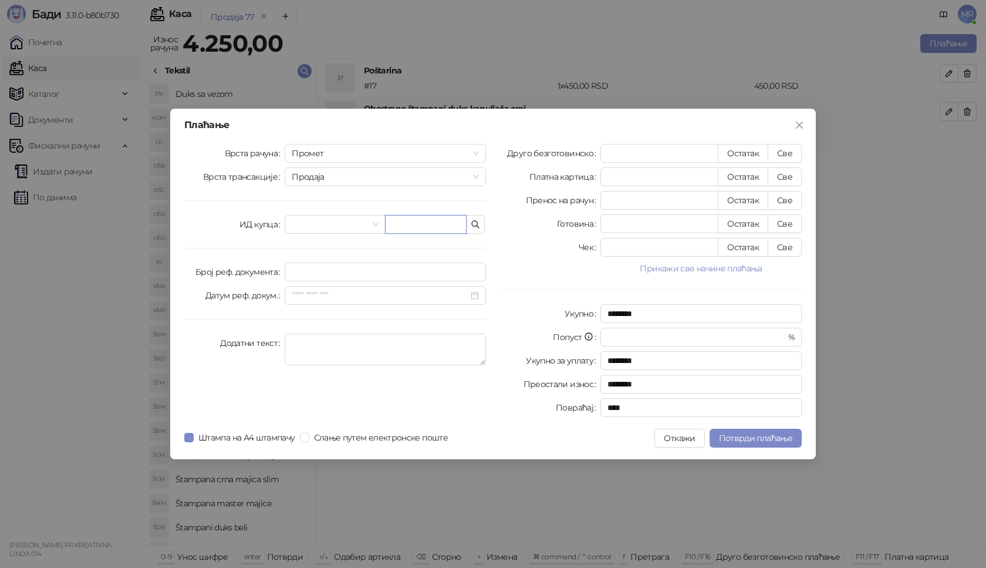
click at [413, 228] on input "text" at bounding box center [426, 224] width 82 height 19
paste input "**********"
type input "**********"
click at [790, 153] on button "Све" at bounding box center [785, 153] width 34 height 19
type input "****"
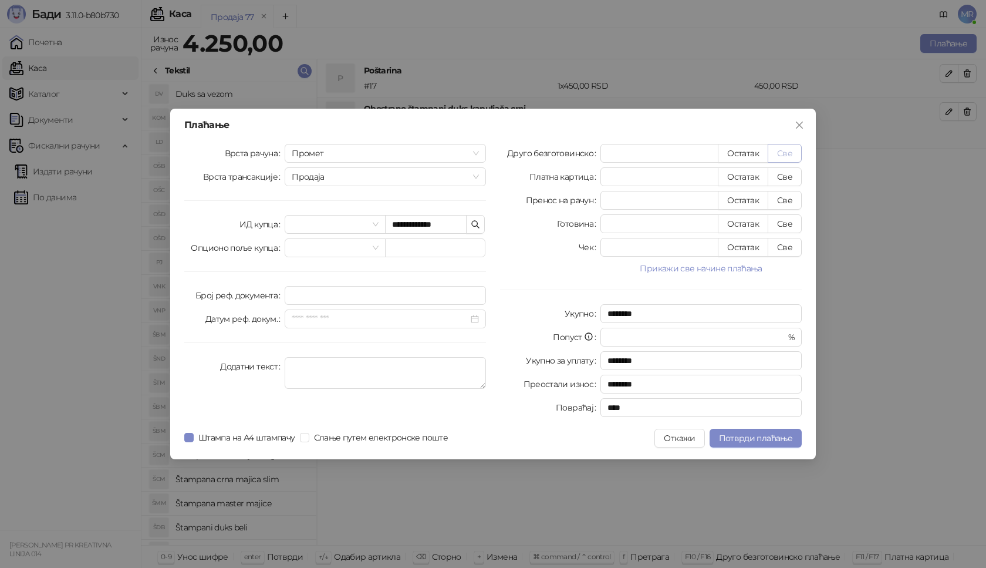
type input "****"
click at [757, 432] on button "Потврди плаћање" at bounding box center [756, 438] width 92 height 19
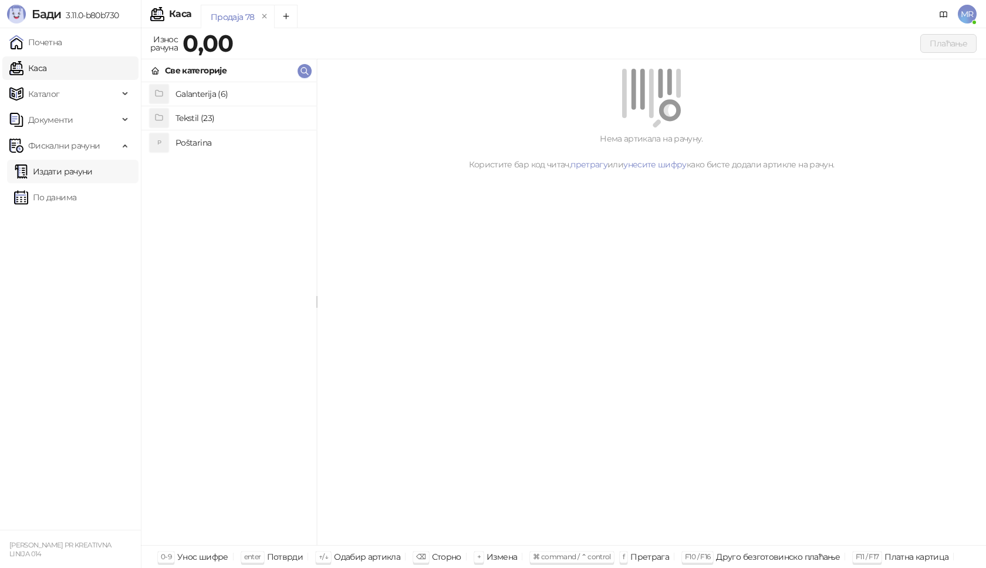
click at [45, 178] on link "Издати рачуни" at bounding box center [53, 171] width 79 height 23
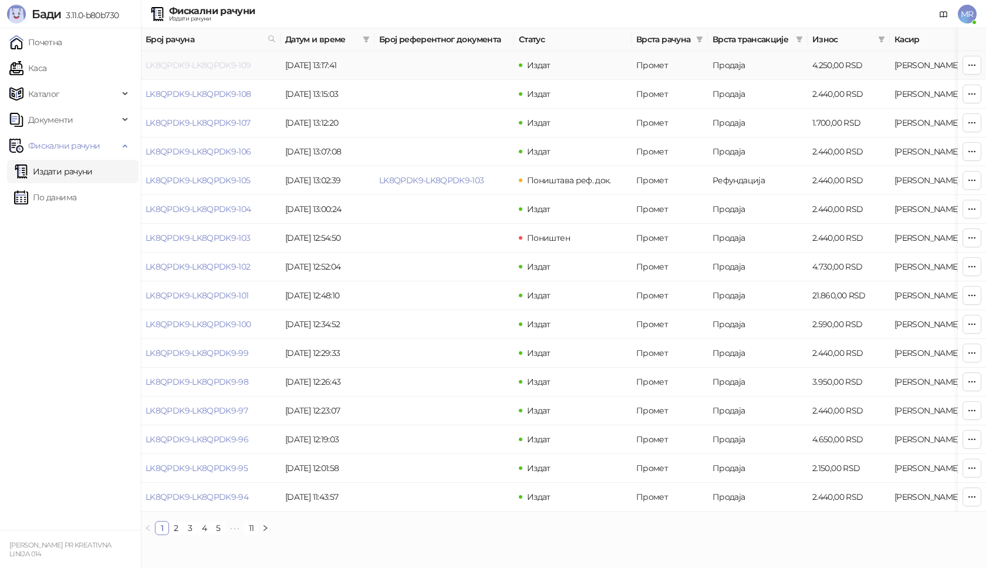
click at [214, 65] on link "LK8QPDK9-LK8QPDK9-109" at bounding box center [199, 65] width 106 height 11
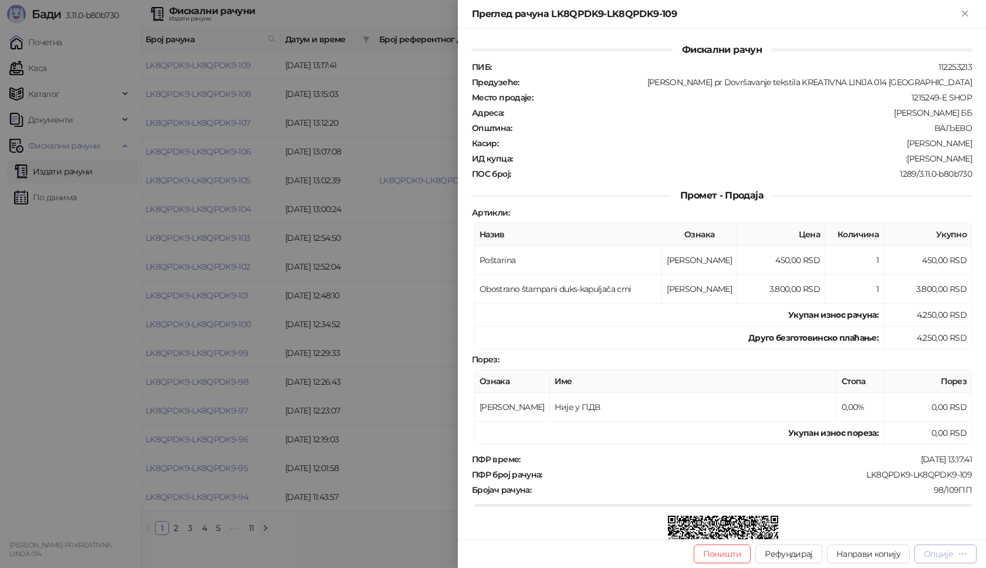
click at [949, 559] on button "Опције" at bounding box center [946, 553] width 62 height 19
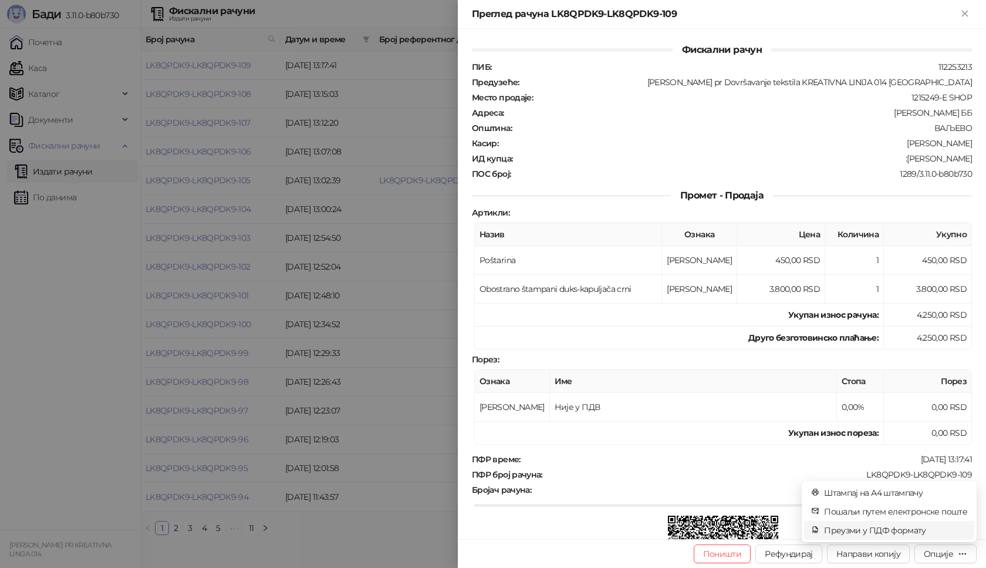
click at [895, 534] on span "Преузми у ПДФ формату" at bounding box center [895, 530] width 143 height 13
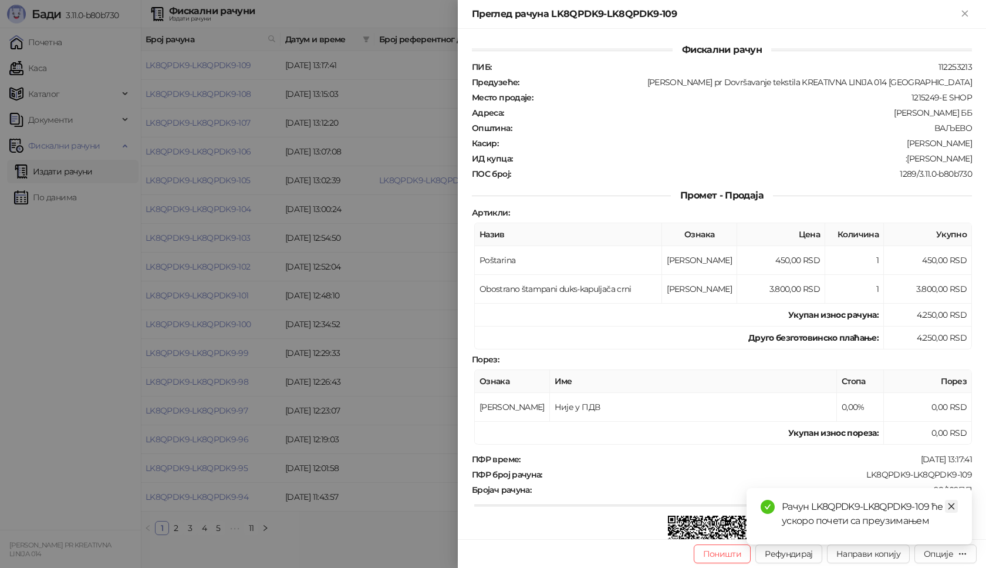
click at [950, 506] on icon "close" at bounding box center [951, 506] width 8 height 8
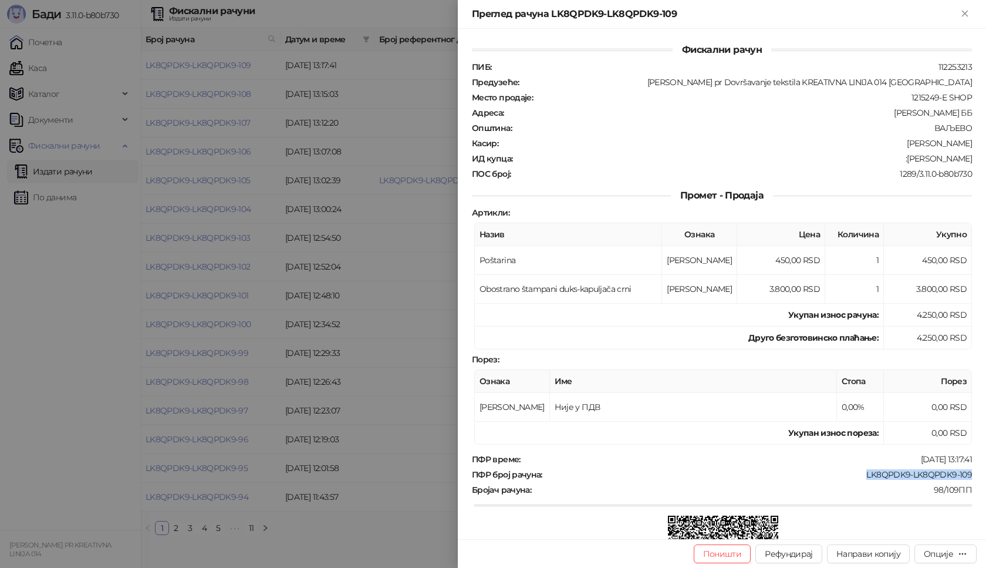
drag, startPoint x: 963, startPoint y: 477, endPoint x: 869, endPoint y: 484, distance: 94.2
click at [859, 479] on div "ПФР број рачуна : LK8QPDK9-LK8QPDK9-109" at bounding box center [722, 474] width 505 height 11
copy div "LK8QPDK9-LK8QPDK9-109"
drag, startPoint x: 970, startPoint y: 153, endPoint x: 913, endPoint y: 163, distance: 57.2
click at [913, 163] on div "Фискални рачун ПИБ : 112253213 Предузеће : Marija Raković pr Dovršavanje teksti…" at bounding box center [722, 284] width 528 height 510
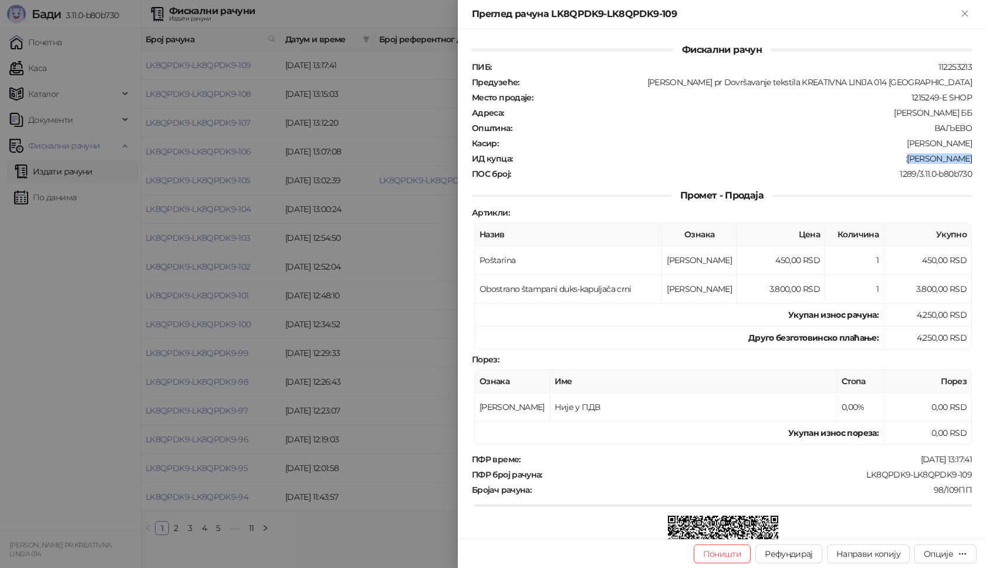
copy div "Jovan Jovicic"
click at [967, 16] on icon "Close" at bounding box center [964, 13] width 5 height 5
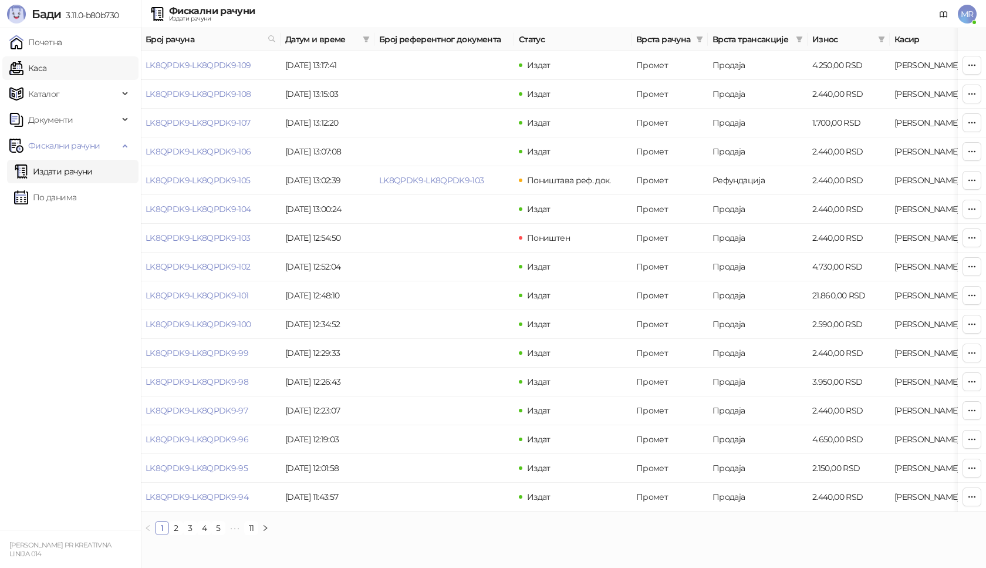
click at [46, 68] on link "Каса" at bounding box center [27, 67] width 37 height 23
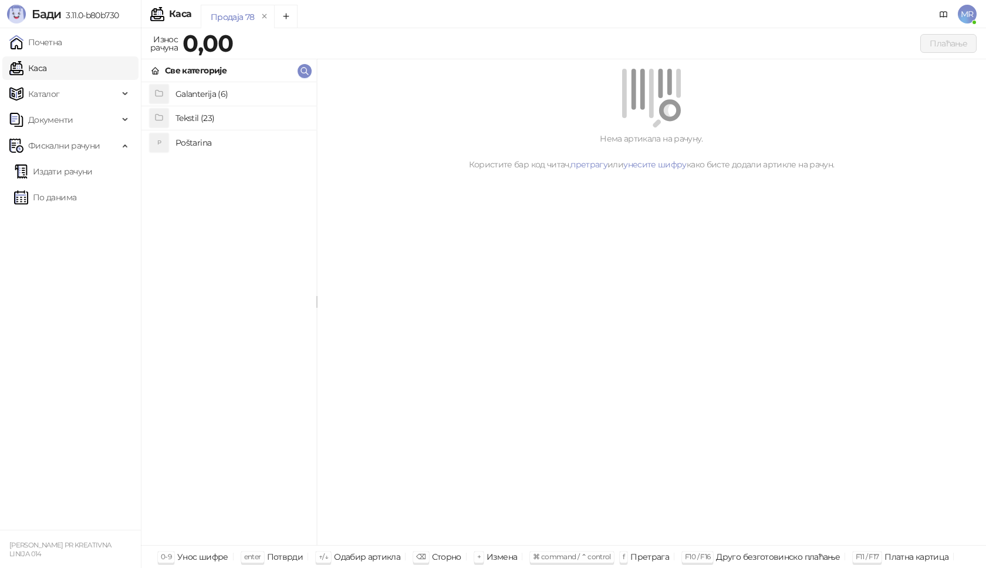
drag, startPoint x: 180, startPoint y: 143, endPoint x: 179, endPoint y: 134, distance: 9.4
click at [180, 143] on h4 "Poštarina" at bounding box center [241, 142] width 131 height 19
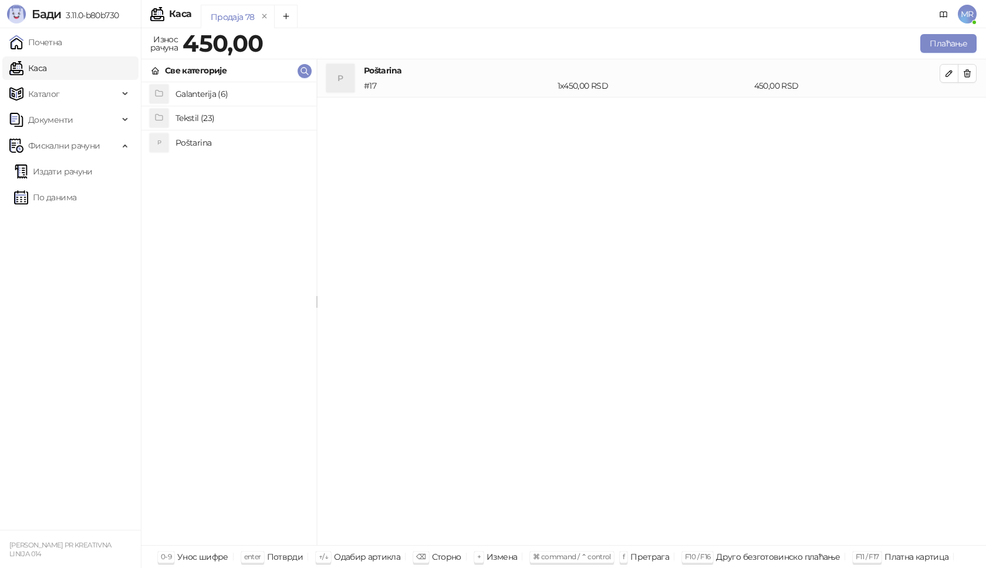
click at [180, 117] on h4 "Tekstil (23)" at bounding box center [241, 118] width 131 height 19
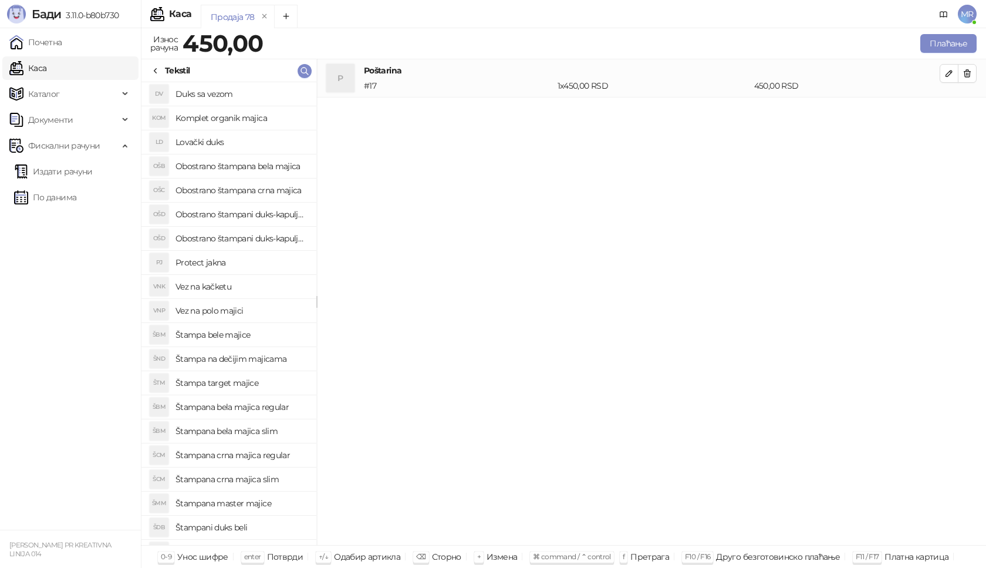
click at [257, 481] on h4 "Štampana crna majica slim" at bounding box center [241, 479] width 131 height 19
click at [951, 111] on icon "button" at bounding box center [949, 112] width 6 height 6
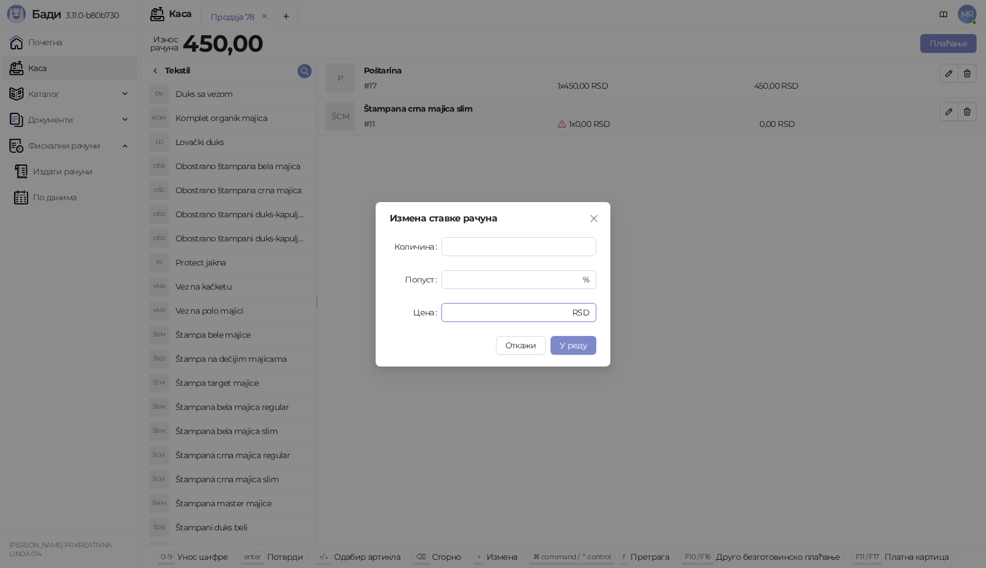
drag, startPoint x: 456, startPoint y: 313, endPoint x: 405, endPoint y: 318, distance: 50.7
click at [408, 318] on div "Цена * RSD" at bounding box center [493, 312] width 207 height 19
type input "****"
click at [572, 344] on span "У реду" at bounding box center [573, 345] width 27 height 11
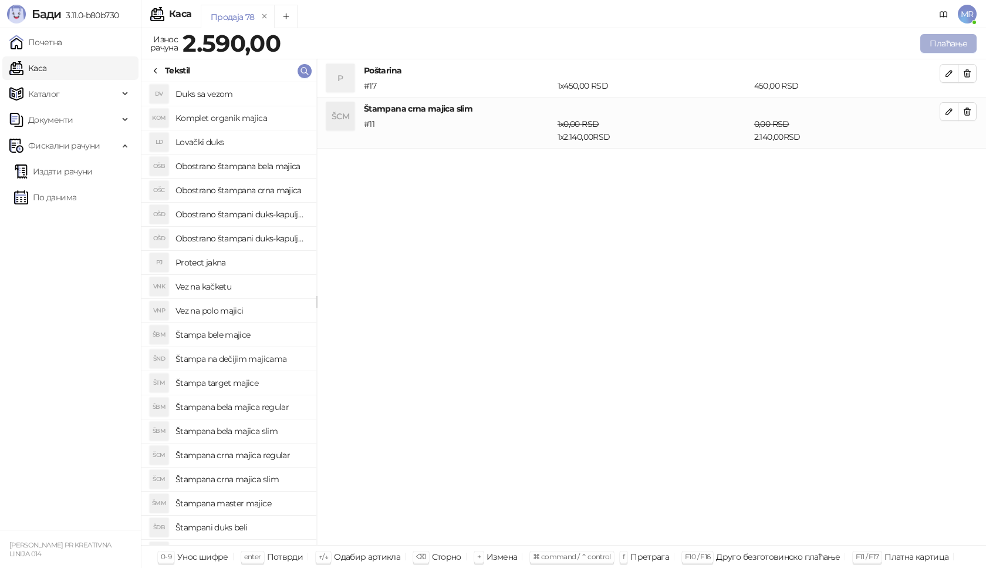
click at [947, 43] on button "Плаћање" at bounding box center [948, 43] width 56 height 19
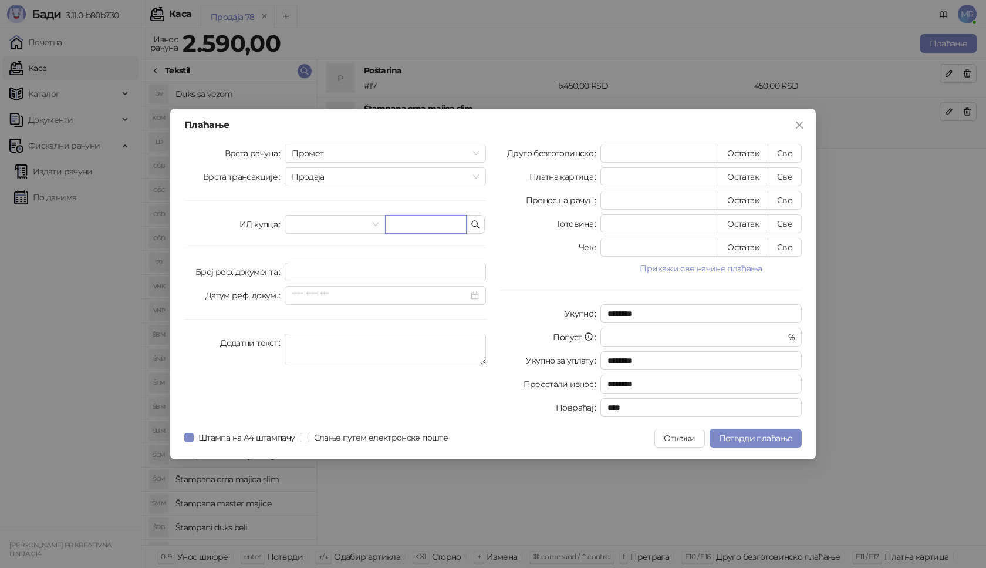
click at [399, 221] on input "text" at bounding box center [426, 224] width 82 height 19
paste input "**********"
type input "**********"
click at [784, 151] on button "Све" at bounding box center [785, 153] width 34 height 19
type input "****"
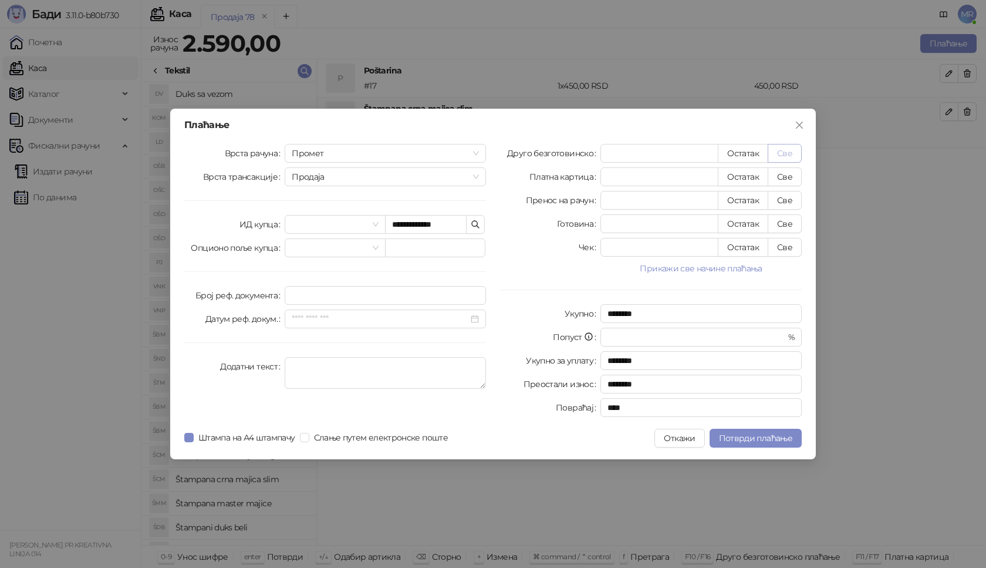
type input "****"
click at [744, 439] on span "Потврди плаћање" at bounding box center [755, 438] width 73 height 11
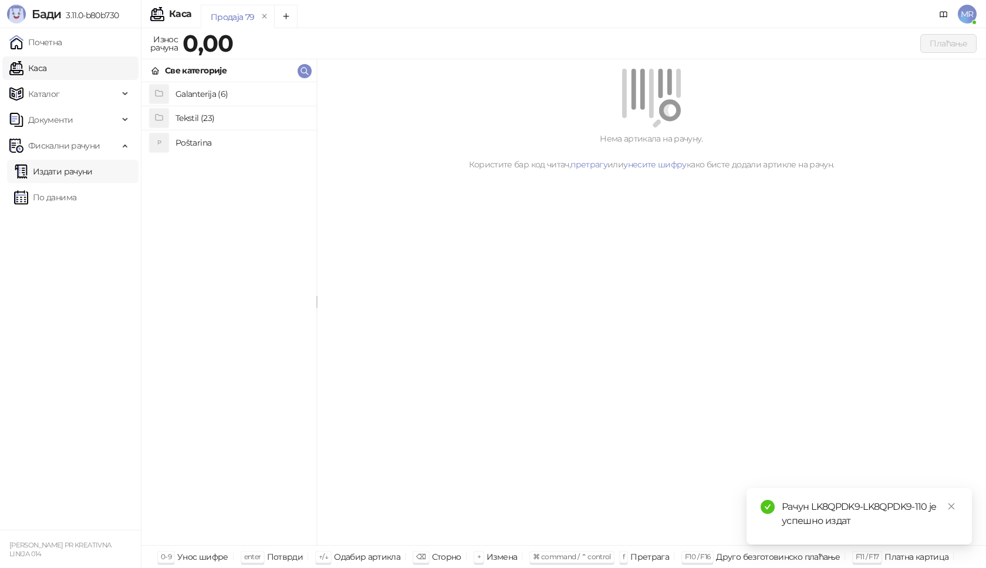
click at [70, 177] on link "Издати рачуни" at bounding box center [53, 171] width 79 height 23
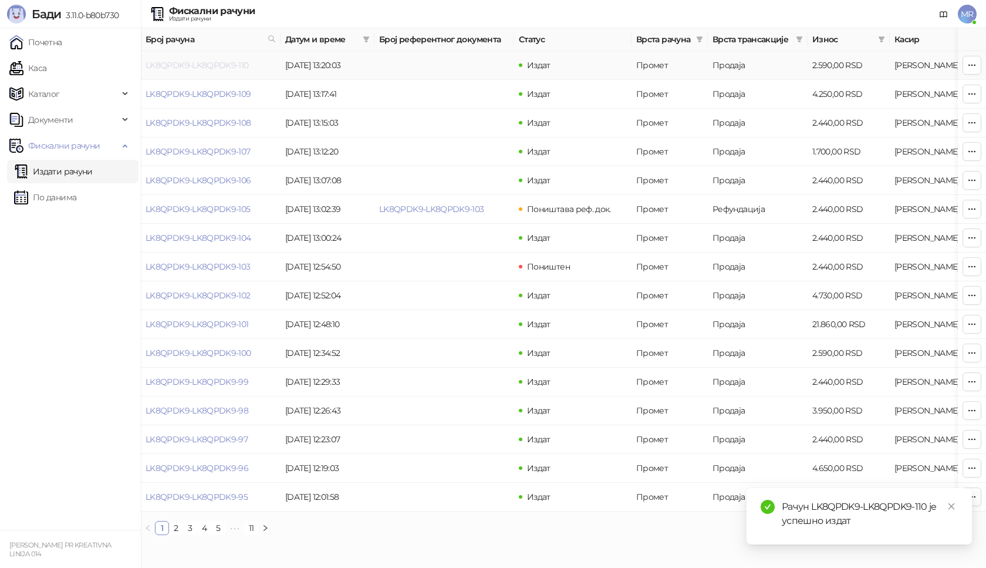
click at [217, 68] on link "LK8QPDK9-LK8QPDK9-110" at bounding box center [197, 65] width 103 height 11
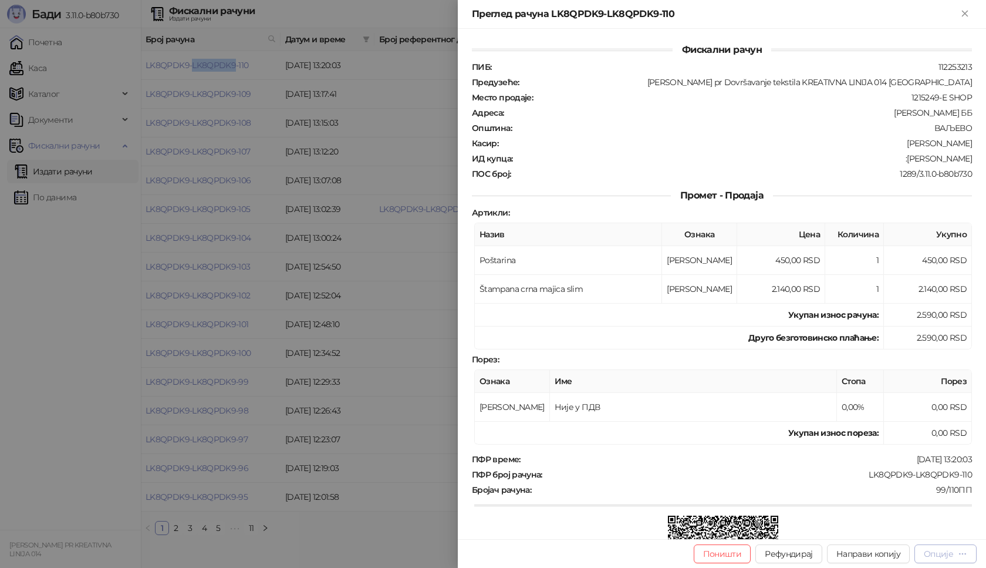
click at [956, 555] on div "Опције" at bounding box center [945, 553] width 43 height 11
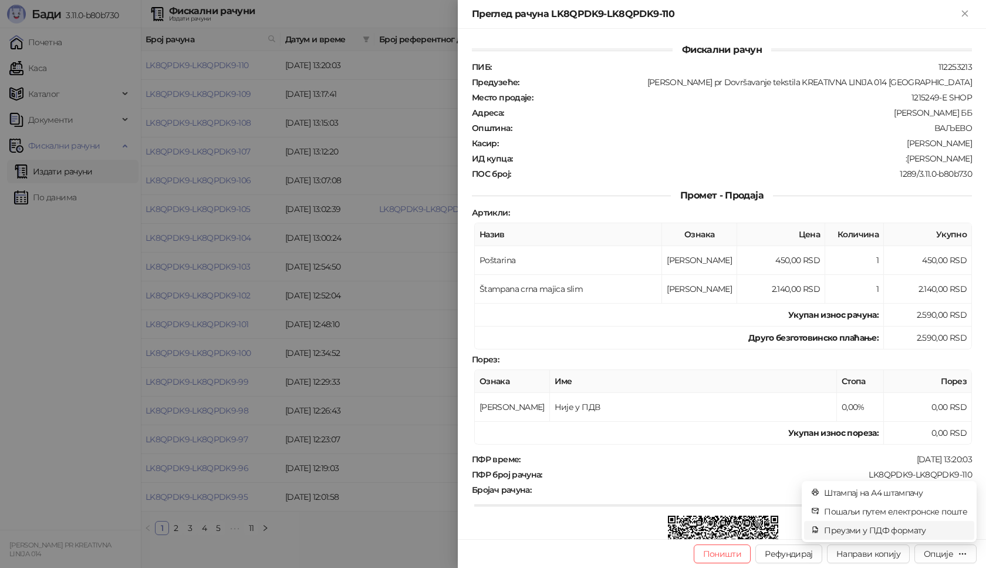
click at [921, 531] on span "Преузми у ПДФ формату" at bounding box center [895, 530] width 143 height 13
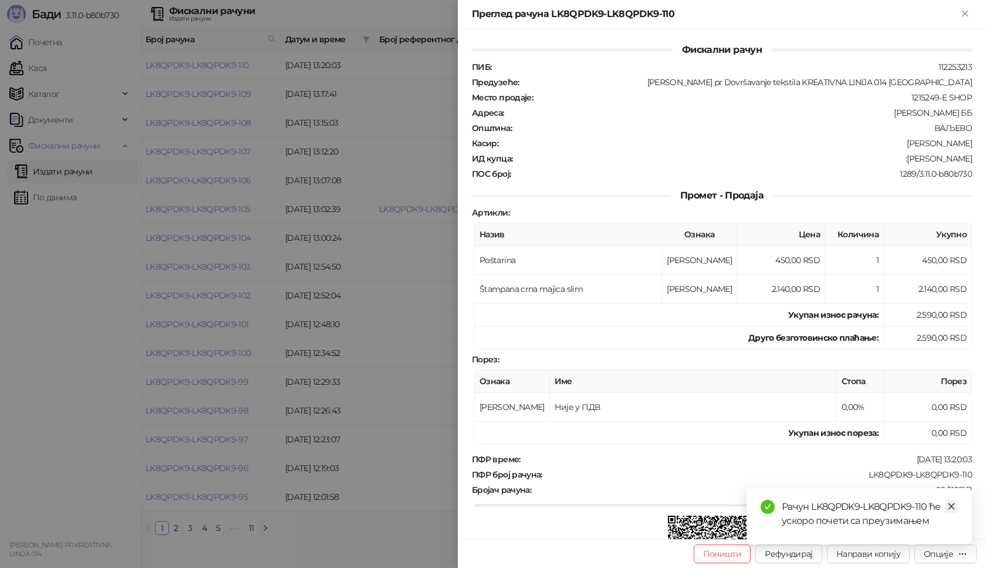
click at [948, 506] on icon "close" at bounding box center [951, 506] width 8 height 8
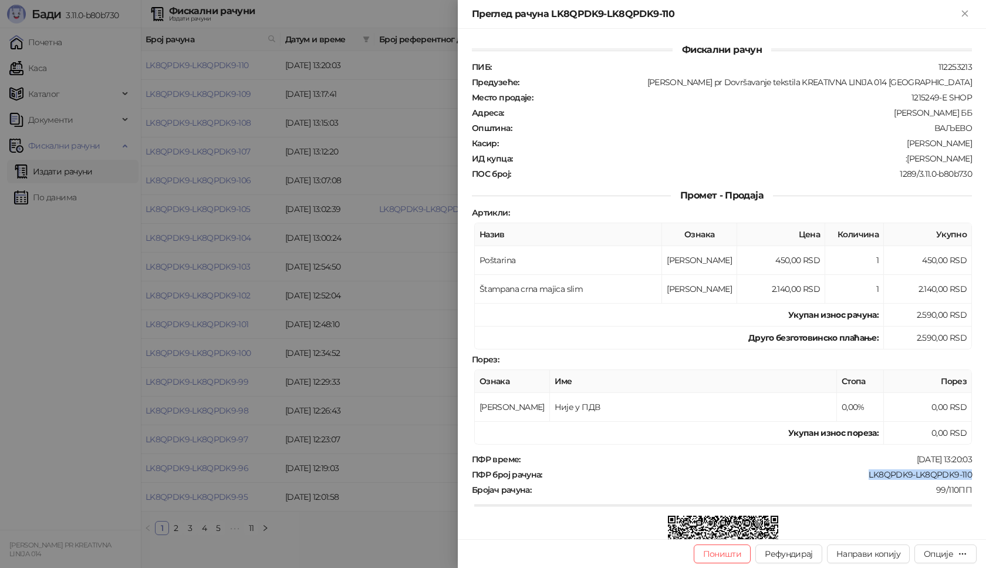
drag, startPoint x: 965, startPoint y: 474, endPoint x: 850, endPoint y: 477, distance: 114.5
click at [850, 477] on div "Фискални рачун ПИБ : 112253213 Предузеће : Marija Raković pr Dovršavanje teksti…" at bounding box center [722, 284] width 528 height 510
copy div "LK8QPDK9-LK8QPDK9-110"
drag, startPoint x: 966, startPoint y: 159, endPoint x: 912, endPoint y: 160, distance: 54.6
click at [912, 160] on div "Фискални рачун ПИБ : 112253213 Предузеће : Marija Raković pr Dovršavanje teksti…" at bounding box center [722, 284] width 528 height 510
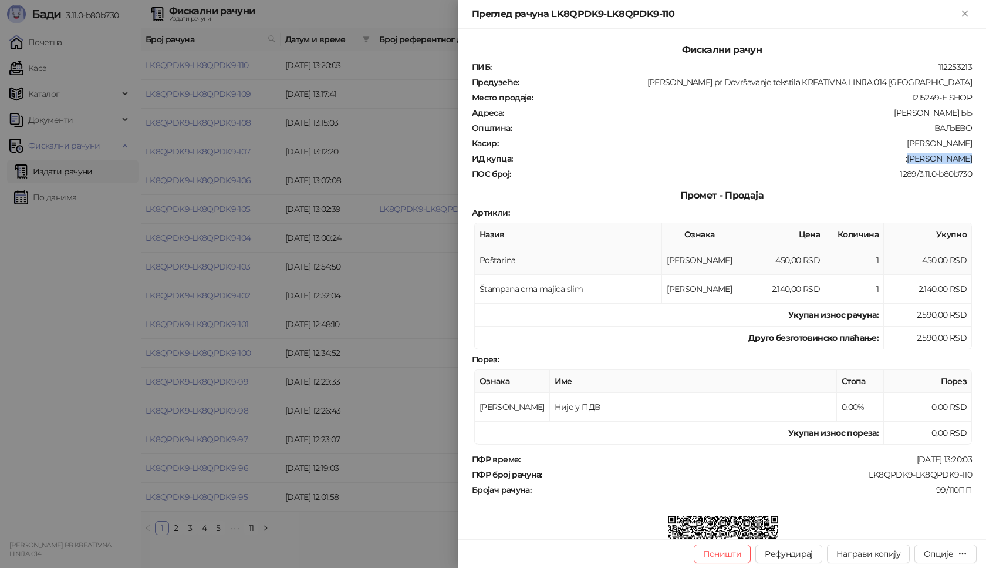
copy div "Dragan Milčić"
click at [967, 12] on icon "Close" at bounding box center [964, 13] width 5 height 5
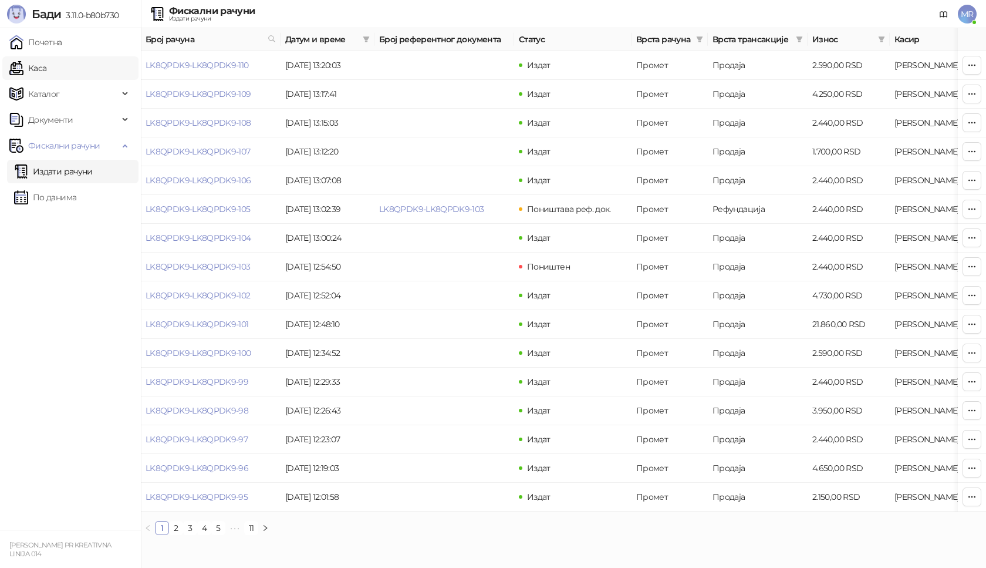
click at [46, 68] on link "Каса" at bounding box center [27, 67] width 37 height 23
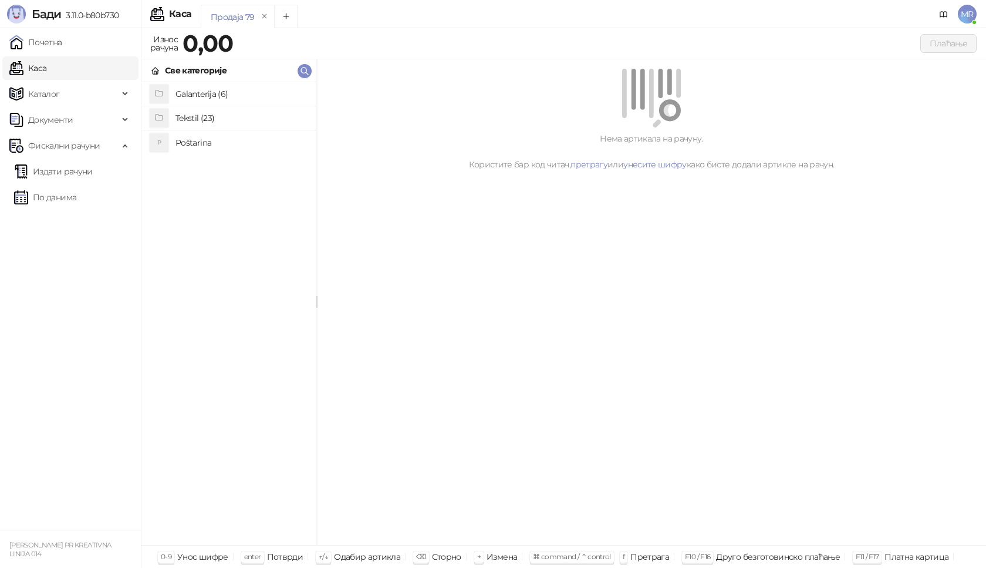
click at [206, 136] on h4 "Poštarina" at bounding box center [241, 142] width 131 height 19
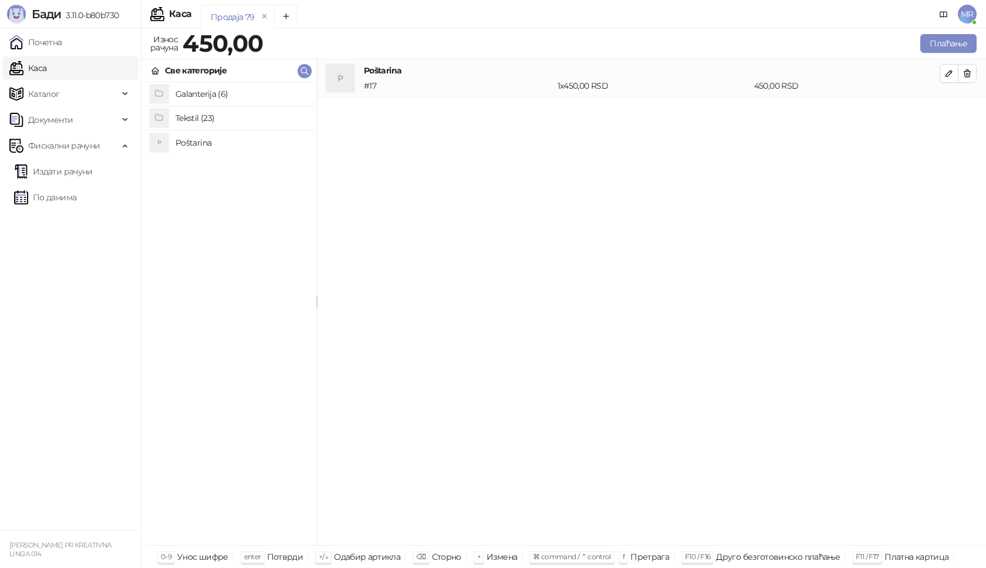
click at [211, 117] on h4 "Tekstil (23)" at bounding box center [241, 118] width 131 height 19
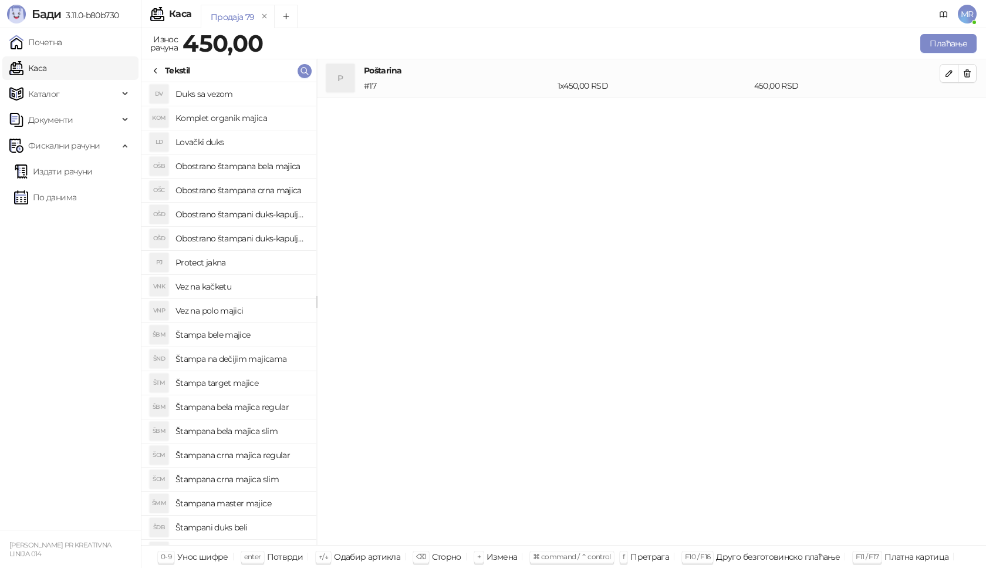
click at [268, 457] on h4 "Štampana crna majica regular" at bounding box center [241, 455] width 131 height 19
click at [946, 113] on icon "button" at bounding box center [949, 112] width 6 height 6
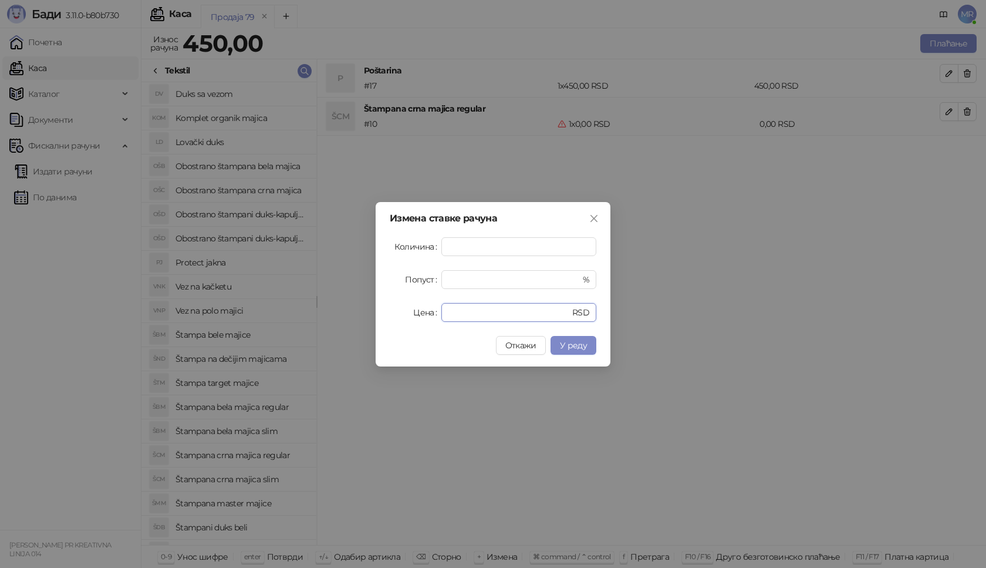
drag, startPoint x: 474, startPoint y: 315, endPoint x: 360, endPoint y: 284, distance: 117.3
click at [383, 302] on div "Измена ставке рачуна Количина * Попуст * % Цена * RSD Откажи У реду" at bounding box center [493, 284] width 235 height 164
type input "****"
click at [579, 346] on span "У реду" at bounding box center [573, 345] width 27 height 11
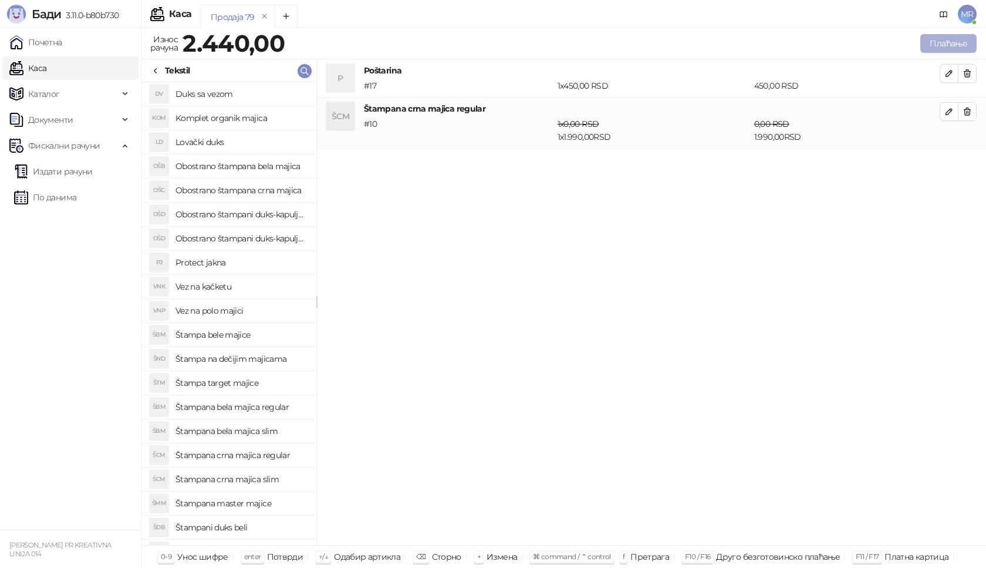
click at [953, 42] on button "Плаћање" at bounding box center [948, 43] width 56 height 19
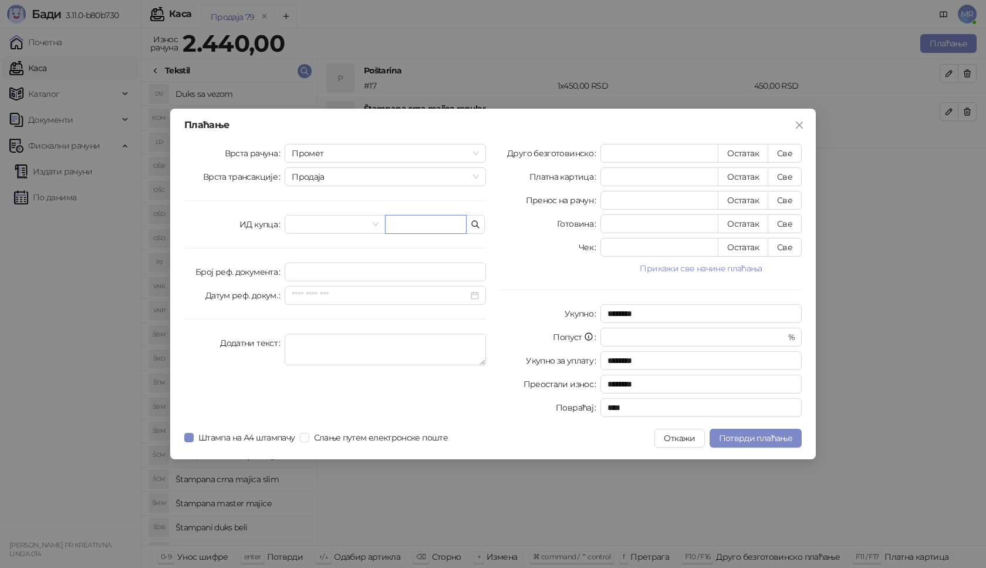
click at [419, 222] on input "text" at bounding box center [426, 224] width 82 height 19
paste input "**********"
type input "**********"
click at [781, 153] on button "Све" at bounding box center [785, 153] width 34 height 19
type input "****"
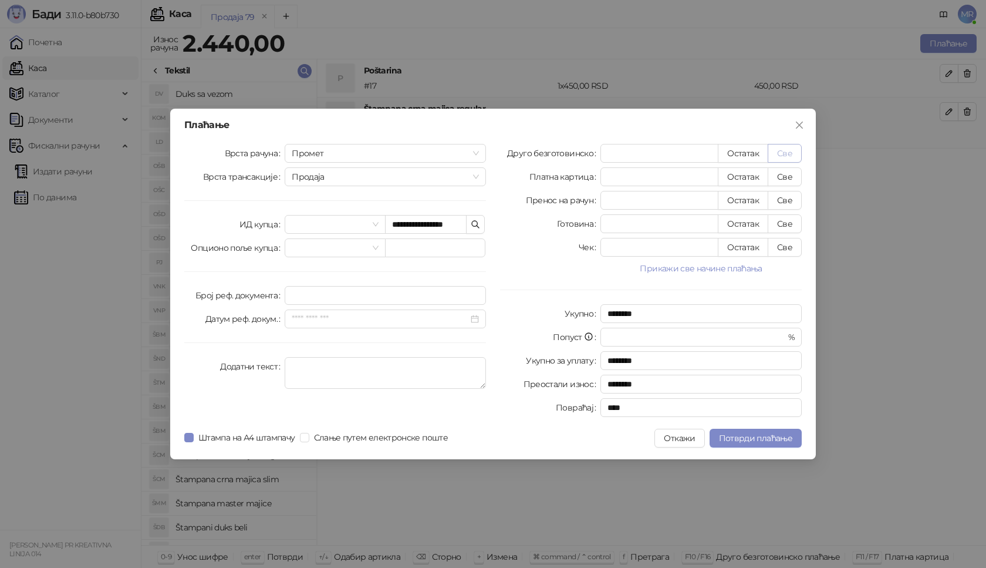
type input "****"
click at [730, 439] on span "Потврди плаћање" at bounding box center [755, 438] width 73 height 11
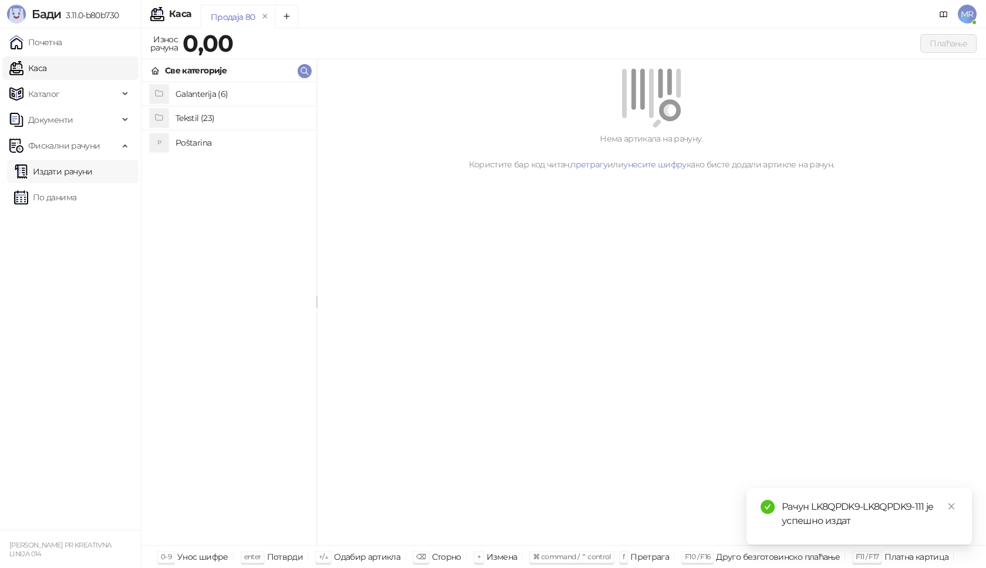
click at [86, 173] on link "Издати рачуни" at bounding box center [53, 171] width 79 height 23
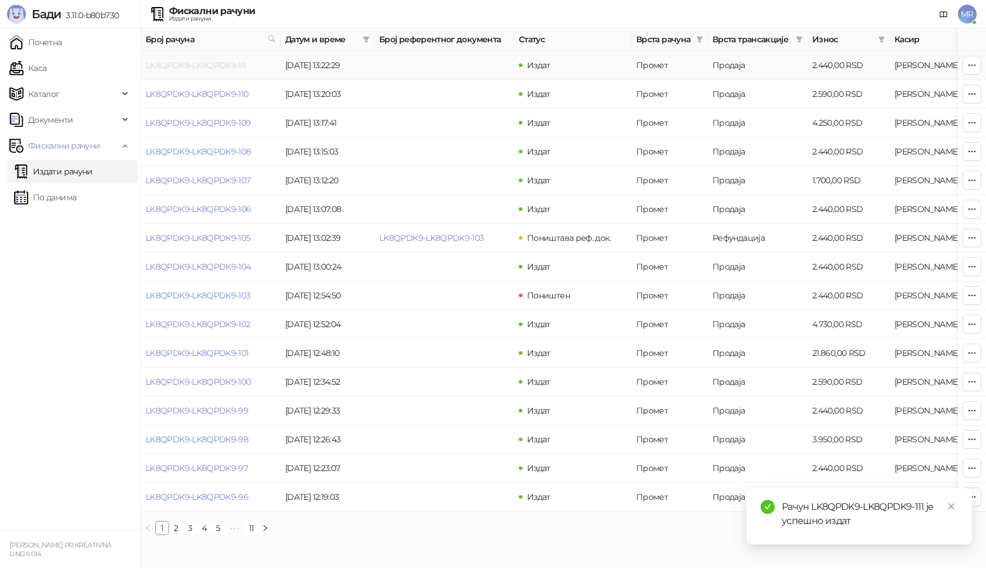
click at [210, 64] on link "LK8QPDK9-LK8QPDK9-111" at bounding box center [196, 65] width 101 height 11
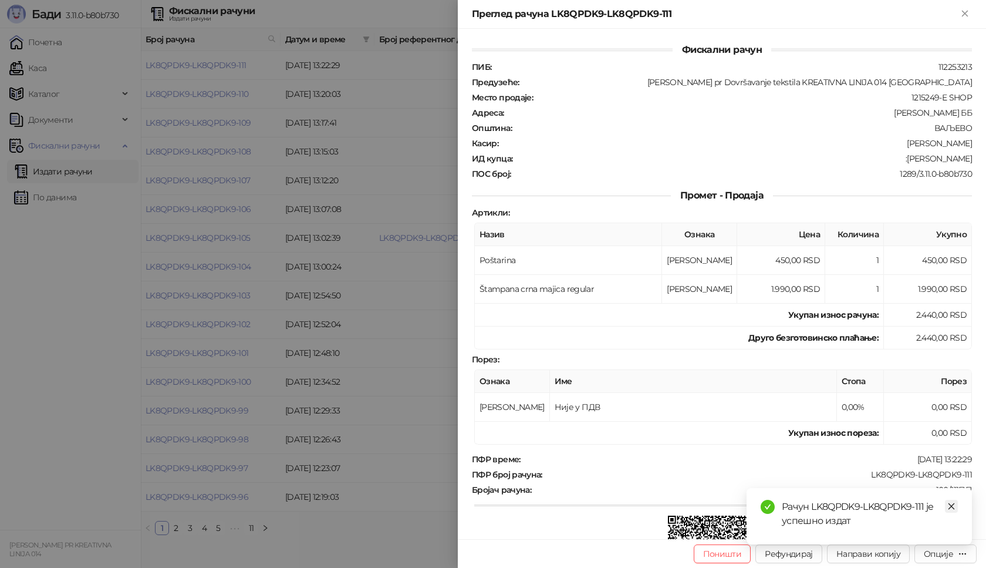
click at [947, 504] on link "Close" at bounding box center [951, 506] width 13 height 13
click at [945, 550] on div "Опције" at bounding box center [938, 553] width 29 height 11
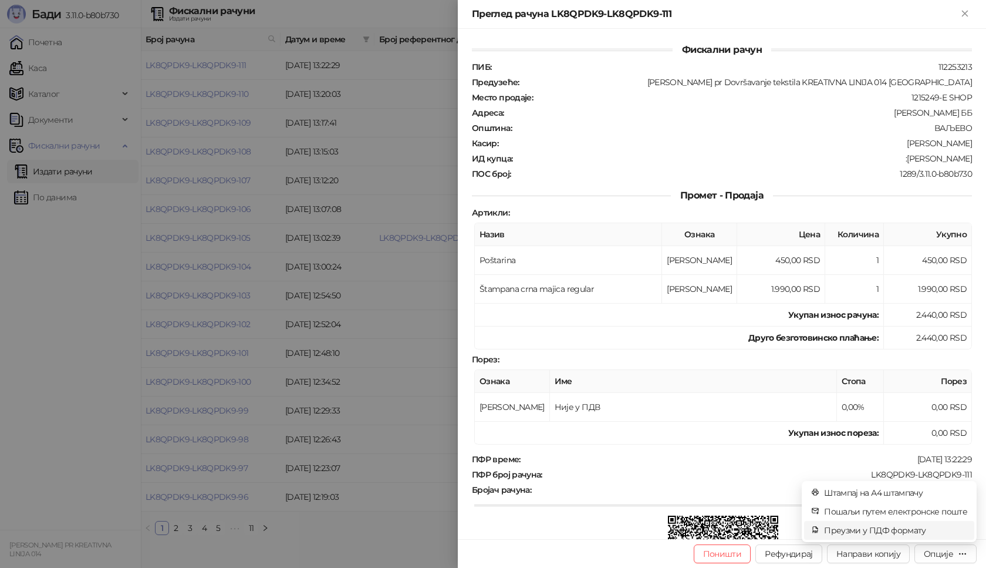
click at [917, 528] on span "Преузми у ПДФ формату" at bounding box center [895, 530] width 143 height 13
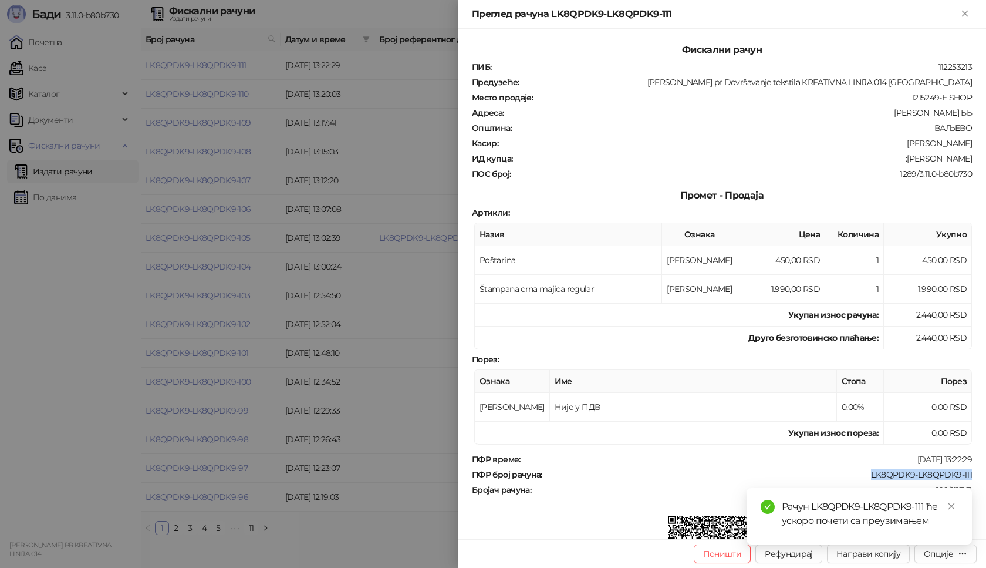
drag, startPoint x: 966, startPoint y: 475, endPoint x: 858, endPoint y: 474, distance: 107.4
click at [858, 474] on div "Фискални рачун ПИБ : 112253213 Предузеће : Marija Raković pr Dovršavanje teksti…" at bounding box center [722, 284] width 528 height 510
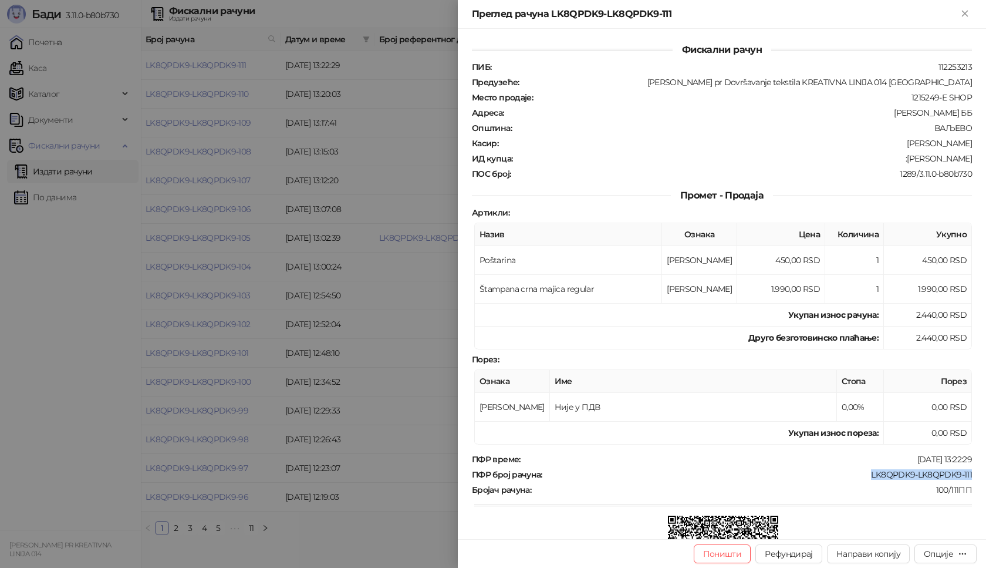
drag, startPoint x: 966, startPoint y: 160, endPoint x: 895, endPoint y: 166, distance: 71.8
click at [895, 166] on div "Фискални рачун ПИБ : 112253213 Предузеће : Marija Raković pr Dovršavanje teksti…" at bounding box center [722, 284] width 528 height 510
click at [966, 14] on icon "Close" at bounding box center [964, 13] width 5 height 5
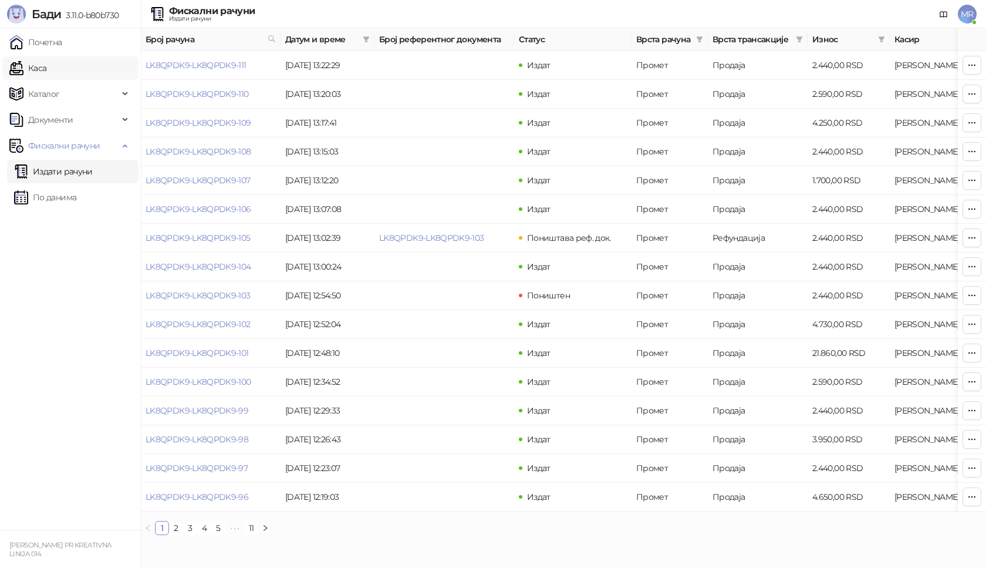
click at [46, 72] on link "Каса" at bounding box center [27, 67] width 37 height 23
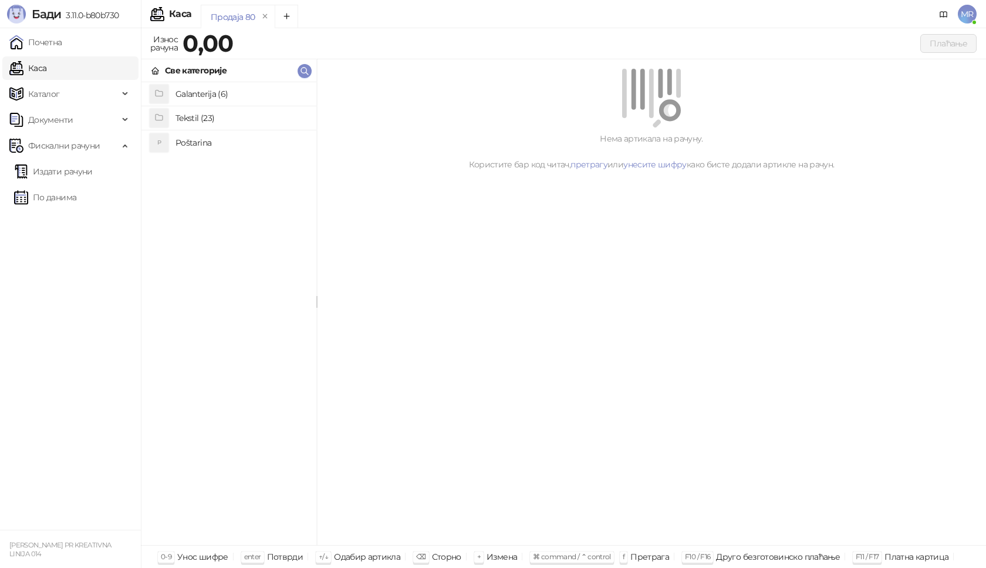
click at [46, 68] on link "Каса" at bounding box center [27, 67] width 37 height 23
click at [211, 140] on h4 "Poštarina" at bounding box center [241, 142] width 131 height 19
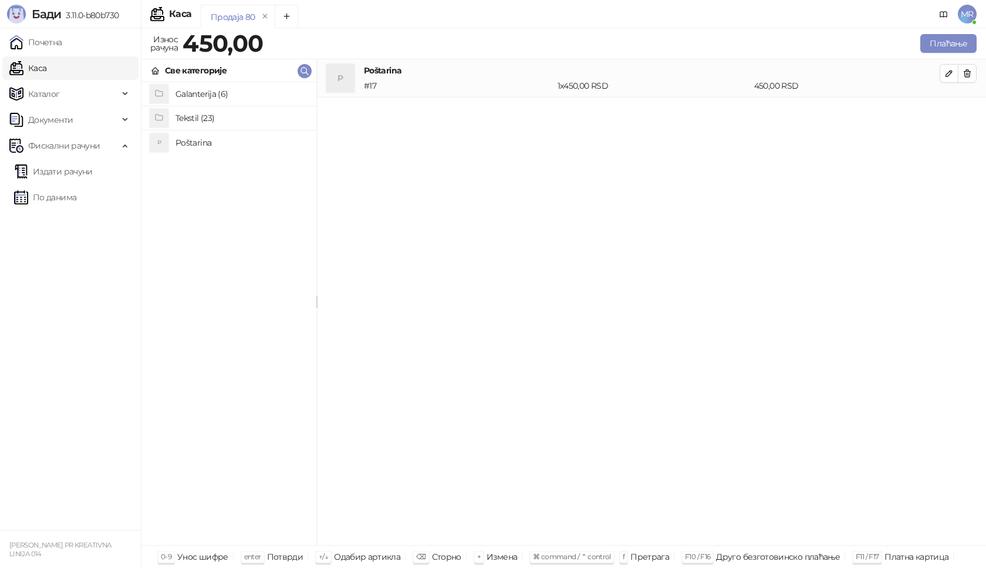
click at [210, 122] on h4 "Tekstil (23)" at bounding box center [241, 118] width 131 height 19
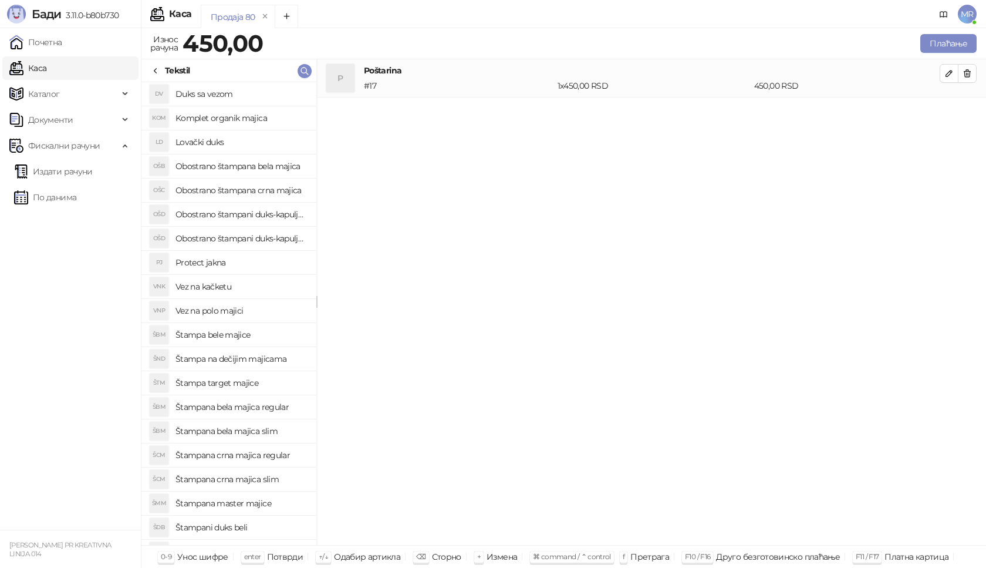
click at [259, 407] on h4 "Štampana bela majica regular" at bounding box center [241, 406] width 131 height 19
click at [942, 112] on button "button" at bounding box center [949, 111] width 19 height 19
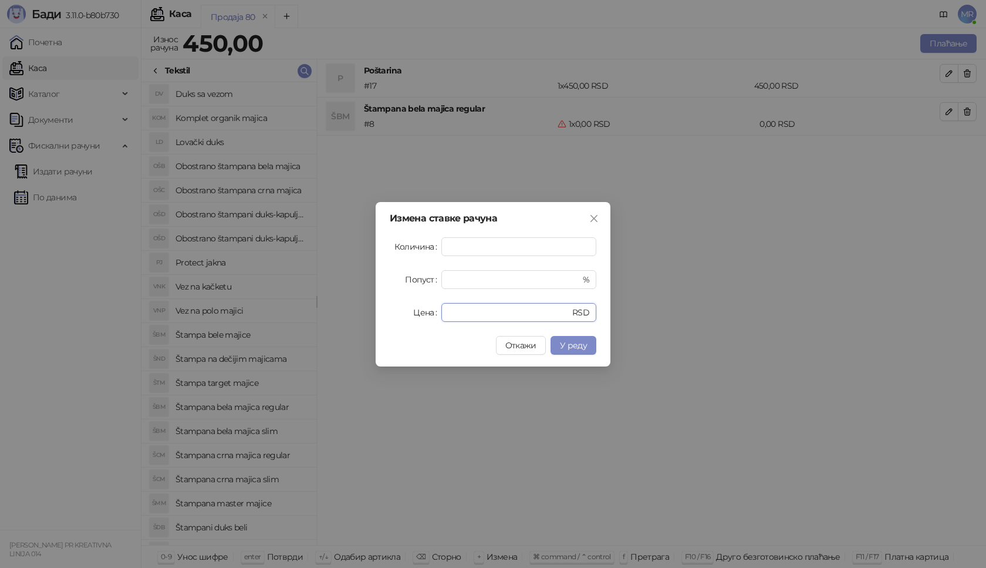
drag, startPoint x: 473, startPoint y: 308, endPoint x: 357, endPoint y: 298, distance: 116.6
click at [392, 308] on div "Цена * RSD" at bounding box center [493, 312] width 207 height 19
type input "****"
click at [565, 346] on span "У реду" at bounding box center [573, 345] width 27 height 11
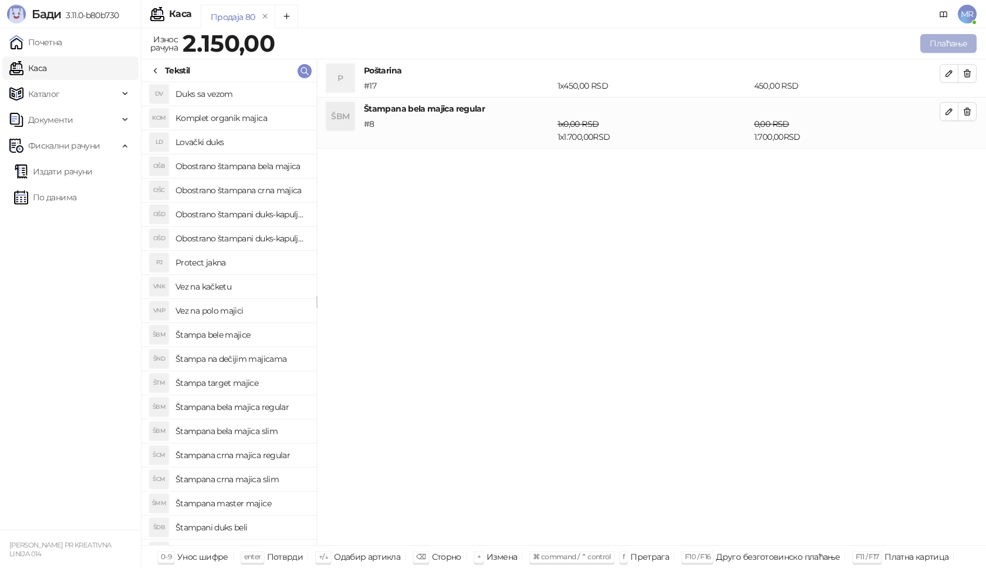
click at [946, 50] on button "Плаћање" at bounding box center [948, 43] width 56 height 19
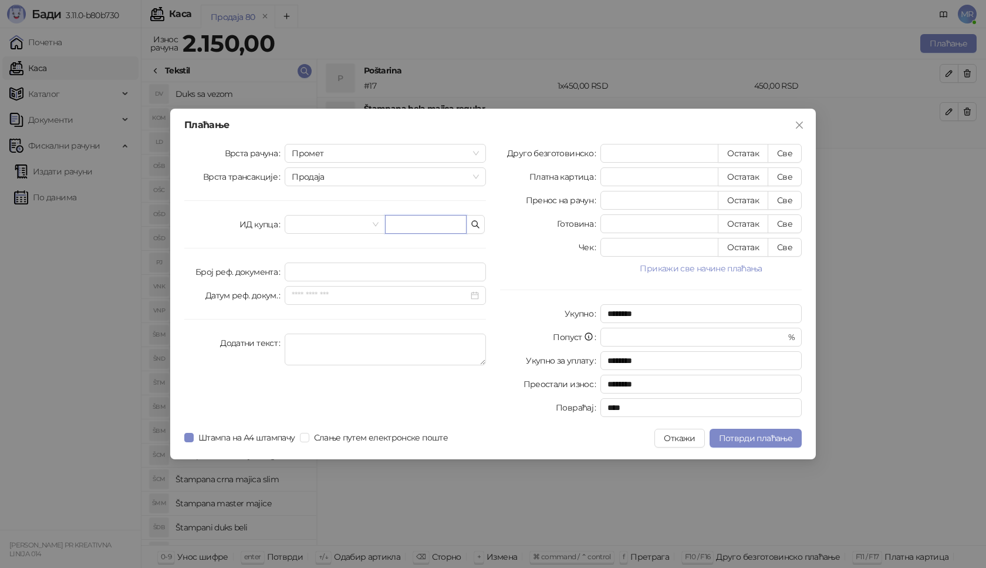
click at [420, 221] on input "text" at bounding box center [426, 224] width 82 height 19
paste input "**********"
type input "**********"
click at [783, 156] on button "Све" at bounding box center [785, 153] width 34 height 19
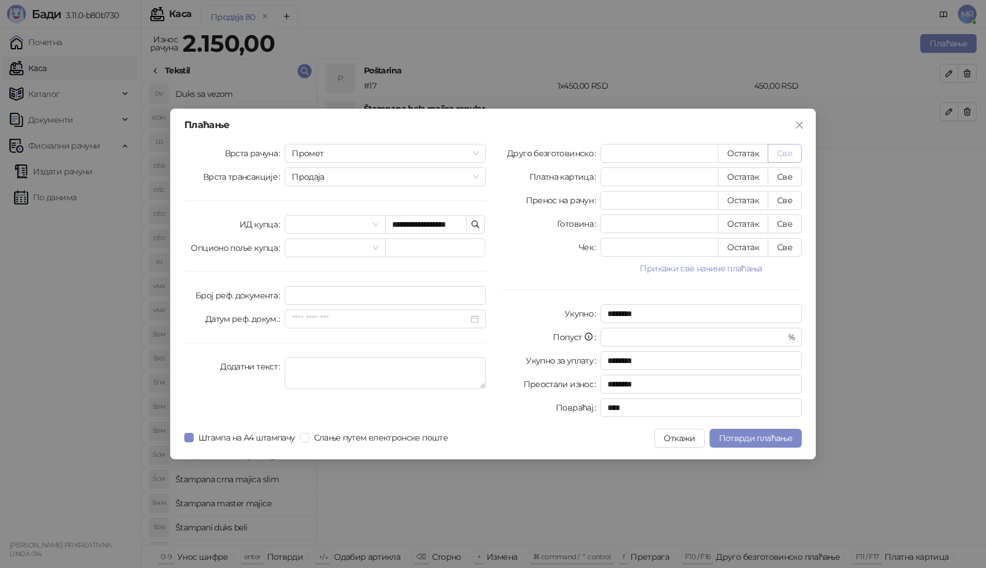
type input "****"
click at [754, 437] on span "Потврди плаћање" at bounding box center [755, 438] width 73 height 11
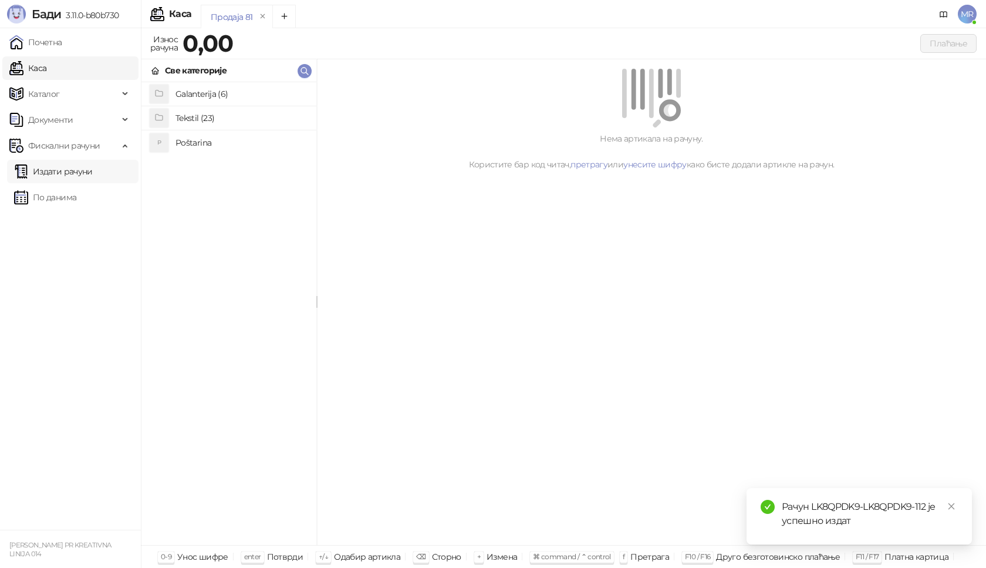
click at [87, 173] on link "Издати рачуни" at bounding box center [53, 171] width 79 height 23
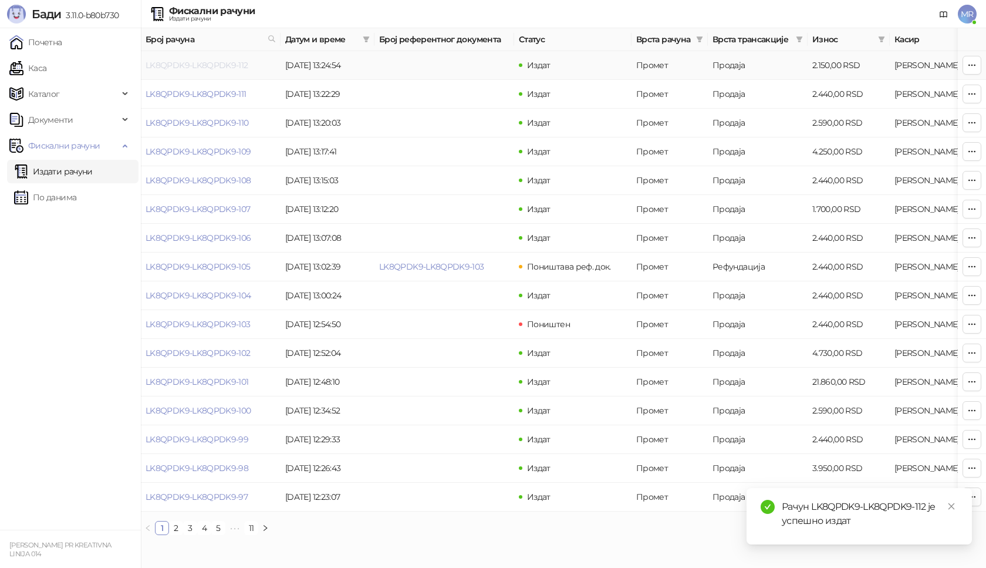
drag, startPoint x: 180, startPoint y: 64, endPoint x: 198, endPoint y: 68, distance: 18.5
click at [198, 68] on link "LK8QPDK9-LK8QPDK9-112" at bounding box center [197, 65] width 103 height 11
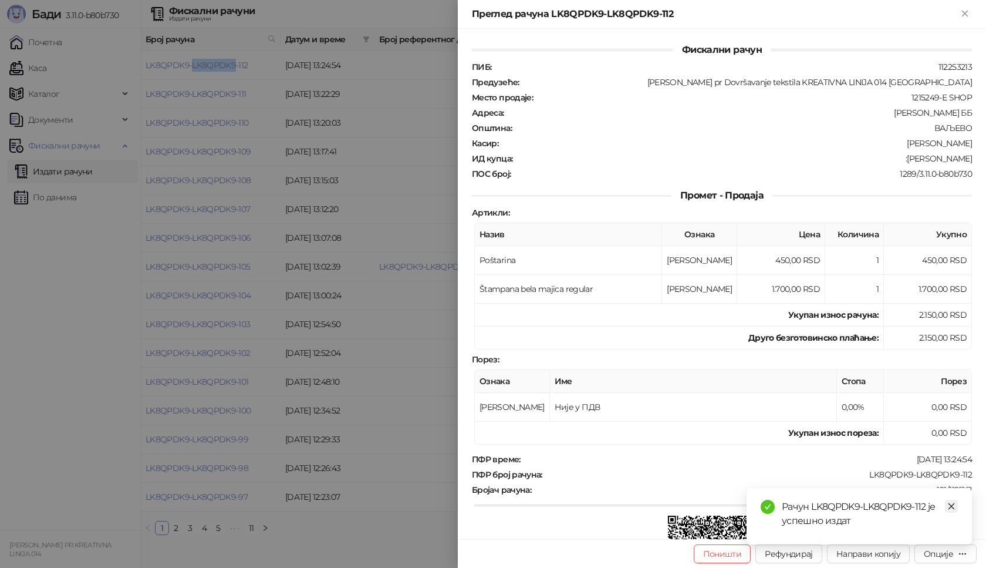
click at [953, 508] on icon "close" at bounding box center [951, 506] width 8 height 8
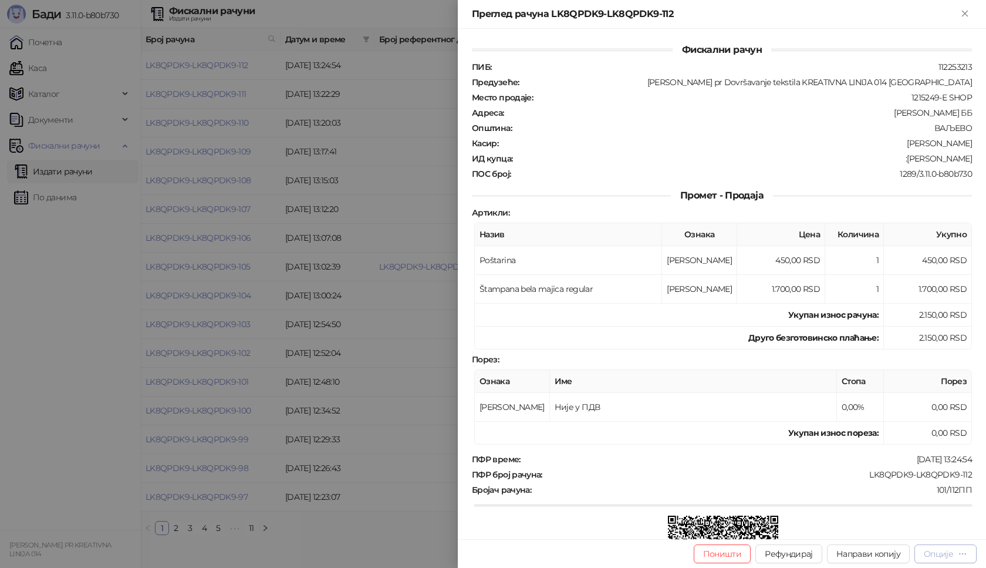
click at [942, 555] on div "Опције" at bounding box center [938, 553] width 29 height 11
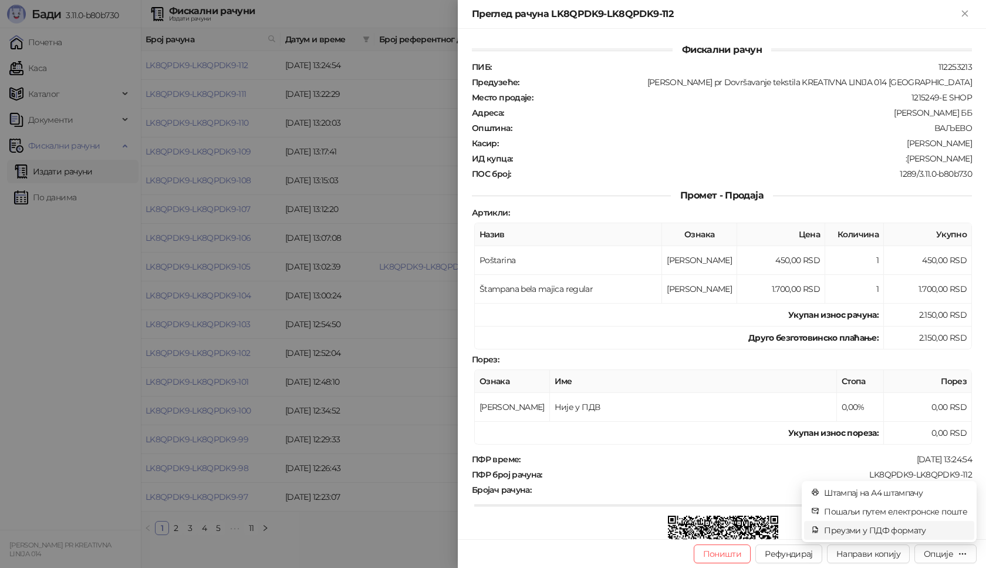
click at [920, 531] on span "Преузми у ПДФ формату" at bounding box center [895, 530] width 143 height 13
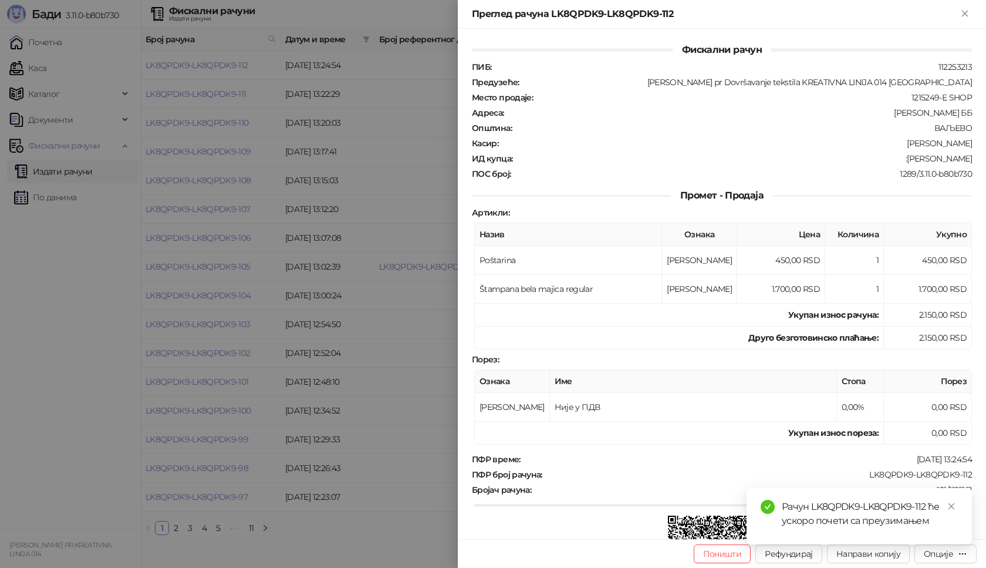
click at [920, 531] on body "Бади 3.11.0-b80b730 Почетна Каса Каталог Документи Фискални рачуни Издати рачун…" at bounding box center [493, 272] width 986 height 544
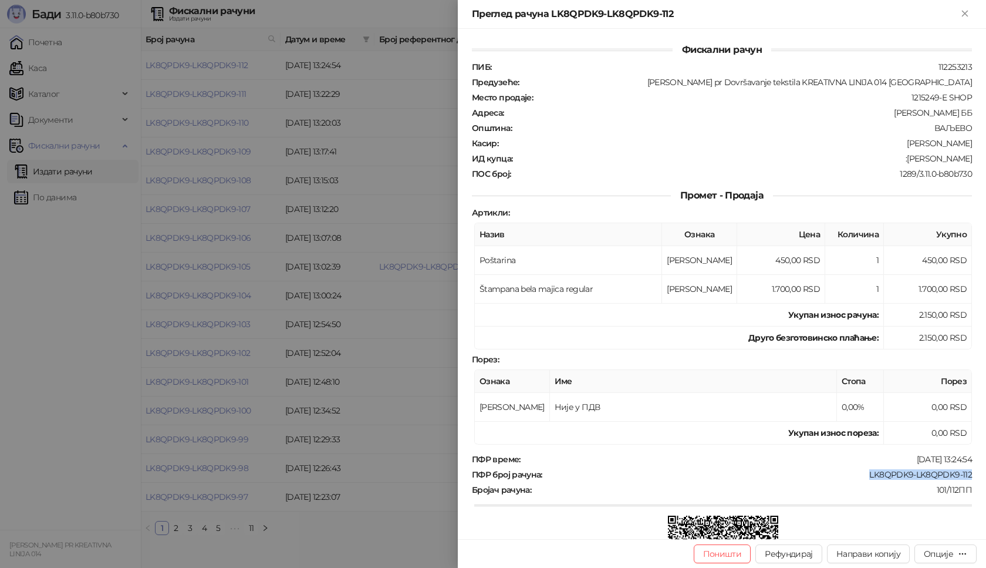
drag, startPoint x: 955, startPoint y: 474, endPoint x: 857, endPoint y: 480, distance: 98.2
click at [861, 474] on div "Фискални рачун ПИБ : 112253213 Предузеће : Marija Raković pr Dovršavanje teksti…" at bounding box center [722, 284] width 528 height 510
drag, startPoint x: 966, startPoint y: 158, endPoint x: 886, endPoint y: 162, distance: 79.9
click at [886, 162] on div "Фискални рачун ПИБ : 112253213 Предузеће : Marija Raković pr Dovršavanje teksti…" at bounding box center [722, 284] width 528 height 510
click at [969, 12] on icon "Close" at bounding box center [965, 13] width 11 height 11
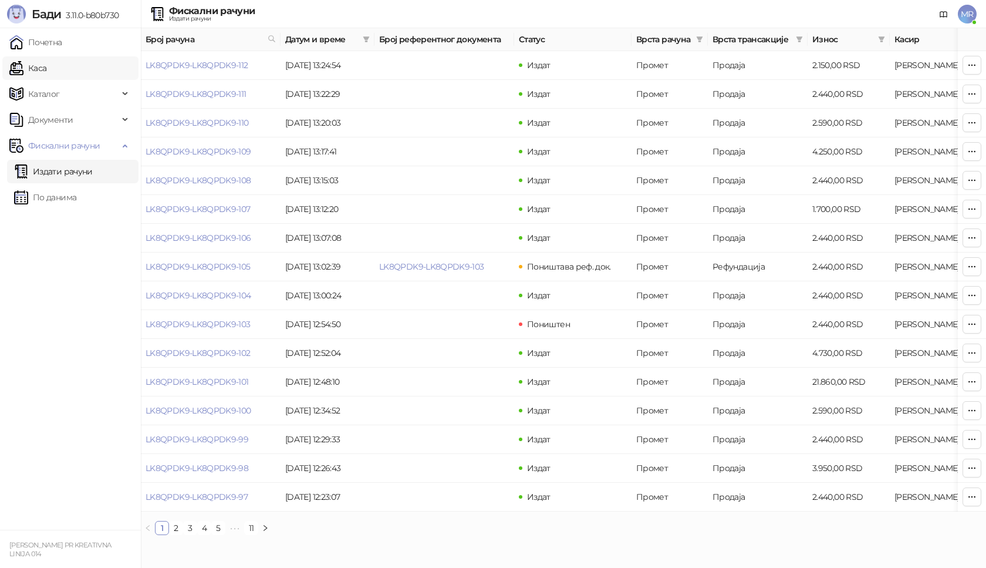
click at [46, 70] on link "Каса" at bounding box center [27, 67] width 37 height 23
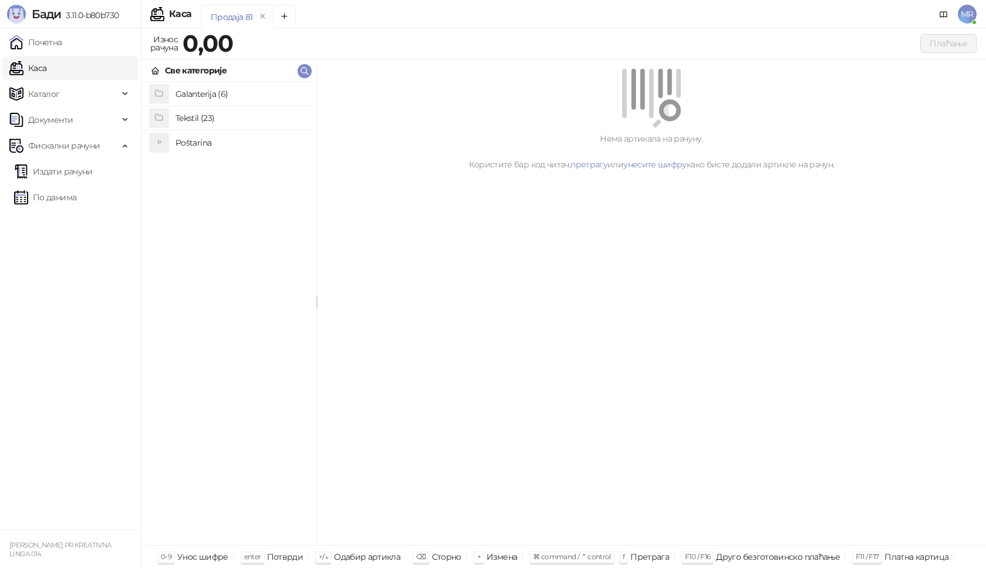
click at [191, 141] on h4 "Poštarina" at bounding box center [241, 142] width 131 height 19
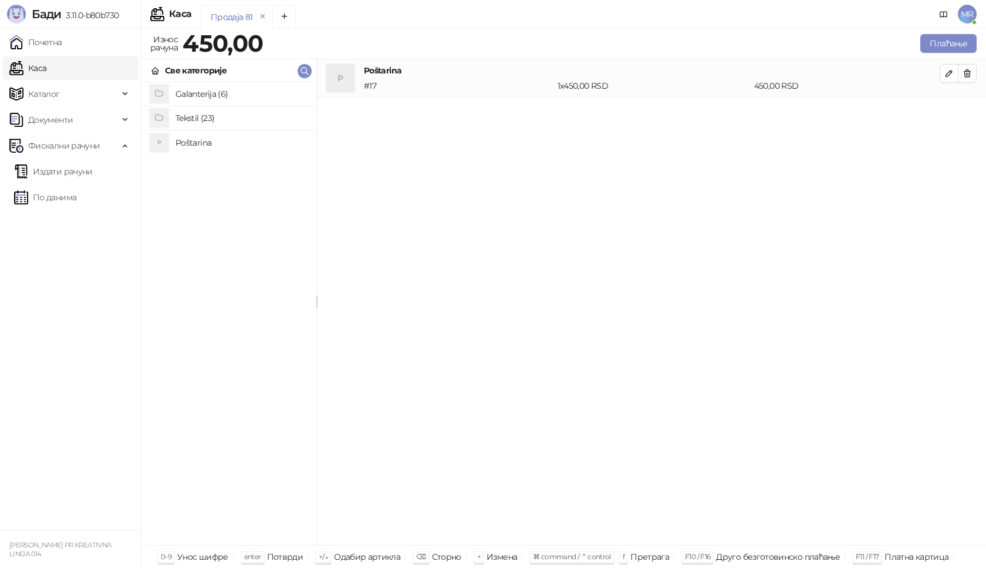
click at [198, 120] on h4 "Tekstil (23)" at bounding box center [241, 118] width 131 height 19
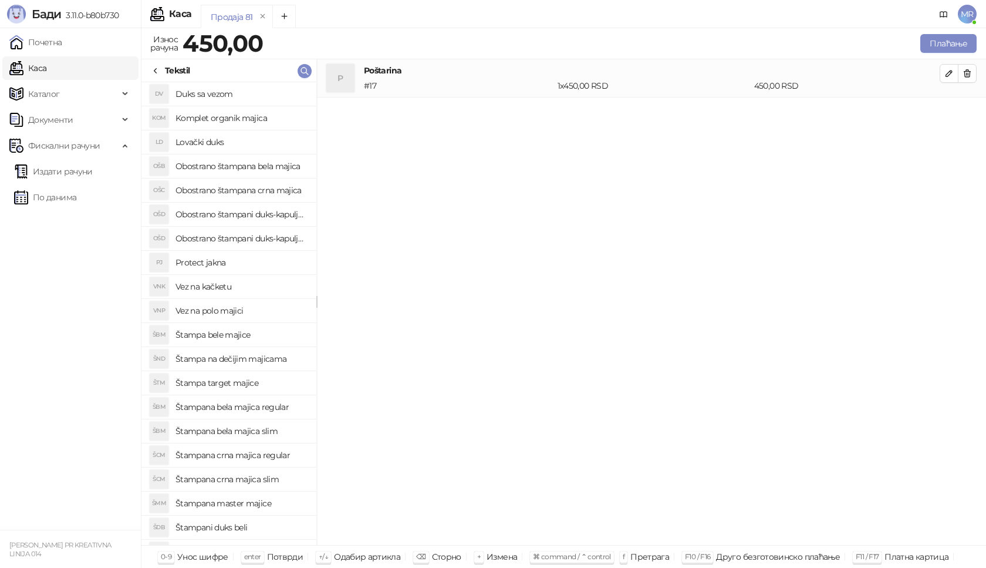
click at [272, 481] on h4 "Štampana crna majica slim" at bounding box center [241, 479] width 131 height 19
click at [953, 107] on icon "button" at bounding box center [949, 111] width 9 height 9
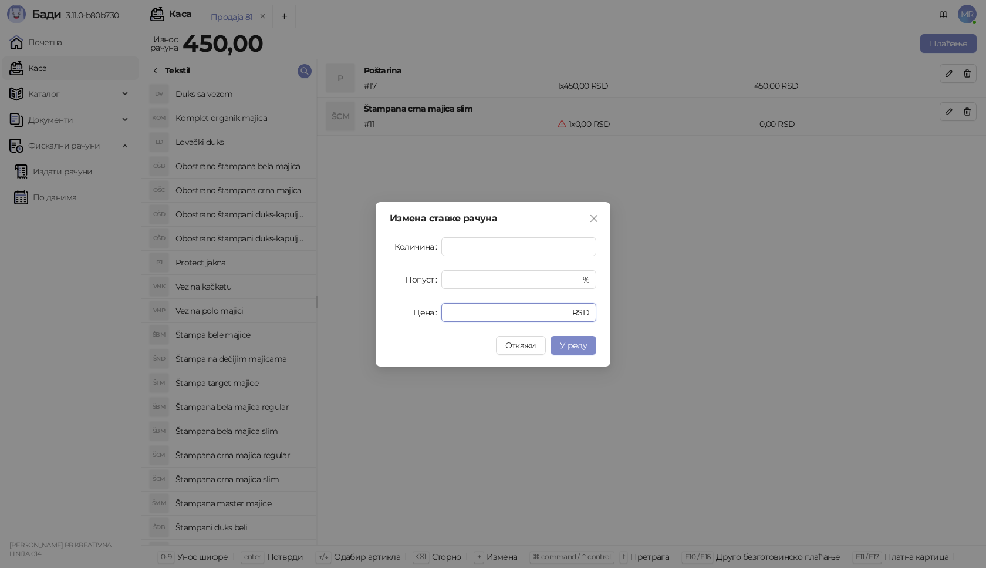
drag, startPoint x: 475, startPoint y: 310, endPoint x: 375, endPoint y: 319, distance: 100.2
click at [389, 319] on div "Измена ставке рачуна Количина * Попуст * % Цена * RSD Откажи У реду" at bounding box center [493, 284] width 235 height 164
type input "****"
click at [589, 348] on button "У реду" at bounding box center [574, 345] width 46 height 19
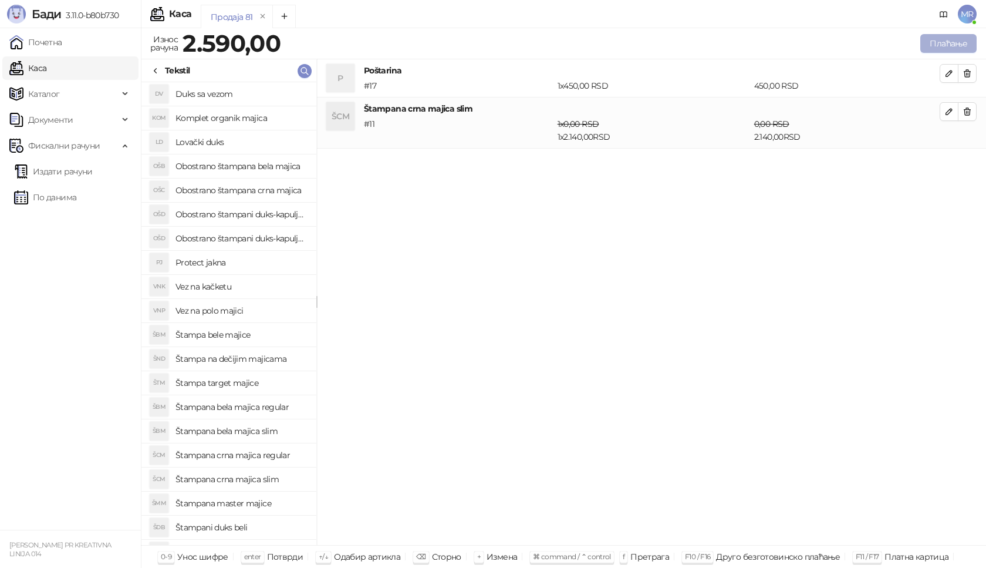
click at [936, 37] on button "Плаћање" at bounding box center [948, 43] width 56 height 19
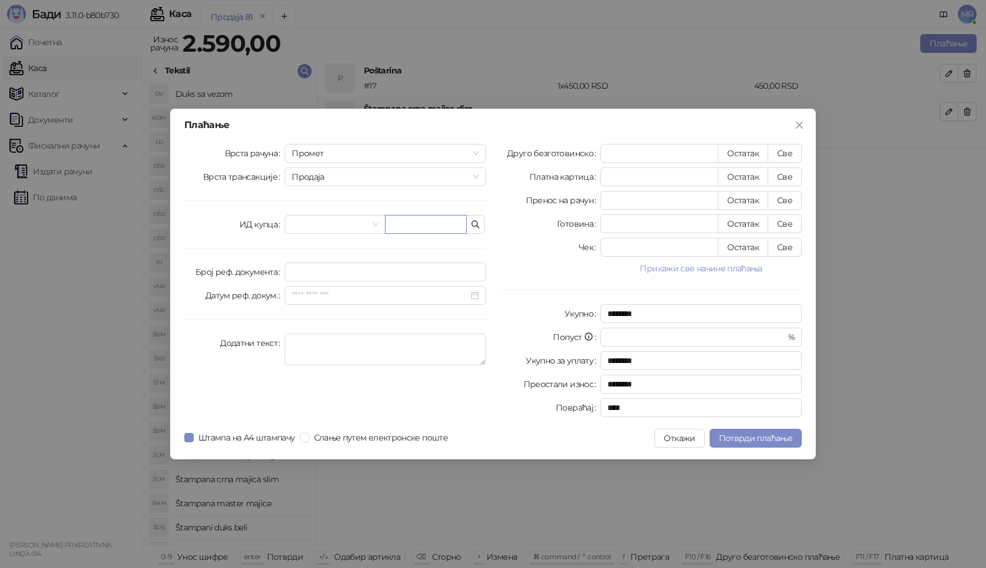
click at [405, 224] on input "text" at bounding box center [426, 224] width 82 height 19
paste input "**********"
type input "**********"
click at [777, 154] on button "Све" at bounding box center [785, 153] width 34 height 19
type input "****"
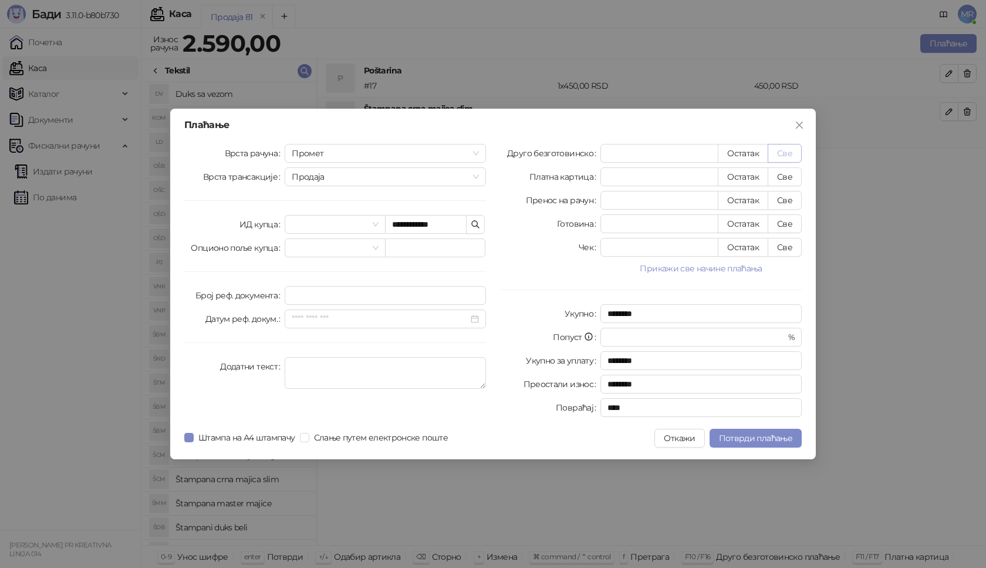
type input "****"
click at [743, 433] on span "Потврди плаћање" at bounding box center [755, 438] width 73 height 11
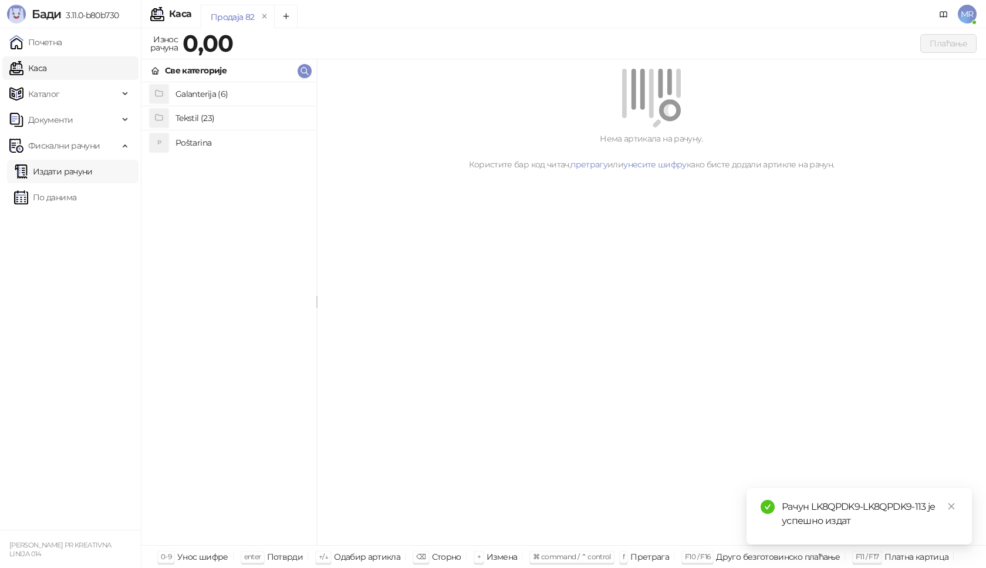
click at [42, 168] on link "Издати рачуни" at bounding box center [53, 171] width 79 height 23
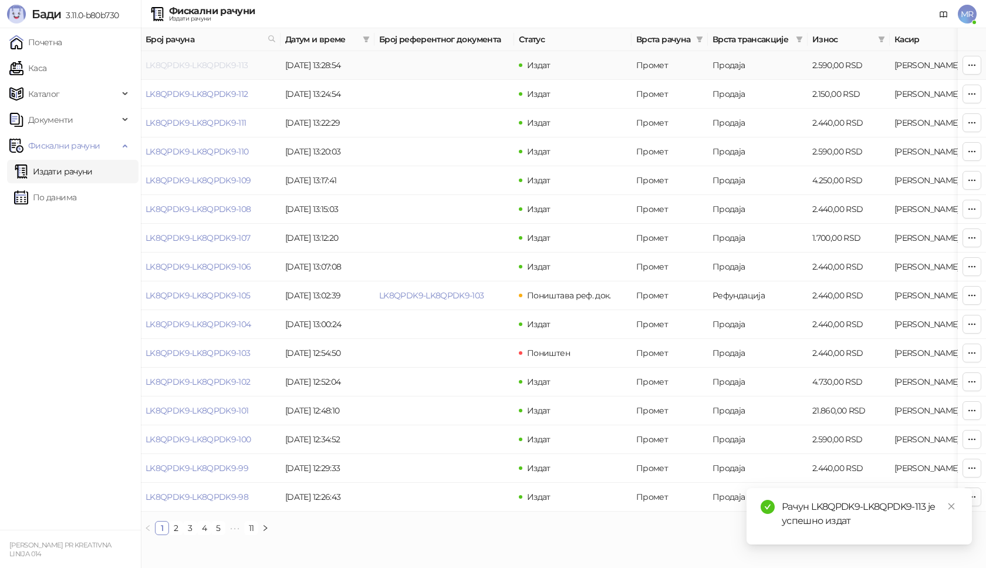
click at [228, 65] on link "LK8QPDK9-LK8QPDK9-113" at bounding box center [197, 65] width 103 height 11
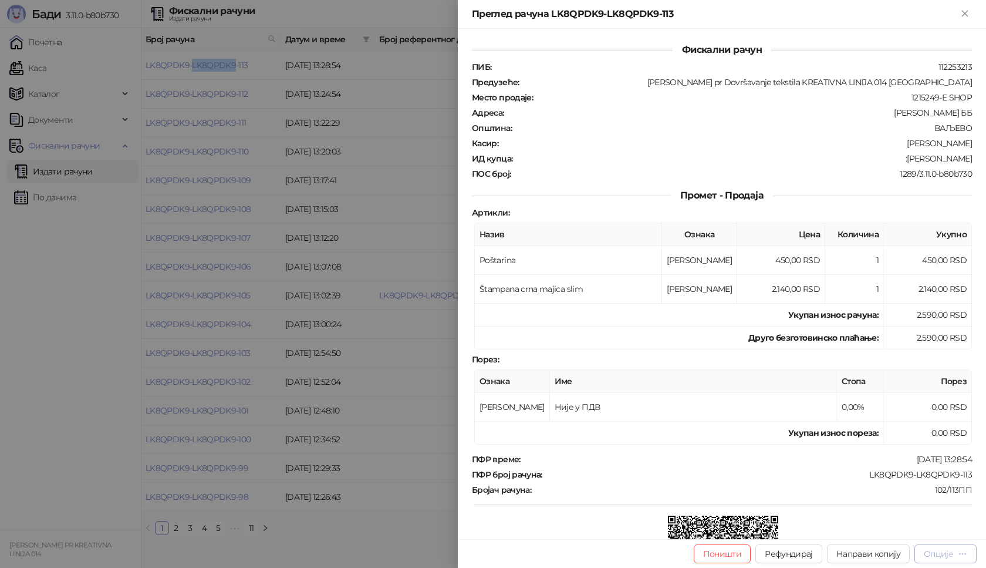
click at [940, 552] on div "Опције" at bounding box center [938, 553] width 29 height 11
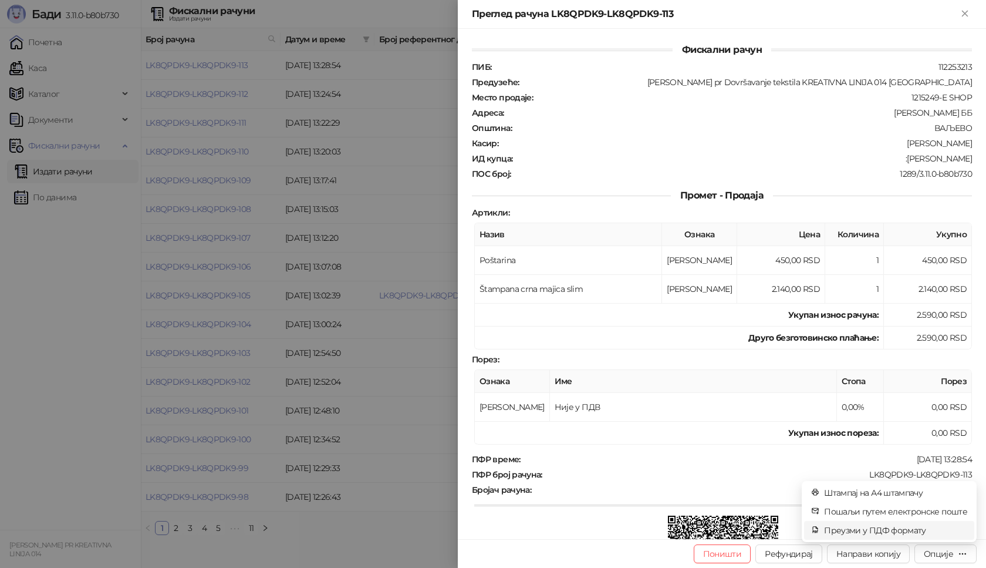
click at [908, 526] on span "Преузми у ПДФ формату" at bounding box center [895, 530] width 143 height 13
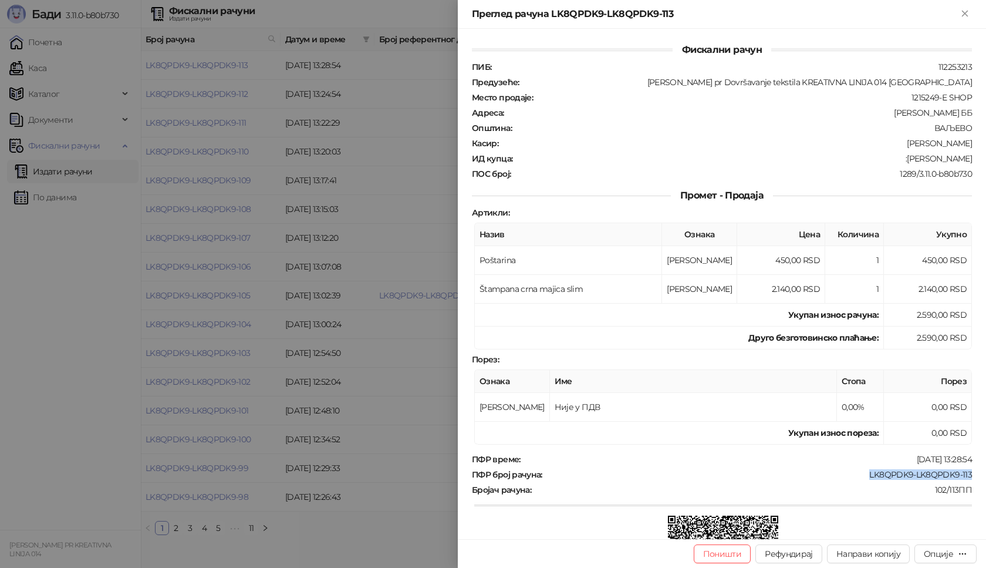
drag, startPoint x: 964, startPoint y: 471, endPoint x: 855, endPoint y: 476, distance: 108.7
click at [855, 476] on div "ПФР број рачуна : LK8QPDK9-LK8QPDK9-113" at bounding box center [722, 474] width 505 height 11
drag, startPoint x: 966, startPoint y: 160, endPoint x: 913, endPoint y: 164, distance: 53.6
click at [913, 164] on div "Фискални рачун ПИБ : 112253213 Предузеће : Marija Raković pr Dovršavanje teksti…" at bounding box center [722, 284] width 528 height 510
click at [965, 14] on icon "Close" at bounding box center [964, 13] width 5 height 5
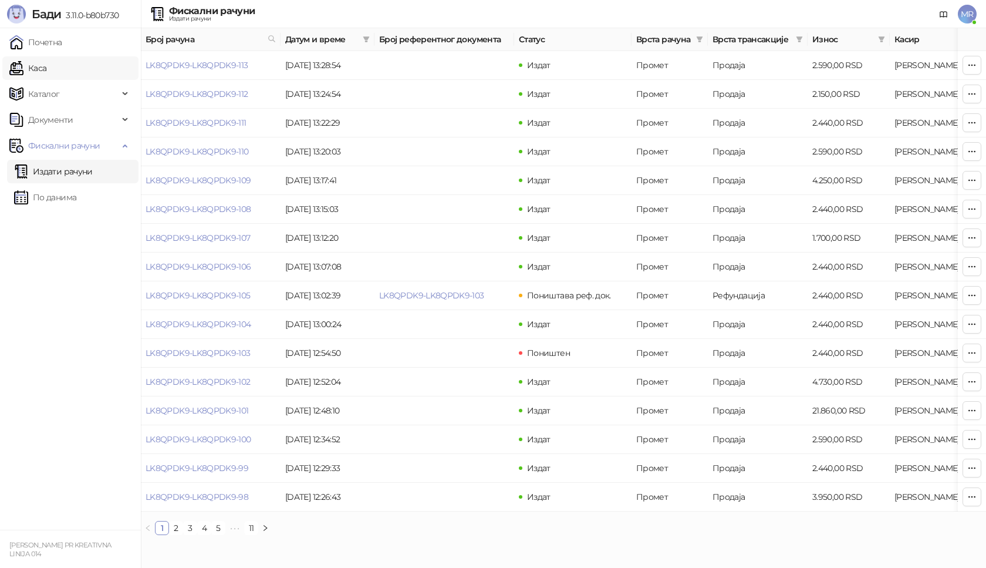
click at [46, 71] on link "Каса" at bounding box center [27, 67] width 37 height 23
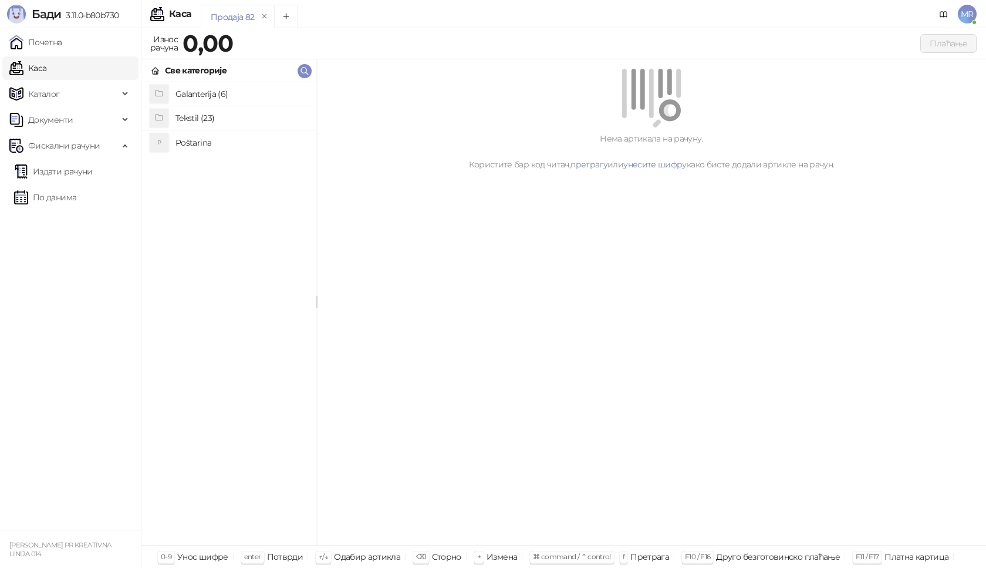
click at [183, 142] on h4 "Poštarina" at bounding box center [241, 142] width 131 height 19
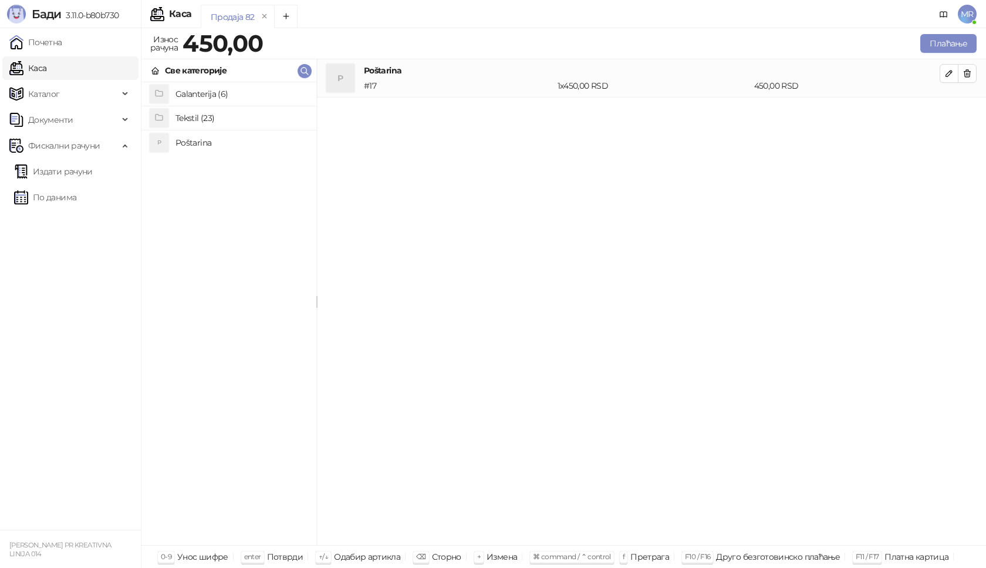
click at [190, 120] on h4 "Tekstil (23)" at bounding box center [241, 118] width 131 height 19
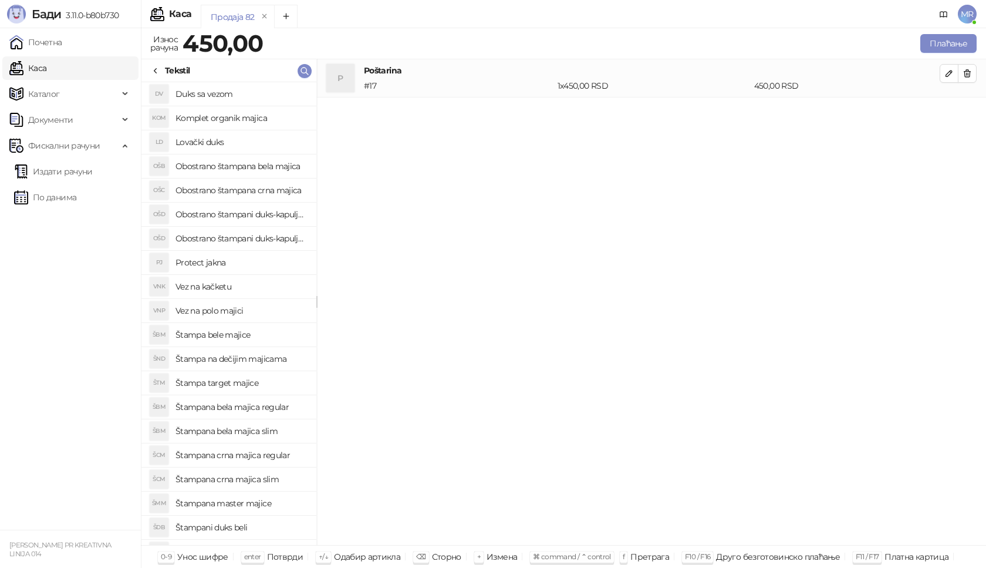
click at [277, 456] on h4 "Štampana crna majica regular" at bounding box center [241, 455] width 131 height 19
click at [947, 108] on icon "button" at bounding box center [949, 111] width 9 height 9
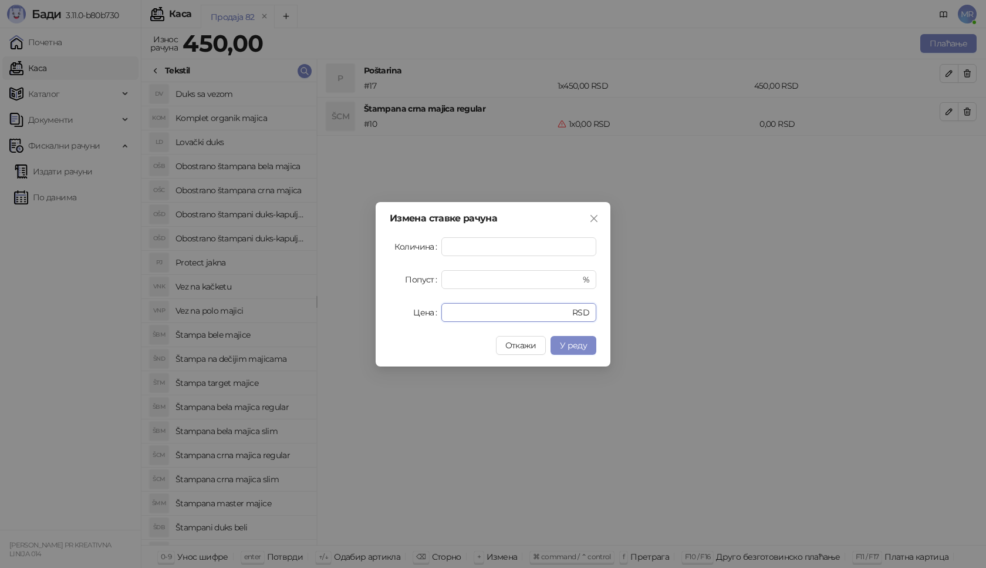
drag, startPoint x: 475, startPoint y: 316, endPoint x: 370, endPoint y: 298, distance: 106.6
click at [411, 314] on div "Цена * RSD" at bounding box center [493, 312] width 207 height 19
type input "****"
click at [580, 349] on span "У реду" at bounding box center [573, 345] width 27 height 11
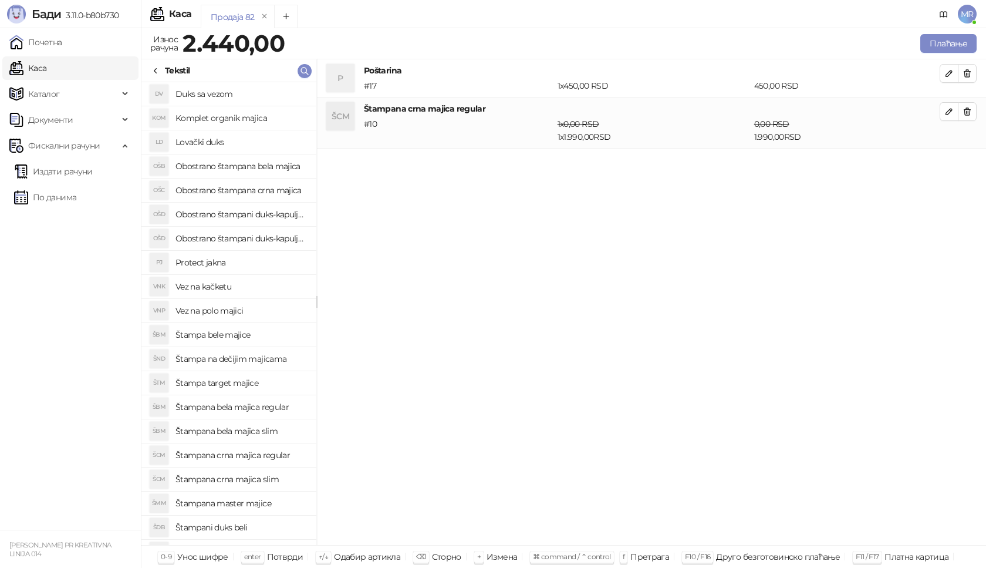
click at [953, 30] on div "Продаја 82 Износ рачуна 2.440,00 Плаћање Све категорије Galanterija (6) Tekstil…" at bounding box center [563, 297] width 845 height 539
click at [946, 40] on button "Плаћање" at bounding box center [948, 43] width 56 height 19
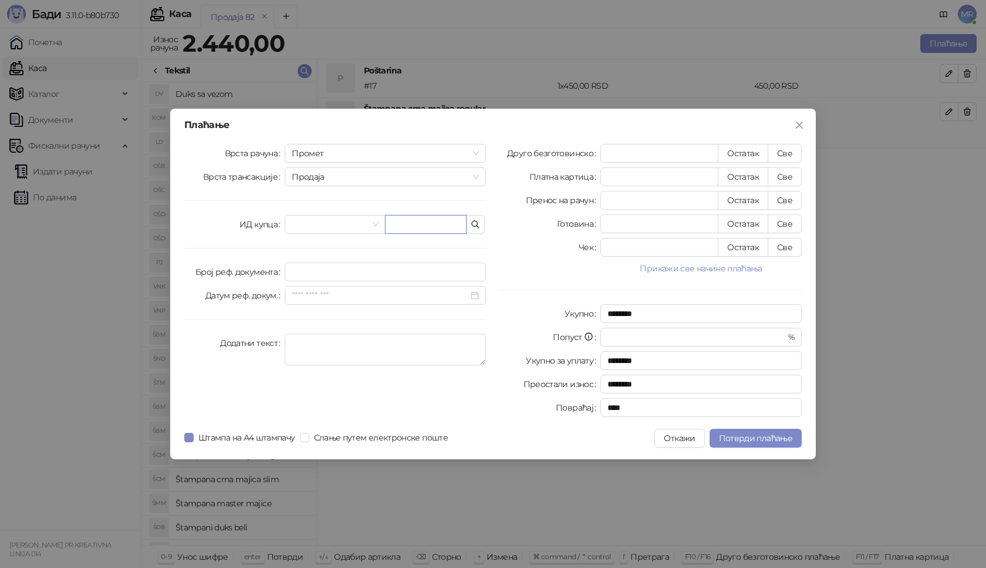
click at [433, 225] on input "text" at bounding box center [426, 224] width 82 height 19
paste input "**********"
type input "**********"
click at [781, 153] on button "Све" at bounding box center [785, 153] width 34 height 19
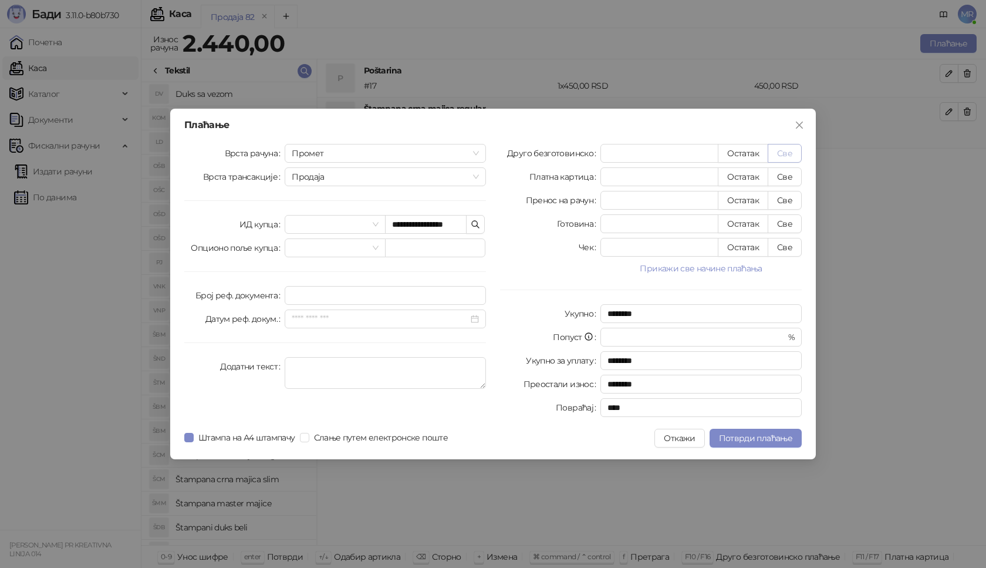
type input "****"
click at [746, 437] on span "Потврди плаћање" at bounding box center [755, 438] width 73 height 11
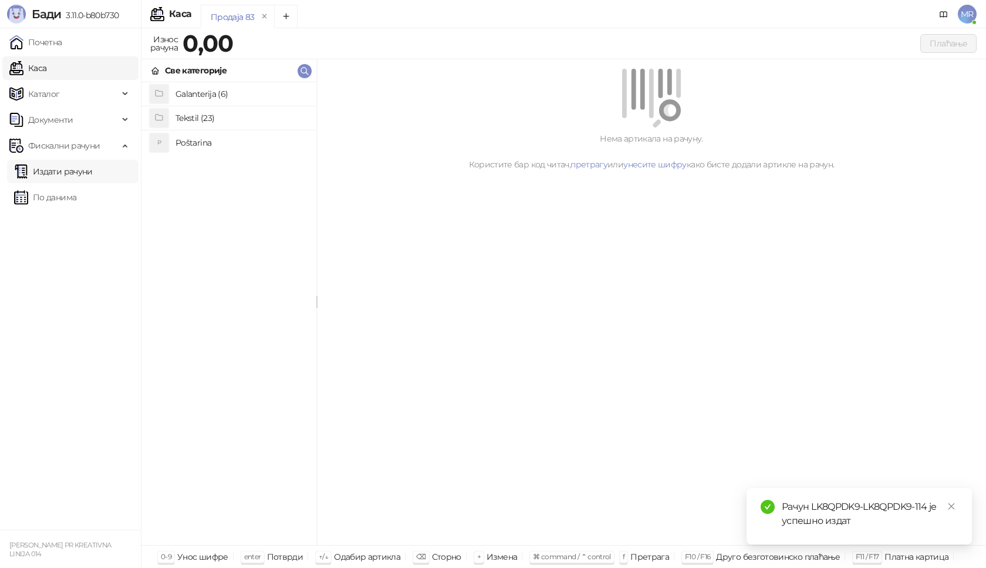
click at [90, 174] on link "Издати рачуни" at bounding box center [53, 171] width 79 height 23
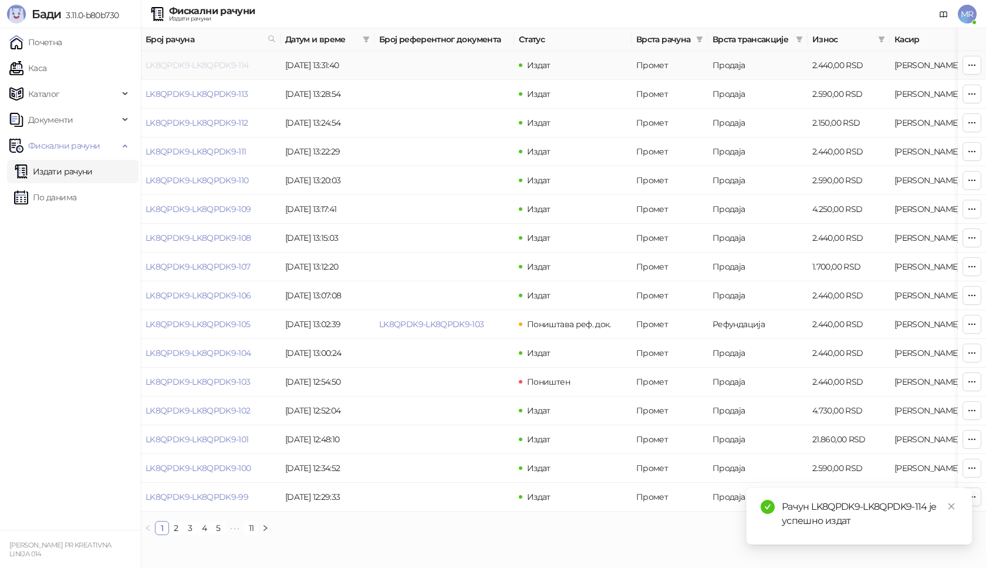
click at [187, 64] on link "LK8QPDK9-LK8QPDK9-114" at bounding box center [197, 65] width 103 height 11
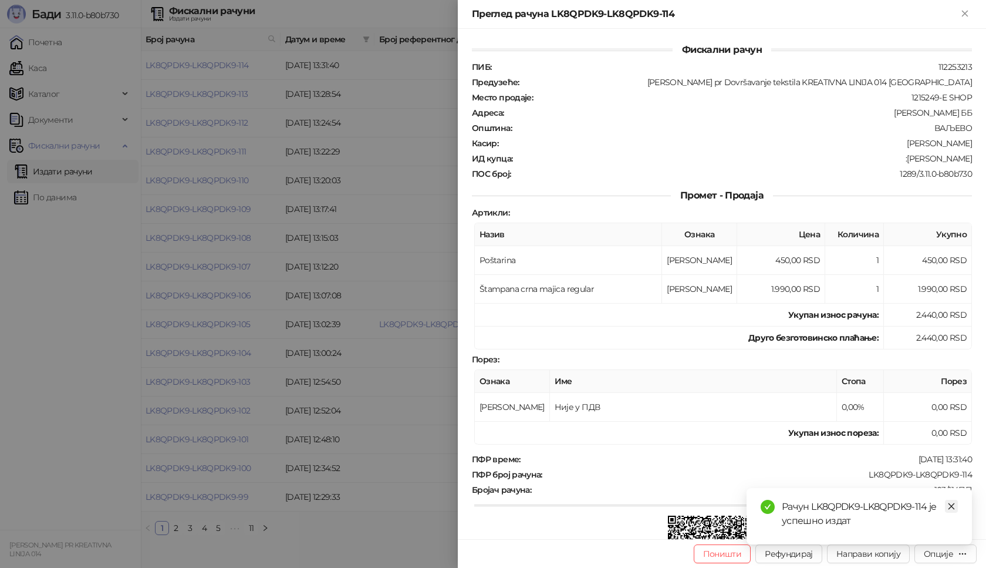
click at [953, 505] on icon "close" at bounding box center [951, 506] width 8 height 8
click at [949, 550] on div "Опције" at bounding box center [938, 553] width 29 height 11
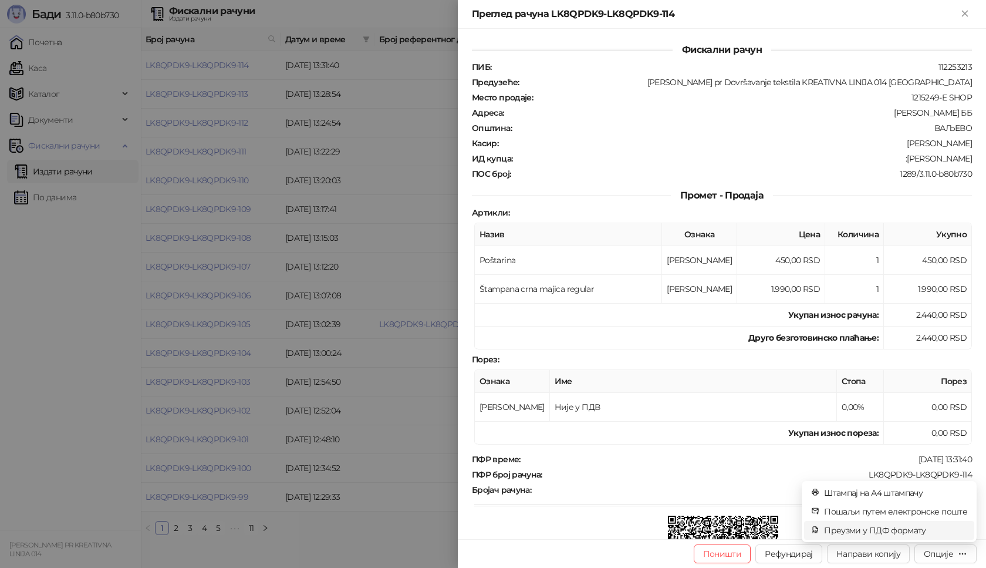
click at [925, 532] on span "Преузми у ПДФ формату" at bounding box center [895, 530] width 143 height 13
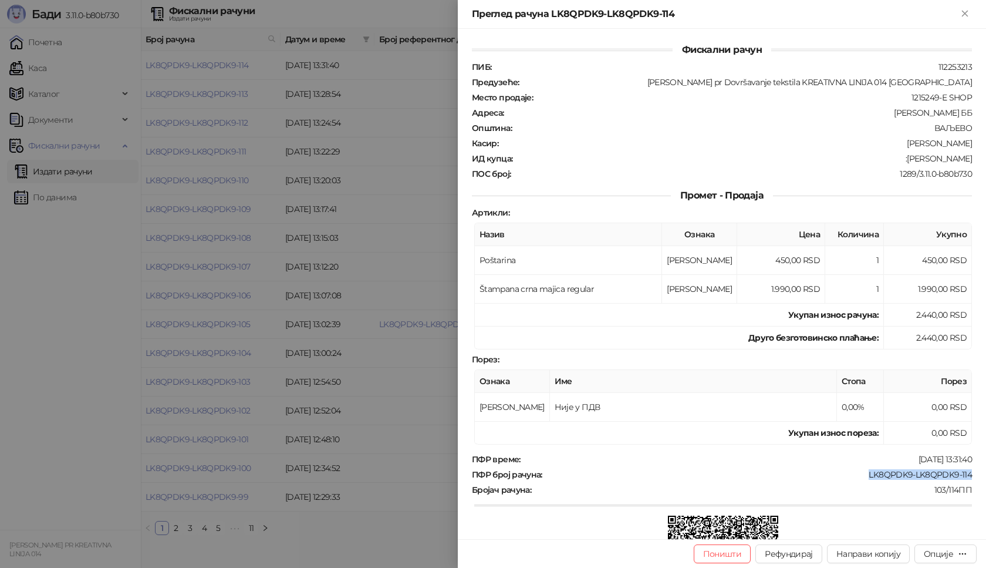
drag, startPoint x: 969, startPoint y: 473, endPoint x: 857, endPoint y: 471, distance: 112.7
click at [857, 471] on div "Фискални рачун ПИБ : 112253213 Предузеће : Marija Raković pr Dovršavanje teksti…" at bounding box center [722, 284] width 528 height 510
drag, startPoint x: 962, startPoint y: 160, endPoint x: 895, endPoint y: 160, distance: 66.9
click at [895, 160] on div ":Radomir Hrkalovic" at bounding box center [744, 158] width 460 height 11
click at [966, 10] on icon "Close" at bounding box center [965, 13] width 11 height 11
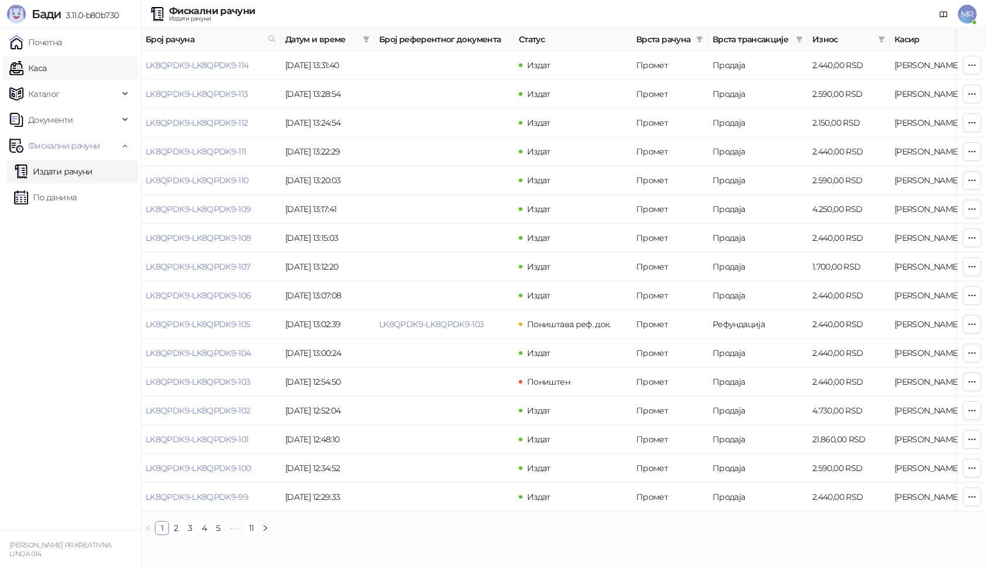
click at [46, 70] on link "Каса" at bounding box center [27, 67] width 37 height 23
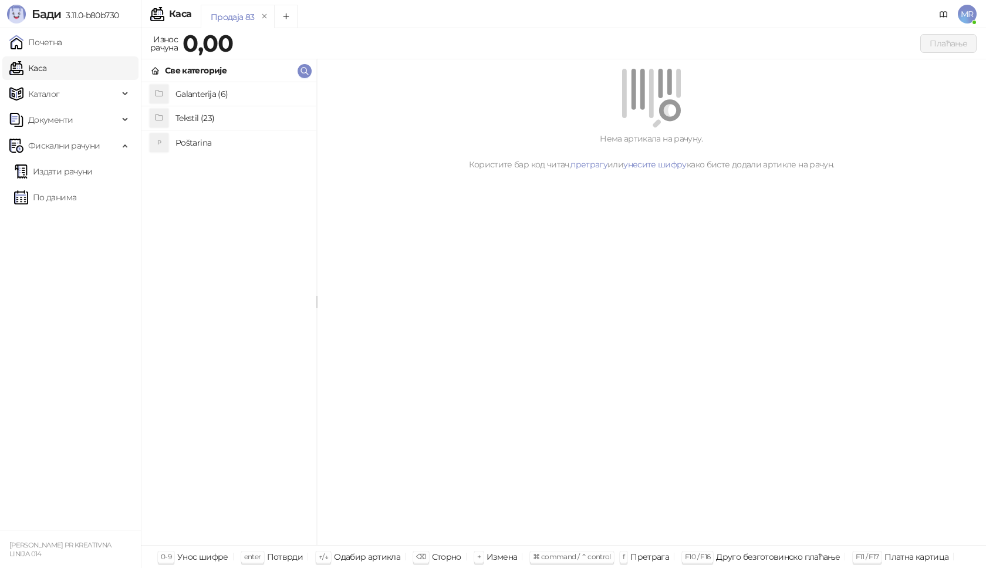
click at [182, 143] on h4 "Poštarina" at bounding box center [241, 142] width 131 height 19
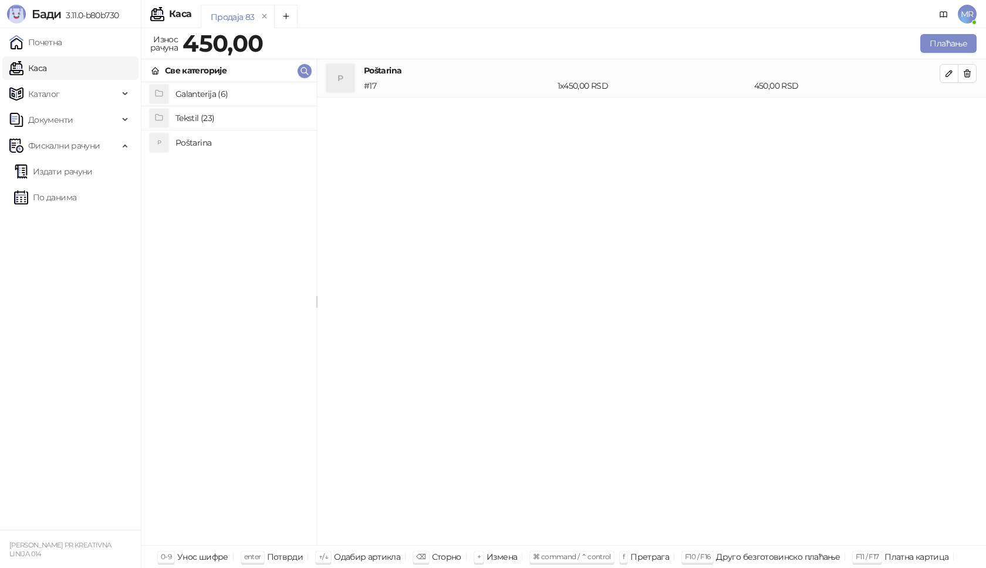
click at [201, 120] on h4 "Tekstil (23)" at bounding box center [241, 118] width 131 height 19
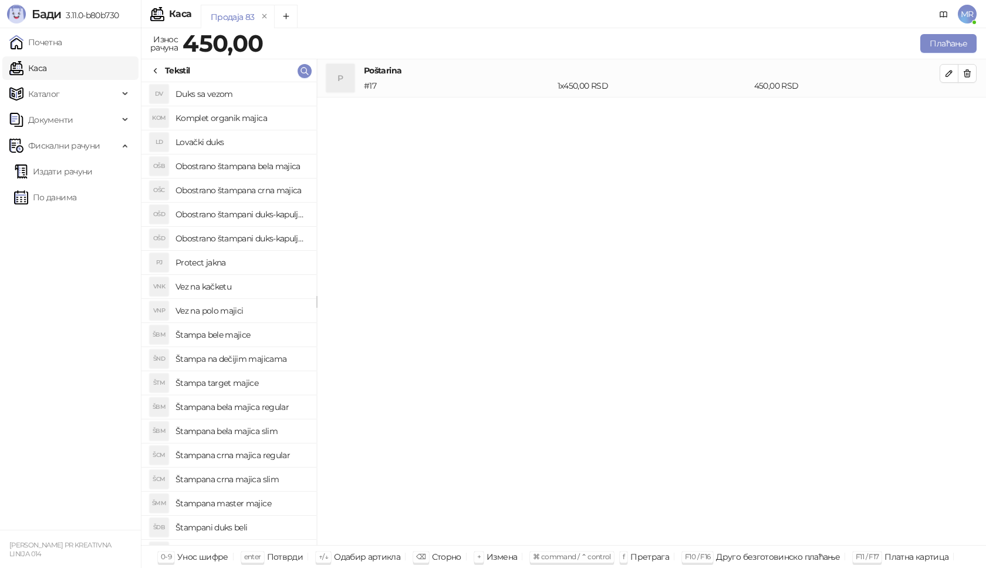
click at [271, 191] on h4 "Obostrano štampana crna majica" at bounding box center [241, 190] width 131 height 19
click at [949, 112] on icon "button" at bounding box center [949, 111] width 9 height 9
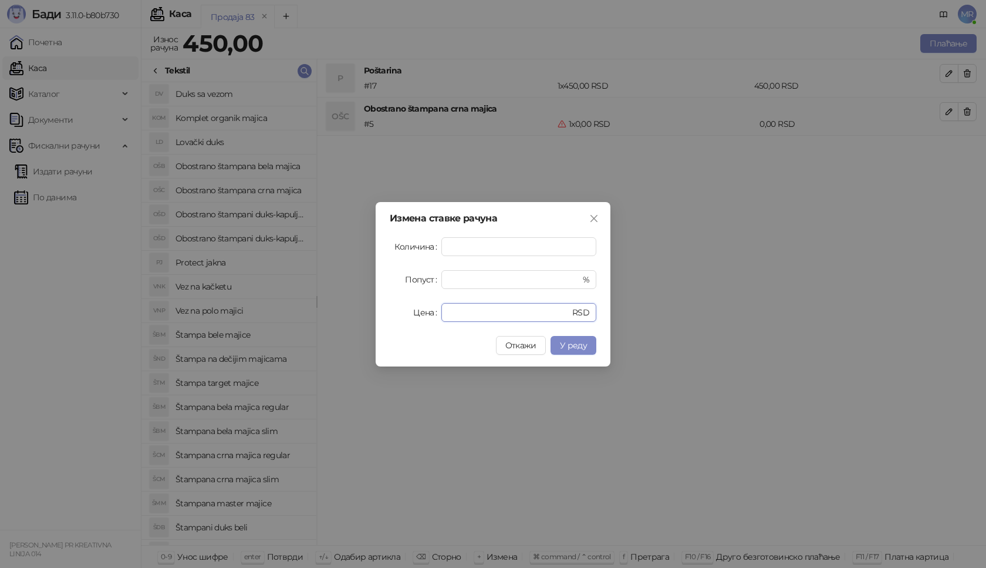
drag, startPoint x: 457, startPoint y: 308, endPoint x: 414, endPoint y: 305, distance: 43.5
click at [422, 310] on div "Цена * RSD" at bounding box center [493, 312] width 207 height 19
type input "****"
click at [562, 347] on span "У реду" at bounding box center [573, 345] width 27 height 11
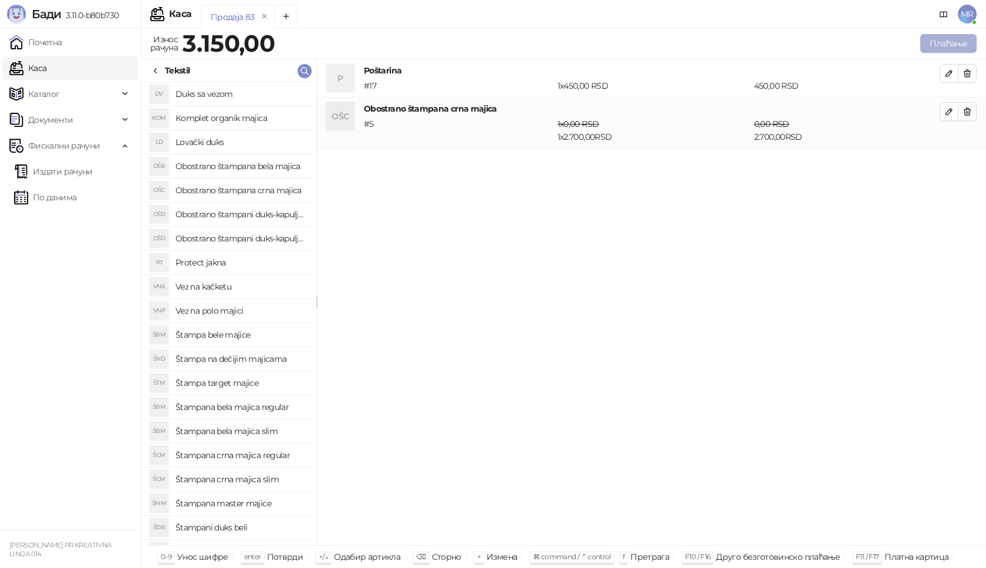
click at [956, 48] on button "Плаћање" at bounding box center [948, 43] width 56 height 19
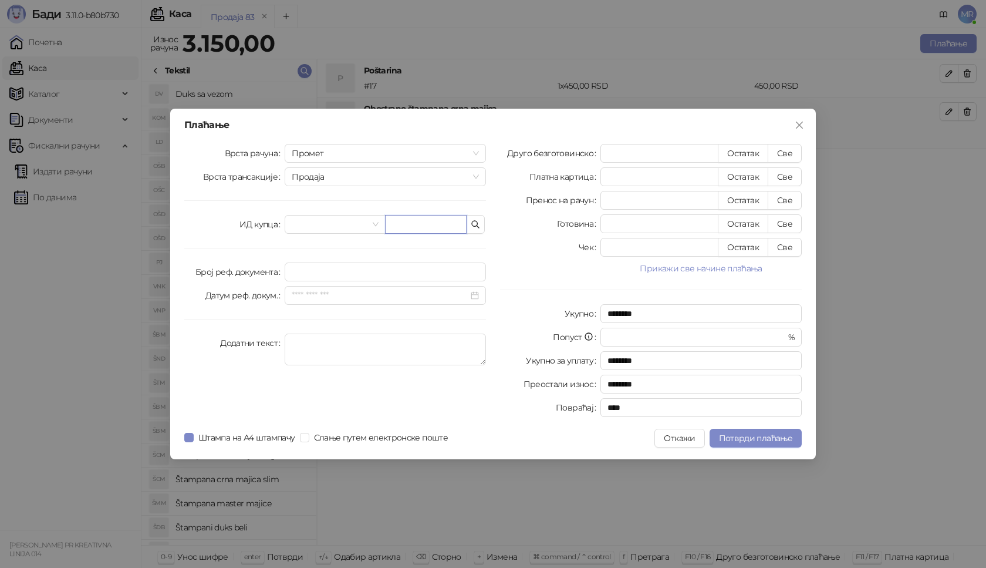
drag, startPoint x: 442, startPoint y: 224, endPoint x: 295, endPoint y: 343, distance: 189.1
click at [441, 224] on input "text" at bounding box center [426, 224] width 82 height 19
paste input "**********"
type input "**********"
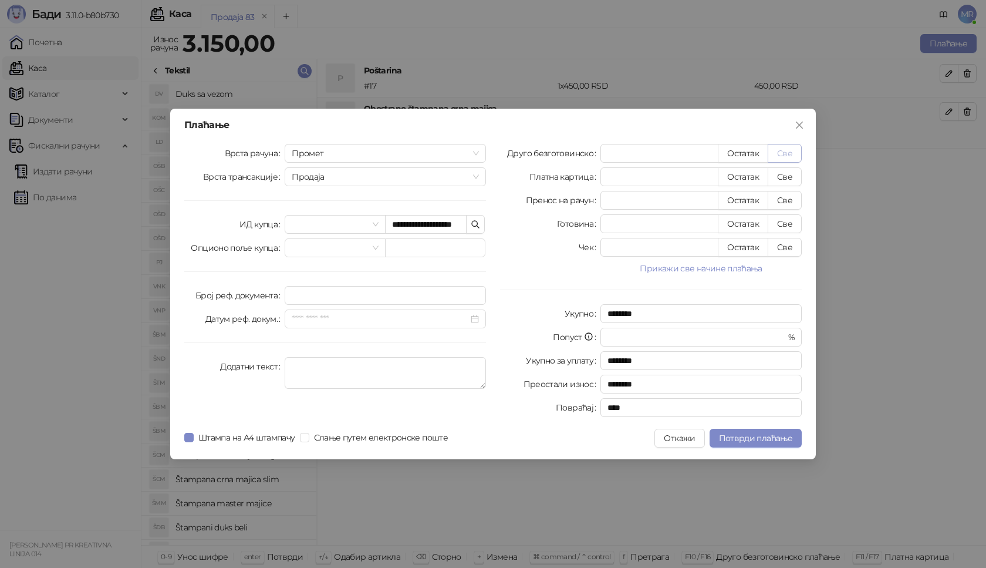
click at [784, 151] on button "Све" at bounding box center [785, 153] width 34 height 19
type input "****"
click at [734, 437] on span "Потврди плаћање" at bounding box center [755, 438] width 73 height 11
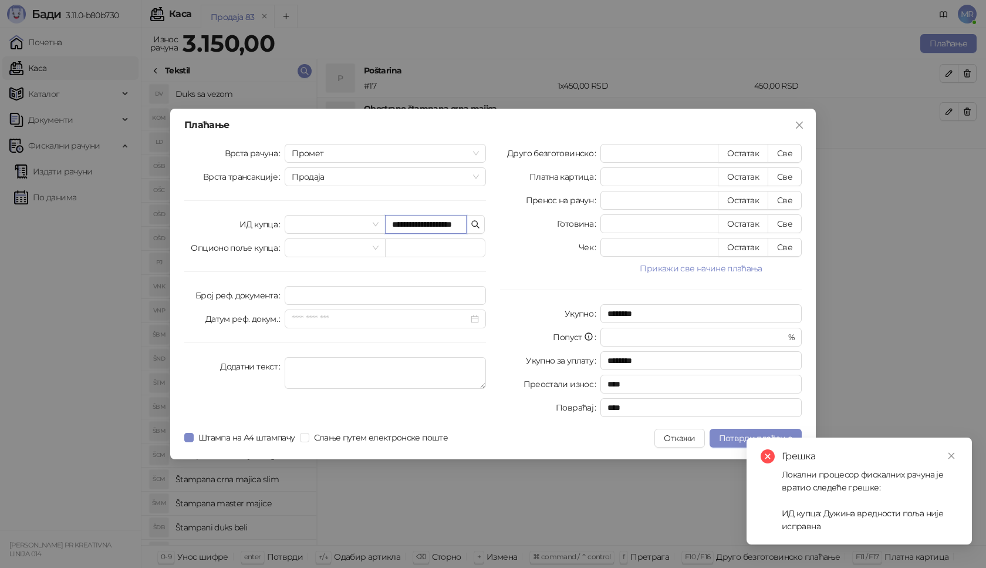
click at [422, 225] on input "**********" at bounding box center [426, 224] width 82 height 19
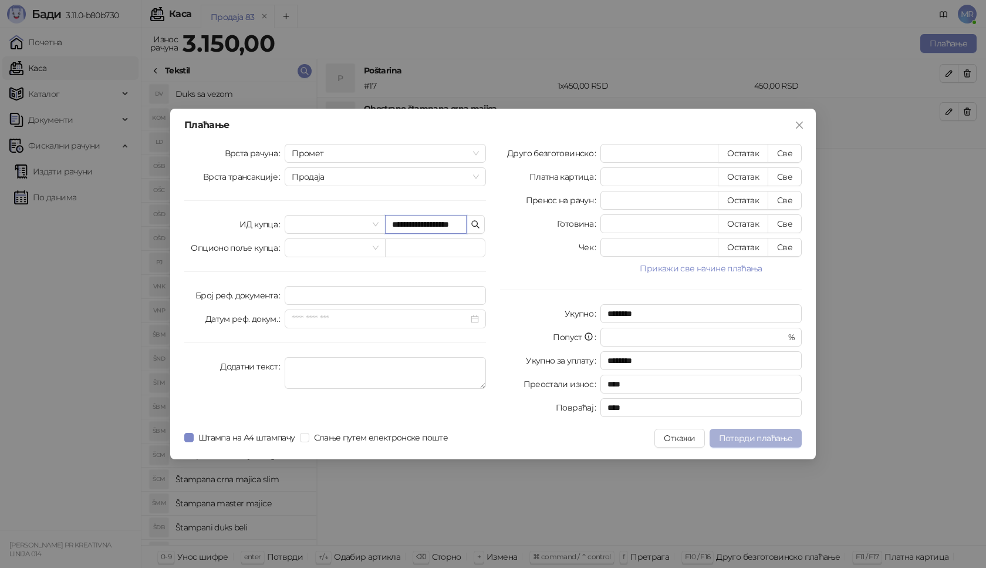
type input "**********"
click at [762, 436] on span "Потврди плаћање" at bounding box center [755, 438] width 73 height 11
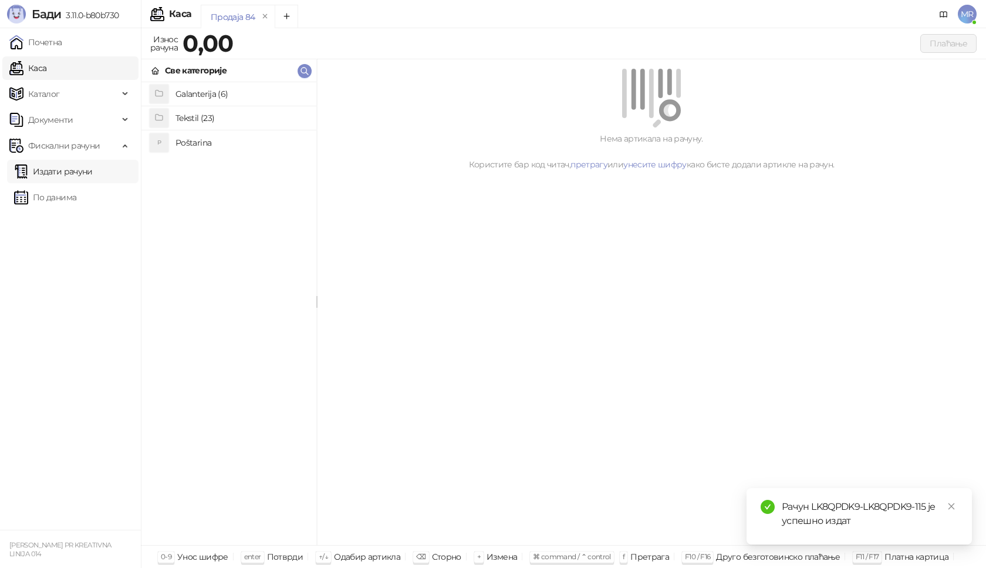
click at [93, 176] on link "Издати рачуни" at bounding box center [53, 171] width 79 height 23
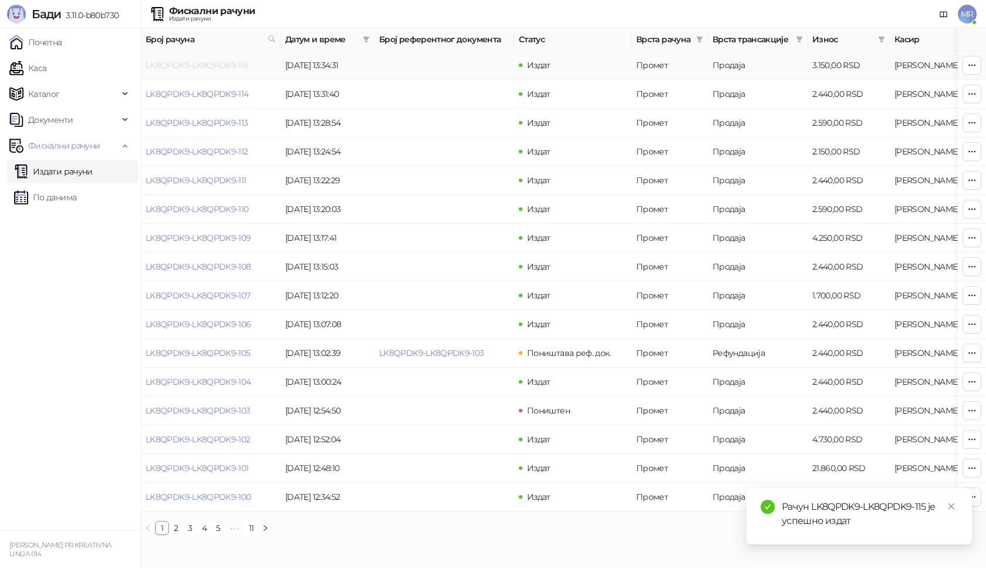
click at [198, 68] on link "LK8QPDK9-LK8QPDK9-115" at bounding box center [197, 65] width 103 height 11
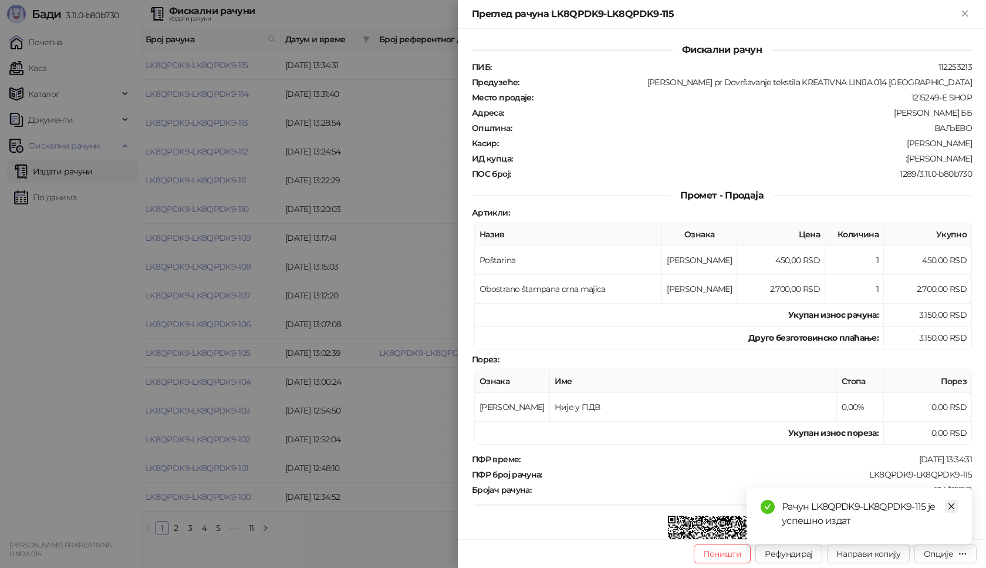
click at [949, 505] on icon "close" at bounding box center [951, 506] width 8 height 8
click at [949, 554] on div "Опције" at bounding box center [938, 553] width 29 height 11
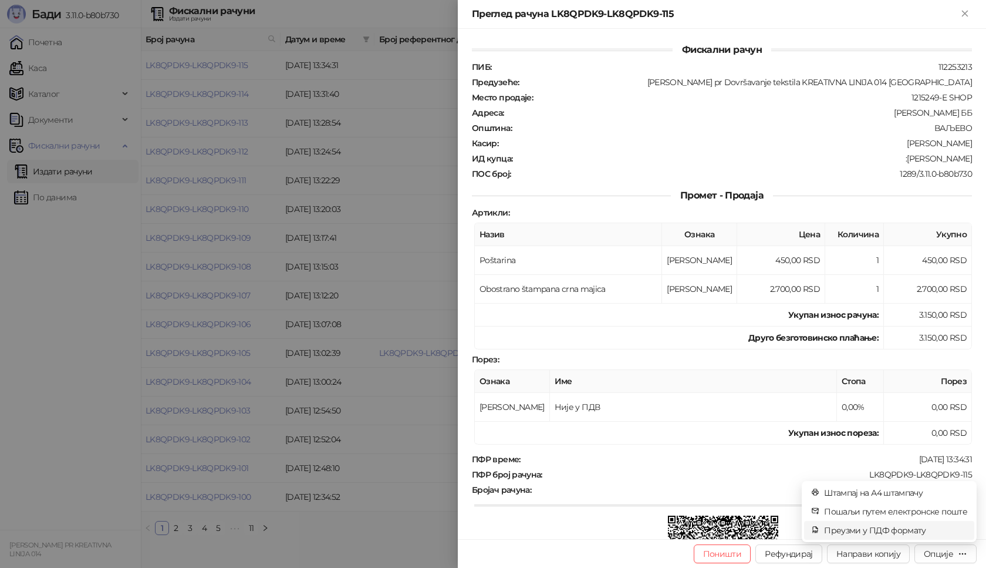
click at [923, 531] on span "Преузми у ПДФ формату" at bounding box center [895, 530] width 143 height 13
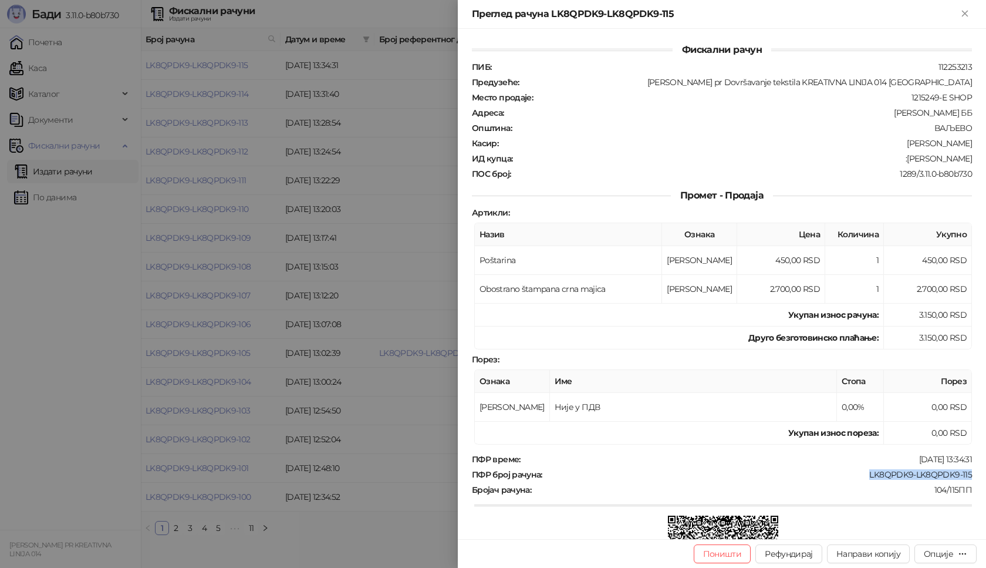
drag, startPoint x: 973, startPoint y: 470, endPoint x: 859, endPoint y: 474, distance: 113.9
click at [859, 474] on div "Фискални рачун ПИБ : 112253213 Предузеће : Marija Raković pr Dovršavanje teksti…" at bounding box center [722, 284] width 528 height 510
drag, startPoint x: 966, startPoint y: 156, endPoint x: 890, endPoint y: 163, distance: 76.7
click at [890, 163] on div "Фискални рачун ПИБ : 112253213 Предузеће : Marija Raković pr Dovršavanje teksti…" at bounding box center [722, 284] width 528 height 510
click at [965, 14] on icon "Close" at bounding box center [964, 13] width 5 height 5
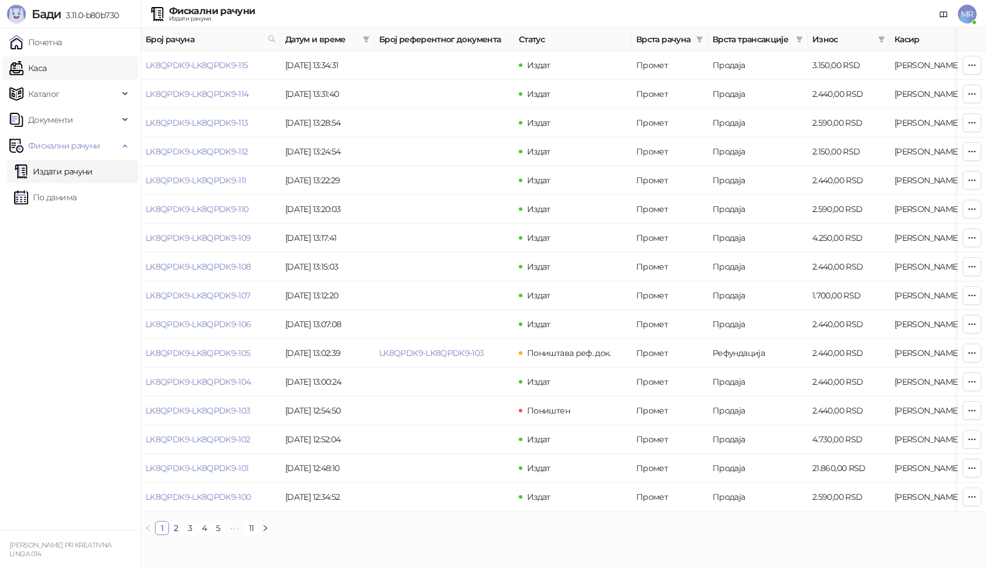
click at [46, 68] on link "Каса" at bounding box center [27, 67] width 37 height 23
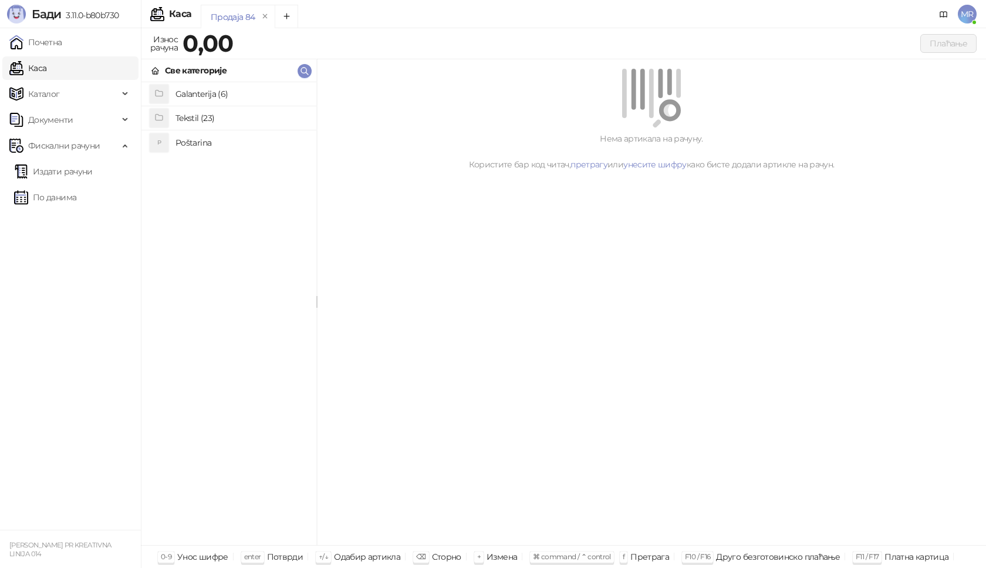
click at [200, 144] on h4 "Poštarina" at bounding box center [241, 142] width 131 height 19
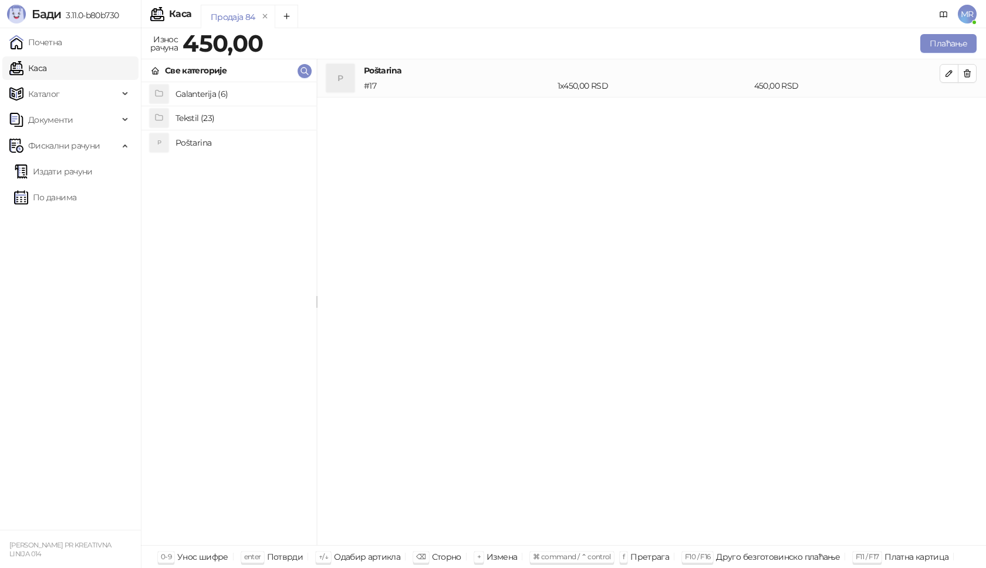
click at [200, 119] on h4 "Tekstil (23)" at bounding box center [241, 118] width 131 height 19
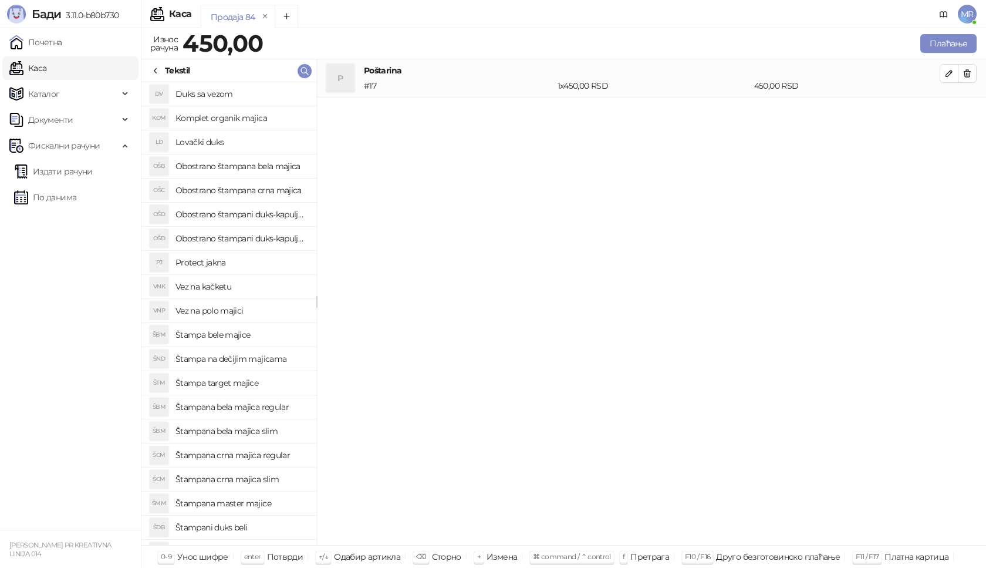
click at [260, 191] on h4 "Obostrano štampana crna majica" at bounding box center [241, 190] width 131 height 19
click at [946, 115] on icon "button" at bounding box center [949, 111] width 9 height 9
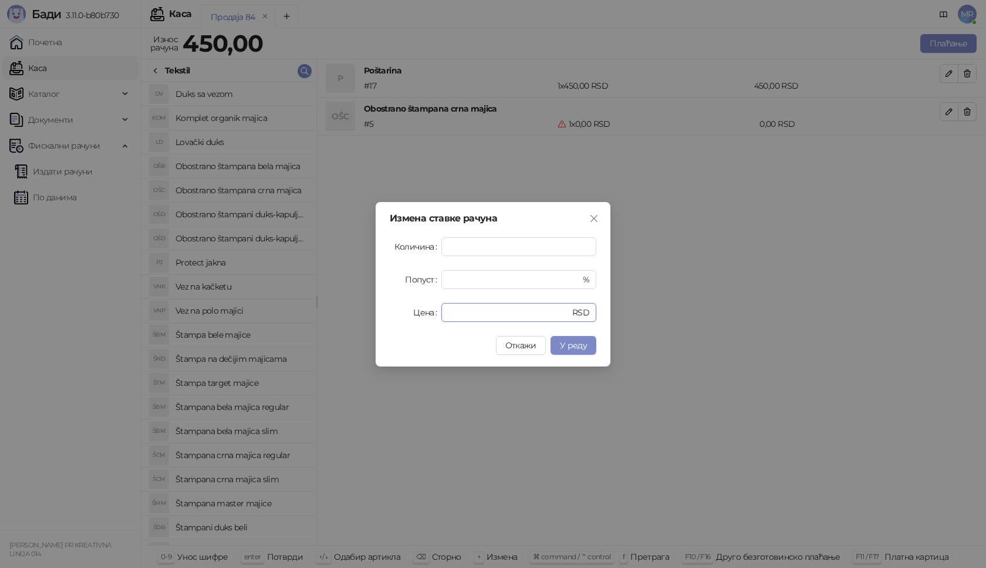
drag, startPoint x: 457, startPoint y: 314, endPoint x: 366, endPoint y: 316, distance: 91.0
click at [366, 316] on div "Измена ставке рачуна Количина * Попуст * % Цена * RSD Откажи У реду" at bounding box center [493, 284] width 986 height 568
type input "****"
click at [571, 346] on span "У реду" at bounding box center [573, 345] width 27 height 11
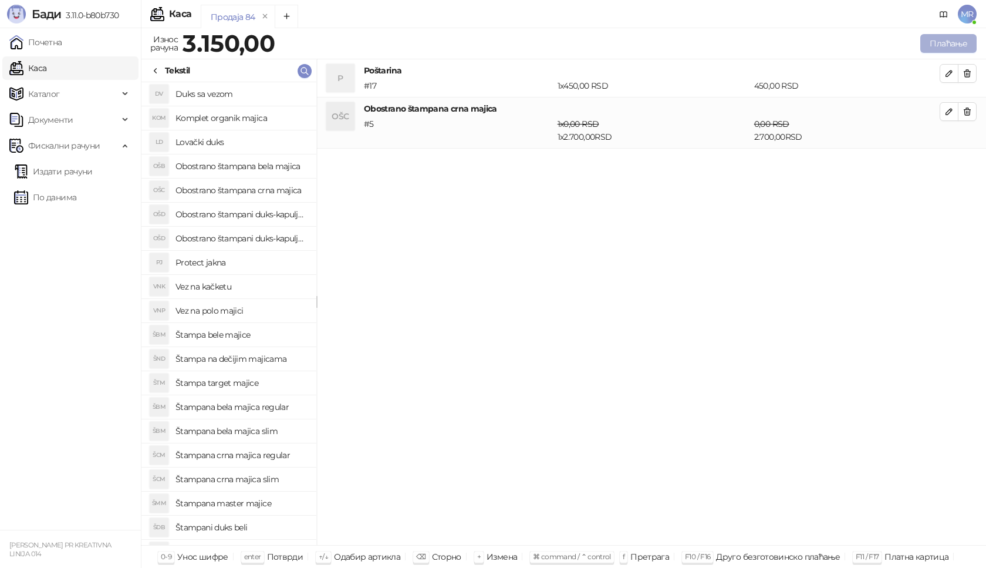
click at [941, 41] on button "Плаћање" at bounding box center [948, 43] width 56 height 19
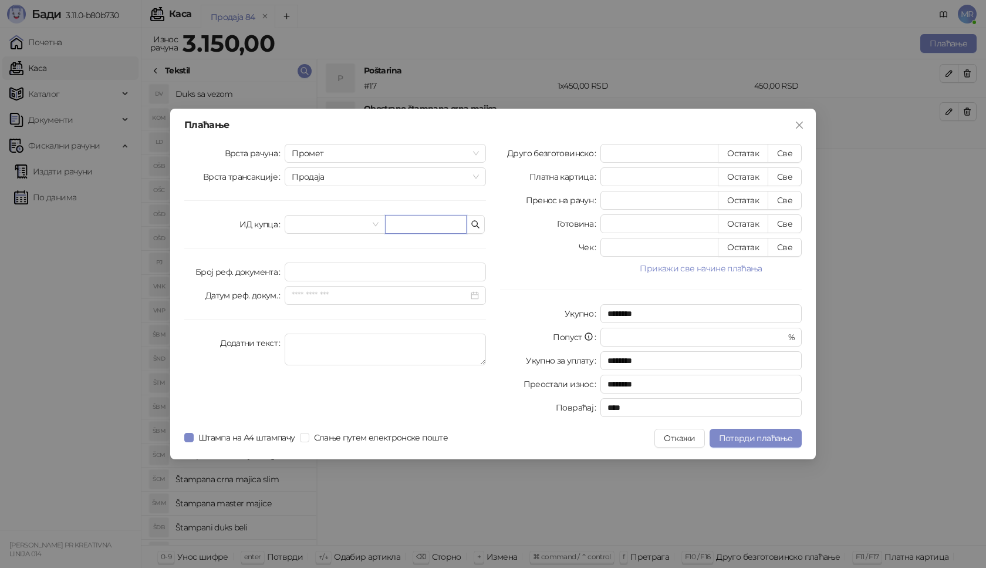
click at [437, 227] on input "text" at bounding box center [426, 224] width 82 height 19
paste input "**********"
type input "**********"
click at [787, 146] on button "Све" at bounding box center [785, 153] width 34 height 19
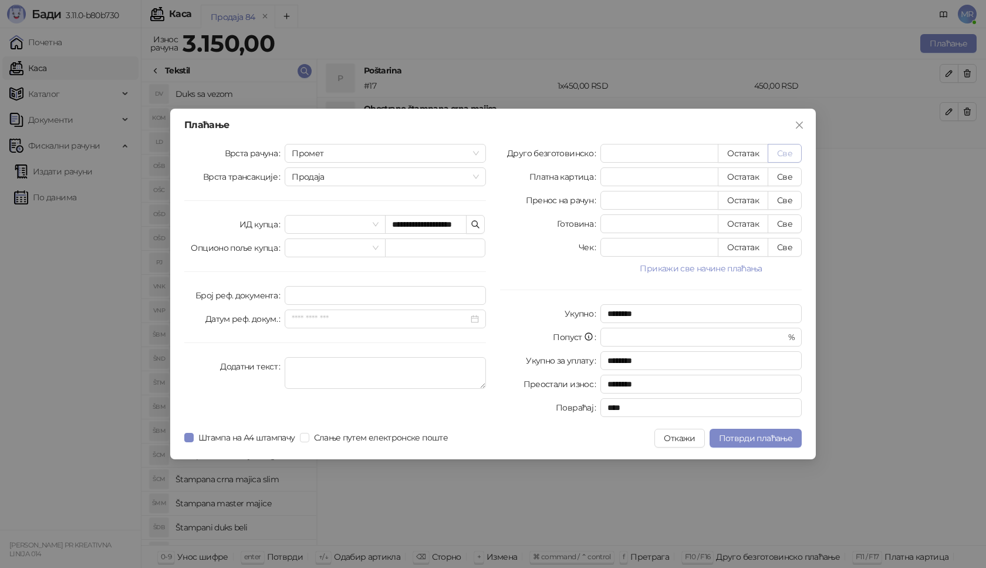
type input "****"
click at [750, 434] on span "Потврди плаћање" at bounding box center [755, 438] width 73 height 11
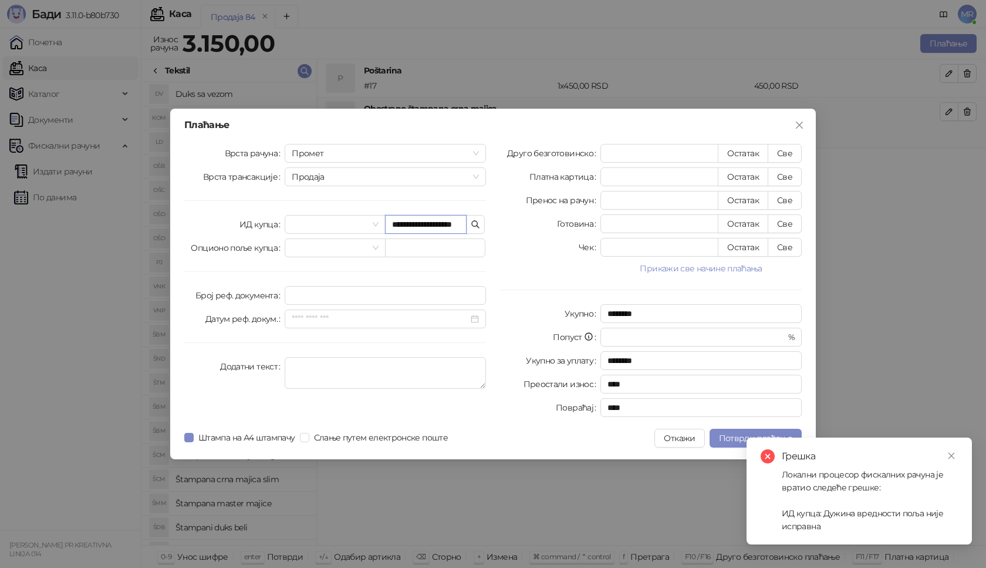
click at [420, 225] on input "**********" at bounding box center [426, 224] width 82 height 19
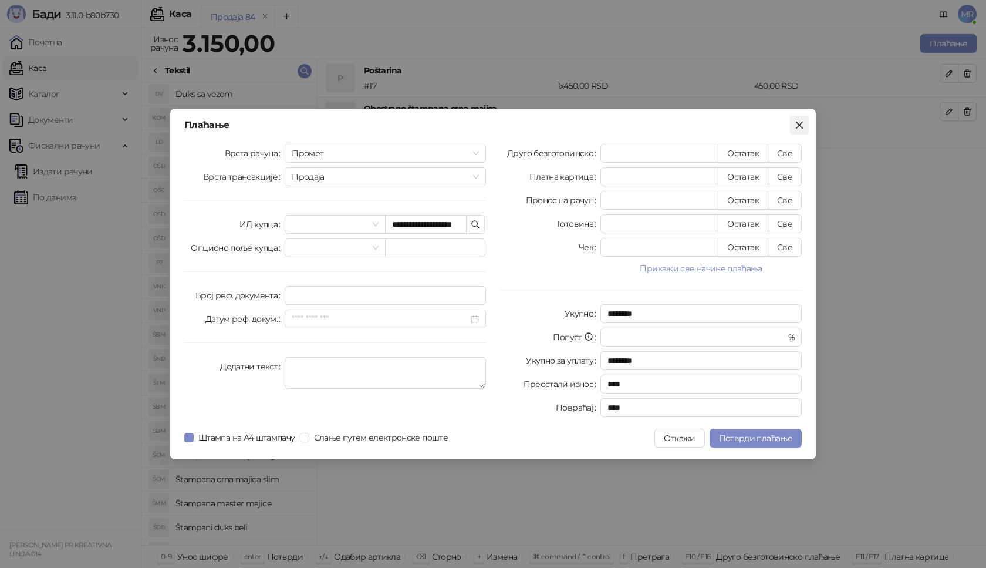
click at [800, 127] on icon "close" at bounding box center [799, 124] width 9 height 9
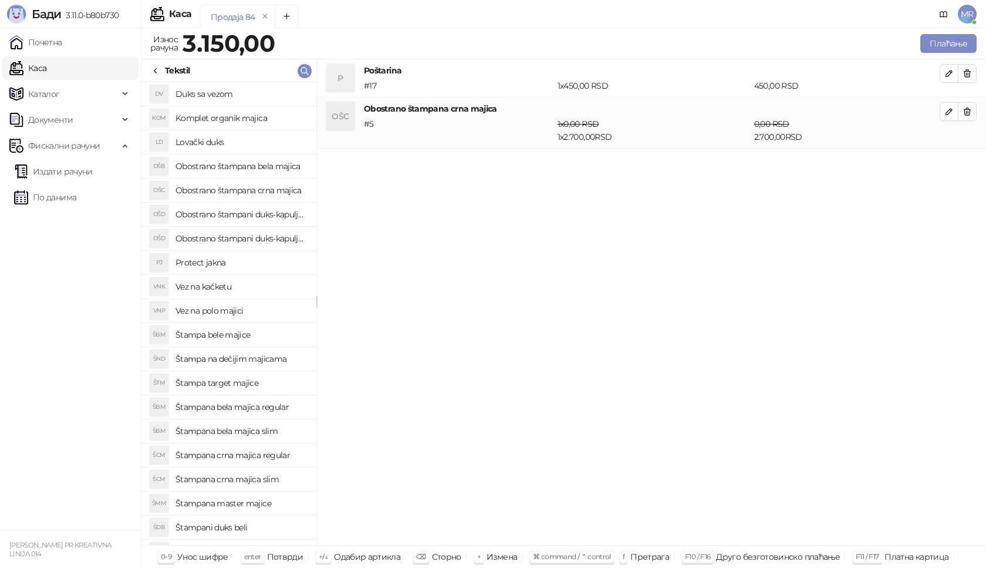
click at [46, 68] on link "Каса" at bounding box center [27, 67] width 37 height 23
click at [968, 71] on icon "button" at bounding box center [968, 73] width 6 height 7
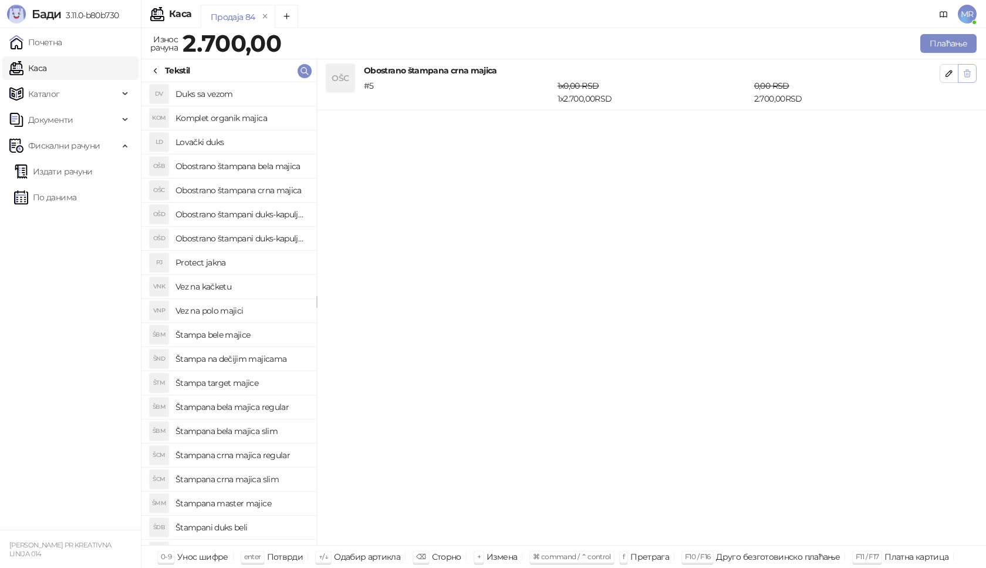
click at [966, 70] on icon "button" at bounding box center [968, 73] width 6 height 7
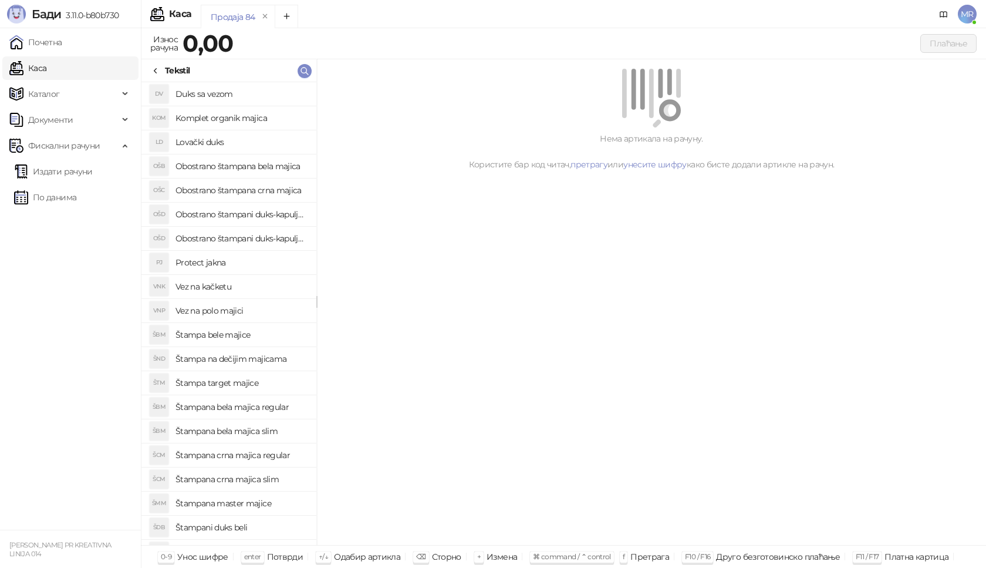
click at [157, 72] on icon at bounding box center [155, 70] width 9 height 9
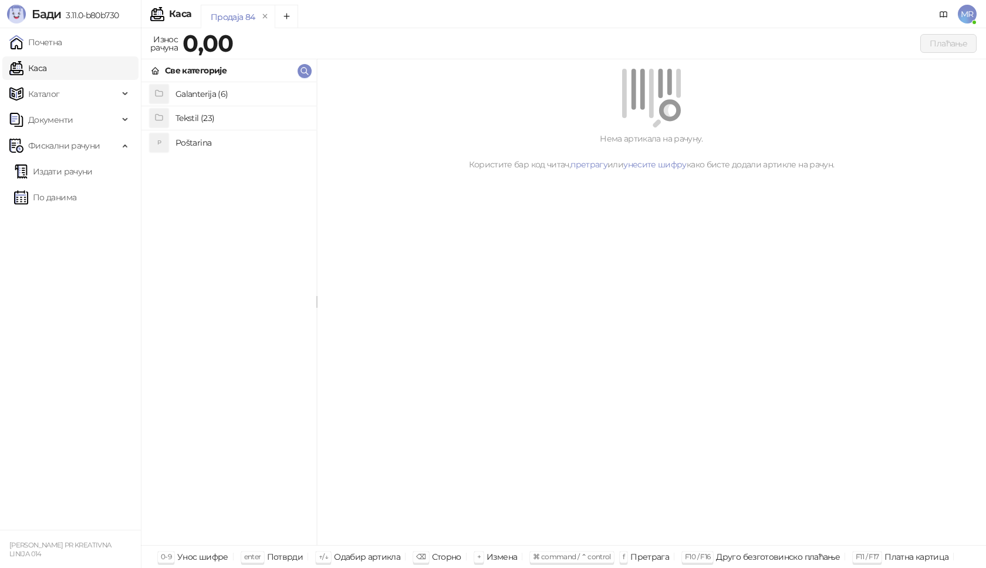
click at [200, 141] on h4 "Poštarina" at bounding box center [241, 142] width 131 height 19
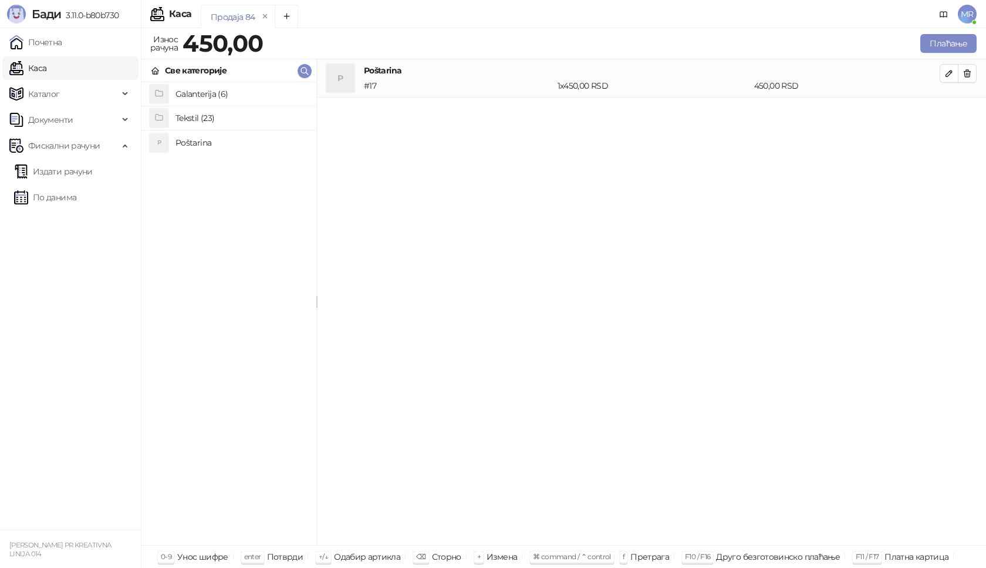
click at [200, 119] on h4 "Tekstil (23)" at bounding box center [241, 118] width 131 height 19
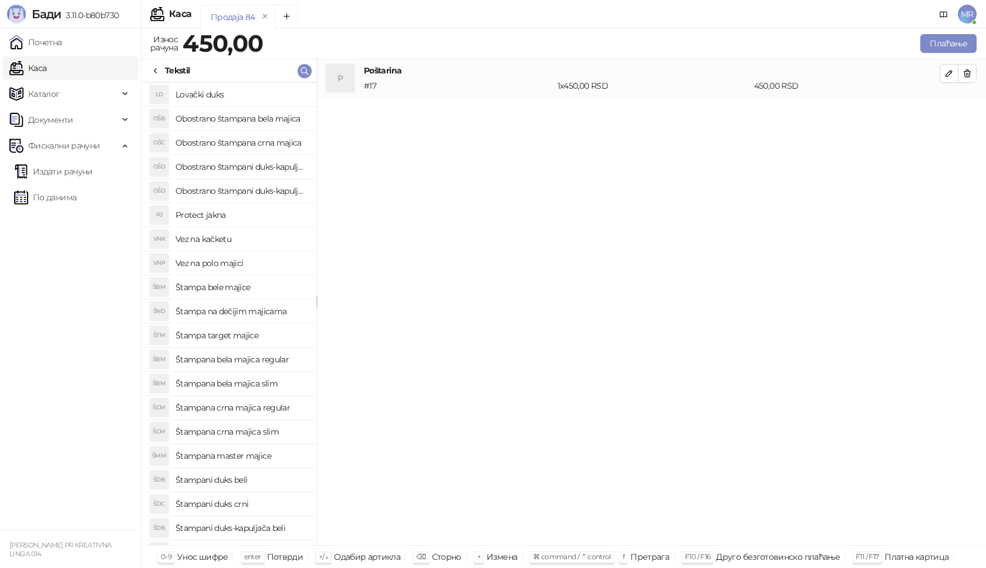
scroll to position [91, 0]
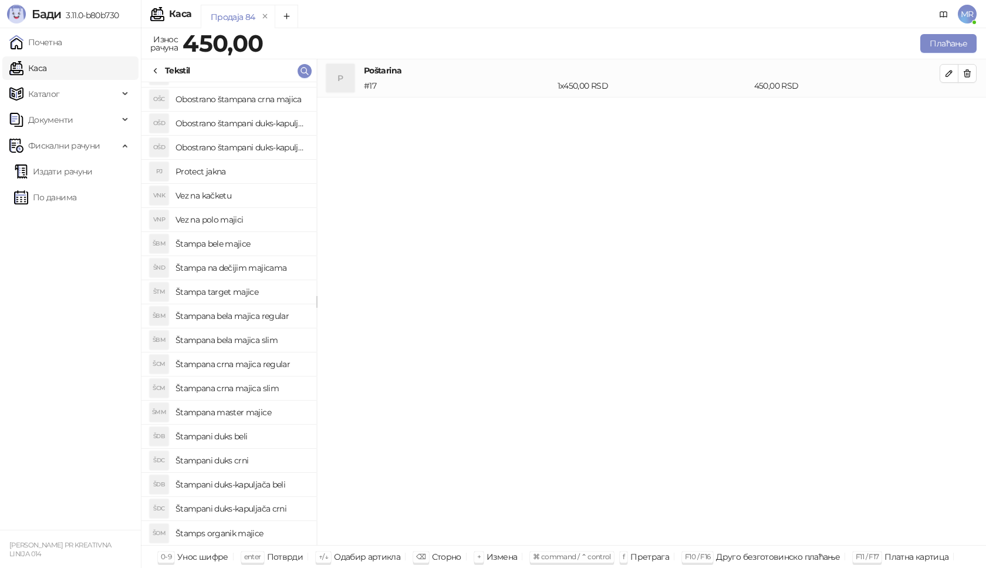
click at [241, 412] on h4 "Štampana master majice" at bounding box center [241, 412] width 131 height 19
click at [946, 113] on icon "button" at bounding box center [949, 112] width 6 height 6
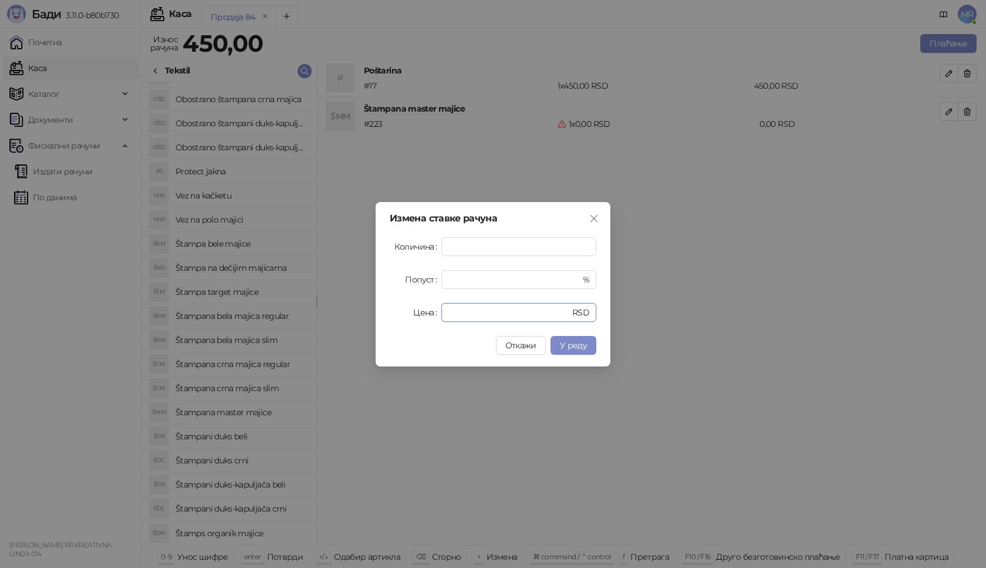
drag, startPoint x: 460, startPoint y: 313, endPoint x: 370, endPoint y: 295, distance: 92.3
click at [405, 318] on div "Цена * RSD" at bounding box center [493, 312] width 207 height 19
type input "****"
click at [574, 347] on span "У реду" at bounding box center [573, 345] width 27 height 11
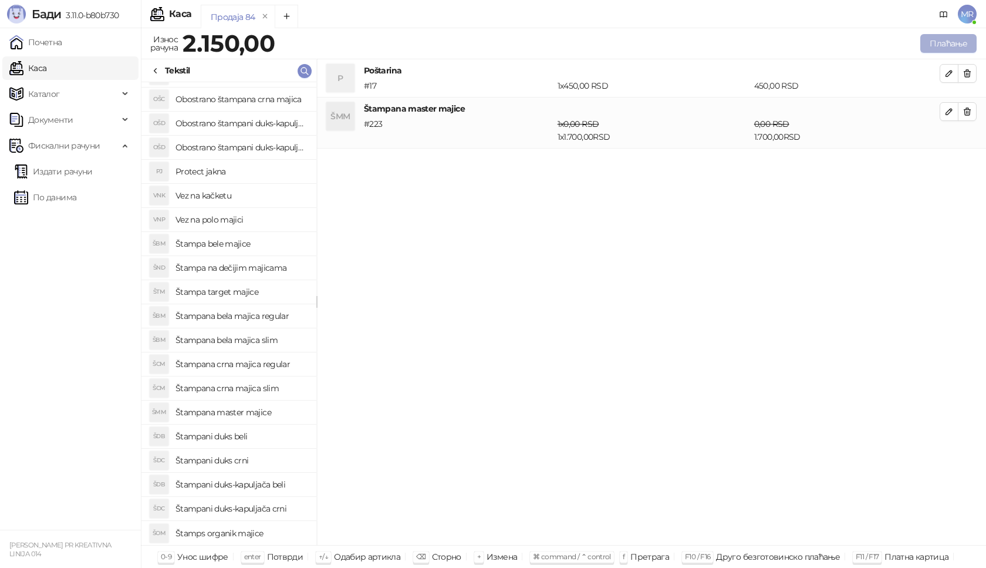
click at [954, 41] on button "Плаћање" at bounding box center [948, 43] width 56 height 19
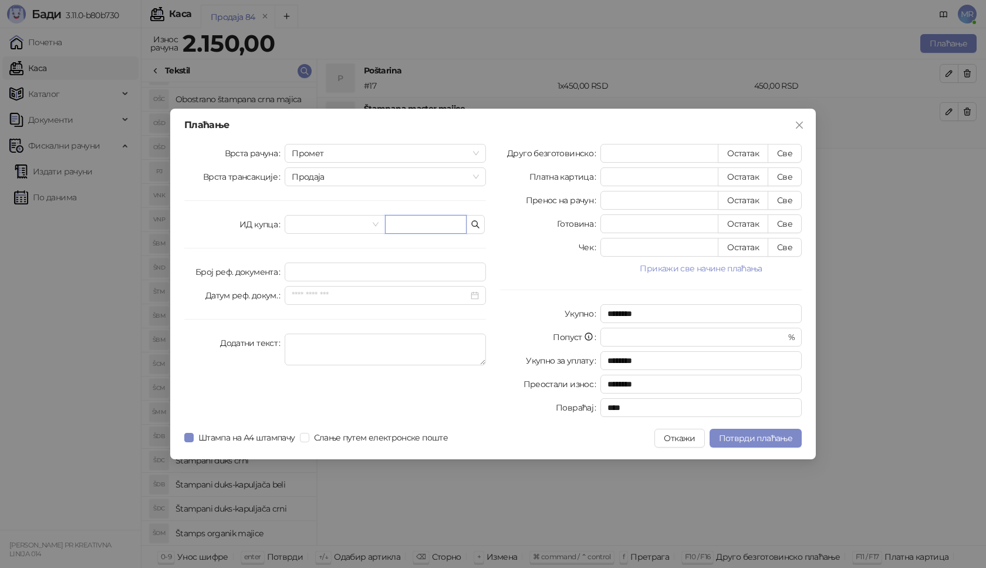
click at [422, 227] on input "text" at bounding box center [426, 224] width 82 height 19
paste input "**********"
type input "**********"
click at [787, 155] on button "Све" at bounding box center [785, 153] width 34 height 19
type input "****"
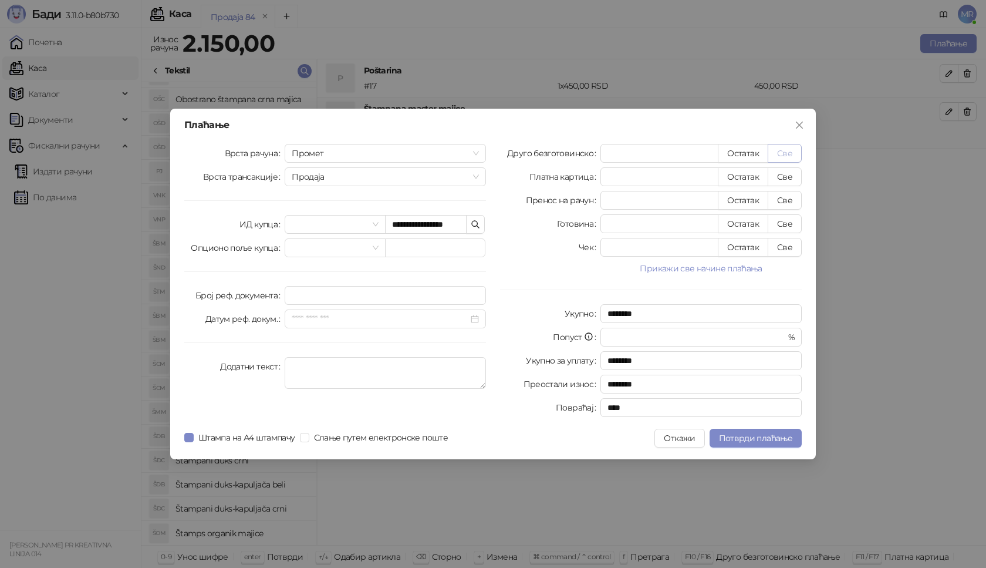
type input "****"
click at [748, 435] on span "Потврди плаћање" at bounding box center [755, 438] width 73 height 11
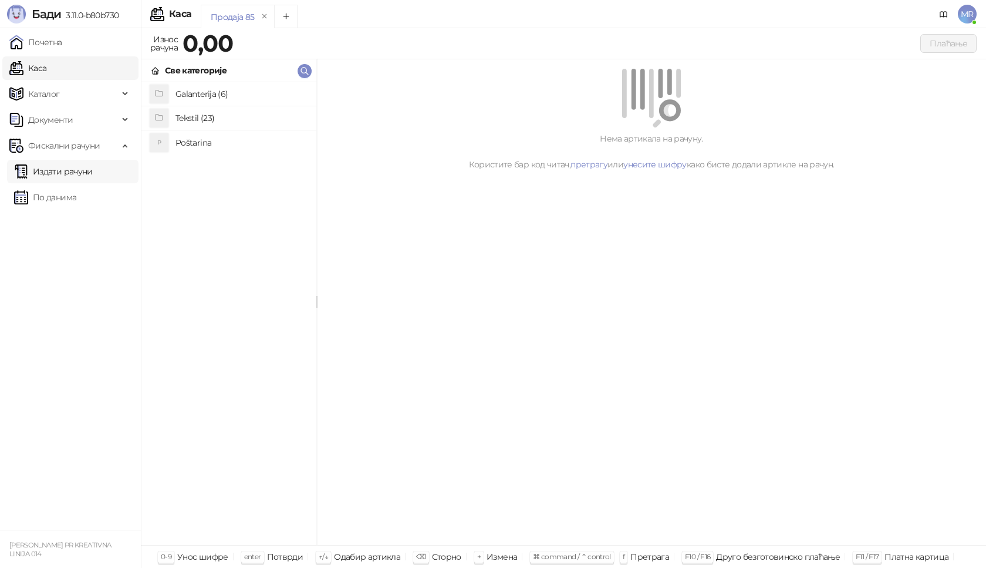
click at [83, 173] on link "Издати рачуни" at bounding box center [53, 171] width 79 height 23
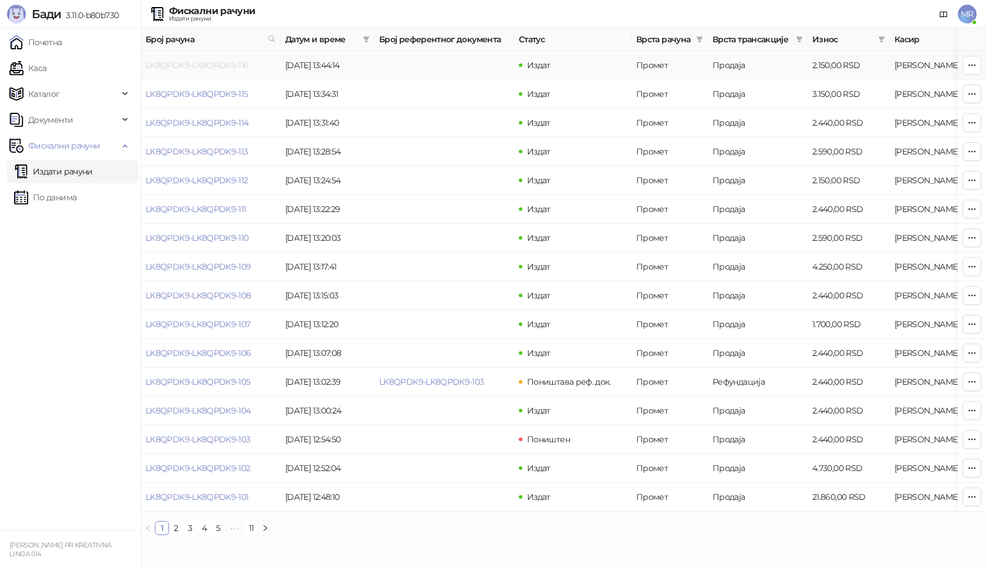
click at [185, 68] on link "LK8QPDK9-LK8QPDK9-116" at bounding box center [197, 65] width 103 height 11
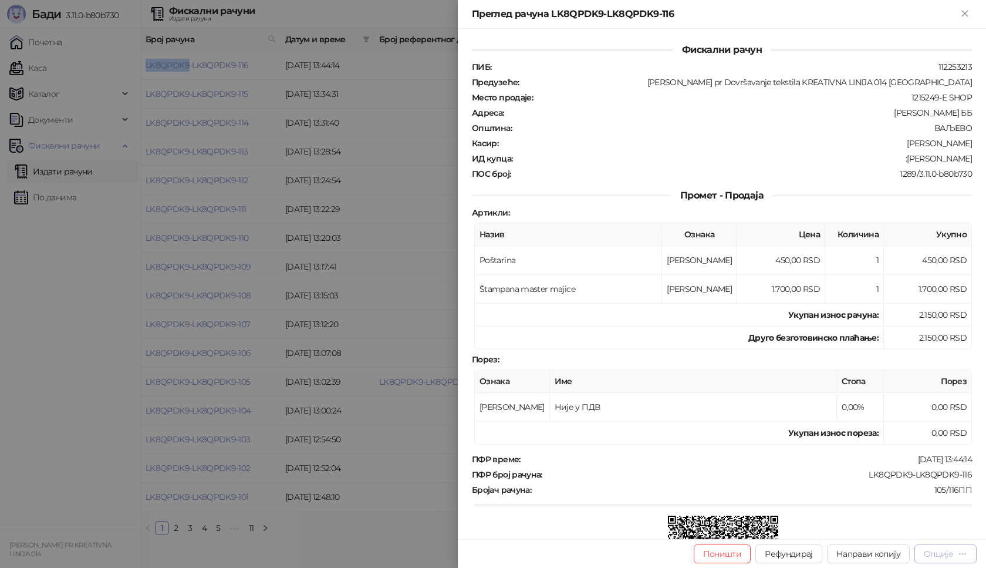
click at [949, 555] on div "Опције" at bounding box center [938, 553] width 29 height 11
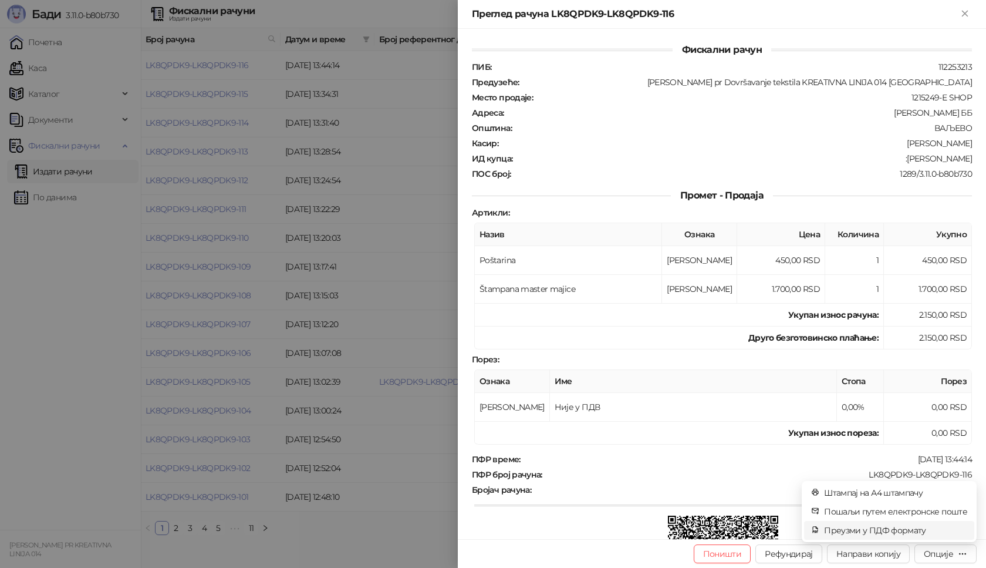
click at [908, 528] on span "Преузми у ПДФ формату" at bounding box center [895, 530] width 143 height 13
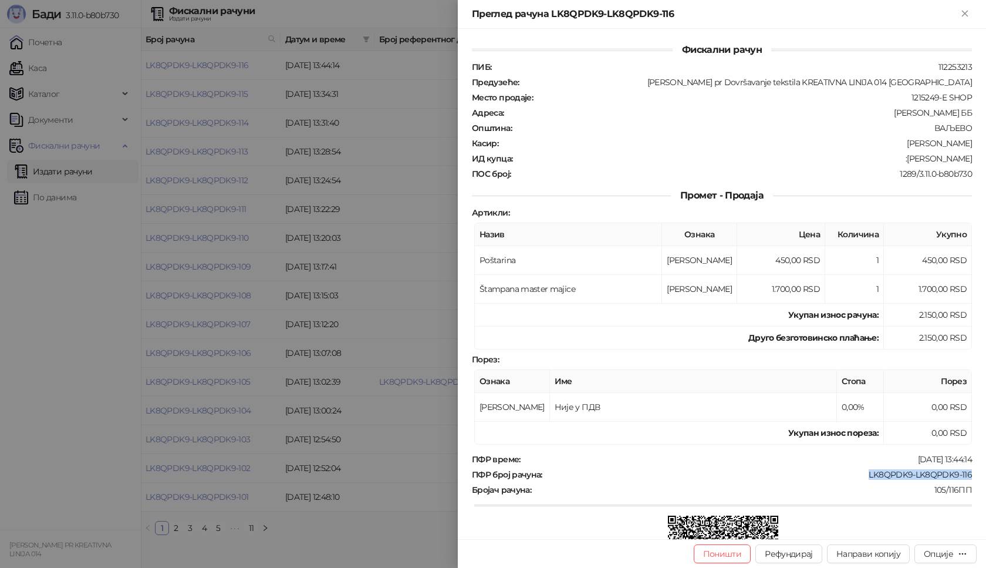
drag, startPoint x: 963, startPoint y: 471, endPoint x: 857, endPoint y: 469, distance: 106.3
click at [857, 469] on div "LK8QPDK9-LK8QPDK9-116" at bounding box center [759, 474] width 430 height 11
drag, startPoint x: 967, startPoint y: 154, endPoint x: 901, endPoint y: 159, distance: 66.5
click at [901, 159] on div "Фискални рачун ПИБ : 112253213 Предузеће : Marija Raković pr Dovršavanje teksti…" at bounding box center [722, 284] width 528 height 510
click at [968, 13] on icon "Close" at bounding box center [965, 13] width 11 height 11
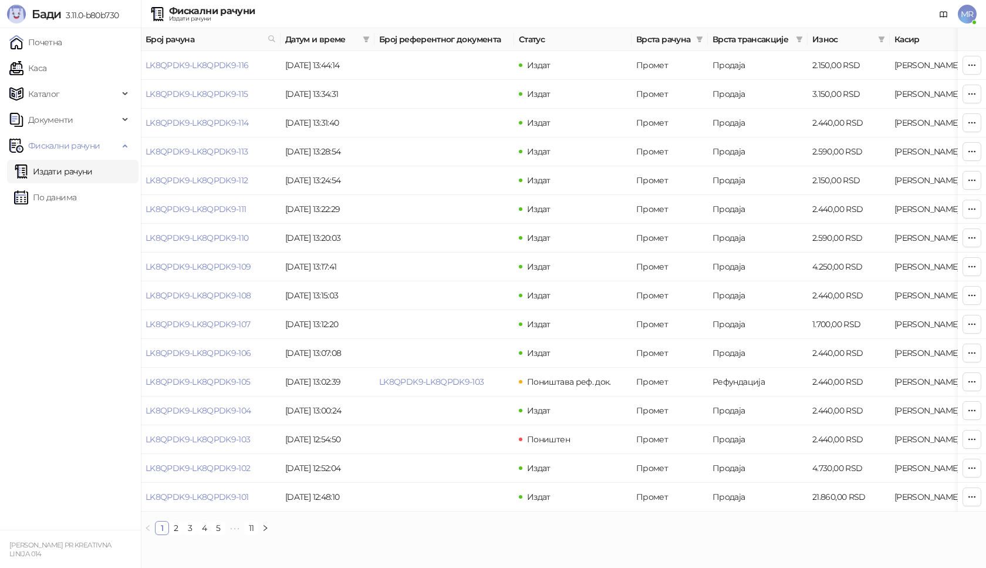
click at [969, 13] on span "MR" at bounding box center [967, 14] width 19 height 19
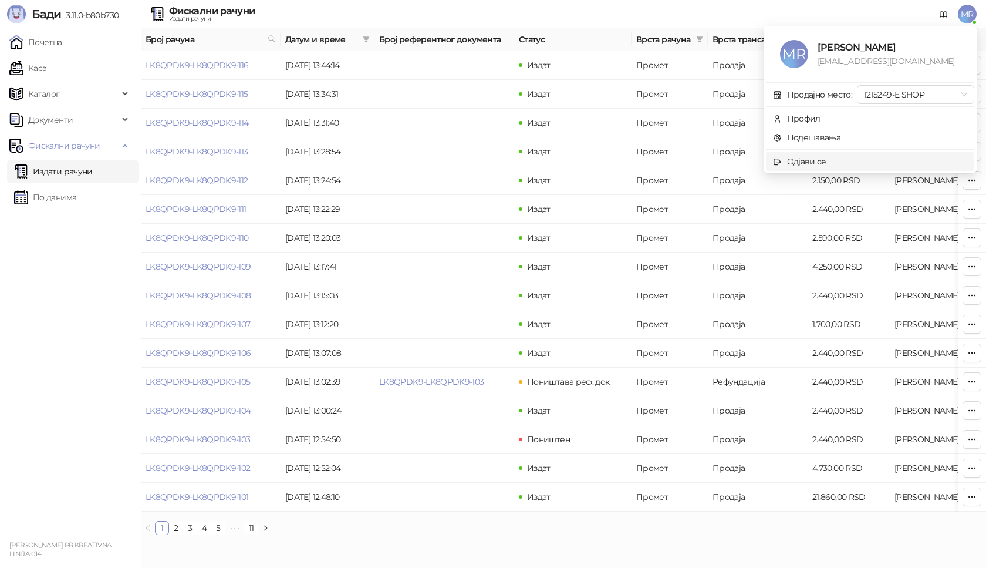
click at [847, 160] on span "Одјави се" at bounding box center [870, 161] width 194 height 13
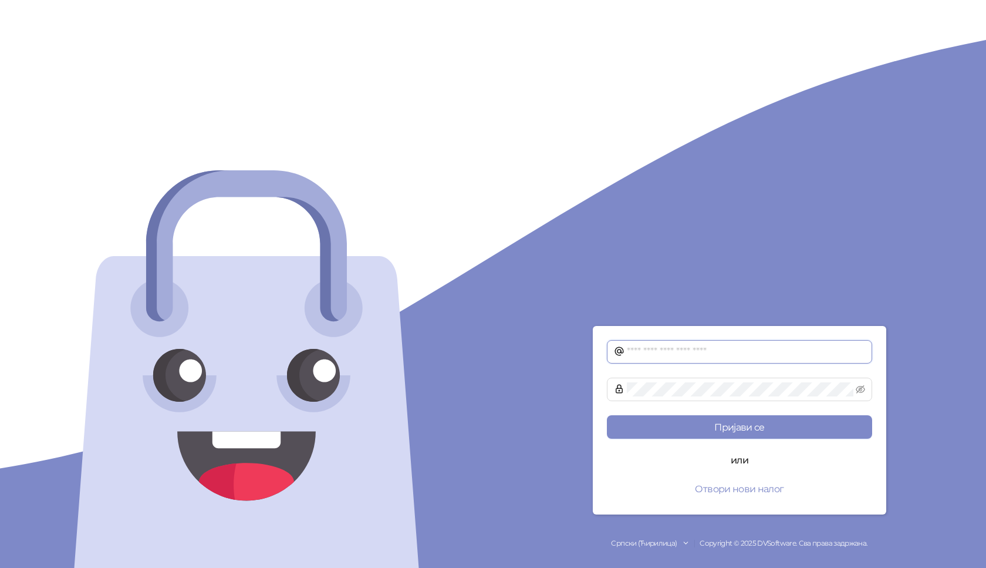
click at [642, 346] on input "text" at bounding box center [746, 352] width 238 height 14
type input "**********"
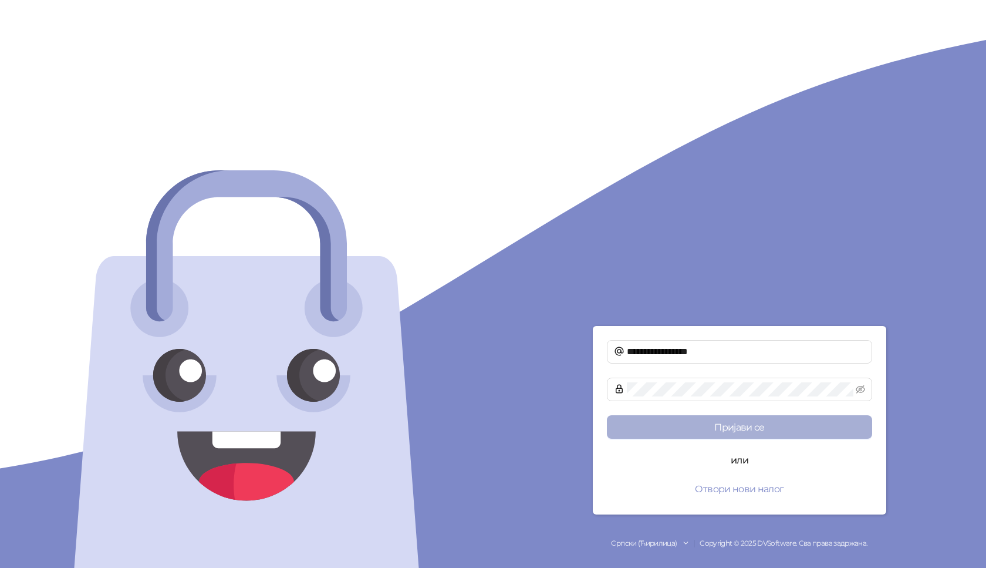
click at [730, 427] on button "Пријави се" at bounding box center [739, 426] width 265 height 23
